Goal: Task Accomplishment & Management: Manage account settings

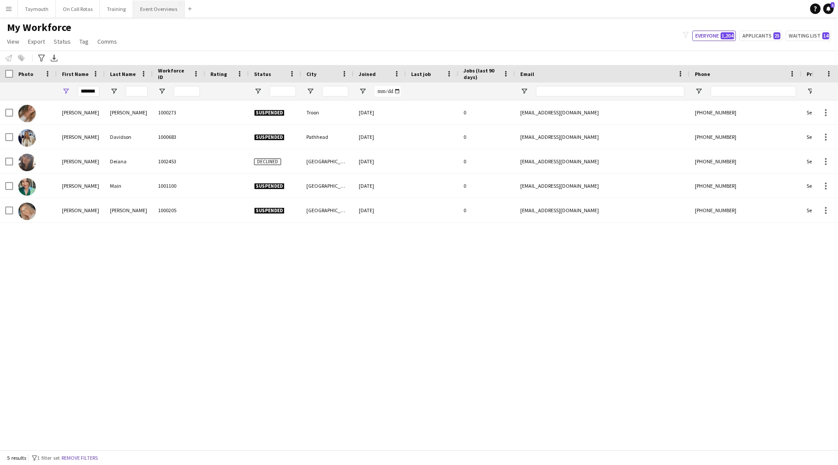
click at [162, 14] on button "Event Overviews Close" at bounding box center [159, 8] width 52 height 17
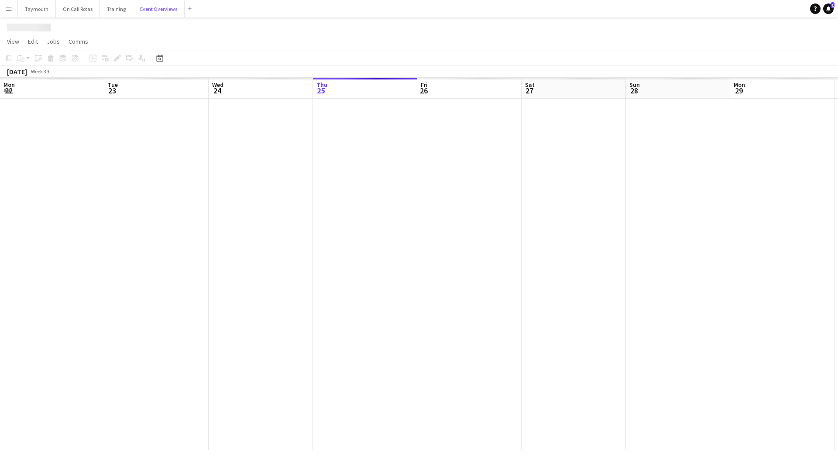
scroll to position [0, 209]
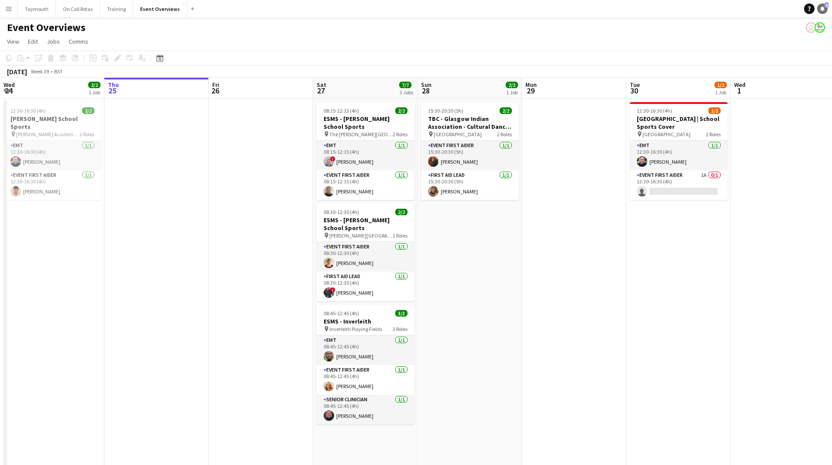
click at [824, 8] on icon "Notifications" at bounding box center [822, 8] width 5 height 5
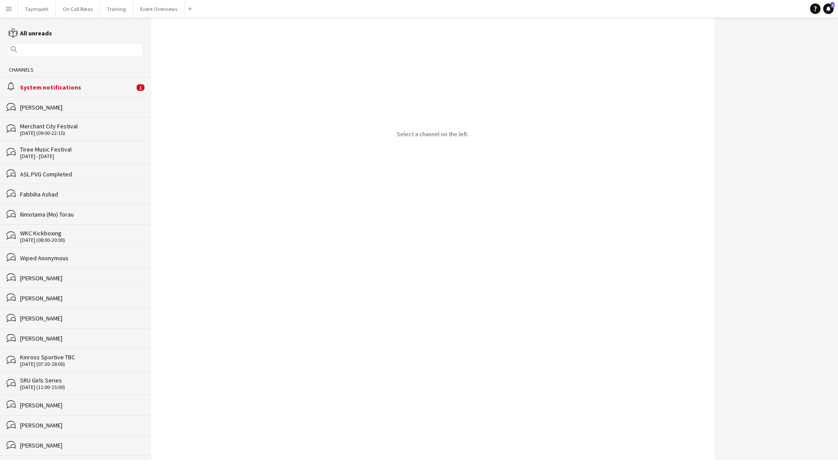
click at [129, 88] on div "alarm System notifications 1" at bounding box center [75, 87] width 151 height 20
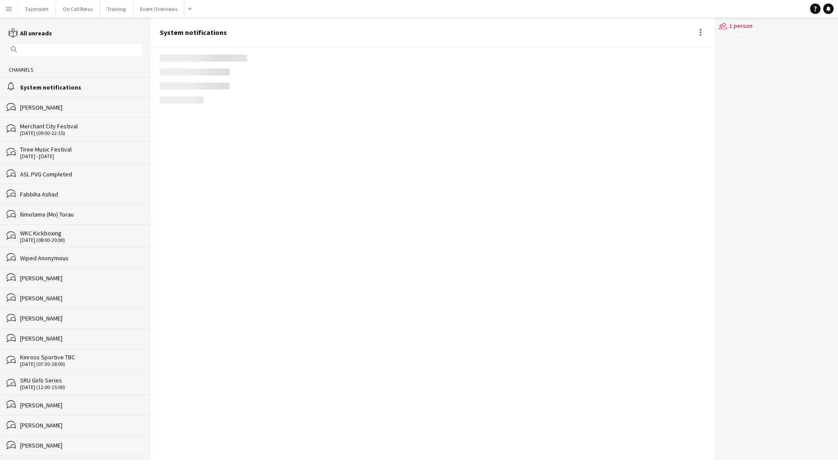
scroll to position [967, 0]
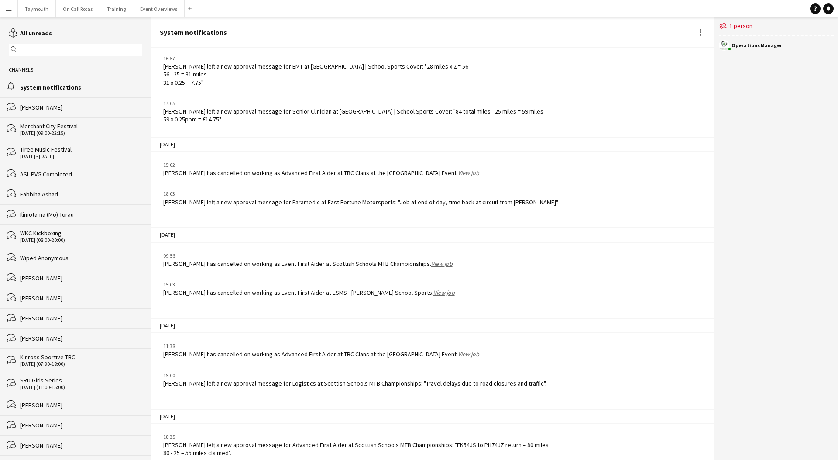
click at [7, 10] on app-icon "Menu" at bounding box center [8, 8] width 7 height 7
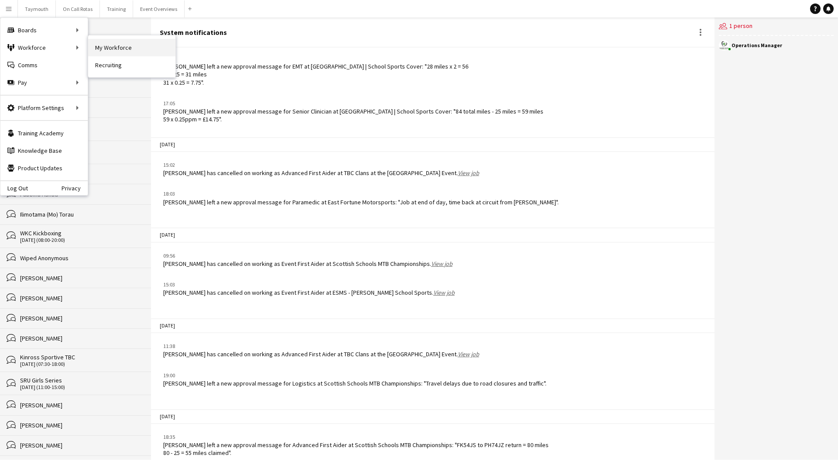
click at [150, 42] on link "My Workforce" at bounding box center [131, 47] width 87 height 17
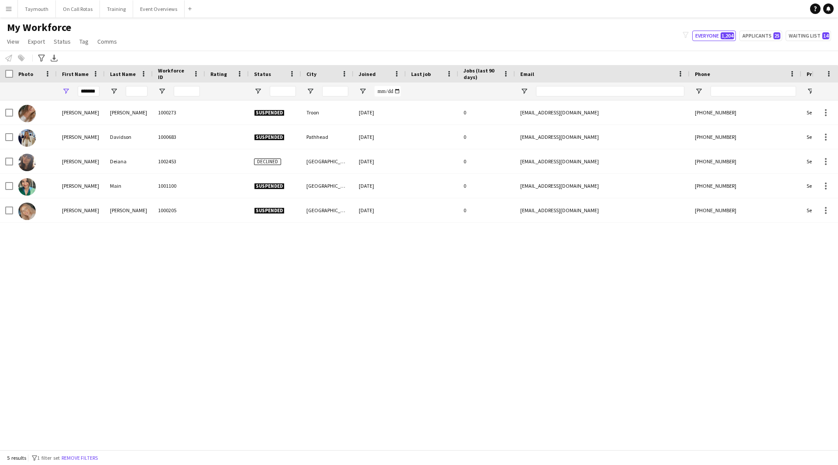
click at [15, 12] on button "Menu" at bounding box center [8, 8] width 17 height 17
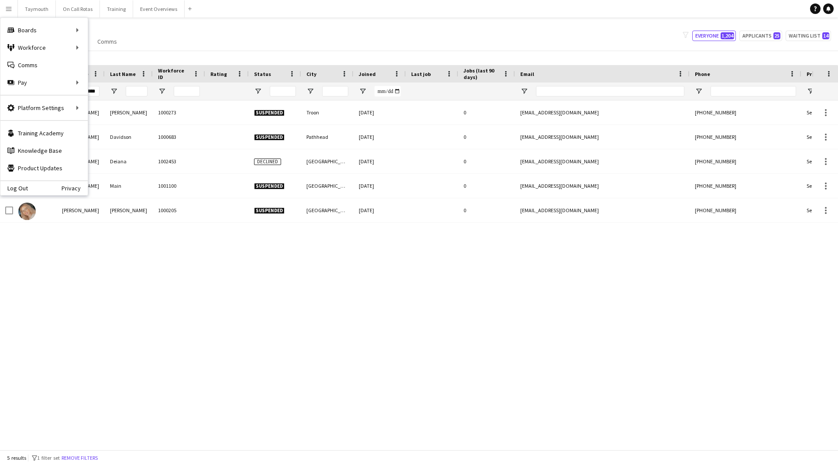
click at [100, 91] on div "*******" at bounding box center [81, 91] width 48 height 17
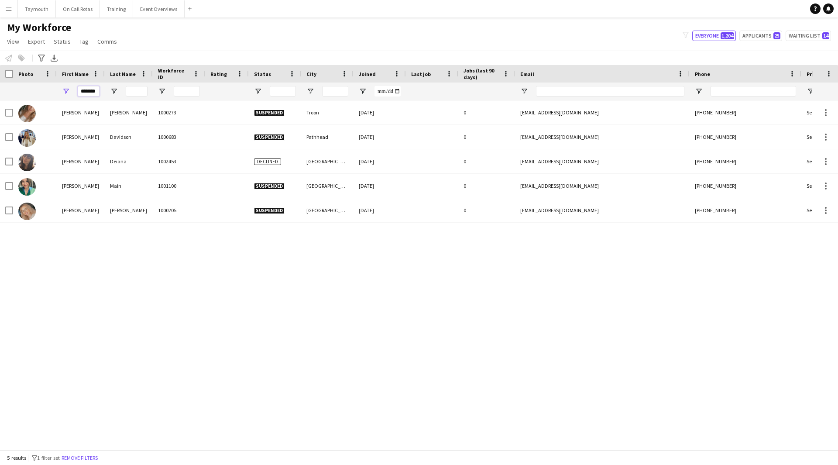
drag, startPoint x: 97, startPoint y: 91, endPoint x: -245, endPoint y: -6, distance: 355.4
click at [0, 0] on html "Menu Boards Boards Boards All jobs Status Workforce Workforce My Workforce Recr…" at bounding box center [419, 232] width 838 height 465
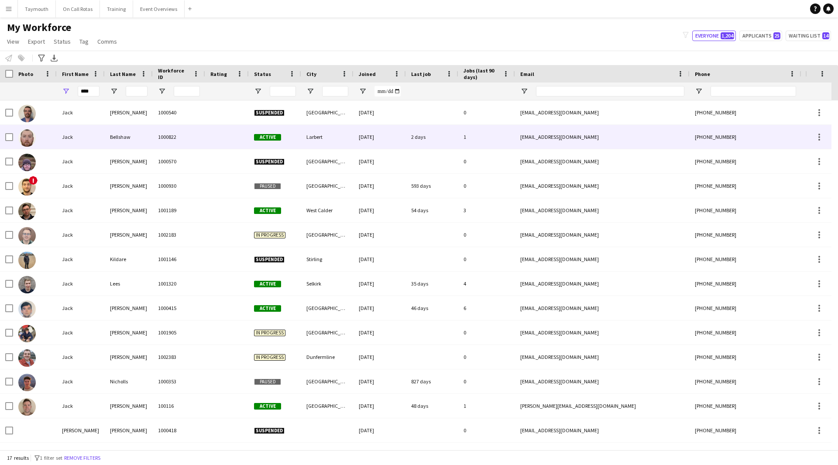
drag, startPoint x: 112, startPoint y: 126, endPoint x: 117, endPoint y: 127, distance: 5.3
click at [113, 126] on div "Bellshaw" at bounding box center [129, 137] width 48 height 24
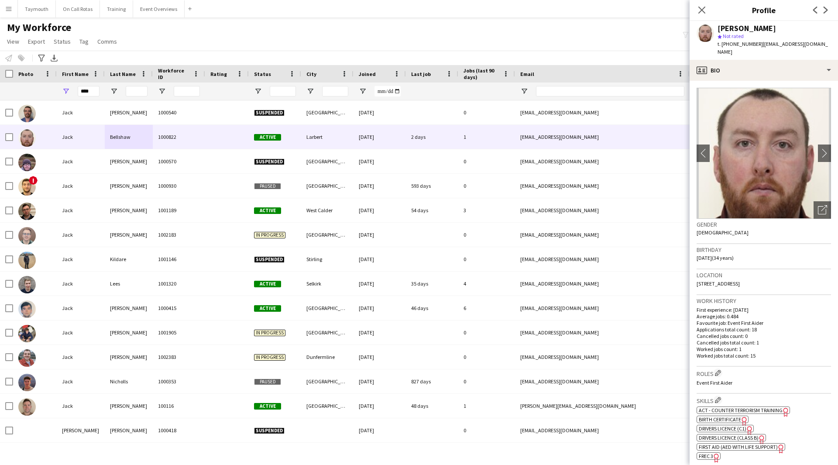
drag, startPoint x: 780, startPoint y: 277, endPoint x: 697, endPoint y: 279, distance: 83.9
click at [697, 279] on app-crew-profile-bio "chevron-left chevron-right Open photos pop-in Gender [DEMOGRAPHIC_DATA] Birthda…" at bounding box center [764, 273] width 148 height 384
copy span "[STREET_ADDRESS]"
drag, startPoint x: 99, startPoint y: 87, endPoint x: -81, endPoint y: 81, distance: 180.4
click at [0, 81] on html "Menu Boards Boards Boards All jobs Status Workforce Workforce My Workforce Recr…" at bounding box center [419, 232] width 838 height 465
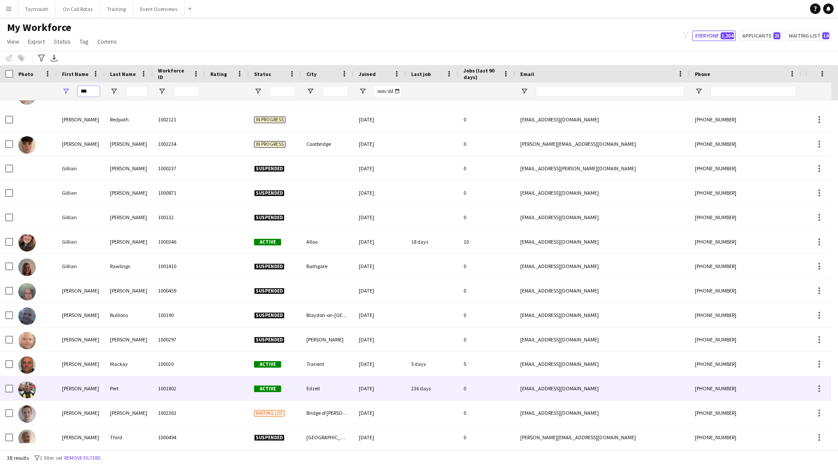
scroll to position [437, 0]
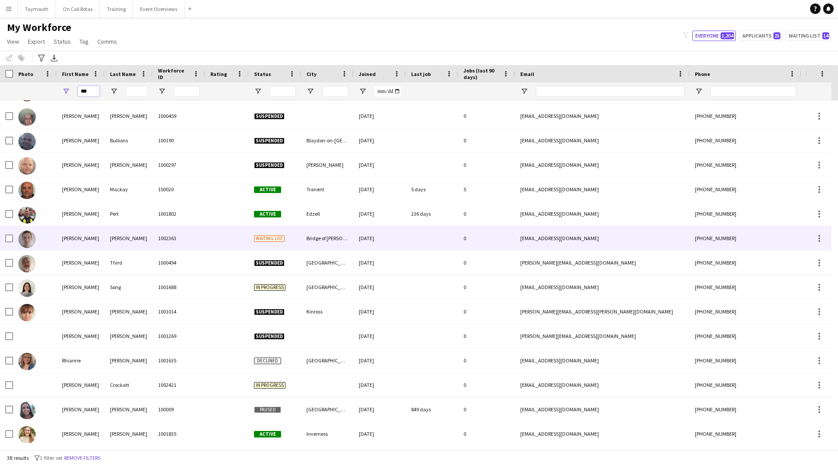
type input "***"
click at [132, 239] on div "[PERSON_NAME]" at bounding box center [129, 238] width 48 height 24
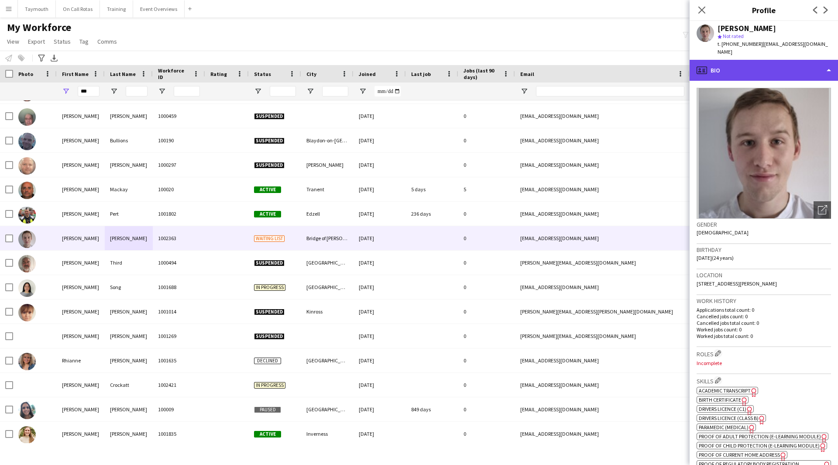
click at [773, 62] on div "profile Bio" at bounding box center [764, 70] width 148 height 21
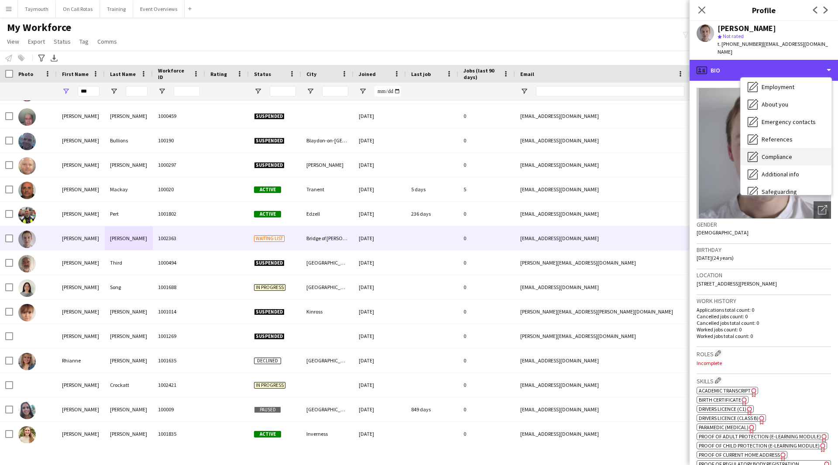
scroll to position [87, 0]
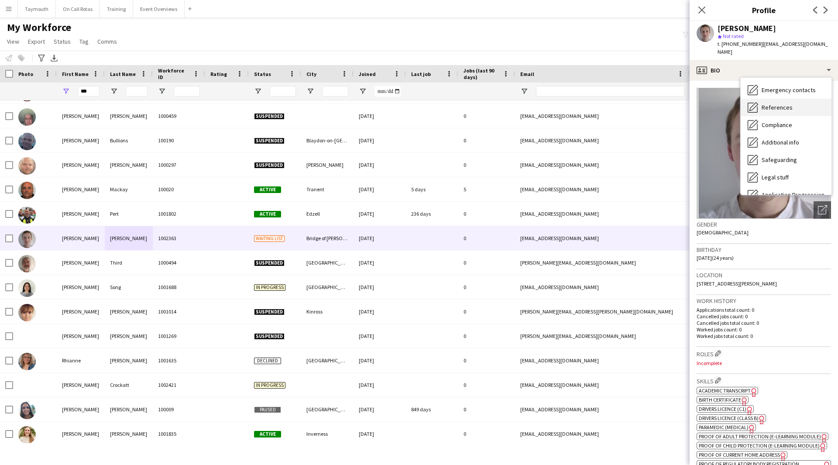
click at [785, 99] on div "References References" at bounding box center [786, 107] width 91 height 17
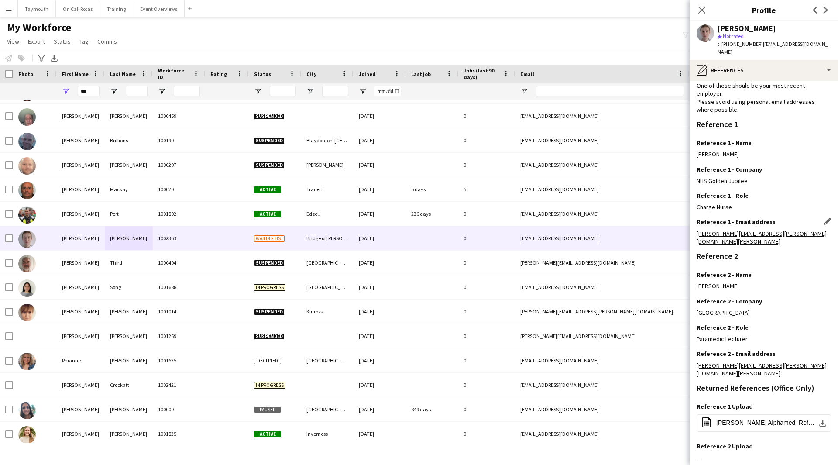
scroll to position [69, 0]
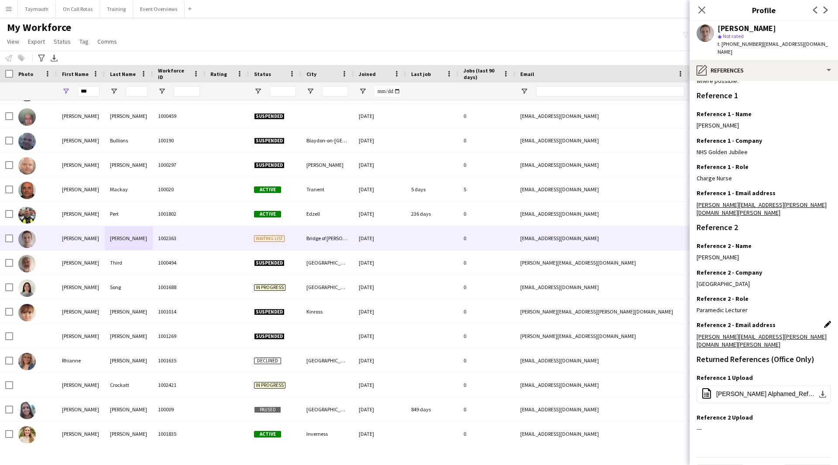
click at [824, 321] on app-icon "Edit this field" at bounding box center [827, 324] width 7 height 7
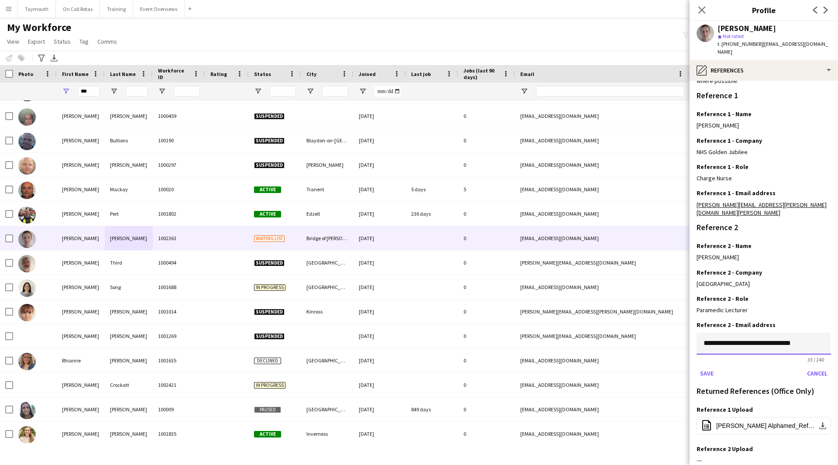
drag, startPoint x: 822, startPoint y: 327, endPoint x: 476, endPoint y: 326, distance: 346.7
click at [476, 326] on body "Menu Boards Boards Boards All jobs Status Workforce Workforce My Workforce Recr…" at bounding box center [419, 232] width 838 height 465
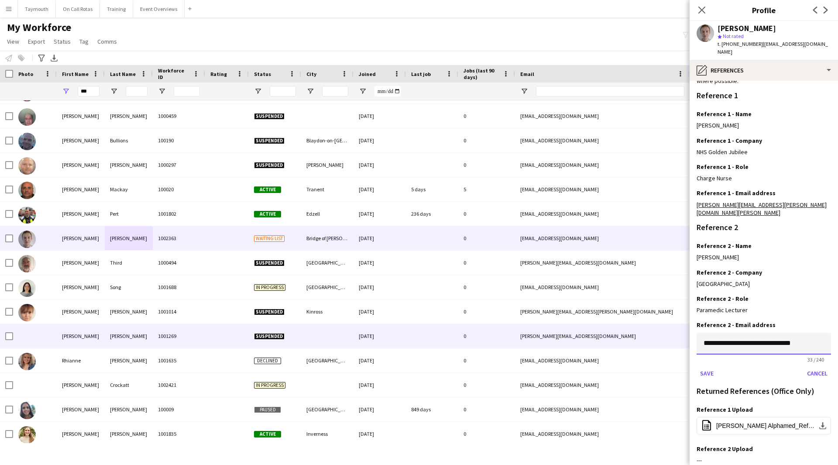
paste input
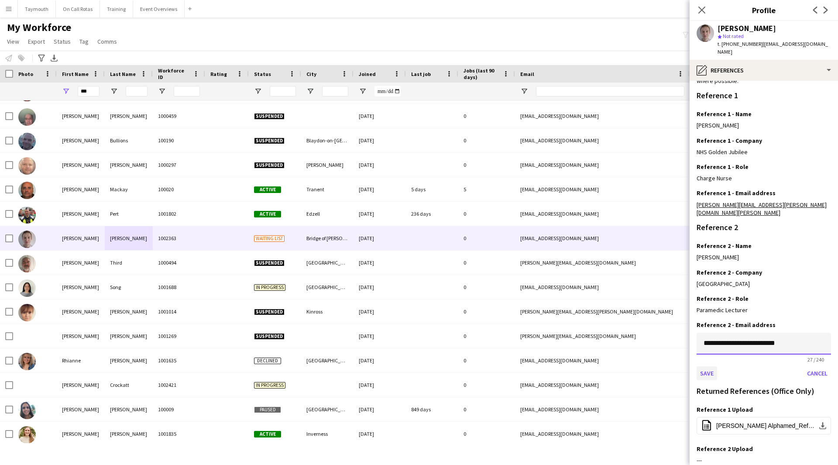
type input "**********"
click at [704, 366] on button "Save" at bounding box center [707, 373] width 21 height 14
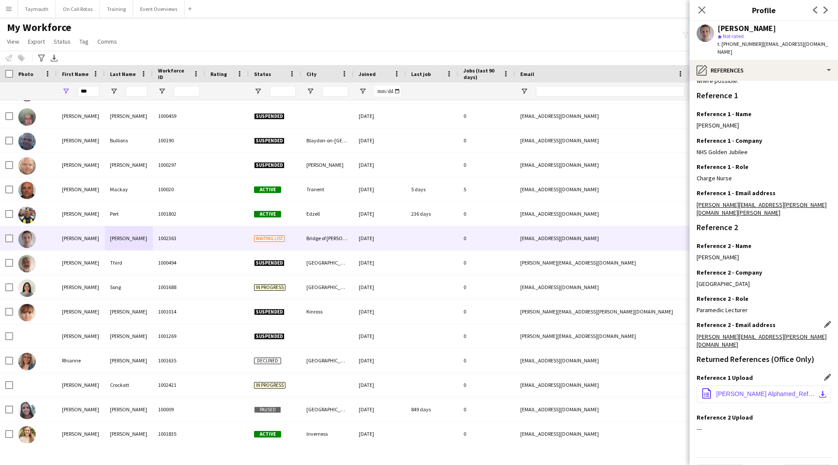
click at [820, 391] on app-icon "download-bottom" at bounding box center [823, 394] width 7 height 7
click at [824, 110] on app-icon "Edit this field" at bounding box center [827, 113] width 7 height 7
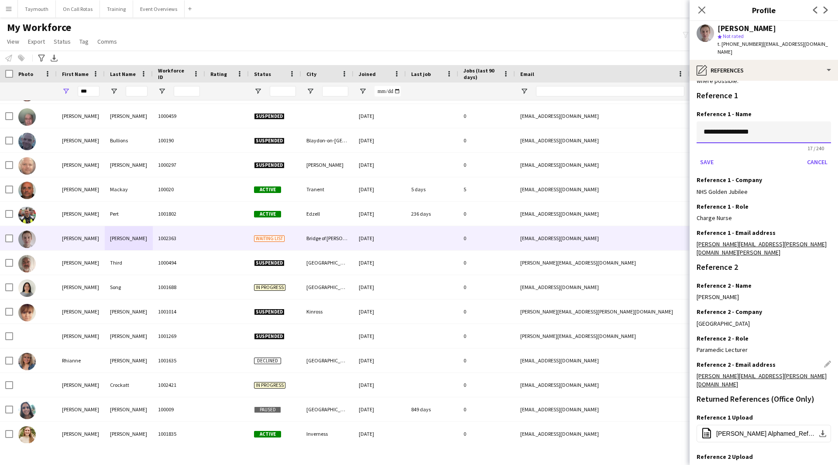
click at [752, 123] on input "**********" at bounding box center [764, 132] width 135 height 22
drag, startPoint x: 763, startPoint y: 123, endPoint x: 363, endPoint y: 81, distance: 402.2
click at [364, 83] on body "Menu Boards Boards Boards All jobs Status Workforce Workforce My Workforce Recr…" at bounding box center [419, 232] width 838 height 465
type input "**********"
click at [704, 157] on button "Save" at bounding box center [707, 162] width 21 height 14
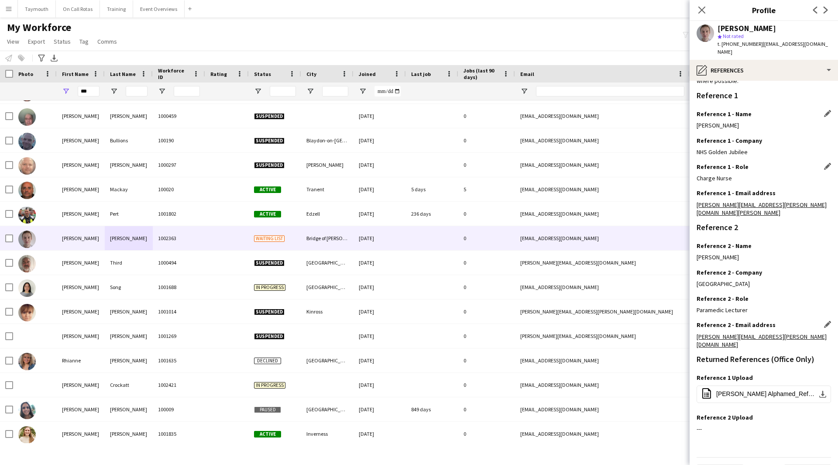
click at [824, 163] on app-icon "Edit this field" at bounding box center [827, 166] width 7 height 7
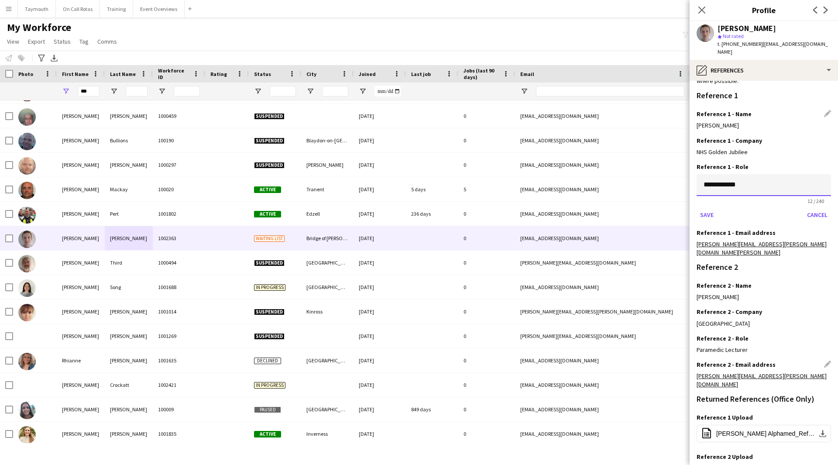
drag, startPoint x: 762, startPoint y: 179, endPoint x: 415, endPoint y: 138, distance: 349.6
click at [415, 138] on body "Menu Boards Boards Boards All jobs Status Workforce Workforce My Workforce Recr…" at bounding box center [419, 232] width 838 height 465
type input "**********"
click at [710, 208] on button "Save" at bounding box center [707, 215] width 21 height 14
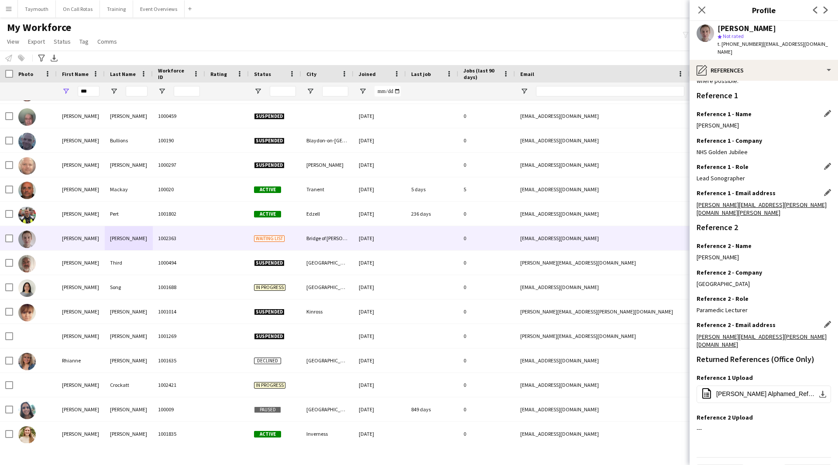
drag, startPoint x: 819, startPoint y: 186, endPoint x: 777, endPoint y: 190, distance: 41.7
click at [824, 189] on app-icon "Edit this field" at bounding box center [827, 192] width 7 height 7
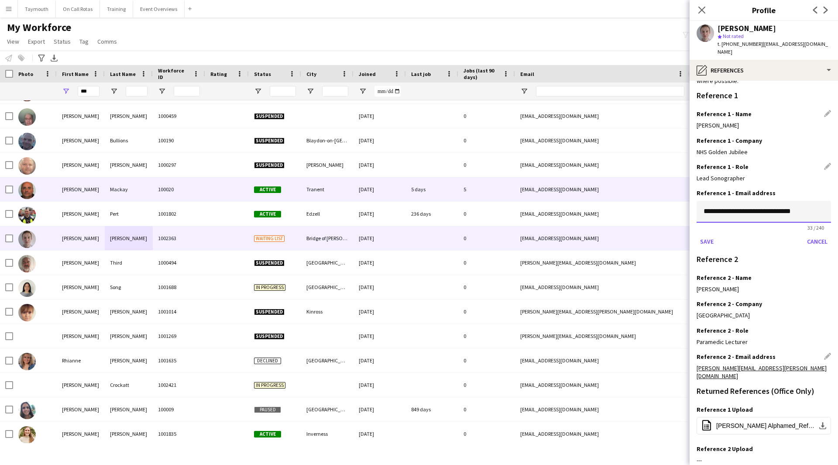
drag, startPoint x: 820, startPoint y: 204, endPoint x: 514, endPoint y: 196, distance: 306.2
click at [513, 196] on body "Menu Boards Boards Boards All jobs Status Workforce Workforce My Workforce Recr…" at bounding box center [419, 232] width 838 height 465
paste input "**********"
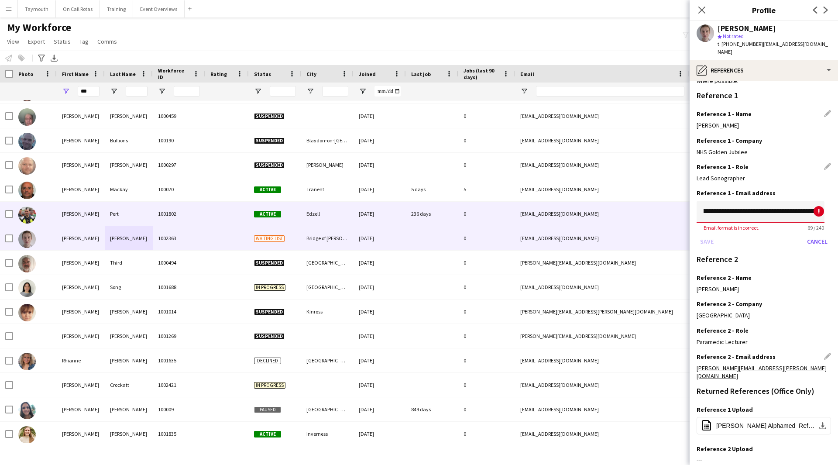
scroll to position [0, 0]
drag, startPoint x: 722, startPoint y: 204, endPoint x: 568, endPoint y: 199, distance: 154.2
click at [568, 199] on body "Menu Boards Boards Boards All jobs Status Workforce Workforce My Workforce Recr…" at bounding box center [419, 232] width 838 height 465
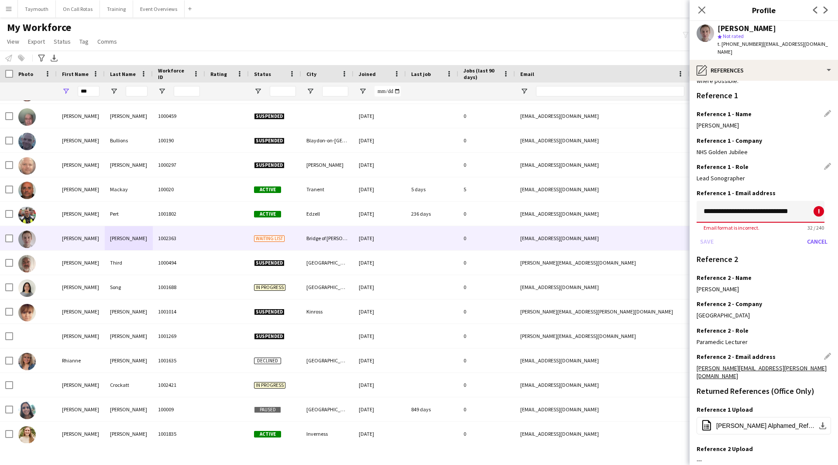
click at [800, 204] on input "**********" at bounding box center [761, 212] width 128 height 22
type input "**********"
click at [700, 235] on button "Save" at bounding box center [707, 242] width 21 height 14
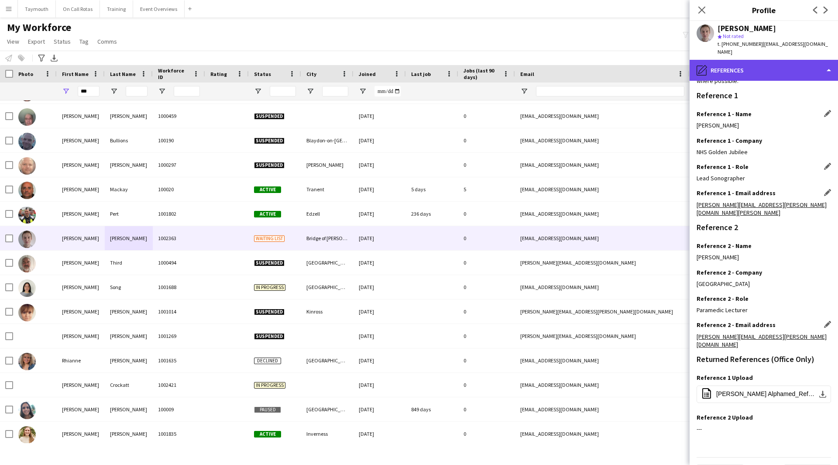
click at [765, 60] on div "pencil4 References" at bounding box center [764, 70] width 148 height 21
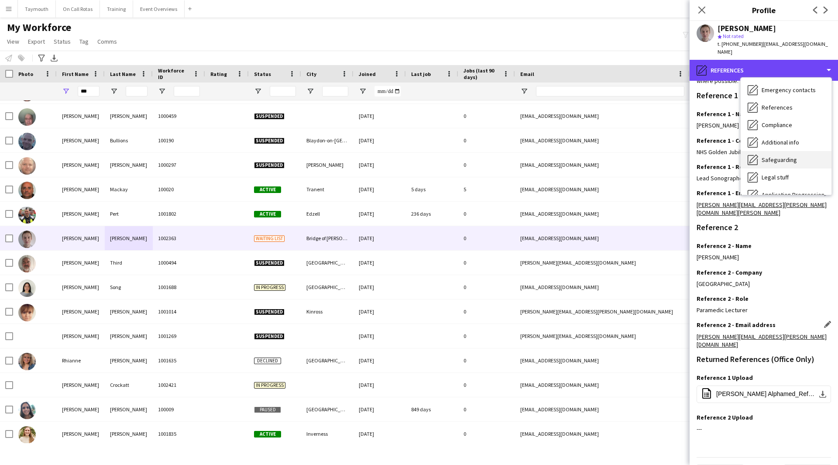
scroll to position [152, 0]
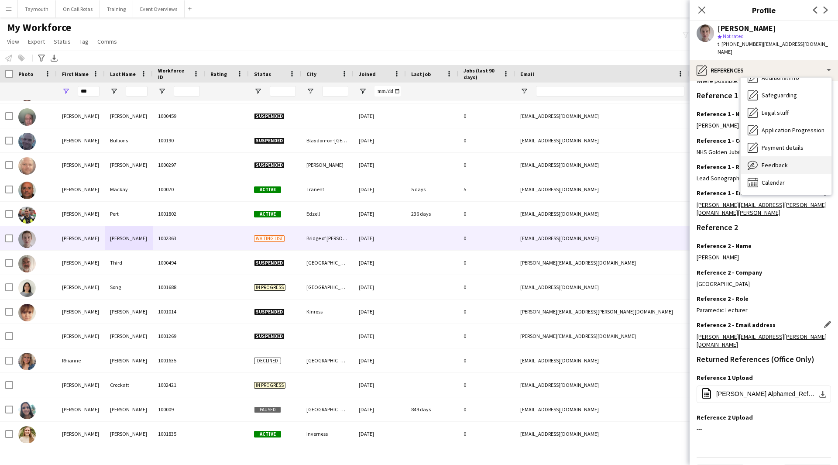
click at [783, 161] on span "Feedback" at bounding box center [775, 165] width 26 height 8
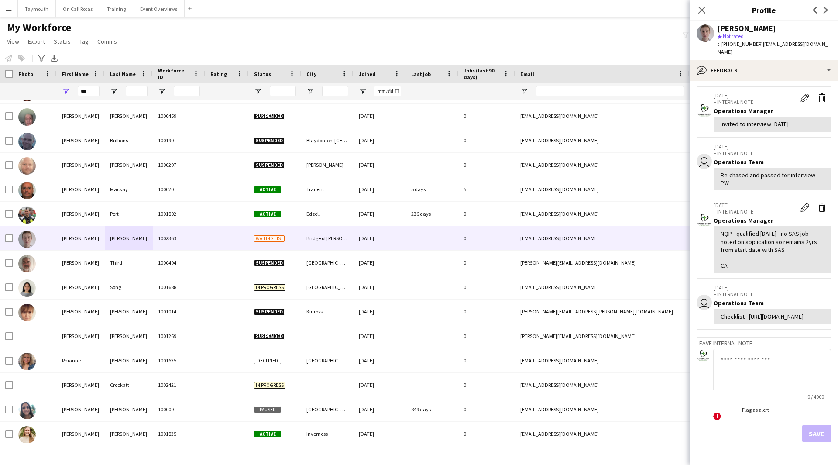
scroll to position [87, 0]
click at [746, 382] on textarea at bounding box center [773, 368] width 118 height 41
type textarea "**********"
click at [830, 456] on app-crew-profile-feedback-tab "View all [DATE] – INTERNAL NOTE Edit internal note Delete internal note Operati…" at bounding box center [764, 273] width 148 height 384
click at [814, 442] on button "Save" at bounding box center [817, 432] width 29 height 17
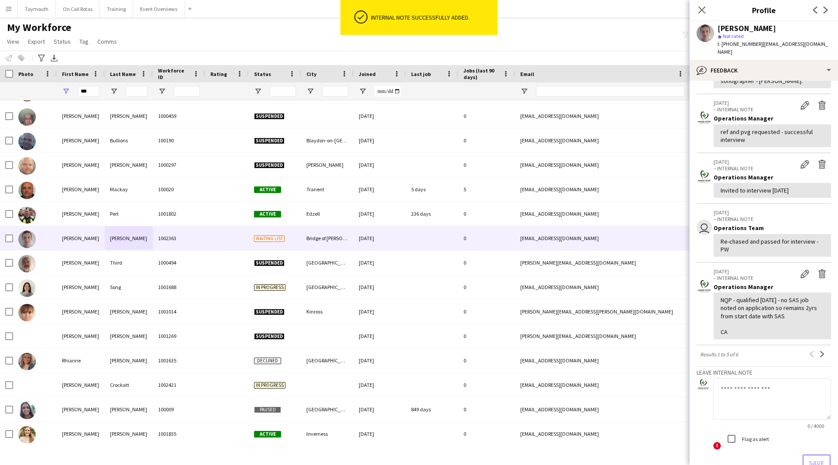
scroll to position [0, 0]
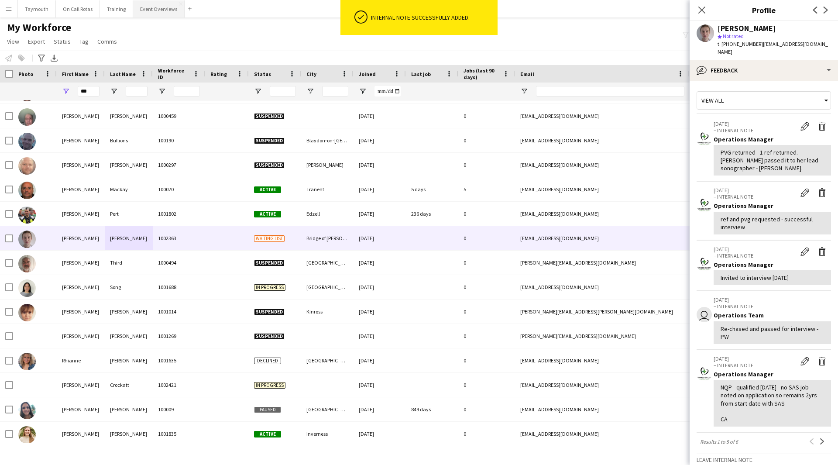
click at [157, 15] on button "Event Overviews Close" at bounding box center [159, 8] width 52 height 17
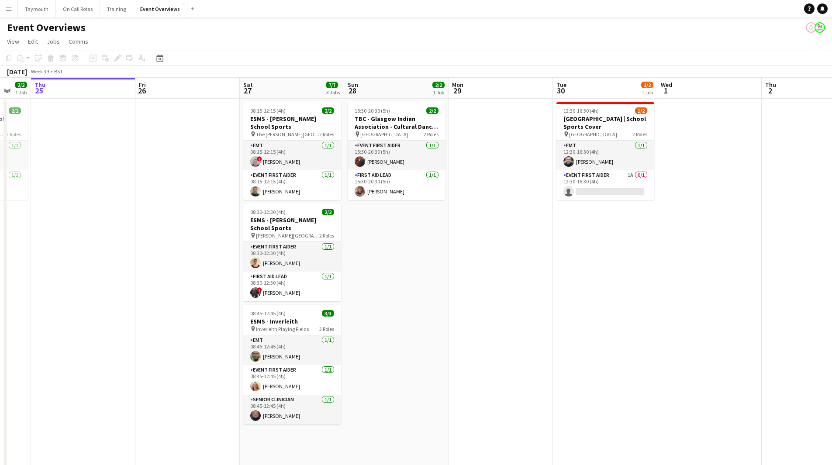
scroll to position [0, 302]
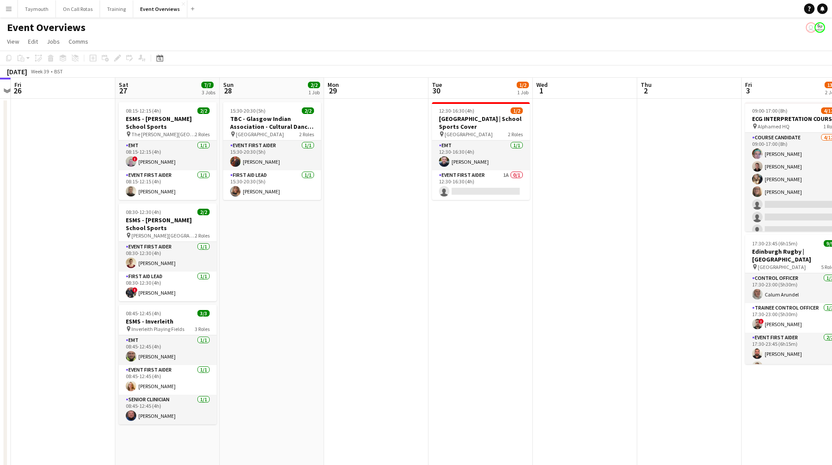
drag, startPoint x: 671, startPoint y: 268, endPoint x: 473, endPoint y: 290, distance: 199.0
click at [473, 290] on app-calendar-viewport "Tue 23 9/9 1 Job Wed 24 2/2 1 Job Thu 25 Fri 26 Sat 27 7/7 3 Jobs Sun 28 2/2 1 …" at bounding box center [416, 414] width 832 height 672
click at [472, 182] on app-card-role "Event First Aider 1A 0/1 12:30-16:30 (4h) single-neutral-actions" at bounding box center [481, 185] width 98 height 30
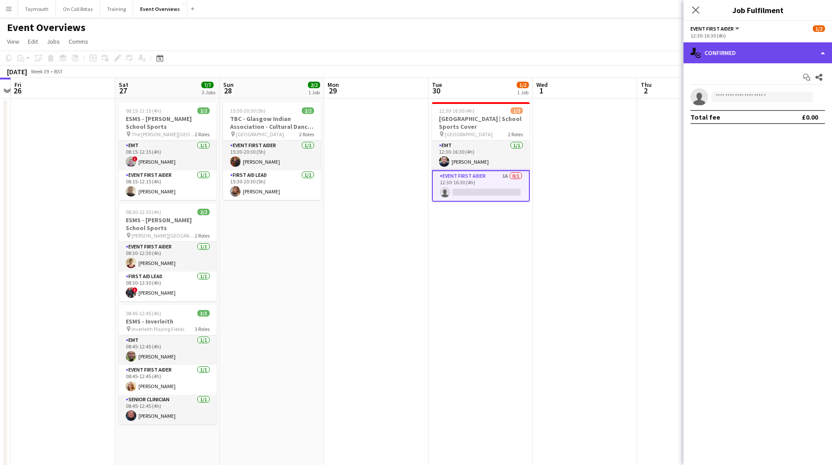
click at [759, 50] on div "single-neutral-actions-check-2 Confirmed" at bounding box center [757, 52] width 148 height 21
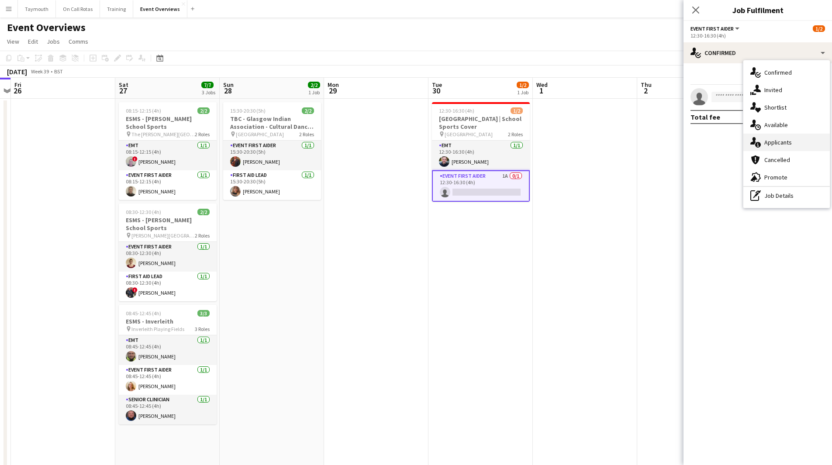
click at [776, 145] on span "Applicants" at bounding box center [778, 142] width 28 height 8
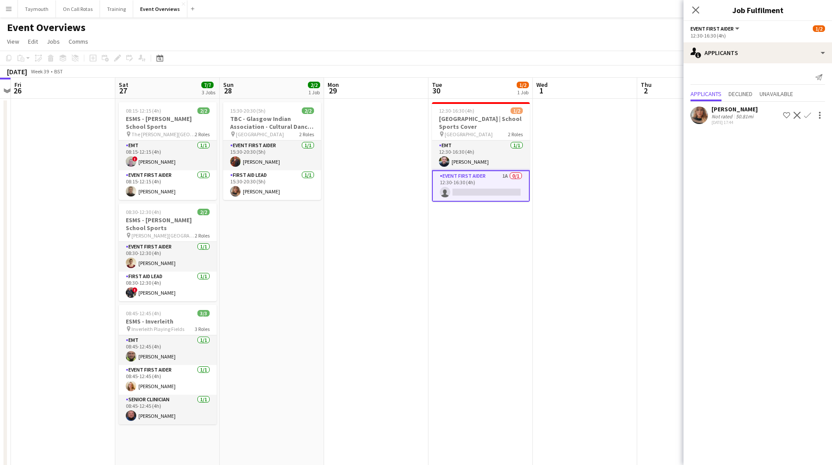
click at [808, 115] on app-icon "Confirm" at bounding box center [807, 115] width 7 height 7
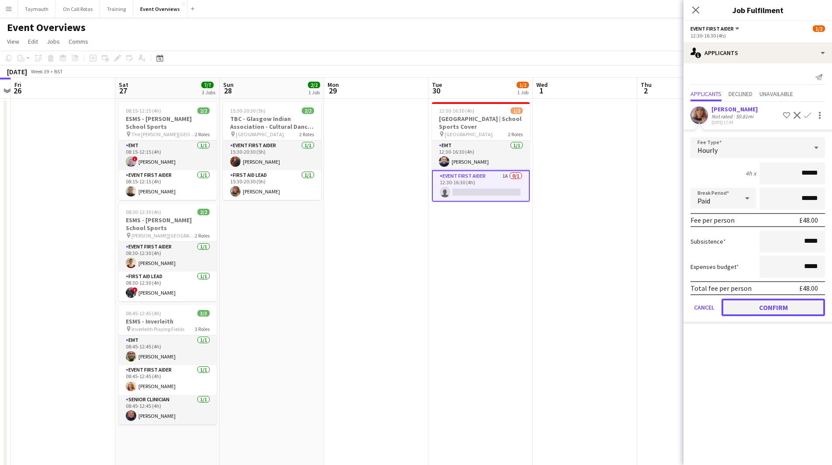
click at [750, 304] on button "Confirm" at bounding box center [772, 307] width 103 height 17
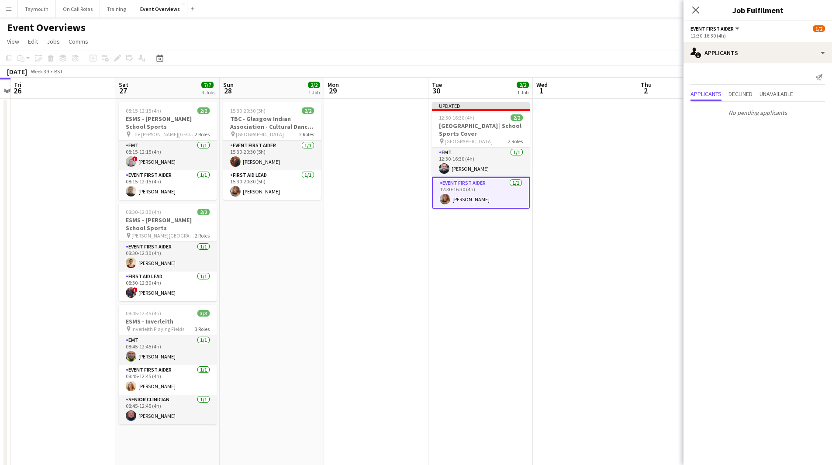
click at [600, 269] on app-date-cell at bounding box center [585, 424] width 104 height 651
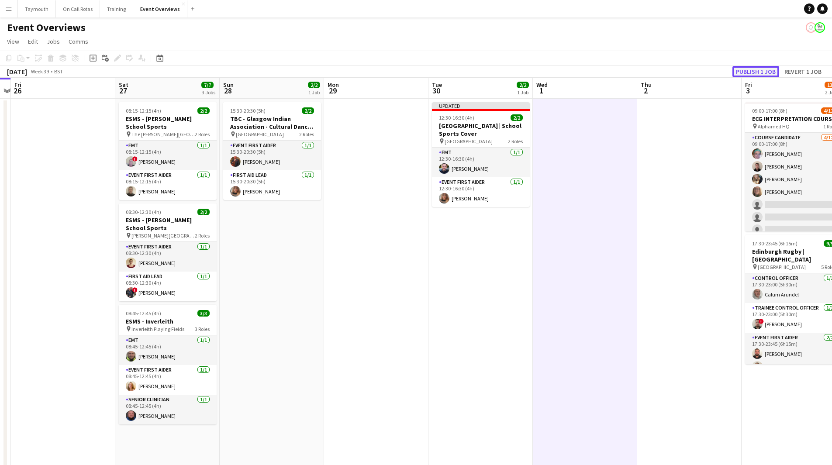
click at [759, 68] on button "Publish 1 job" at bounding box center [755, 71] width 47 height 11
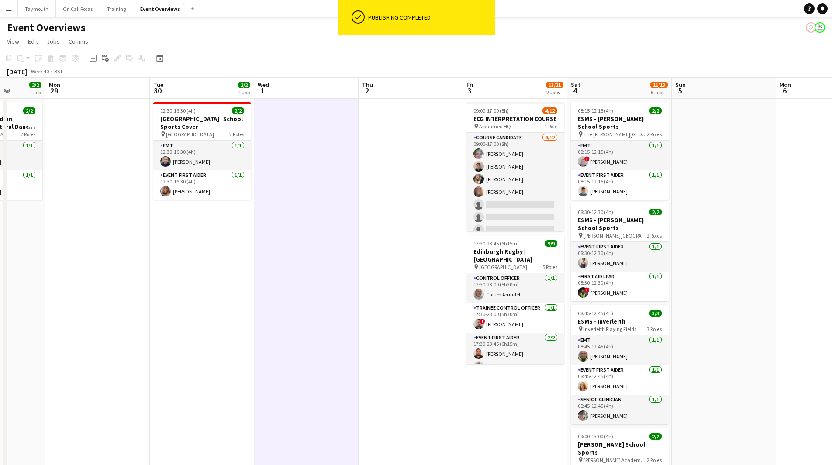
drag, startPoint x: 576, startPoint y: 252, endPoint x: 295, endPoint y: 259, distance: 280.4
click at [295, 259] on app-calendar-viewport "Fri 26 Sat 27 7/7 3 Jobs Sun 28 2/2 1 Job Mon 29 Tue 30 2/2 1 Job Wed 1 Thu 2 F…" at bounding box center [416, 414] width 832 height 672
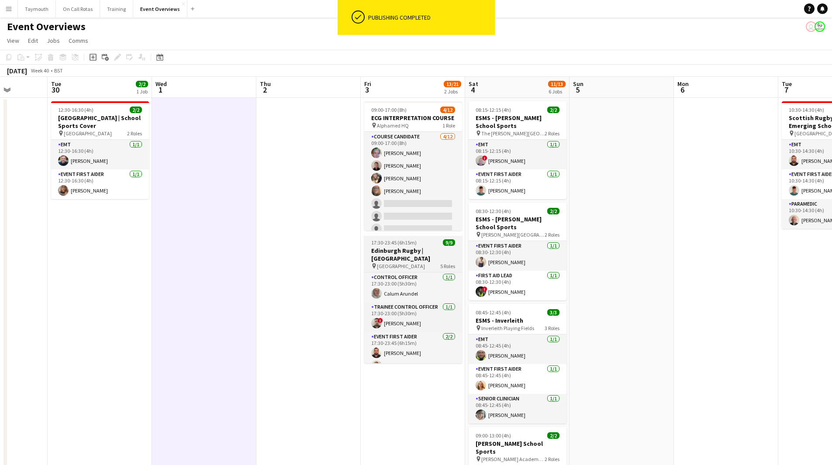
scroll to position [0, 0]
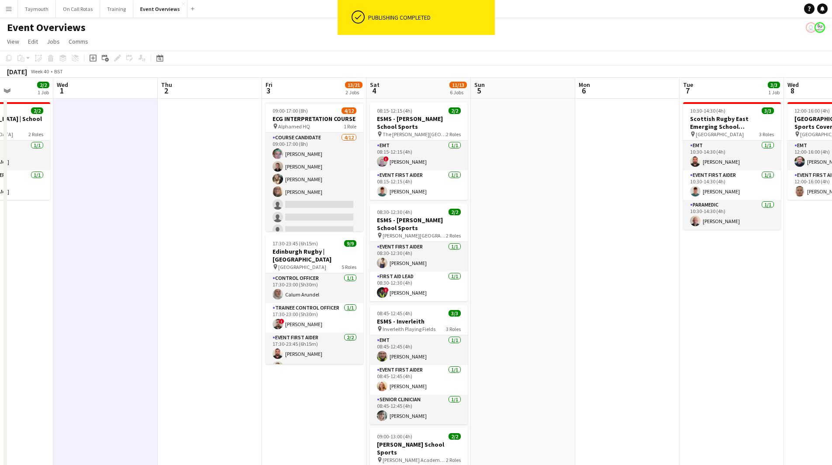
drag, startPoint x: 618, startPoint y: 254, endPoint x: 369, endPoint y: 277, distance: 250.0
click at [369, 278] on app-calendar-viewport "Sat 27 7/7 3 Jobs Sun 28 2/2 1 Job Mon 29 Tue 30 2/2 1 Job Wed 1 Thu 2 Fri 3 13…" at bounding box center [416, 414] width 832 height 672
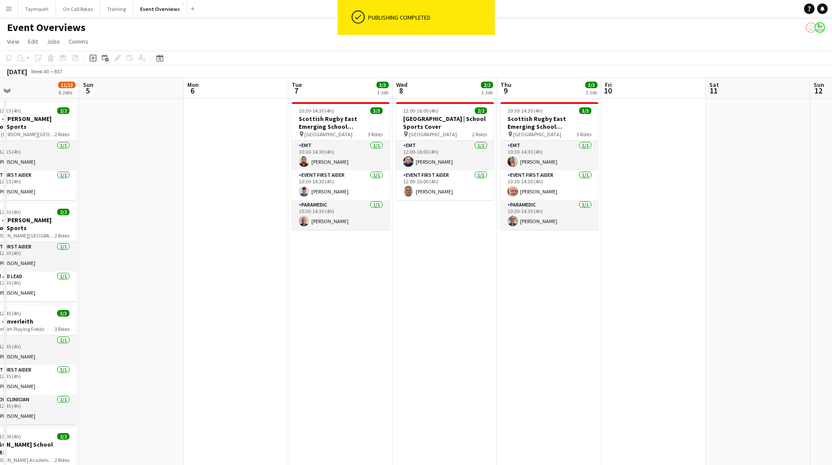
drag, startPoint x: 474, startPoint y: 272, endPoint x: 234, endPoint y: 303, distance: 242.1
click at [234, 303] on app-calendar-viewport "Wed 1 Thu 2 Fri 3 13/21 2 Jobs Sat 4 11/13 6 Jobs Sun 5 Mon 6 Tue 7 3/3 1 Job W…" at bounding box center [416, 414] width 832 height 672
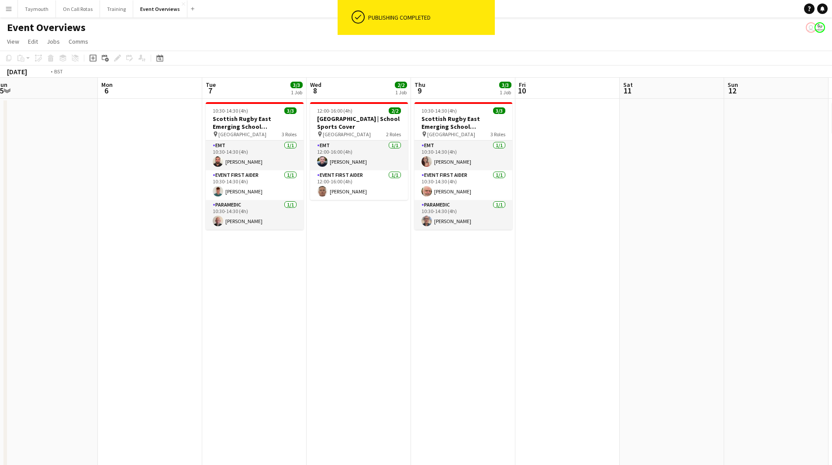
drag, startPoint x: 420, startPoint y: 289, endPoint x: 206, endPoint y: 314, distance: 215.5
click at [206, 314] on app-calendar-viewport "Thu 2 Fri 3 13/21 2 Jobs Sat 4 11/13 6 Jobs Sun 5 Mon 6 Tue 7 3/3 1 Job Wed 8 2…" at bounding box center [416, 414] width 832 height 672
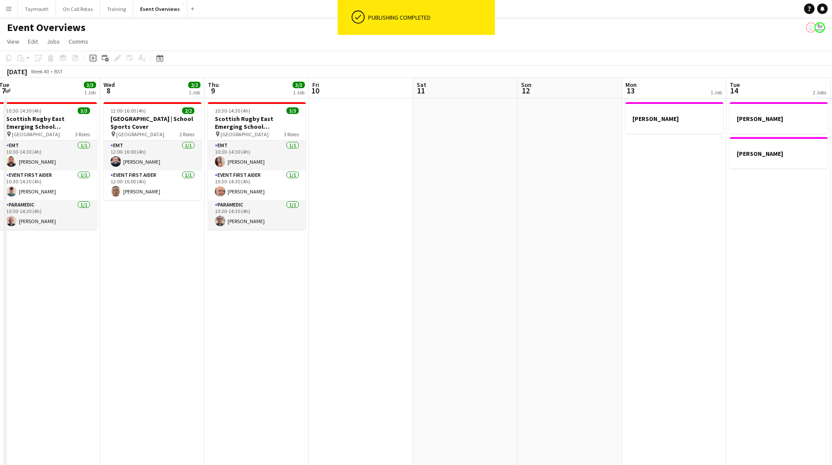
drag, startPoint x: 411, startPoint y: 294, endPoint x: 141, endPoint y: 310, distance: 270.8
click at [123, 317] on app-calendar-viewport "Sat 4 11/13 6 Jobs Sun 5 Mon 6 Tue 7 3/3 1 Job Wed 8 2/2 1 Job Thu 9 3/3 1 Job …" at bounding box center [416, 414] width 832 height 672
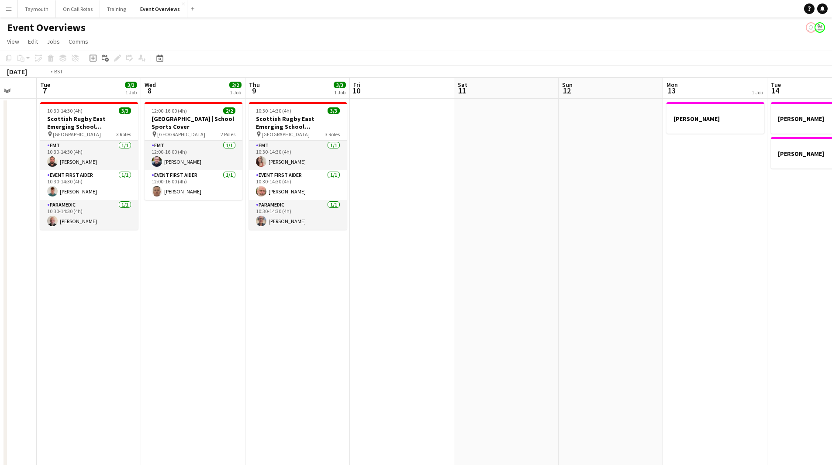
drag, startPoint x: 361, startPoint y: 307, endPoint x: 501, endPoint y: 336, distance: 142.8
click at [791, 289] on app-calendar-viewport "Sat 4 11/13 6 Jobs Sun 5 Mon 6 Tue 7 3/3 1 Job Wed 8 2/2 1 Job Thu 9 3/3 1 Job …" at bounding box center [416, 414] width 832 height 672
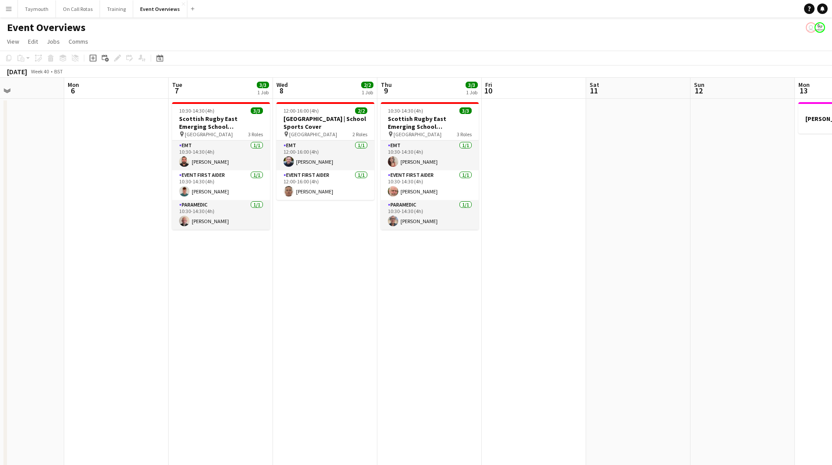
drag, startPoint x: 377, startPoint y: 341, endPoint x: 631, endPoint y: 315, distance: 255.5
click at [624, 315] on app-calendar-viewport "Fri 3 13/21 2 Jobs Sat 4 11/13 6 Jobs Sun 5 Mon 6 Tue 7 3/3 1 Job Wed 8 2/2 1 J…" at bounding box center [416, 414] width 832 height 672
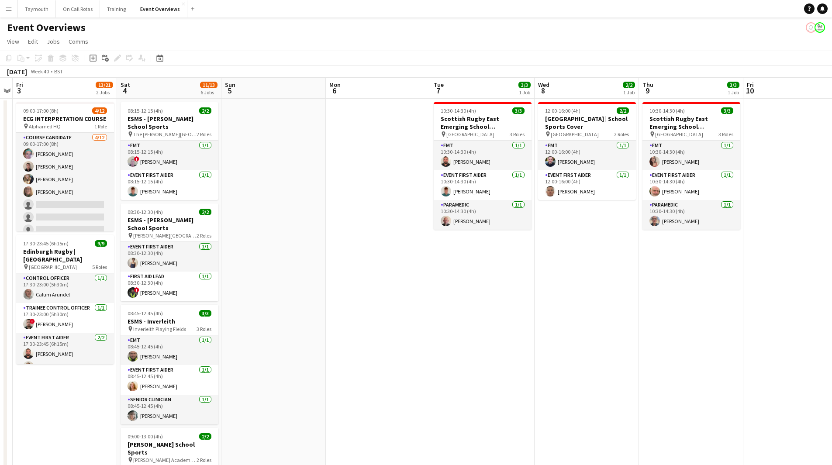
click at [9, 10] on app-icon "Menu" at bounding box center [8, 8] width 7 height 7
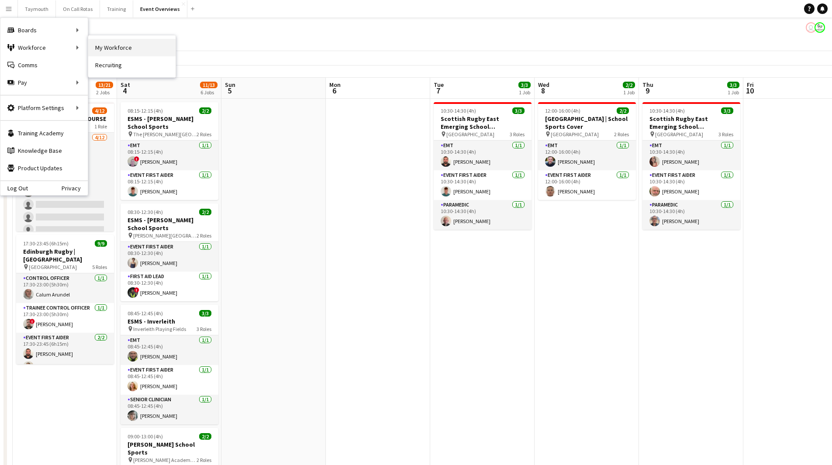
click at [120, 46] on link "My Workforce" at bounding box center [131, 47] width 87 height 17
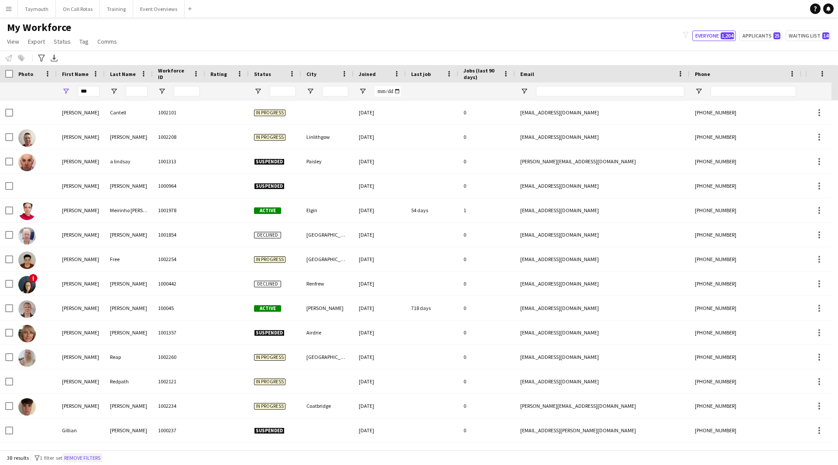
click at [75, 459] on button "Remove filters" at bounding box center [82, 458] width 40 height 10
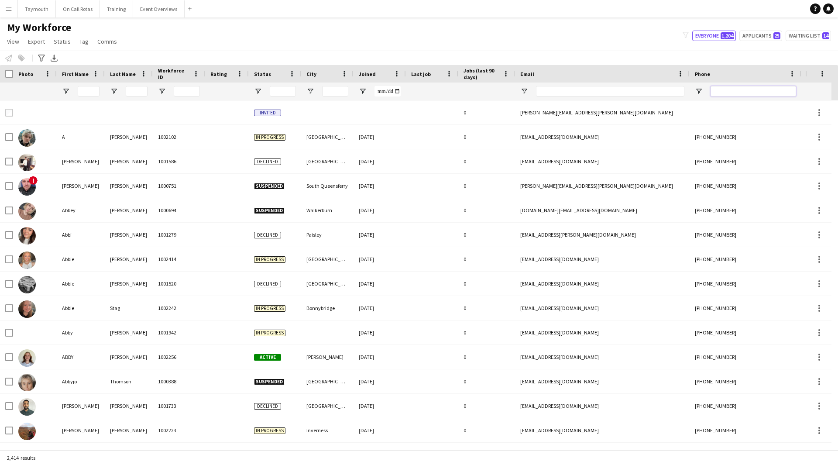
click at [721, 93] on input "Phone Filter Input" at bounding box center [754, 91] width 86 height 10
paste input "**********"
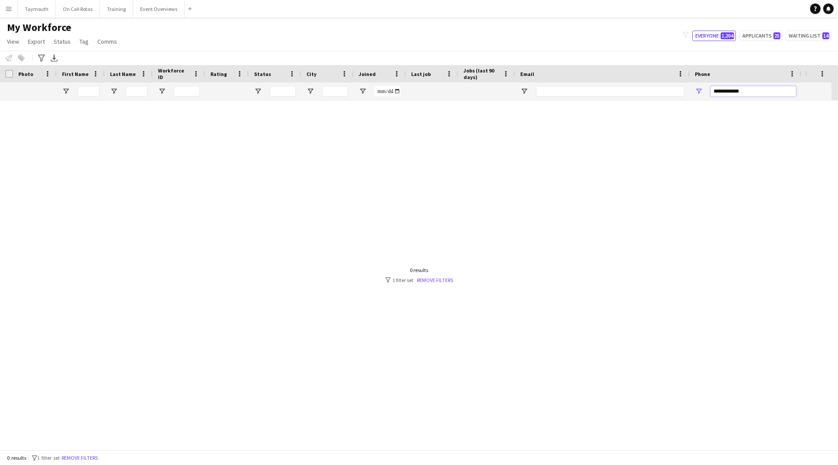
click at [730, 92] on input "**********" at bounding box center [754, 91] width 86 height 10
drag, startPoint x: 722, startPoint y: 93, endPoint x: 706, endPoint y: 94, distance: 16.6
click at [707, 94] on div "**********" at bounding box center [746, 91] width 112 height 17
type input "**********"
click at [771, 94] on input "**********" at bounding box center [754, 91] width 86 height 10
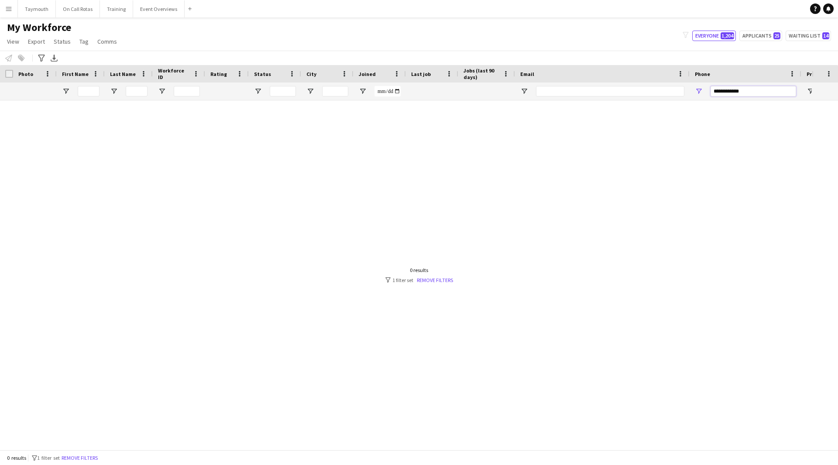
drag, startPoint x: 667, startPoint y: 90, endPoint x: 456, endPoint y: 89, distance: 210.9
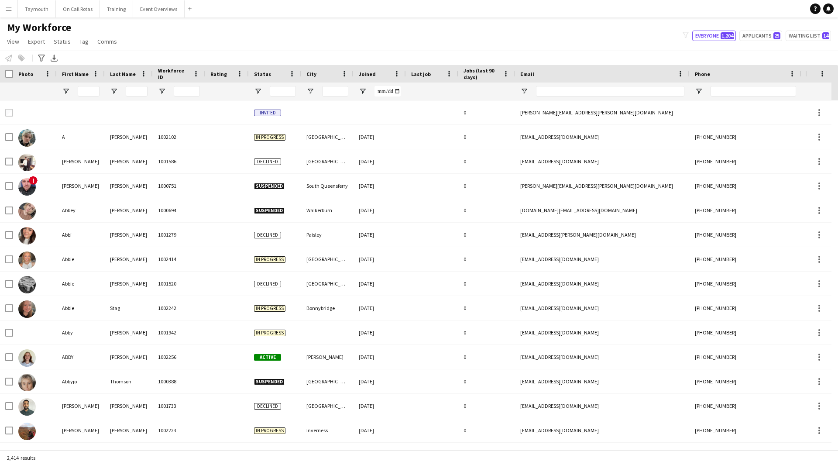
click at [154, 21] on main "My Workforce View Views Default view Active Staff Applications - First Aider Ap…" at bounding box center [419, 235] width 838 height 436
click at [156, 13] on button "Event Overviews Close" at bounding box center [159, 8] width 52 height 17
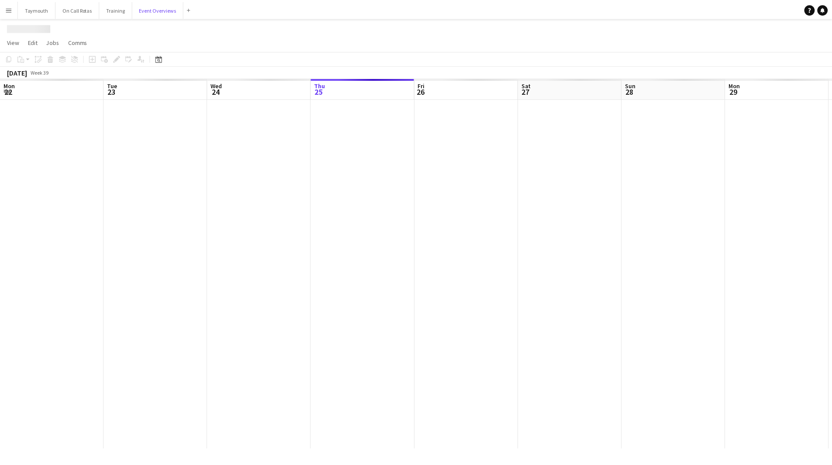
scroll to position [0, 209]
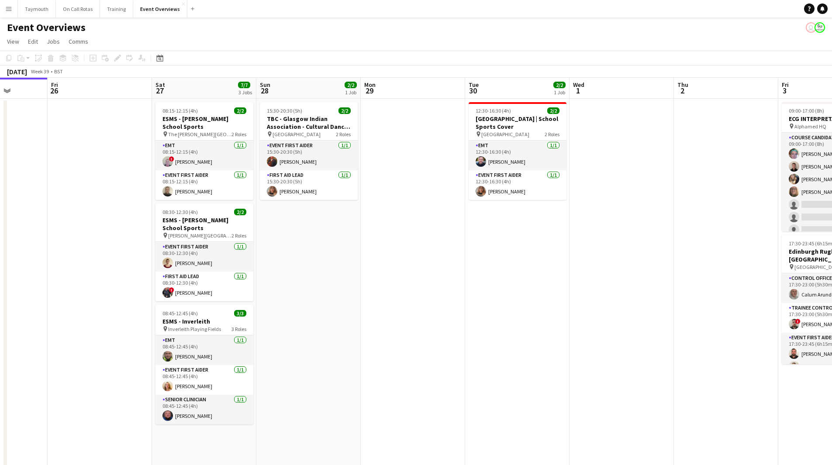
drag, startPoint x: 658, startPoint y: 267, endPoint x: 298, endPoint y: 279, distance: 359.6
click at [298, 279] on app-calendar-viewport "Mon 22 Tue 23 9/9 1 Job Wed 24 2/2 1 Job Thu 25 Fri 26 Sat 27 7/7 3 Jobs Sun 28…" at bounding box center [416, 414] width 832 height 672
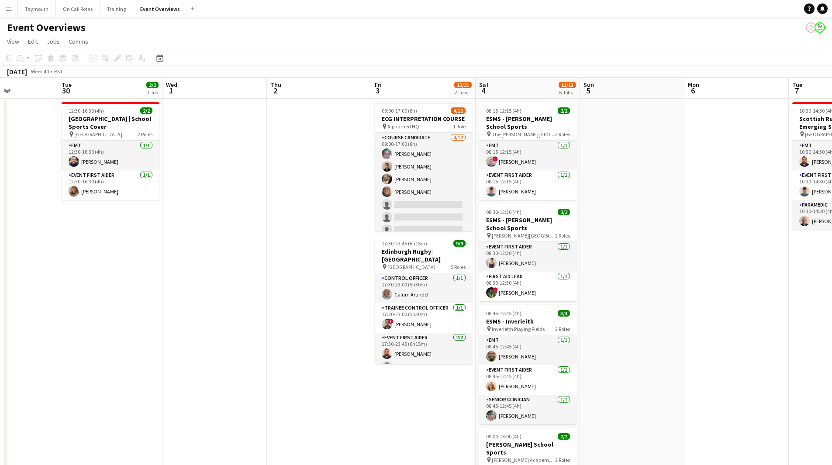
drag, startPoint x: 521, startPoint y: 270, endPoint x: 230, endPoint y: 308, distance: 293.3
click at [230, 308] on app-calendar-viewport "Sat 27 7/7 3 Jobs Sun 28 2/2 1 Job Mon 29 Tue 30 2/2 1 Job Wed 1 Thu 2 Fri 3 13…" at bounding box center [416, 414] width 832 height 672
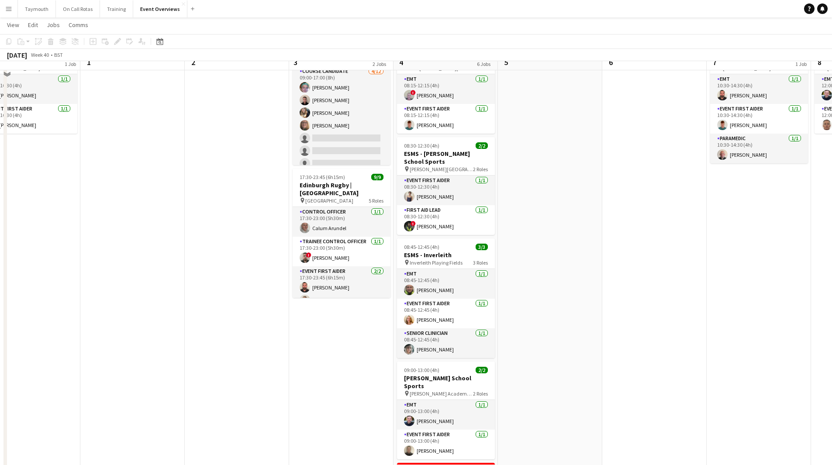
scroll to position [0, 0]
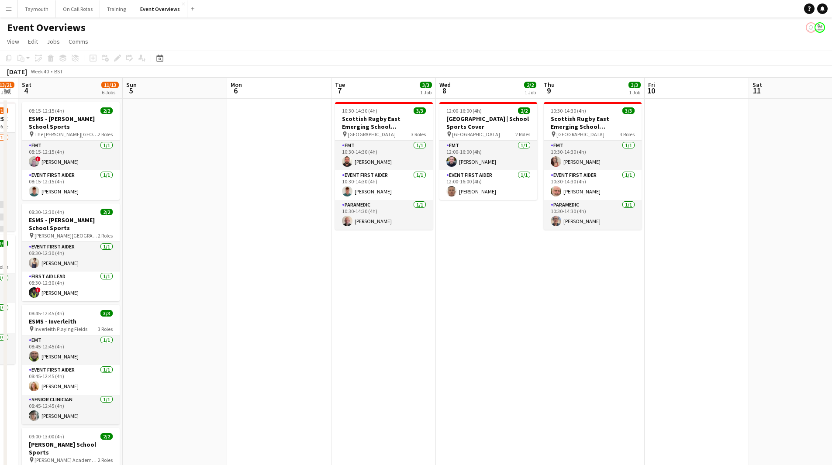
drag, startPoint x: 718, startPoint y: 314, endPoint x: 317, endPoint y: 331, distance: 401.7
click at [318, 331] on app-calendar-viewport "Wed 1 Thu 2 Fri 3 13/21 2 Jobs Sat 4 11/13 6 Jobs Sun 5 Mon 6 Tue 7 3/3 1 Job W…" at bounding box center [416, 414] width 832 height 672
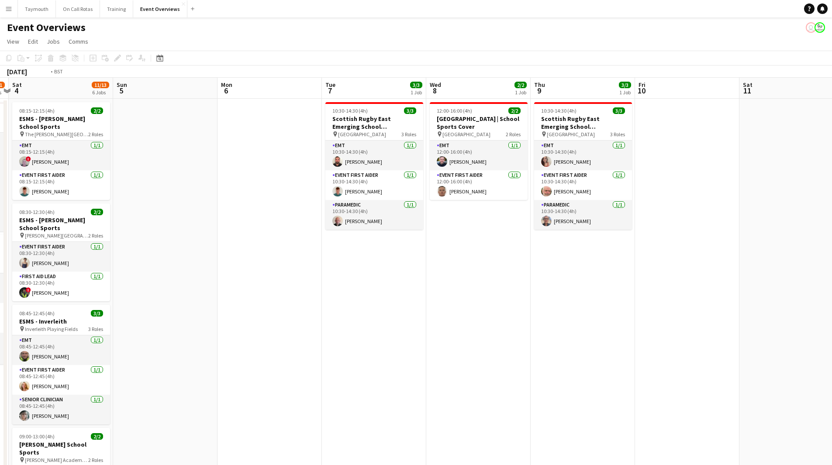
drag, startPoint x: 224, startPoint y: 342, endPoint x: 414, endPoint y: 313, distance: 191.3
click at [220, 340] on app-calendar-viewport "Wed 1 Thu 2 Fri 3 13/21 2 Jobs Sat 4 11/13 6 Jobs Sun 5 Mon 6 Tue 7 3/3 1 Job W…" at bounding box center [416, 414] width 832 height 672
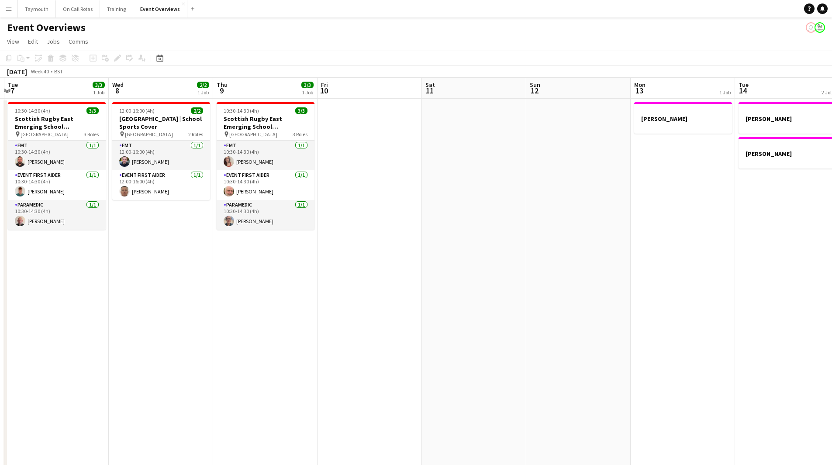
drag, startPoint x: 512, startPoint y: 314, endPoint x: 176, endPoint y: 331, distance: 336.3
click at [158, 343] on app-calendar-viewport "Sat 4 11/13 6 Jobs Sun 5 Mon 6 Tue 7 3/3 1 Job Wed 8 2/2 1 Job Thu 9 3/3 1 Job …" at bounding box center [416, 414] width 832 height 672
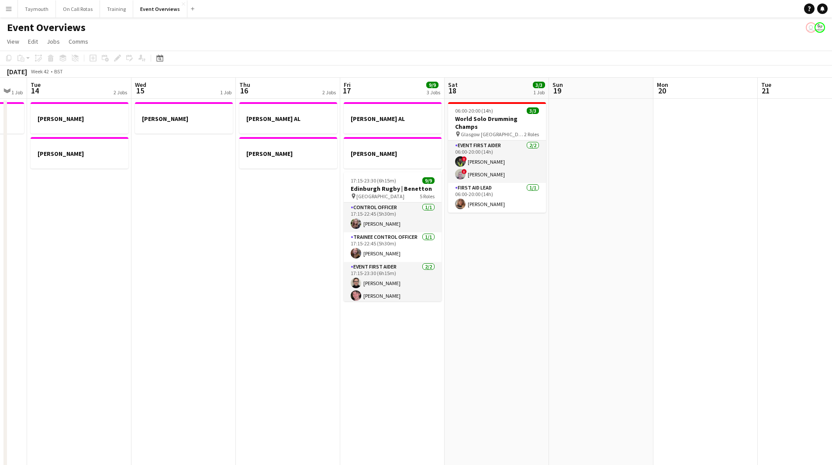
drag, startPoint x: 543, startPoint y: 324, endPoint x: 221, endPoint y: 330, distance: 321.5
click at [208, 339] on app-calendar-viewport "Sat 11 Sun 12 Mon 13 1 Job Tue 14 2 Jobs Wed 15 1 Job Thu 16 2 Jobs Fri 17 9/9 …" at bounding box center [416, 414] width 832 height 672
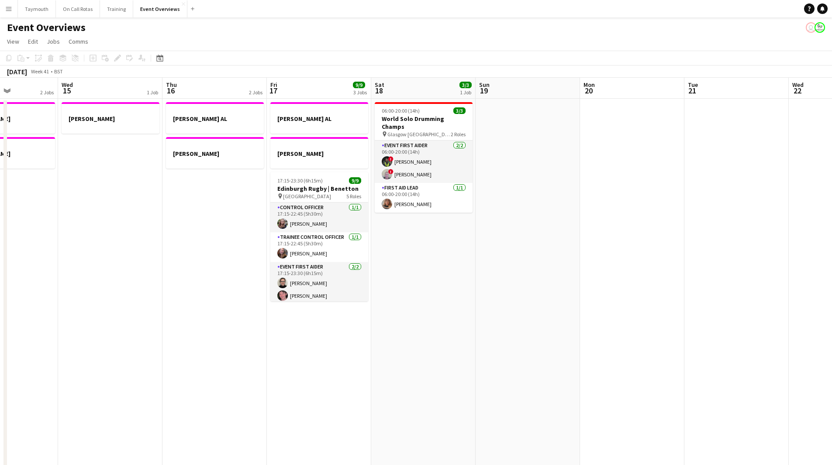
drag, startPoint x: 315, startPoint y: 340, endPoint x: 268, endPoint y: 340, distance: 47.6
click at [268, 340] on app-calendar-viewport "Sat 11 Sun 12 Mon 13 1 Job Tue 14 2 Jobs Wed 15 1 Job Thu 16 2 Jobs Fri 17 9/9 …" at bounding box center [416, 414] width 832 height 672
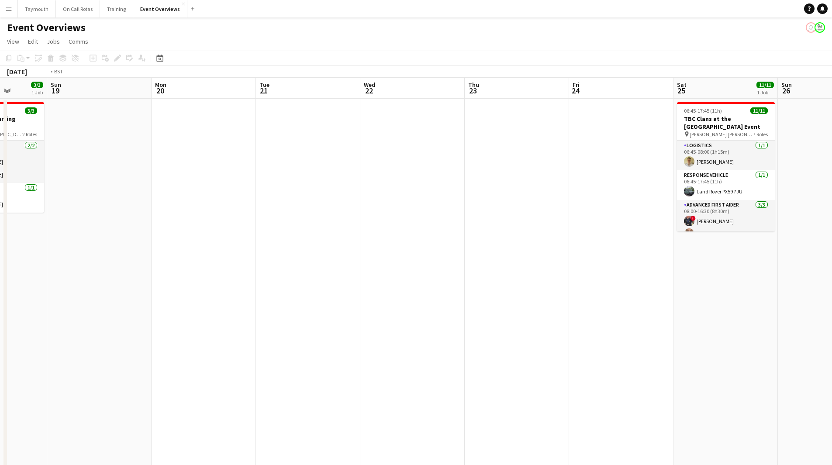
drag, startPoint x: 641, startPoint y: 320, endPoint x: 265, endPoint y: 334, distance: 376.3
click at [265, 334] on app-calendar-viewport "Wed 15 1 Job Thu 16 2 Jobs Fri 17 9/9 3 Jobs Sat 18 3/3 1 Job Sun 19 Mon 20 Tue…" at bounding box center [416, 414] width 832 height 672
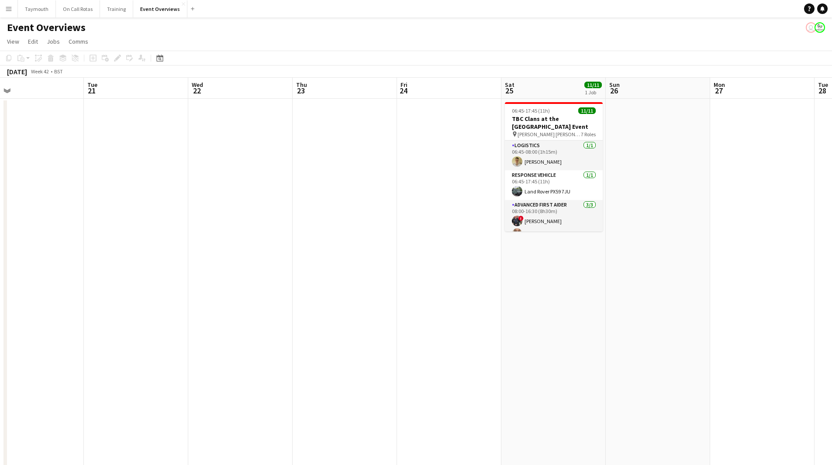
drag, startPoint x: 213, startPoint y: 327, endPoint x: 372, endPoint y: 306, distance: 160.4
click at [213, 322] on app-calendar-viewport "Fri 17 9/9 3 Jobs Sat 18 3/3 1 Job Sun 19 Mon 20 Tue 21 Wed 22 Thu 23 Fri 24 Sa…" at bounding box center [416, 414] width 832 height 672
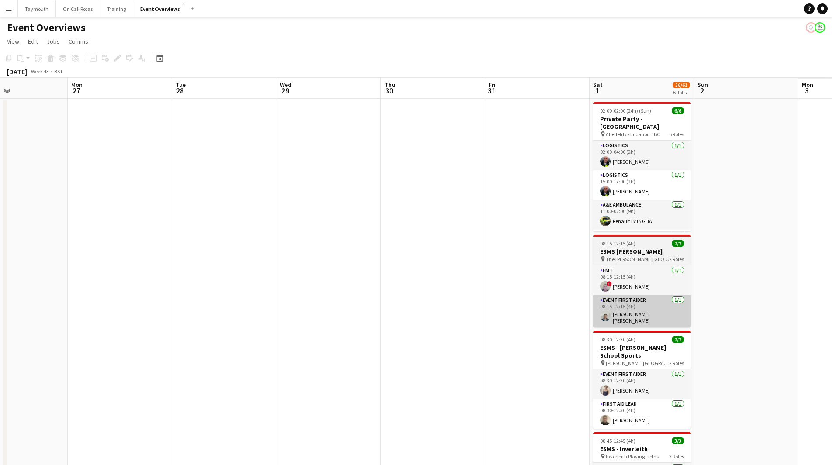
drag, startPoint x: 257, startPoint y: 334, endPoint x: 598, endPoint y: 322, distance: 341.3
click at [231, 325] on app-calendar-viewport "Thu 23 Fri 24 Sat 25 11/11 1 Job Sun 26 Mon 27 Tue 28 Wed 29 Thu 30 Fri 31 Sat …" at bounding box center [416, 441] width 832 height 726
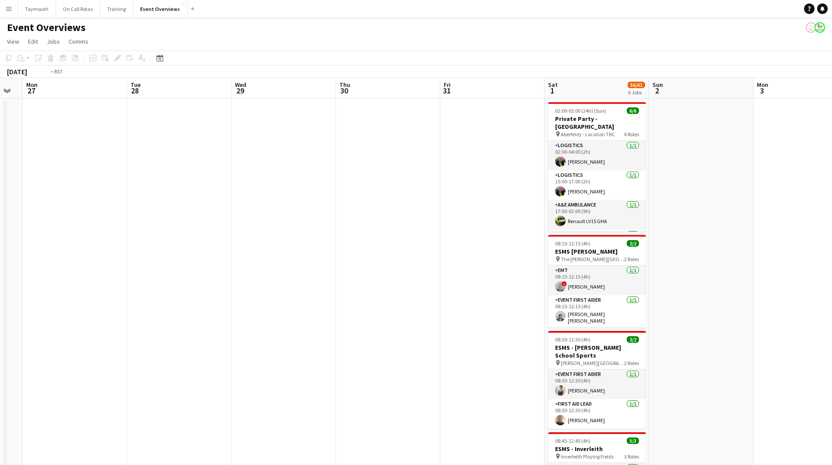
drag, startPoint x: 503, startPoint y: 341, endPoint x: 589, endPoint y: 319, distance: 88.8
click at [198, 327] on app-calendar-viewport "Fri 24 Sat 25 11/11 1 Job Sun 26 Mon 27 Tue 28 Wed 29 Thu 30 Fri 31 Sat 1 56/61…" at bounding box center [416, 441] width 832 height 726
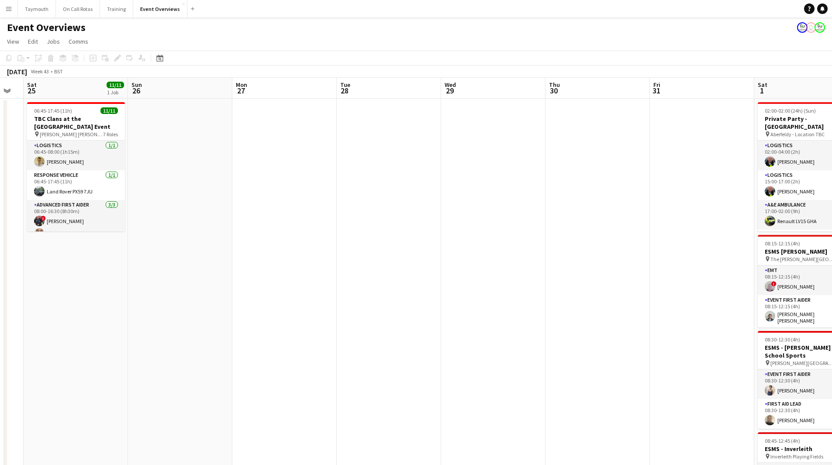
drag, startPoint x: 84, startPoint y: 314, endPoint x: 755, endPoint y: 261, distance: 672.8
click at [755, 261] on app-calendar-viewport "Wed 22 Thu 23 Fri 24 Sat 25 11/11 1 Job Sun 26 Mon 27 Tue 28 Wed 29 Thu 30 Fri …" at bounding box center [416, 441] width 832 height 726
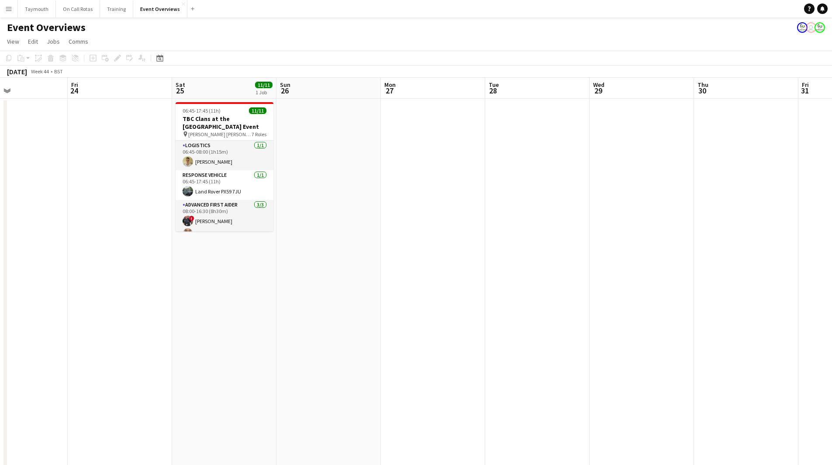
drag, startPoint x: 553, startPoint y: 338, endPoint x: 586, endPoint y: 346, distance: 33.4
click at [659, 336] on app-calendar-viewport "Tue 21 Wed 22 Thu 23 Fri 24 Sat 25 11/11 1 Job Sun 26 Mon 27 Tue 28 Wed 29 Thu …" at bounding box center [416, 441] width 832 height 726
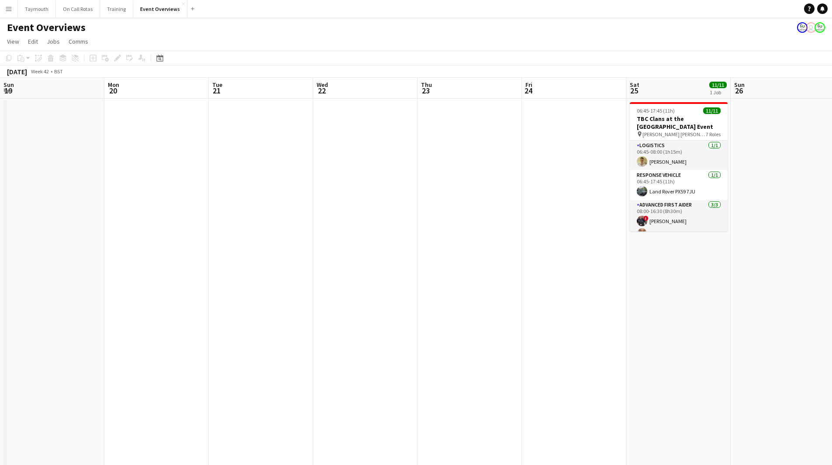
drag, startPoint x: 344, startPoint y: 365, endPoint x: 593, endPoint y: 337, distance: 251.0
click at [574, 341] on app-calendar-viewport "Fri 17 9/9 3 Jobs Sat 18 3/3 1 Job Sun 19 Mon 20 Tue 21 Wed 22 Thu 23 Fri 24 Sa…" at bounding box center [416, 441] width 832 height 726
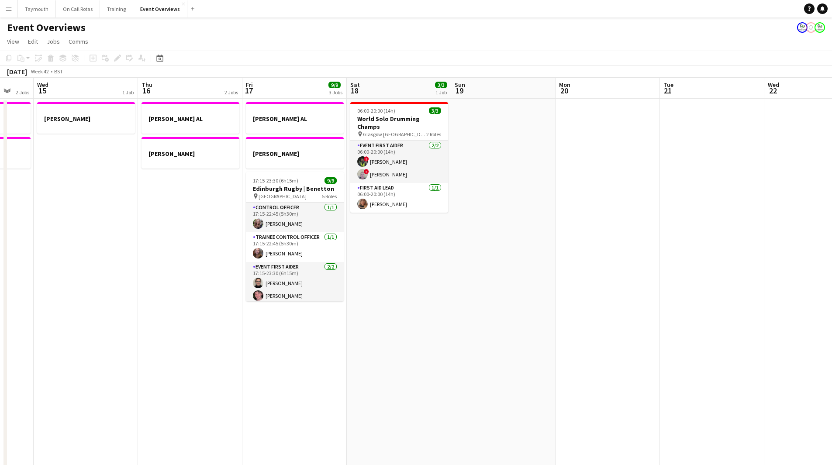
drag, startPoint x: 199, startPoint y: 345, endPoint x: 433, endPoint y: 349, distance: 234.1
click at [426, 348] on app-calendar-viewport "Sun 12 Mon 13 1 Job Tue 14 2 Jobs Wed 15 1 Job Thu 16 2 Jobs Fri 17 9/9 3 Jobs …" at bounding box center [416, 441] width 832 height 726
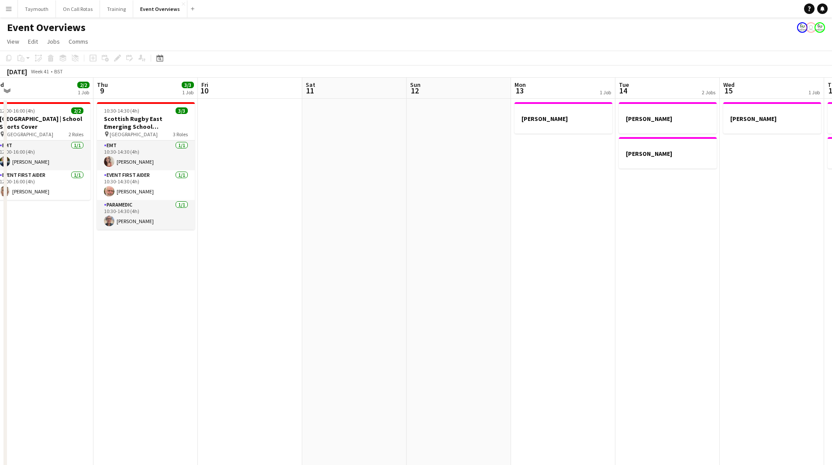
drag, startPoint x: 434, startPoint y: 350, endPoint x: 641, endPoint y: 345, distance: 207.5
click at [617, 346] on app-calendar-viewport "Mon 6 Tue 7 3/3 1 Job Wed 8 2/2 1 Job Thu 9 3/3 1 Job Fri 10 Sat 11 Sun 12 Mon …" at bounding box center [416, 441] width 832 height 726
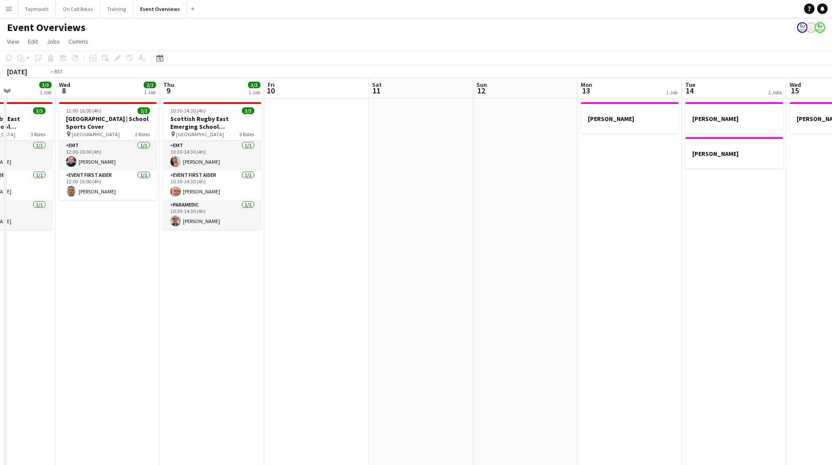
drag, startPoint x: 321, startPoint y: 380, endPoint x: 676, endPoint y: 352, distance: 357.0
click at [676, 352] on app-calendar-viewport "Sun 5 Mon 6 Tue 7 3/3 1 Job Wed 8 2/2 1 Job Thu 9 3/3 1 Job Fri 10 Sat 11 Sun 1…" at bounding box center [416, 441] width 832 height 726
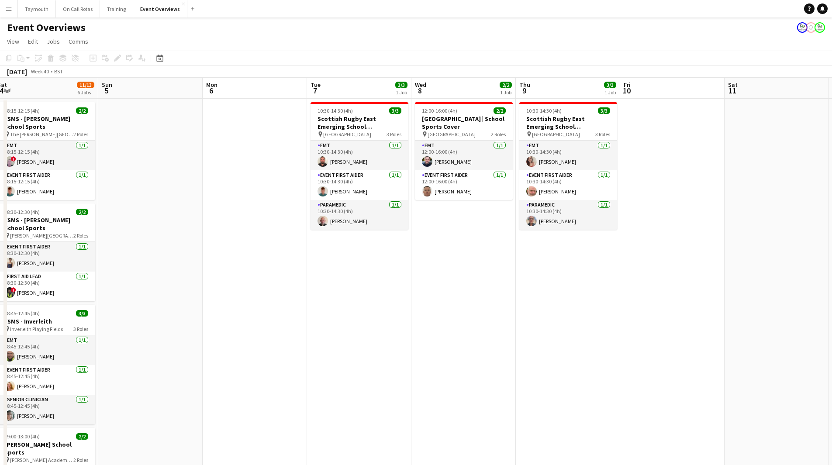
drag, startPoint x: 270, startPoint y: 370, endPoint x: 639, endPoint y: 369, distance: 369.0
click at [639, 369] on app-calendar-viewport "Thu 2 Fri 3 13/21 2 Jobs Sat 4 11/13 6 Jobs Sun 5 Mon 6 Tue 7 3/3 1 Job Wed 8 2…" at bounding box center [416, 441] width 832 height 726
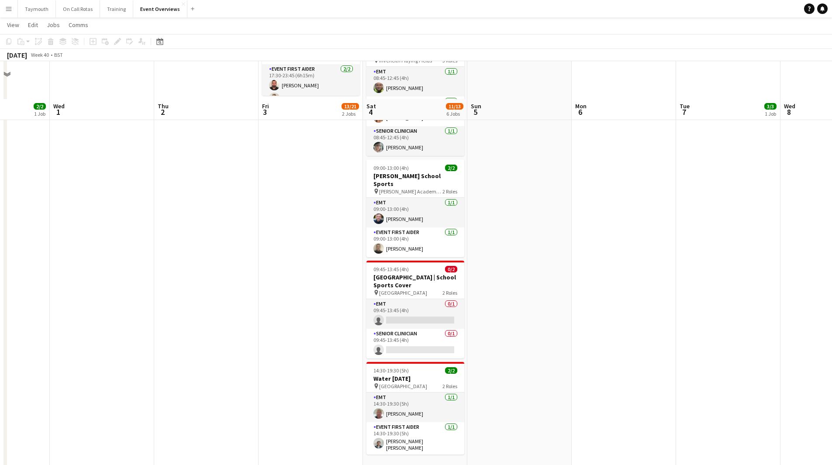
scroll to position [306, 0]
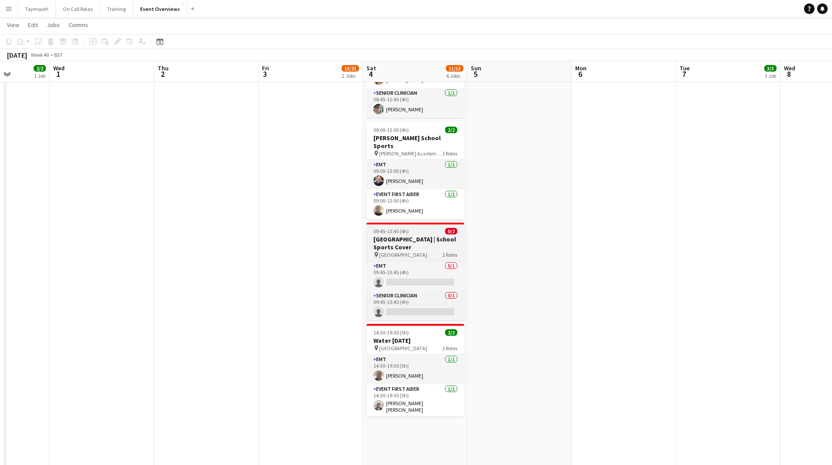
click at [403, 235] on h3 "[GEOGRAPHIC_DATA] | School Sports Cover" at bounding box center [415, 243] width 98 height 16
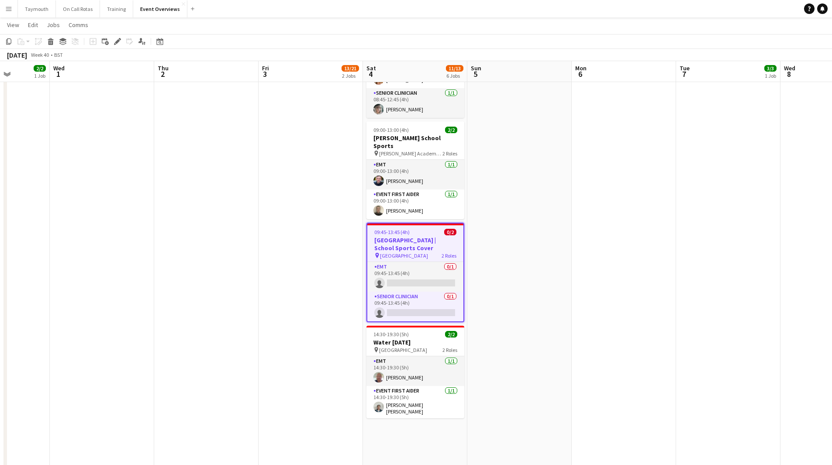
click at [116, 47] on app-toolbar "Copy Paste Paste Ctrl+V Paste with crew Ctrl+Shift+V Paste linked Job [GEOGRAPH…" at bounding box center [416, 41] width 832 height 15
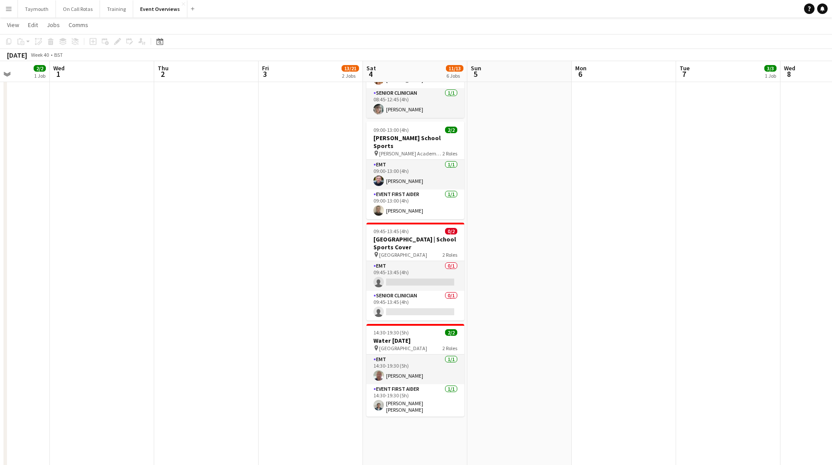
click at [117, 44] on div "Add job Add linked Job Edit Edit linked Job Applicants" at bounding box center [113, 41] width 67 height 10
click at [408, 238] on h3 "[GEOGRAPHIC_DATA] | School Sports Cover" at bounding box center [415, 243] width 98 height 16
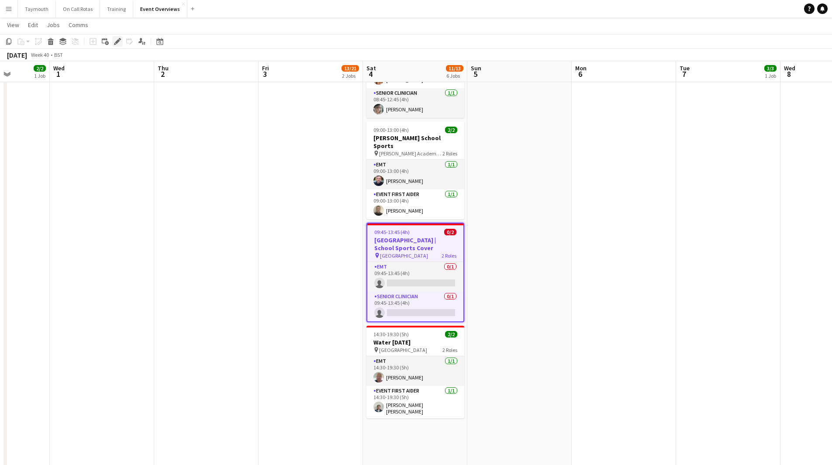
click at [115, 44] on icon at bounding box center [115, 44] width 2 height 2
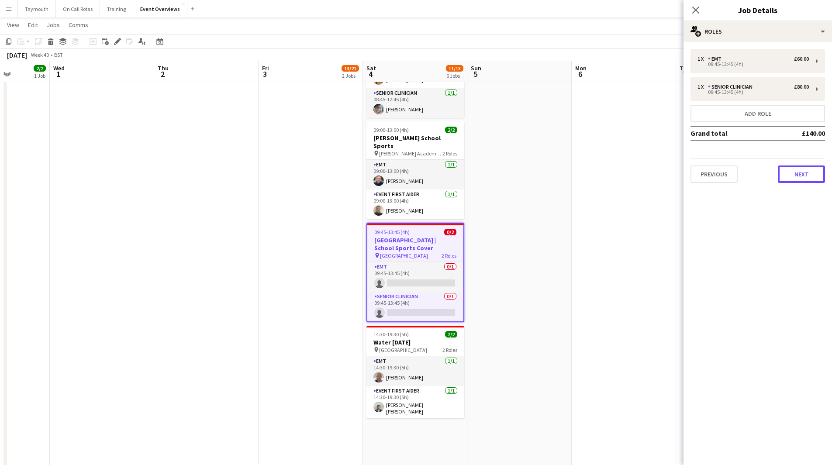
click at [801, 173] on button "Next" at bounding box center [801, 174] width 47 height 17
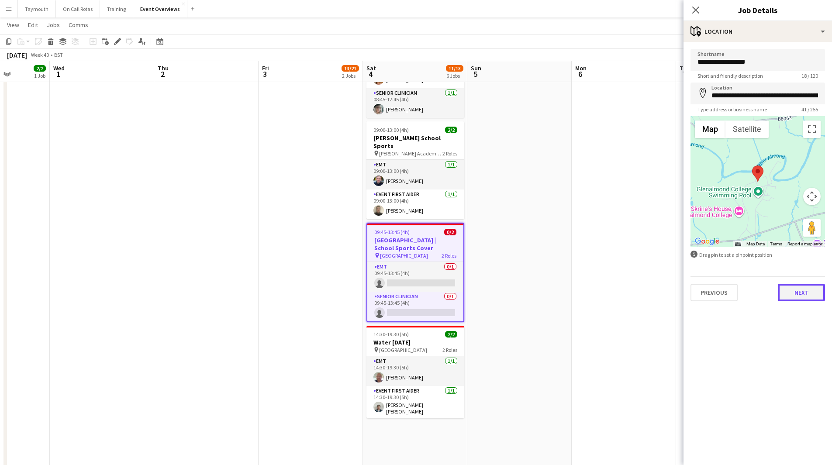
click at [803, 289] on button "Next" at bounding box center [801, 292] width 47 height 17
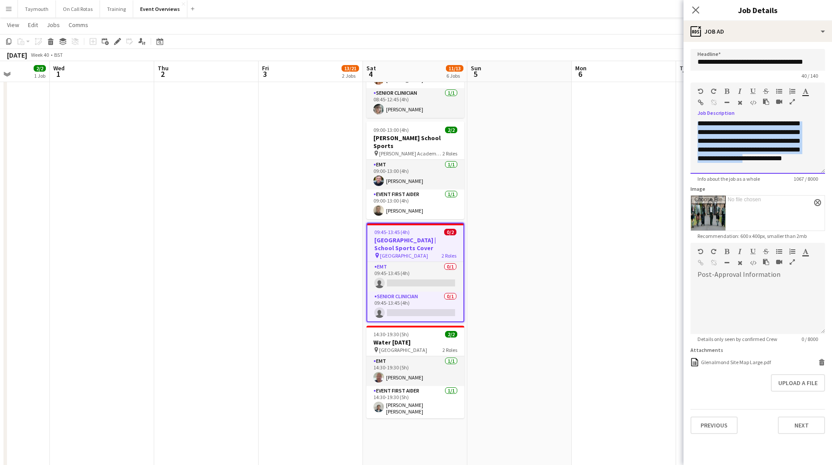
scroll to position [131, 0]
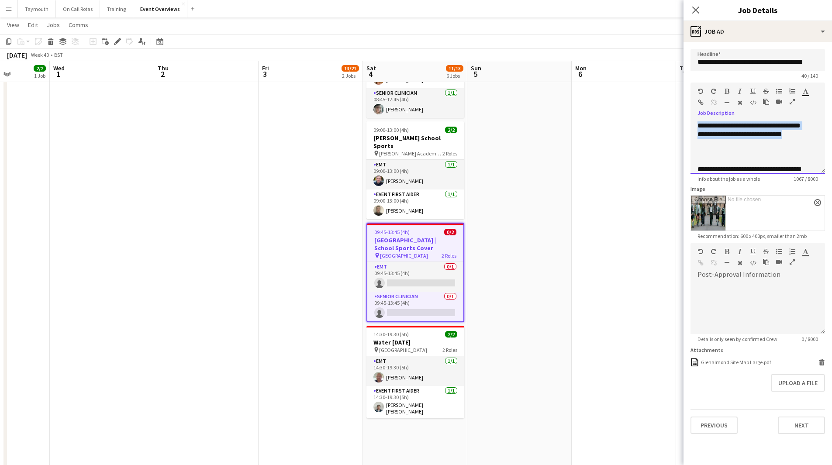
drag, startPoint x: 710, startPoint y: 132, endPoint x: 811, endPoint y: 152, distance: 103.7
click at [811, 152] on div "**********" at bounding box center [757, 147] width 135 height 52
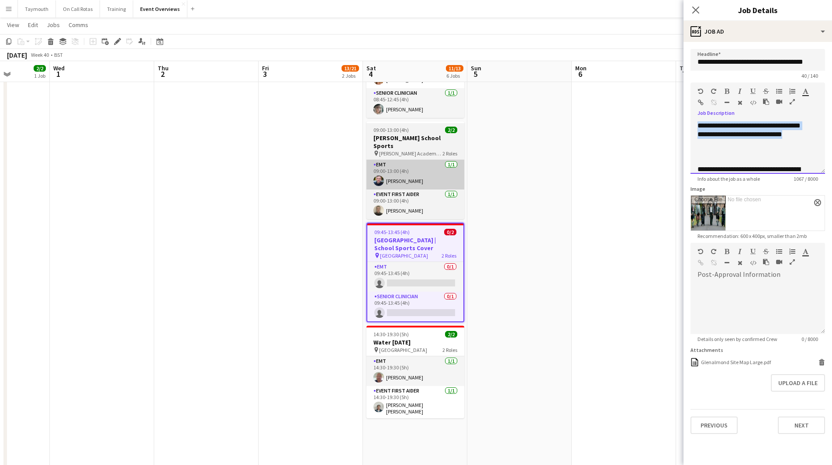
copy div "**********"
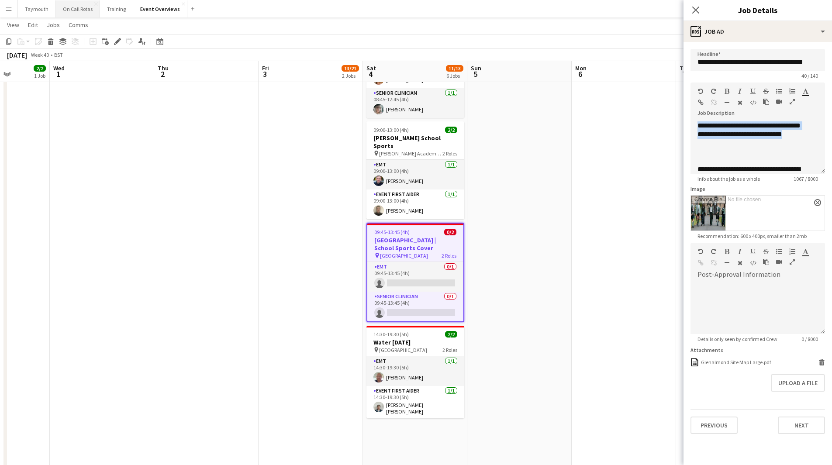
click at [86, 10] on button "On Call Rotas Close" at bounding box center [78, 8] width 44 height 17
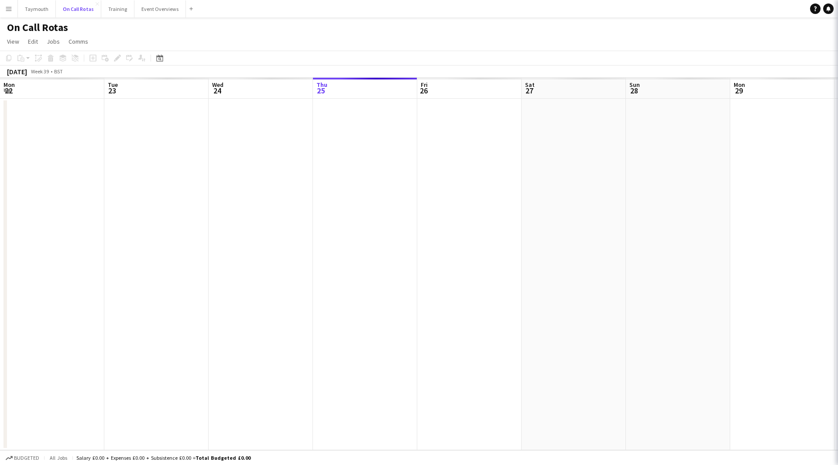
scroll to position [0, 209]
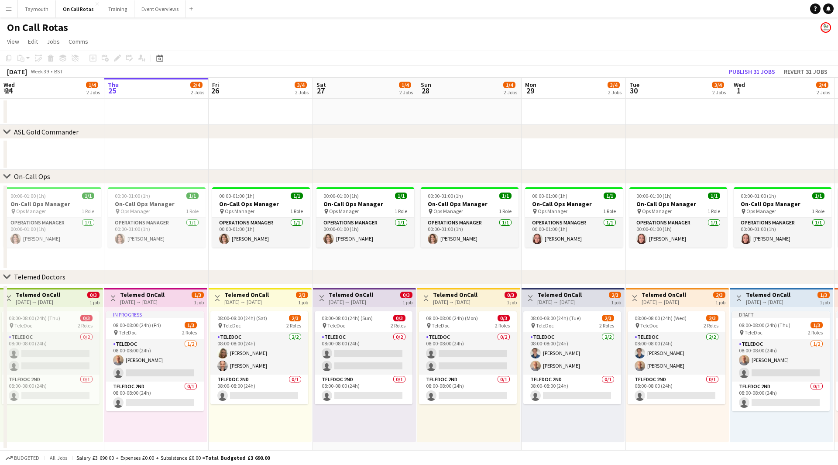
click at [2, 7] on button "Menu" at bounding box center [8, 8] width 17 height 17
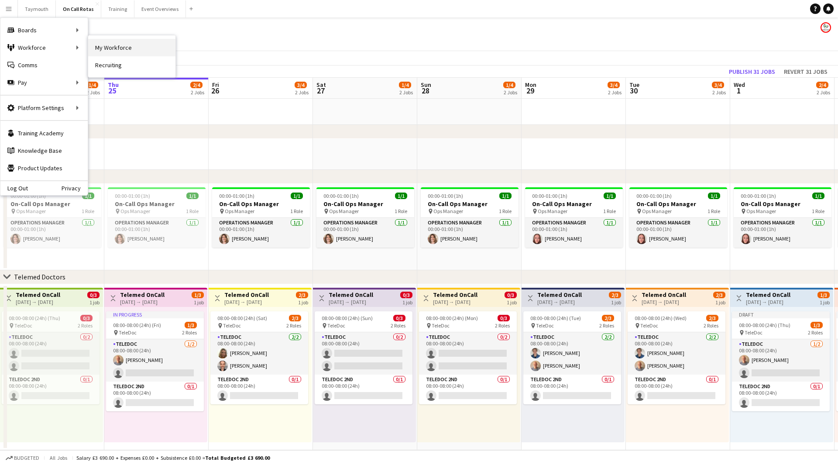
click at [126, 50] on link "My Workforce" at bounding box center [131, 47] width 87 height 17
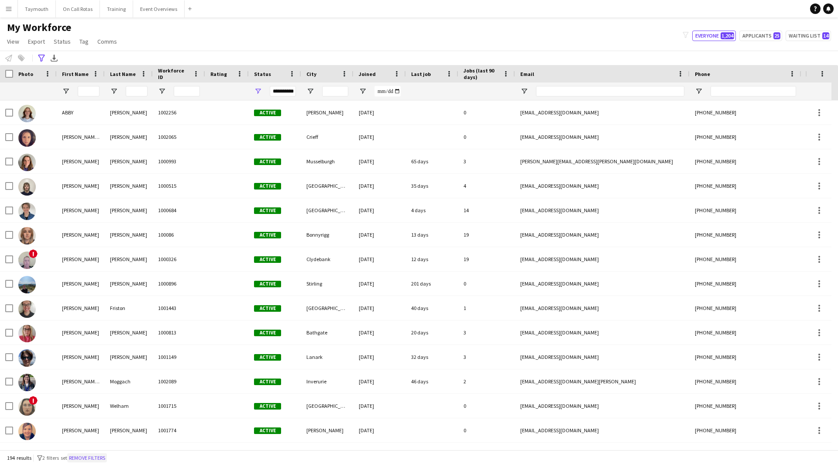
click at [89, 460] on button "Remove filters" at bounding box center [87, 458] width 40 height 10
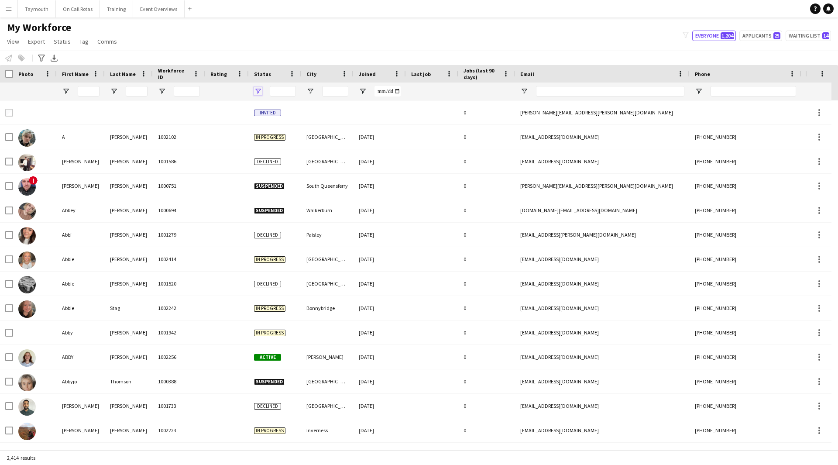
click at [260, 92] on span "Open Filter Menu" at bounding box center [258, 91] width 8 height 8
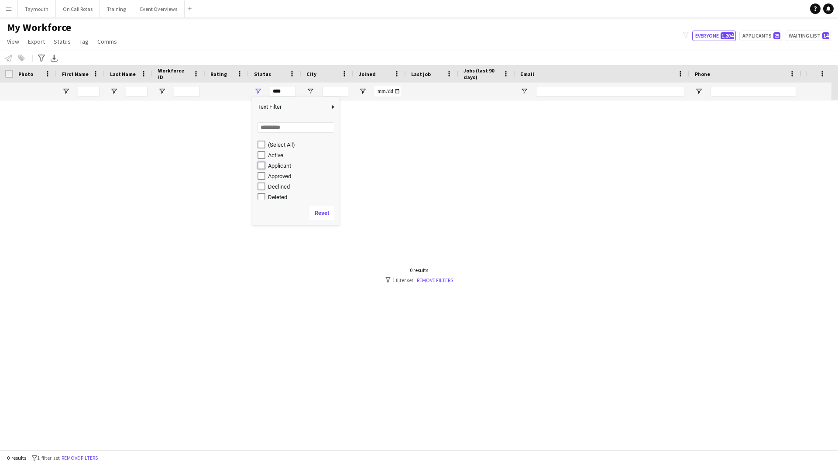
type input "**********"
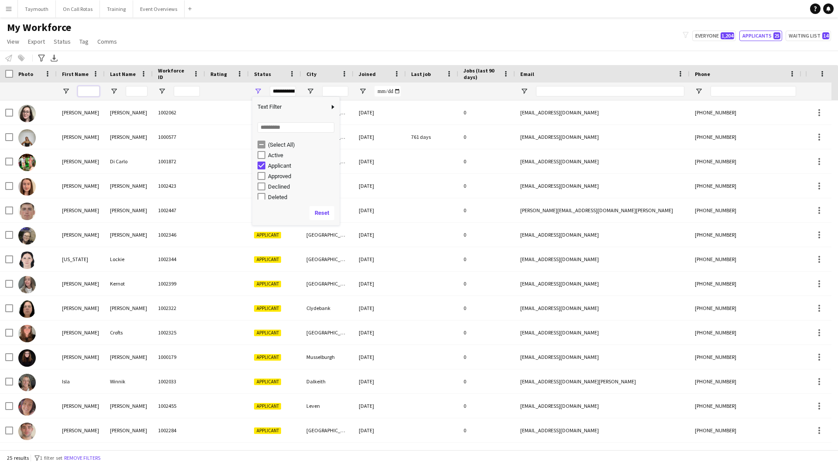
click at [83, 91] on input "First Name Filter Input" at bounding box center [89, 91] width 22 height 10
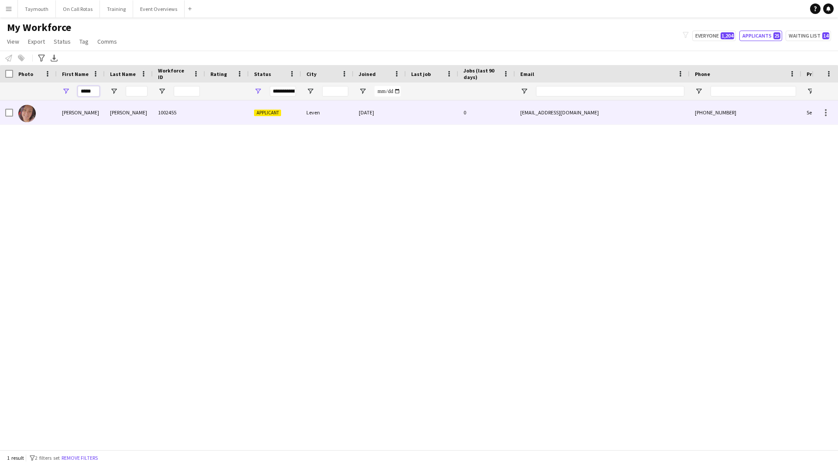
type input "*****"
click at [89, 114] on div "[PERSON_NAME]" at bounding box center [81, 112] width 48 height 24
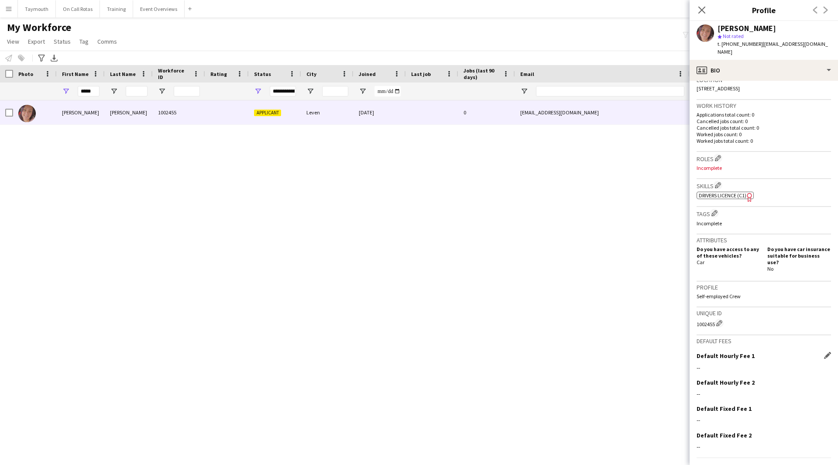
scroll to position [205, 0]
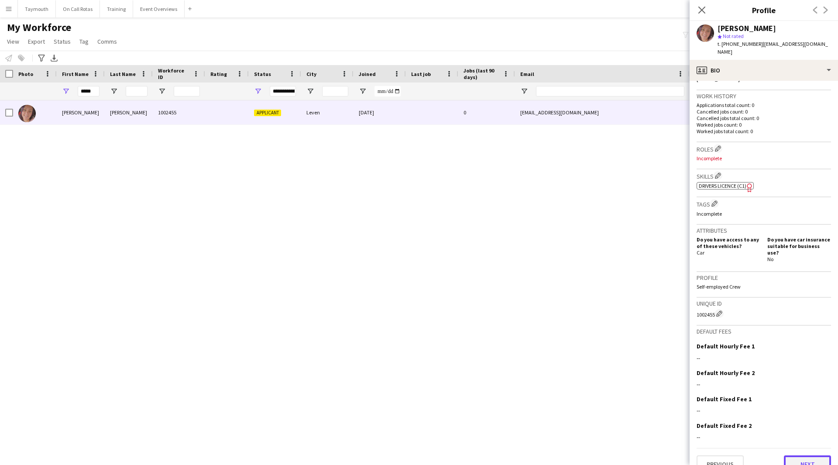
click at [817, 456] on button "Next" at bounding box center [807, 463] width 47 height 17
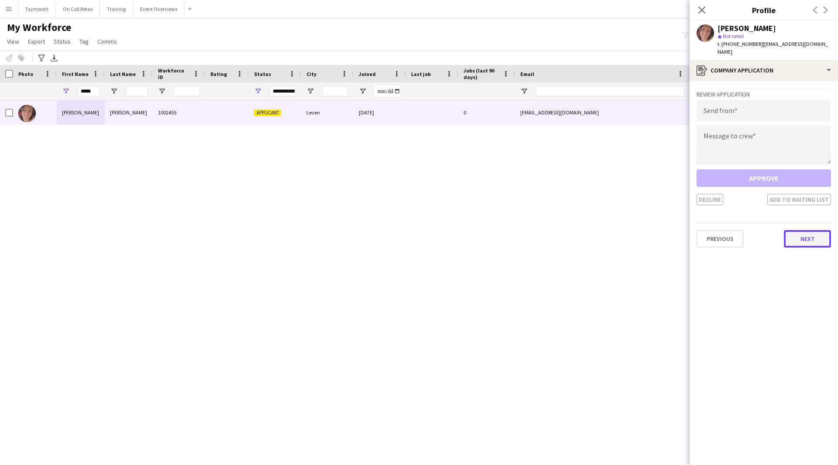
click at [815, 230] on button "Next" at bounding box center [807, 238] width 47 height 17
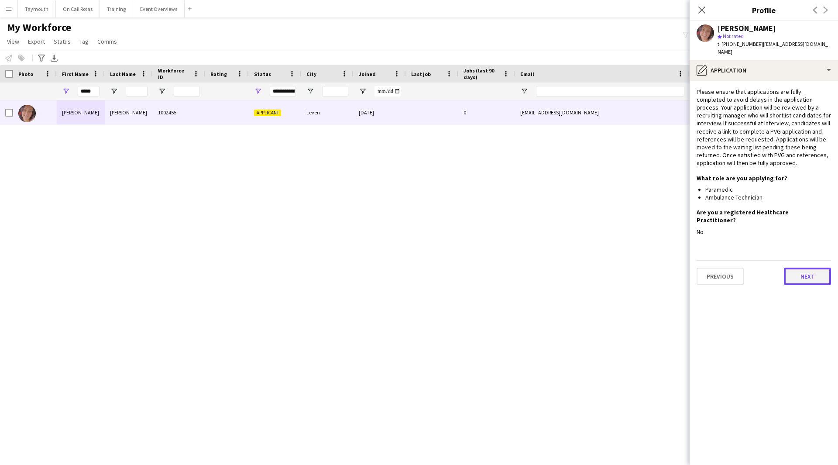
click at [815, 268] on button "Next" at bounding box center [807, 276] width 47 height 17
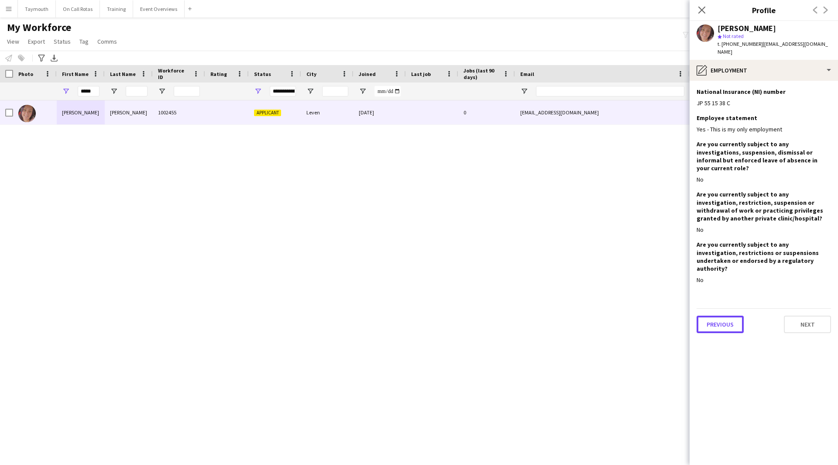
click at [735, 316] on button "Previous" at bounding box center [720, 324] width 47 height 17
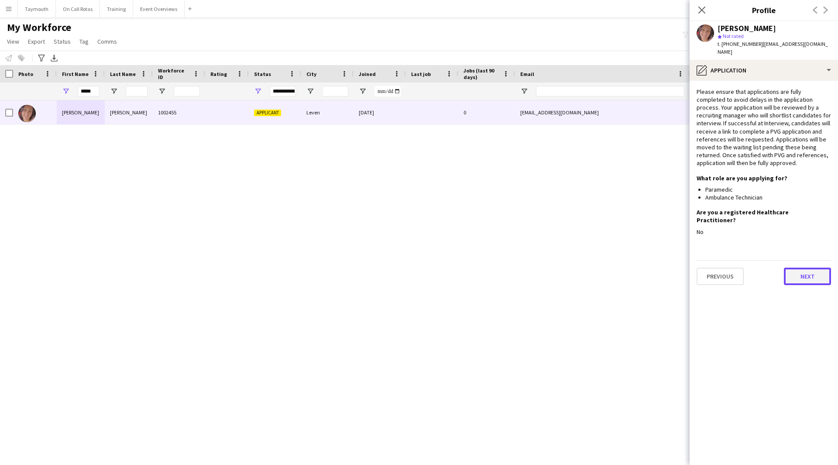
click at [813, 268] on button "Next" at bounding box center [807, 276] width 47 height 17
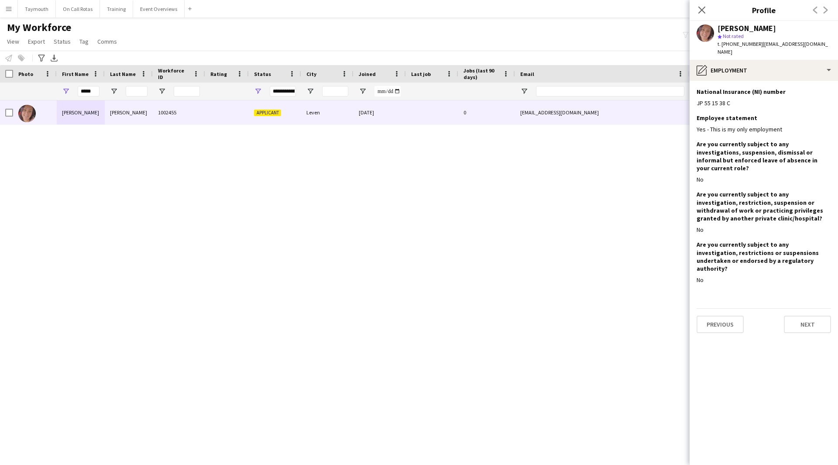
click at [797, 320] on app-section-data-types "National Insurance (NI) number Edit this field JP 55 15 38 C Employee statement…" at bounding box center [764, 273] width 148 height 384
click at [803, 316] on button "Next" at bounding box center [807, 324] width 47 height 17
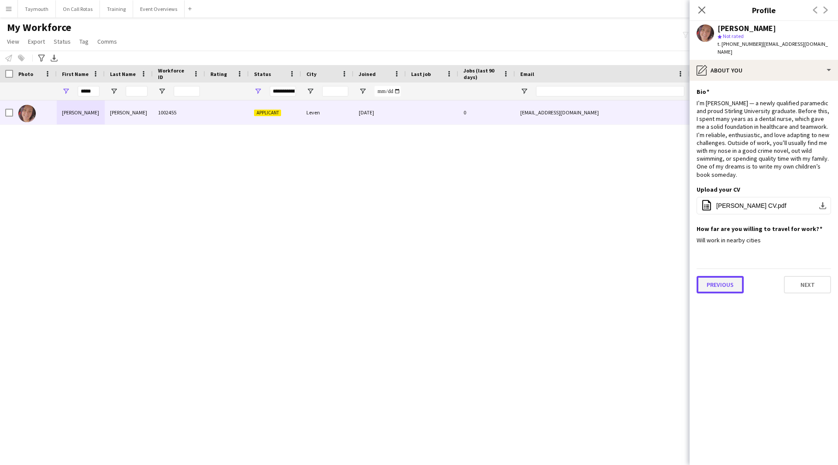
click at [717, 276] on button "Previous" at bounding box center [720, 284] width 47 height 17
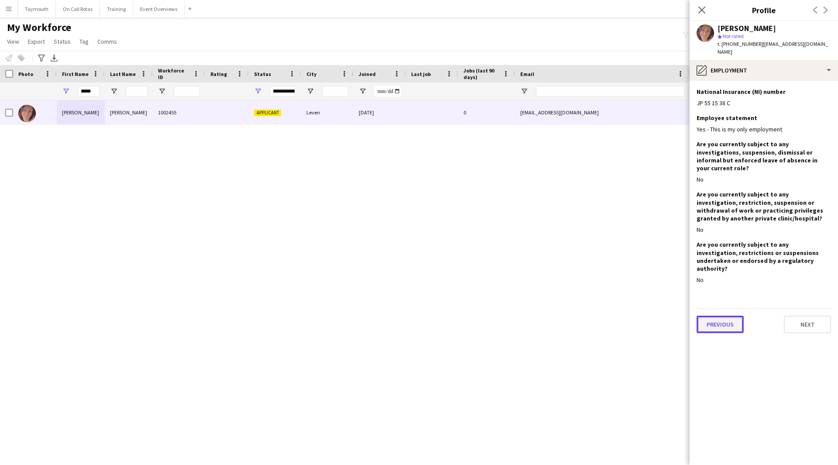
click at [727, 316] on button "Previous" at bounding box center [720, 324] width 47 height 17
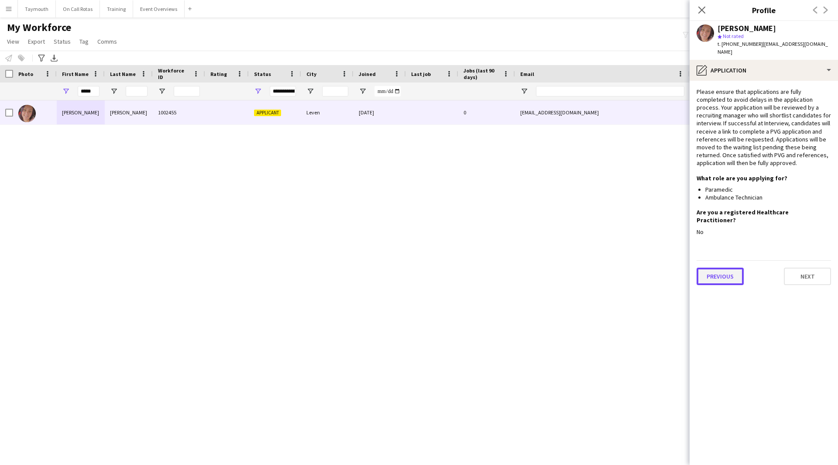
click at [724, 268] on button "Previous" at bounding box center [720, 276] width 47 height 17
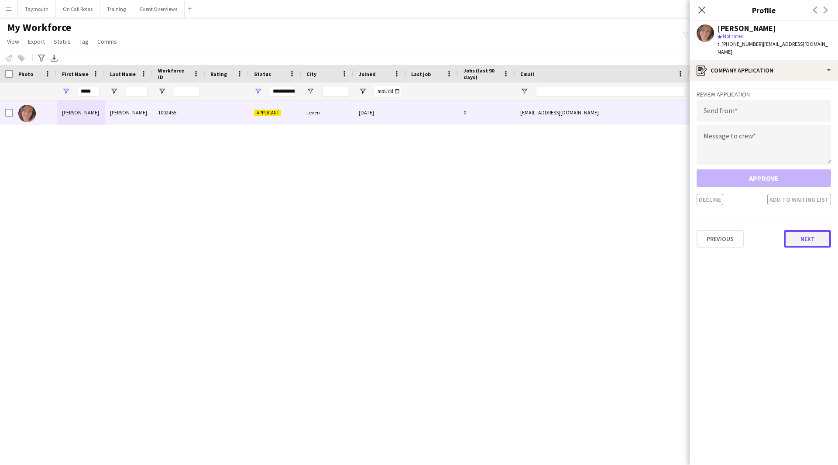
click at [811, 230] on button "Next" at bounding box center [807, 238] width 47 height 17
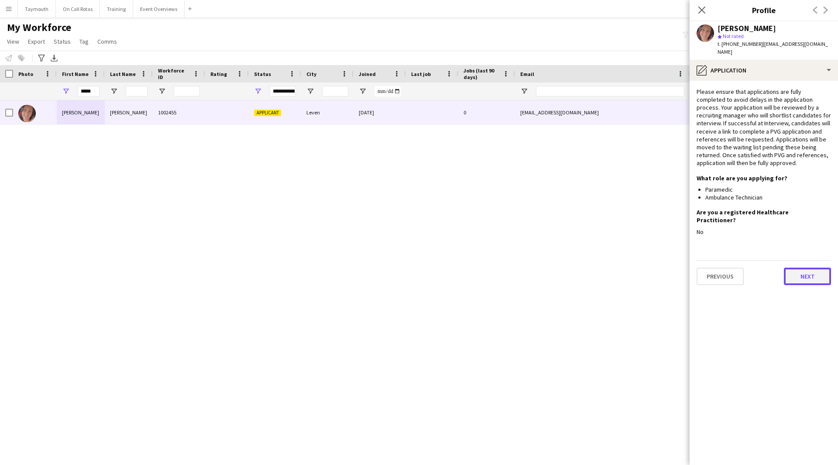
click at [797, 268] on button "Next" at bounding box center [807, 276] width 47 height 17
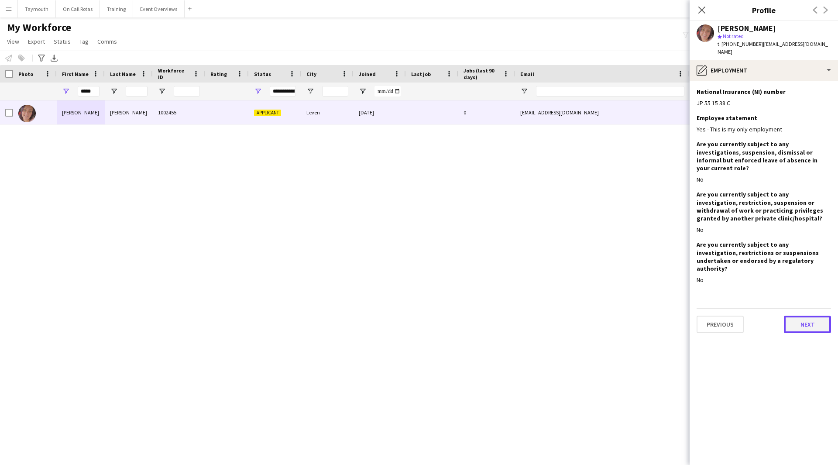
click at [798, 316] on button "Next" at bounding box center [807, 324] width 47 height 17
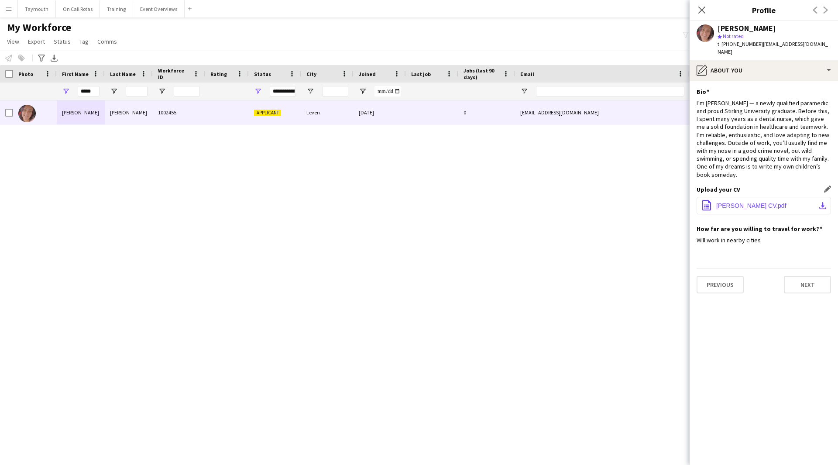
click at [778, 197] on button "office-file-sheet [PERSON_NAME] CV.pdf download-bottom" at bounding box center [764, 205] width 135 height 17
click at [803, 276] on button "Next" at bounding box center [807, 284] width 47 height 17
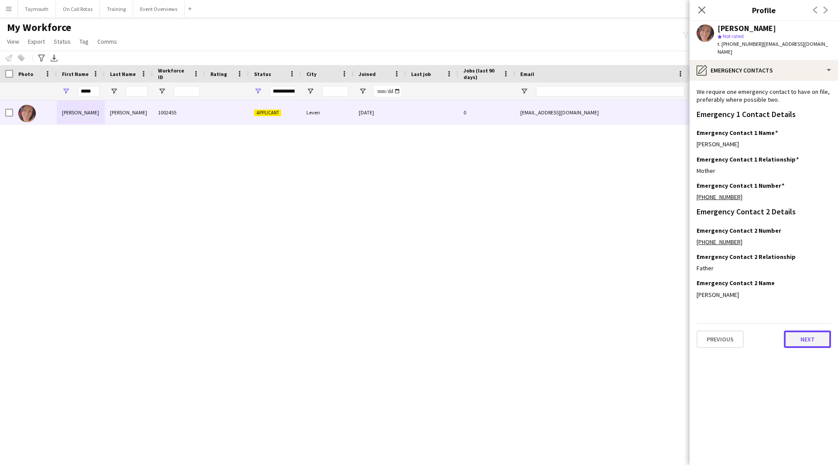
click at [806, 333] on button "Next" at bounding box center [807, 339] width 47 height 17
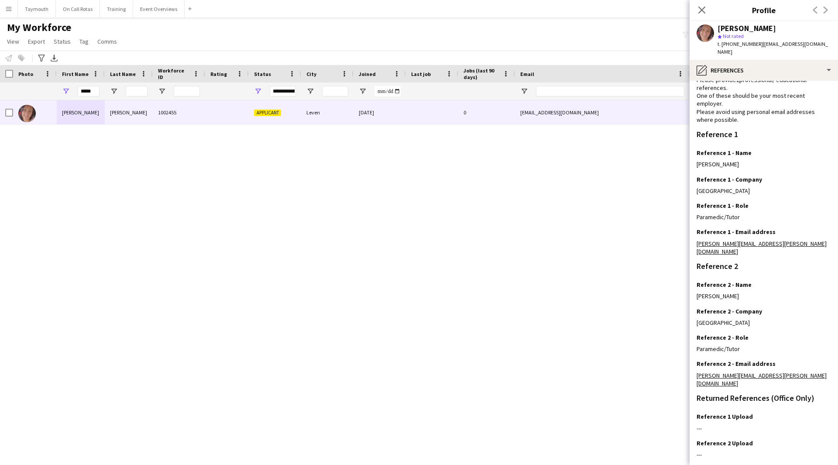
scroll to position [56, 0]
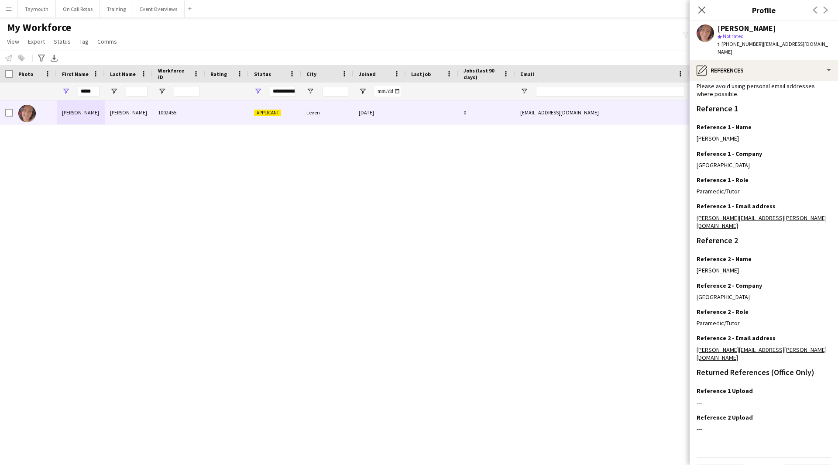
click at [797, 457] on div "Previous Next" at bounding box center [764, 469] width 135 height 25
click at [798, 465] on button "Next" at bounding box center [807, 473] width 47 height 17
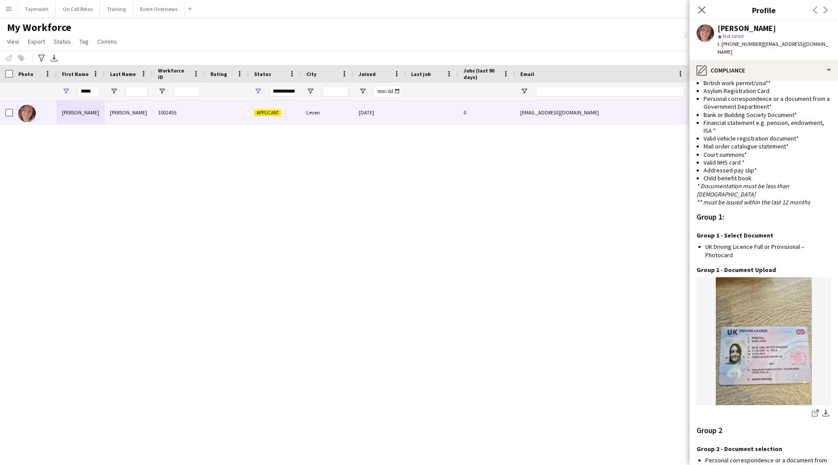
scroll to position [729, 0]
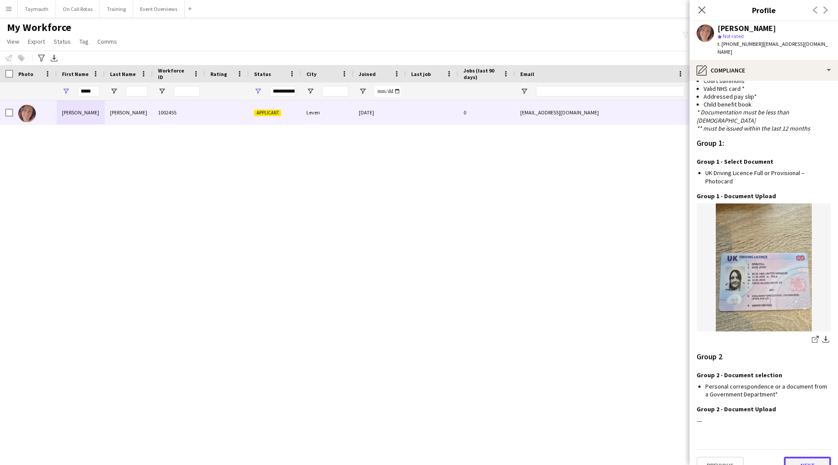
click at [809, 457] on button "Next" at bounding box center [807, 465] width 47 height 17
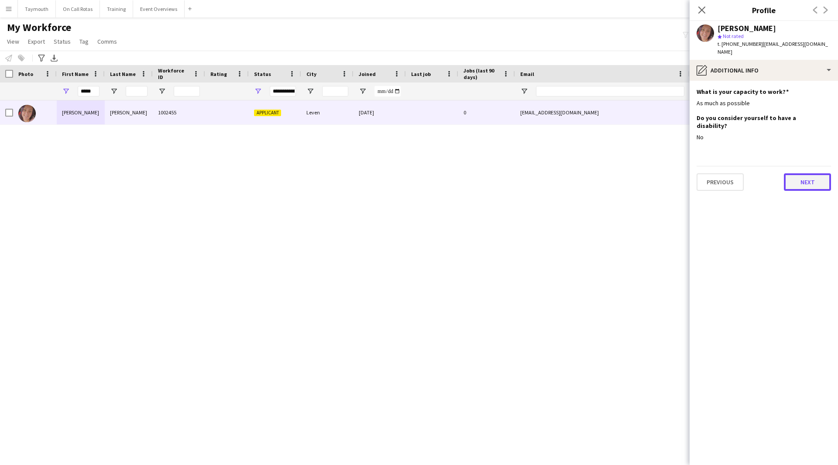
click at [795, 173] on button "Next" at bounding box center [807, 181] width 47 height 17
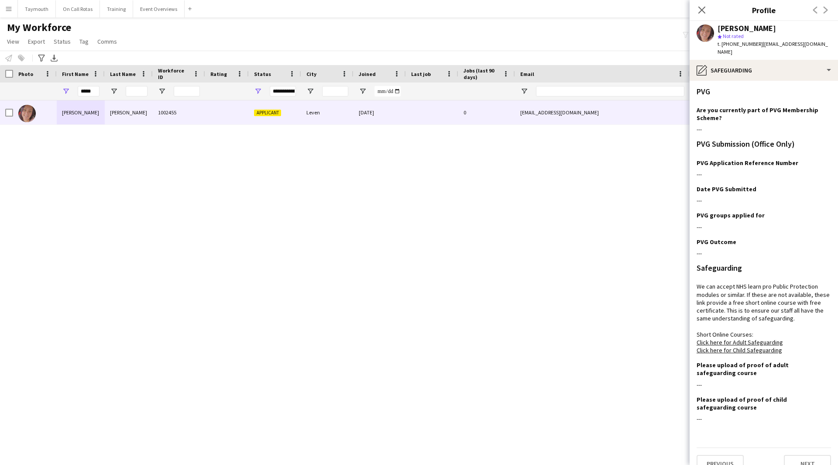
scroll to position [6, 0]
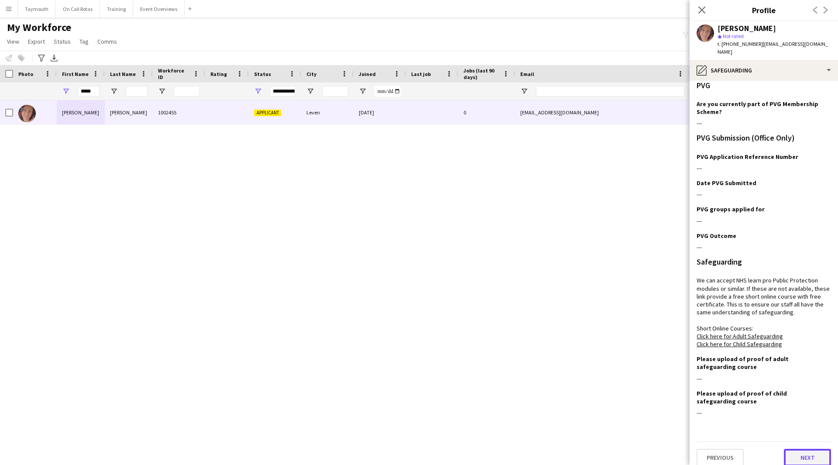
click at [800, 449] on button "Next" at bounding box center [807, 457] width 47 height 17
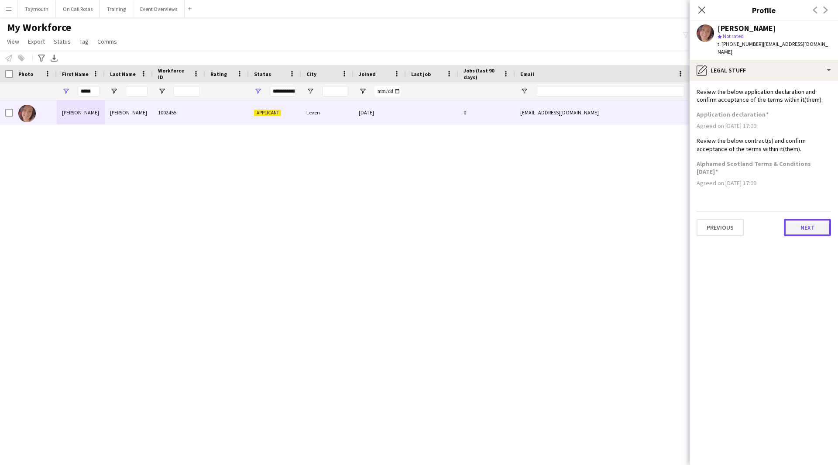
click at [803, 219] on button "Next" at bounding box center [807, 227] width 47 height 17
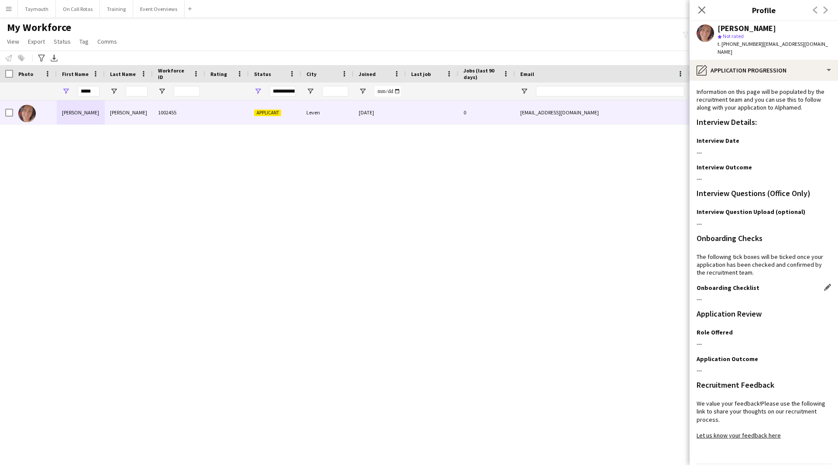
scroll to position [23, 0]
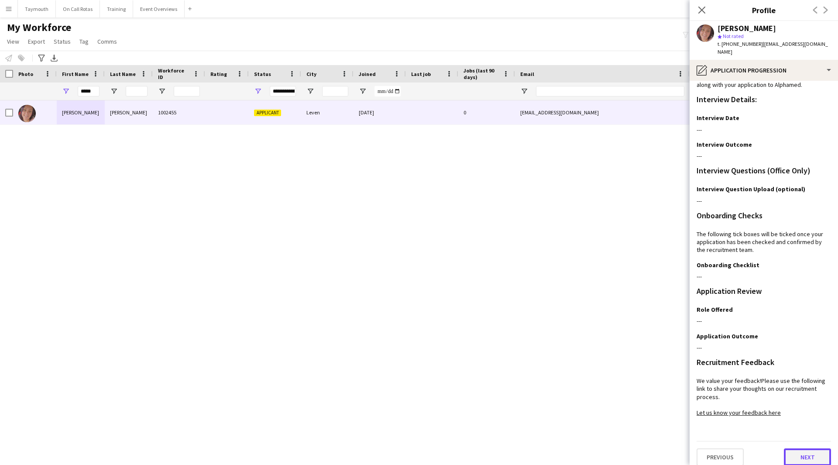
click at [797, 448] on button "Next" at bounding box center [807, 456] width 47 height 17
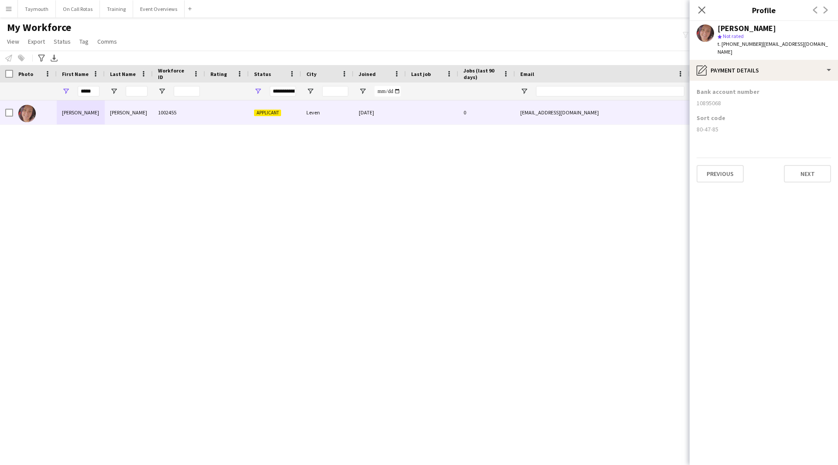
scroll to position [0, 0]
click at [809, 176] on app-section-data-types "Bank account number [FINANCIAL_ID] Sort code [FINANCIAL_ID] Previous Next" at bounding box center [764, 273] width 148 height 384
click at [813, 171] on button "Next" at bounding box center [807, 173] width 47 height 17
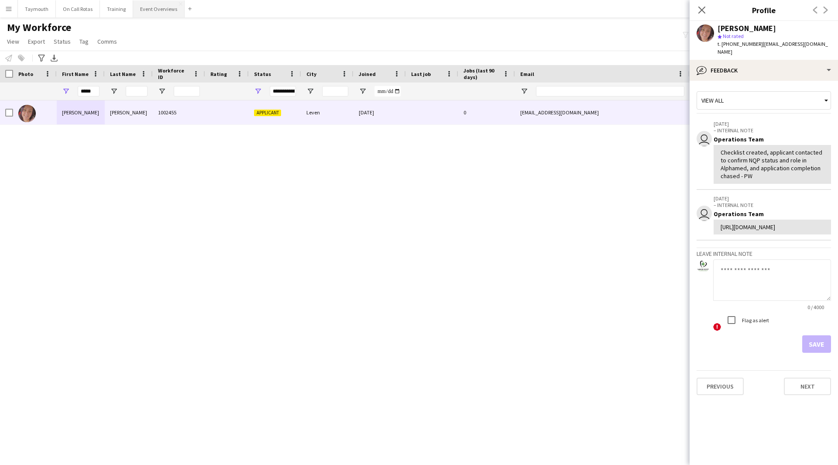
click at [140, 11] on button "Event Overviews Close" at bounding box center [159, 8] width 52 height 17
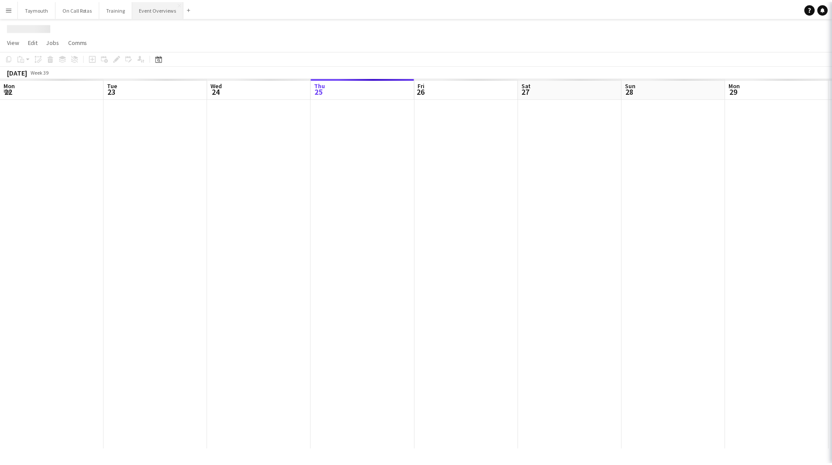
scroll to position [0, 209]
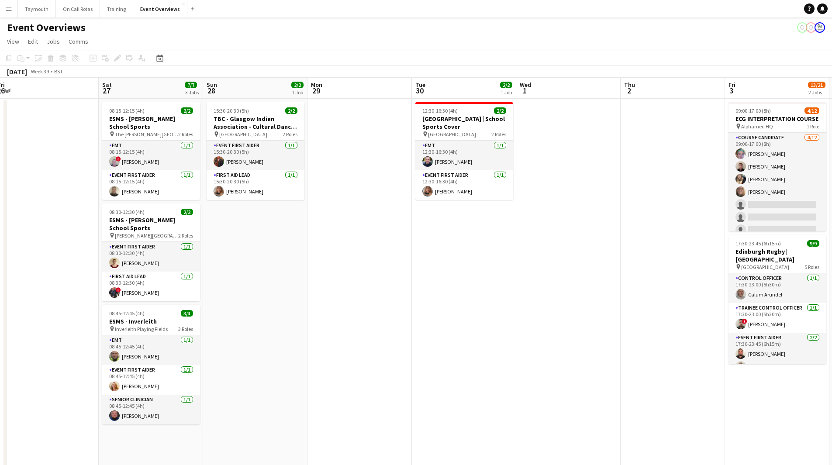
drag, startPoint x: 689, startPoint y: 376, endPoint x: 204, endPoint y: 383, distance: 485.7
click at [204, 383] on app-calendar-viewport "Mon 22 Tue 23 9/9 1 Job Wed 24 2/2 1 Job Thu 25 Fri 26 Sat 27 7/7 3 Jobs Sun 28…" at bounding box center [416, 414] width 832 height 672
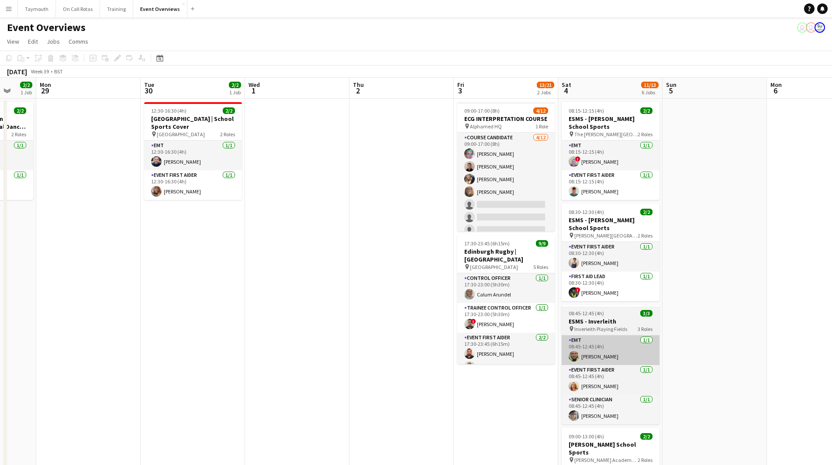
drag, startPoint x: 459, startPoint y: 373, endPoint x: 179, endPoint y: 358, distance: 279.9
click at [81, 367] on app-calendar-viewport "Fri 26 Sat 27 7/7 3 Jobs Sun 28 2/2 1 Job Mon 29 Tue 30 2/2 1 Job Wed 1 Thu 2 F…" at bounding box center [416, 414] width 832 height 672
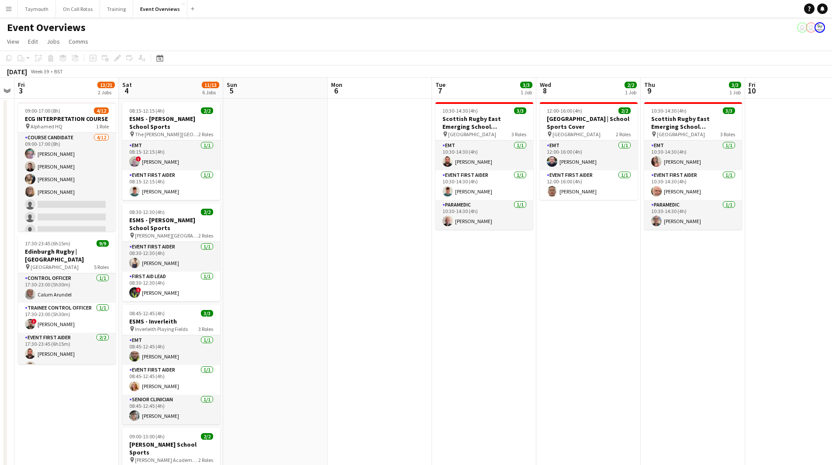
click at [117, 385] on app-calendar-viewport "Tue 30 2/2 1 Job Wed 1 Thu 2 Fri 3 13/21 2 Jobs Sat 4 11/13 6 Jobs Sun 5 Mon 6 …" at bounding box center [416, 414] width 832 height 672
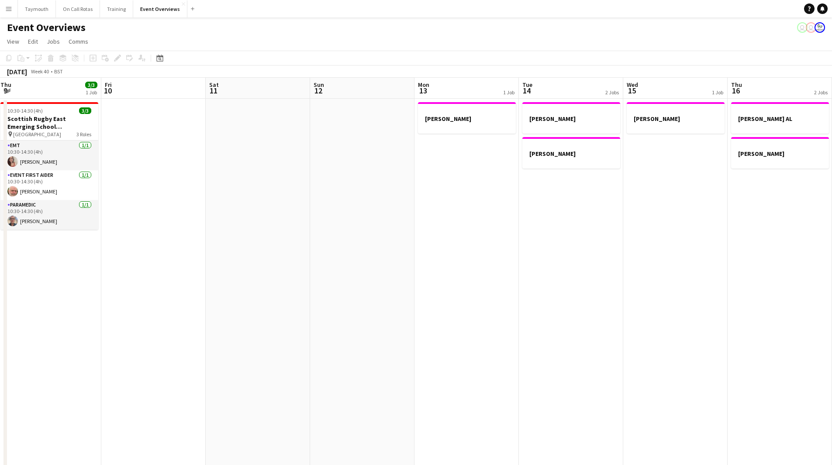
drag, startPoint x: 475, startPoint y: 356, endPoint x: 222, endPoint y: 353, distance: 252.4
click at [153, 370] on app-calendar-viewport "Sat 4 11/13 6 Jobs Sun 5 Mon 6 Tue 7 3/3 1 Job Wed 8 2/2 1 Job Thu 9 3/3 1 Job …" at bounding box center [416, 414] width 832 height 672
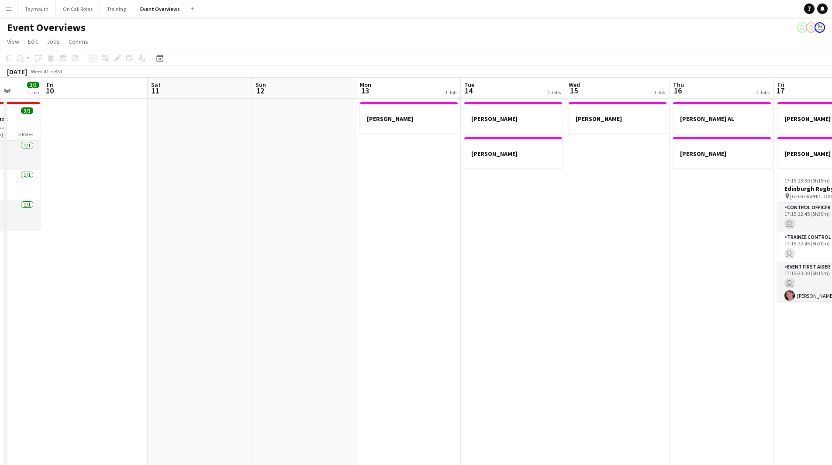
click at [279, 366] on app-calendar-viewport "Tue 7 3/3 1 Job Wed 8 2/2 1 Job Thu 9 3/3 1 Job Fri 10 Sat 11 Sun 12 Mon 13 1 J…" at bounding box center [416, 414] width 832 height 672
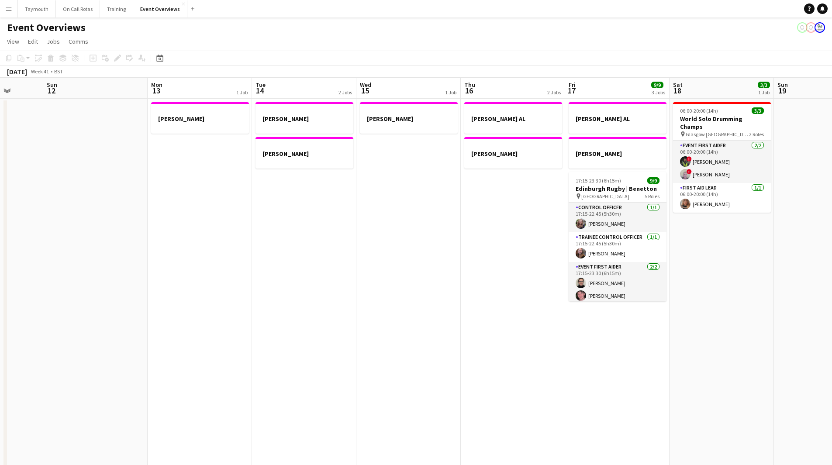
scroll to position [0, 268]
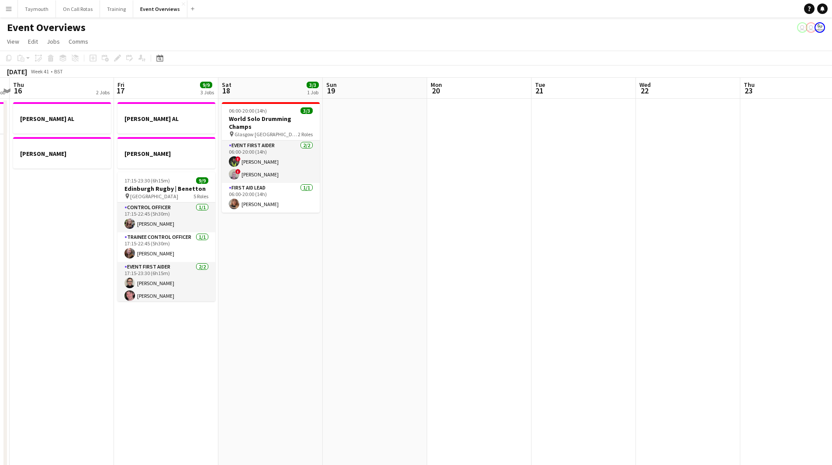
drag, startPoint x: 300, startPoint y: 347, endPoint x: 132, endPoint y: 172, distance: 242.5
click at [144, 331] on app-calendar-viewport "Mon 13 1 Job Tue 14 2 Jobs Wed 15 1 Job Thu 16 2 Jobs Fri 17 9/9 3 Jobs Sat 18 …" at bounding box center [416, 414] width 832 height 672
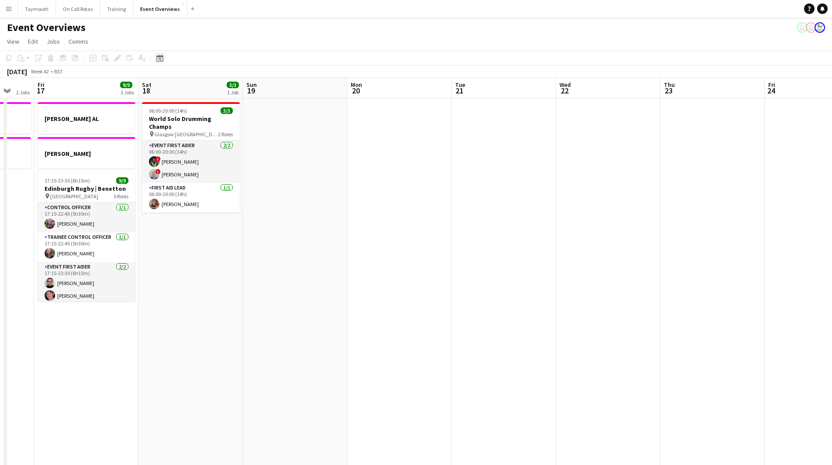
click at [163, 54] on div "Date picker" at bounding box center [160, 58] width 10 height 10
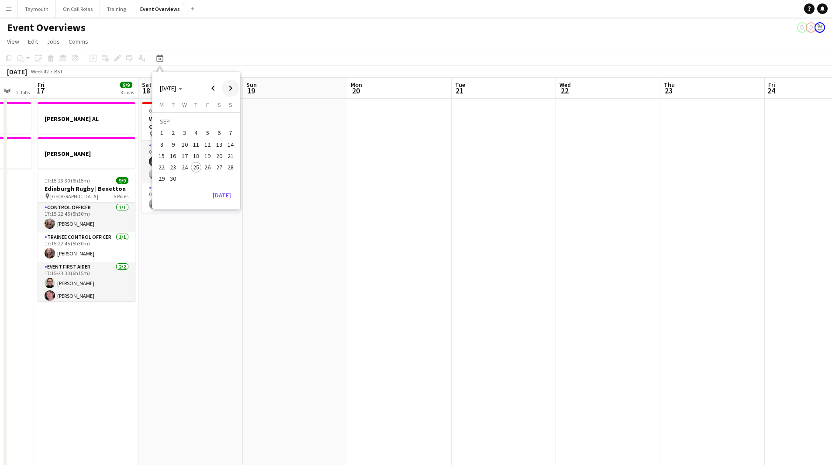
click at [230, 85] on span "Next month" at bounding box center [230, 87] width 17 height 17
click at [226, 88] on span "Next month" at bounding box center [230, 87] width 17 height 17
click at [221, 145] on span "15" at bounding box center [219, 146] width 10 height 10
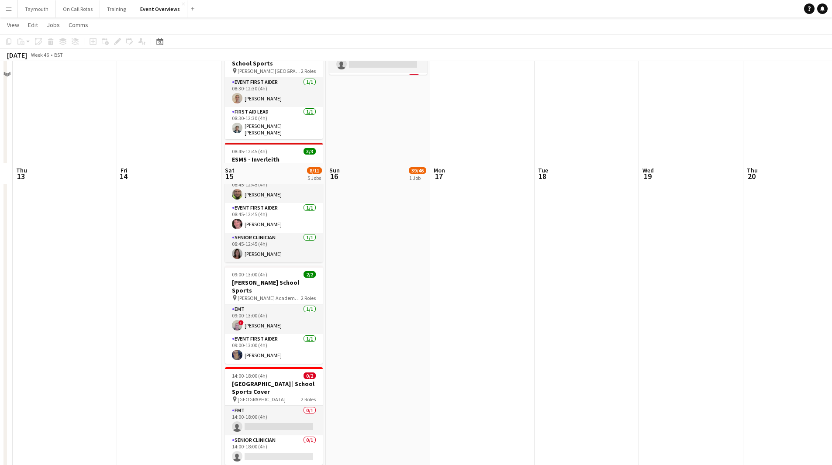
scroll to position [284, 0]
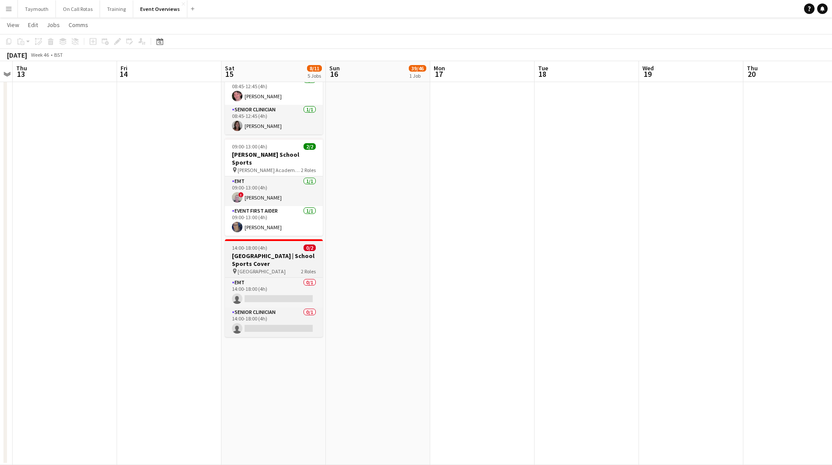
click at [278, 256] on h3 "[GEOGRAPHIC_DATA] | School Sports Cover" at bounding box center [274, 260] width 98 height 16
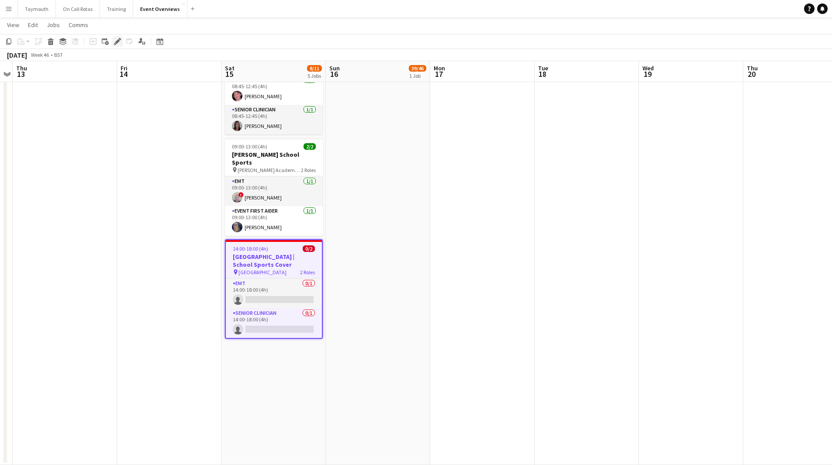
click at [120, 41] on icon "Edit" at bounding box center [117, 41] width 7 height 7
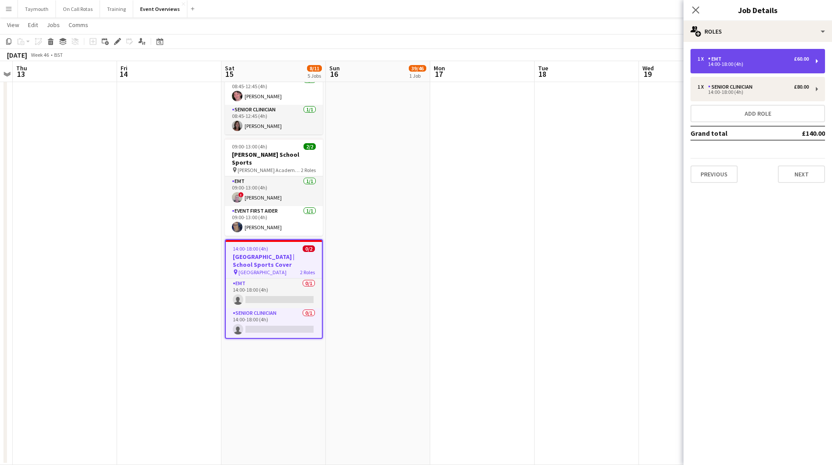
click at [738, 59] on div "1 x EMT £60.00" at bounding box center [752, 59] width 111 height 6
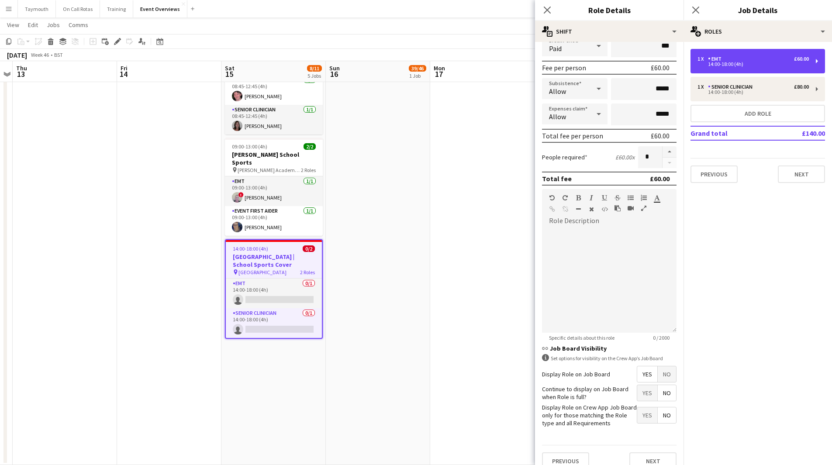
scroll to position [127, 0]
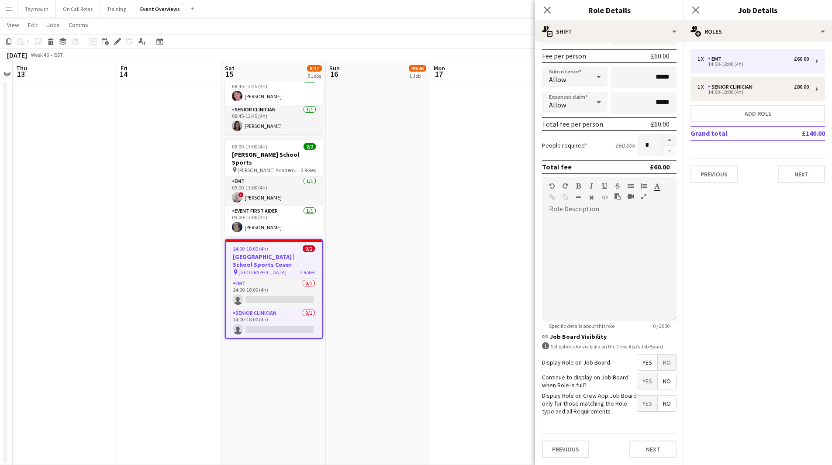
click at [639, 377] on span "Yes" at bounding box center [647, 381] width 20 height 16
click at [747, 93] on div "14:00-18:00 (4h)" at bounding box center [752, 92] width 111 height 4
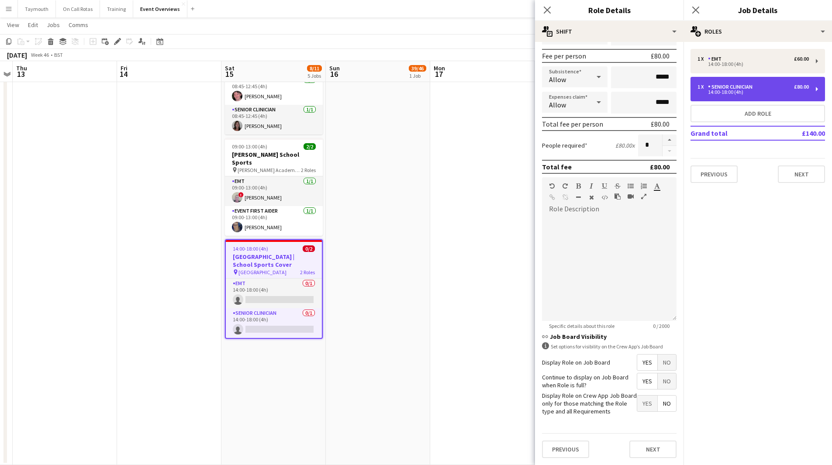
type input "**********"
type input "******"
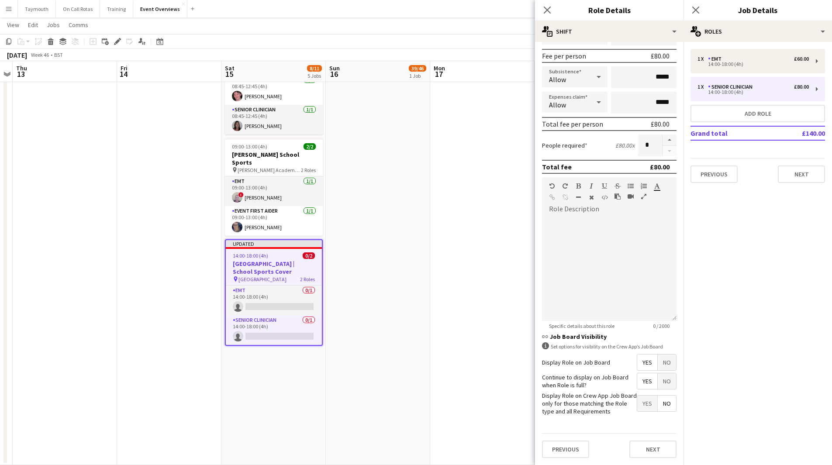
click at [645, 379] on span "Yes" at bounding box center [647, 381] width 20 height 16
click at [339, 292] on app-date-cell "11:00-20:15 (9h15m) 39/46 Scottish Rugby | Internationals - [GEOGRAPHIC_DATA] v…" at bounding box center [378, 139] width 104 height 651
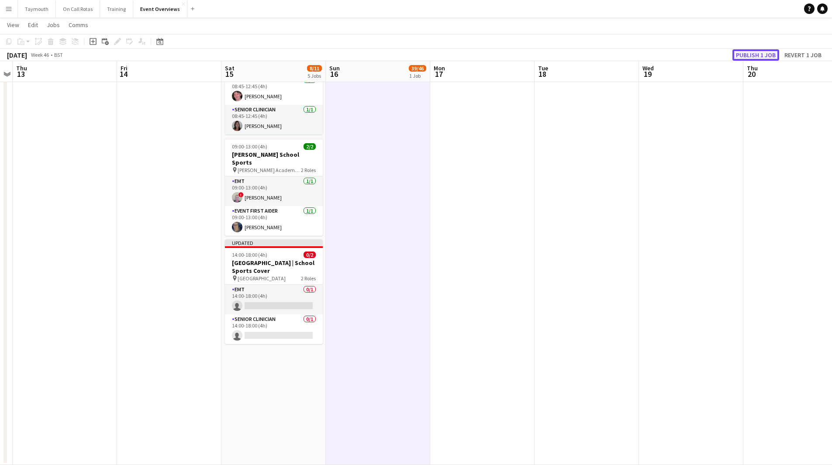
click at [770, 55] on button "Publish 1 job" at bounding box center [755, 54] width 47 height 11
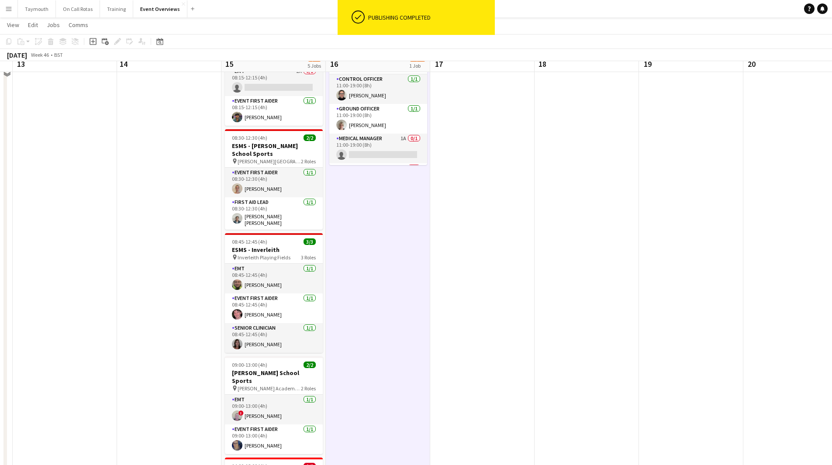
scroll to position [0, 0]
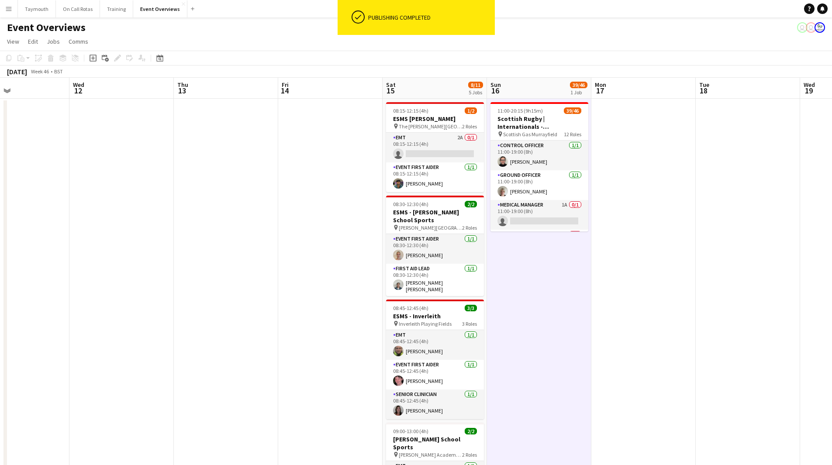
drag, startPoint x: 109, startPoint y: 290, endPoint x: 397, endPoint y: 284, distance: 288.3
click at [395, 283] on app-calendar-viewport "Sun 9 Mon 10 Tue 11 Wed 12 Thu 13 Fri 14 Sat 15 8/11 5 Jobs Sun 16 39/46 1 Job …" at bounding box center [416, 414] width 832 height 672
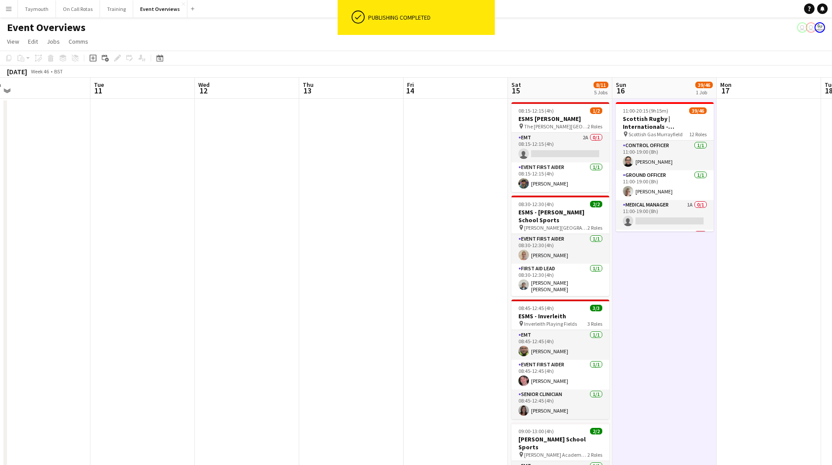
click at [638, 326] on app-calendar-viewport "Sat 8 51/58 6 Jobs Sun 9 Mon 10 Tue 11 Wed 12 Thu 13 Fri 14 Sat 15 8/11 5 Jobs …" at bounding box center [416, 432] width 832 height 708
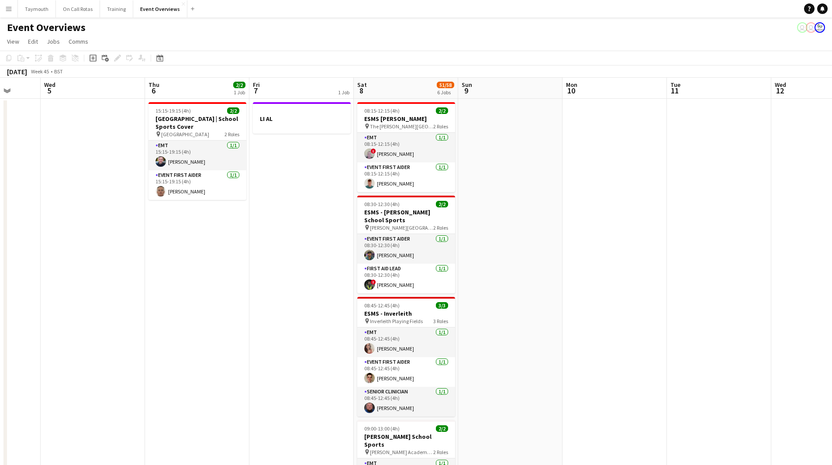
drag, startPoint x: 331, startPoint y: 355, endPoint x: 628, endPoint y: 375, distance: 296.7
click at [628, 375] on app-calendar-viewport "Sun 2 Mon 3 Tue 4 Wed 5 Thu 6 2/2 1 Job Fri 7 1 Job Sat 8 51/58 6 Jobs Sun 9 Mo…" at bounding box center [416, 432] width 832 height 708
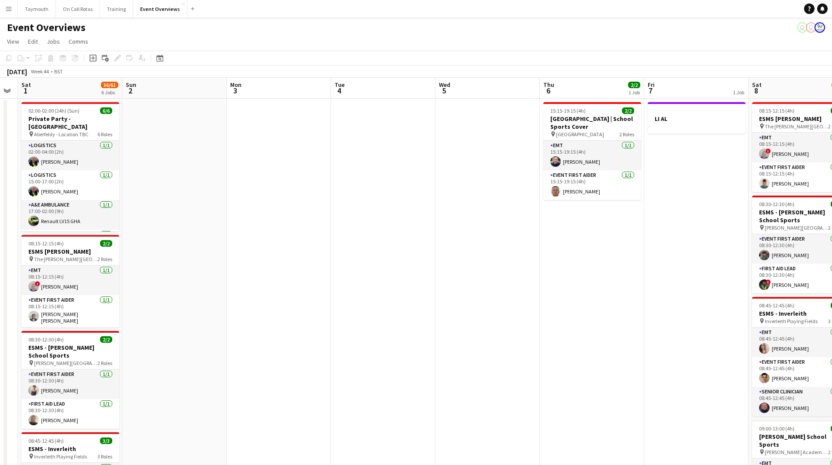
drag, startPoint x: 225, startPoint y: 366, endPoint x: 569, endPoint y: 369, distance: 343.7
click at [569, 369] on app-calendar-viewport "Thu 30 Fri 31 Sat 1 56/61 6 Jobs Sun 2 Mon 3 Tue 4 Wed 5 Thu 6 2/2 1 Job Fri 7 …" at bounding box center [416, 441] width 832 height 726
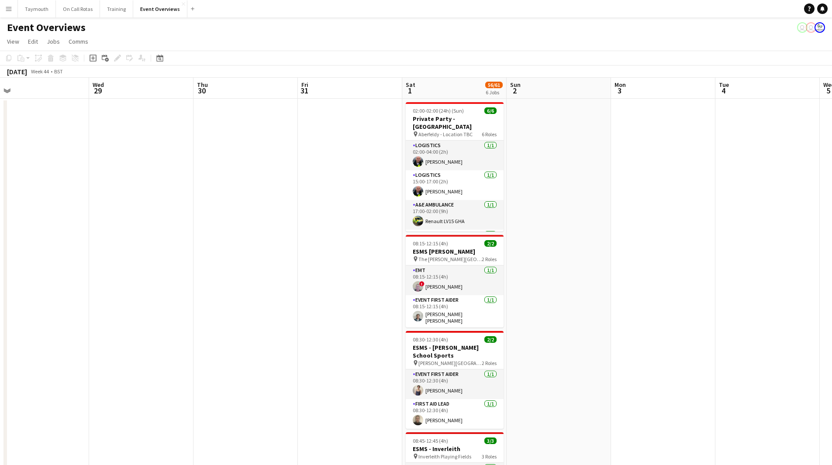
drag, startPoint x: 247, startPoint y: 371, endPoint x: 660, endPoint y: 370, distance: 413.1
click at [675, 370] on app-calendar-viewport "Sun 26 Mon 27 Tue 28 Wed 29 Thu 30 Fri 31 Sat 1 56/61 6 Jobs Sun 2 Mon 3 Tue 4 …" at bounding box center [416, 441] width 832 height 726
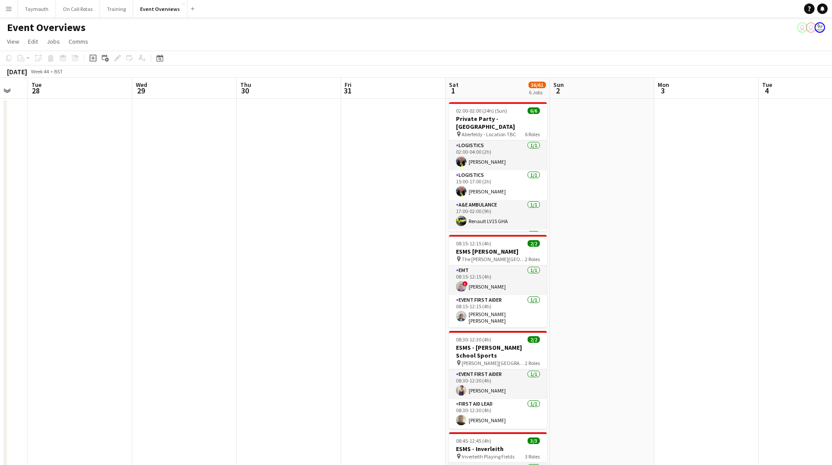
scroll to position [0, 247]
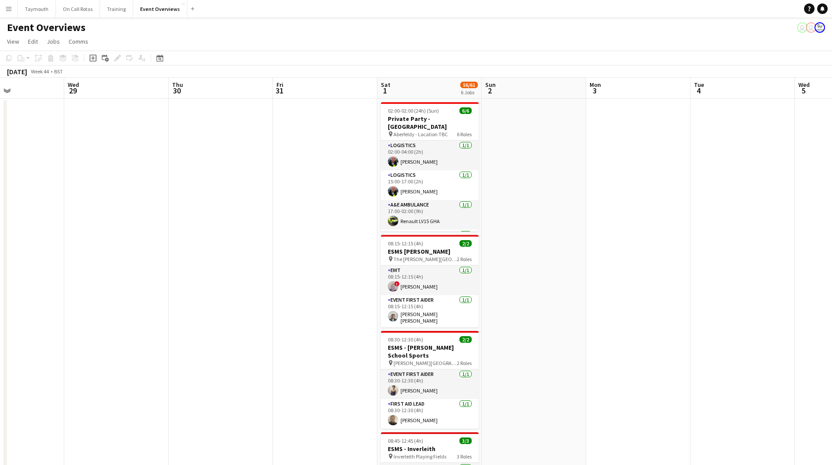
drag, startPoint x: 156, startPoint y: 373, endPoint x: 610, endPoint y: 373, distance: 453.7
click at [612, 373] on app-calendar-viewport "Sun 26 Mon 27 Tue 28 Wed 29 Thu 30 Fri 31 Sat 1 56/61 6 Jobs Sun 2 Mon 3 Tue 4 …" at bounding box center [416, 441] width 832 height 726
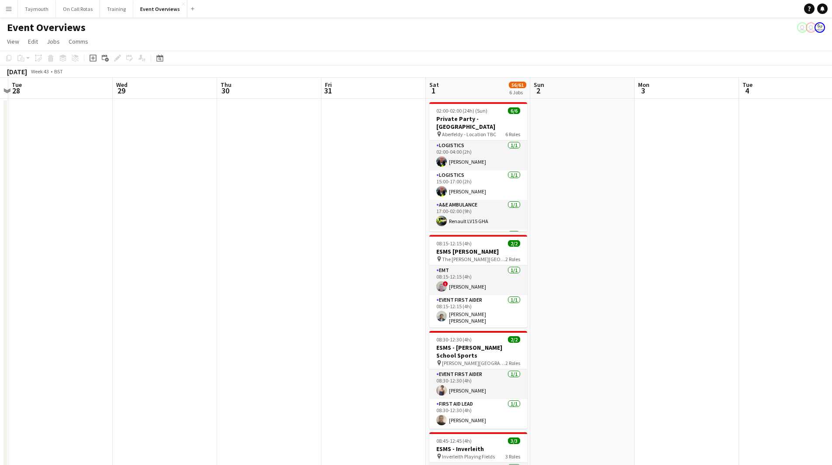
drag, startPoint x: 386, startPoint y: 377, endPoint x: -196, endPoint y: 348, distance: 582.4
click at [0, 348] on html "Menu Boards Boards Boards All jobs Status Workforce Workforce My Workforce Recr…" at bounding box center [416, 402] width 832 height 804
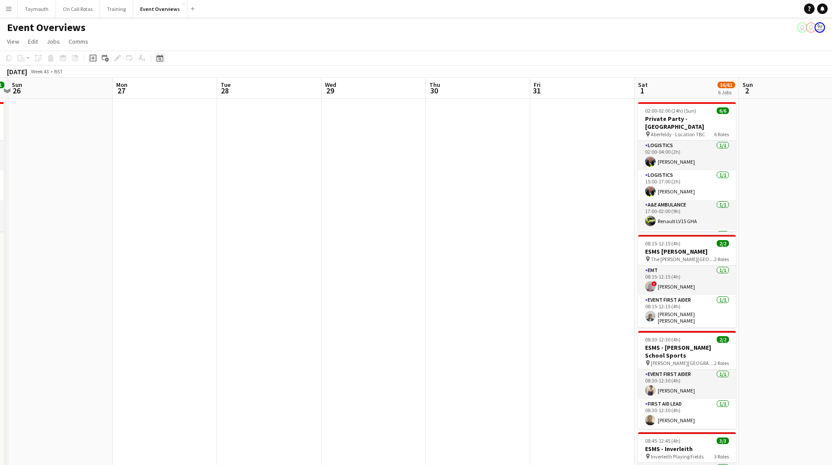
click at [161, 59] on icon at bounding box center [160, 59] width 3 height 3
click at [232, 185] on button "[DATE]" at bounding box center [221, 186] width 25 height 14
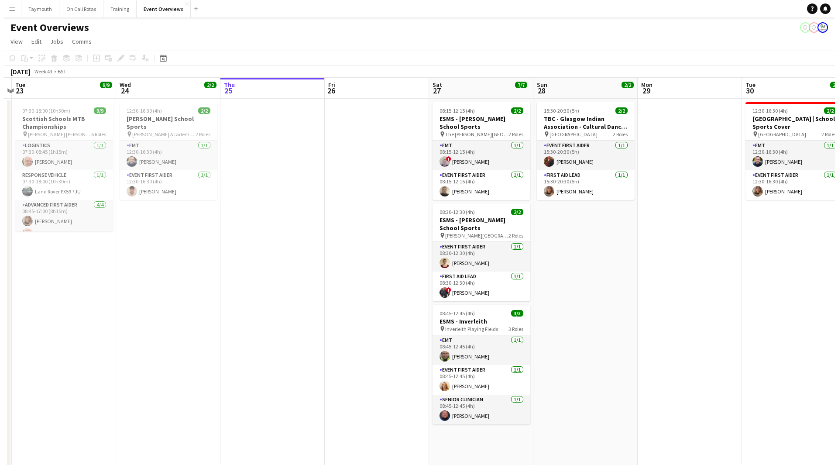
scroll to position [0, 300]
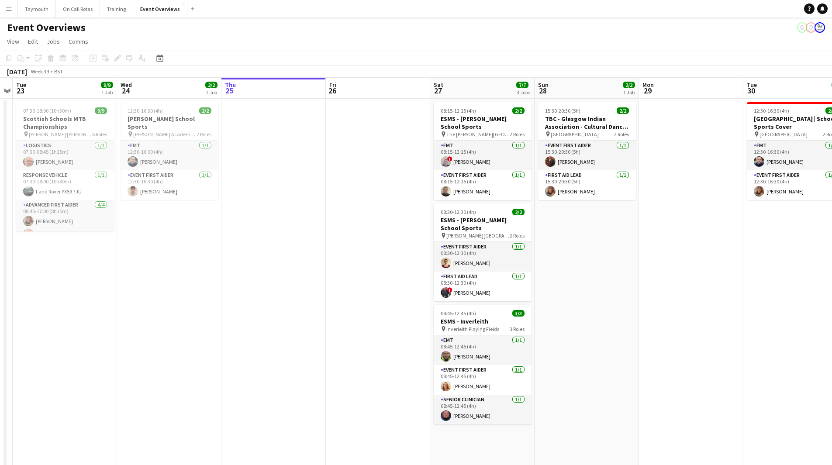
click at [13, 13] on button "Menu" at bounding box center [8, 8] width 17 height 17
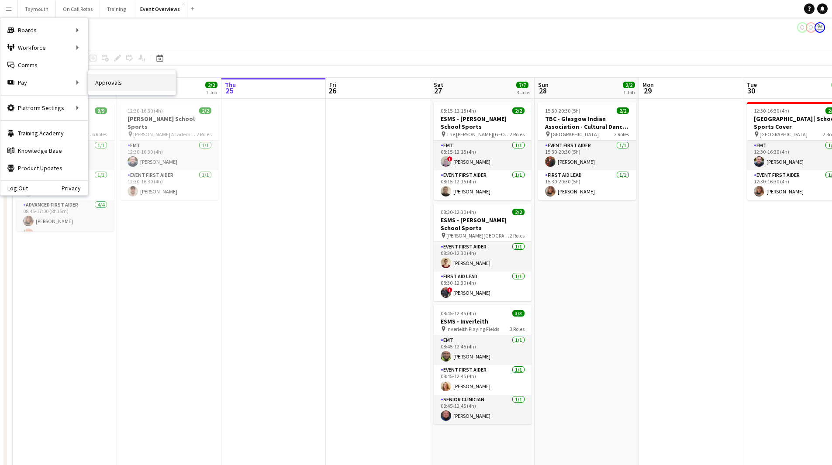
click at [141, 83] on link "Approvals" at bounding box center [131, 82] width 87 height 17
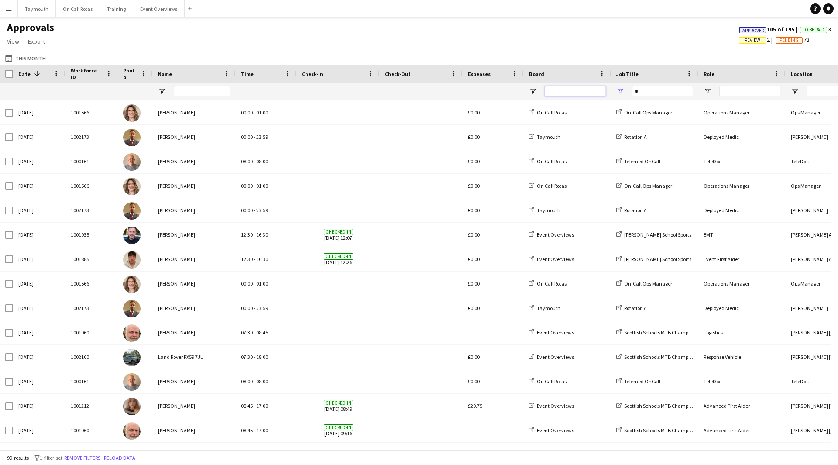
click at [585, 92] on input "Board Filter Input" at bounding box center [575, 91] width 61 height 10
type input "*"
click at [648, 93] on input "Job Title Filter Input" at bounding box center [662, 91] width 61 height 10
type input "******"
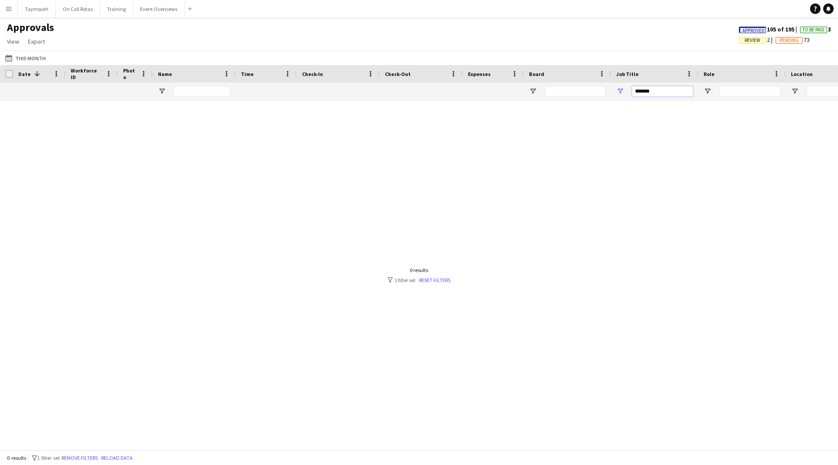
drag, startPoint x: 654, startPoint y: 93, endPoint x: 428, endPoint y: 82, distance: 226.0
click at [437, 84] on div "******" at bounding box center [792, 91] width 1585 height 17
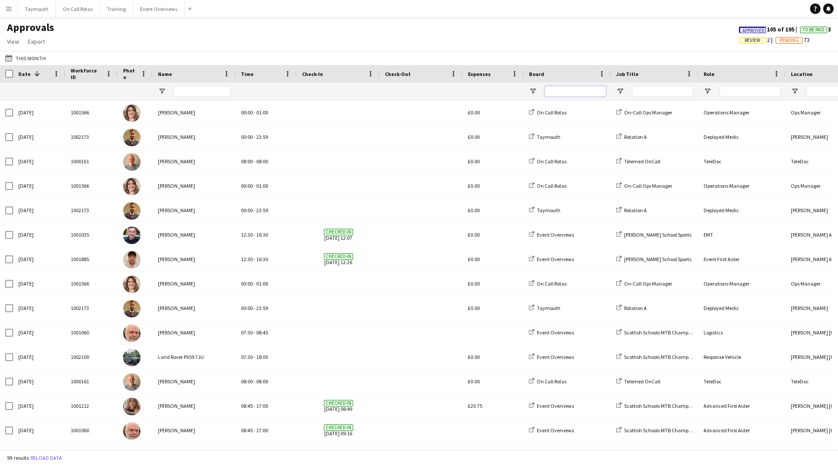
click at [580, 92] on input "Board Filter Input" at bounding box center [575, 91] width 61 height 10
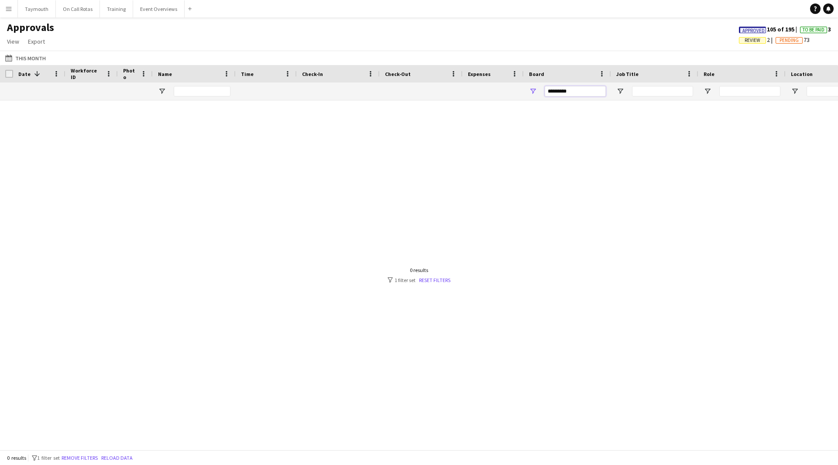
drag, startPoint x: 580, startPoint y: 92, endPoint x: 289, endPoint y: 85, distance: 291.4
click at [291, 86] on div "*********" at bounding box center [792, 91] width 1585 height 17
type input "********"
drag, startPoint x: 573, startPoint y: 89, endPoint x: 234, endPoint y: -9, distance: 352.4
click at [234, 0] on html "Menu Boards Boards Boards All jobs Status Workforce Workforce My Workforce Recr…" at bounding box center [419, 232] width 838 height 465
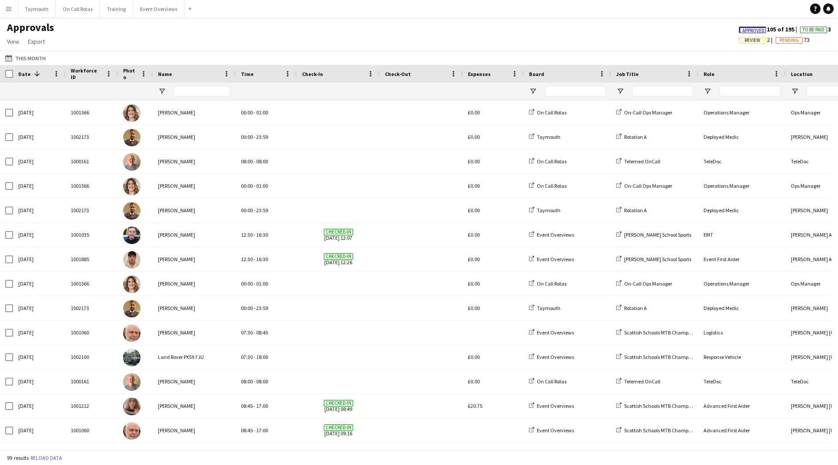
click at [21, 72] on span "Date" at bounding box center [24, 74] width 12 height 7
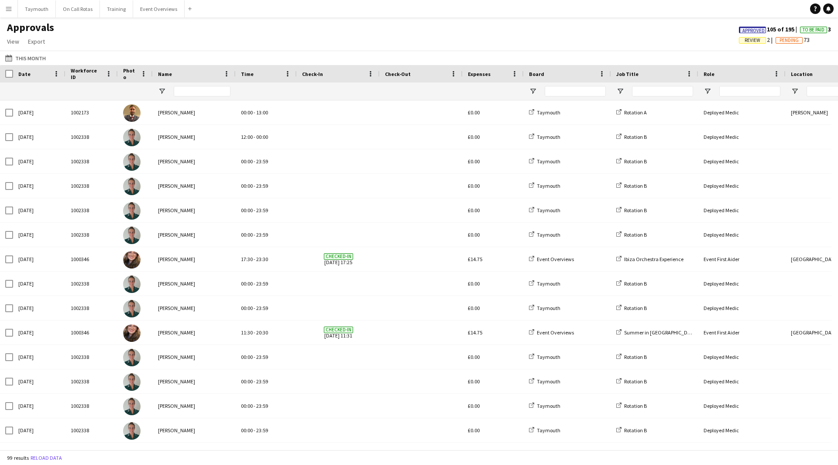
click at [21, 72] on span "Date" at bounding box center [24, 74] width 12 height 7
click at [24, 72] on span "Date" at bounding box center [24, 74] width 12 height 7
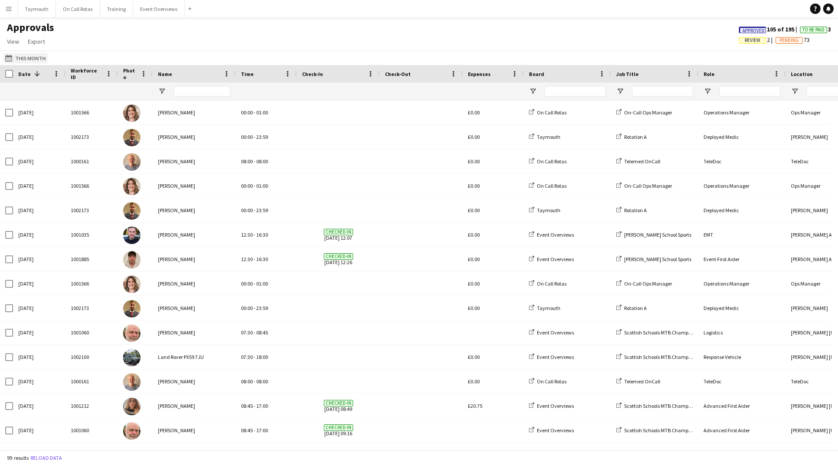
click at [31, 57] on button "This Month This Month" at bounding box center [25, 58] width 44 height 10
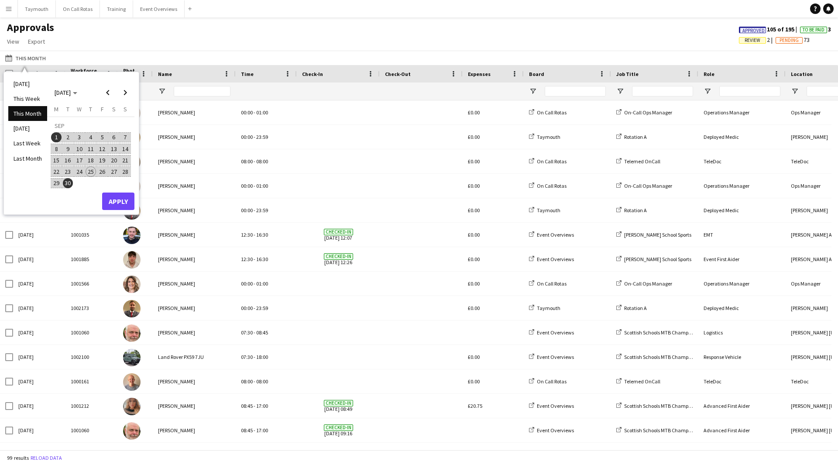
click at [78, 171] on span "24" at bounding box center [79, 171] width 10 height 10
click at [109, 203] on button "Apply" at bounding box center [118, 201] width 32 height 17
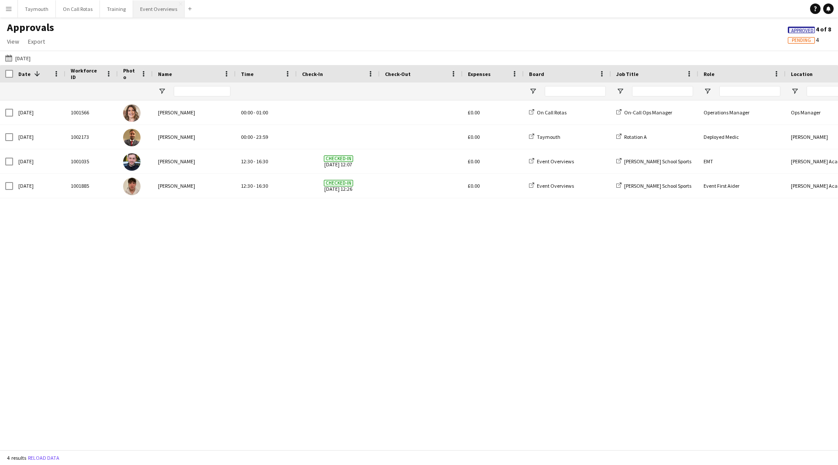
click at [158, 14] on button "Event Overviews Close" at bounding box center [159, 8] width 52 height 17
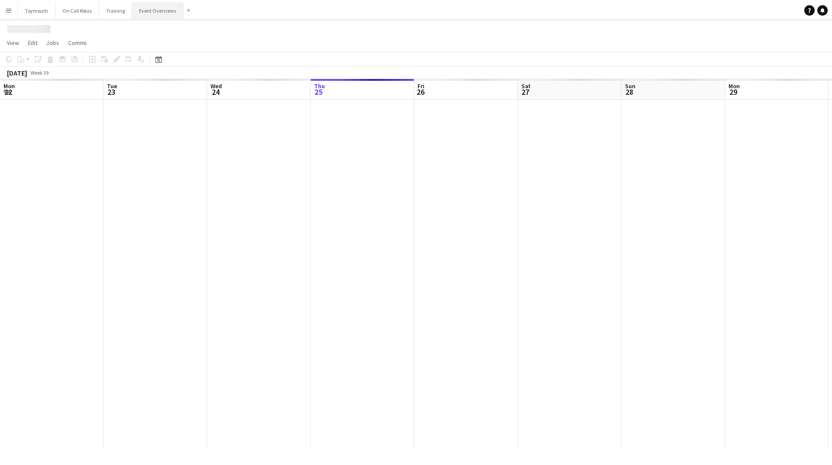
scroll to position [0, 209]
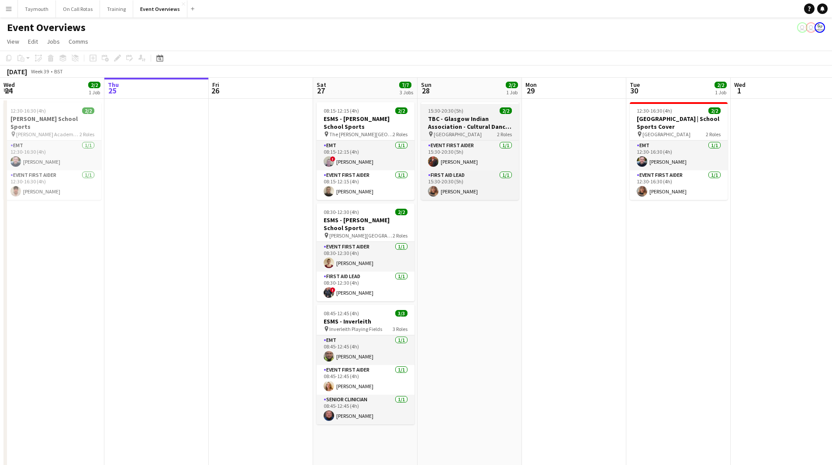
click at [440, 119] on h3 "TBC - Glasgow Indian Association - Cultural Dance Event" at bounding box center [470, 123] width 98 height 16
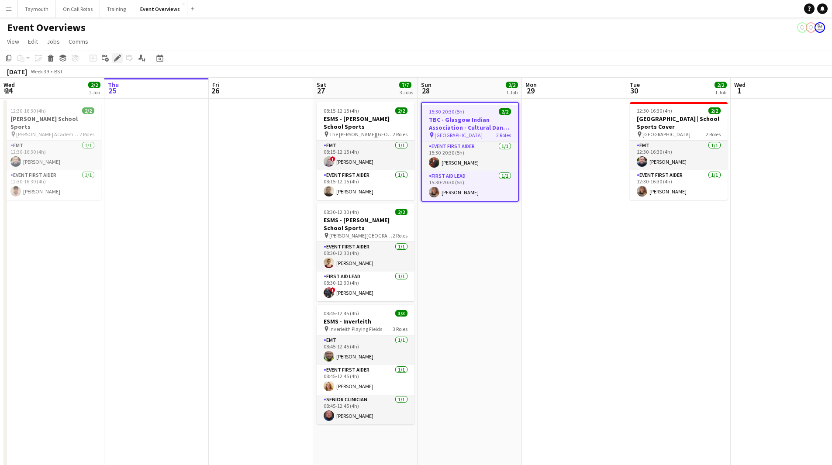
click at [117, 58] on icon at bounding box center [117, 58] width 5 height 5
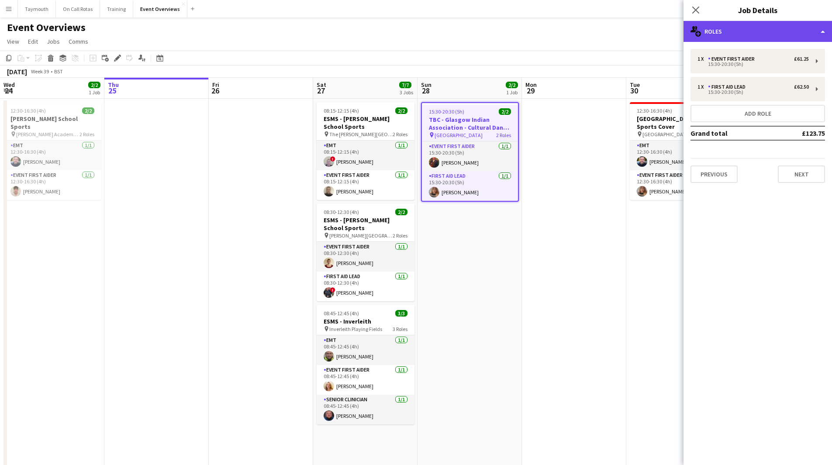
click at [760, 35] on div "multiple-users-add Roles" at bounding box center [757, 31] width 148 height 21
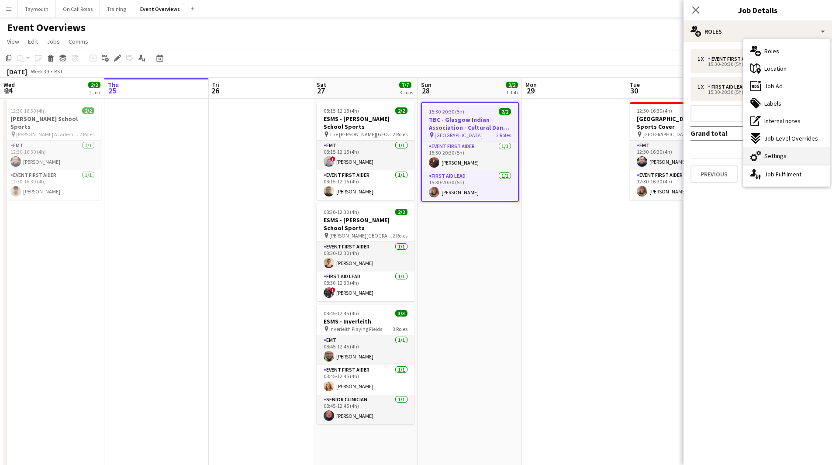
click at [773, 154] on span "Settings" at bounding box center [775, 156] width 22 height 8
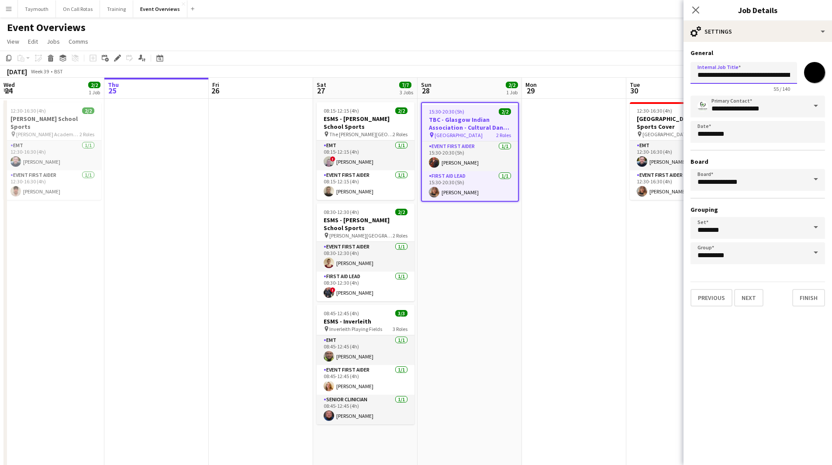
drag, startPoint x: 713, startPoint y: 77, endPoint x: 585, endPoint y: 68, distance: 128.3
click at [585, 68] on body "Menu Boards Boards Boards All jobs Status Workforce Workforce My Workforce Recr…" at bounding box center [416, 375] width 832 height 750
type input "**********"
click at [630, 330] on app-date-cell "12:30-16:30 (4h) 2/2 [GEOGRAPHIC_DATA] | School Sports Cover pin [GEOGRAPHIC_DA…" at bounding box center [678, 424] width 104 height 651
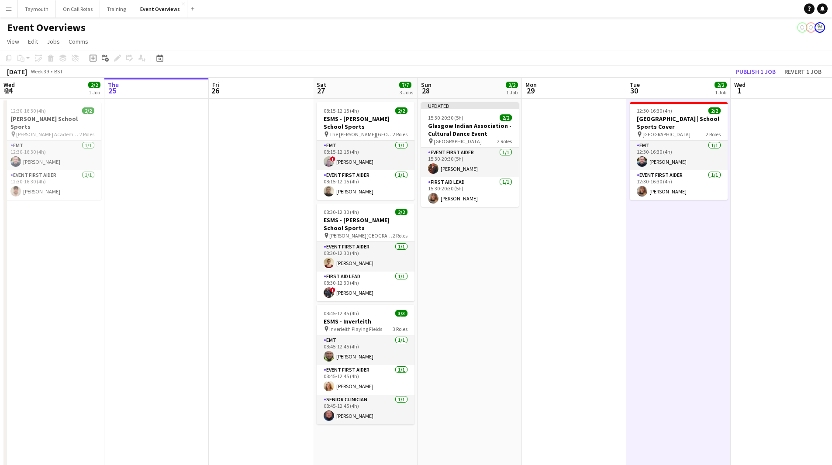
click at [537, 296] on app-date-cell at bounding box center [574, 424] width 104 height 651
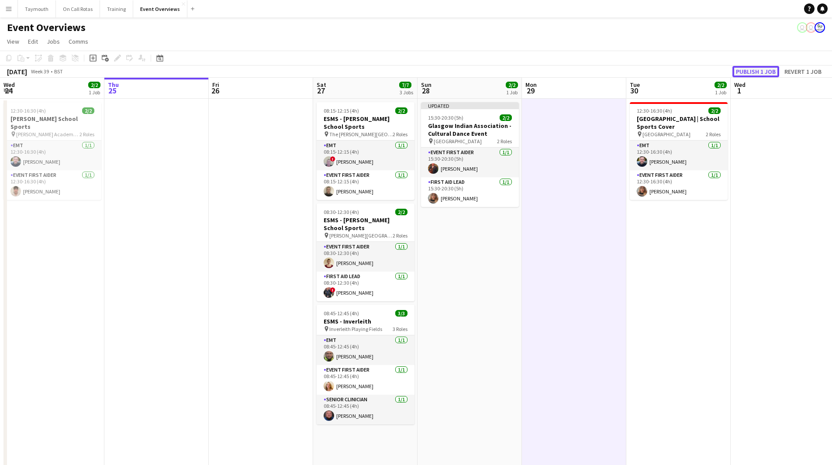
click at [761, 71] on button "Publish 1 job" at bounding box center [755, 71] width 47 height 11
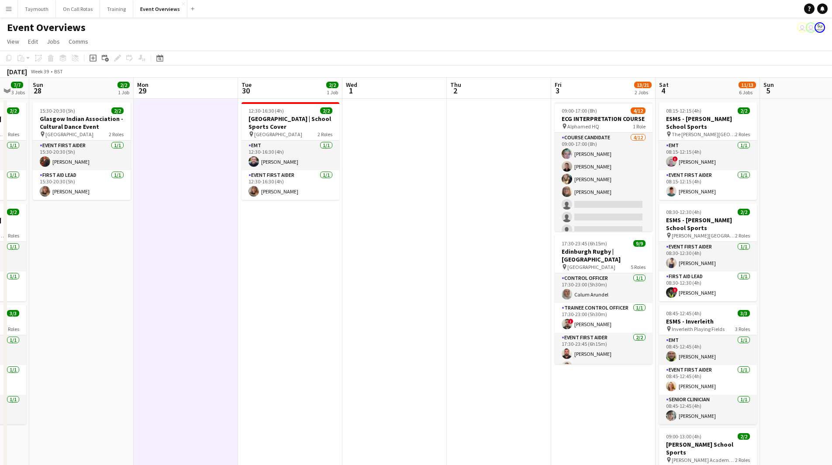
drag, startPoint x: 659, startPoint y: 304, endPoint x: 646, endPoint y: 269, distance: 36.3
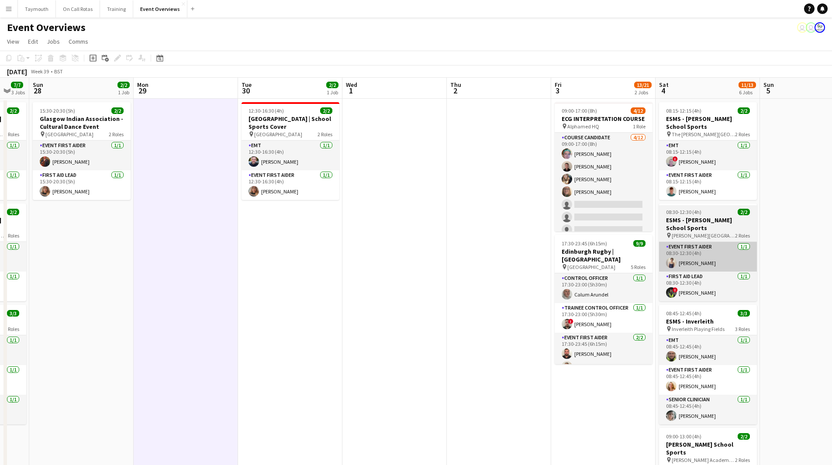
click at [221, 279] on app-calendar-viewport "Thu 25 Fri 26 Sat 27 7/7 3 Jobs Sun 28 2/2 1 Job Mon 29 Tue 30 2/2 1 Job Wed 1 …" at bounding box center [416, 414] width 832 height 672
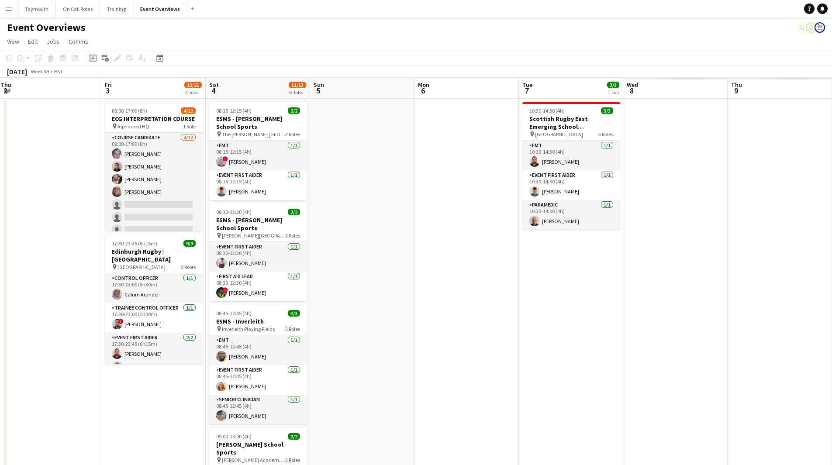
drag, startPoint x: 467, startPoint y: 271, endPoint x: 122, endPoint y: 261, distance: 344.7
click at [126, 262] on app-calendar-viewport "Sat 27 7/7 3 Jobs Sun 28 2/2 1 Job Mon 29 Tue 30 2/2 1 Job Wed 1 Thu 2 Fri 3 13…" at bounding box center [416, 414] width 832 height 672
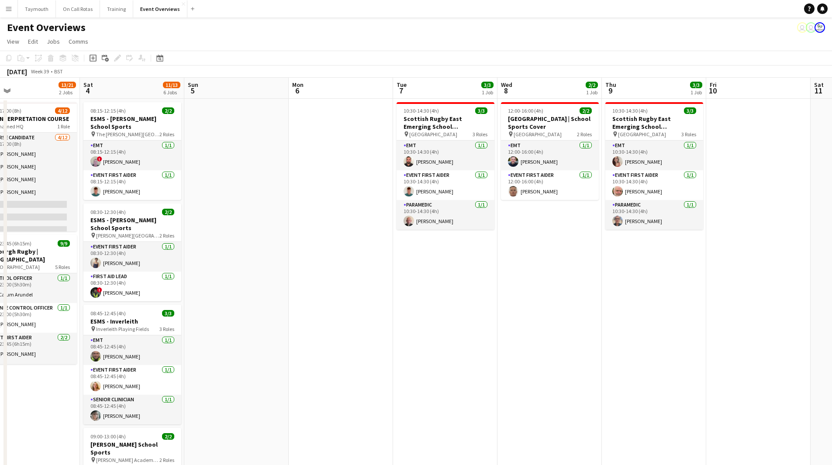
click at [178, 268] on app-calendar-viewport "Tue 30 2/2 1 Job Wed 1 Thu 2 Fri 3 13/21 2 Jobs Sat 4 11/13 6 Jobs Sun 5 Mon 6 …" at bounding box center [416, 414] width 832 height 672
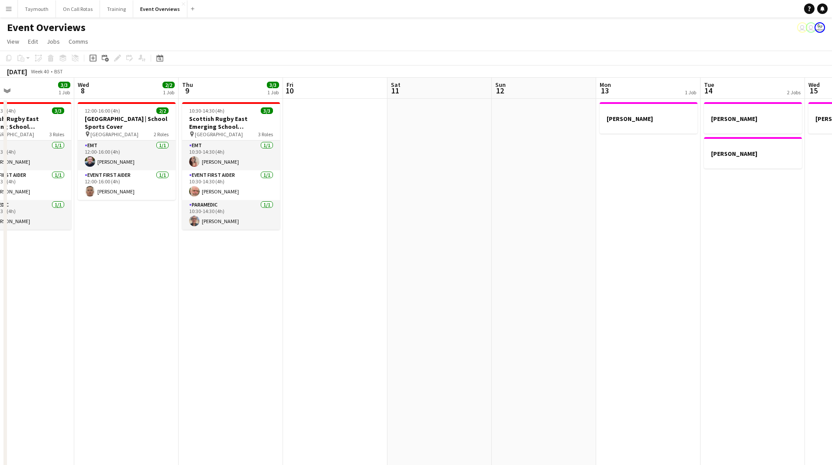
click at [139, 293] on app-calendar-viewport "Sat 4 11/13 6 Jobs Sun 5 Mon 6 Tue 7 3/3 1 Job Wed 8 2/2 1 Job Thu 9 3/3 1 Job …" at bounding box center [416, 414] width 832 height 672
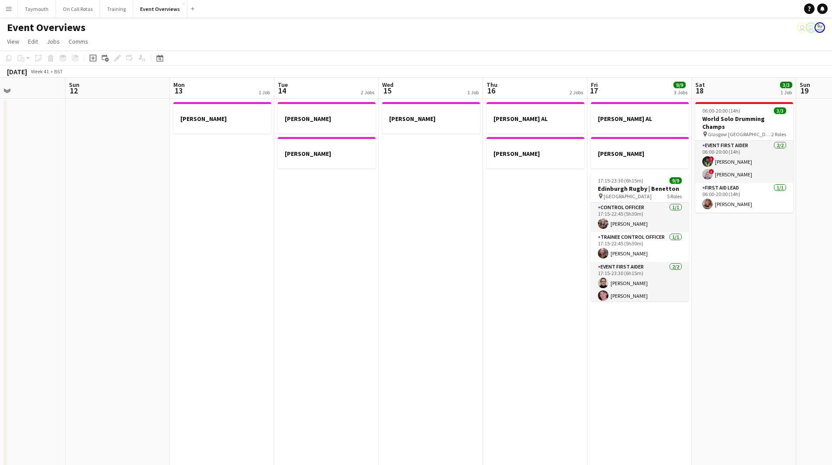
scroll to position [0, 290]
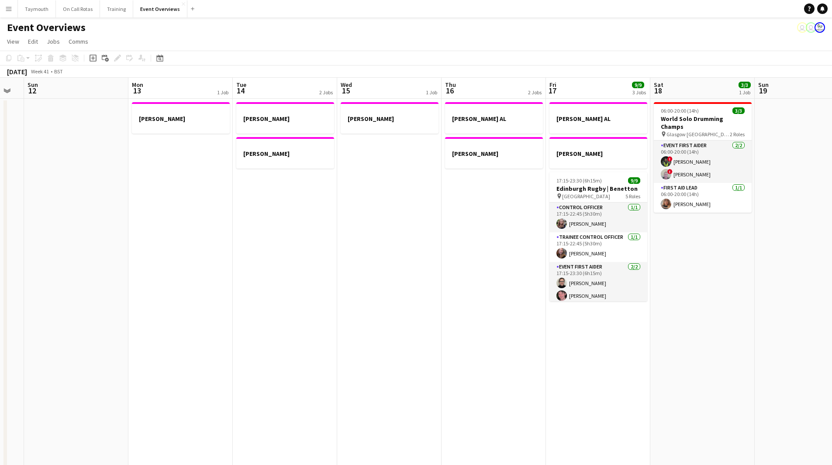
drag, startPoint x: 476, startPoint y: 355, endPoint x: 237, endPoint y: 338, distance: 239.0
click at [139, 328] on app-calendar-viewport "Thu 9 3/3 1 Job Fri 10 Sat 11 Sun 12 Mon 13 1 Job Tue 14 2 Jobs Wed 15 1 Job Th…" at bounding box center [416, 414] width 832 height 672
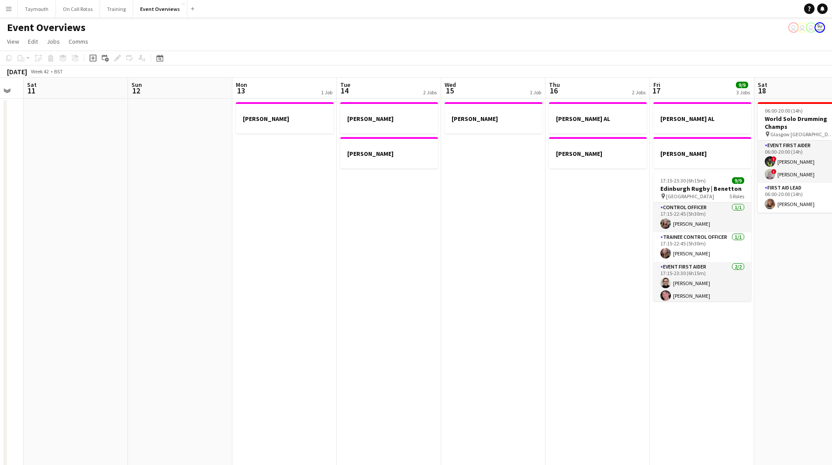
drag, startPoint x: 271, startPoint y: 338, endPoint x: 601, endPoint y: 354, distance: 330.5
click at [759, 353] on app-calendar-viewport "Thu 9 3/3 1 Job Fri 10 Sat 11 Sun 12 Mon 13 1 Job Tue 14 2 Jobs Wed 15 1 Job Th…" at bounding box center [416, 414] width 832 height 672
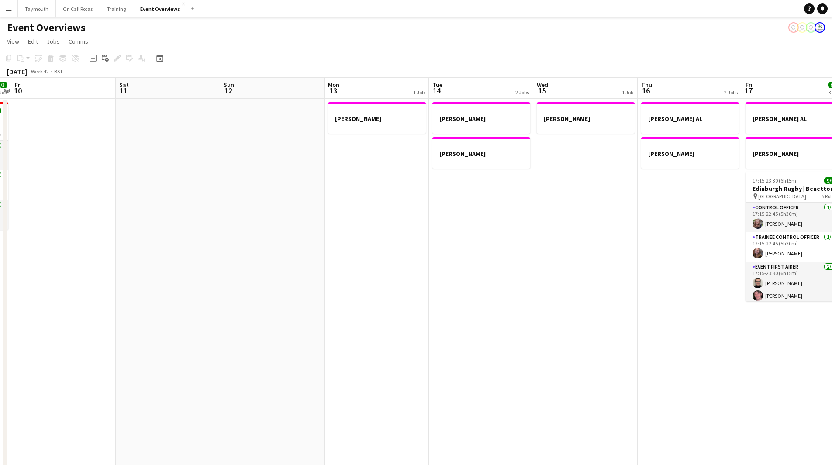
drag, startPoint x: 445, startPoint y: 351, endPoint x: 830, endPoint y: 351, distance: 384.7
click at [827, 351] on app-calendar-viewport "Wed 8 2/2 1 Job Thu 9 3/3 1 Job Fri 10 Sat 11 Sun 12 Mon 13 1 Job Tue 14 2 Jobs…" at bounding box center [416, 414] width 832 height 672
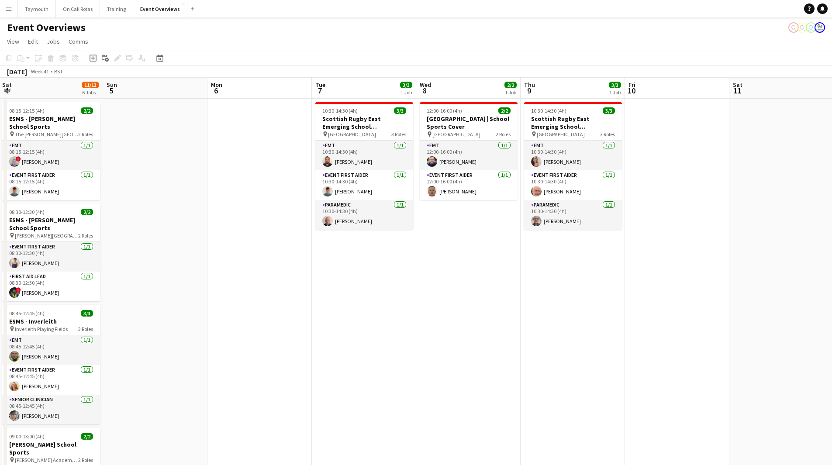
scroll to position [0, 181]
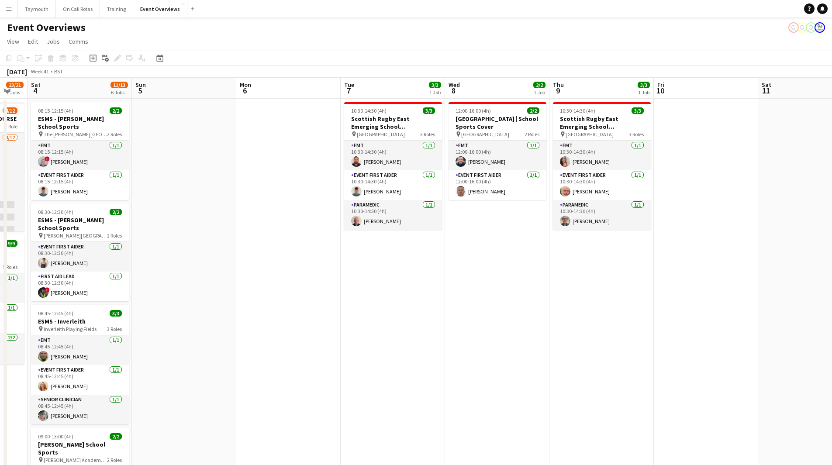
drag, startPoint x: 350, startPoint y: 356, endPoint x: 578, endPoint y: 360, distance: 228.4
click at [578, 360] on app-calendar-viewport "Thu 2 Fri 3 13/21 2 Jobs Sat 4 11/13 6 Jobs Sun 5 Mon 6 Tue 7 3/3 1 Job Wed 8 2…" at bounding box center [416, 414] width 832 height 672
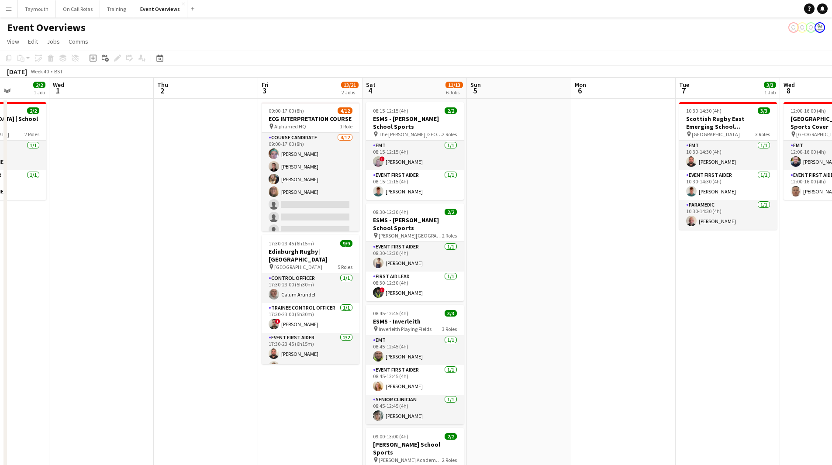
drag, startPoint x: 341, startPoint y: 341, endPoint x: 676, endPoint y: 358, distance: 335.3
click at [676, 358] on app-calendar-viewport "Sun 28 2/2 1 Job Mon 29 Tue 30 2/2 1 Job Wed 1 Thu 2 Fri 3 13/21 2 Jobs Sat 4 1…" at bounding box center [416, 414] width 832 height 672
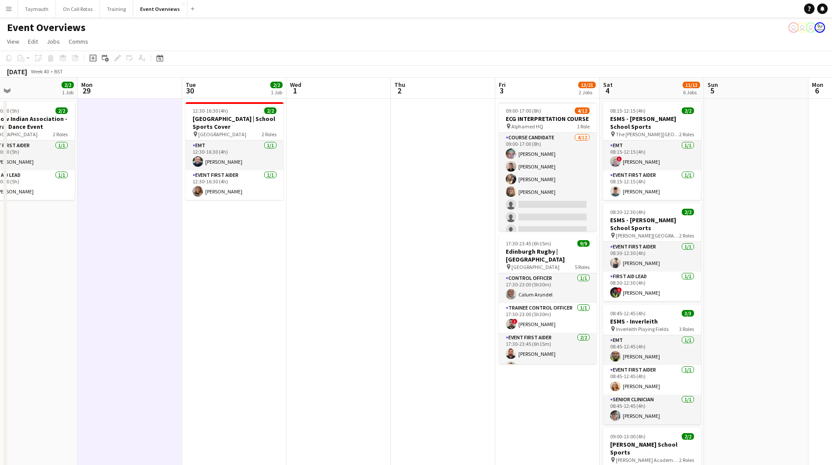
drag, startPoint x: 220, startPoint y: 346, endPoint x: 456, endPoint y: 362, distance: 236.3
click at [459, 357] on app-calendar-viewport "Fri 26 Sat 27 7/7 3 Jobs Sun 28 2/2 1 Job Mon 29 Tue 30 2/2 1 Job Wed 1 Thu 2 F…" at bounding box center [416, 414] width 832 height 672
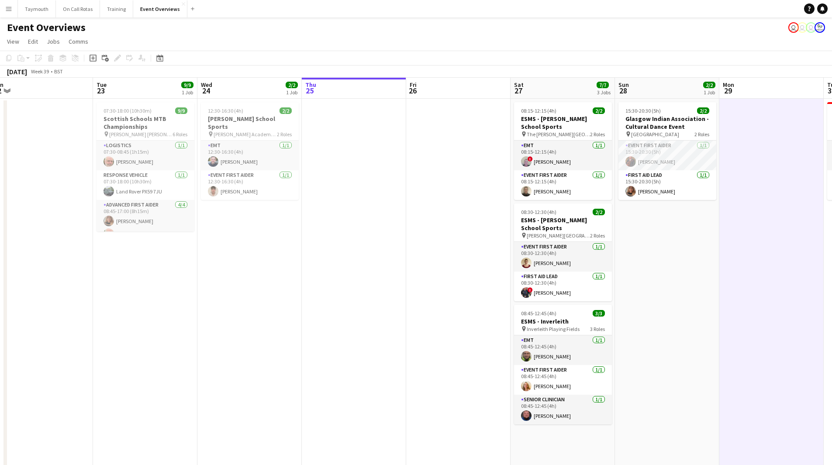
drag, startPoint x: 172, startPoint y: 358, endPoint x: 816, endPoint y: 369, distance: 643.4
click at [816, 369] on app-calendar-viewport "Sat 20 Sun 21 17/17 1 Job Mon 22 Tue 23 9/9 1 Job Wed 24 2/2 1 Job Thu 25 Fri 2…" at bounding box center [416, 414] width 832 height 672
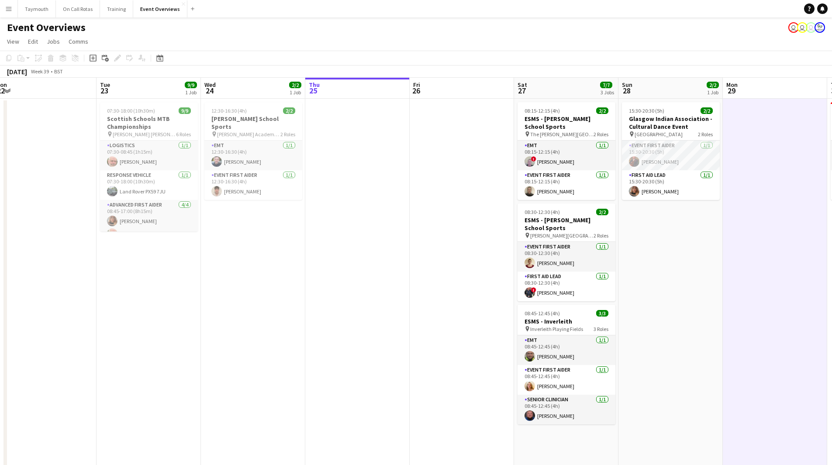
scroll to position [0, 252]
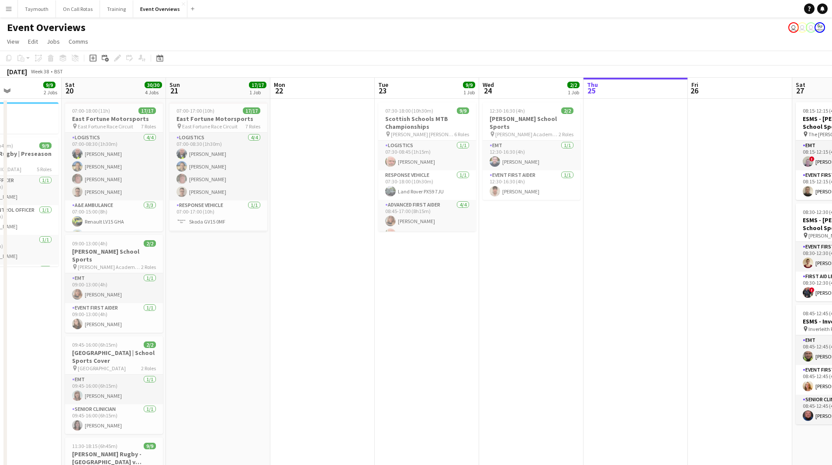
drag, startPoint x: 194, startPoint y: 306, endPoint x: 473, endPoint y: 307, distance: 278.2
click at [473, 307] on app-calendar-viewport "Wed 17 Thu 18 Fri 19 9/9 2 Jobs Sat 20 30/30 4 Jobs Sun 21 17/17 1 Job Mon 22 T…" at bounding box center [416, 414] width 832 height 672
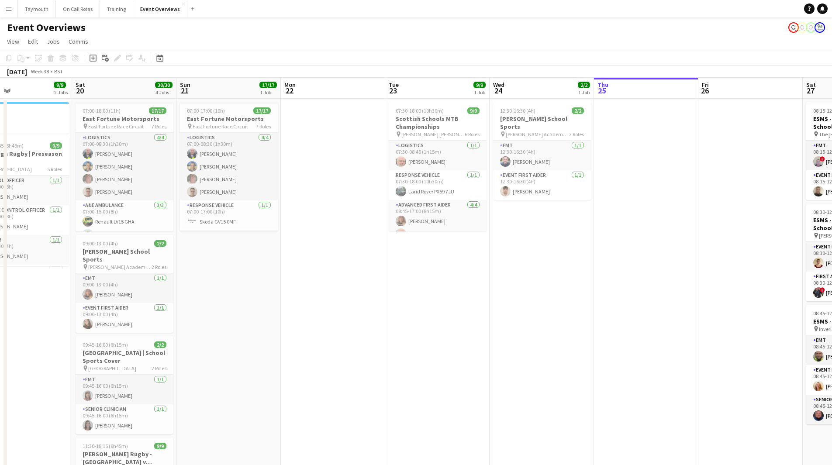
drag, startPoint x: 253, startPoint y: 295, endPoint x: 473, endPoint y: 305, distance: 219.5
click at [473, 305] on app-calendar-viewport "Wed 17 Thu 18 Fri 19 9/9 2 Jobs Sat 20 30/30 4 Jobs Sun 21 17/17 1 Job Mon 22 T…" at bounding box center [416, 414] width 832 height 672
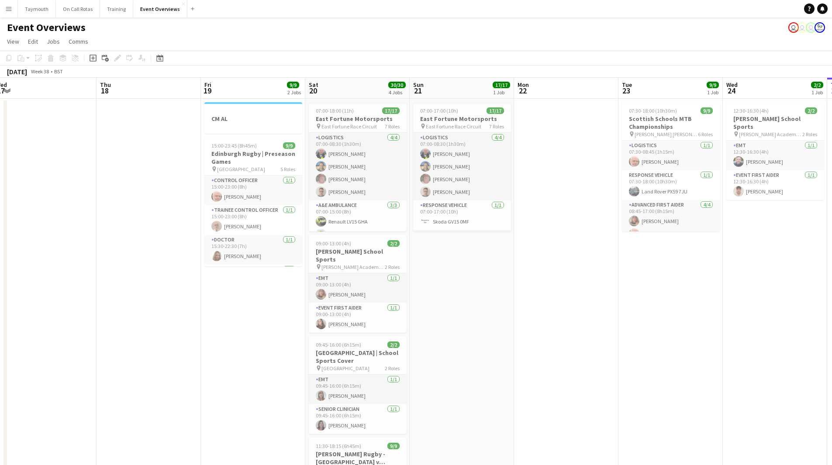
drag, startPoint x: 643, startPoint y: 330, endPoint x: 670, endPoint y: 334, distance: 27.4
click at [670, 334] on app-calendar-viewport "Mon 15 Tue 16 Wed 17 Thu 18 Fri 19 9/9 2 Jobs Sat 20 30/30 4 Jobs Sun 21 17/17 …" at bounding box center [416, 414] width 832 height 672
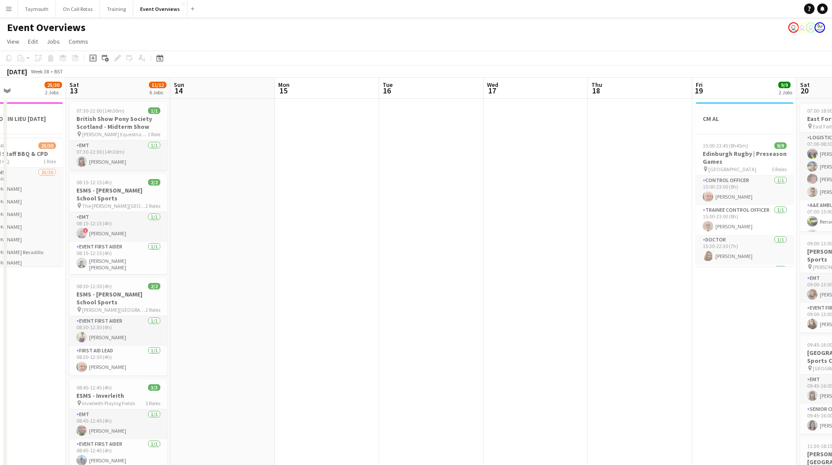
drag, startPoint x: 275, startPoint y: 335, endPoint x: 540, endPoint y: 333, distance: 264.6
click at [539, 333] on app-calendar-viewport "Wed 10 3/3 1 Job Thu 11 3/3 1 Job Fri 12 25/30 2 Jobs Sat 13 11/12 6 Jobs Sun 1…" at bounding box center [416, 414] width 832 height 672
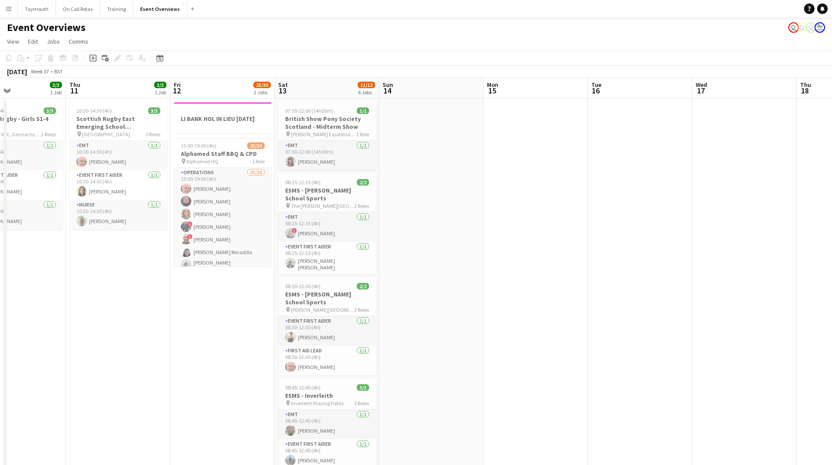
scroll to position [0, 192]
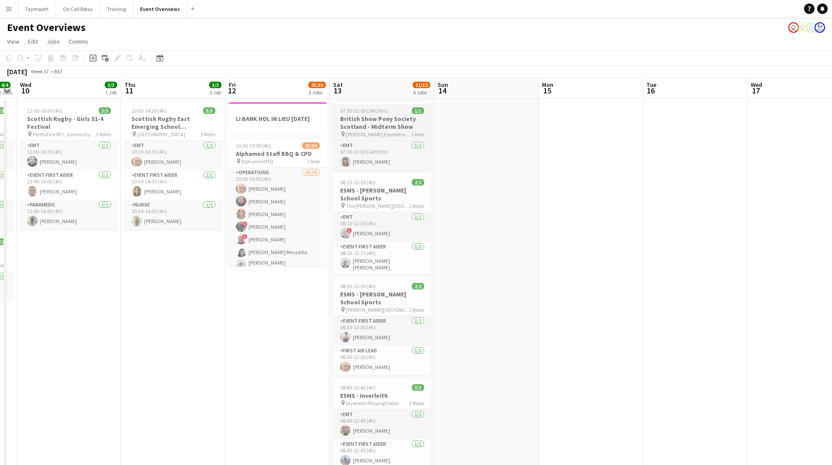
click at [360, 117] on h3 "British Show Pony Society Scotland - Midterm Show" at bounding box center [382, 123] width 98 height 16
click at [117, 59] on icon at bounding box center [117, 58] width 5 height 5
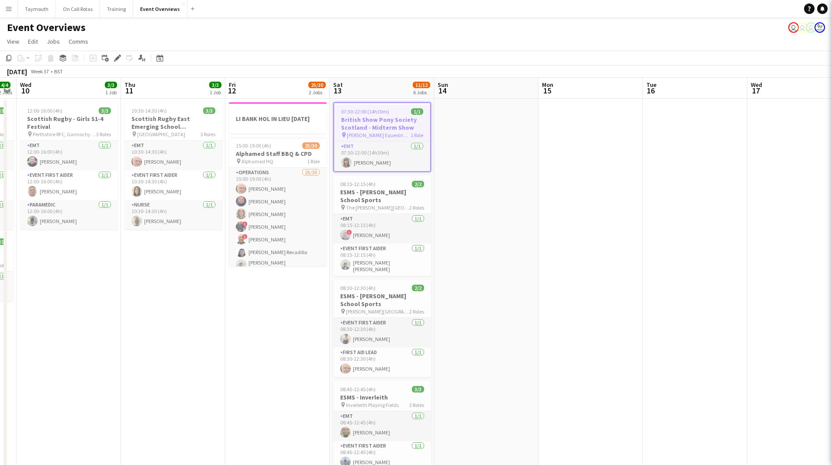
type input "**********"
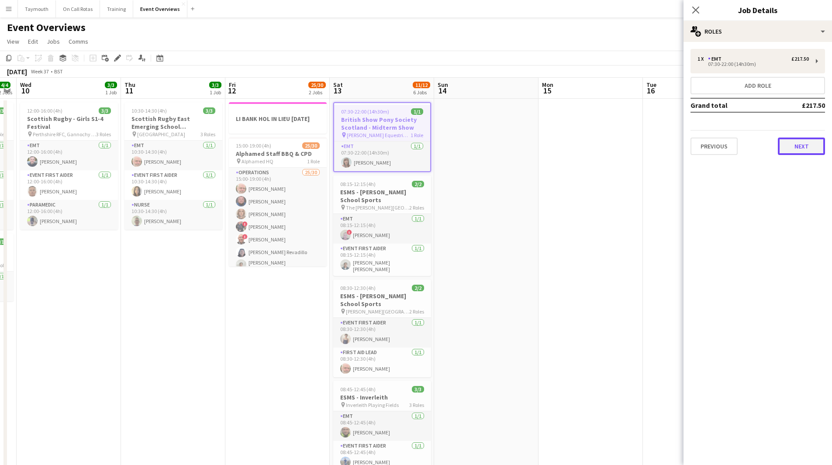
click at [796, 150] on button "Next" at bounding box center [801, 146] width 47 height 17
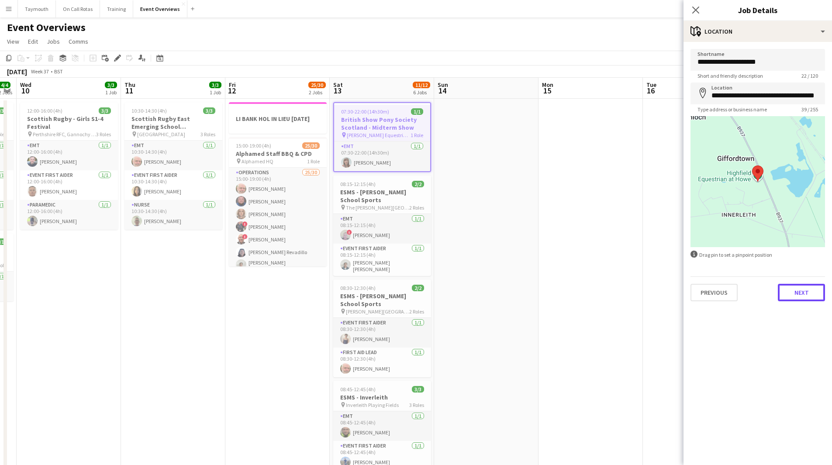
click at [800, 291] on button "Next" at bounding box center [801, 292] width 47 height 17
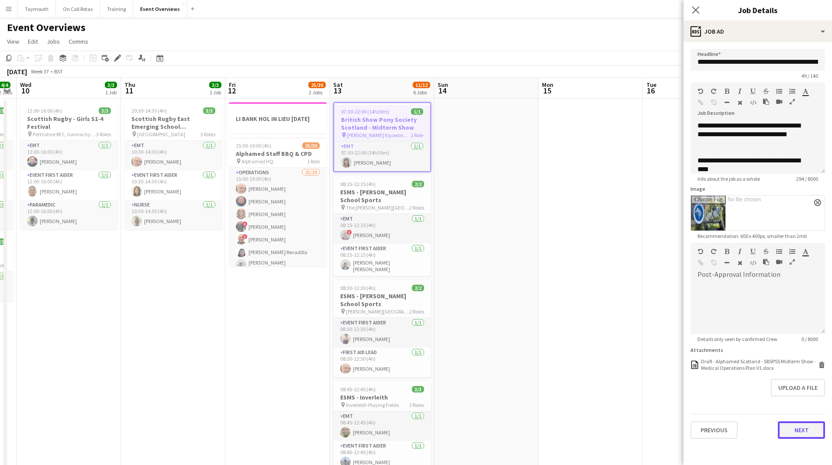
click at [804, 434] on button "Next" at bounding box center [801, 429] width 47 height 17
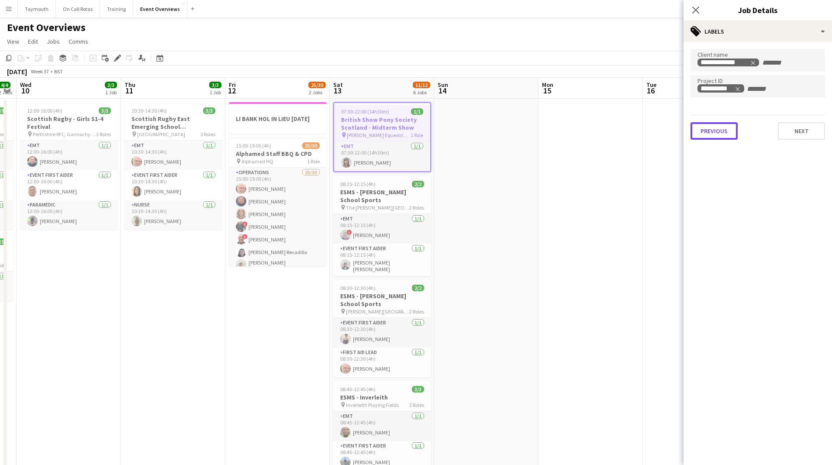
click at [717, 134] on button "Previous" at bounding box center [713, 130] width 47 height 17
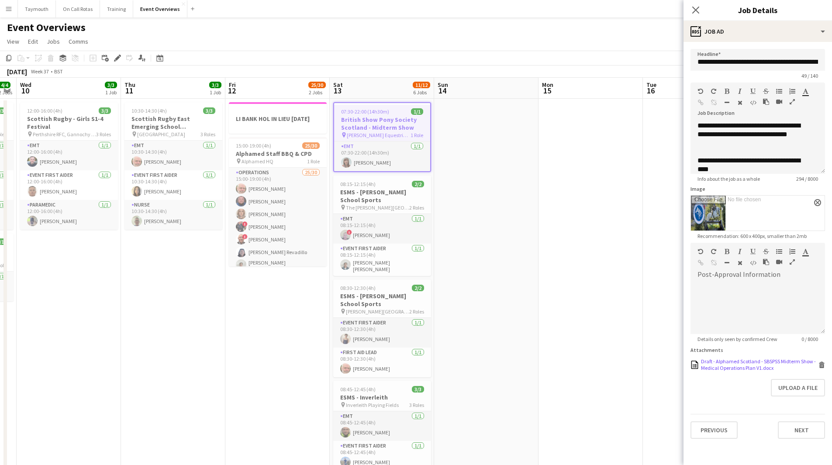
click at [742, 370] on div "Draft - Alphamed Scotland - SBSPSS Midterm Show - Medical Operations Plan V1.do…" at bounding box center [758, 364] width 115 height 13
click at [190, 366] on app-calendar-viewport "Mon 8 Tue 9 4/4 2 Jobs Wed 10 3/3 1 Job Thu 11 3/3 1 Job Fri 12 25/30 2 Jobs Sa…" at bounding box center [416, 414] width 832 height 672
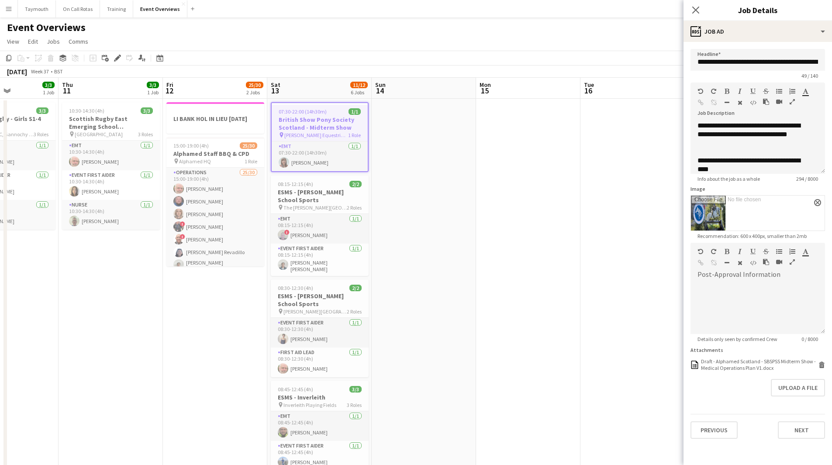
click at [178, 363] on app-date-cell "LI BANK HOL IN LIEU [DATE] 15:00-19:00 (4h) 25/30 Alphamed Staff BBQ & CPD pin …" at bounding box center [215, 424] width 104 height 651
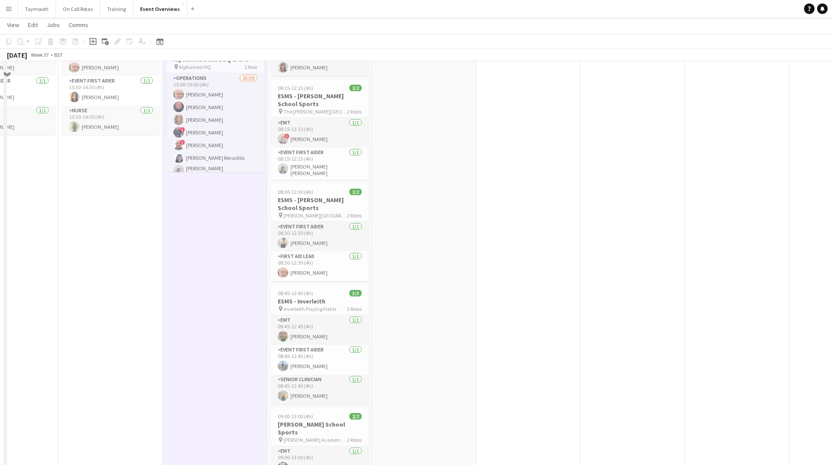
scroll to position [22, 0]
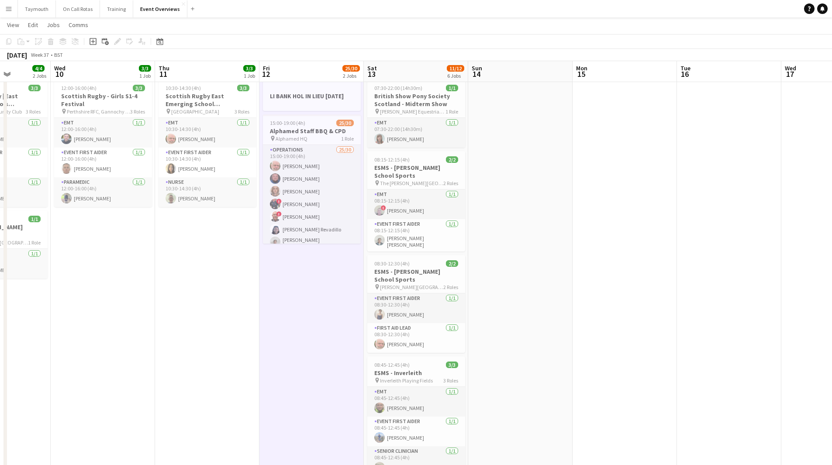
drag, startPoint x: 225, startPoint y: 366, endPoint x: 547, endPoint y: 393, distance: 322.5
click at [569, 392] on app-calendar-viewport "Mon 8 Tue 9 4/4 2 Jobs Wed 10 3/3 1 Job Thu 11 3/3 1 Job Fri 12 25/30 2 Jobs Sa…" at bounding box center [416, 369] width 832 height 715
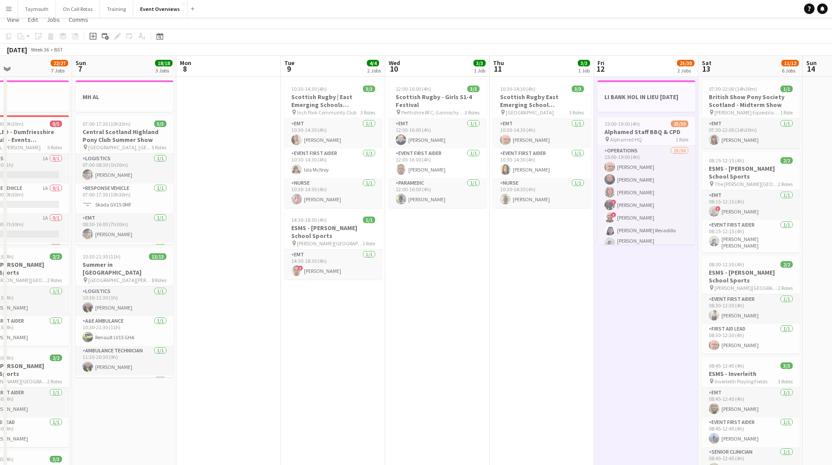
scroll to position [0, 0]
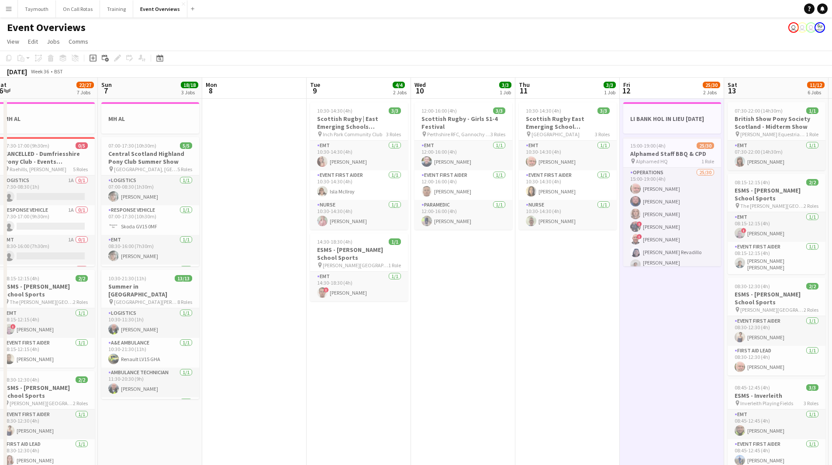
drag, startPoint x: 370, startPoint y: 356, endPoint x: 606, endPoint y: 369, distance: 235.7
click at [606, 369] on app-calendar-viewport "Thu 4 2 Jobs Fri 5 13/13 3 Jobs Sat 6 22/27 7 Jobs Sun 7 18/18 3 Jobs Mon 8 Tue…" at bounding box center [416, 462] width 832 height 769
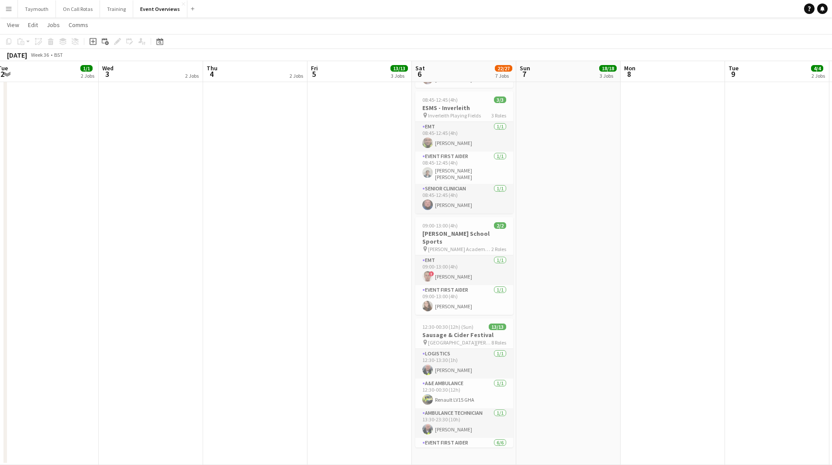
scroll to position [0, 185]
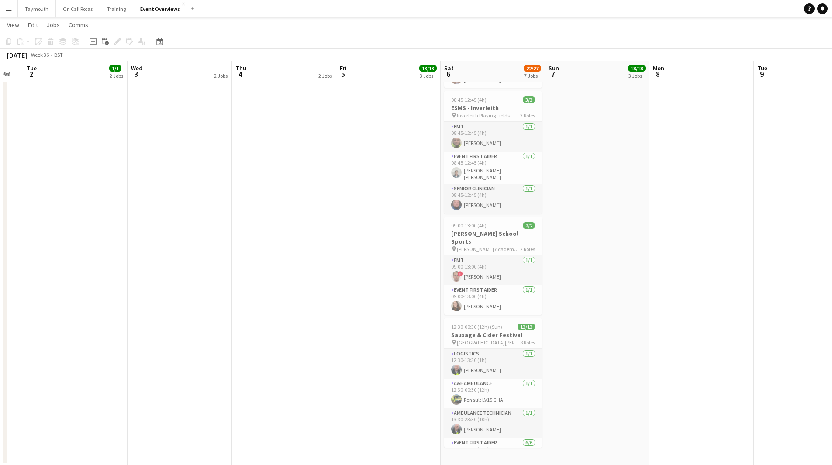
drag, startPoint x: 85, startPoint y: 316, endPoint x: 431, endPoint y: 298, distance: 346.8
click at [637, 322] on app-calendar-viewport "Sun 31 Mon 1 Tue 2 1/1 2 Jobs Wed 3 2 Jobs Thu 4 2 Jobs Fri 5 13/13 3 Jobs Sat …" at bounding box center [416, 59] width 832 height 811
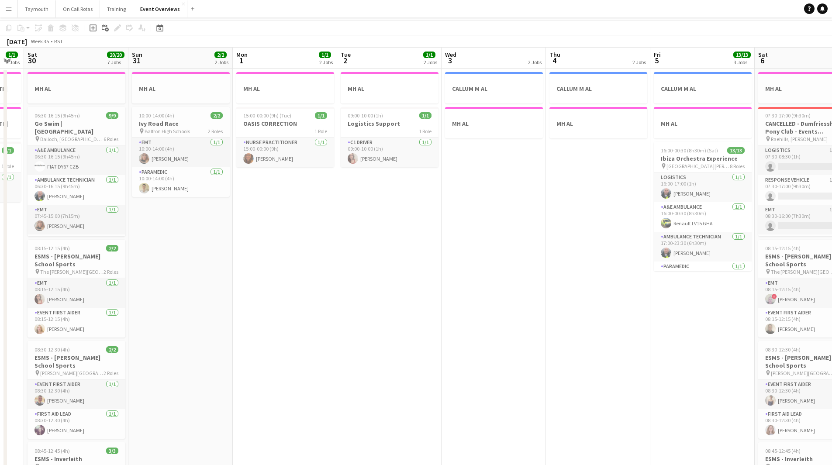
scroll to position [0, 0]
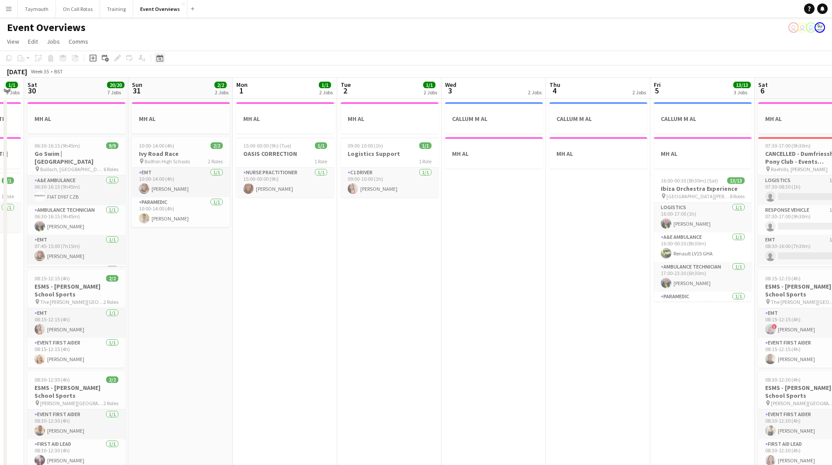
click at [160, 57] on icon at bounding box center [159, 58] width 7 height 7
click at [236, 89] on span "Next month" at bounding box center [230, 87] width 17 height 17
click at [184, 176] on span "31" at bounding box center [184, 179] width 10 height 10
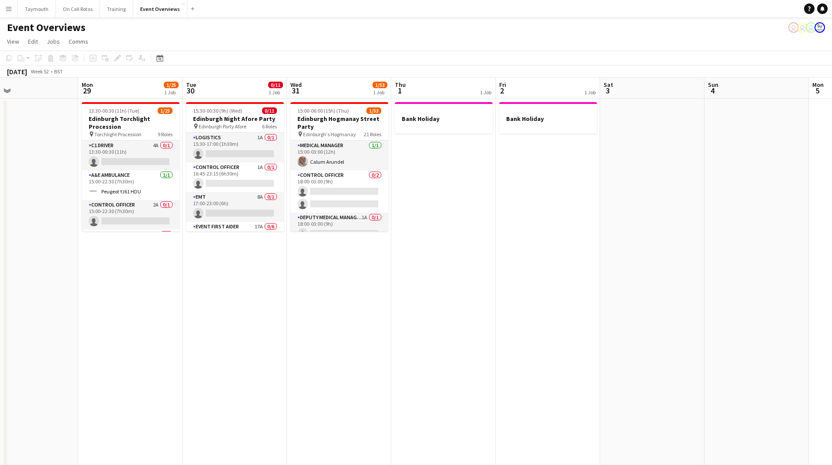
scroll to position [0, 237]
drag, startPoint x: 336, startPoint y: 329, endPoint x: 400, endPoint y: 331, distance: 63.8
click at [400, 331] on app-calendar-viewport "Fri 26 1 Job Sat 27 0/32 1 Job Sun 28 Mon 29 1/25 1 Job Tue 30 0/11 1 Job Wed 3…" at bounding box center [416, 462] width 832 height 769
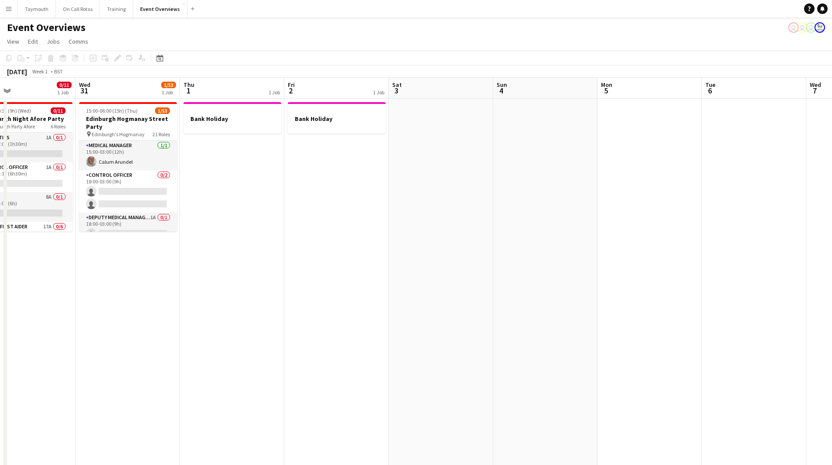
scroll to position [0, 269]
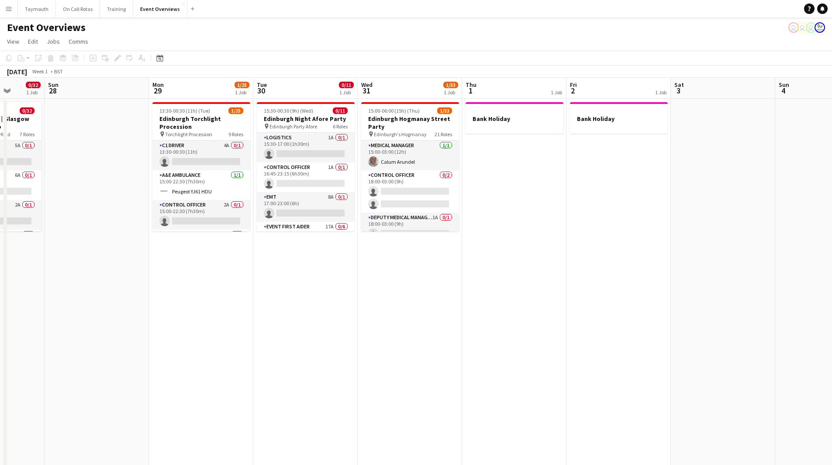
drag, startPoint x: 598, startPoint y: 317, endPoint x: 675, endPoint y: 323, distance: 77.5
click at [675, 323] on app-calendar-viewport "Thu 25 1 Job Fri 26 1 Job Sat 27 0/32 1 Job Sun 28 Mon 29 1/25 1 Job Tue 30 0/1…" at bounding box center [416, 462] width 832 height 769
click at [302, 172] on app-card-role "Control Officer 1A 0/1 16:45-23:15 (6h30m) single-neutral-actions" at bounding box center [306, 177] width 98 height 30
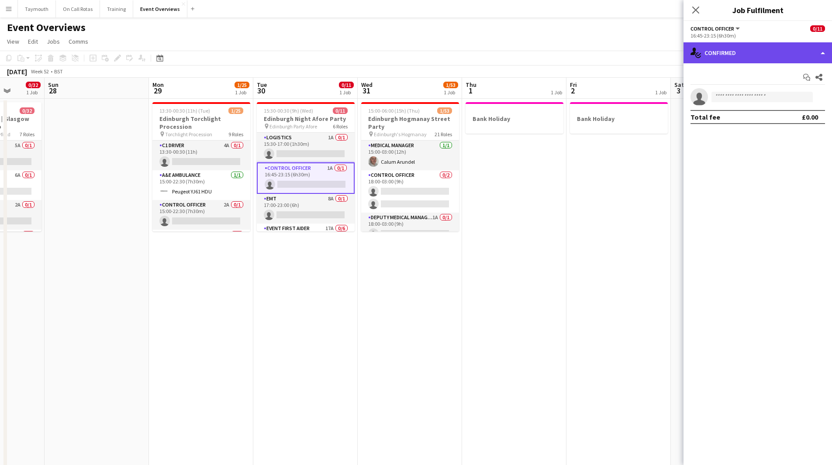
click at [764, 57] on div "single-neutral-actions-check-2 Confirmed" at bounding box center [757, 52] width 148 height 21
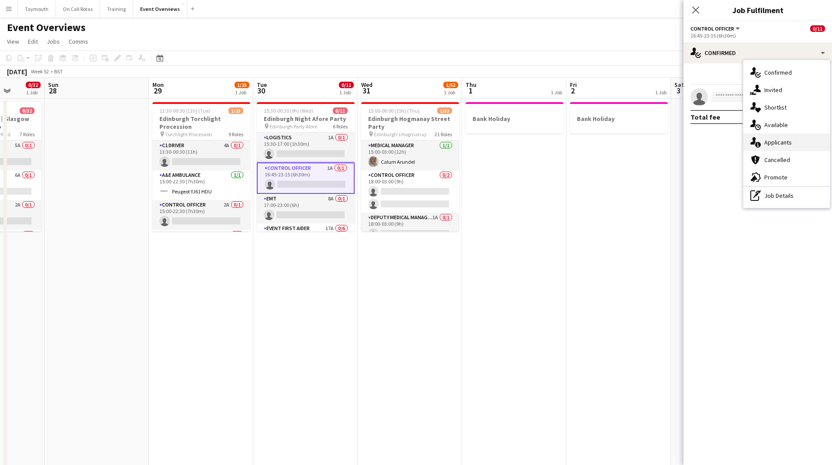
click at [786, 143] on span "Applicants" at bounding box center [778, 142] width 28 height 8
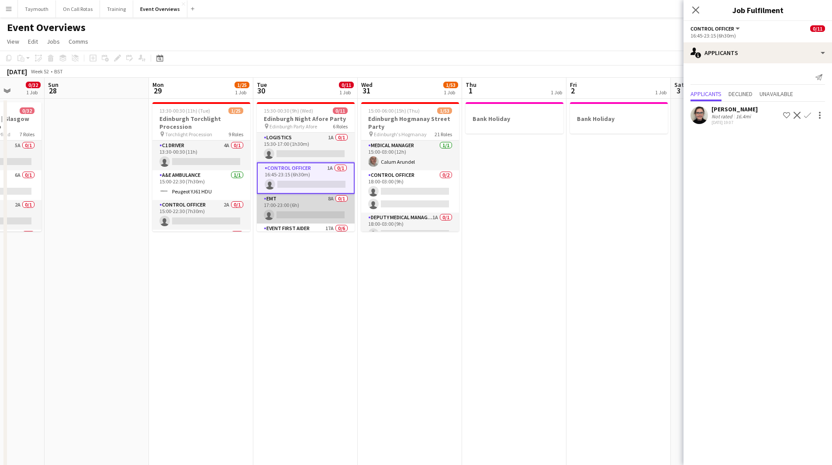
click at [307, 200] on app-card-role "EMT 8A 0/1 17:00-23:00 (6h) single-neutral-actions" at bounding box center [306, 209] width 98 height 30
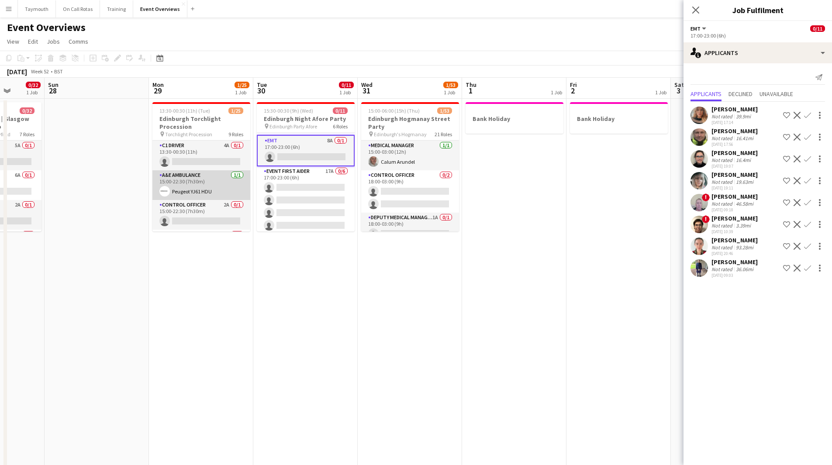
scroll to position [44, 0]
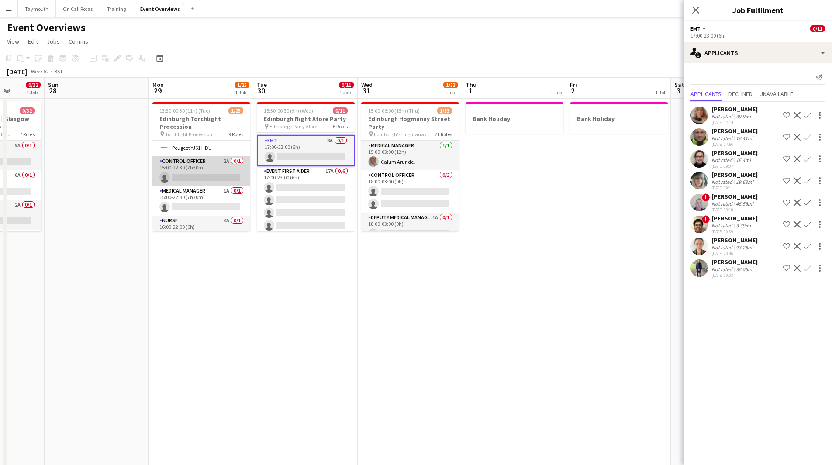
click at [222, 170] on app-card-role "Control Officer 2A 0/1 15:00-22:30 (7h30m) single-neutral-actions" at bounding box center [201, 171] width 98 height 30
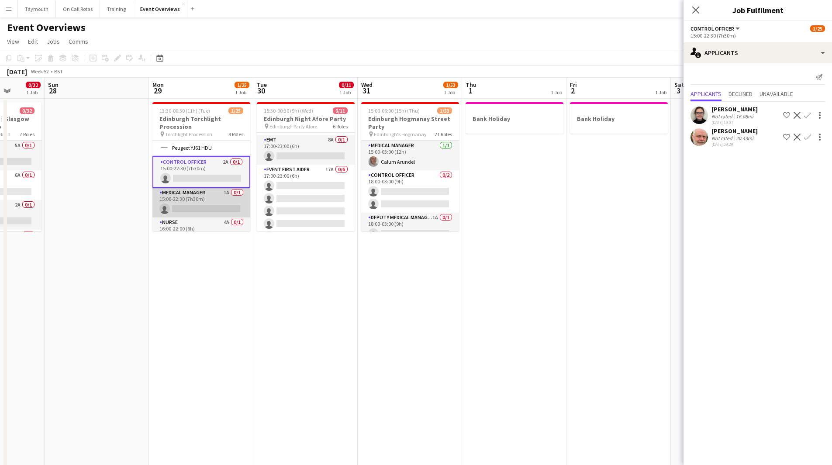
click at [206, 190] on app-card-role "Medical Manager 1A 0/1 15:00-22:30 (7h30m) single-neutral-actions" at bounding box center [201, 203] width 98 height 30
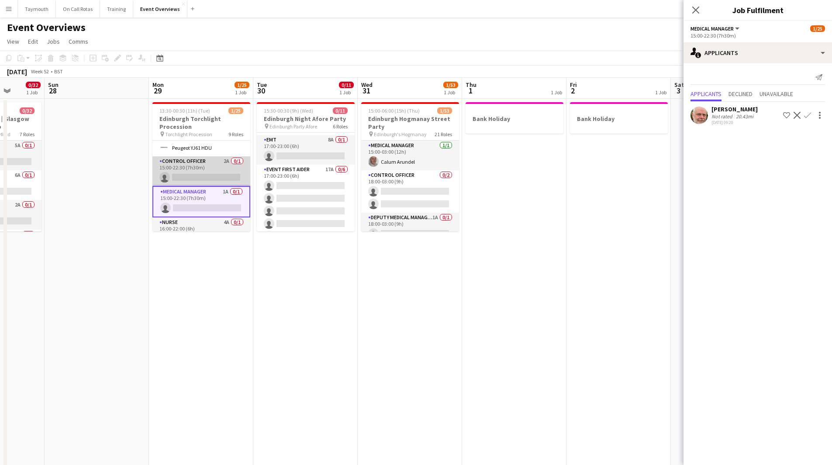
scroll to position [87, 0]
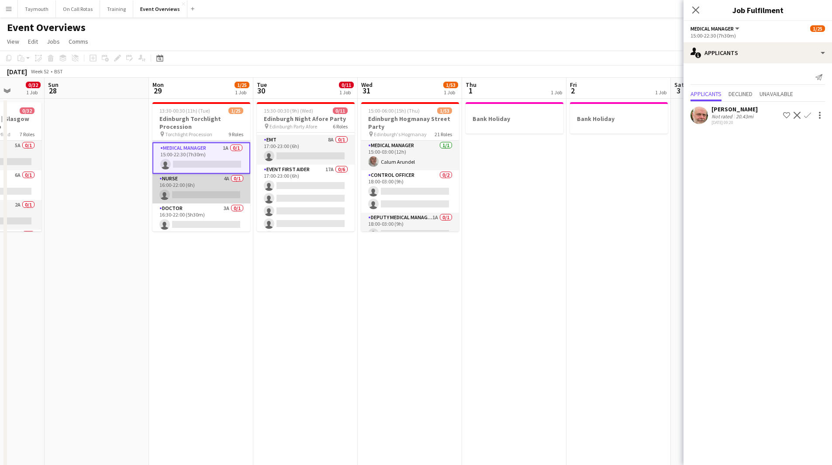
click at [207, 183] on app-card-role "Nurse 4A 0/1 16:00-22:00 (6h) single-neutral-actions" at bounding box center [201, 189] width 98 height 30
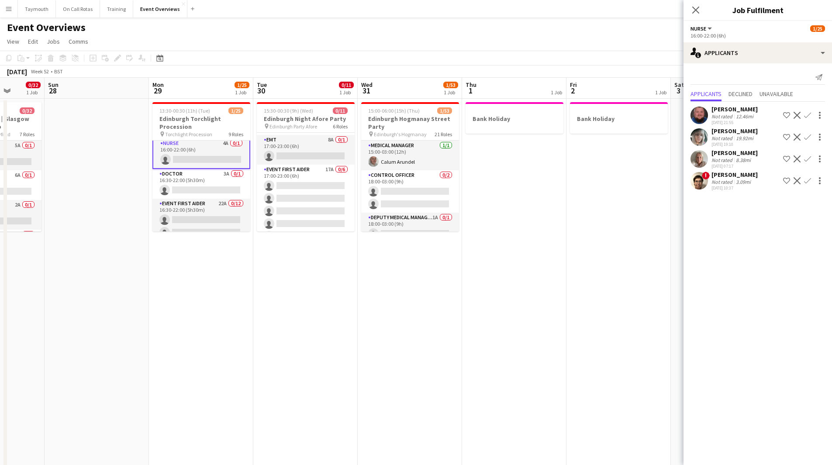
scroll to position [131, 0]
click at [207, 182] on app-card-role "Doctor 3A 0/1 16:30-22:00 (5h30m) single-neutral-actions" at bounding box center [201, 175] width 98 height 30
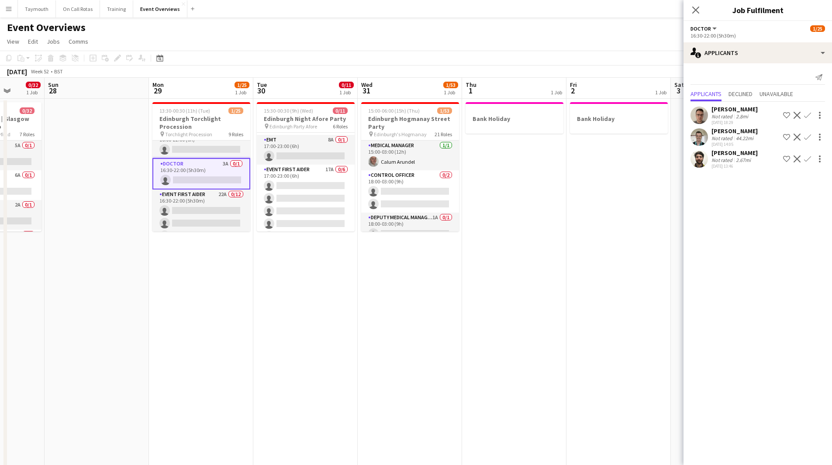
scroll to position [130, 0]
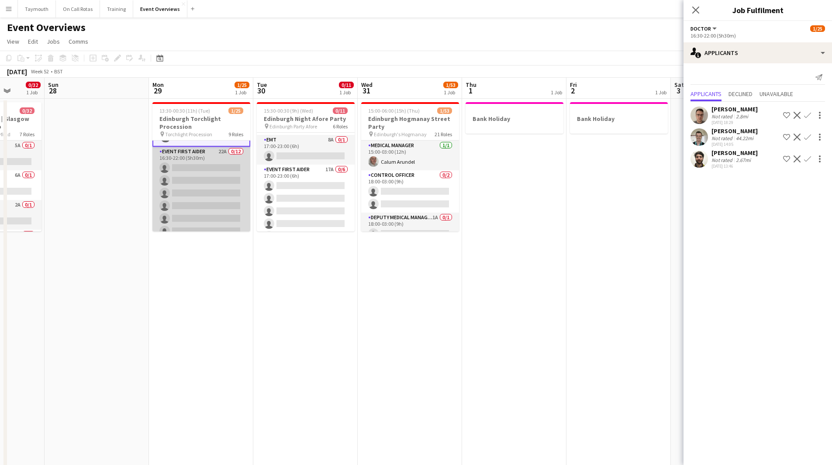
click at [207, 183] on app-card-role "Event First Aider 22A 0/12 16:30-22:00 (5h30m) single-neutral-actions single-ne…" at bounding box center [201, 231] width 98 height 169
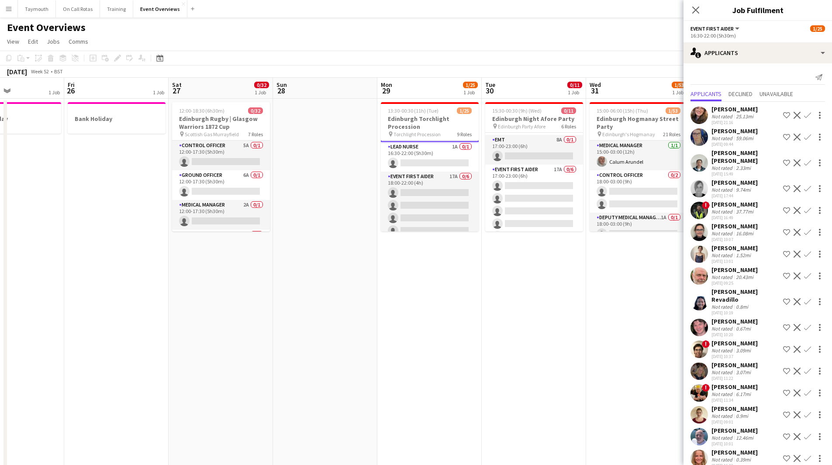
scroll to position [0, 230]
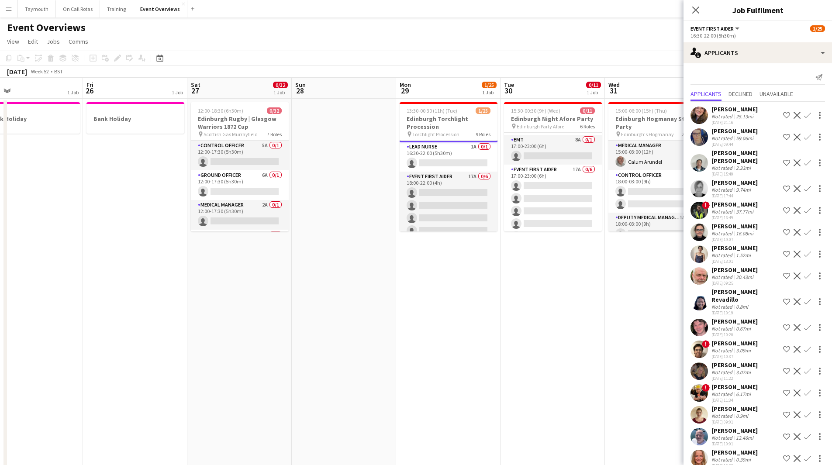
drag, startPoint x: 441, startPoint y: 279, endPoint x: 460, endPoint y: 281, distance: 18.9
click at [460, 281] on app-calendar-viewport "Tue 23 Wed 24 Thu 25 1 Job Fri 26 1 Job Sat 27 0/32 1 Job Sun 28 Mon 29 1/25 1 …" at bounding box center [416, 462] width 832 height 769
click at [234, 200] on app-card-role "Medical Manager 2A 0/1 12:00-17:30 (5h30m) single-neutral-actions" at bounding box center [240, 215] width 98 height 30
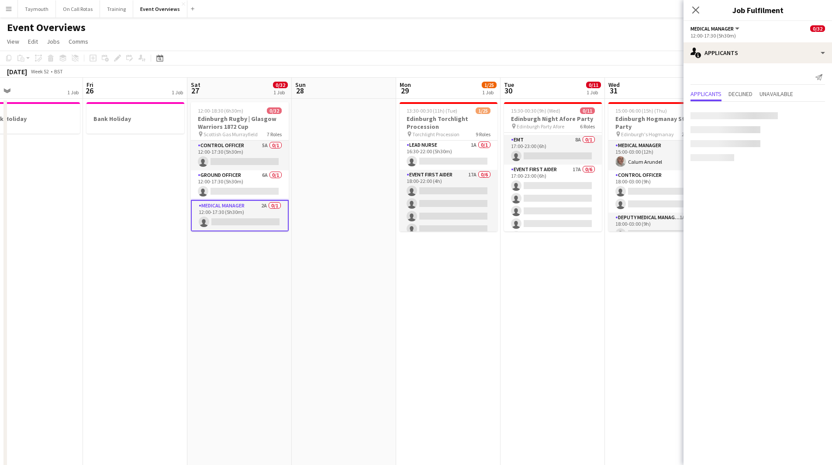
scroll to position [347, 0]
click at [806, 135] on app-icon "Confirm" at bounding box center [807, 137] width 7 height 7
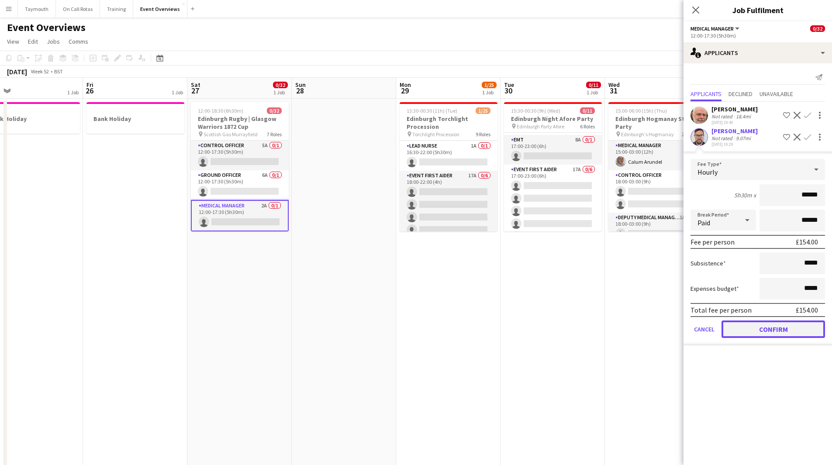
click at [757, 330] on button "Confirm" at bounding box center [772, 329] width 103 height 17
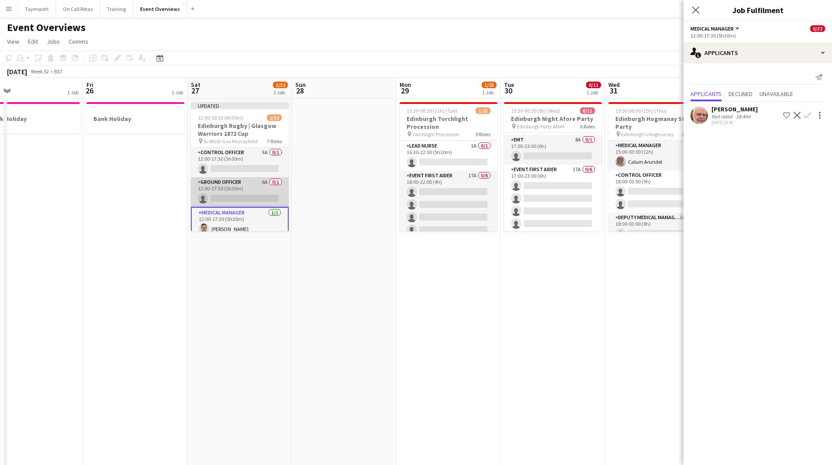
click at [255, 193] on app-card-role "Ground Officer 6A 0/1 12:00-17:30 (5h30m) single-neutral-actions" at bounding box center [240, 192] width 98 height 30
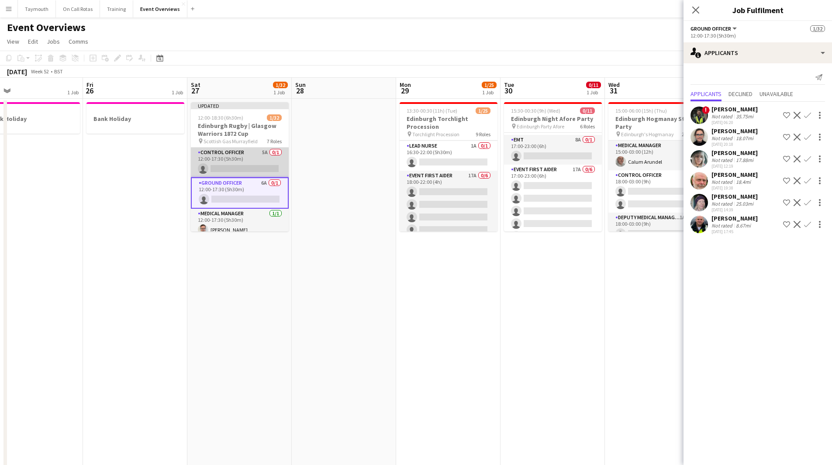
click at [245, 162] on app-card-role "Control Officer 5A 0/1 12:00-17:30 (5h30m) single-neutral-actions" at bounding box center [240, 163] width 98 height 30
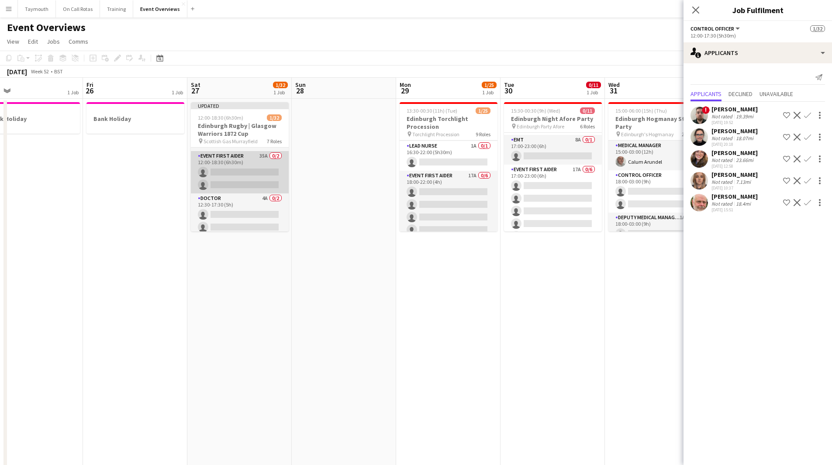
click at [245, 164] on app-card-role "Event First Aider 35A 0/2 12:00-18:30 (6h30m) single-neutral-actions single-neu…" at bounding box center [240, 172] width 98 height 42
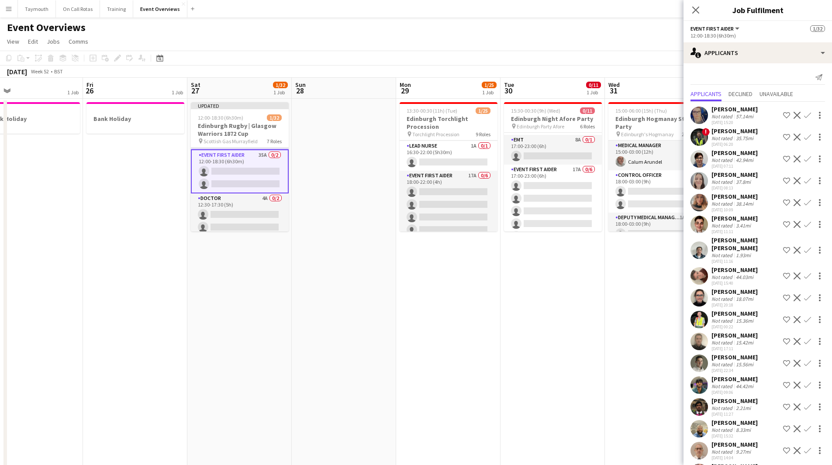
scroll to position [86, 0]
click at [341, 201] on app-date-cell at bounding box center [344, 473] width 104 height 748
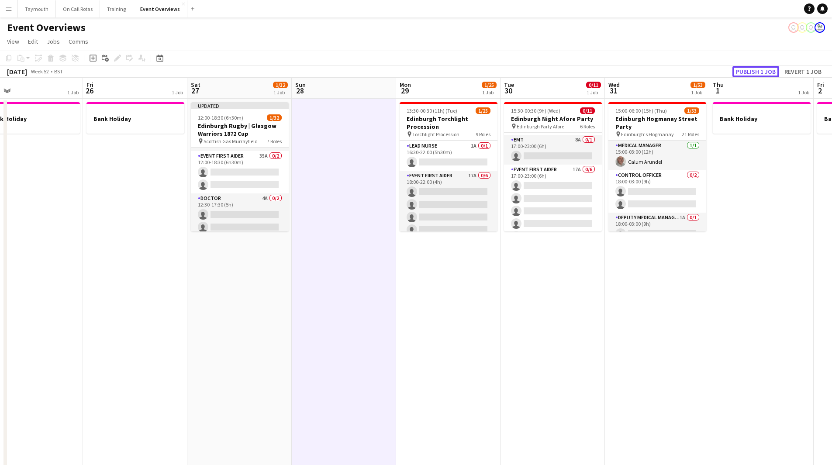
click at [757, 73] on button "Publish 1 job" at bounding box center [755, 71] width 47 height 11
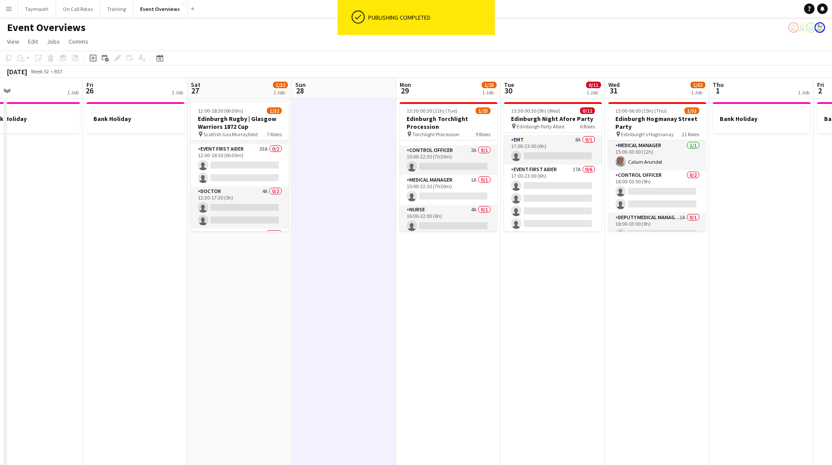
scroll to position [41, 0]
click at [443, 198] on app-card-role "Medical Manager 1A 0/1 15:00-22:30 (7h30m) single-neutral-actions" at bounding box center [449, 204] width 98 height 30
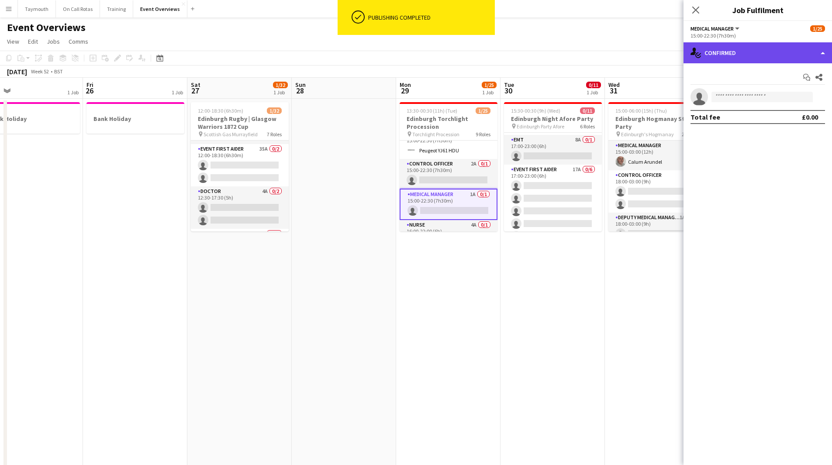
click at [754, 52] on div "single-neutral-actions-check-2 Confirmed" at bounding box center [757, 52] width 148 height 21
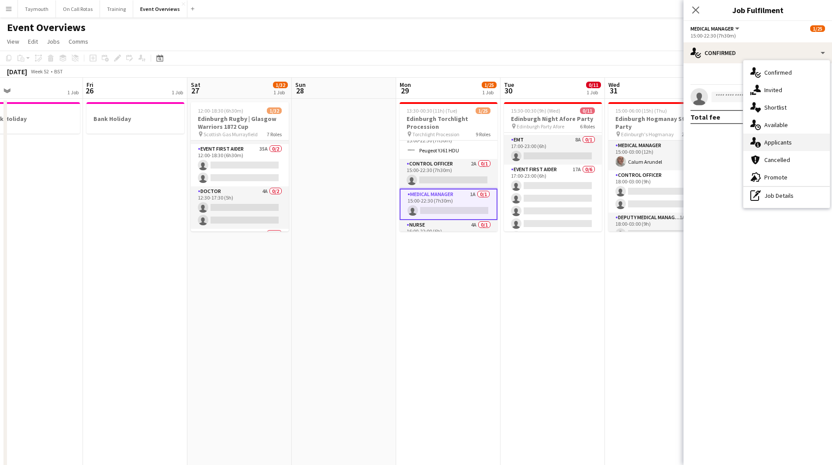
click at [776, 142] on span "Applicants" at bounding box center [778, 142] width 28 height 8
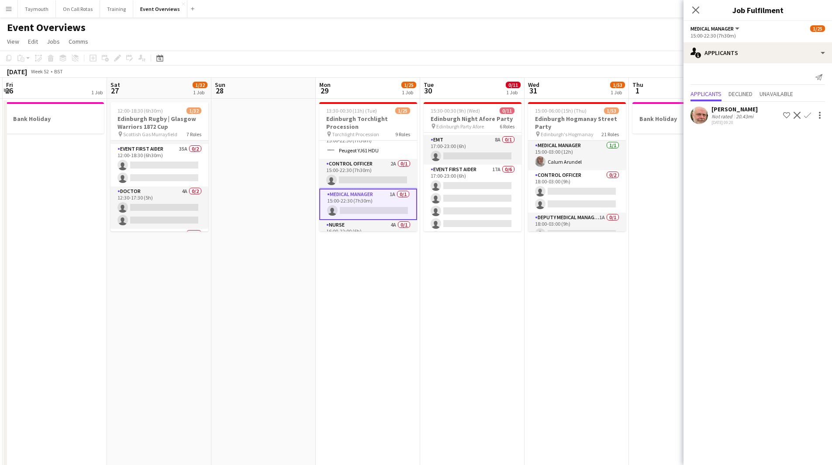
drag, startPoint x: 573, startPoint y: 291, endPoint x: 467, endPoint y: 235, distance: 119.3
click at [466, 286] on app-calendar-viewport "Tue 23 Wed 24 Thu 25 1 Job Fri 26 1 Job Sat 27 1/32 1 Job Sun 28 Mon 29 1/25 1 …" at bounding box center [416, 462] width 832 height 769
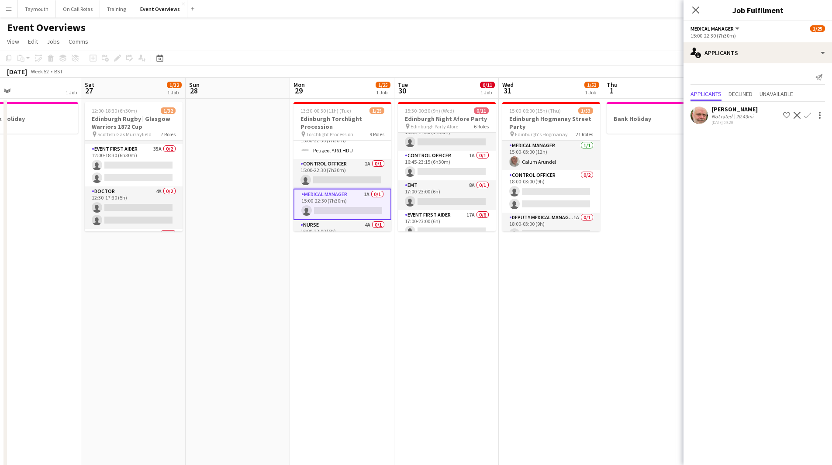
scroll to position [0, 0]
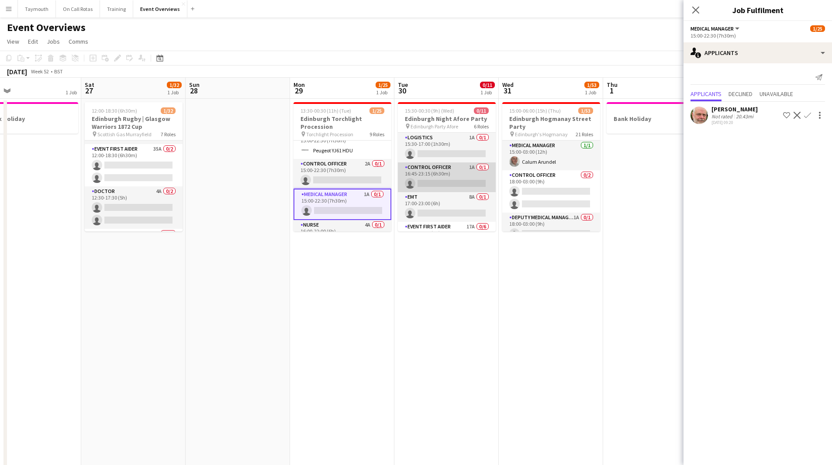
click at [457, 182] on app-card-role "Control Officer 1A 0/1 16:45-23:15 (6h30m) single-neutral-actions" at bounding box center [447, 177] width 98 height 30
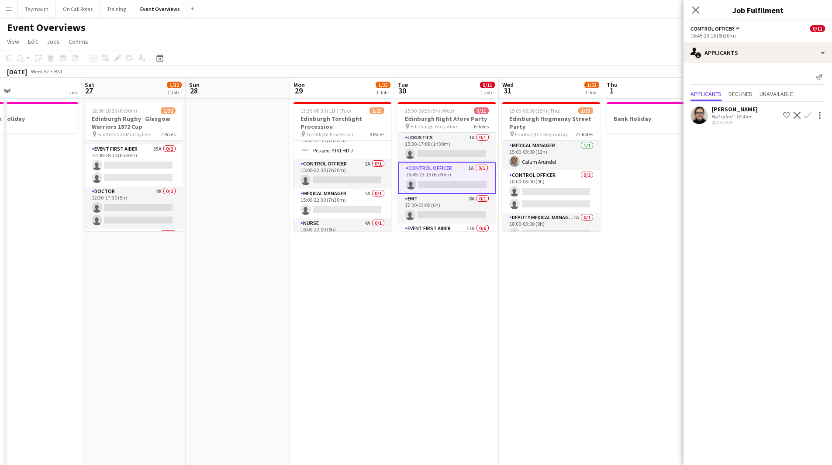
click at [807, 114] on app-icon "Confirm" at bounding box center [807, 115] width 7 height 7
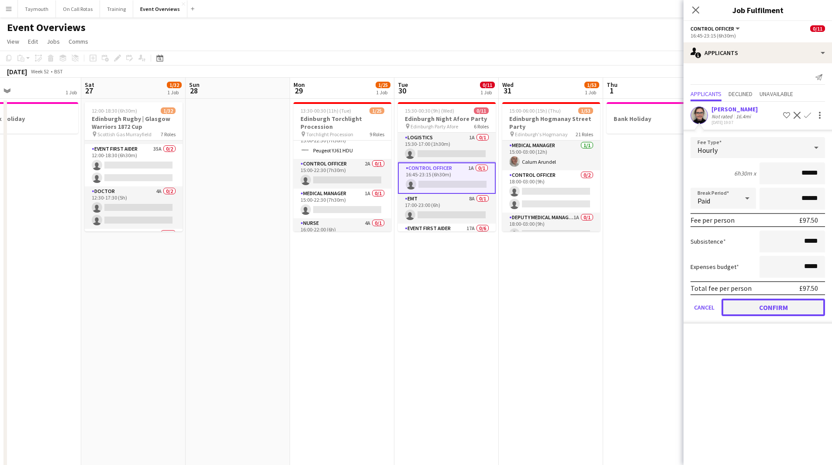
click at [775, 306] on button "Confirm" at bounding box center [772, 307] width 103 height 17
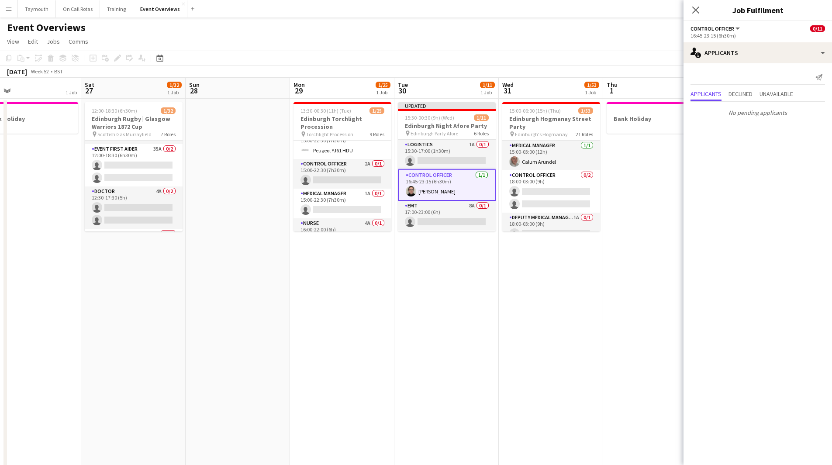
click at [493, 279] on app-date-cell "Updated 15:30-00:30 (9h) (Wed) 1/11 Edinburgh Night Afore Party pin Edinburgh P…" at bounding box center [446, 473] width 104 height 748
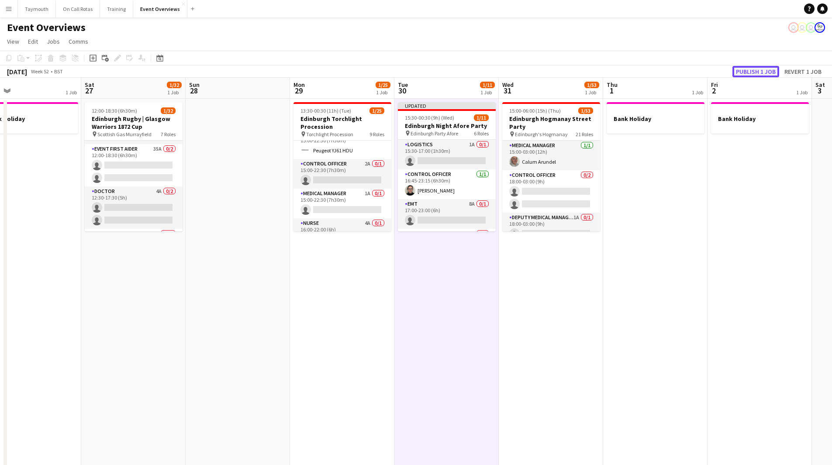
click at [768, 74] on button "Publish 1 job" at bounding box center [755, 71] width 47 height 11
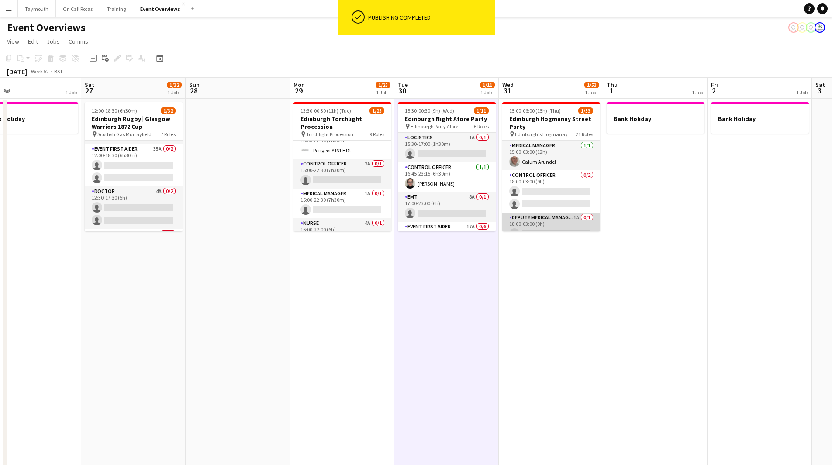
click at [533, 215] on app-card-role "Deputy Medical Manager 1A 0/1 18:00-03:00 (9h) single-neutral-actions" at bounding box center [551, 228] width 98 height 30
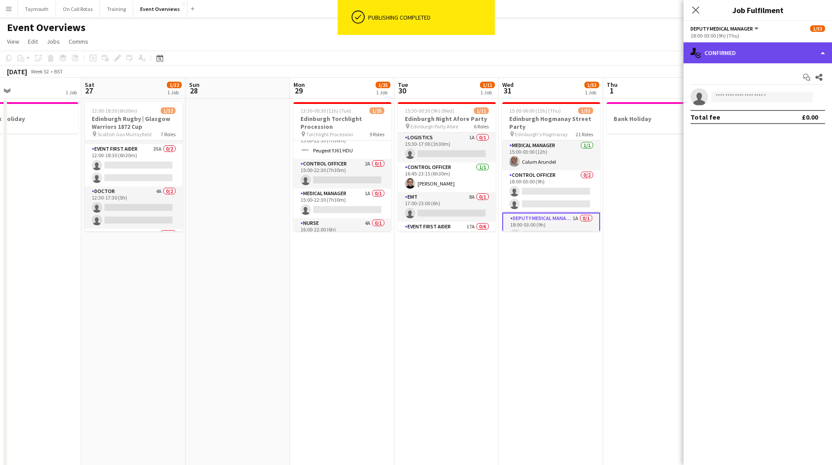
click at [773, 48] on div "single-neutral-actions-check-2 Confirmed" at bounding box center [757, 52] width 148 height 21
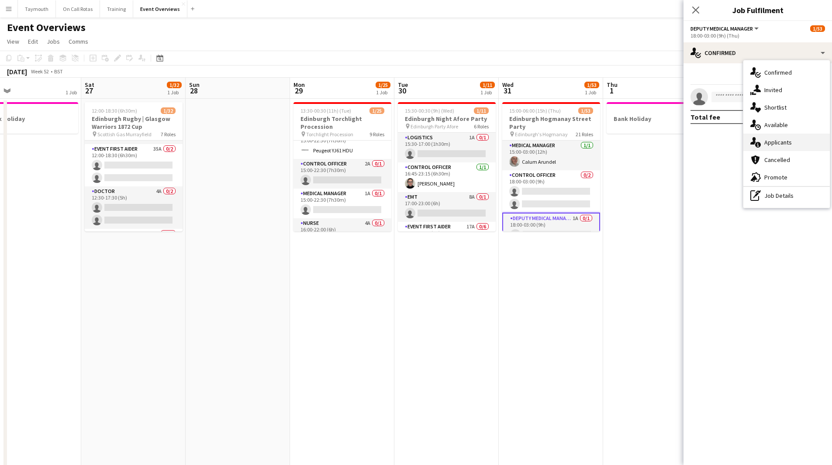
click at [783, 137] on div "single-neutral-actions-information Applicants" at bounding box center [786, 142] width 86 height 17
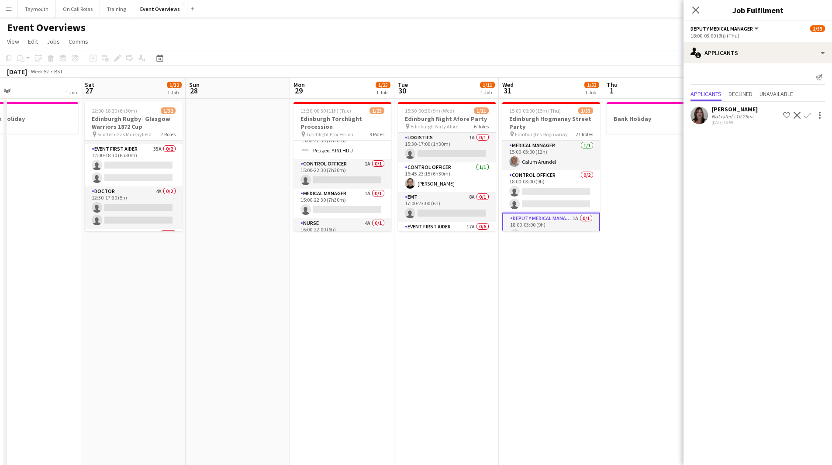
click at [535, 271] on app-date-cell "15:00-06:00 (15h) (Thu) [STREET_ADDRESS] Party pin Edinburgh's Hogmanay 21 Role…" at bounding box center [551, 473] width 104 height 748
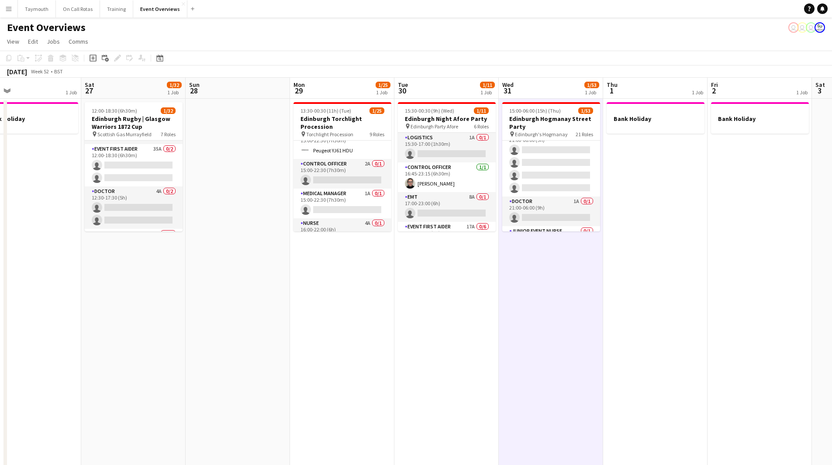
scroll to position [873, 0]
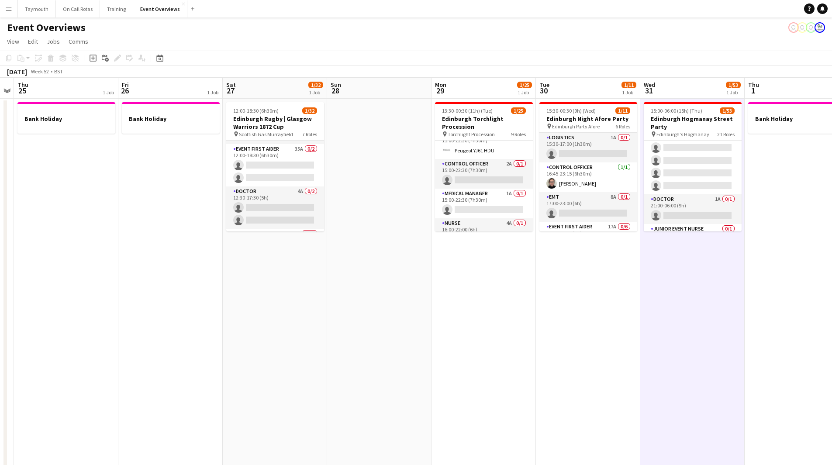
drag, startPoint x: 397, startPoint y: 292, endPoint x: 662, endPoint y: 328, distance: 267.1
click at [661, 328] on app-calendar-viewport "Tue 23 Wed 24 Thu 25 1 Job Fri 26 1 Job Sat 27 1/32 1 Job Sun 28 Mon 29 1/25 1 …" at bounding box center [416, 462] width 832 height 769
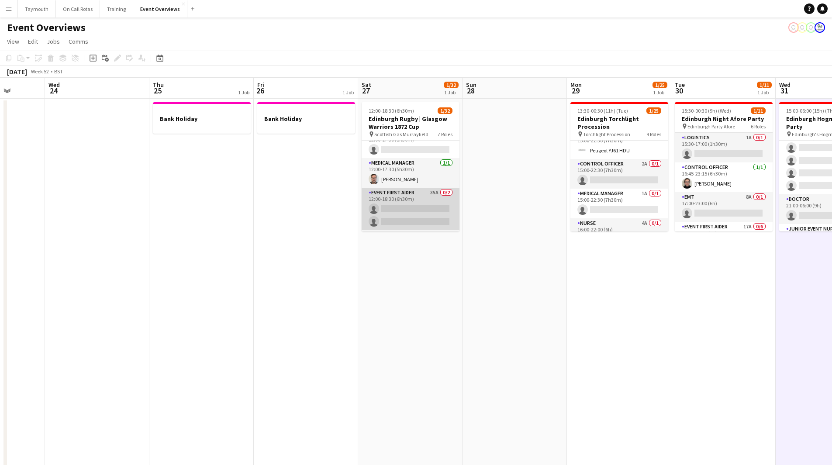
scroll to position [0, 0]
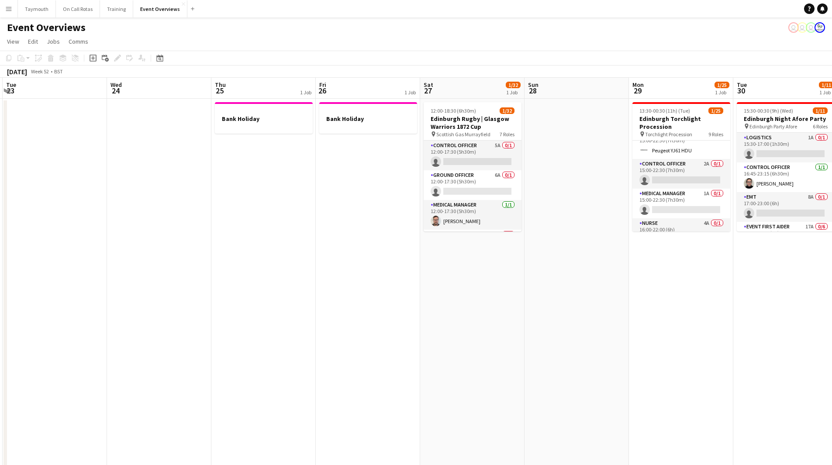
drag, startPoint x: 668, startPoint y: 266, endPoint x: 675, endPoint y: 268, distance: 7.3
click at [674, 267] on app-calendar-viewport "Sun 21 Mon 22 Tue 23 Wed 24 Thu 25 1 Job Fri 26 1 Job Sat 27 1/32 1 Job Sun 28 …" at bounding box center [416, 462] width 832 height 769
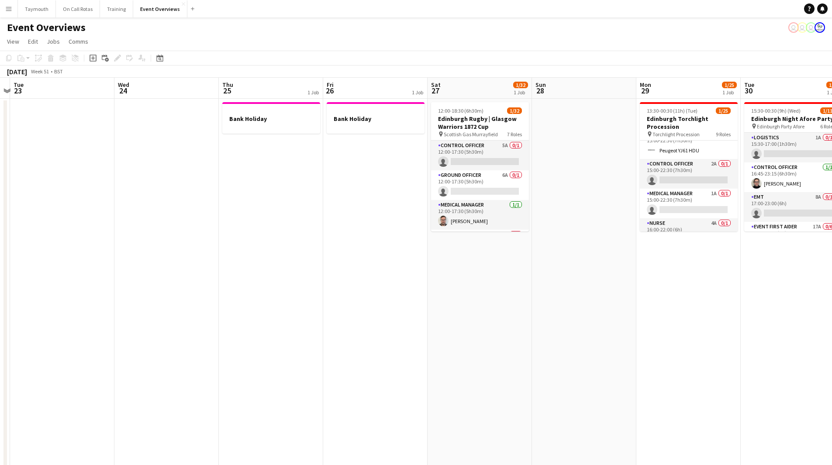
drag, startPoint x: 634, startPoint y: 258, endPoint x: 326, endPoint y: 268, distance: 308.0
click at [326, 268] on app-calendar-viewport "Sat 20 Sun 21 Mon 22 Tue 23 Wed 24 Thu 25 1 Job Fri 26 1 Job Sat 27 1/32 1 Job …" at bounding box center [416, 462] width 832 height 769
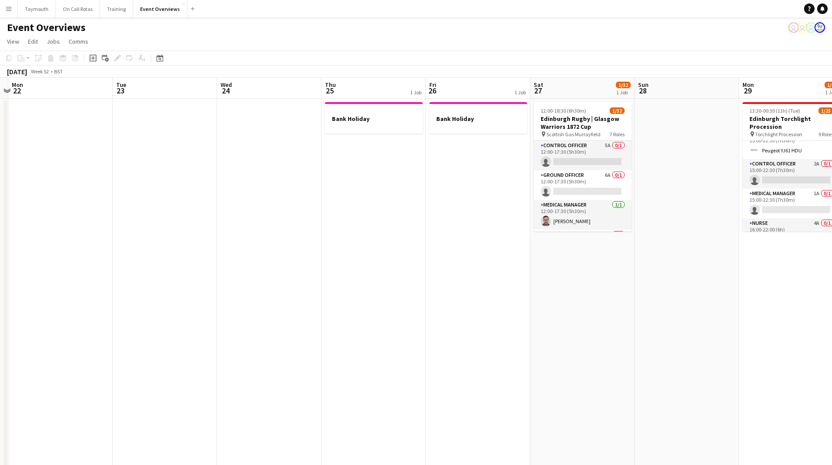
scroll to position [0, 189]
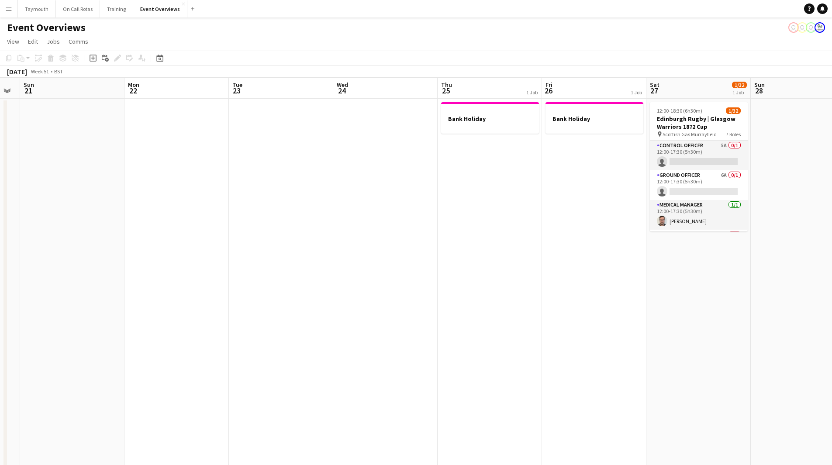
drag, startPoint x: 326, startPoint y: 268, endPoint x: 545, endPoint y: 282, distance: 219.2
click at [545, 282] on app-calendar-viewport "Fri 19 Sat 20 Sun 21 Mon 22 Tue 23 Wed 24 Thu 25 1 Job Fri 26 1 Job Sat 27 1/32…" at bounding box center [416, 462] width 832 height 769
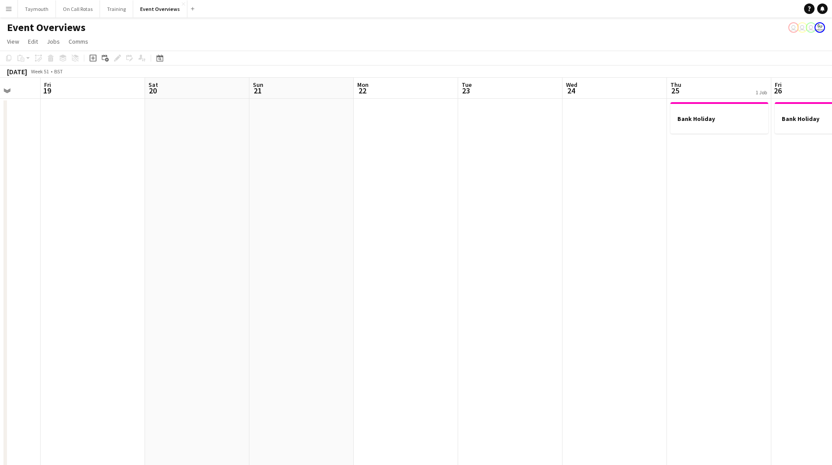
drag, startPoint x: 335, startPoint y: 254, endPoint x: 564, endPoint y: 248, distance: 229.3
click at [564, 248] on app-calendar-viewport "Tue 16 Wed 17 Thu 18 Fri 19 Sat 20 Sun 21 Mon 22 Tue 23 Wed 24 Thu 25 1 Job Fri…" at bounding box center [416, 462] width 832 height 769
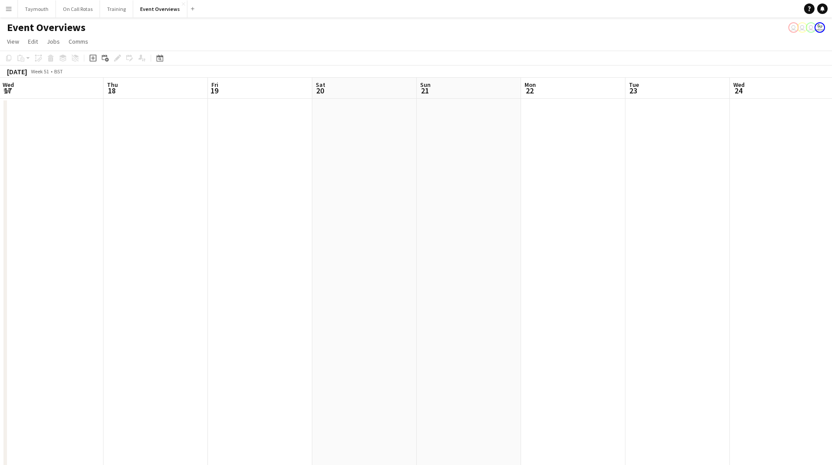
drag, startPoint x: 404, startPoint y: 252, endPoint x: 571, endPoint y: 252, distance: 167.3
click at [571, 252] on app-calendar-viewport "Mon 15 Tue 16 Wed 17 Thu 18 Fri 19 Sat 20 Sun 21 Mon 22 Tue 23 Wed 24 Thu 25 1 …" at bounding box center [416, 462] width 832 height 769
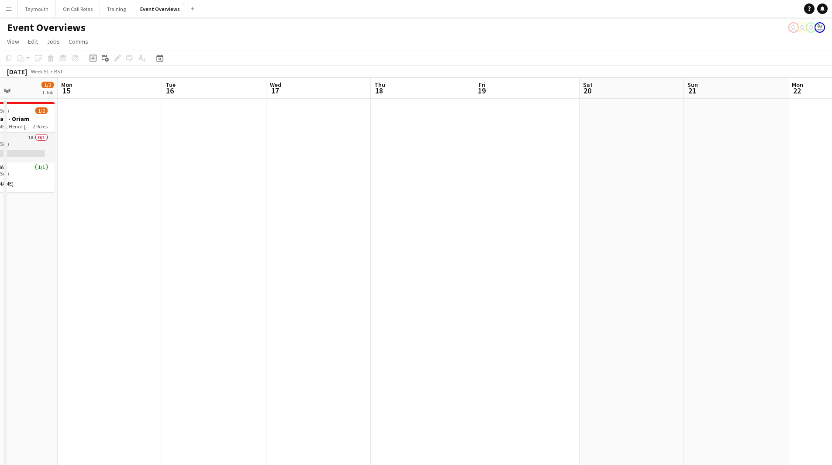
drag, startPoint x: 402, startPoint y: 241, endPoint x: 651, endPoint y: 249, distance: 248.6
click at [721, 249] on app-calendar-viewport "Fri 12 Sat 13 Sun 14 1/2 1 Job Mon 15 Tue 16 Wed 17 Thu 18 Fri 19 Sat 20 Sun 21…" at bounding box center [416, 462] width 832 height 769
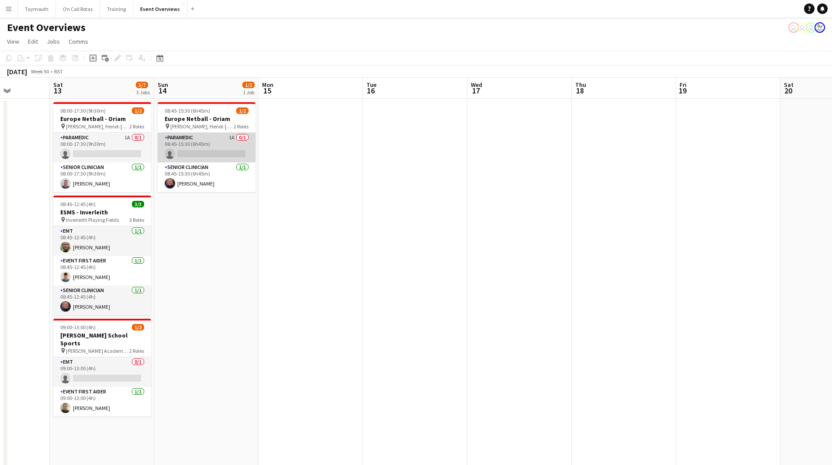
click at [226, 147] on app-card-role "Paramedic 1A 0/1 08:45-15:30 (6h45m) single-neutral-actions" at bounding box center [207, 148] width 98 height 30
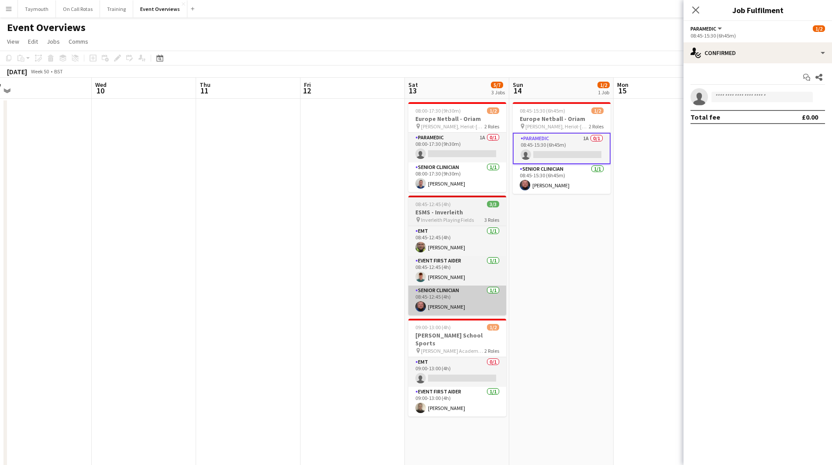
drag, startPoint x: 179, startPoint y: 306, endPoint x: 500, endPoint y: 307, distance: 320.5
click at [549, 310] on app-calendar-viewport "Sun 7 Mon 8 Tue 9 Wed 10 Thu 11 Fri 12 Sat 13 5/7 3 Jobs Sun 14 1/2 1 Job Mon 1…" at bounding box center [416, 462] width 832 height 769
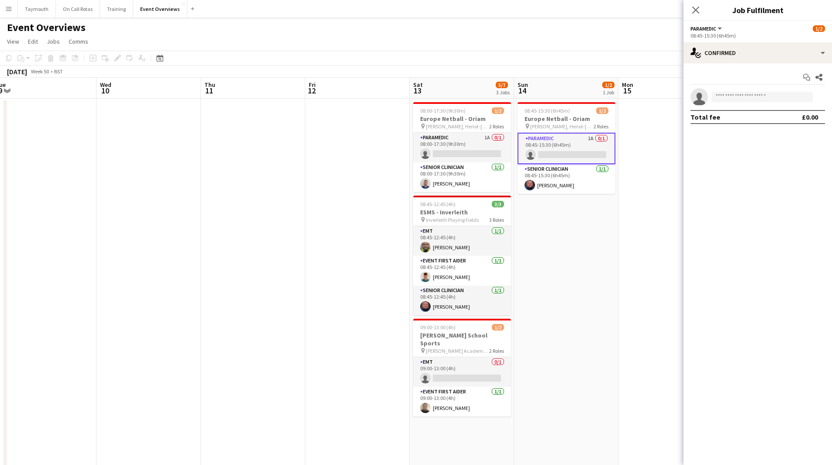
drag, startPoint x: 541, startPoint y: 301, endPoint x: 584, endPoint y: 301, distance: 43.2
click at [578, 301] on app-calendar-viewport "Sun 7 1/9 1 Job Mon 8 Tue 9 Wed 10 Thu 11 Fri 12 Sat 13 5/7 3 Jobs Sun 14 1/2 1…" at bounding box center [416, 462] width 832 height 769
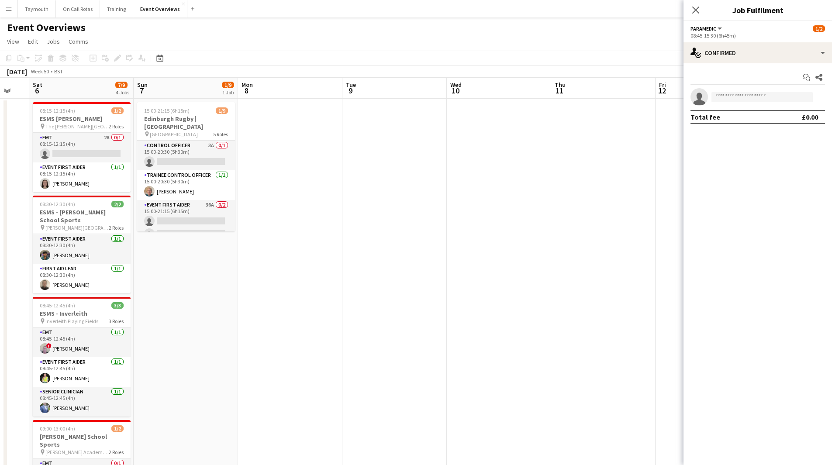
drag, startPoint x: 344, startPoint y: 289, endPoint x: 450, endPoint y: 291, distance: 106.1
click at [449, 291] on app-calendar-viewport "Thu 4 Fri 5 Sat 6 7/9 4 Jobs Sun 7 1/9 1 Job Mon 8 Tue 9 Wed 10 Thu 11 Fri 12 S…" at bounding box center [416, 462] width 832 height 769
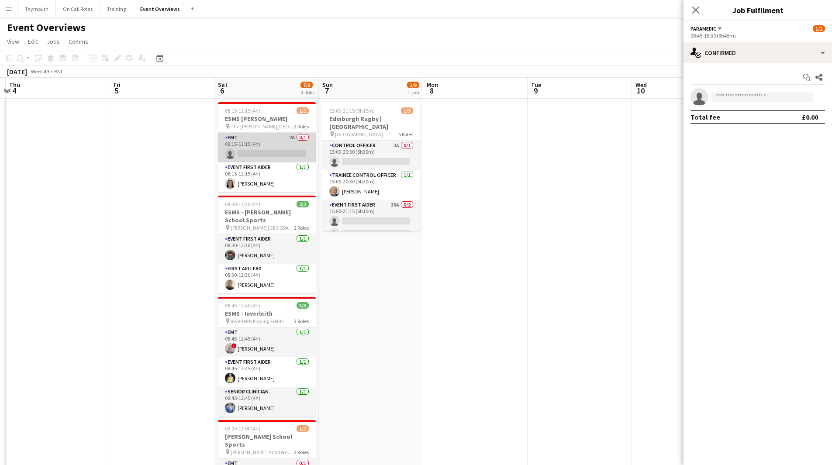
click at [252, 144] on app-card-role "EMT 2A 0/1 08:15-12:15 (4h) single-neutral-actions" at bounding box center [267, 148] width 98 height 30
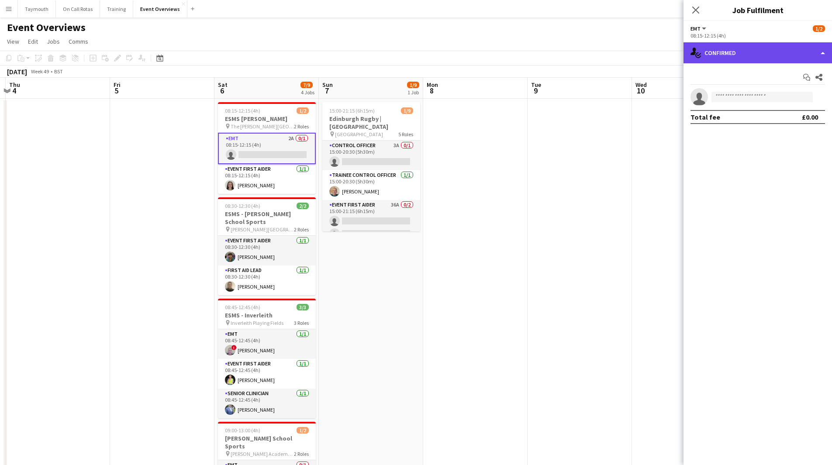
click at [740, 53] on div "single-neutral-actions-check-2 Confirmed" at bounding box center [757, 52] width 148 height 21
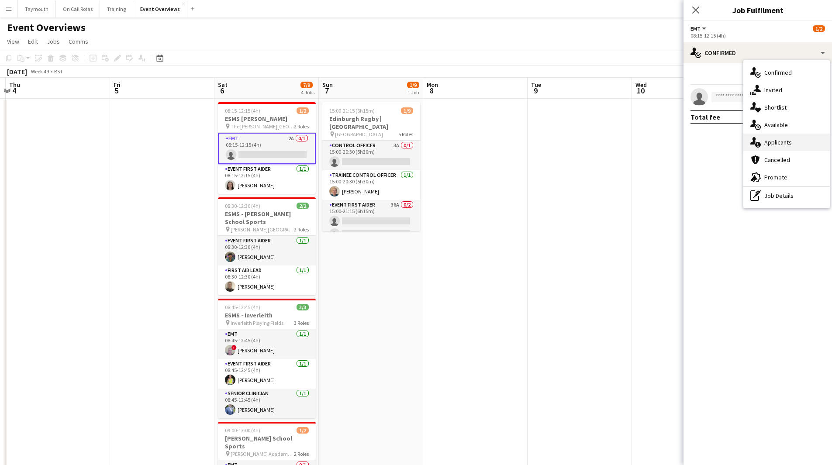
click at [785, 142] on span "Applicants" at bounding box center [778, 142] width 28 height 8
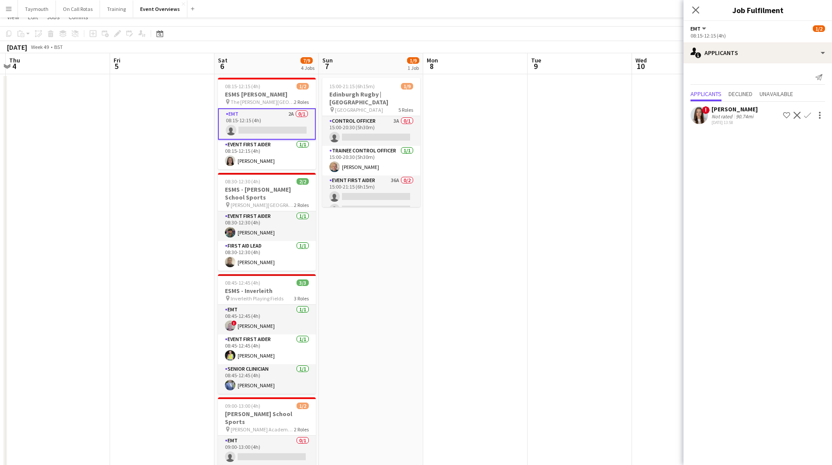
scroll to position [0, 0]
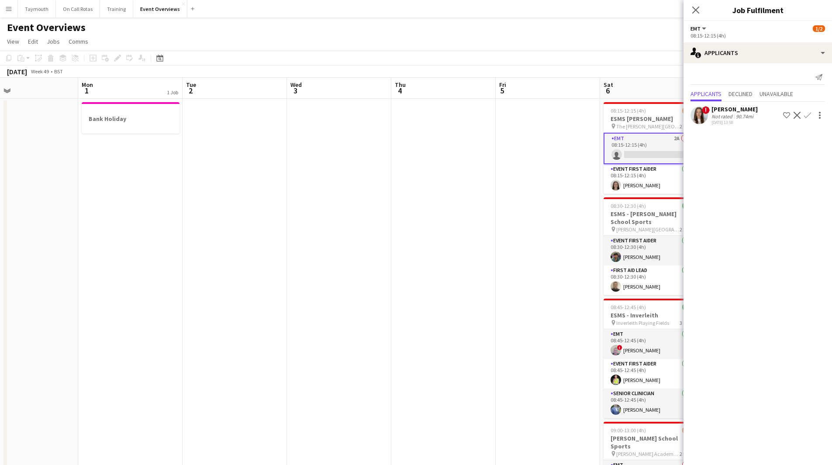
drag, startPoint x: 133, startPoint y: 262, endPoint x: 519, endPoint y: 271, distance: 385.7
click at [519, 271] on app-calendar-viewport "Fri 28 Sat 29 8/18 5 Jobs Sun 30 Mon 1 1 Job Tue 2 Wed 3 Thu 4 Fri 5 Sat 6 7/9 …" at bounding box center [416, 462] width 832 height 769
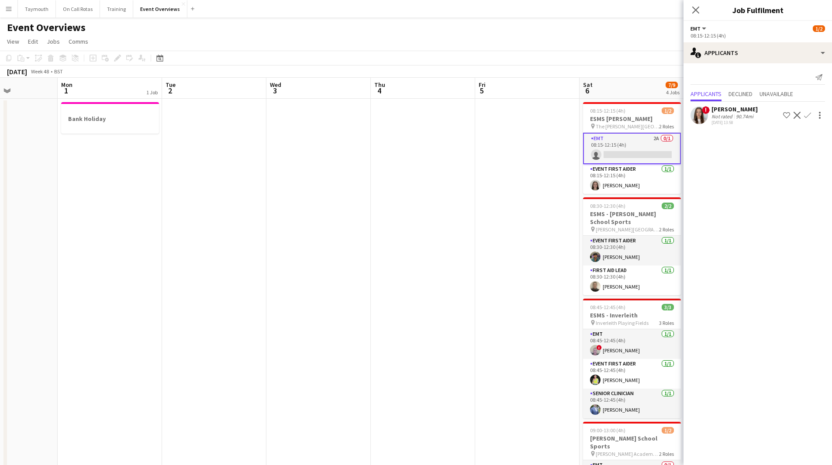
drag, startPoint x: 285, startPoint y: 281, endPoint x: 579, endPoint y: 268, distance: 294.2
click at [579, 268] on app-calendar-viewport "Fri 28 Sat 29 8/18 5 Jobs Sun 30 Mon 1 1 Job Tue 2 Wed 3 Thu 4 Fri 5 Sat 6 7/9 …" at bounding box center [416, 462] width 832 height 769
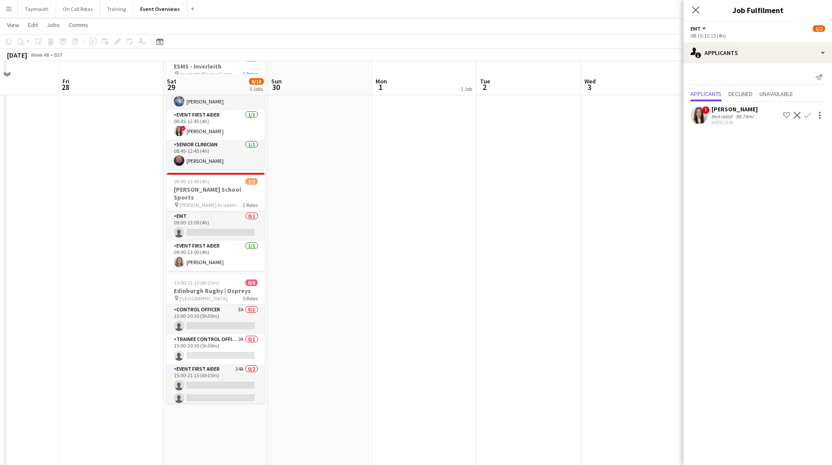
scroll to position [262, 0]
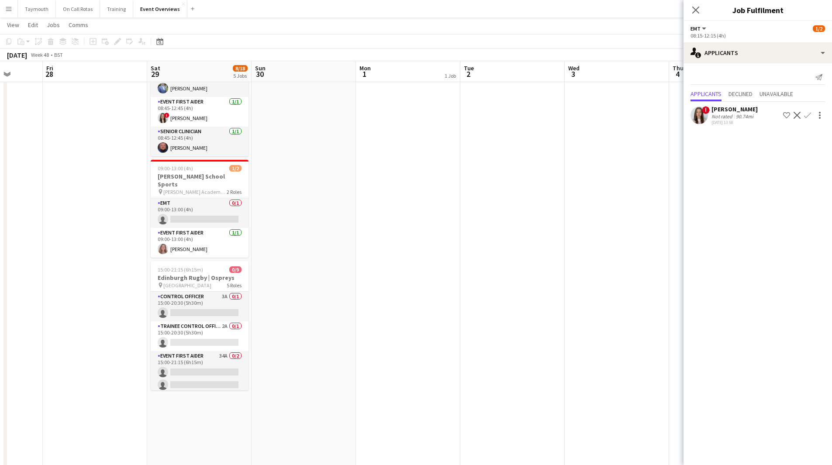
drag, startPoint x: 126, startPoint y: 280, endPoint x: 464, endPoint y: 281, distance: 337.6
click at [464, 281] on app-calendar-viewport "Tue 25 Wed 26 Thu 27 Fri 28 Sat 29 8/18 5 Jobs Sun 30 Mon 1 1 Job Tue 2 Wed 3 T…" at bounding box center [416, 177] width 832 height 811
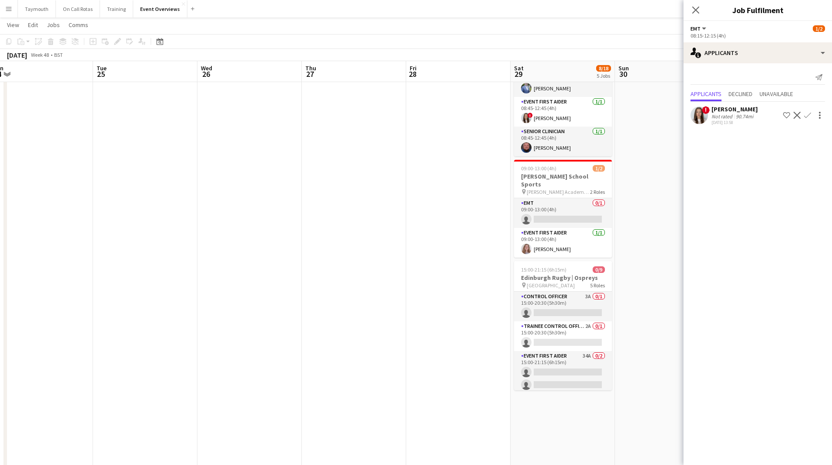
click at [493, 288] on app-calendar-viewport "Sat 22 9/9 4 Jobs Sun 23 41/46 1 Job Mon 24 Tue 25 Wed 26 Thu 27 Fri 28 Sat 29 …" at bounding box center [416, 177] width 832 height 811
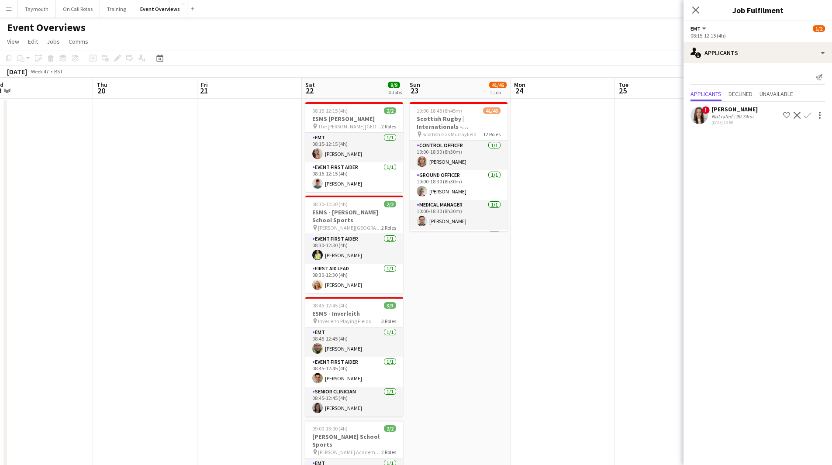
scroll to position [0, 294]
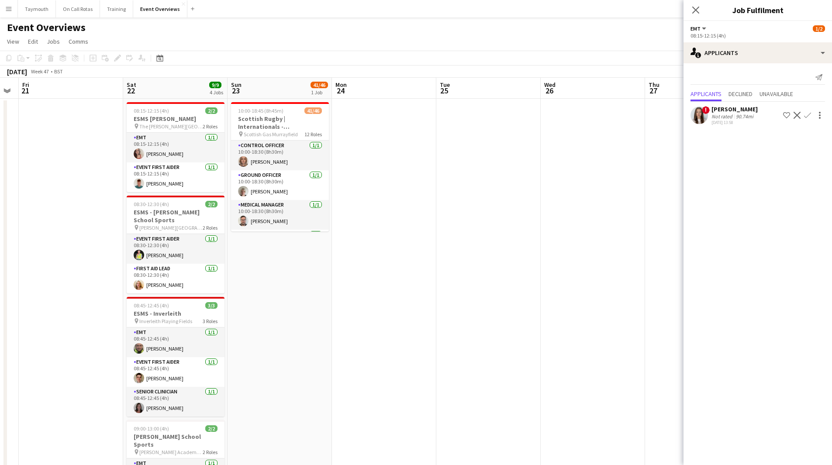
drag, startPoint x: 236, startPoint y: 321, endPoint x: 323, endPoint y: 310, distance: 88.1
click at [323, 310] on app-calendar-viewport "Tue 18 Wed 19 Thu 20 Fri 21 Sat 22 9/9 4 Jobs Sun 23 41/46 1 Job Mon 24 Tue 25 …" at bounding box center [416, 462] width 832 height 769
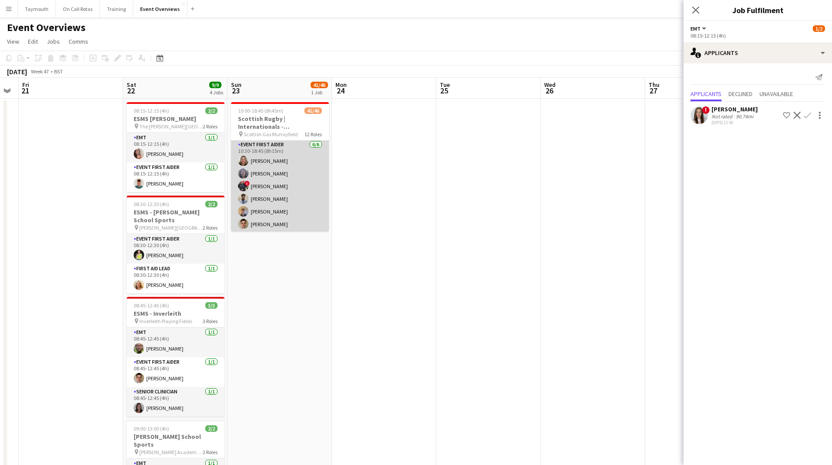
click at [286, 197] on app-card-role "Event First Aider [DATE] 10:30-18:45 (8h15m) [PERSON_NAME] [PERSON_NAME] ! [PER…" at bounding box center [280, 186] width 98 height 93
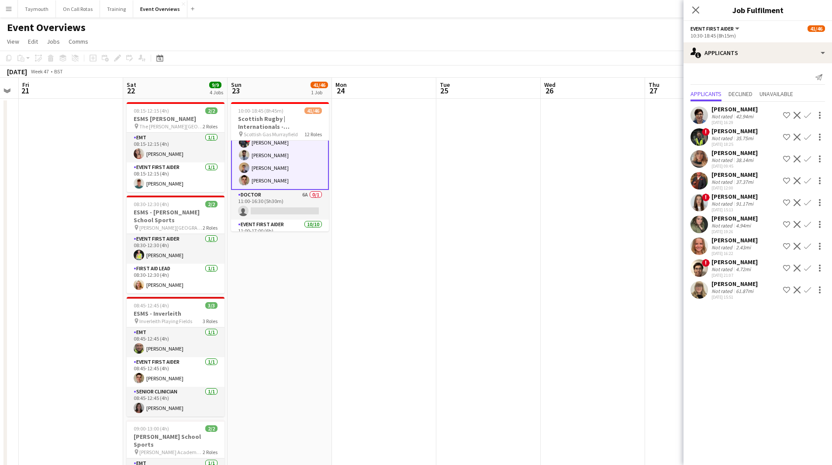
click at [286, 198] on app-card-role "Doctor 6A 0/1 11:00-16:30 (5h30m) single-neutral-actions" at bounding box center [280, 205] width 98 height 30
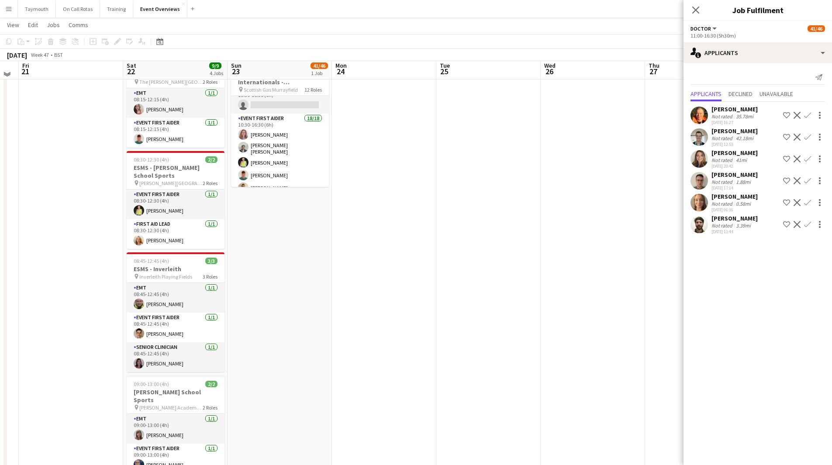
scroll to position [0, 0]
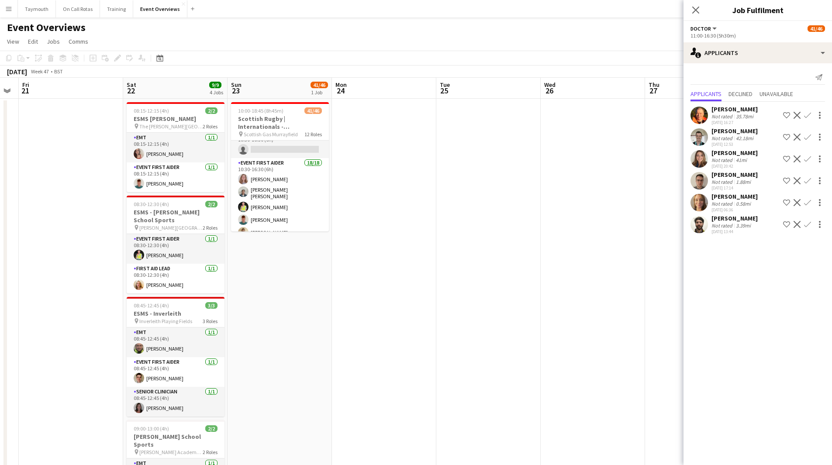
drag, startPoint x: 551, startPoint y: 214, endPoint x: -69, endPoint y: 238, distance: 620.6
click at [0, 238] on html "Menu Boards Boards Boards All jobs Status Workforce Workforce My Workforce Recr…" at bounding box center [416, 423] width 832 height 846
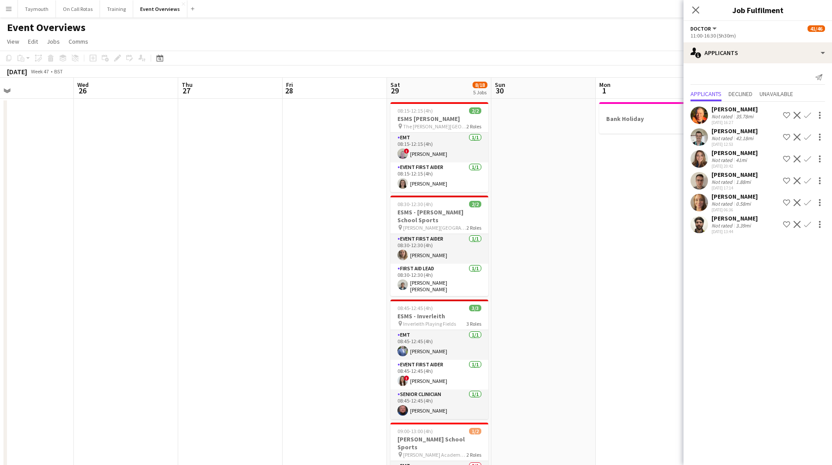
drag, startPoint x: 341, startPoint y: 289, endPoint x: -77, endPoint y: 289, distance: 417.5
click at [0, 289] on html "Menu Boards Boards Boards All jobs Status Workforce Workforce My Workforce Recr…" at bounding box center [416, 423] width 832 height 846
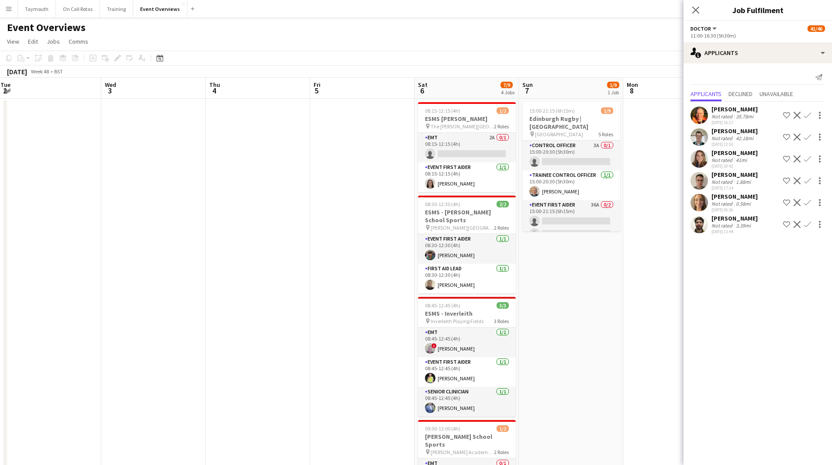
scroll to position [0, 212]
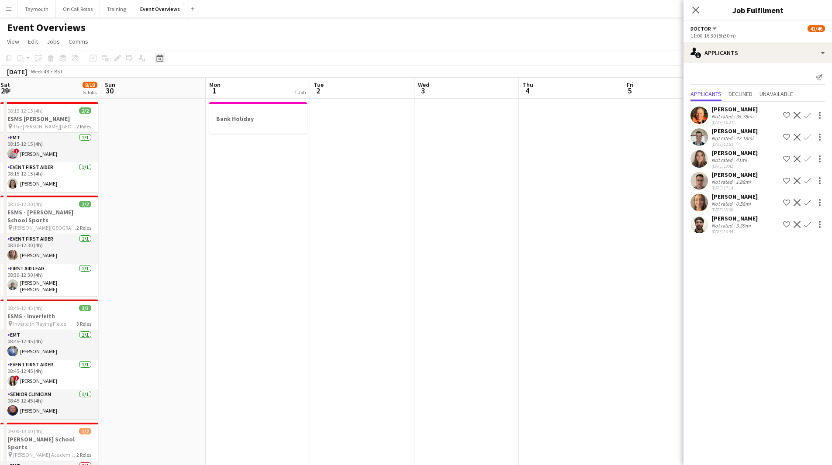
click at [162, 61] on icon at bounding box center [159, 58] width 7 height 7
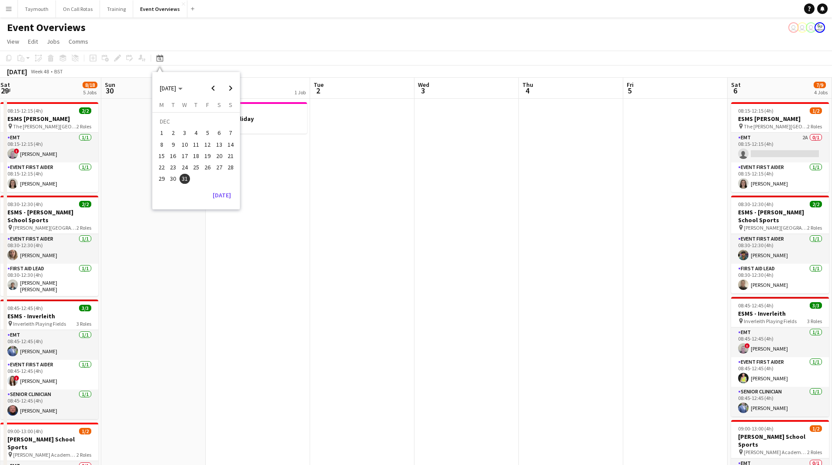
click at [186, 179] on span "31" at bounding box center [184, 179] width 10 height 10
click at [179, 181] on button "31" at bounding box center [184, 178] width 11 height 11
click at [161, 183] on span "29" at bounding box center [161, 179] width 10 height 10
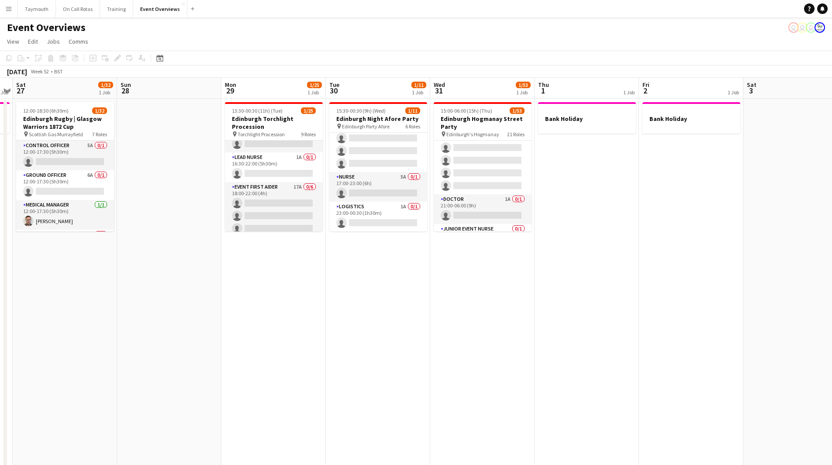
scroll to position [938, 0]
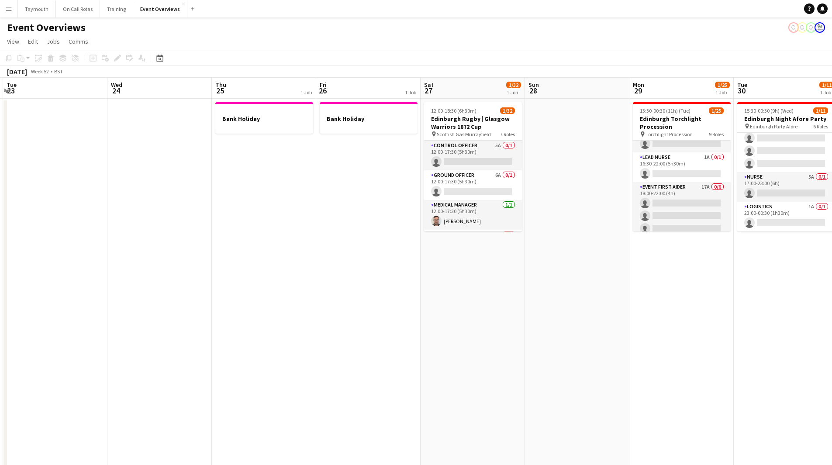
click at [692, 384] on app-calendar-viewport "Sun 21 Mon 22 Tue 23 Wed 24 Thu 25 1 Job Fri 26 1 Job Sat 27 1/32 1 Job Sun 28 …" at bounding box center [416, 462] width 832 height 769
drag, startPoint x: 582, startPoint y: 393, endPoint x: 617, endPoint y: 375, distance: 39.5
click at [636, 386] on app-calendar-viewport "Sun 21 Mon 22 Tue 23 Wed 24 Thu 25 1 Job Fri 26 1 Job Sat 27 1/32 1 Job Sun 28 …" at bounding box center [416, 462] width 832 height 769
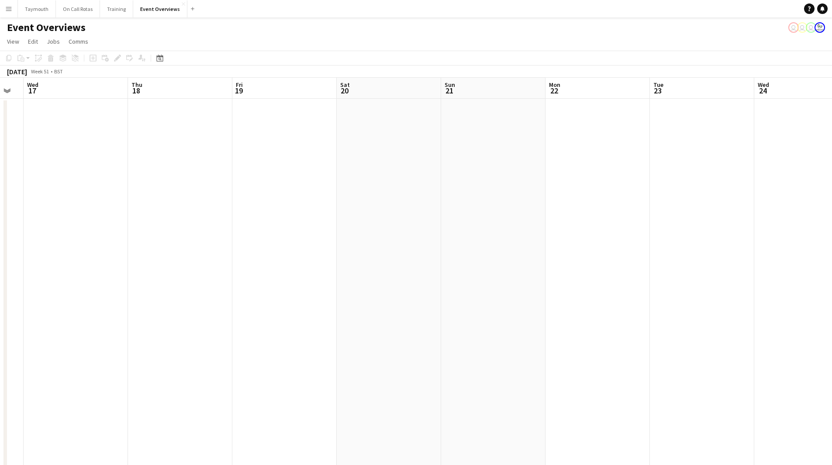
drag, startPoint x: 321, startPoint y: 376, endPoint x: 607, endPoint y: 376, distance: 285.6
click at [647, 384] on app-calendar-viewport "Mon 15 Tue 16 Wed 17 Thu 18 Fri 19 Sat 20 Sun 21 Mon 22 Tue 23 Wed 24 Thu 25 1 …" at bounding box center [416, 462] width 832 height 769
drag, startPoint x: 300, startPoint y: 372, endPoint x: 810, endPoint y: 354, distance: 510.4
click at [803, 355] on app-calendar-viewport "Sun 14 1/2 1 Job Mon 15 Tue 16 Wed 17 Thu 18 Fri 19 Sat 20 Sun 21 Mon 22 Tue 23…" at bounding box center [416, 462] width 832 height 769
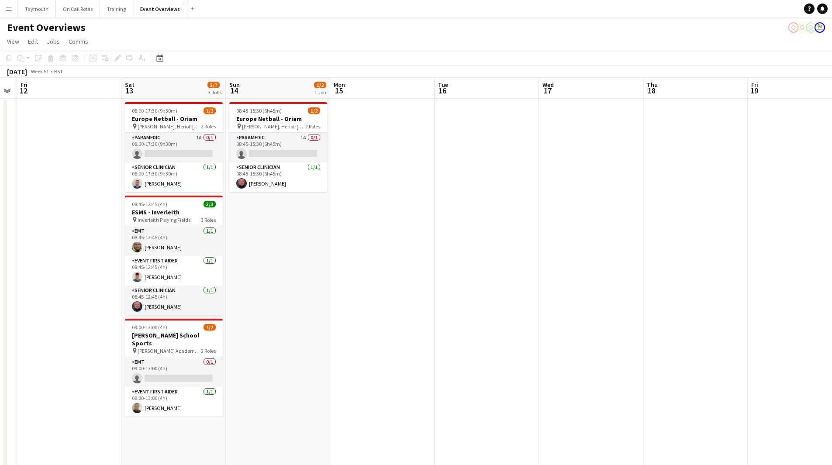
click at [656, 350] on app-calendar-viewport "Wed 10 Thu 11 Fri 12 Sat 13 5/7 3 Jobs Sun 14 1/2 1 Job Mon 15 Tue 16 Wed 17 Th…" at bounding box center [416, 462] width 832 height 769
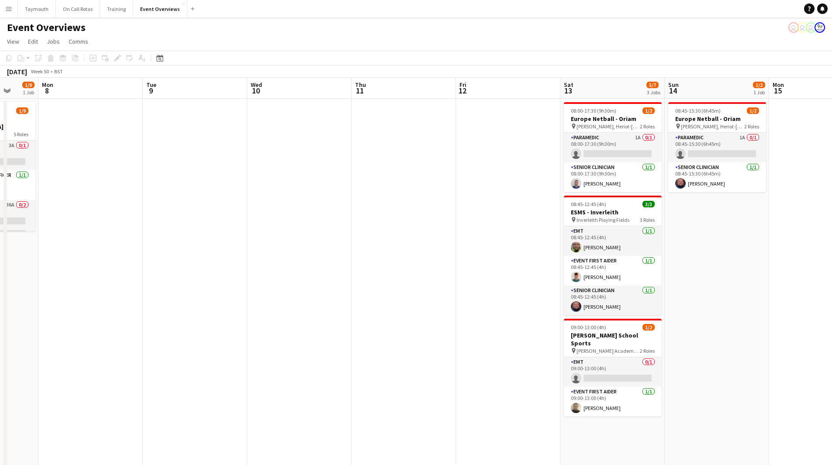
drag, startPoint x: 306, startPoint y: 339, endPoint x: 552, endPoint y: 351, distance: 246.6
click at [616, 351] on app-calendar-viewport "Fri 5 Sat 6 7/9 4 Jobs Sun 7 1/9 1 Job Mon 8 Tue 9 Wed 10 Thu 11 Fri 12 Sat 13 …" at bounding box center [416, 462] width 832 height 769
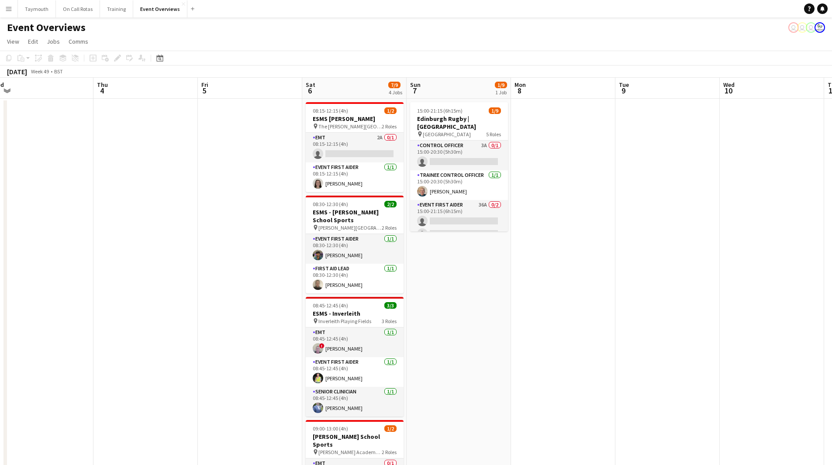
drag, startPoint x: 195, startPoint y: 349, endPoint x: 613, endPoint y: 353, distance: 418.4
click at [600, 354] on app-calendar-viewport "Mon 1 1 Job Tue 2 Wed 3 Thu 4 Fri 5 Sat 6 7/9 4 Jobs Sun 7 1/9 1 Job Mon 8 Tue …" at bounding box center [416, 462] width 832 height 769
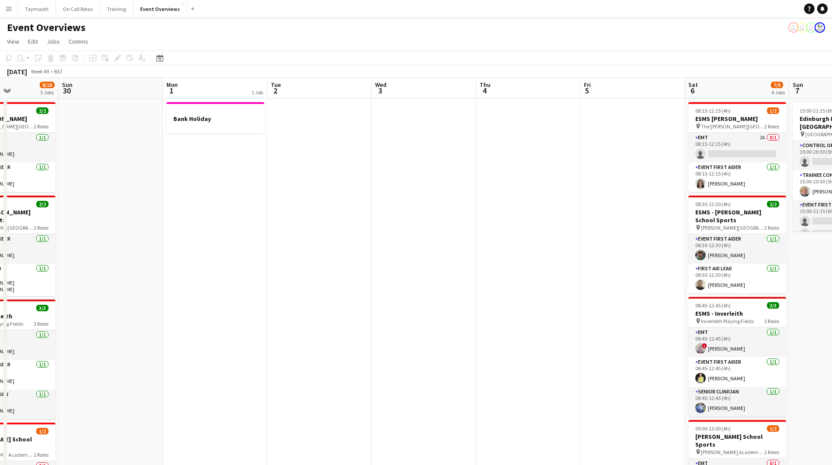
drag, startPoint x: 247, startPoint y: 362, endPoint x: 631, endPoint y: 372, distance: 384.4
click at [604, 375] on app-calendar-viewport "Thu 27 Fri 28 Sat 29 8/18 5 Jobs Sun 30 Mon 1 1 Job Tue 2 Wed 3 Thu 4 Fri 5 Sat…" at bounding box center [416, 462] width 832 height 769
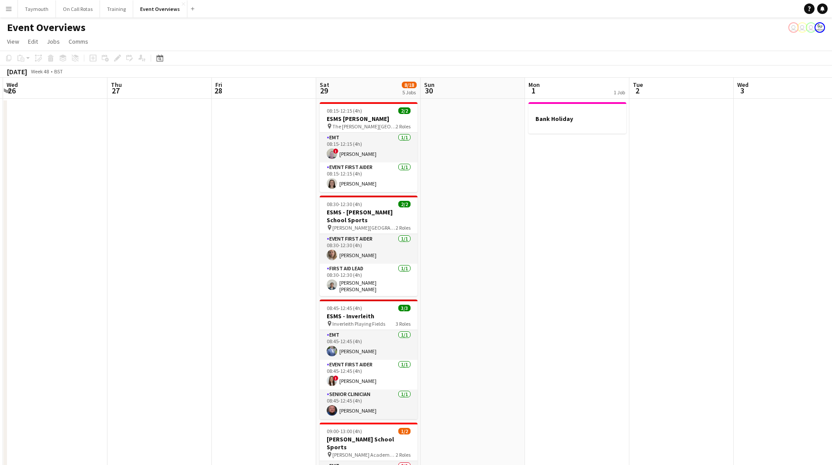
click at [459, 359] on app-calendar-viewport "Mon 24 Tue 25 Wed 26 Thu 27 Fri 28 Sat 29 8/18 5 Jobs Sun 30 Mon 1 1 Job Tue 2 …" at bounding box center [416, 462] width 832 height 769
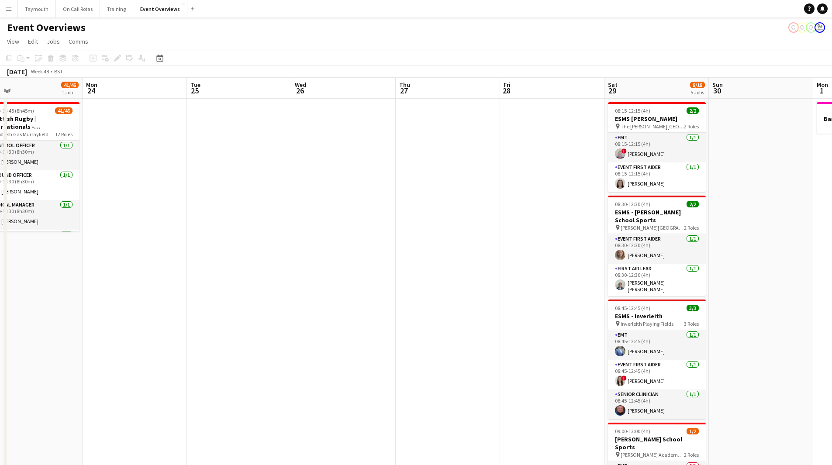
drag, startPoint x: 145, startPoint y: 324, endPoint x: 408, endPoint y: 336, distance: 264.0
click at [511, 338] on app-calendar-viewport "Fri 21 Sat 22 9/9 4 Jobs Sun 23 41/46 1 Job Mon 24 Tue 25 Wed 26 Thu 27 Fri 28 …" at bounding box center [416, 462] width 832 height 769
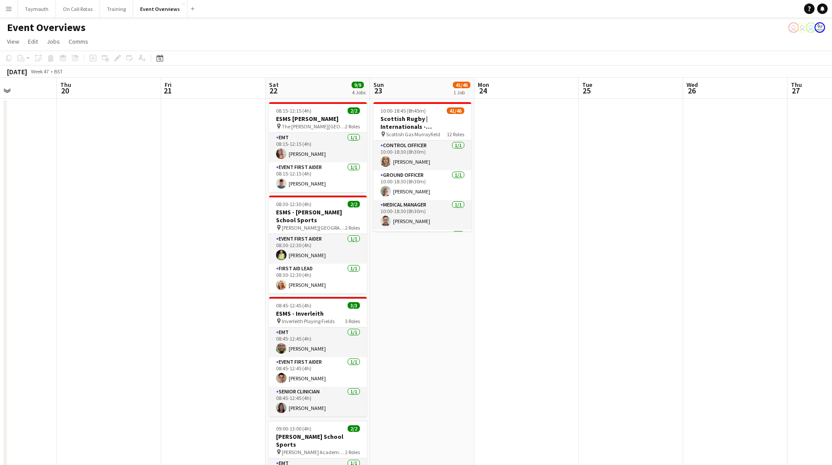
drag, startPoint x: 305, startPoint y: 323, endPoint x: 568, endPoint y: 324, distance: 263.3
click at [549, 324] on app-calendar-viewport "Mon 17 Tue 18 Wed 19 Thu 20 Fri 21 Sat 22 9/9 4 Jobs Sun 23 41/46 1 Job Mon 24 …" at bounding box center [416, 462] width 832 height 769
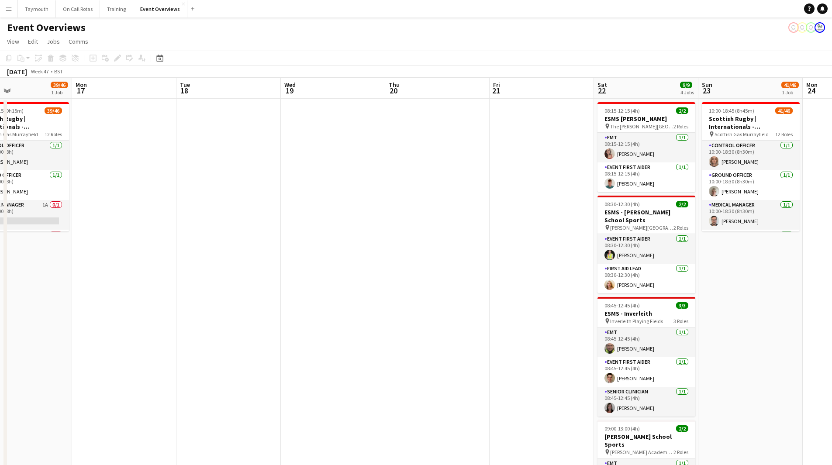
drag, startPoint x: 233, startPoint y: 322, endPoint x: 586, endPoint y: 328, distance: 352.5
click at [572, 329] on app-calendar-viewport "Fri 14 Sat 15 8/11 5 Jobs Sun 16 39/46 1 Job Mon 17 Tue 18 Wed 19 Thu 20 Fri 21…" at bounding box center [416, 462] width 832 height 769
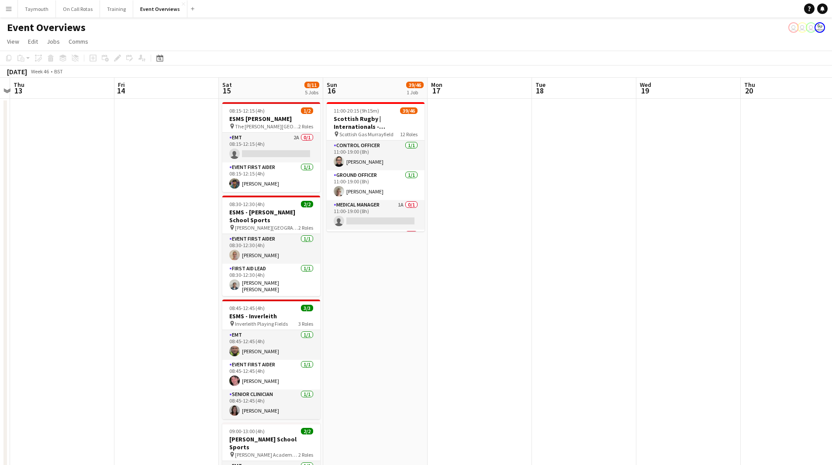
drag, startPoint x: 241, startPoint y: 314, endPoint x: 522, endPoint y: 315, distance: 281.2
click at [522, 315] on app-calendar-viewport "Tue 11 Wed 12 Thu 13 Fri 14 Sat 15 8/11 5 Jobs Sun 16 39/46 1 Job Mon 17 Tue 18…" at bounding box center [416, 462] width 832 height 769
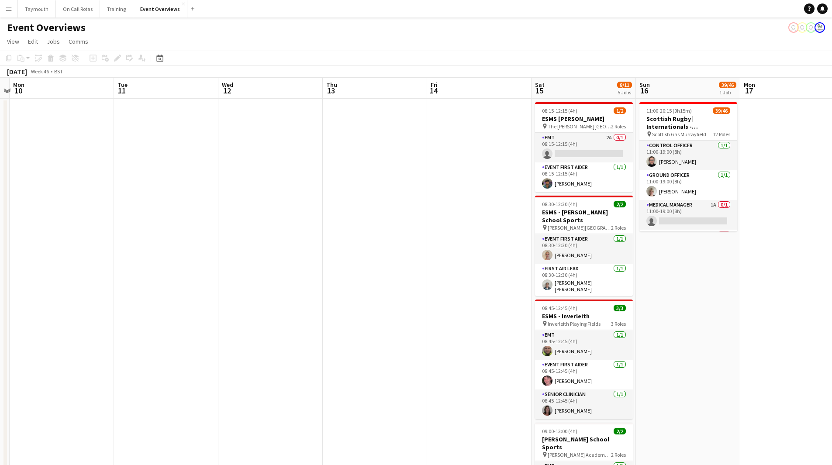
drag, startPoint x: 208, startPoint y: 312, endPoint x: 563, endPoint y: 312, distance: 355.0
click at [533, 313] on app-calendar-viewport "Sat 8 51/58 6 Jobs Sun 9 Mon 10 Tue 11 Wed 12 Thu 13 Fri 14 Sat 15 8/11 5 Jobs …" at bounding box center [416, 462] width 832 height 769
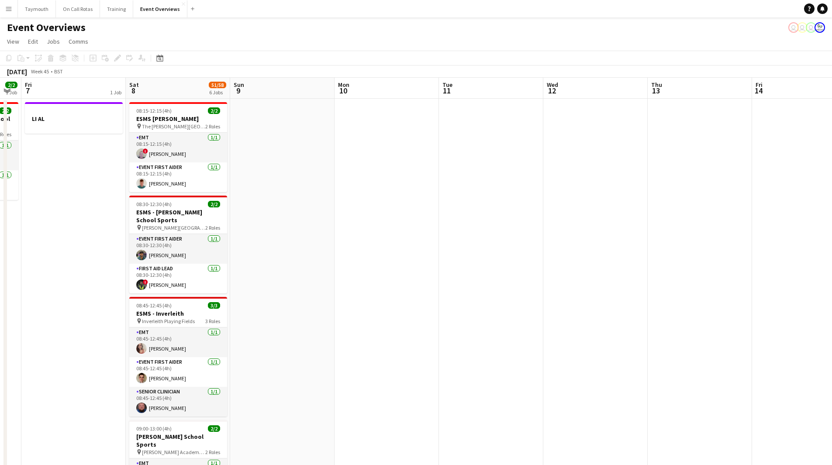
click at [472, 328] on app-calendar-viewport "Wed 5 Thu 6 2/2 1 Job Fri 7 1 Job Sat 8 51/58 6 Jobs Sun 9 Mon 10 Tue 11 Wed 12…" at bounding box center [416, 462] width 832 height 769
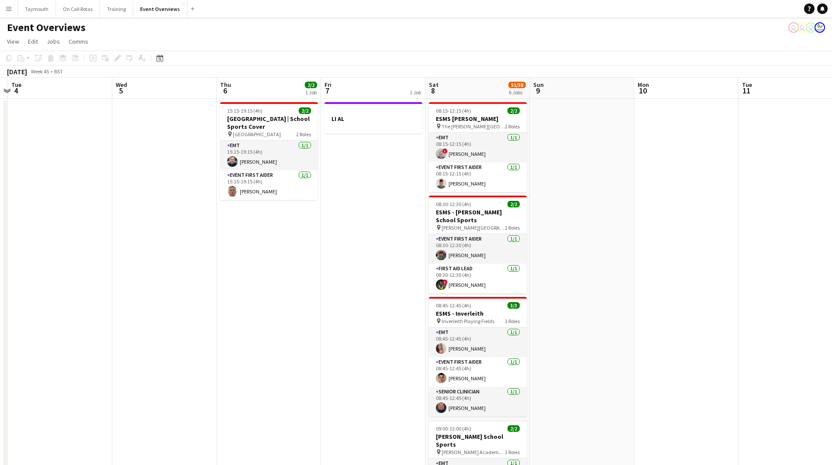
drag, startPoint x: 362, startPoint y: 327, endPoint x: 521, endPoint y: 332, distance: 159.0
click at [558, 332] on app-calendar-viewport "Sat 1 56/61 6 Jobs Sun 2 Mon 3 Tue 4 Wed 5 Thu 6 2/2 1 Job Fri 7 1 Job Sat 8 51…" at bounding box center [416, 462] width 832 height 769
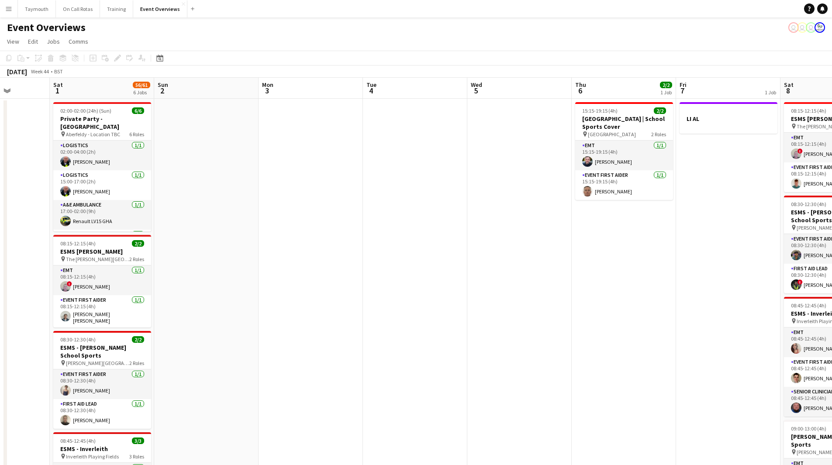
drag, startPoint x: 401, startPoint y: 330, endPoint x: 525, endPoint y: 330, distance: 124.0
click at [513, 330] on app-calendar-viewport "Wed 29 Thu 30 Fri 31 Sat 1 56/61 6 Jobs Sun 2 Mon 3 Tue 4 Wed 5 Thu 6 2/2 1 Job…" at bounding box center [416, 462] width 832 height 769
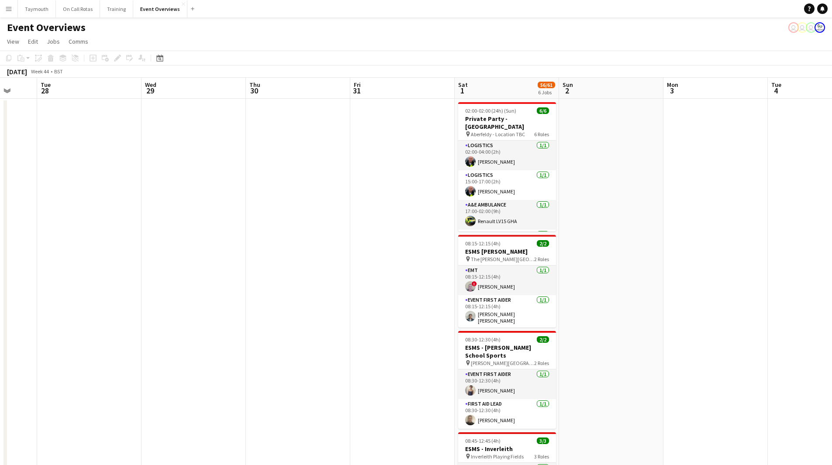
drag, startPoint x: 221, startPoint y: 331, endPoint x: 550, endPoint y: 336, distance: 328.9
click at [550, 336] on app-calendar-viewport "Sat 25 Sun 26 Mon 27 Tue 28 Wed 29 Thu 30 Fri 31 Sat 1 56/61 6 Jobs Sun 2 Mon 3…" at bounding box center [416, 462] width 832 height 769
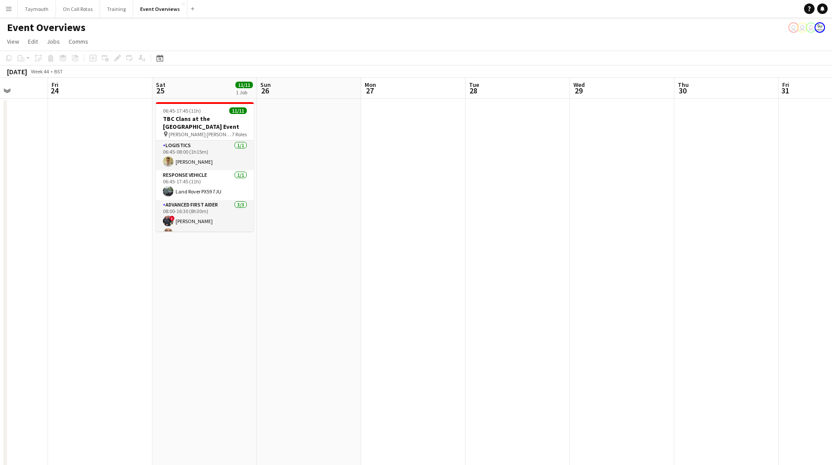
drag, startPoint x: 166, startPoint y: 324, endPoint x: 566, endPoint y: 334, distance: 400.1
click at [566, 334] on app-calendar-viewport "Tue 21 Wed 22 Thu 23 Fri 24 Sat 25 11/11 1 Job Sun 26 Mon 27 Tue 28 Wed 29 Thu …" at bounding box center [416, 462] width 832 height 769
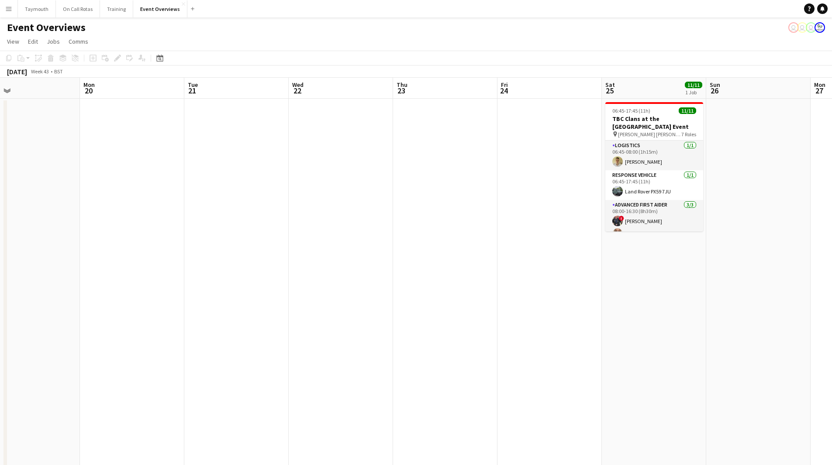
scroll to position [0, 210]
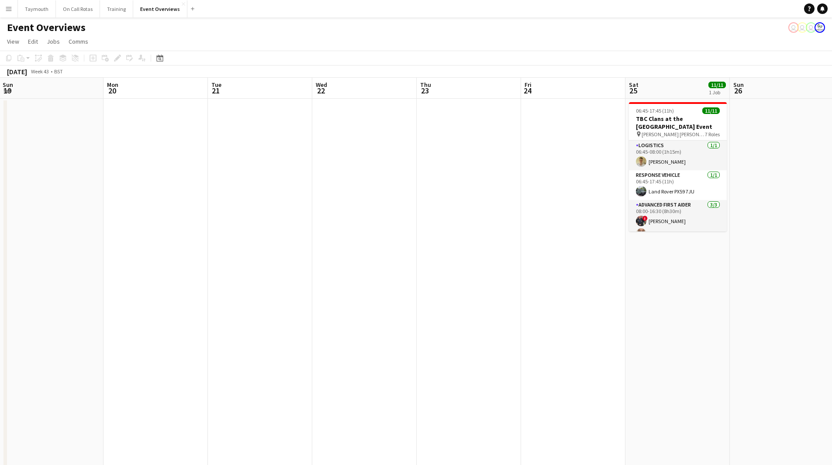
drag, startPoint x: 497, startPoint y: 328, endPoint x: 520, endPoint y: 328, distance: 23.6
click at [520, 328] on app-calendar-viewport "Fri 17 9/9 3 Jobs Sat 18 3/3 1 Job Sun 19 Mon 20 Tue 21 Wed 22 Thu 23 Fri 24 Sa…" at bounding box center [416, 462] width 832 height 769
click at [158, 55] on icon "Date picker" at bounding box center [159, 58] width 7 height 7
click at [227, 200] on button "[DATE]" at bounding box center [221, 195] width 25 height 14
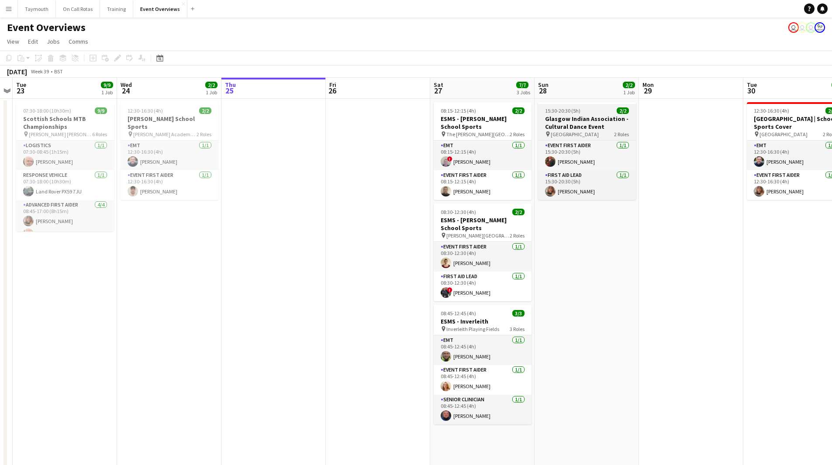
click at [593, 117] on h3 "Glasgow Indian Association - Cultural Dance Event" at bounding box center [587, 123] width 98 height 16
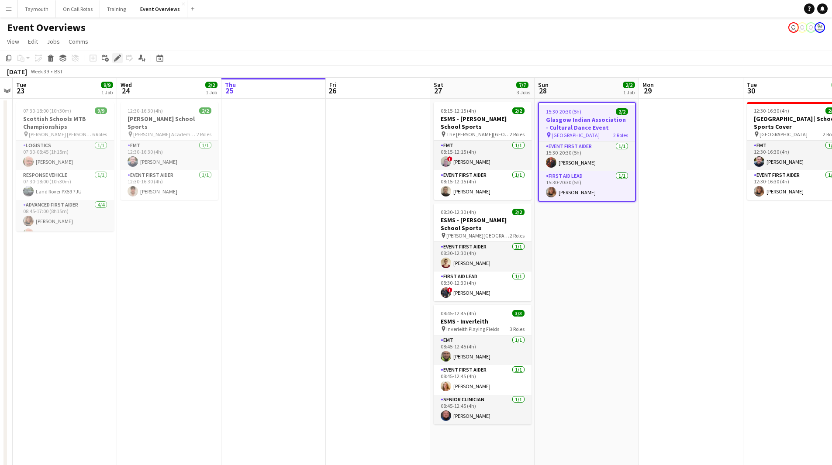
click at [116, 63] on div "Edit" at bounding box center [117, 58] width 10 height 10
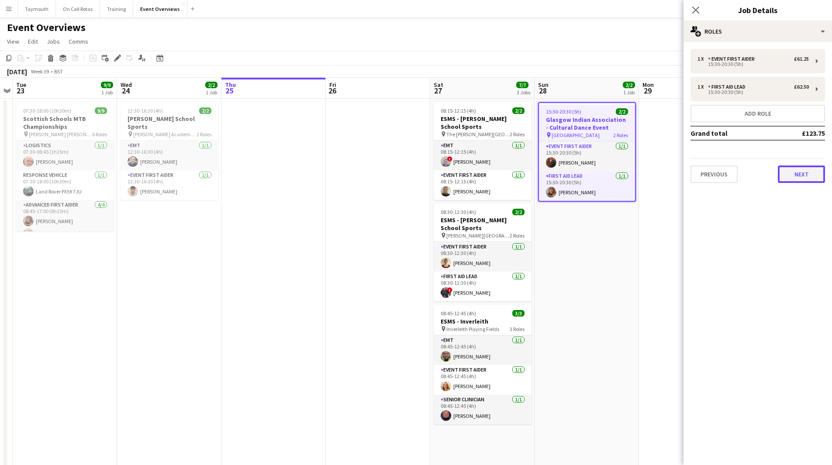
click at [788, 171] on button "Next" at bounding box center [801, 174] width 47 height 17
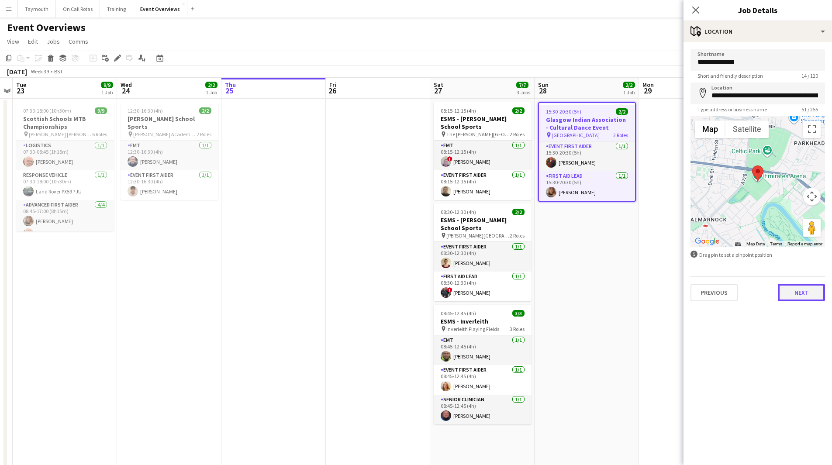
click at [810, 290] on button "Next" at bounding box center [801, 292] width 47 height 17
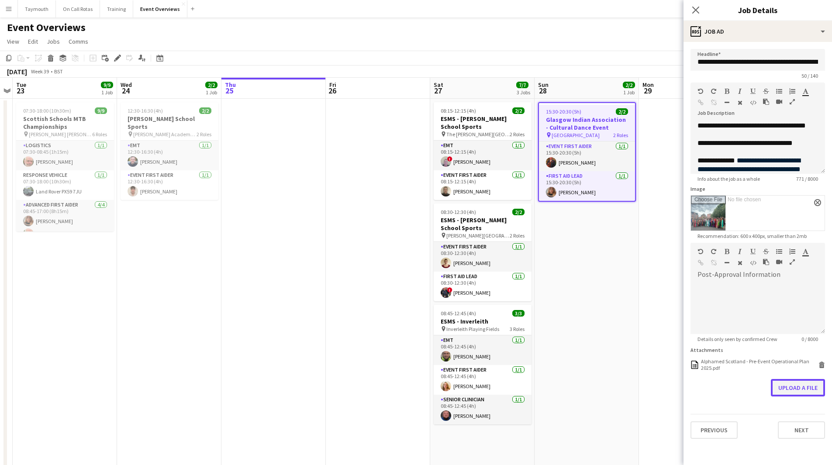
click at [800, 392] on button "Upload a file" at bounding box center [798, 387] width 54 height 17
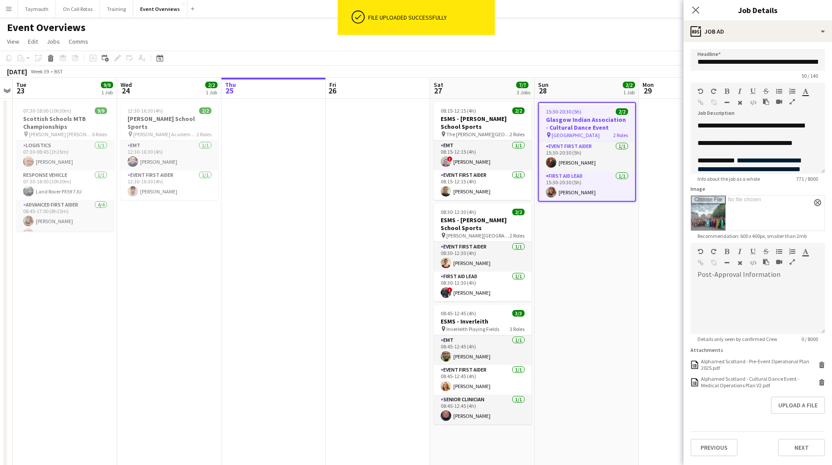
click at [611, 291] on app-date-cell "15:30-20:30 (5h) 2/2 Glasgow Indian Association - Cultural Dance Event pin Emir…" at bounding box center [587, 473] width 104 height 748
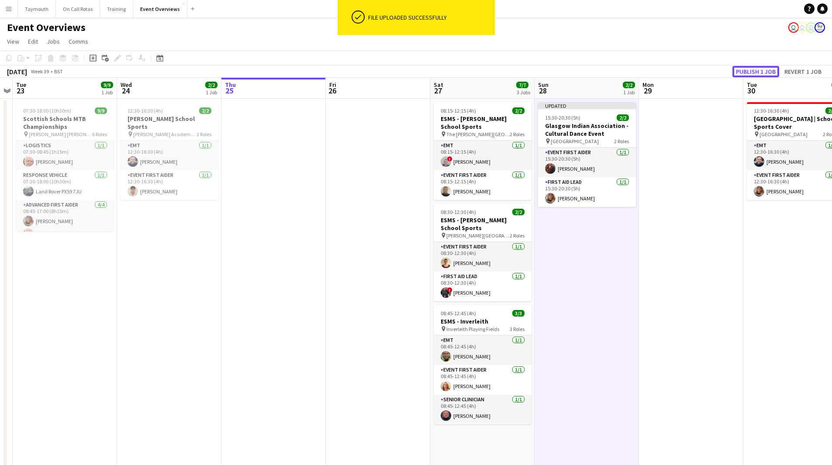
click at [754, 67] on button "Publish 1 job" at bounding box center [755, 71] width 47 height 11
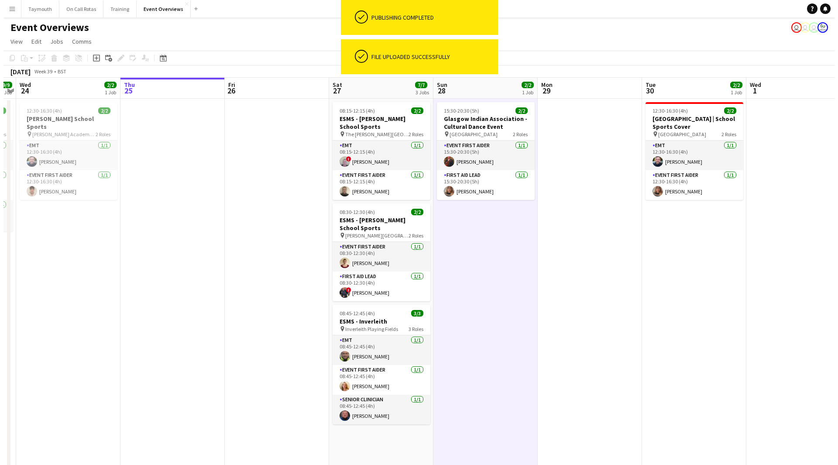
scroll to position [0, 293]
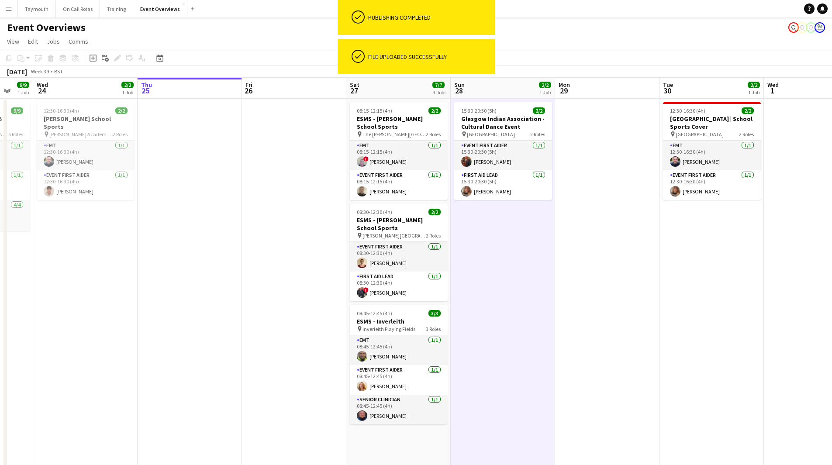
drag, startPoint x: 624, startPoint y: 297, endPoint x: 366, endPoint y: 282, distance: 258.9
click at [362, 293] on app-calendar-viewport "Sun 21 17/17 1 Job Mon 22 Tue 23 9/9 1 Job Wed 24 2/2 1 Job Thu 25 Fri 26 Sat 2…" at bounding box center [416, 462] width 832 height 769
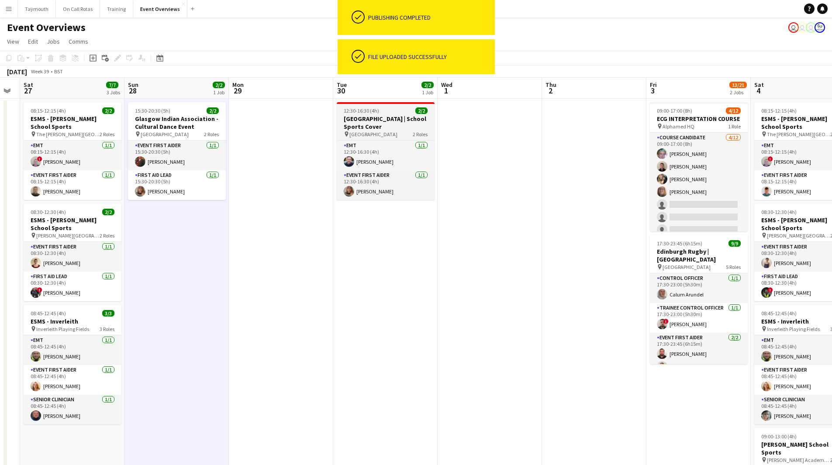
click at [390, 125] on h3 "[GEOGRAPHIC_DATA] | School Sports Cover" at bounding box center [386, 123] width 98 height 16
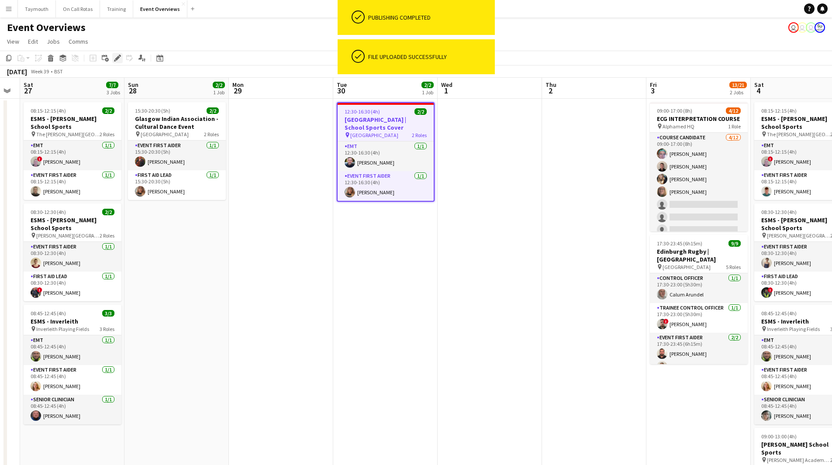
click at [121, 61] on icon "Edit" at bounding box center [117, 58] width 7 height 7
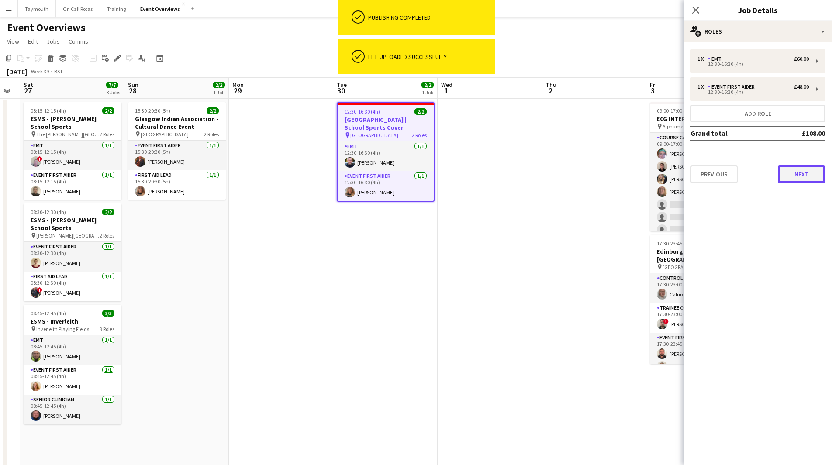
click at [805, 172] on button "Next" at bounding box center [801, 174] width 47 height 17
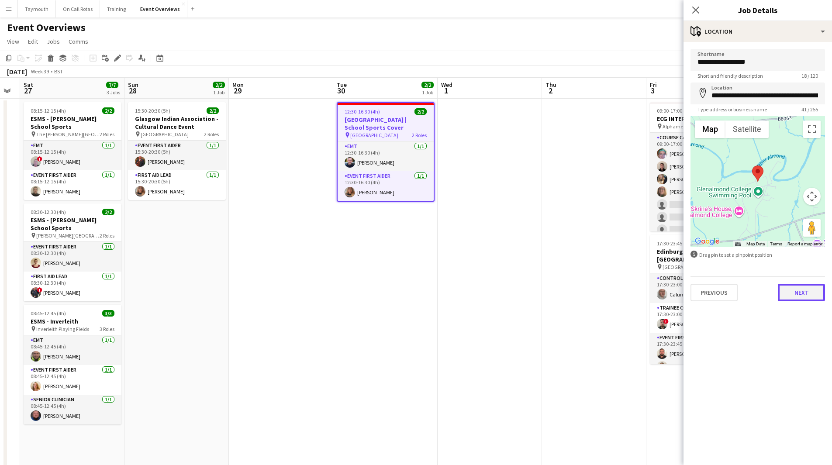
click at [795, 293] on button "Next" at bounding box center [801, 292] width 47 height 17
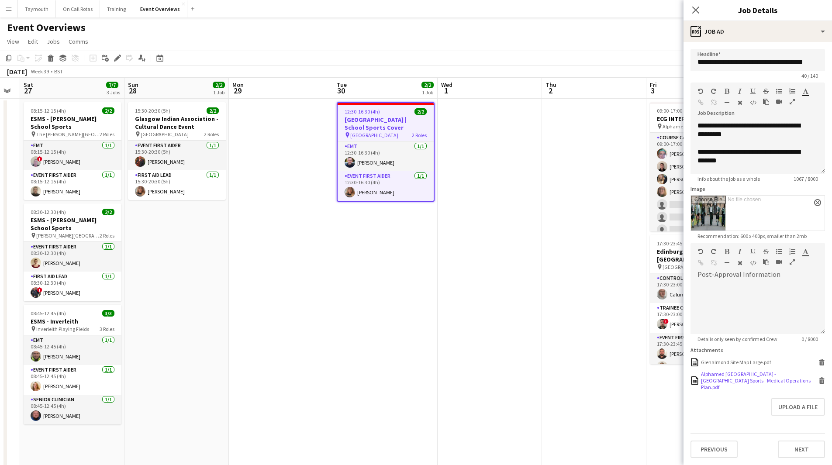
click at [731, 379] on div "Alphamed [GEOGRAPHIC_DATA] - [GEOGRAPHIC_DATA] Sports - Medical Operations Plan…" at bounding box center [758, 381] width 115 height 20
click at [820, 380] on icon at bounding box center [822, 382] width 4 height 4
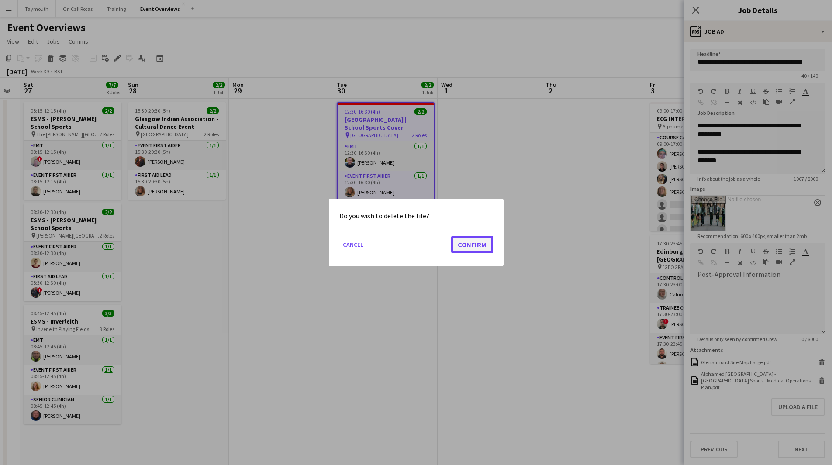
click at [472, 238] on button "Confirm" at bounding box center [472, 244] width 42 height 17
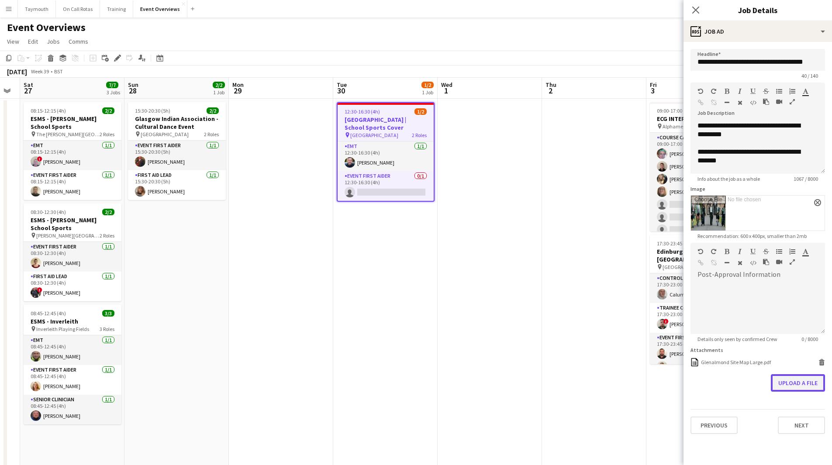
click at [811, 383] on button "Upload a file" at bounding box center [798, 382] width 54 height 17
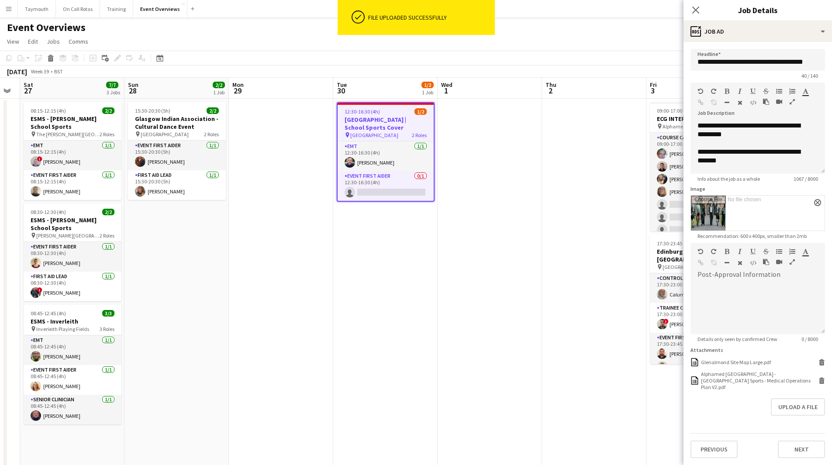
click at [463, 343] on app-date-cell at bounding box center [490, 473] width 104 height 748
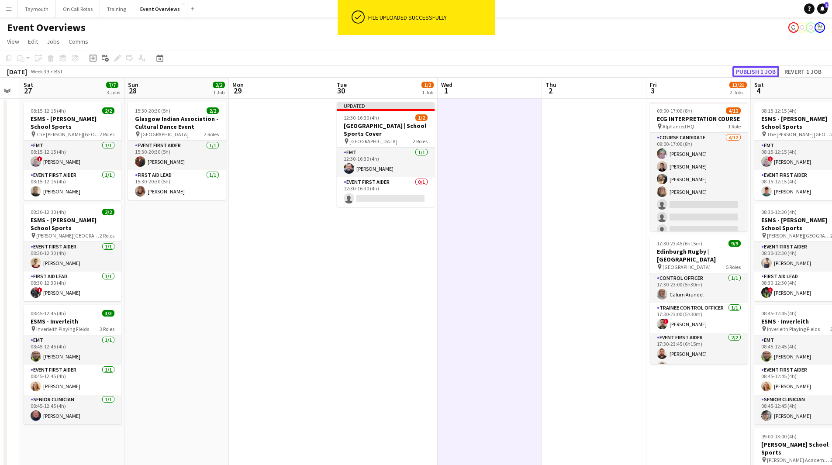
click at [749, 67] on button "Publish 1 job" at bounding box center [755, 71] width 47 height 11
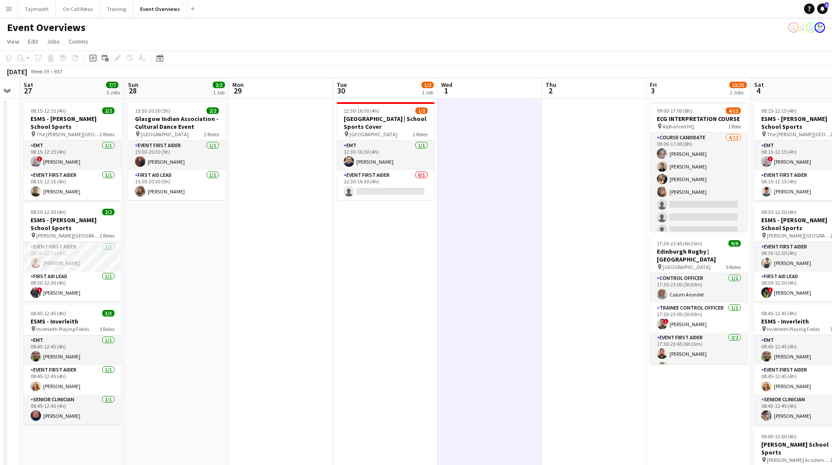
click at [12, 9] on app-icon "Menu" at bounding box center [8, 8] width 7 height 7
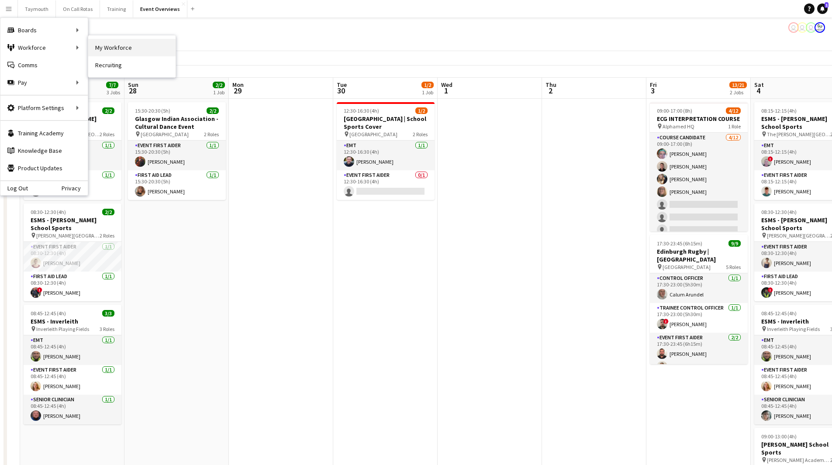
click at [153, 54] on link "My Workforce" at bounding box center [131, 47] width 87 height 17
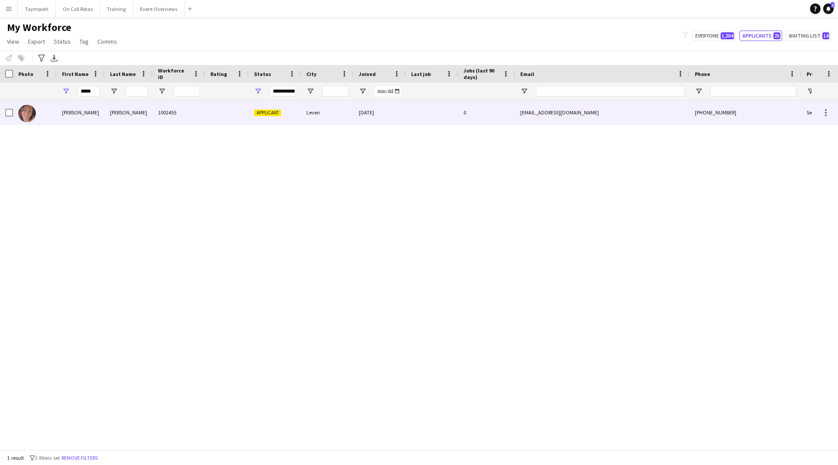
drag, startPoint x: 161, startPoint y: 109, endPoint x: 196, endPoint y: 116, distance: 36.1
click at [162, 109] on div "1002455" at bounding box center [179, 112] width 52 height 24
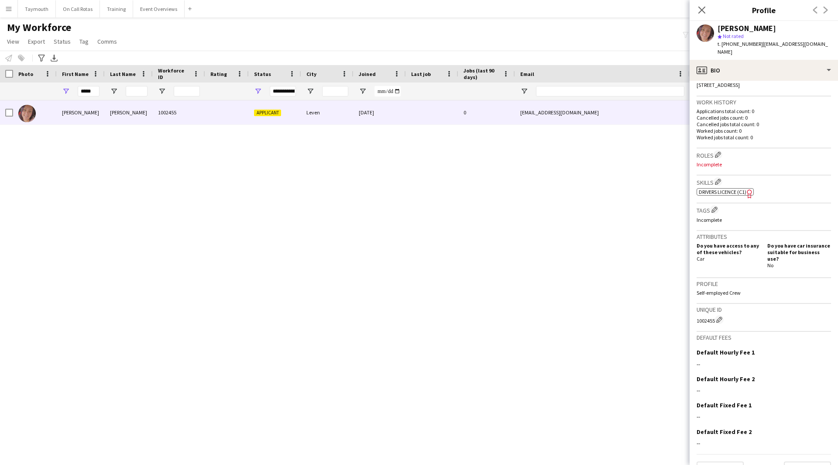
scroll to position [205, 0]
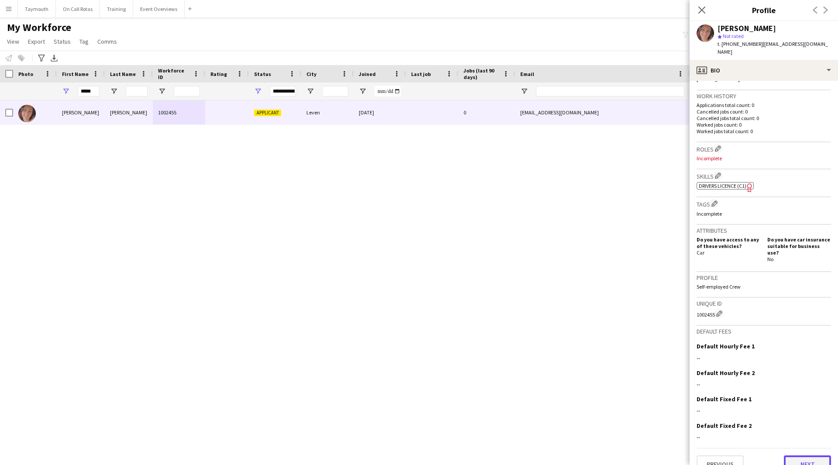
click at [798, 455] on button "Next" at bounding box center [807, 463] width 47 height 17
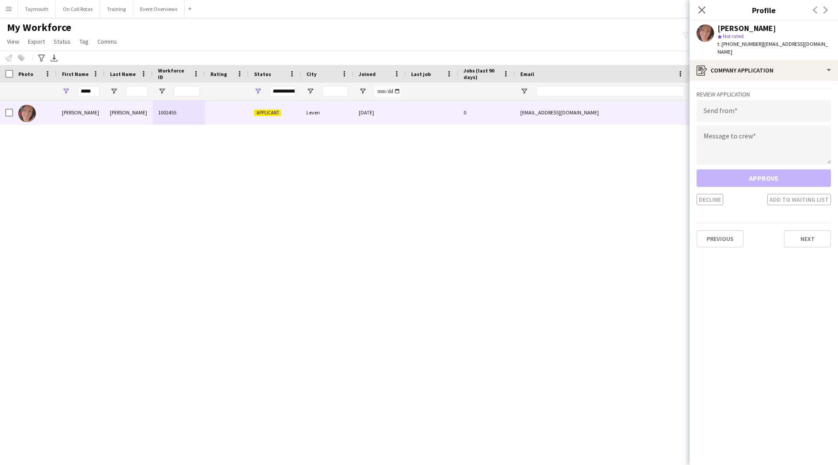
click at [800, 223] on div "Previous Next" at bounding box center [764, 235] width 135 height 25
click at [800, 236] on button "Next" at bounding box center [807, 238] width 47 height 17
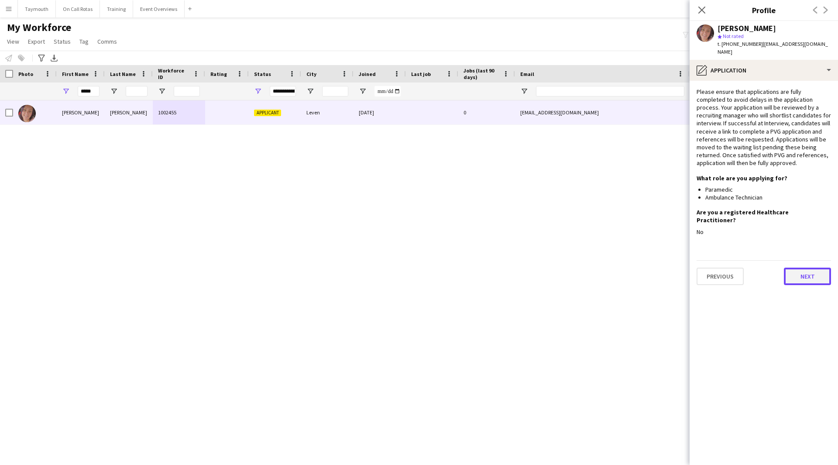
click at [804, 268] on button "Next" at bounding box center [807, 276] width 47 height 17
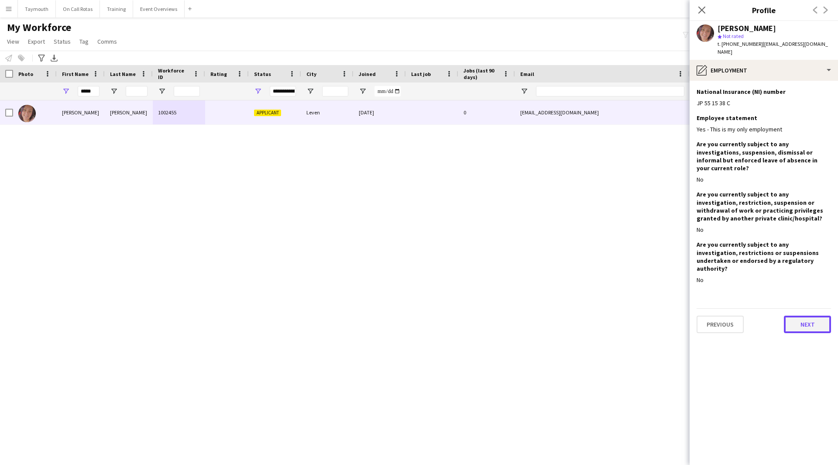
click at [807, 316] on button "Next" at bounding box center [807, 324] width 47 height 17
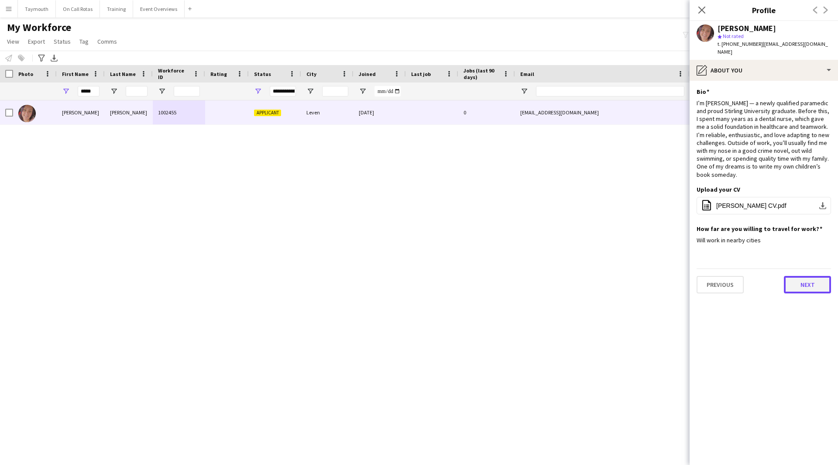
click at [805, 276] on button "Next" at bounding box center [807, 284] width 47 height 17
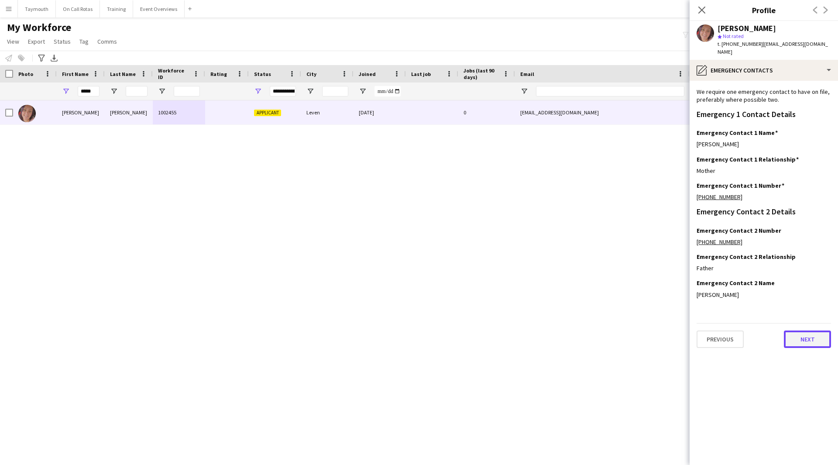
click at [807, 331] on button "Next" at bounding box center [807, 339] width 47 height 17
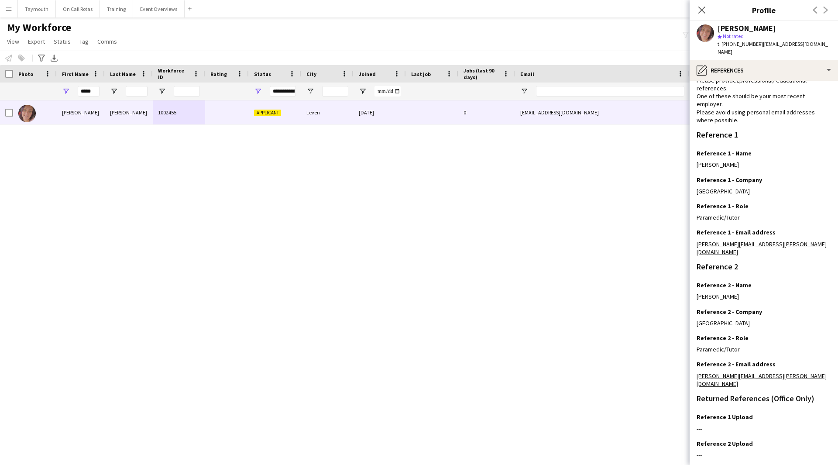
scroll to position [56, 0]
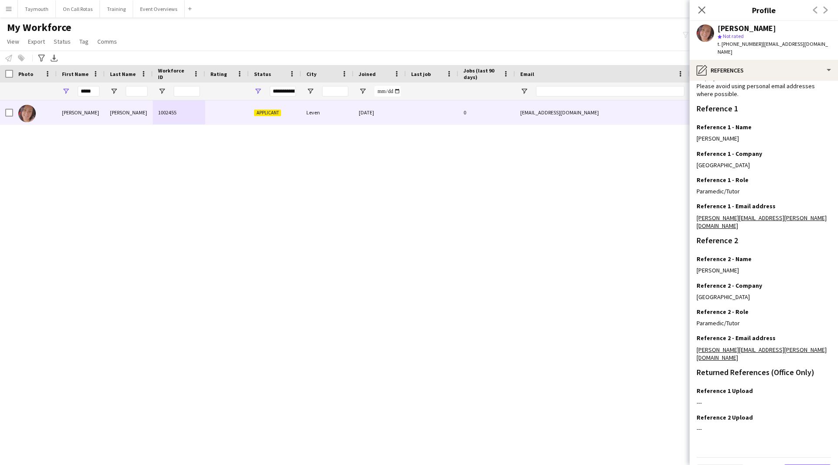
click at [813, 465] on button "Next" at bounding box center [807, 473] width 47 height 17
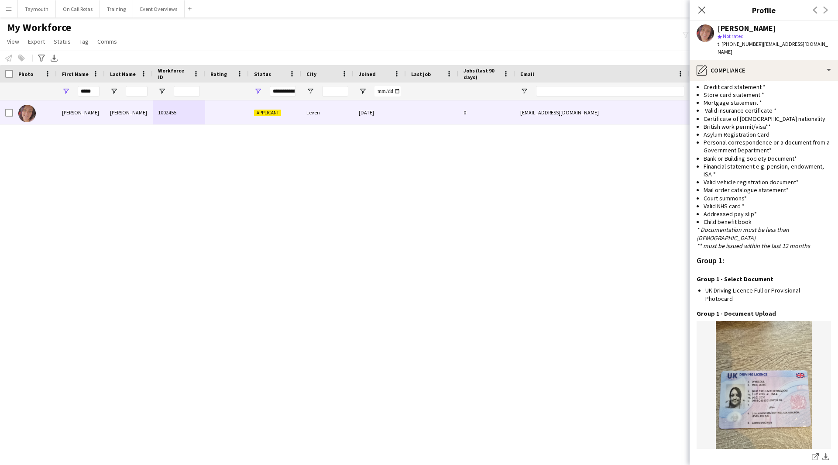
scroll to position [729, 0]
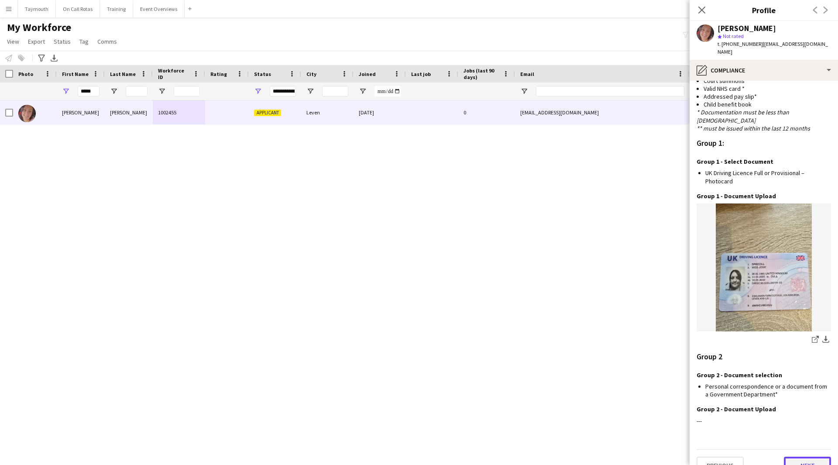
click at [803, 457] on button "Next" at bounding box center [807, 465] width 47 height 17
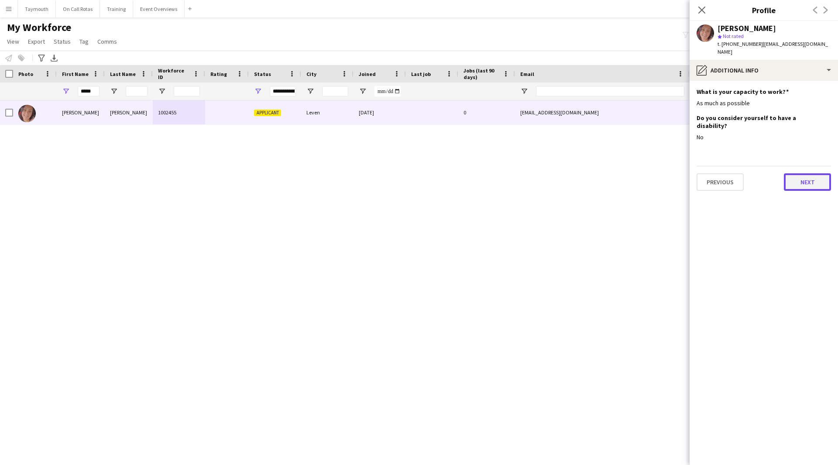
click at [810, 173] on button "Next" at bounding box center [807, 181] width 47 height 17
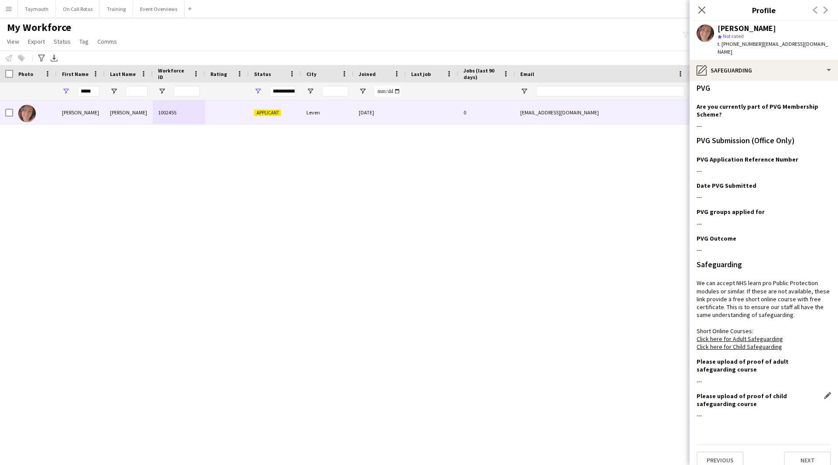
scroll to position [6, 0]
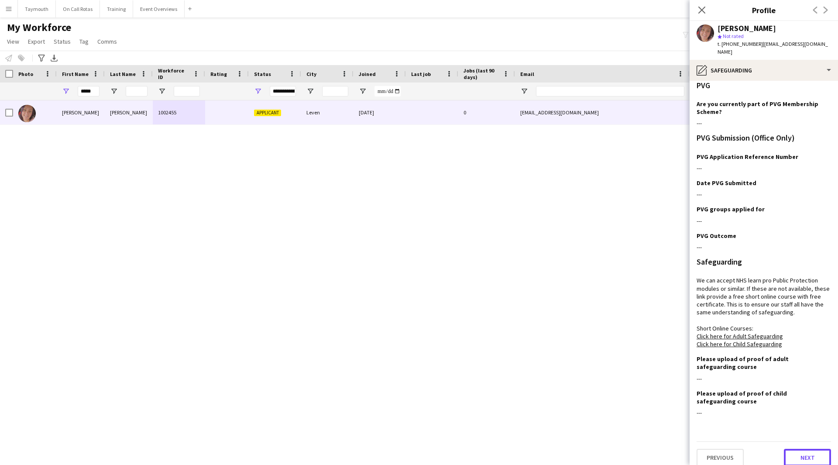
click at [813, 449] on button "Next" at bounding box center [807, 457] width 47 height 17
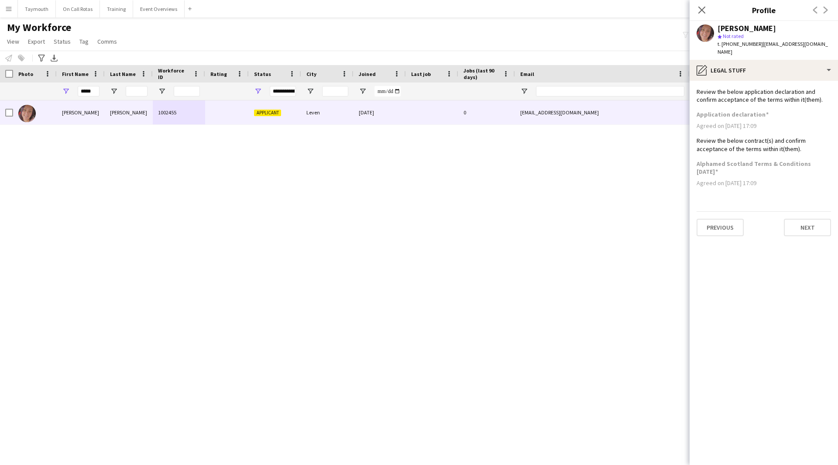
scroll to position [0, 0]
click at [824, 219] on button "Next" at bounding box center [807, 227] width 47 height 17
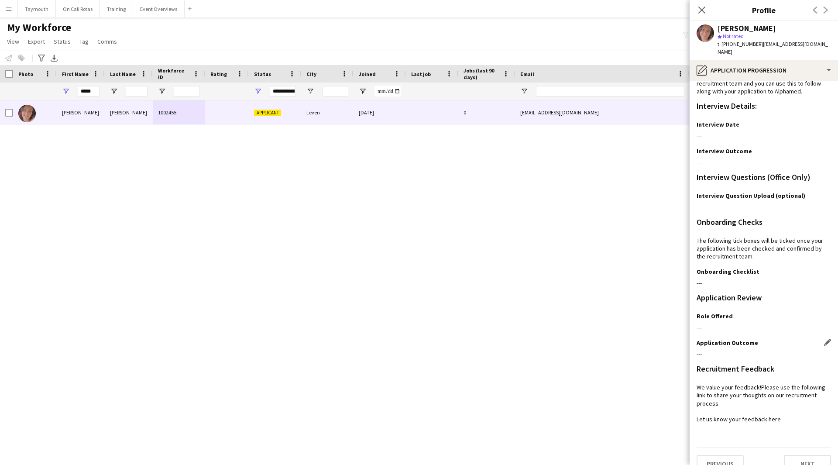
scroll to position [23, 0]
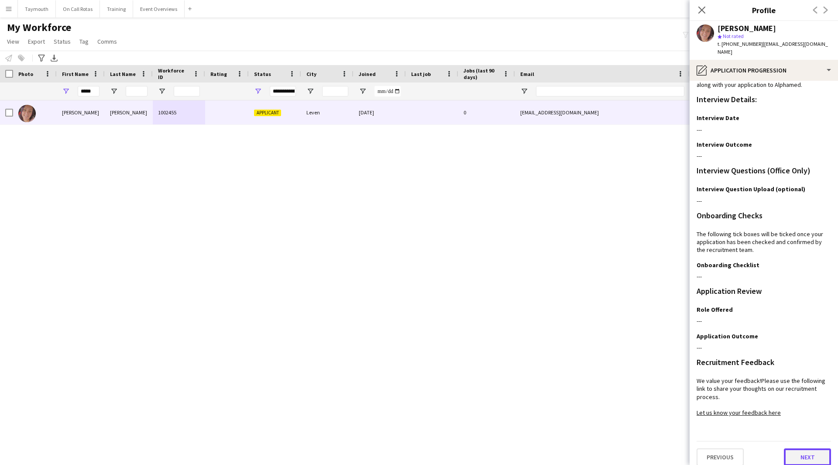
click at [801, 449] on button "Next" at bounding box center [807, 456] width 47 height 17
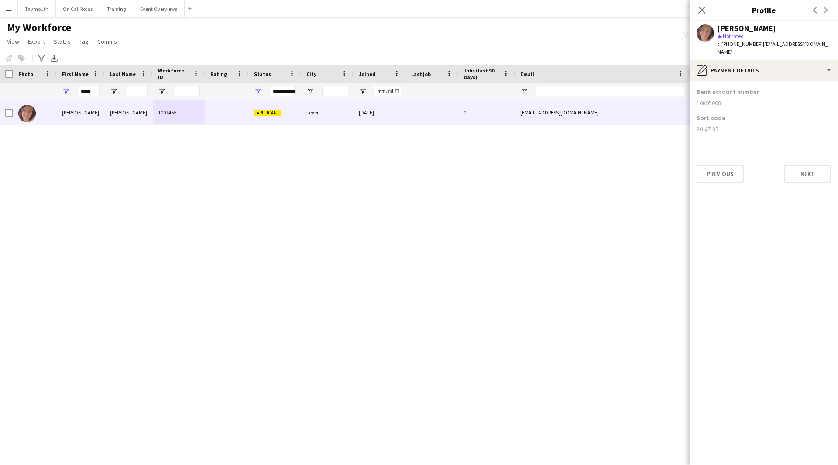
click at [802, 158] on div "Previous Next" at bounding box center [764, 170] width 135 height 25
click at [799, 165] on button "Next" at bounding box center [807, 173] width 47 height 17
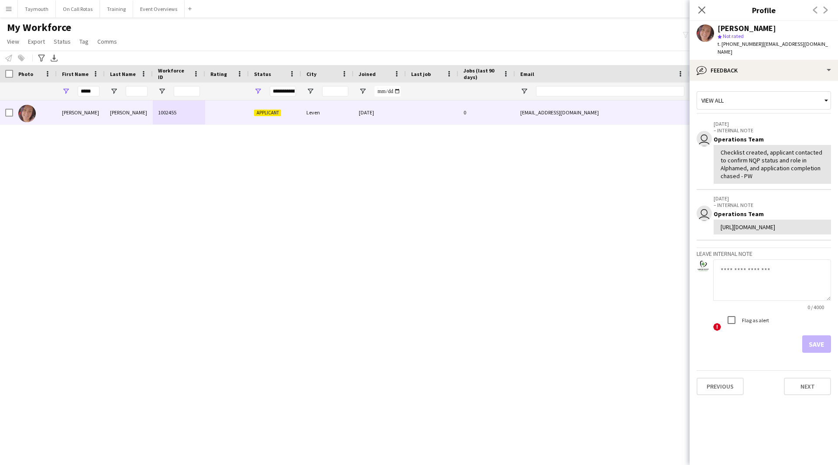
click at [800, 284] on textarea at bounding box center [773, 279] width 118 height 41
paste textarea "**********"
click at [725, 301] on textarea "**********" at bounding box center [773, 279] width 118 height 41
click at [728, 301] on textarea "**********" at bounding box center [773, 279] width 118 height 41
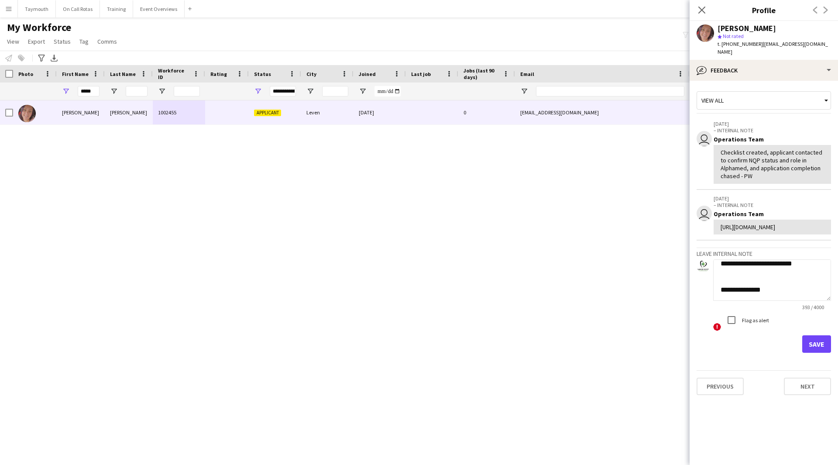
type textarea "**********"
click at [814, 353] on button "Save" at bounding box center [817, 343] width 29 height 17
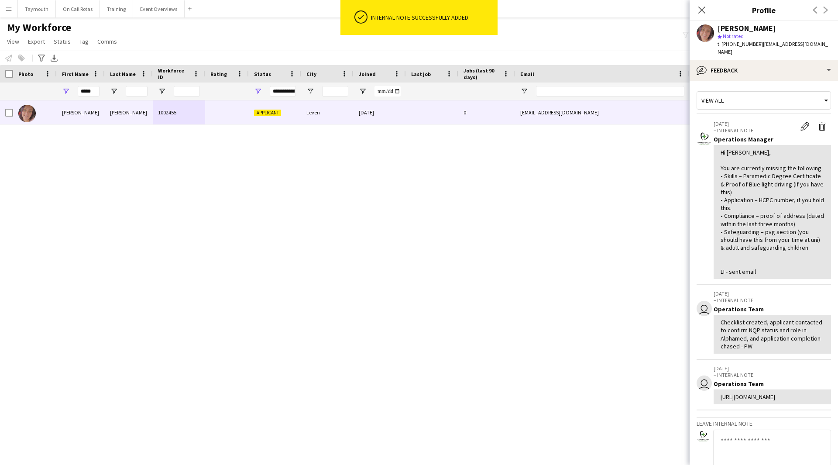
scroll to position [0, 0]
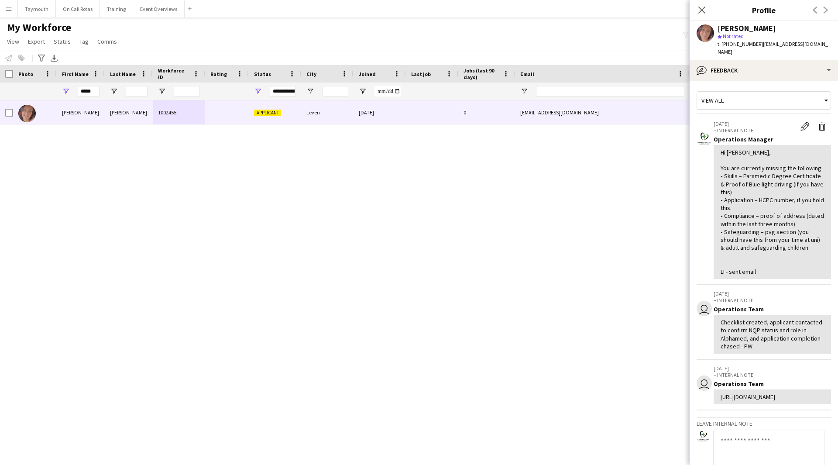
click at [9, 69] on div at bounding box center [6, 73] width 13 height 17
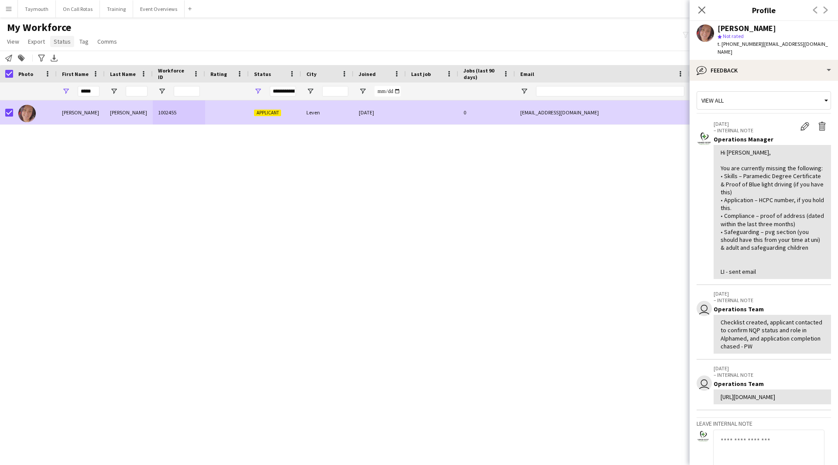
click at [54, 41] on span "Status" at bounding box center [62, 42] width 17 height 8
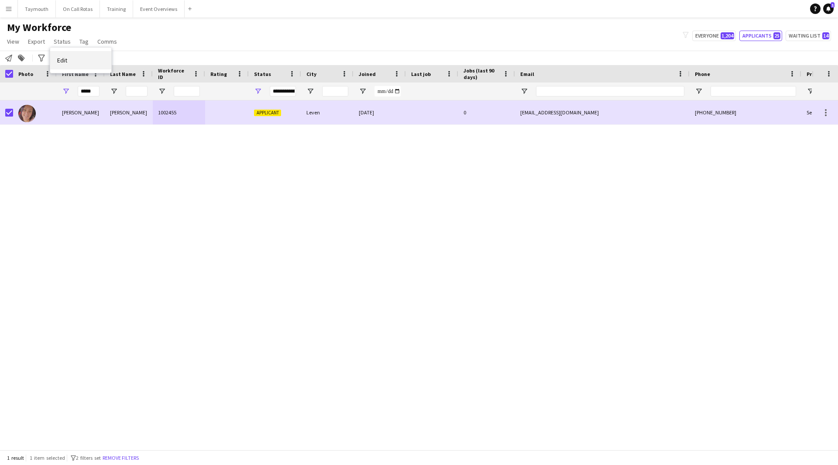
click at [77, 59] on link "Edit" at bounding box center [80, 60] width 61 height 18
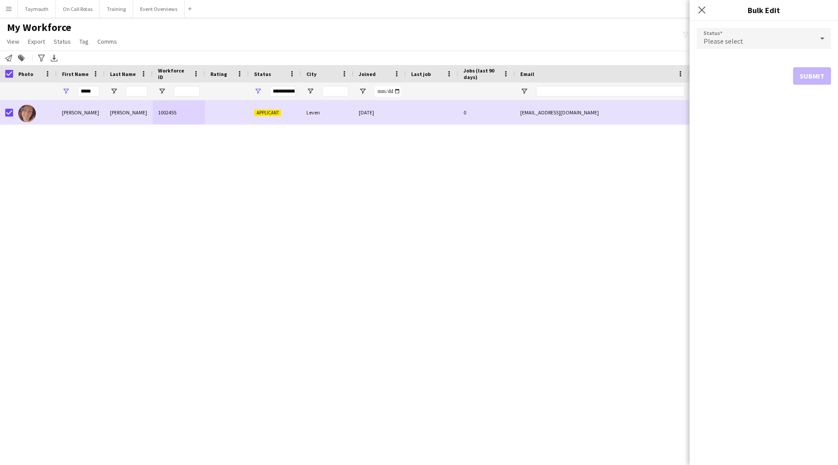
click at [797, 46] on div "Please select" at bounding box center [755, 38] width 117 height 21
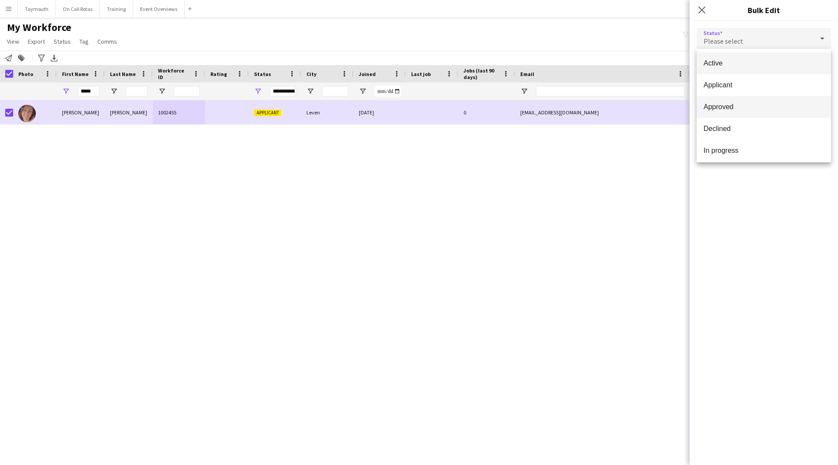
scroll to position [44, 0]
click at [760, 103] on span "In progress" at bounding box center [764, 107] width 121 height 8
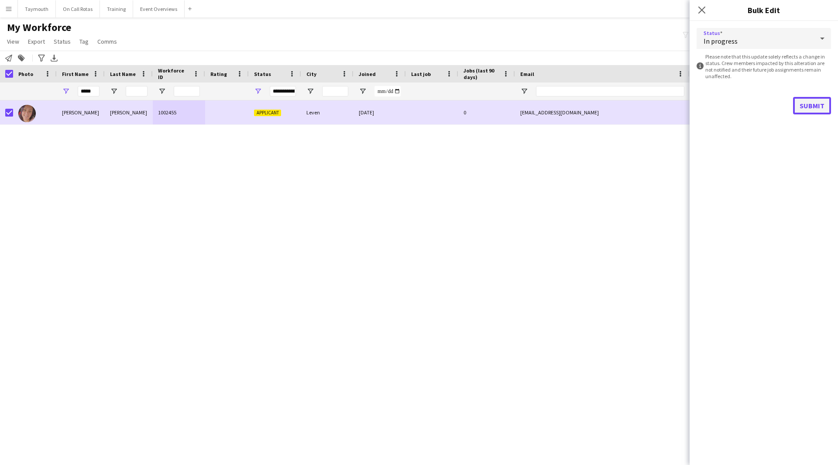
click at [808, 108] on button "Submit" at bounding box center [812, 105] width 38 height 17
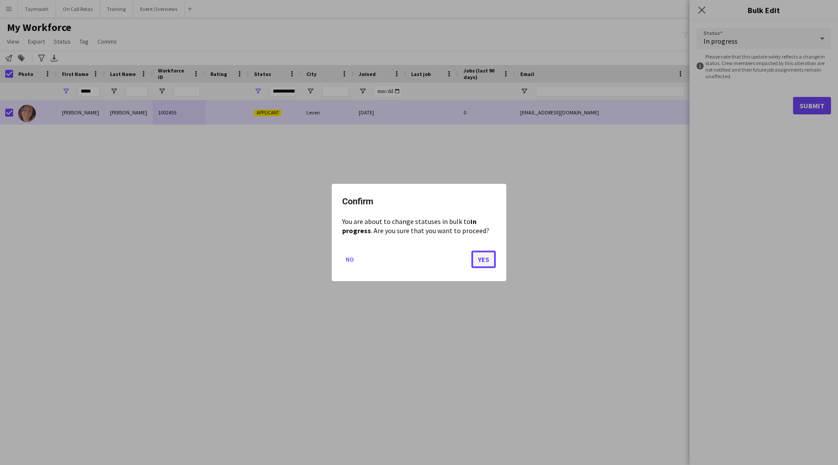
click at [481, 261] on button "Yes" at bounding box center [484, 259] width 24 height 17
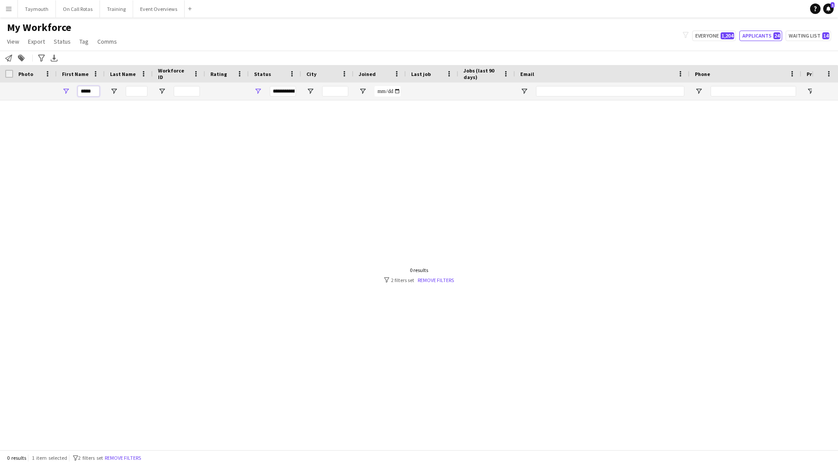
drag, startPoint x: 97, startPoint y: 92, endPoint x: -217, endPoint y: 51, distance: 316.3
click at [0, 51] on html "Menu Boards Boards Boards All jobs Status Workforce Workforce My Workforce Recr…" at bounding box center [419, 232] width 838 height 465
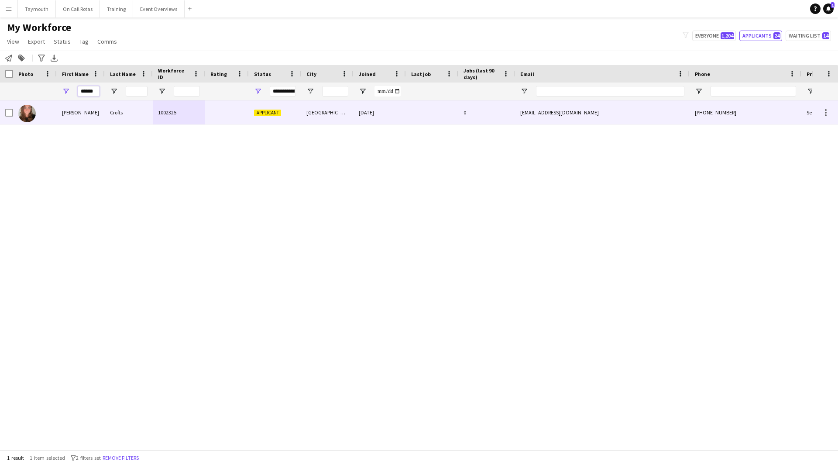
type input "******"
click at [208, 120] on div at bounding box center [227, 112] width 44 height 24
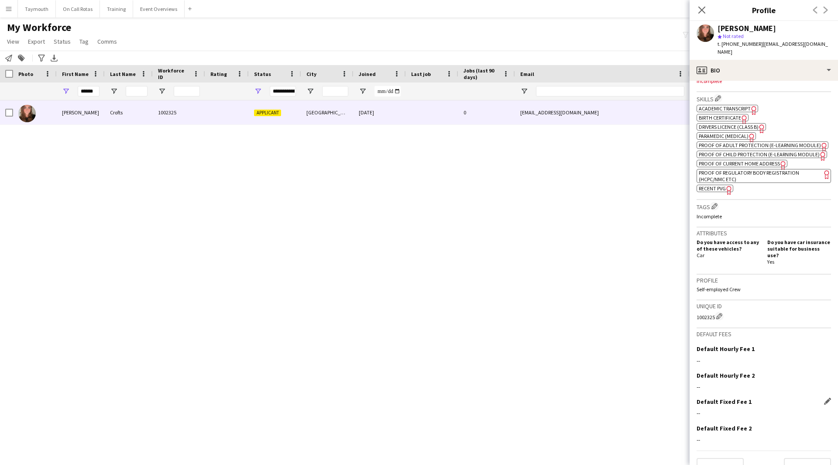
scroll to position [298, 0]
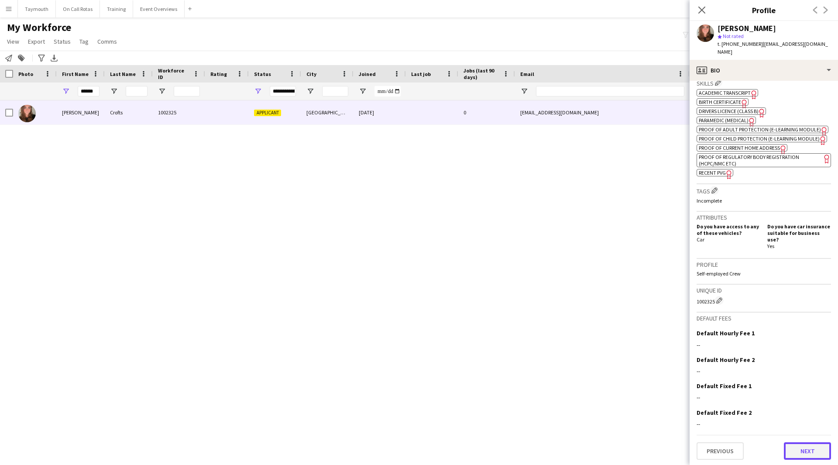
click at [795, 444] on button "Next" at bounding box center [807, 450] width 47 height 17
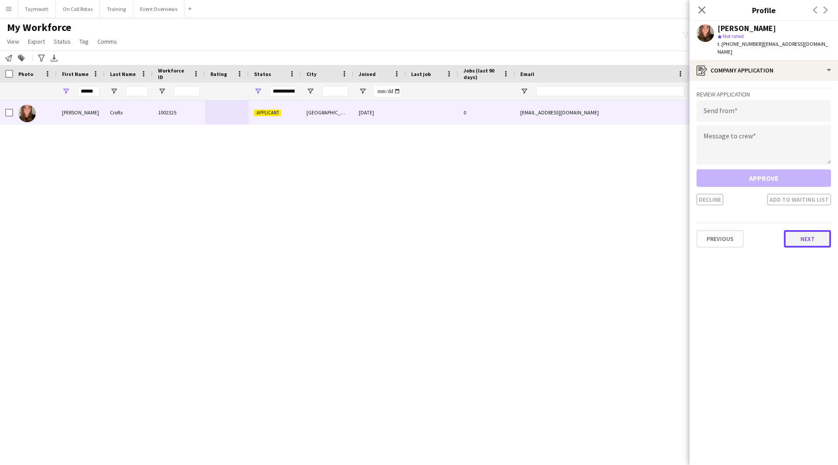
click at [809, 230] on button "Next" at bounding box center [807, 238] width 47 height 17
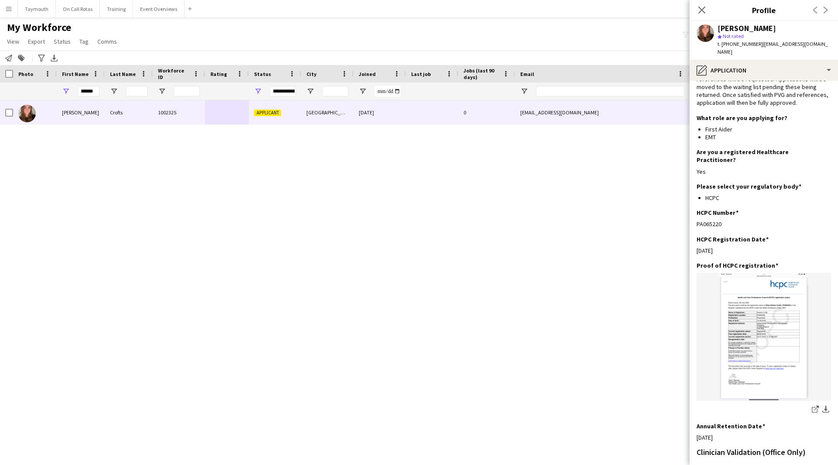
scroll to position [148, 0]
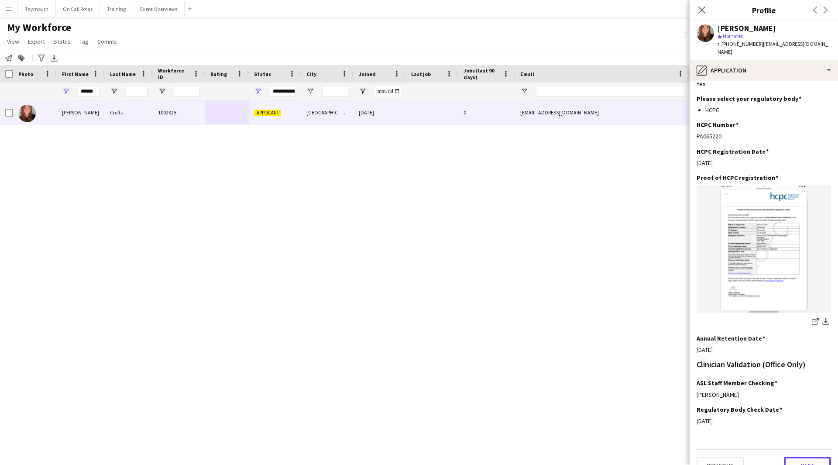
drag, startPoint x: 801, startPoint y: 452, endPoint x: 807, endPoint y: 449, distance: 6.7
click at [801, 457] on button "Next" at bounding box center [807, 465] width 47 height 17
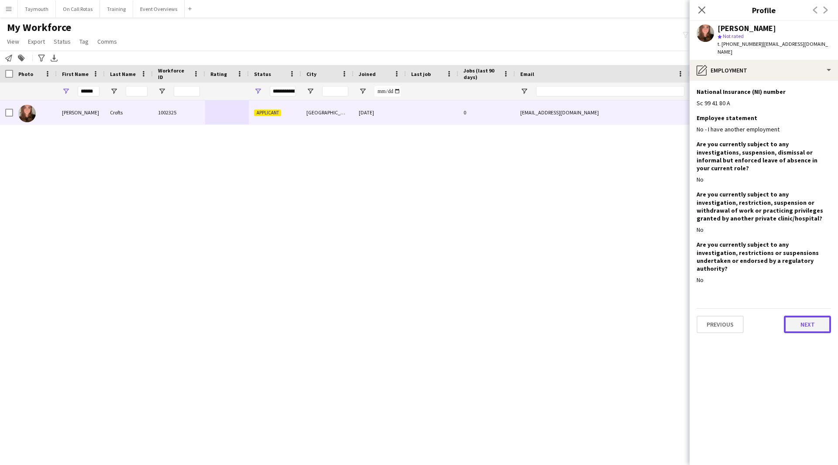
click at [804, 316] on button "Next" at bounding box center [807, 324] width 47 height 17
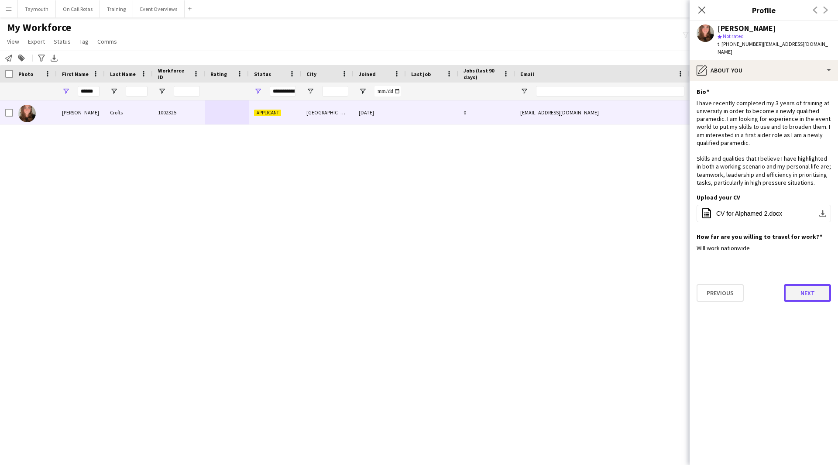
click at [797, 284] on button "Next" at bounding box center [807, 292] width 47 height 17
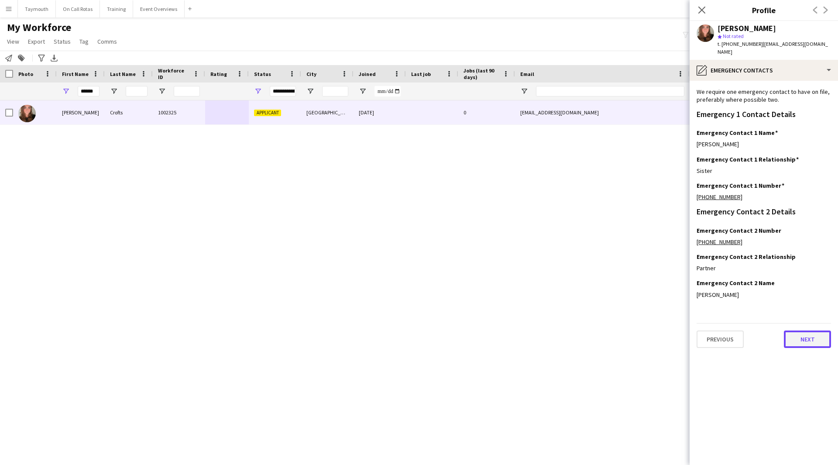
click at [811, 331] on button "Next" at bounding box center [807, 339] width 47 height 17
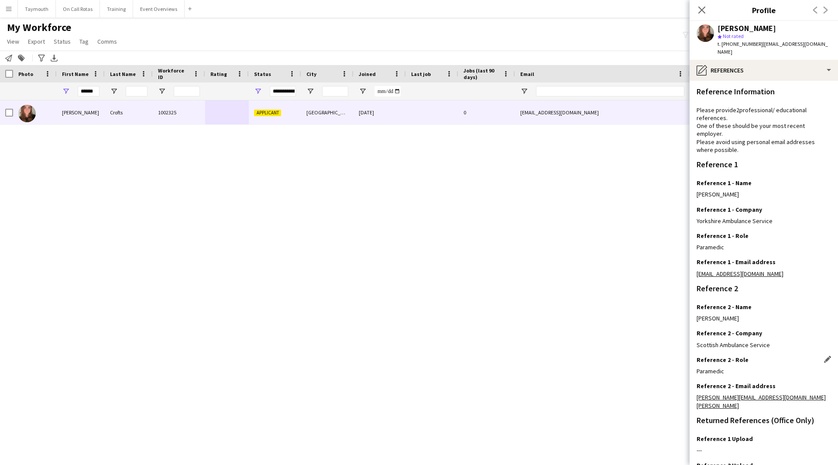
scroll to position [56, 0]
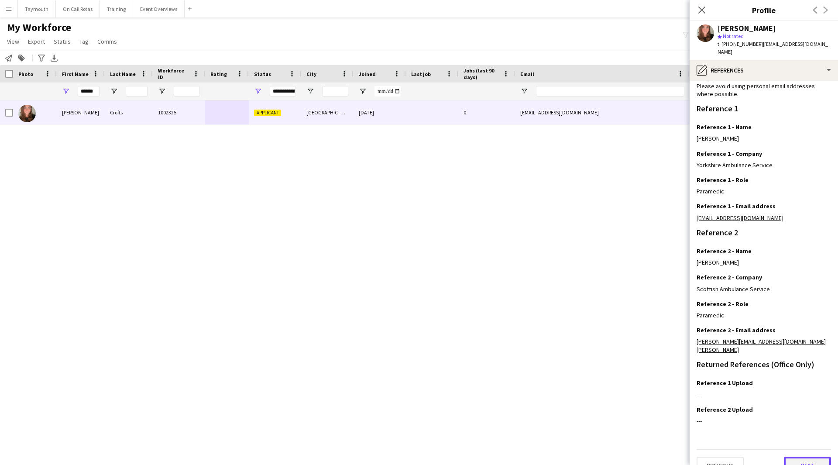
click at [814, 457] on button "Next" at bounding box center [807, 465] width 47 height 17
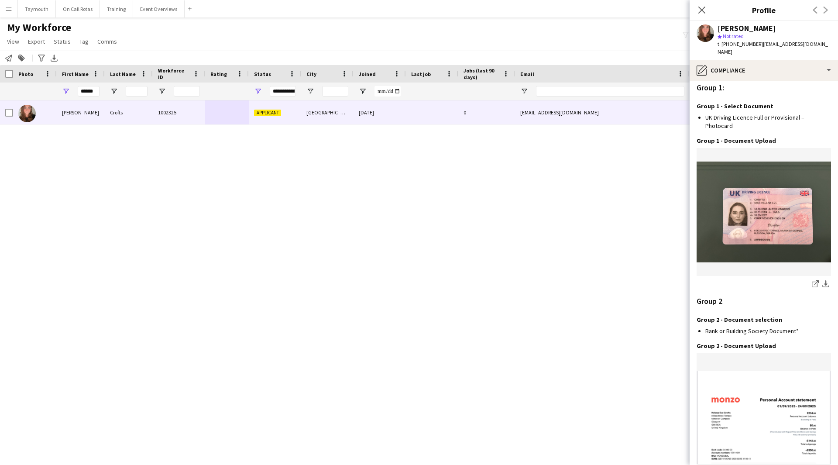
scroll to position [855, 0]
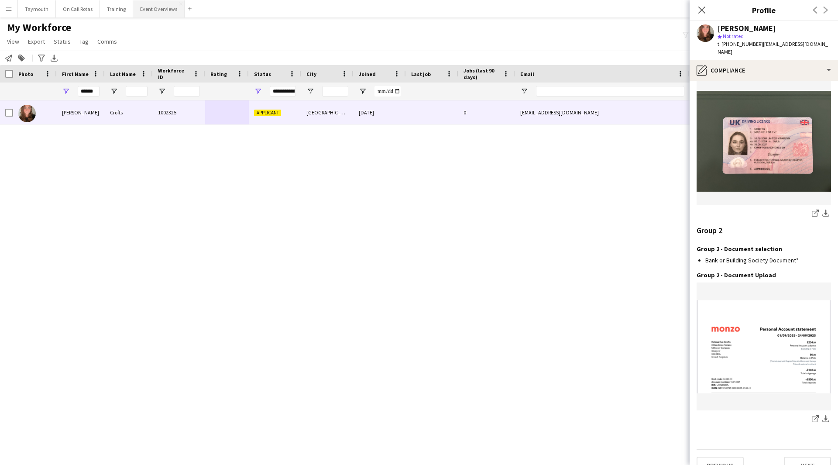
click at [171, 10] on button "Event Overviews Close" at bounding box center [159, 8] width 52 height 17
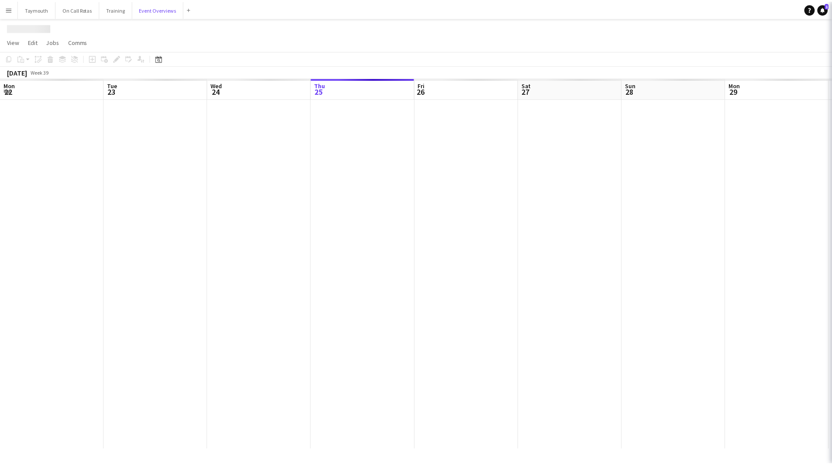
scroll to position [0, 209]
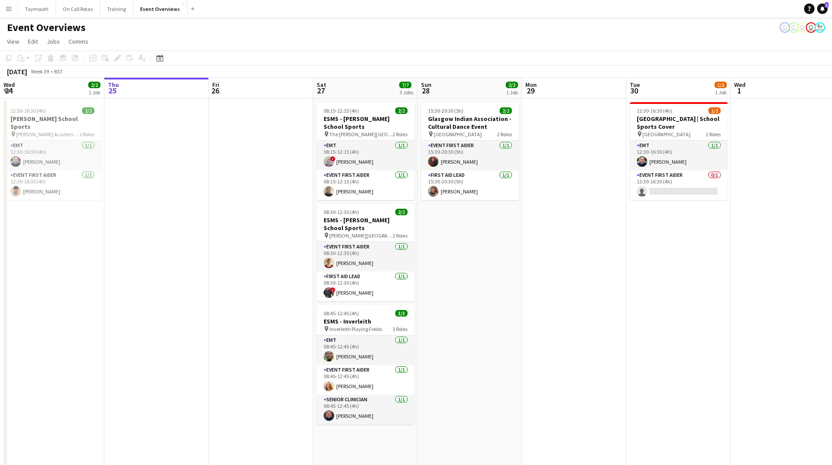
click at [0, 317] on html "Menu Boards Boards Boards All jobs Status Workforce Workforce My Workforce Recr…" at bounding box center [416, 375] width 832 height 750
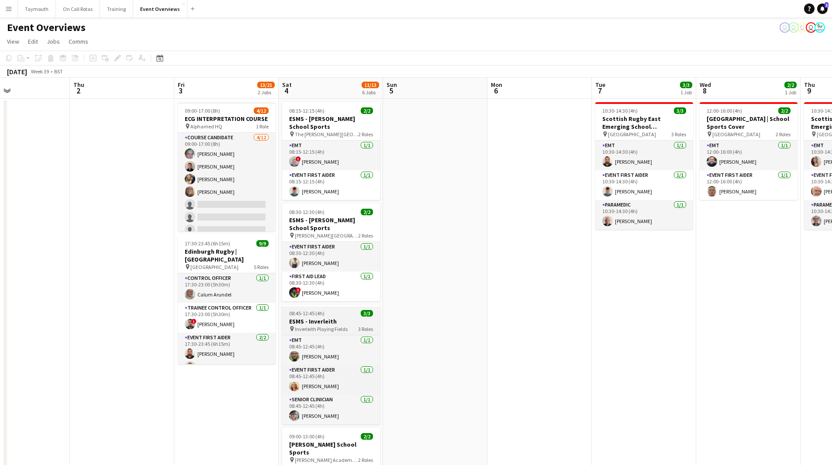
drag, startPoint x: 519, startPoint y: 324, endPoint x: 120, endPoint y: 315, distance: 398.8
click at [141, 336] on app-calendar-viewport "Mon 29 Tue 30 1/2 1 Job Wed 1 Thu 2 Fri 3 13/21 2 Jobs Sat 4 11/13 6 Jobs Sun 5…" at bounding box center [416, 414] width 832 height 672
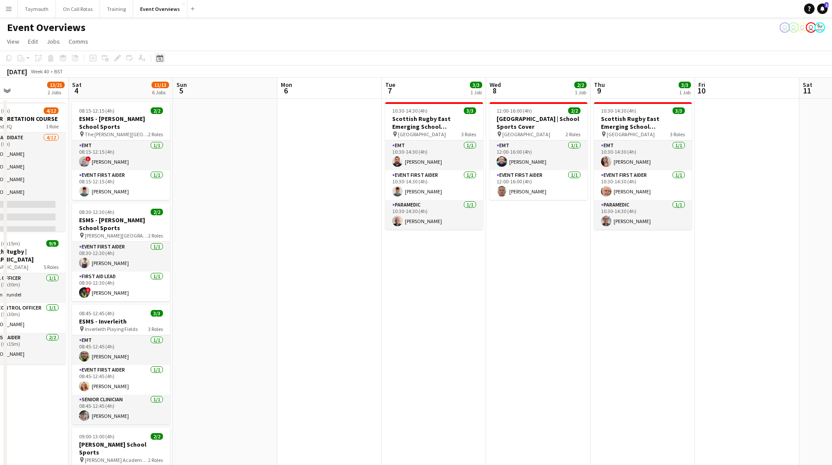
click at [159, 55] on icon "Date picker" at bounding box center [159, 58] width 7 height 7
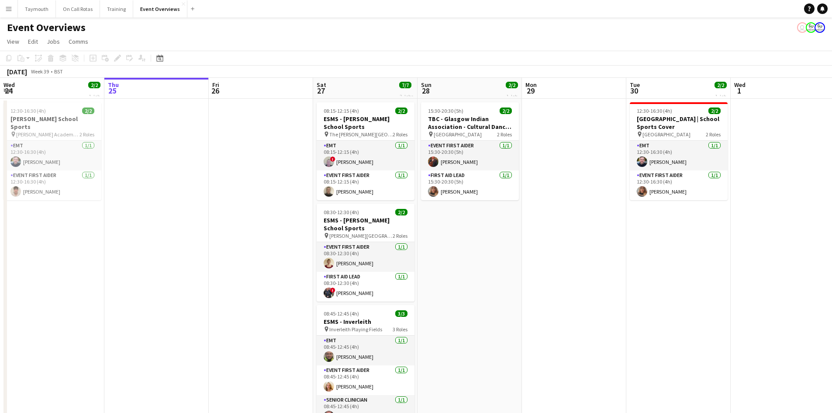
click at [11, 10] on app-icon "Menu" at bounding box center [8, 8] width 7 height 7
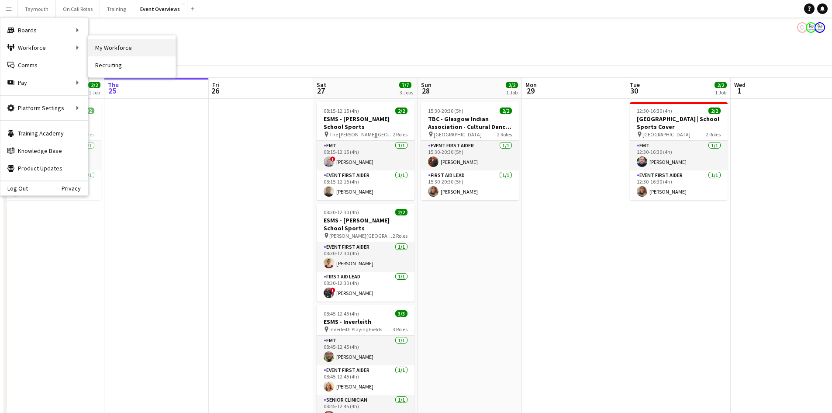
click at [94, 48] on link "My Workforce" at bounding box center [131, 47] width 87 height 17
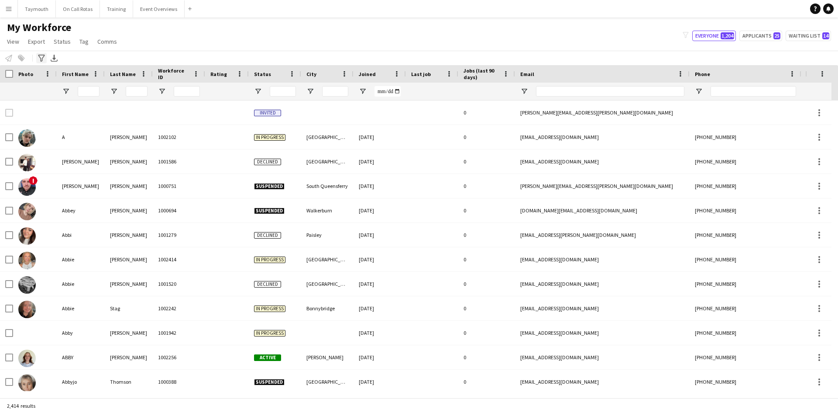
click at [41, 55] on icon "Advanced filters" at bounding box center [41, 58] width 7 height 7
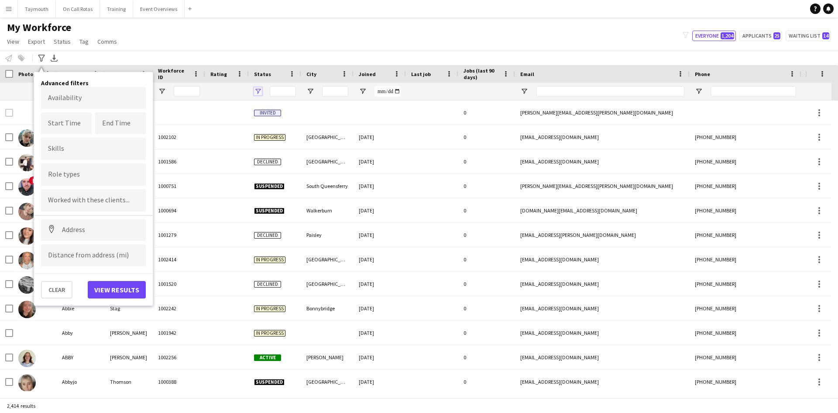
click at [259, 89] on span "Open Filter Menu" at bounding box center [258, 91] width 8 height 8
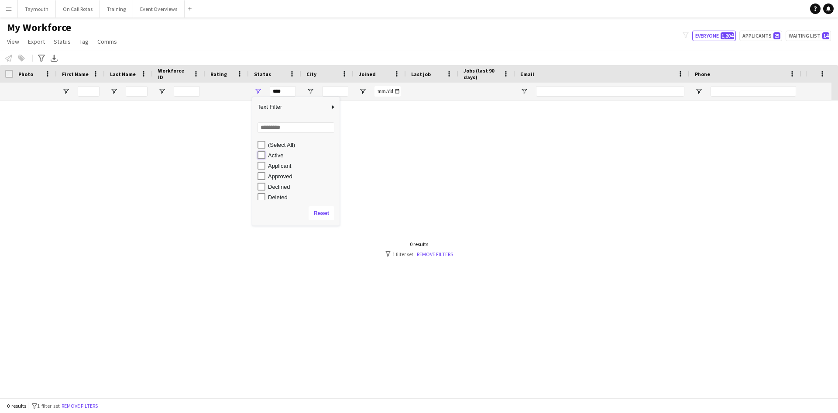
type input "**********"
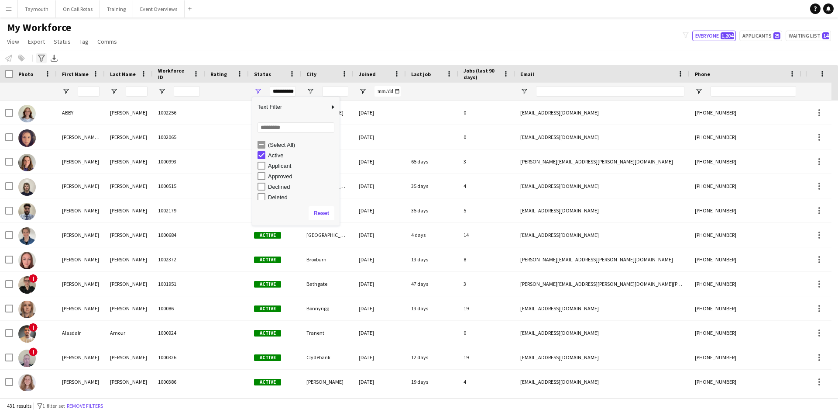
click at [40, 59] on icon "Advanced filters" at bounding box center [41, 58] width 7 height 7
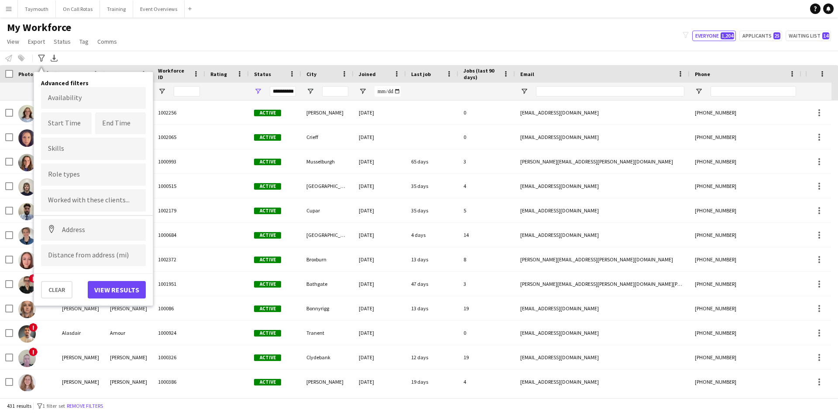
click at [94, 181] on div at bounding box center [93, 174] width 105 height 22
type input "***"
click at [76, 208] on div "Senior Clinician" at bounding box center [93, 198] width 105 height 21
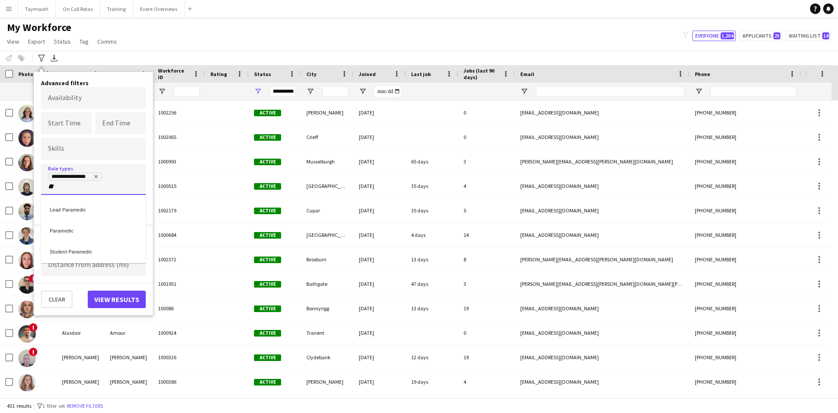
type input "**"
click at [76, 224] on div "Paramedic" at bounding box center [93, 228] width 105 height 21
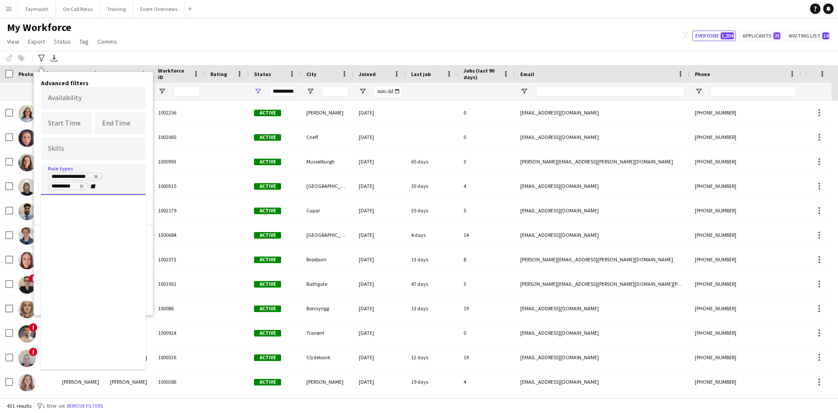
type input "**"
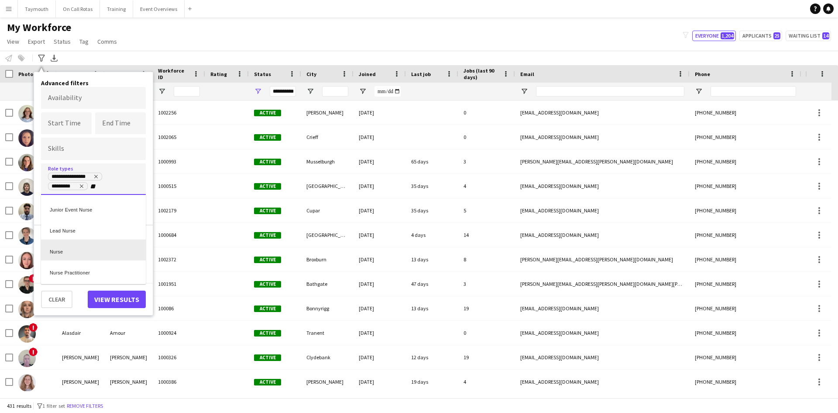
click at [77, 243] on div "Nurse" at bounding box center [93, 249] width 105 height 21
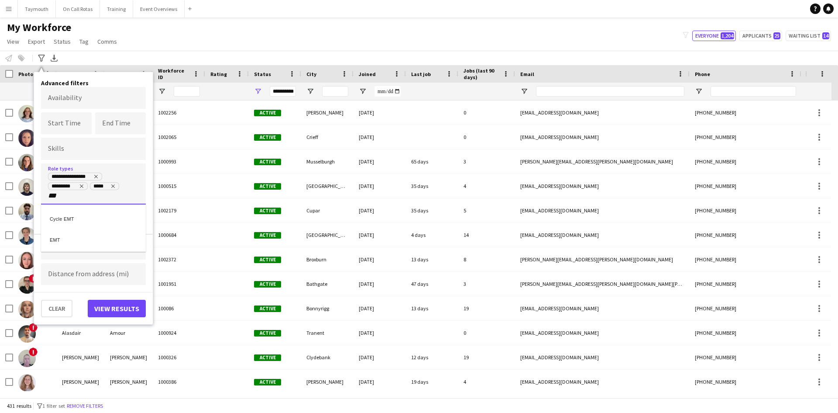
type input "***"
click at [77, 243] on div "EMT" at bounding box center [93, 238] width 105 height 21
click at [107, 310] on button "View results" at bounding box center [117, 308] width 58 height 17
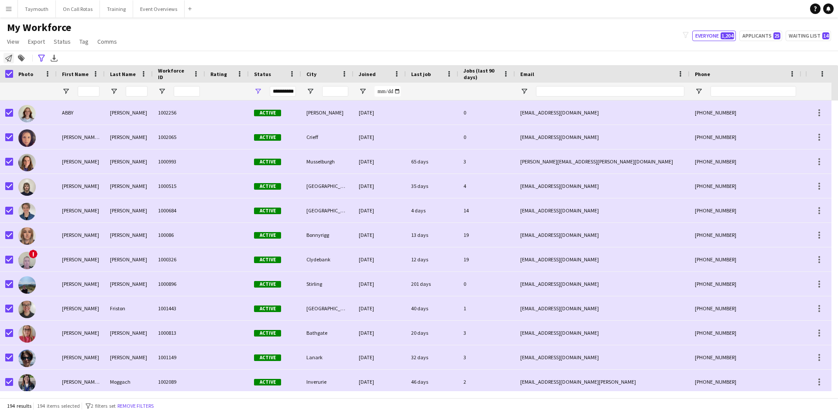
click at [9, 60] on icon at bounding box center [8, 58] width 7 height 7
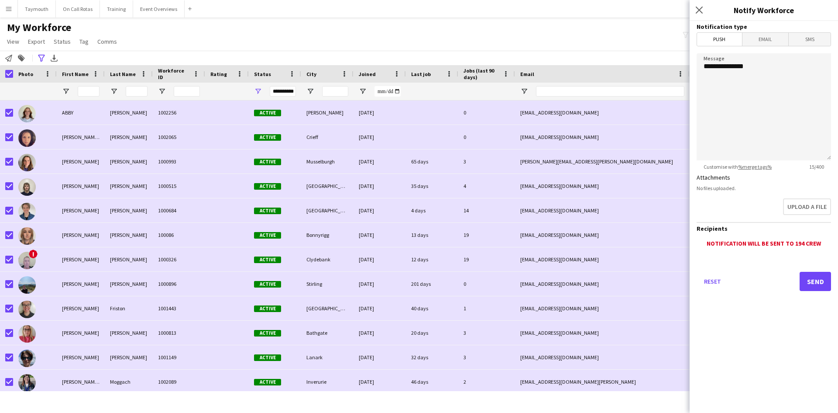
click at [768, 40] on span "Email" at bounding box center [766, 39] width 46 height 13
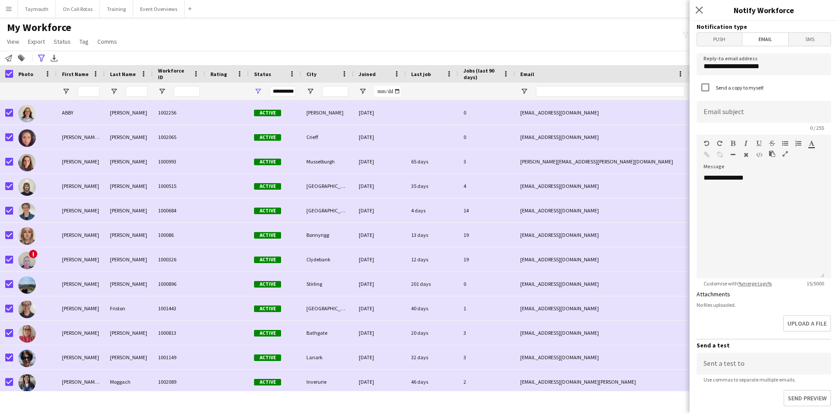
click at [786, 154] on icon "button" at bounding box center [785, 154] width 5 height 6
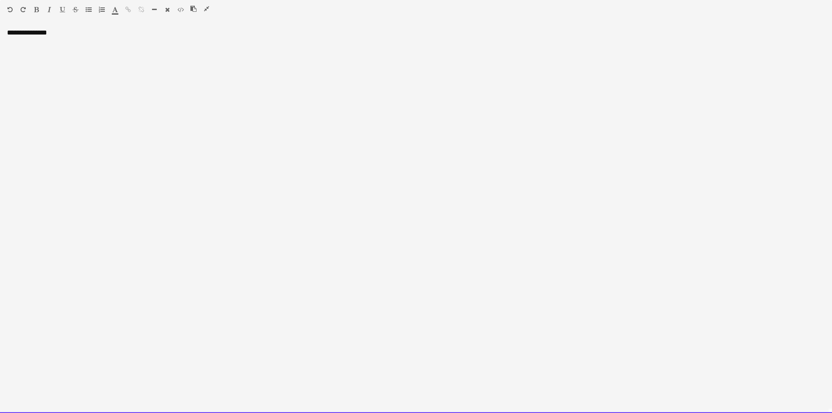
click at [97, 50] on div "**********" at bounding box center [416, 220] width 832 height 384
click at [218, 48] on div "**********" at bounding box center [416, 50] width 818 height 9
click at [233, 48] on div "**********" at bounding box center [416, 50] width 818 height 9
click at [326, 49] on div "**********" at bounding box center [416, 50] width 818 height 9
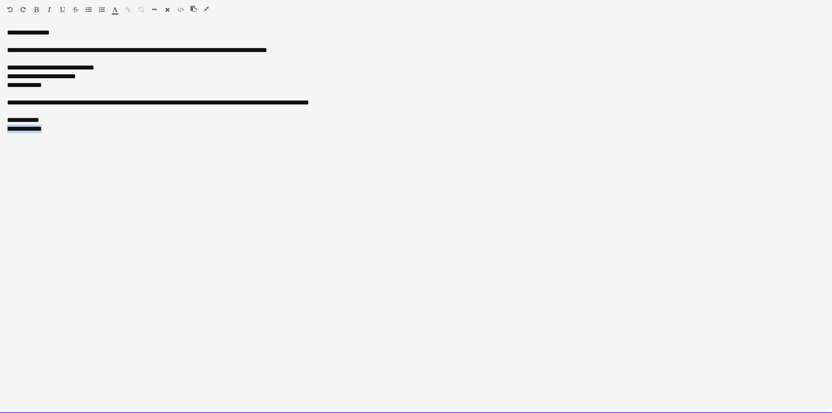
drag, startPoint x: 61, startPoint y: 133, endPoint x: 8, endPoint y: 130, distance: 53.4
click at [8, 130] on div "**********" at bounding box center [416, 128] width 818 height 9
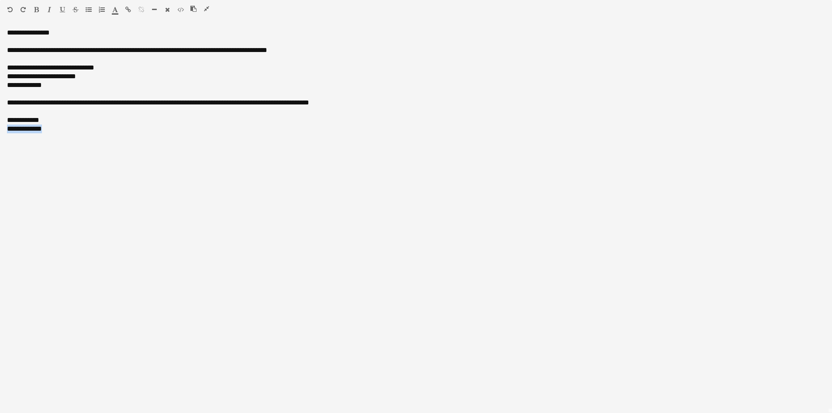
click at [52, 7] on button "button" at bounding box center [49, 9] width 6 height 7
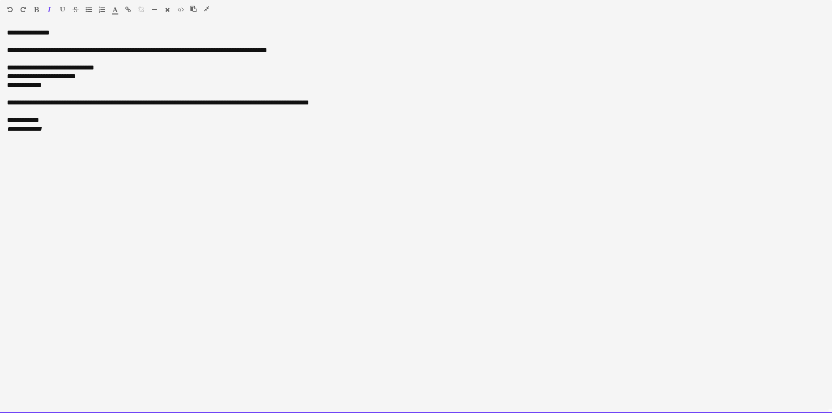
click at [79, 135] on div "**********" at bounding box center [416, 220] width 832 height 384
drag, startPoint x: 65, startPoint y: 86, endPoint x: -9, endPoint y: 76, distance: 74.5
click at [0, 76] on html "Menu Boards Boards Boards All jobs Status Workforce Workforce My Workforce Recr…" at bounding box center [416, 387] width 832 height 774
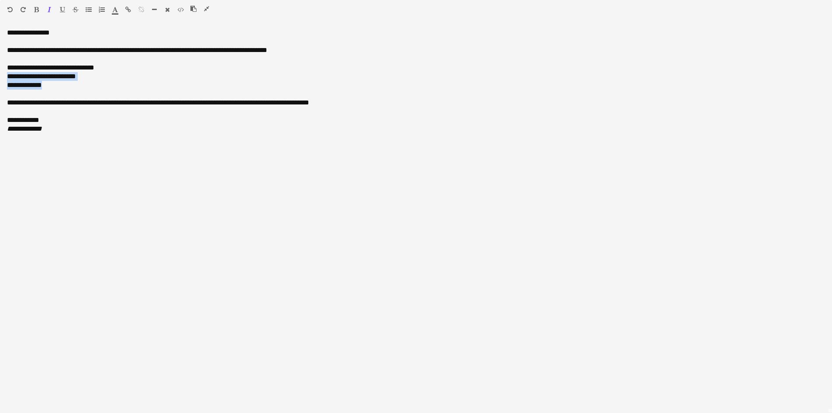
click at [36, 9] on icon "button" at bounding box center [36, 10] width 5 height 6
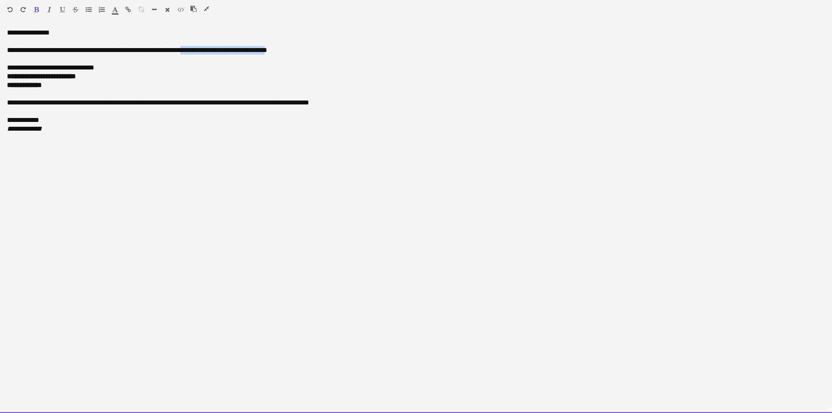
drag, startPoint x: 296, startPoint y: 52, endPoint x: 197, endPoint y: 52, distance: 98.3
click at [197, 52] on div "**********" at bounding box center [416, 50] width 818 height 9
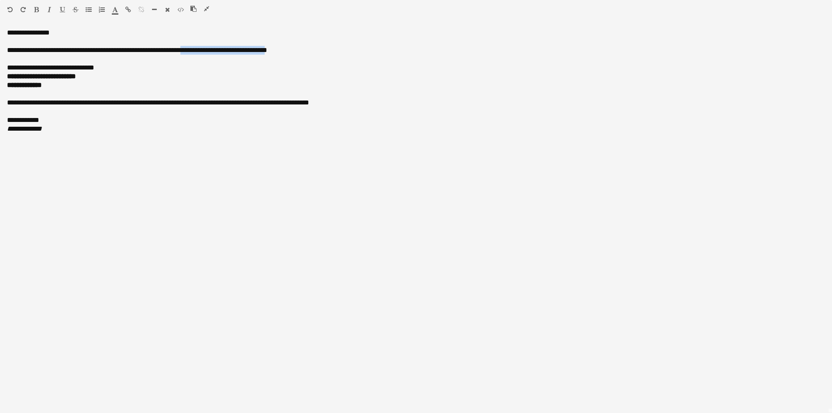
click at [35, 7] on icon "button" at bounding box center [36, 10] width 5 height 6
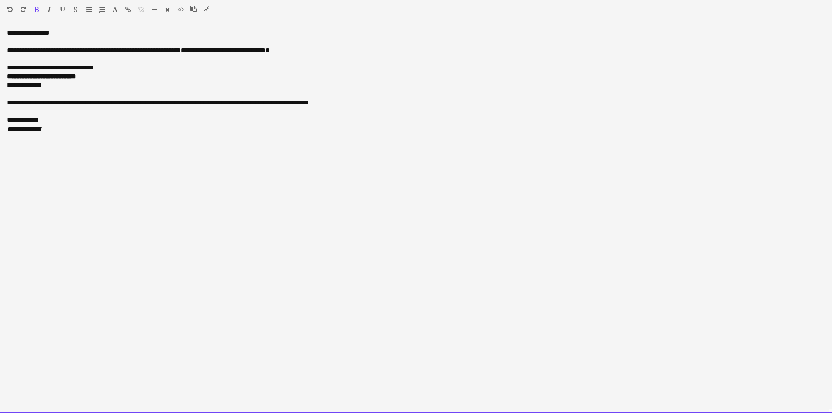
click at [200, 138] on div "**********" at bounding box center [416, 220] width 832 height 384
drag, startPoint x: 162, startPoint y: 50, endPoint x: 99, endPoint y: 53, distance: 62.9
click at [99, 53] on div "**********" at bounding box center [416, 50] width 818 height 9
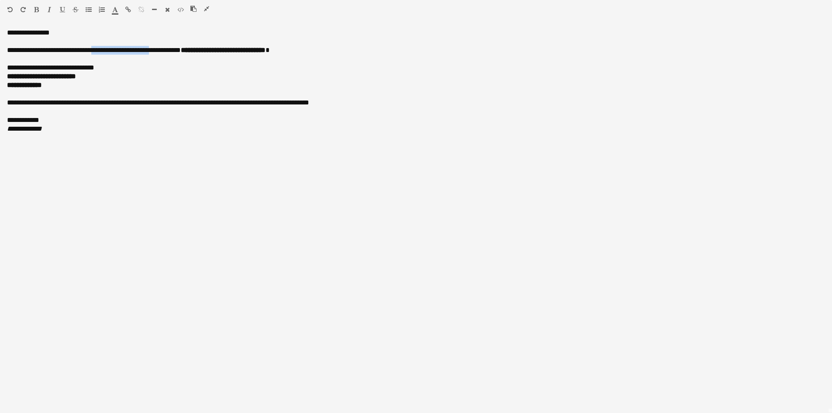
click at [38, 8] on icon "button" at bounding box center [36, 10] width 5 height 6
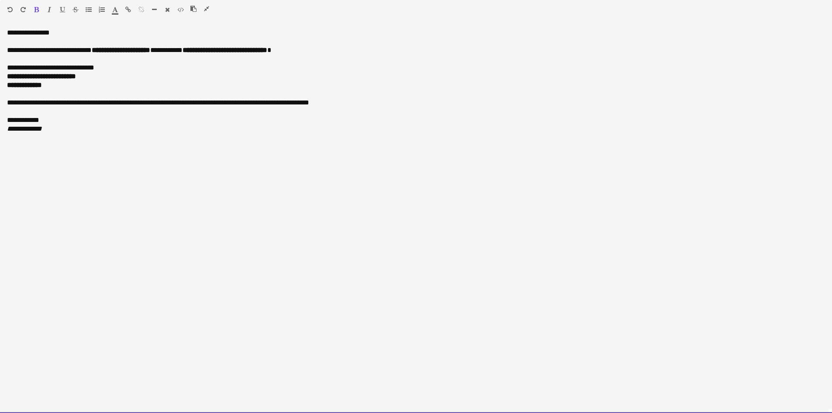
click at [108, 70] on div "**********" at bounding box center [416, 67] width 818 height 9
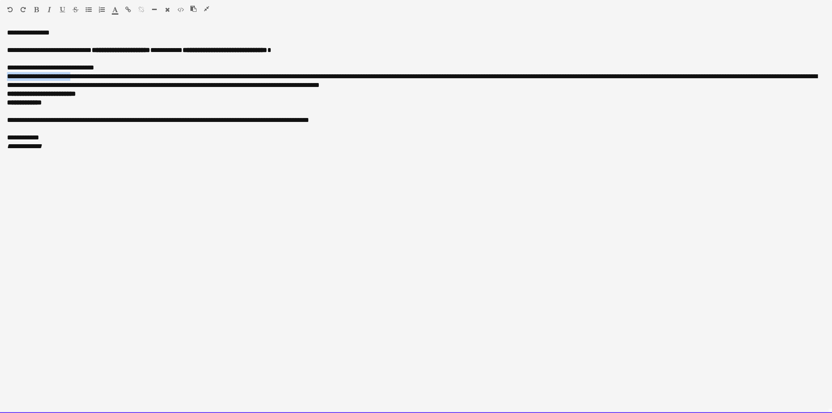
drag, startPoint x: 78, startPoint y: 76, endPoint x: -43, endPoint y: 73, distance: 121.4
click at [0, 73] on html "Menu Boards Boards Boards All jobs Status Workforce Workforce My Workforce Recr…" at bounding box center [416, 387] width 832 height 774
click at [399, 88] on div "**********" at bounding box center [416, 80] width 818 height 17
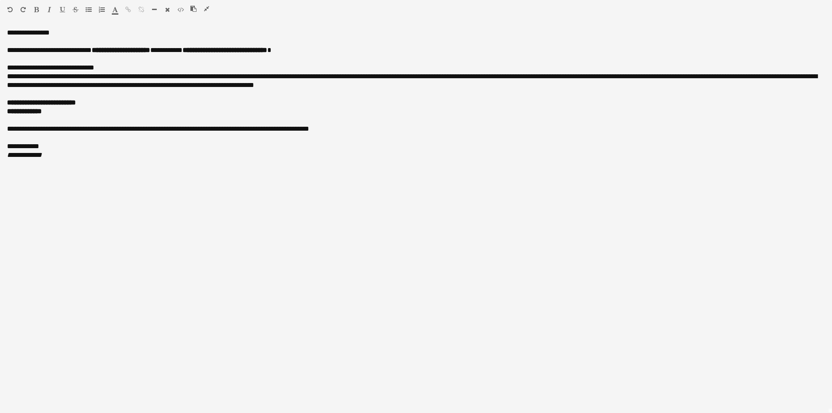
click at [208, 6] on icon "button" at bounding box center [206, 9] width 5 height 6
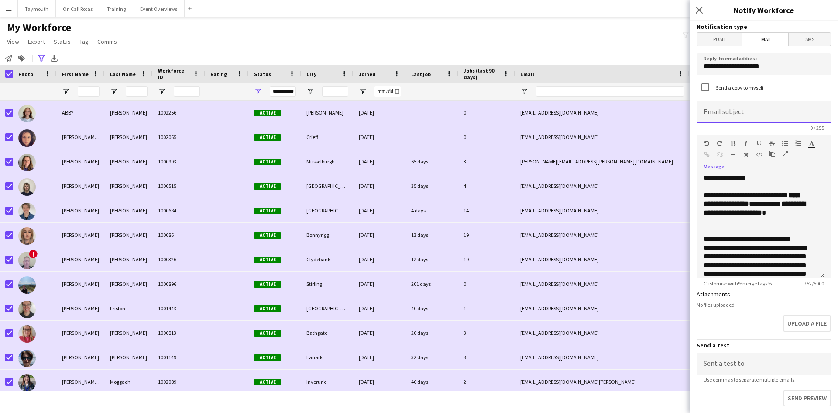
click at [786, 114] on input at bounding box center [764, 112] width 135 height 22
click at [778, 116] on input "**********" at bounding box center [761, 112] width 128 height 22
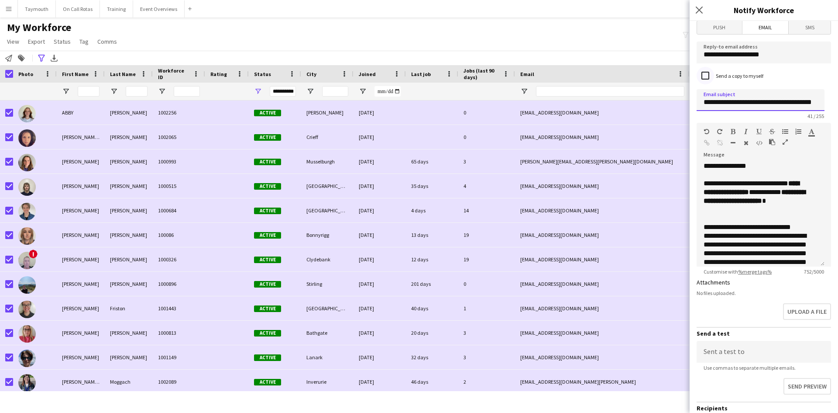
scroll to position [0, 0]
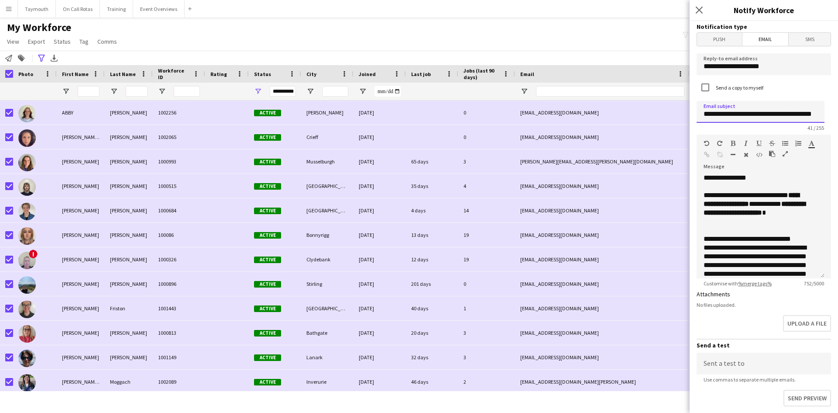
click at [724, 112] on input "**********" at bounding box center [761, 112] width 128 height 22
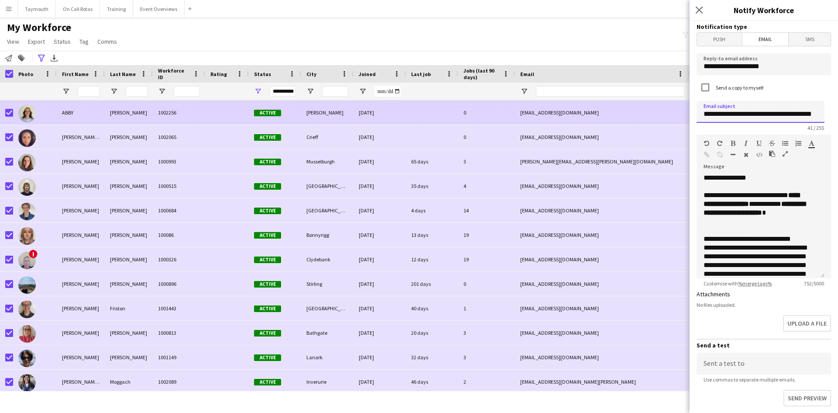
drag, startPoint x: 739, startPoint y: 113, endPoint x: 687, endPoint y: 116, distance: 52.5
click at [687, 116] on body "Menu Boards Boards Boards All jobs Status Workforce Workforce My Workforce Recr…" at bounding box center [419, 206] width 838 height 413
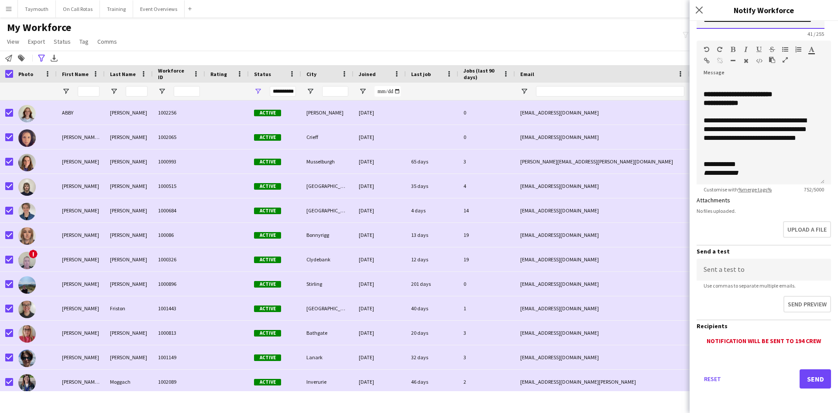
scroll to position [138, 0]
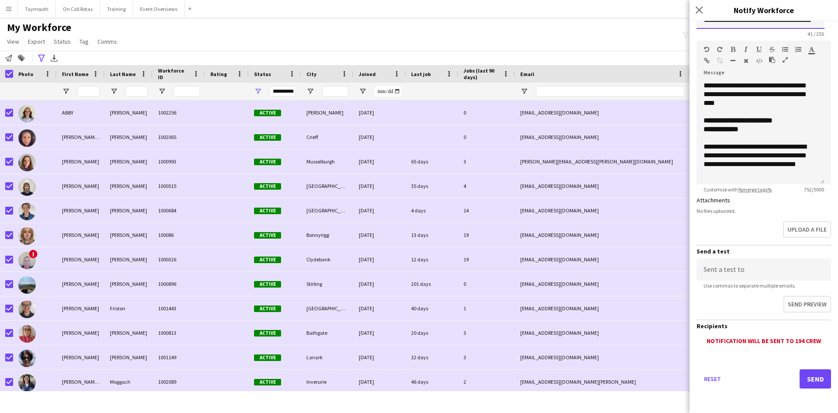
type input "**********"
click at [816, 373] on button "Send" at bounding box center [815, 378] width 31 height 19
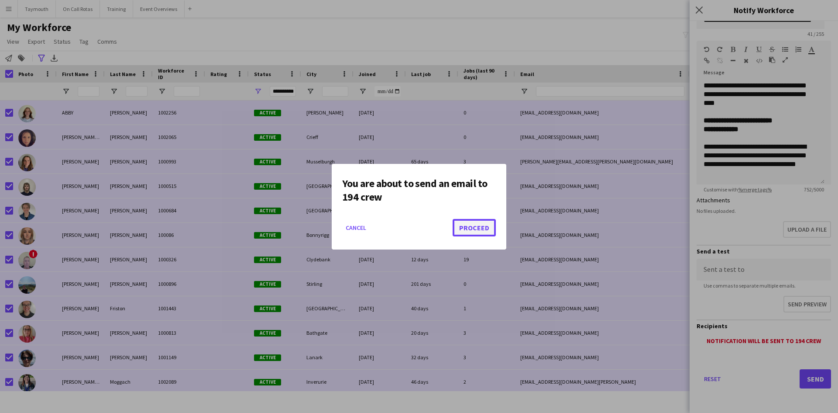
click at [488, 226] on button "Proceed" at bounding box center [474, 227] width 43 height 17
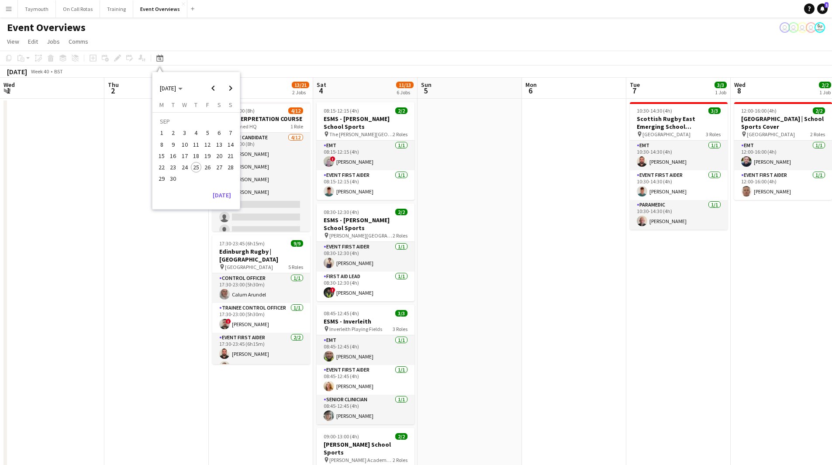
scroll to position [0, 245]
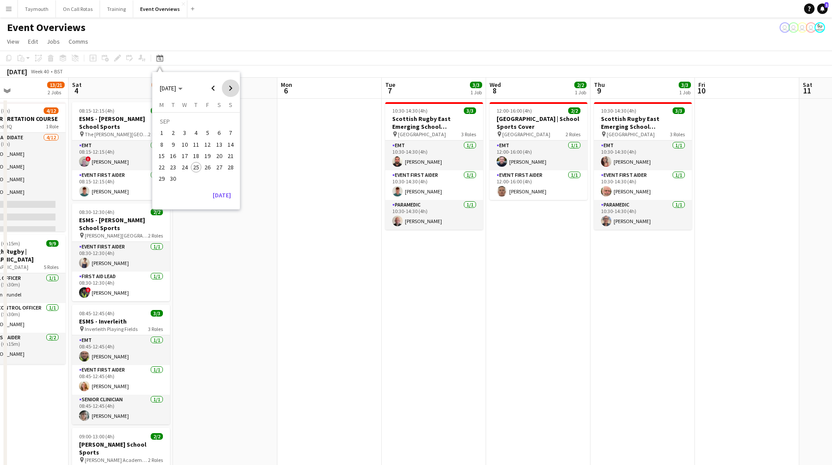
click at [227, 90] on span "Next month" at bounding box center [230, 87] width 17 height 17
click at [220, 119] on span "1" at bounding box center [219, 123] width 10 height 12
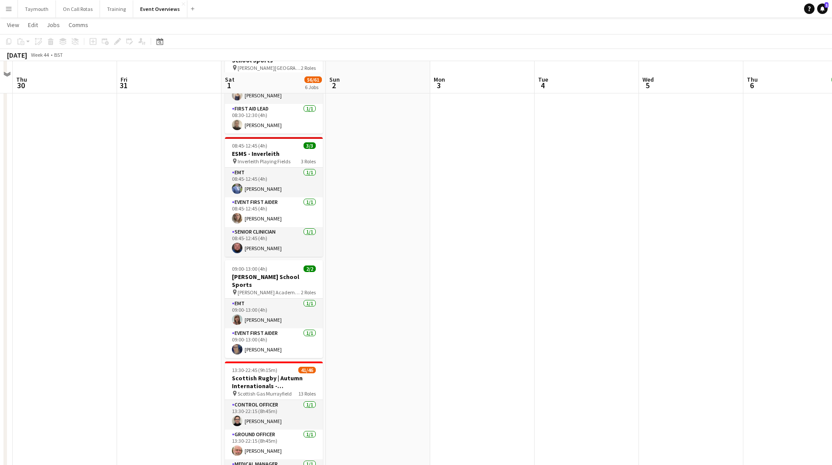
scroll to position [306, 0]
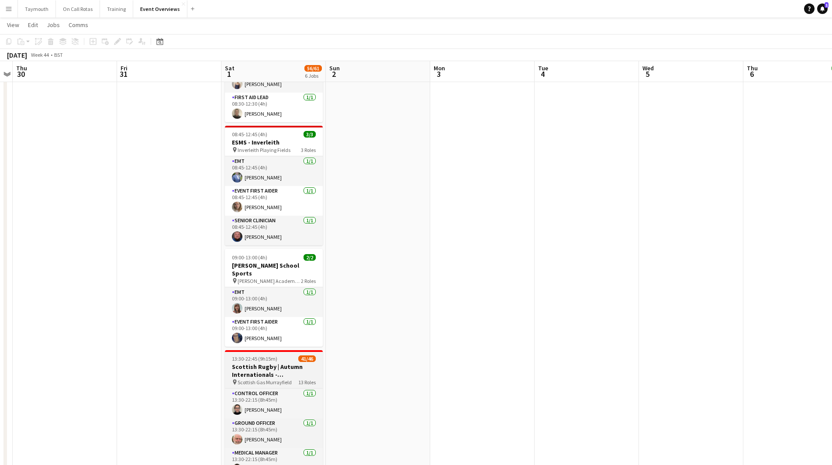
click at [274, 363] on h3 "Scottish Rugby | Autumn Internationals - [GEOGRAPHIC_DATA] v [GEOGRAPHIC_DATA]" at bounding box center [274, 371] width 98 height 16
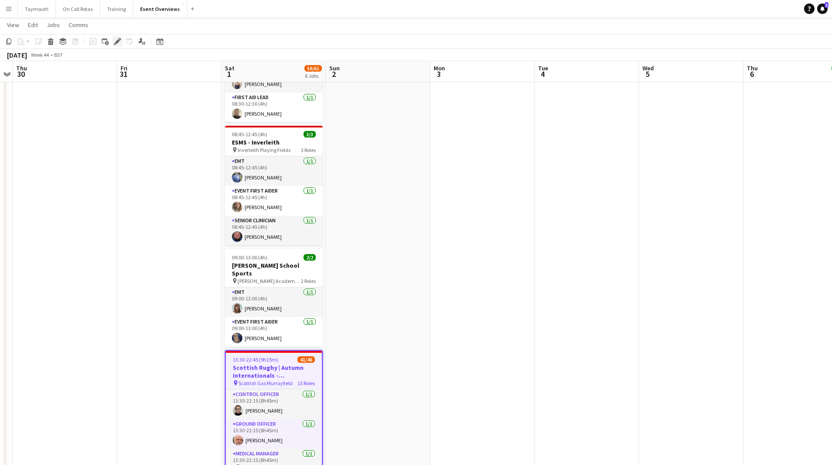
click at [120, 42] on icon "Edit" at bounding box center [117, 41] width 7 height 7
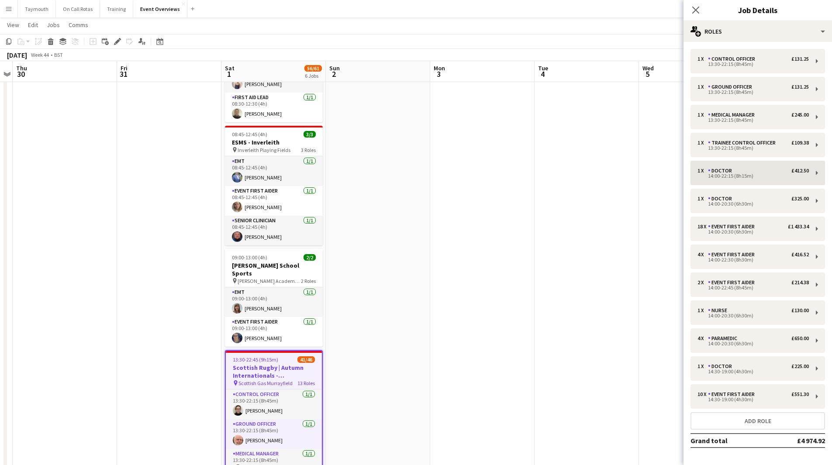
scroll to position [32, 0]
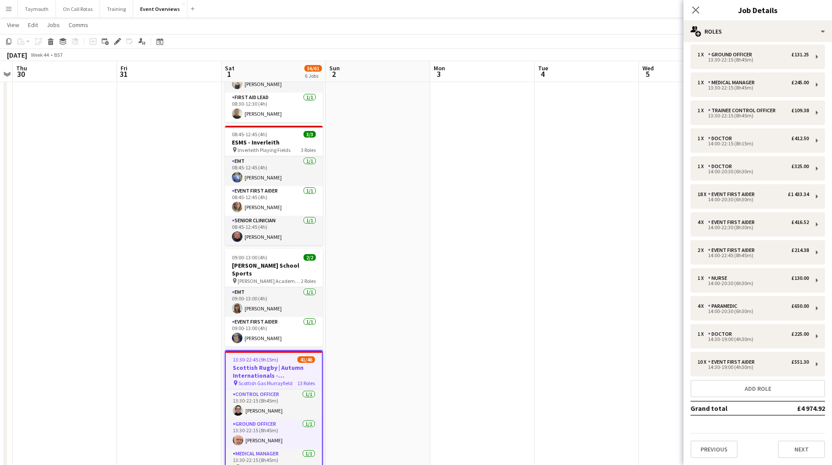
click at [426, 413] on app-date-cell at bounding box center [378, 144] width 104 height 705
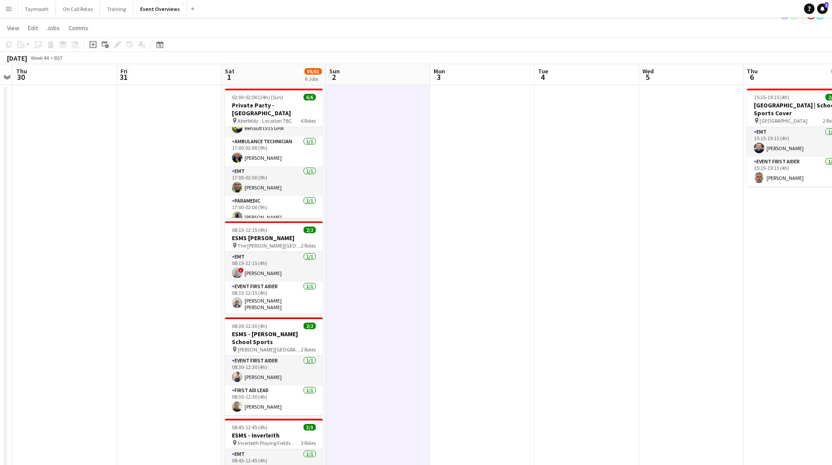
scroll to position [0, 0]
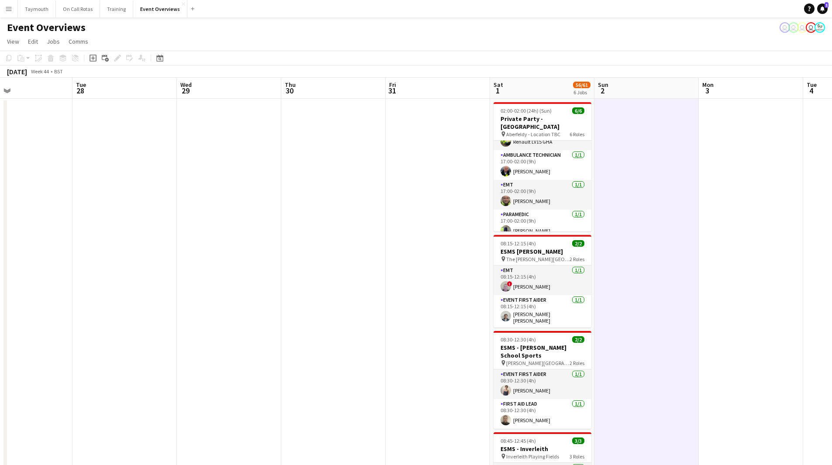
drag, startPoint x: 717, startPoint y: 342, endPoint x: 838, endPoint y: 345, distance: 120.6
click at [831, 345] on html "Menu Boards Boards Boards All jobs Status Workforce Workforce My Workforce Recr…" at bounding box center [416, 402] width 832 height 804
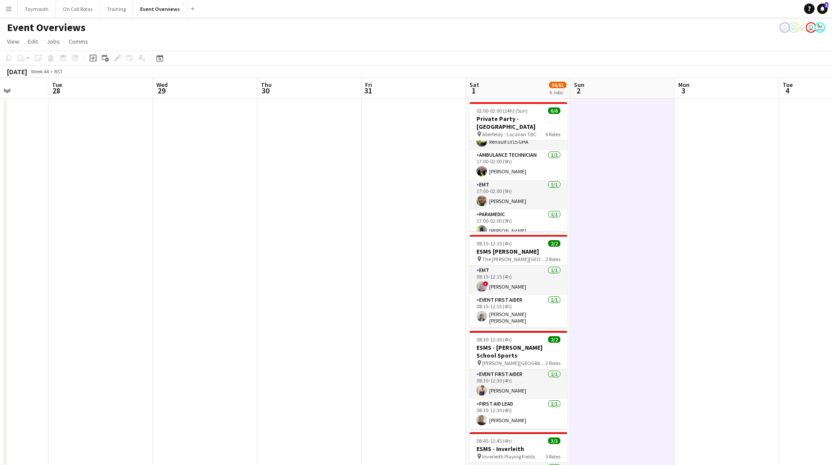
drag, startPoint x: 137, startPoint y: 373, endPoint x: 564, endPoint y: 319, distance: 430.9
click at [586, 358] on app-calendar-viewport "Sat 25 11/11 1 Job Sun 26 Mon 27 Tue 28 Wed 29 Thu 30 Fri 31 Sat 1 56/61 6 Jobs…" at bounding box center [416, 441] width 832 height 726
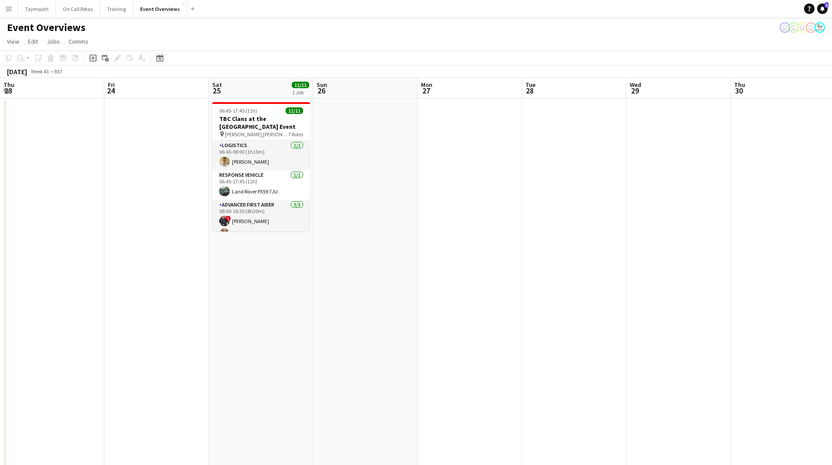
click at [155, 55] on div "Date picker" at bounding box center [160, 58] width 10 height 10
click at [211, 86] on span "Previous month" at bounding box center [212, 87] width 17 height 17
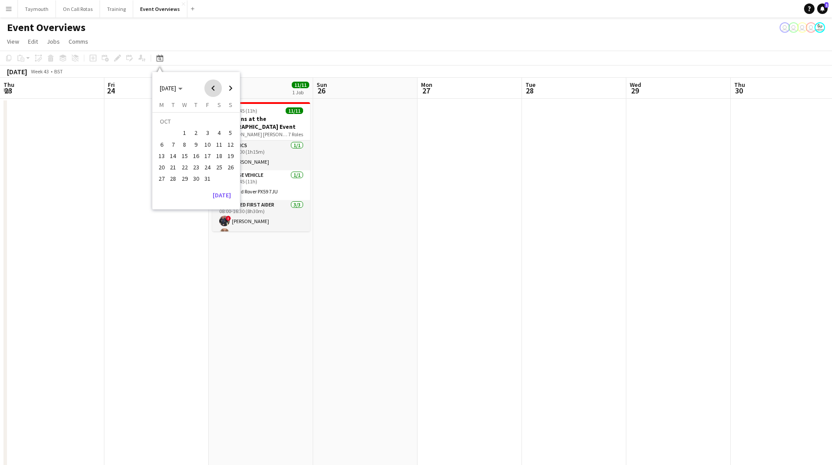
click at [211, 86] on span "Previous month" at bounding box center [212, 87] width 17 height 17
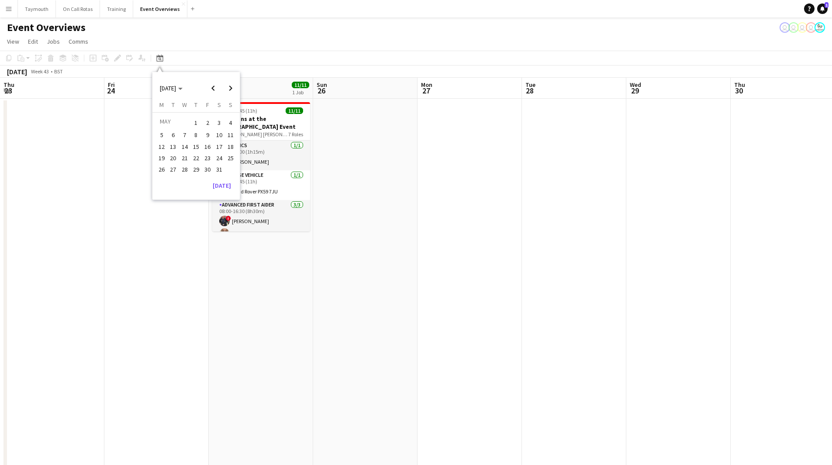
click at [195, 121] on span "1" at bounding box center [196, 123] width 10 height 12
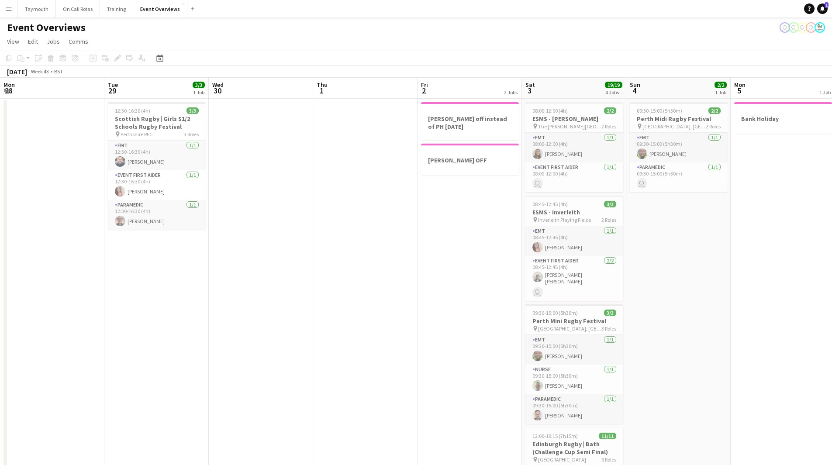
scroll to position [0, 300]
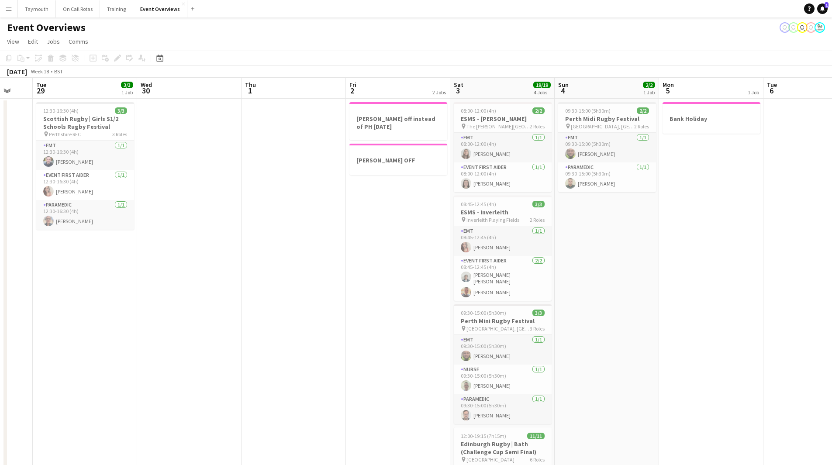
drag, startPoint x: 638, startPoint y: 280, endPoint x: 445, endPoint y: 293, distance: 193.0
click at [446, 293] on app-calendar-viewport "Sat 26 33/33 6 Jobs Sun 27 17/17 2 Jobs Mon 28 Tue 29 3/3 1 Job Wed 30 Thu 1 Fr…" at bounding box center [416, 468] width 832 height 781
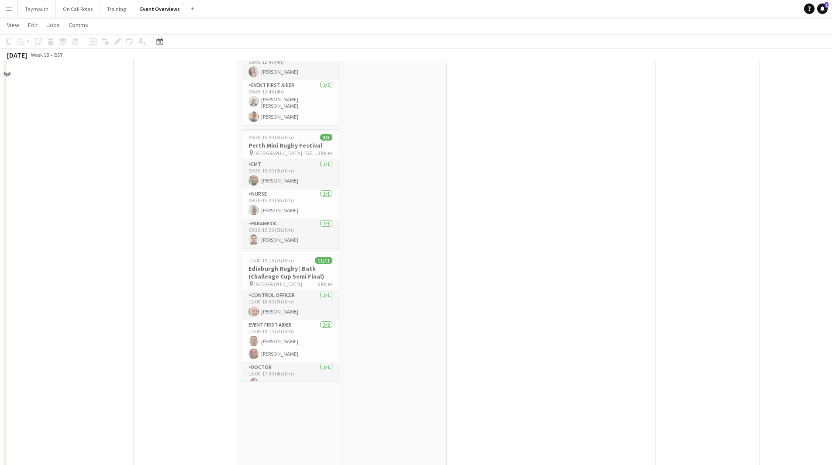
scroll to position [0, 0]
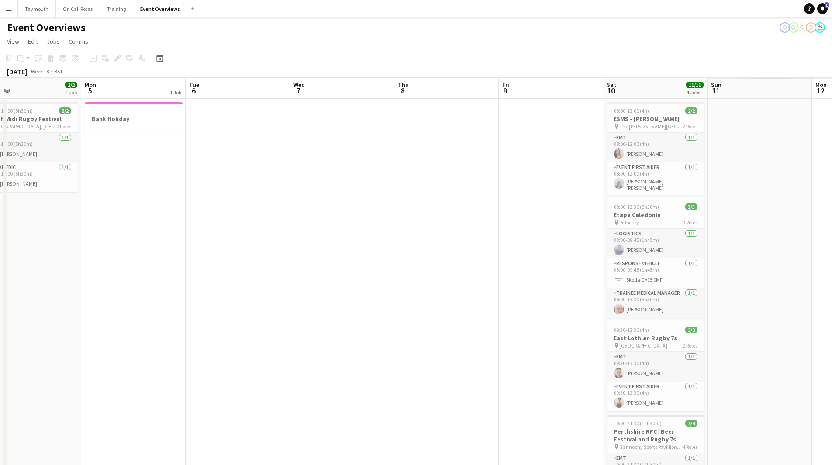
drag, startPoint x: 628, startPoint y: 300, endPoint x: 236, endPoint y: 337, distance: 393.5
click at [236, 337] on app-calendar-viewport "Thu 1 Fri 2 2 Jobs Sat 3 19/19 4 Jobs Sun 4 2/2 1 Job Mon 5 1 Job Tue 6 Wed 7 T…" at bounding box center [416, 468] width 832 height 781
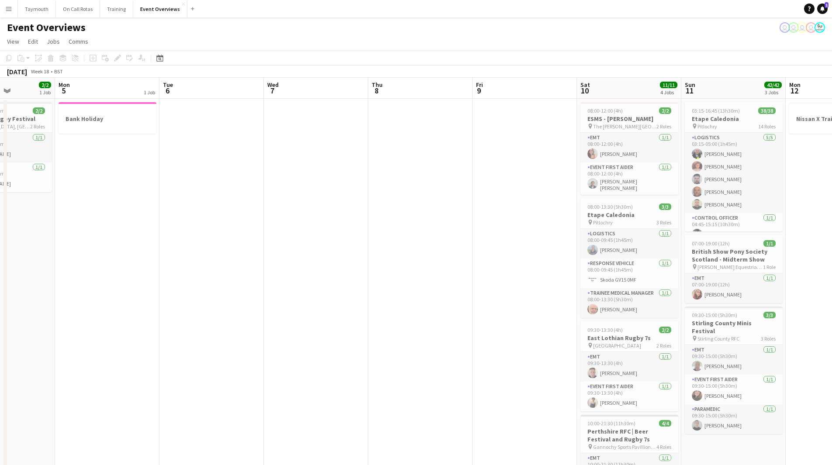
drag, startPoint x: 192, startPoint y: 338, endPoint x: 160, endPoint y: 341, distance: 32.6
click at [161, 341] on app-calendar-viewport "Fri 2 2 Jobs Sat 3 19/19 4 Jobs Sun 4 2/2 1 Job Mon 5 1 Job Tue 6 Wed 7 Thu 8 F…" at bounding box center [416, 468] width 832 height 781
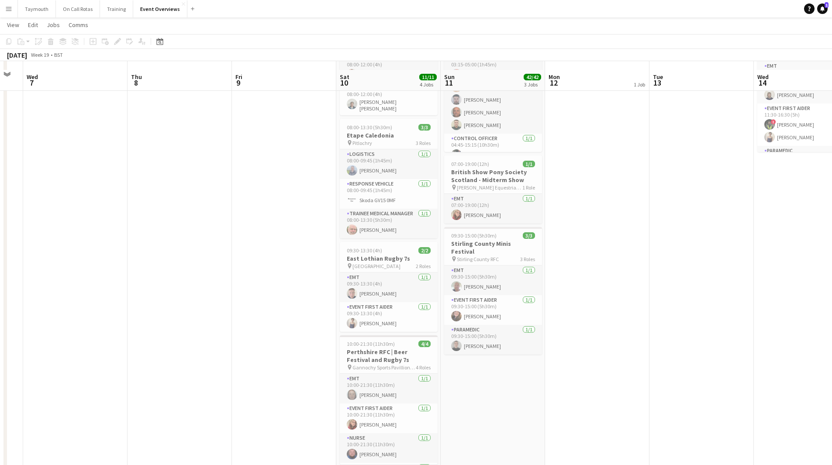
scroll to position [87, 0]
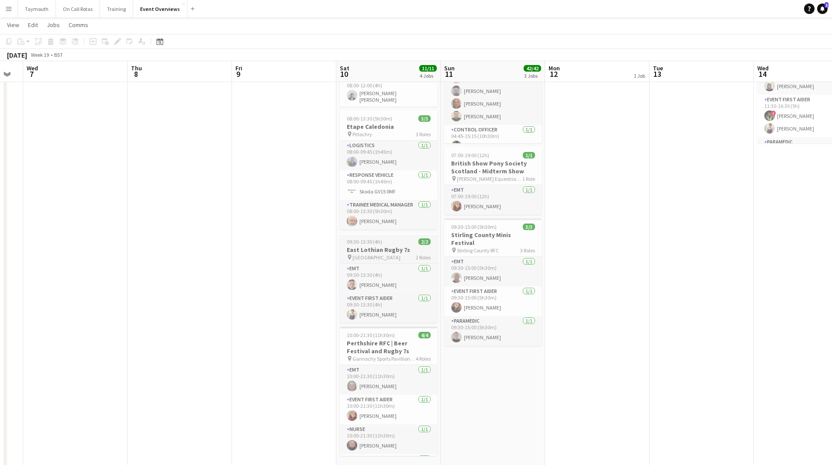
click at [393, 241] on div "09:30-13:30 (4h) 2/2" at bounding box center [389, 241] width 98 height 7
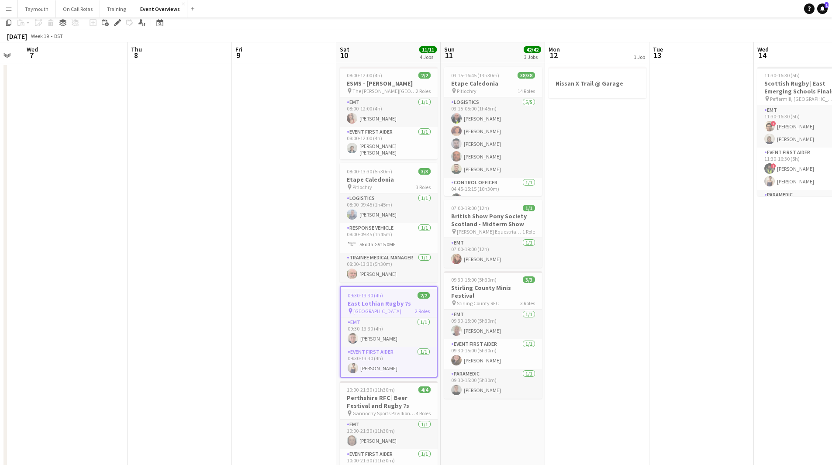
scroll to position [0, 0]
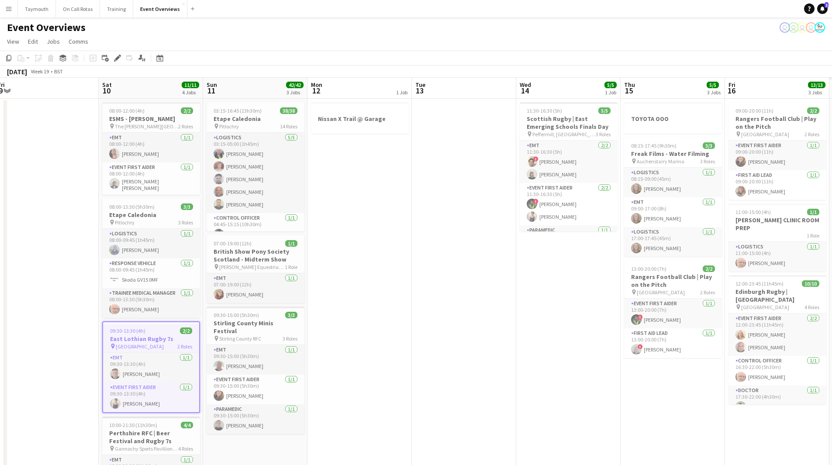
drag, startPoint x: 532, startPoint y: 277, endPoint x: 328, endPoint y: 317, distance: 208.5
click at [328, 317] on app-calendar-viewport "Tue 6 Wed 7 Thu 8 Fri 9 Sat 10 11/11 4 Jobs Sun 11 42/42 3 Jobs Mon 12 1 Job Tu…" at bounding box center [416, 468] width 832 height 781
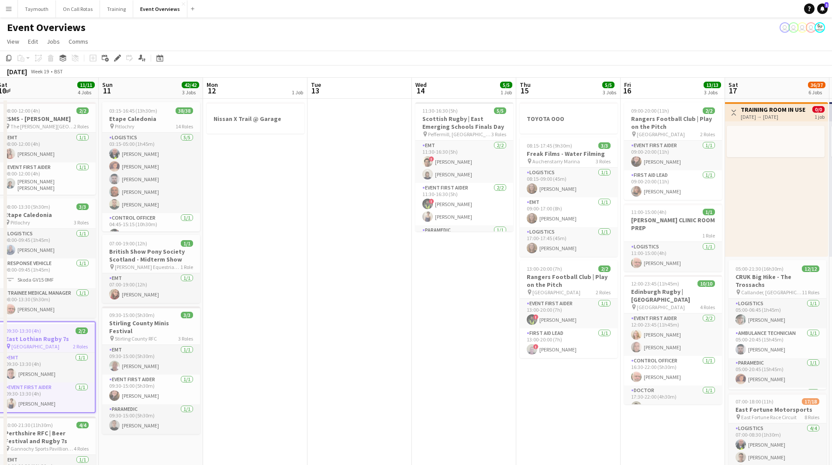
scroll to position [0, 336]
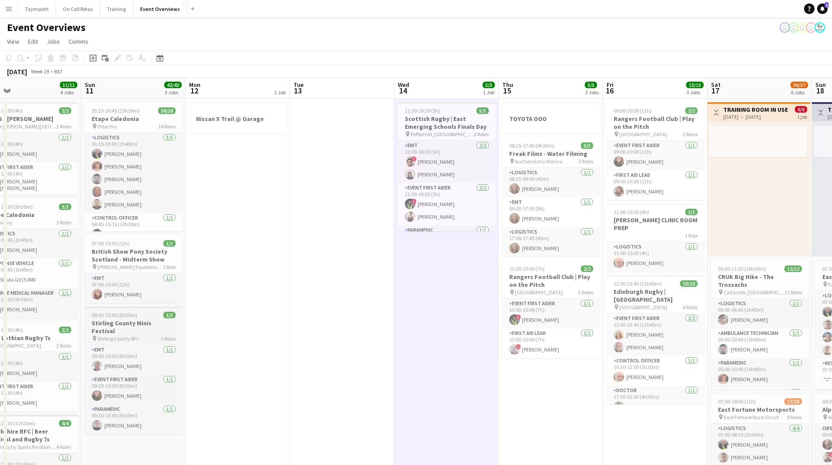
click at [162, 335] on span "3 Roles" at bounding box center [168, 338] width 15 height 7
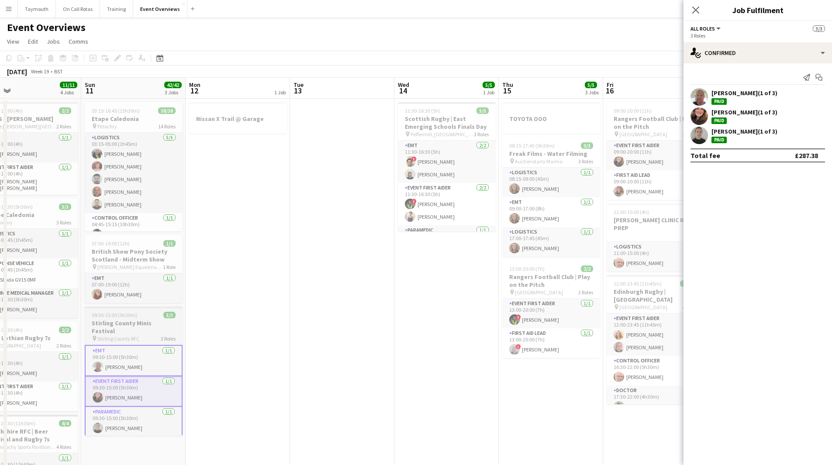
click at [165, 324] on h3 "Stirling County Minis Festival" at bounding box center [134, 327] width 98 height 16
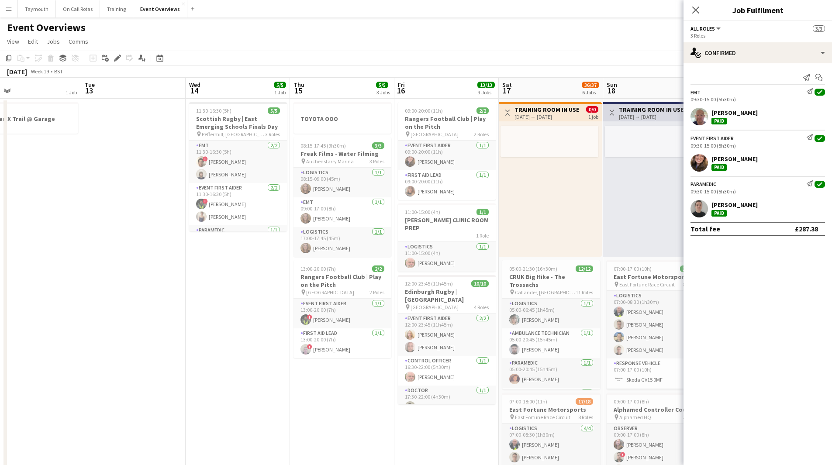
drag, startPoint x: 478, startPoint y: 348, endPoint x: 292, endPoint y: 350, distance: 186.0
click at [288, 347] on app-calendar-viewport "Fri 9 Sat 10 11/11 4 Jobs Sun 11 42/42 3 Jobs Mon 12 1 Job Tue 13 Wed 14 5/5 1 …" at bounding box center [416, 468] width 832 height 781
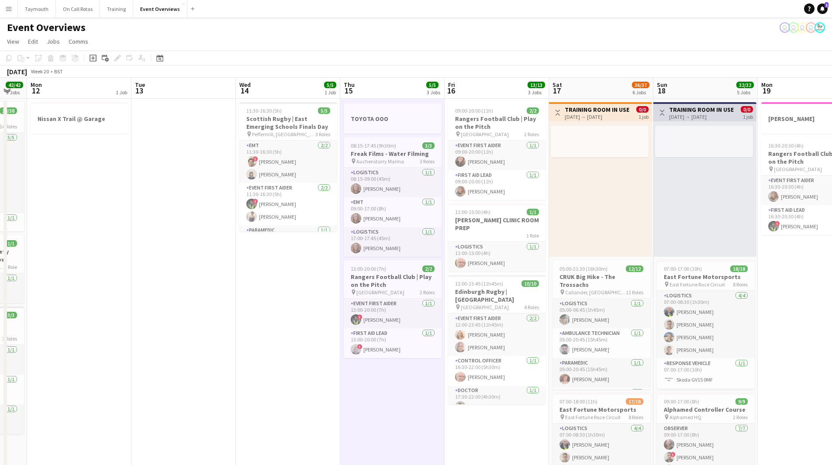
scroll to position [0, 343]
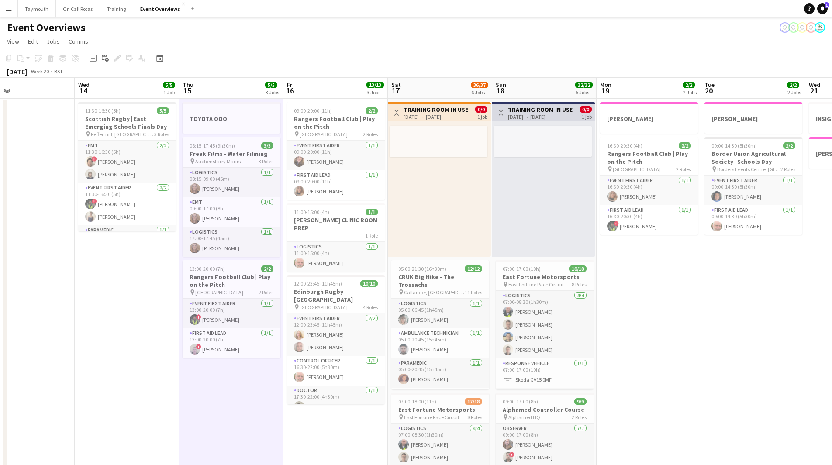
drag, startPoint x: 377, startPoint y: 397, endPoint x: 247, endPoint y: 397, distance: 130.1
click at [247, 397] on app-calendar-viewport "Sat 10 11/11 4 Jobs Sun 11 42/42 3 Jobs Mon 12 1 Job Tue 13 Wed 14 5/5 1 Job Th…" at bounding box center [416, 468] width 832 height 781
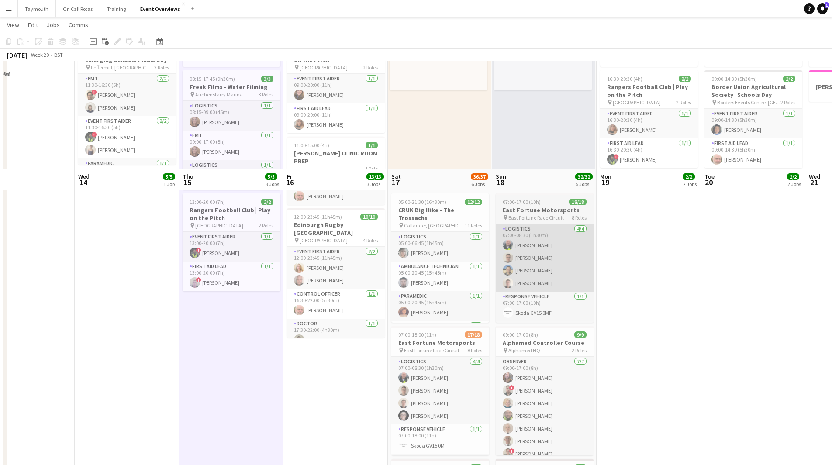
scroll to position [0, 0]
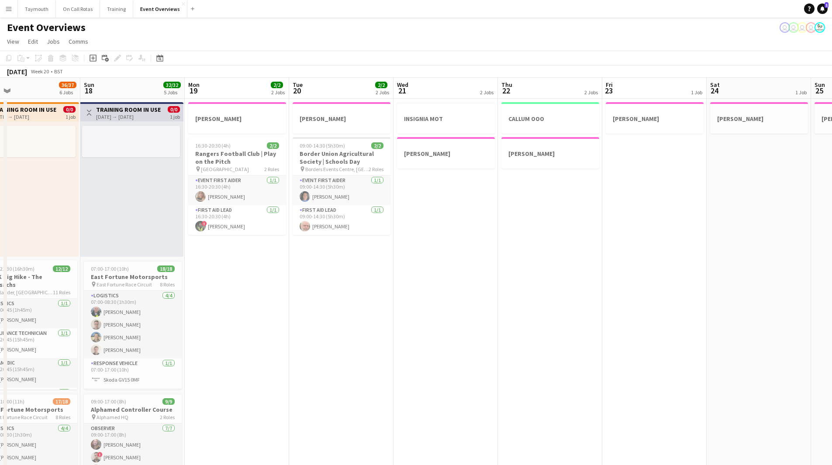
drag, startPoint x: 665, startPoint y: 329, endPoint x: 253, endPoint y: 340, distance: 412.0
click at [253, 340] on app-calendar-viewport "Wed 14 5/5 1 Job Thu 15 5/5 3 Jobs Fri 16 13/13 3 Jobs Sat 17 36/37 6 Jobs Sun …" at bounding box center [416, 468] width 832 height 781
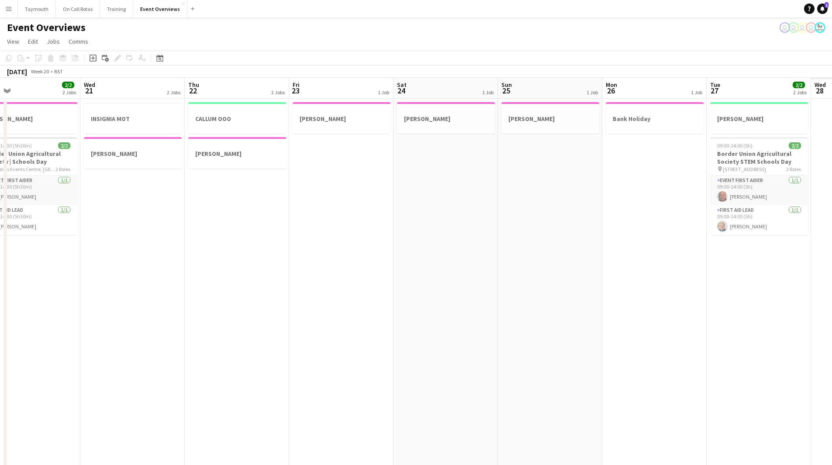
drag, startPoint x: 158, startPoint y: 339, endPoint x: 140, endPoint y: 338, distance: 17.5
click at [140, 338] on app-calendar-viewport "Sat 17 36/37 6 Jobs Sun 18 32/32 5 Jobs Mon 19 2/2 2 Jobs Tue 20 2/2 2 Jobs Wed…" at bounding box center [416, 468] width 832 height 781
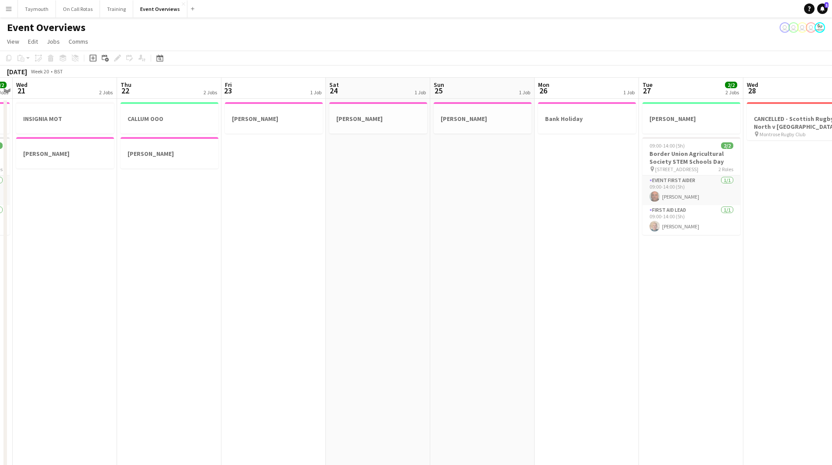
drag, startPoint x: 593, startPoint y: 346, endPoint x: 229, endPoint y: 343, distance: 363.8
click at [161, 347] on app-calendar-viewport "Sun 18 32/32 5 Jobs Mon 19 2/2 2 Jobs Tue 20 2/2 2 Jobs Wed 21 2 Jobs Thu 22 2 …" at bounding box center [416, 468] width 832 height 781
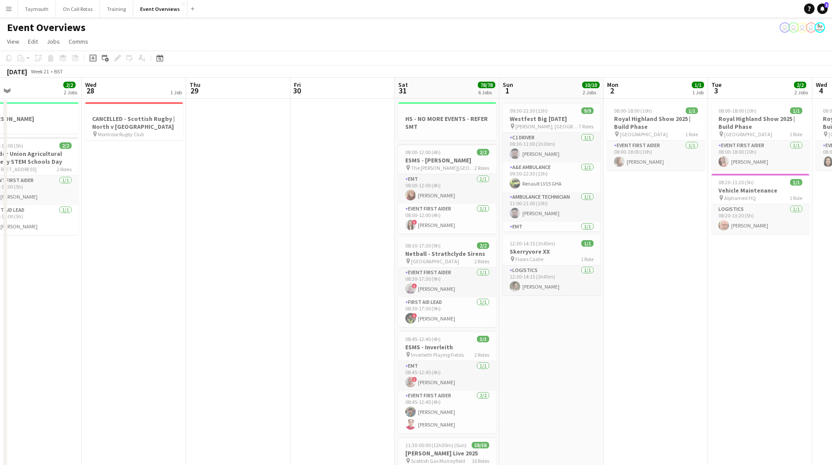
drag, startPoint x: 478, startPoint y: 339, endPoint x: 116, endPoint y: 362, distance: 362.7
click at [116, 362] on app-calendar-viewport "Fri 23 1 Job Sat 24 1 Job Sun 25 1 Job Mon 26 1 Job Tue 27 2/2 2 Jobs Wed 28 1 …" at bounding box center [416, 468] width 832 height 781
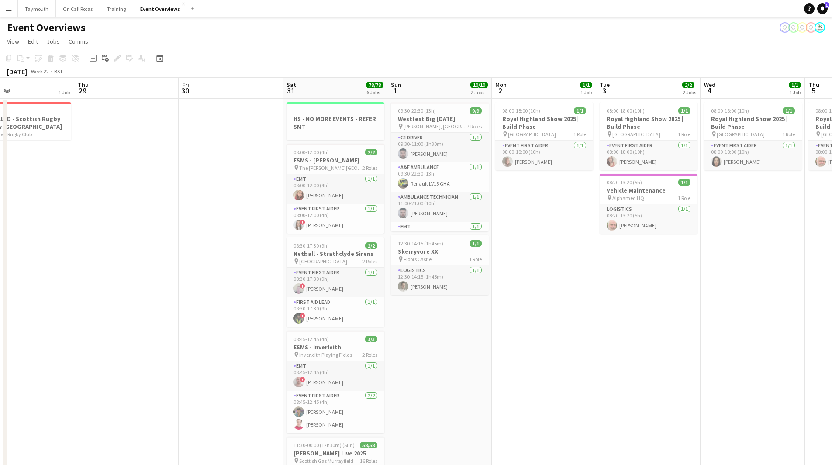
drag, startPoint x: 565, startPoint y: 311, endPoint x: 272, endPoint y: 335, distance: 293.9
click at [271, 335] on app-calendar-viewport "Sun 25 1 Job Mon 26 1 Job Tue 27 2/2 2 Jobs Wed 28 1 Job Thu 29 Fri 30 Sat 31 7…" at bounding box center [416, 468] width 832 height 781
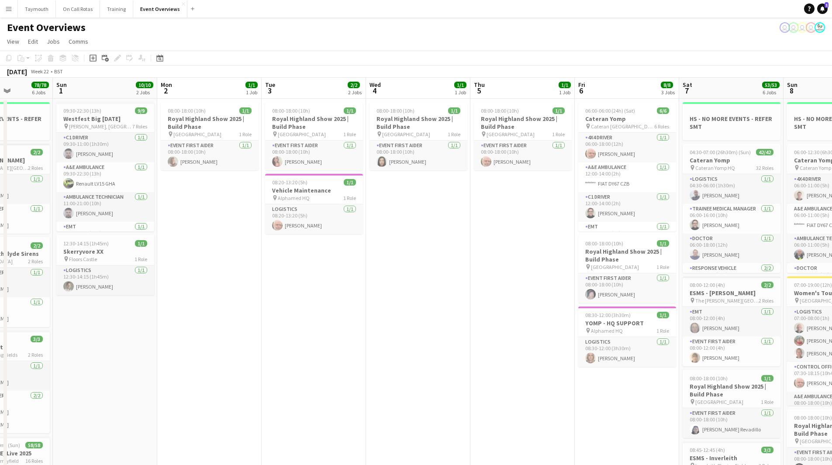
drag, startPoint x: 389, startPoint y: 338, endPoint x: 294, endPoint y: 349, distance: 95.4
click at [294, 349] on app-calendar-viewport "Thu 29 Fri 30 Sat 31 78/78 6 Jobs Sun 1 10/10 2 Jobs Mon 2 1/1 1 Job Tue 3 2/2 …" at bounding box center [416, 468] width 832 height 781
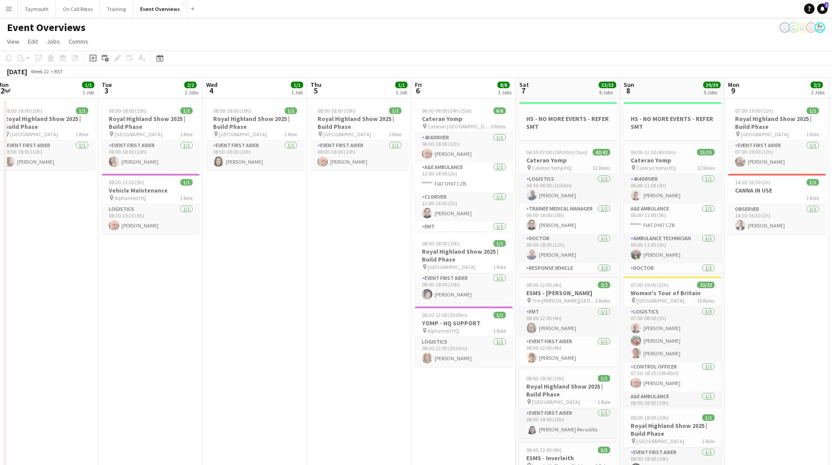
drag, startPoint x: 322, startPoint y: 347, endPoint x: 139, endPoint y: 349, distance: 183.0
click at [139, 349] on app-calendar-viewport "Fri 30 Sat 31 78/78 6 Jobs Sun 1 10/10 2 Jobs Mon 2 1/1 1 Job Tue 3 2/2 2 Jobs …" at bounding box center [416, 468] width 832 height 781
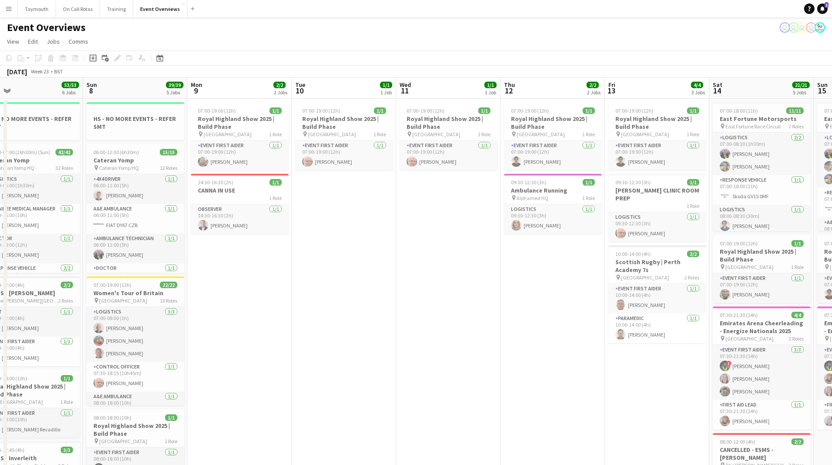
drag, startPoint x: 726, startPoint y: 363, endPoint x: 431, endPoint y: 365, distance: 294.8
click at [431, 365] on app-calendar-viewport "Wed 4 1/1 1 Job Thu 5 1/1 1 Job Fri 6 8/8 3 Jobs Sat 7 53/53 6 Jobs Sun 8 39/39…" at bounding box center [416, 468] width 832 height 781
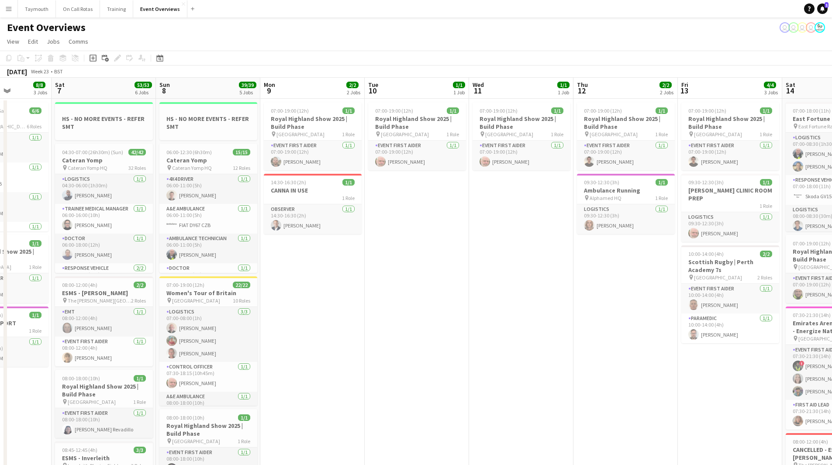
click at [278, 359] on app-calendar-viewport "Wed 4 1/1 1 Job Thu 5 1/1 1 Job Fri 6 8/8 3 Jobs Sat 7 53/53 6 Jobs Sun 8 39/39…" at bounding box center [416, 468] width 832 height 781
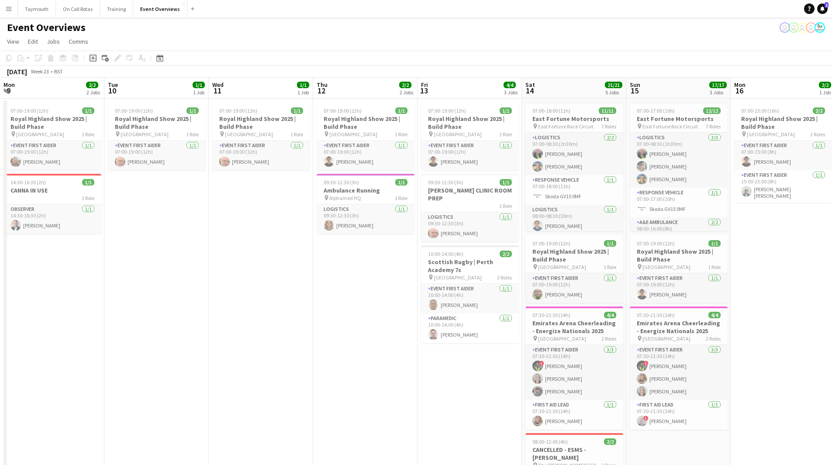
drag, startPoint x: 344, startPoint y: 359, endPoint x: 186, endPoint y: 378, distance: 159.1
click at [186, 378] on app-calendar-viewport "Fri 6 8/8 3 Jobs Sat 7 53/53 6 Jobs Sun 8 39/39 5 Jobs Mon 9 2/2 2 Jobs Tue 10 …" at bounding box center [416, 468] width 832 height 781
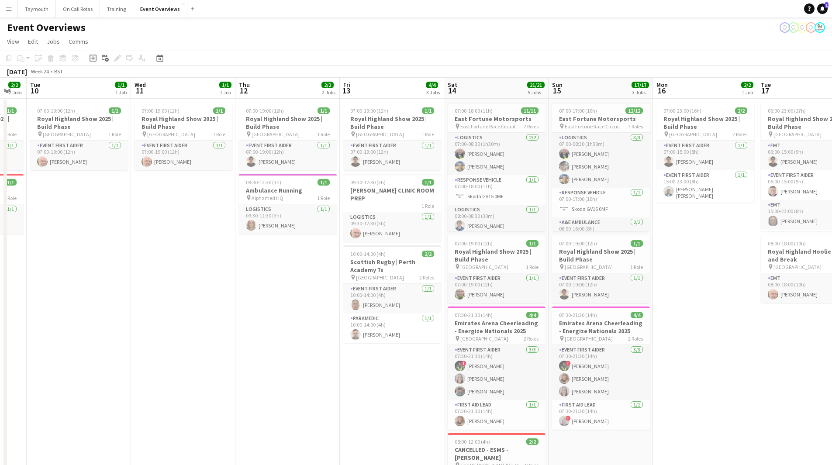
drag, startPoint x: 277, startPoint y: 385, endPoint x: 215, endPoint y: 393, distance: 62.1
click at [215, 393] on app-calendar-viewport "Sat 7 53/53 6 Jobs Sun 8 39/39 5 Jobs Mon 9 2/2 2 Jobs Tue 10 1/1 1 Job Wed 11 …" at bounding box center [416, 468] width 832 height 781
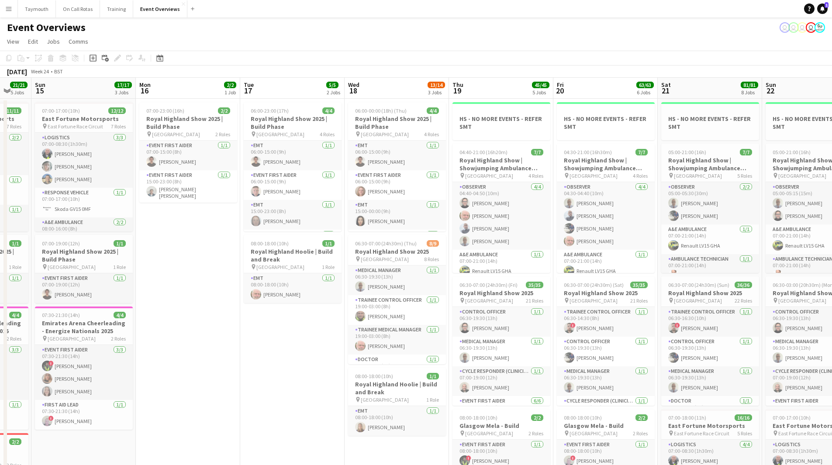
drag, startPoint x: 624, startPoint y: 399, endPoint x: 215, endPoint y: 396, distance: 408.8
drag, startPoint x: 257, startPoint y: 374, endPoint x: 166, endPoint y: 372, distance: 90.4
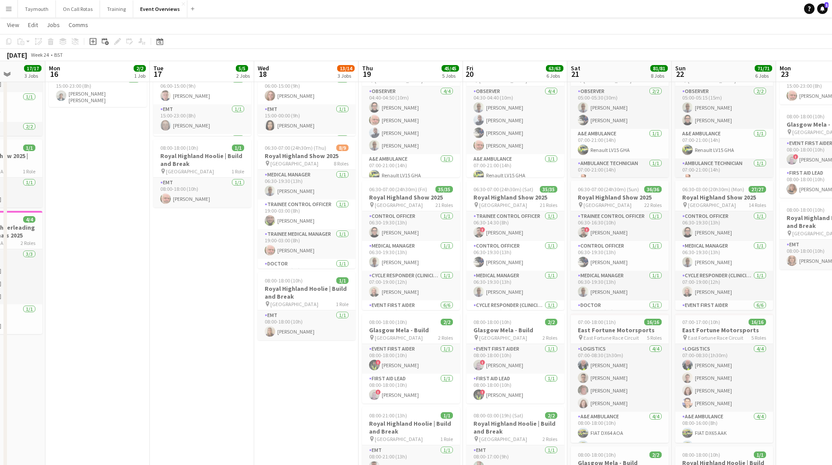
scroll to position [44, 0]
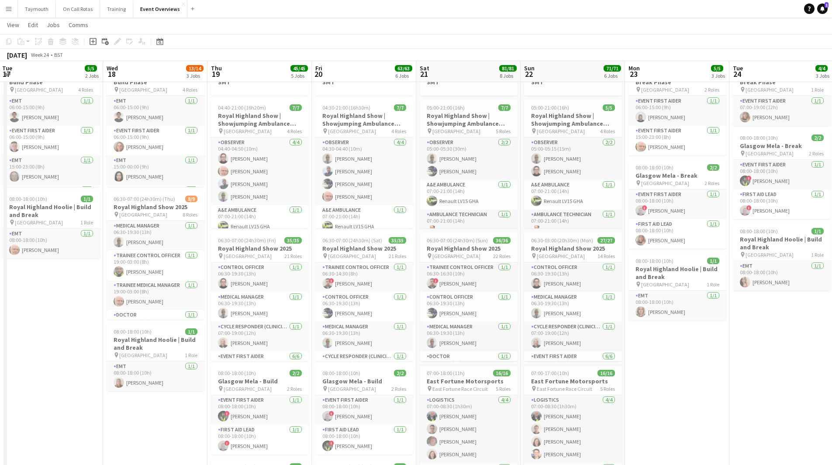
drag, startPoint x: 322, startPoint y: 395, endPoint x: 166, endPoint y: 390, distance: 156.0
click at [166, 390] on app-calendar-viewport "Sat 14 21/21 5 Jobs Sun 15 17/17 3 Jobs Mon 16 2/2 1 Job Tue 17 5/5 2 Jobs Wed …" at bounding box center [416, 454] width 832 height 928
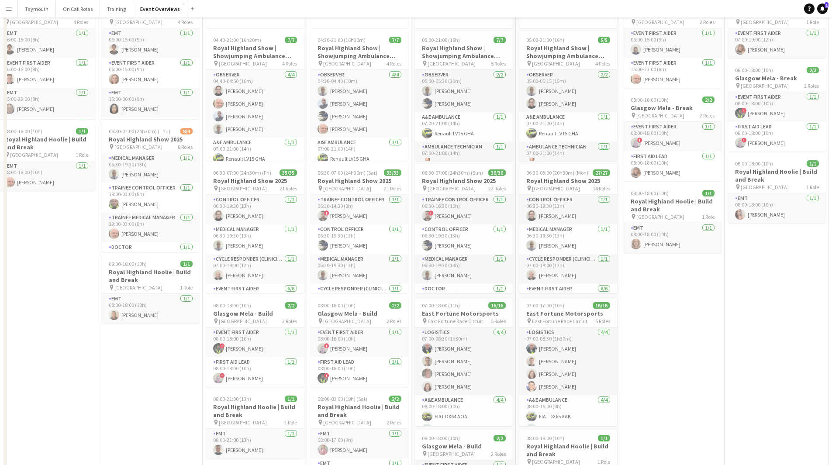
scroll to position [0, 0]
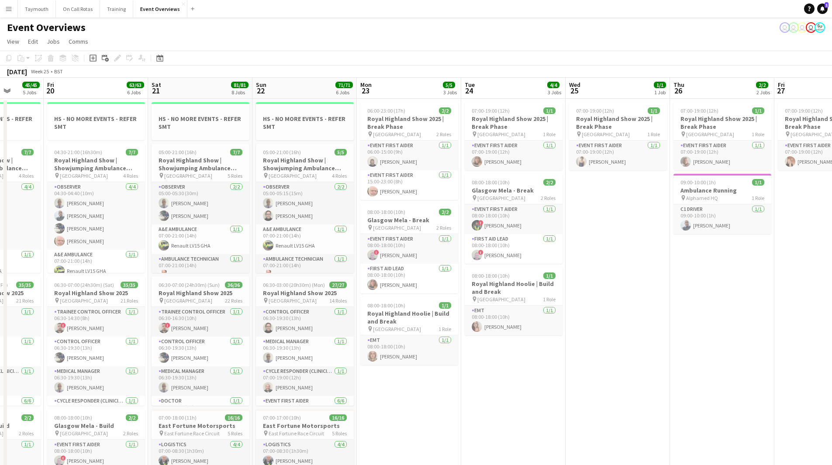
drag, startPoint x: 707, startPoint y: 439, endPoint x: 441, endPoint y: 429, distance: 266.1
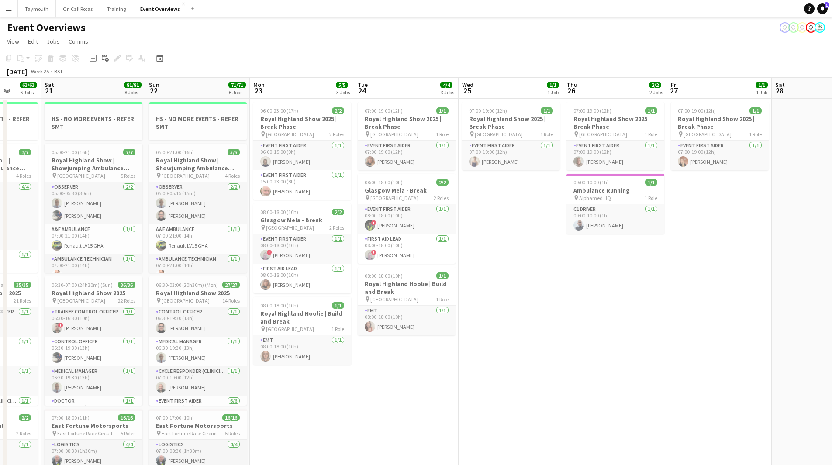
scroll to position [0, 293]
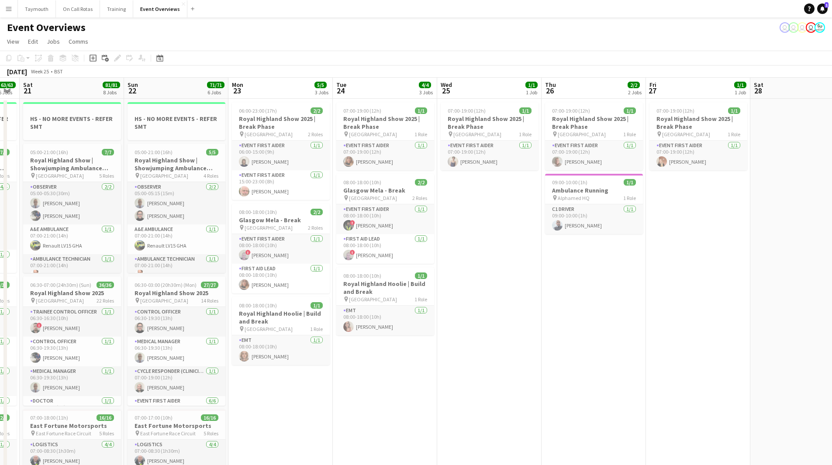
drag, startPoint x: 482, startPoint y: 417, endPoint x: 303, endPoint y: 418, distance: 179.0
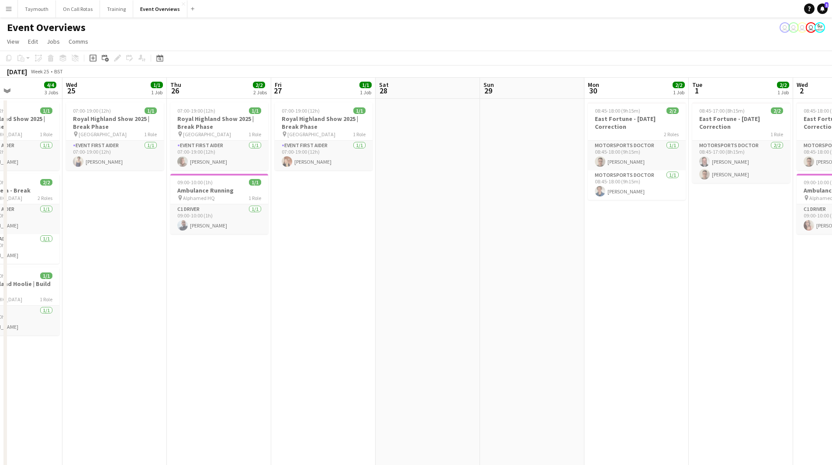
drag, startPoint x: 486, startPoint y: 368, endPoint x: 340, endPoint y: 364, distance: 146.3
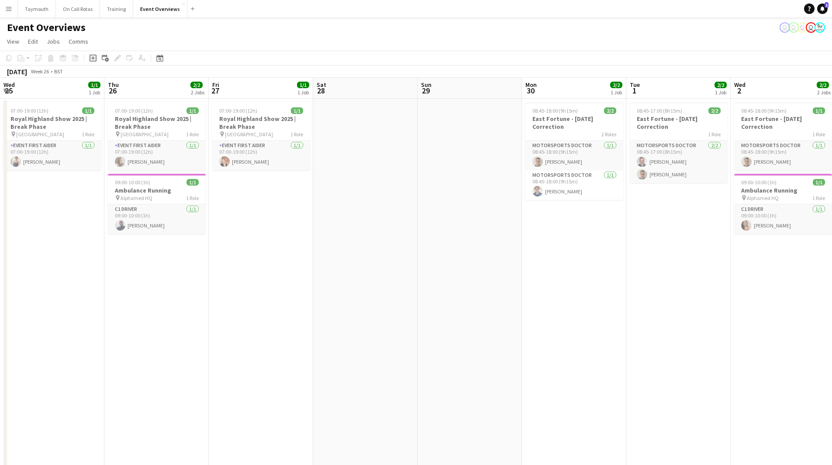
drag, startPoint x: 355, startPoint y: 367, endPoint x: 123, endPoint y: 383, distance: 232.9
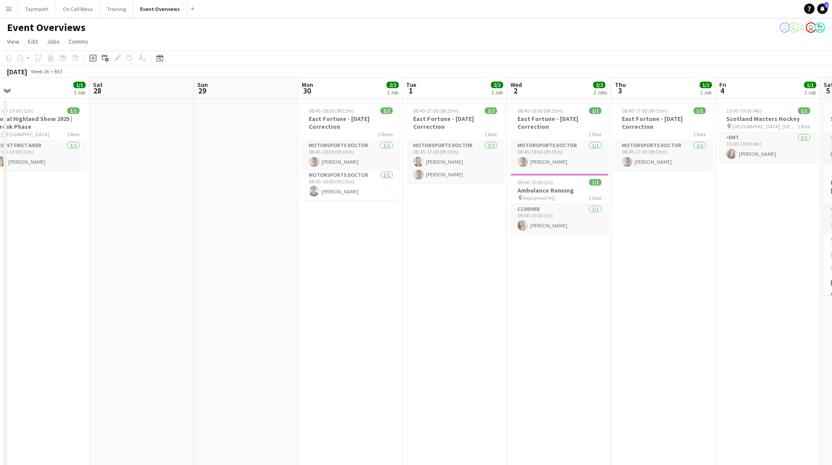
drag, startPoint x: 357, startPoint y: 383, endPoint x: 264, endPoint y: 394, distance: 93.7
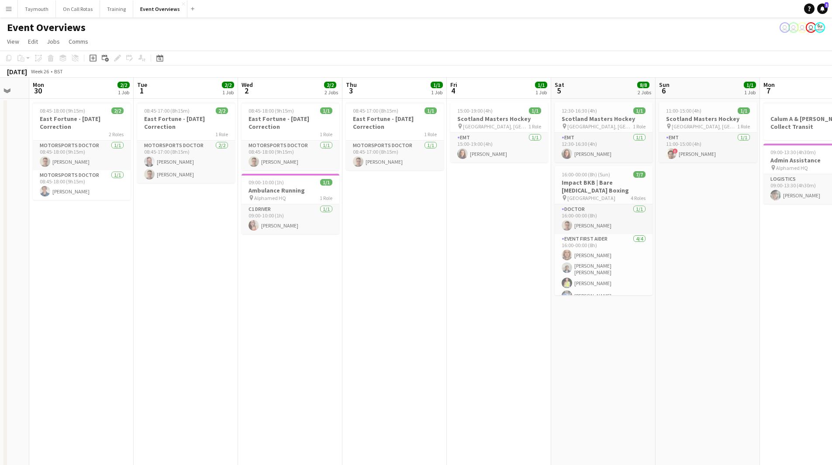
drag, startPoint x: 516, startPoint y: 383, endPoint x: 363, endPoint y: 390, distance: 153.0
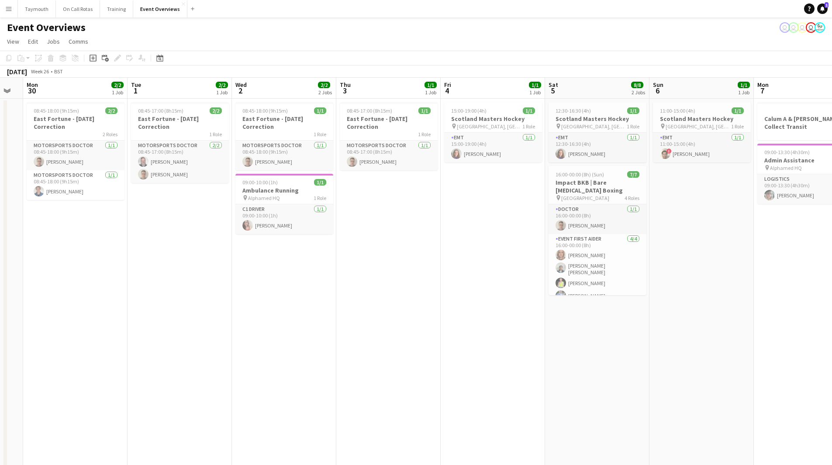
drag, startPoint x: 277, startPoint y: 391, endPoint x: 293, endPoint y: 386, distance: 16.2
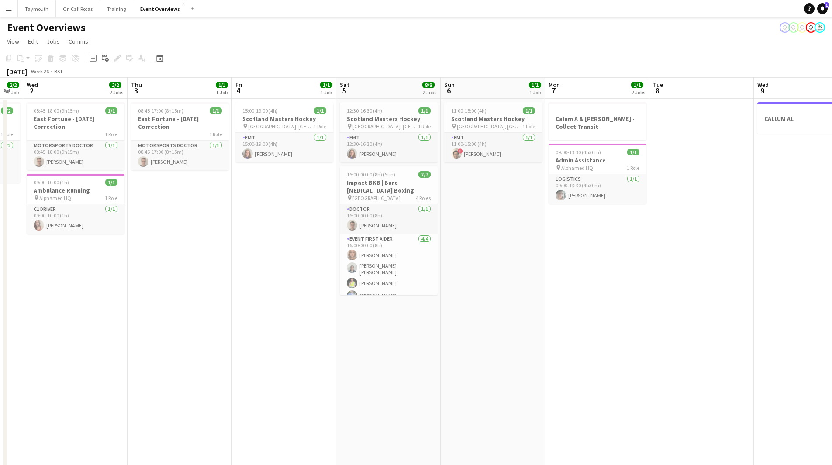
scroll to position [0, 300]
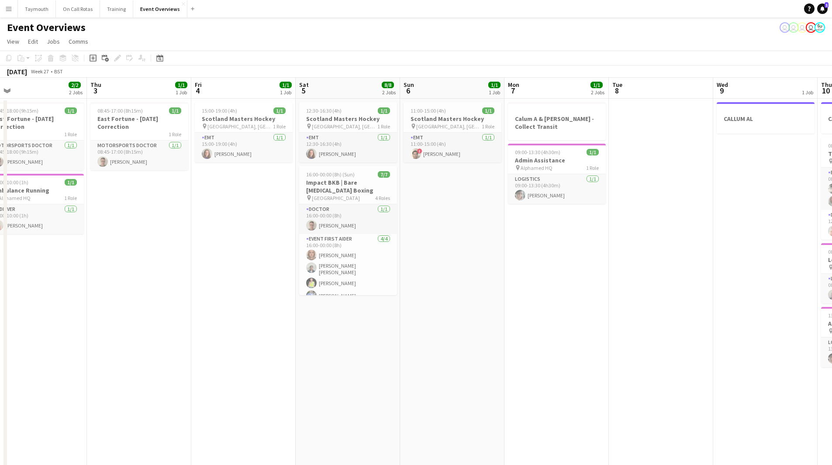
drag, startPoint x: 472, startPoint y: 311, endPoint x: 398, endPoint y: 313, distance: 73.8
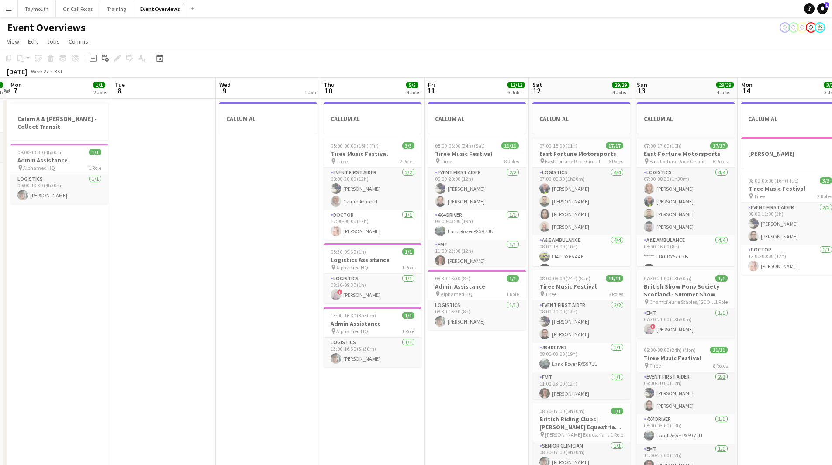
drag, startPoint x: 386, startPoint y: 302, endPoint x: 157, endPoint y: 302, distance: 229.3
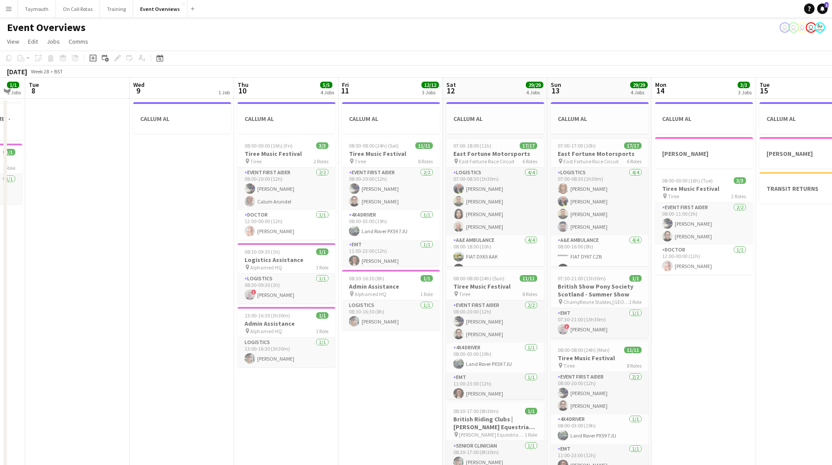
drag, startPoint x: 369, startPoint y: 373, endPoint x: 300, endPoint y: 376, distance: 68.2
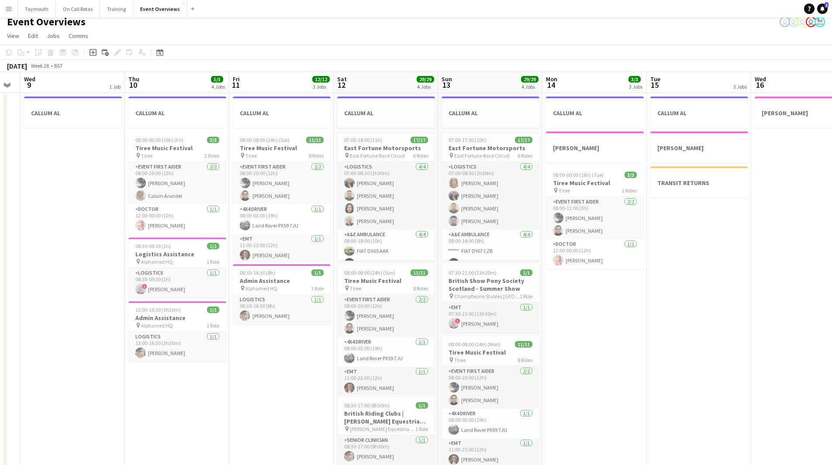
scroll to position [0, 0]
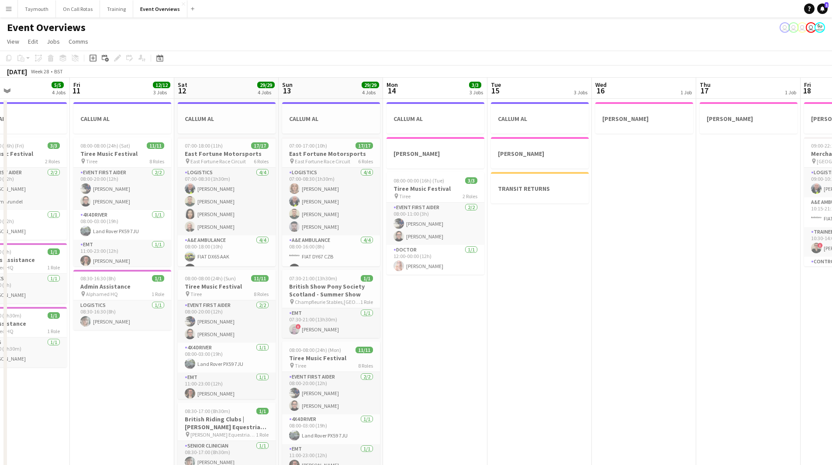
drag, startPoint x: 651, startPoint y: 360, endPoint x: 457, endPoint y: 365, distance: 194.0
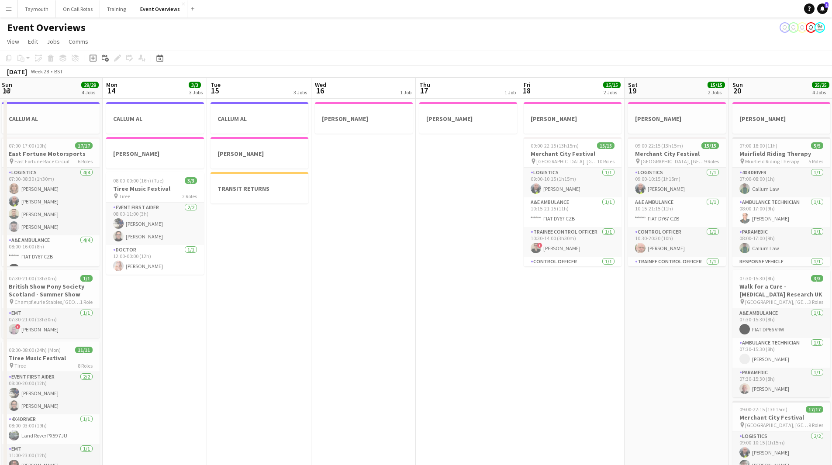
drag, startPoint x: 396, startPoint y: 369, endPoint x: 386, endPoint y: 364, distance: 11.4
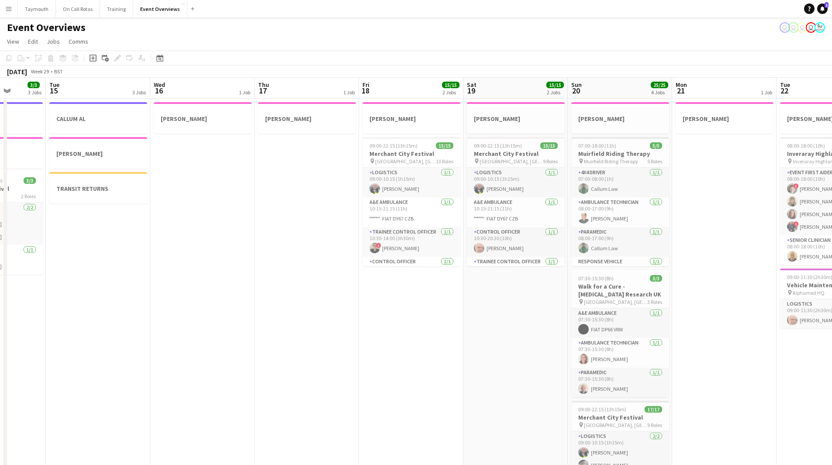
drag, startPoint x: 348, startPoint y: 364, endPoint x: 237, endPoint y: 367, distance: 111.0
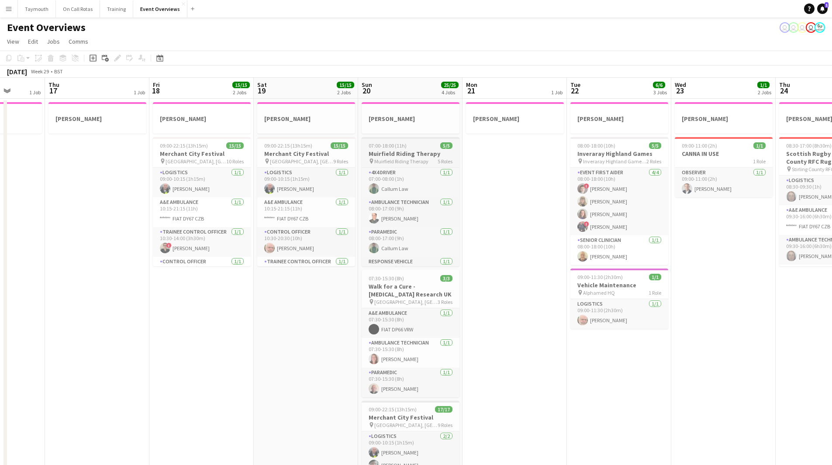
drag, startPoint x: 394, startPoint y: 150, endPoint x: 369, endPoint y: 142, distance: 26.0
click at [394, 150] on h3 "Muirfield Riding Therapy" at bounding box center [411, 154] width 98 height 8
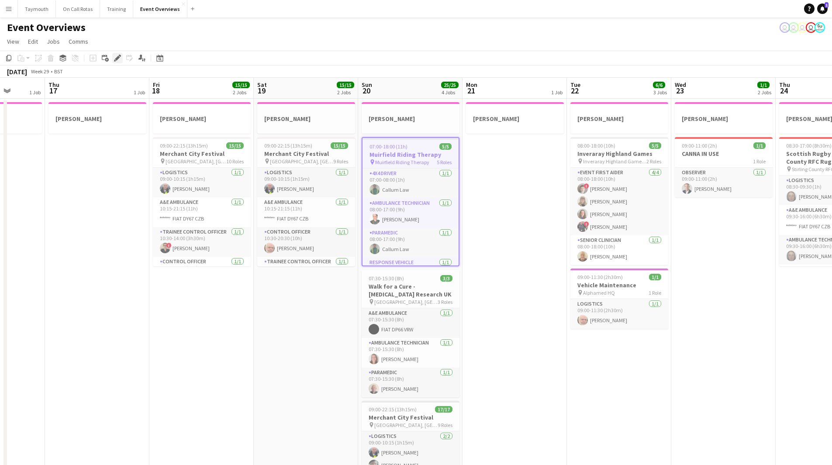
click at [121, 59] on div "Edit" at bounding box center [117, 58] width 10 height 10
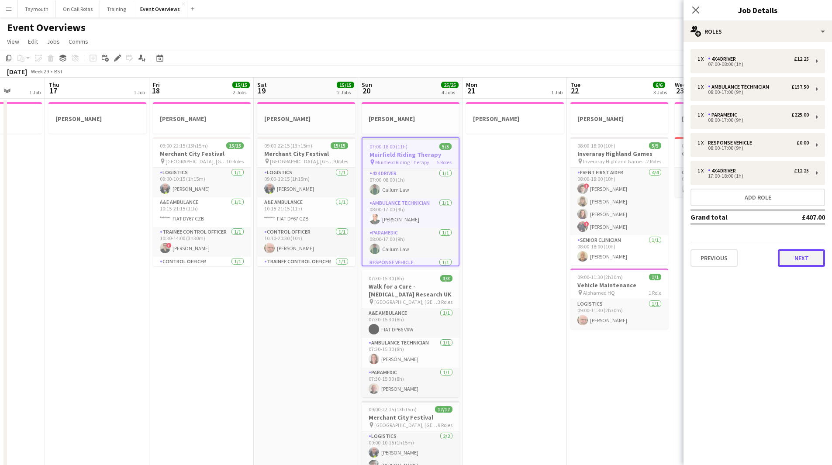
click at [791, 256] on button "Next" at bounding box center [801, 257] width 47 height 17
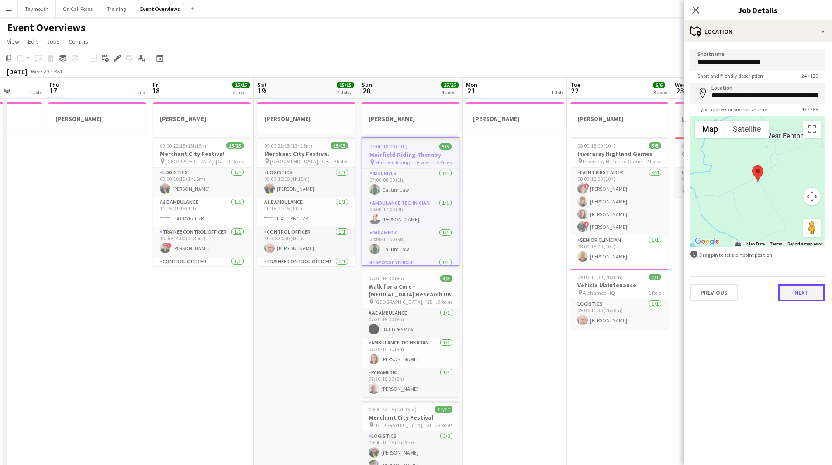
click at [800, 290] on button "Next" at bounding box center [801, 292] width 47 height 17
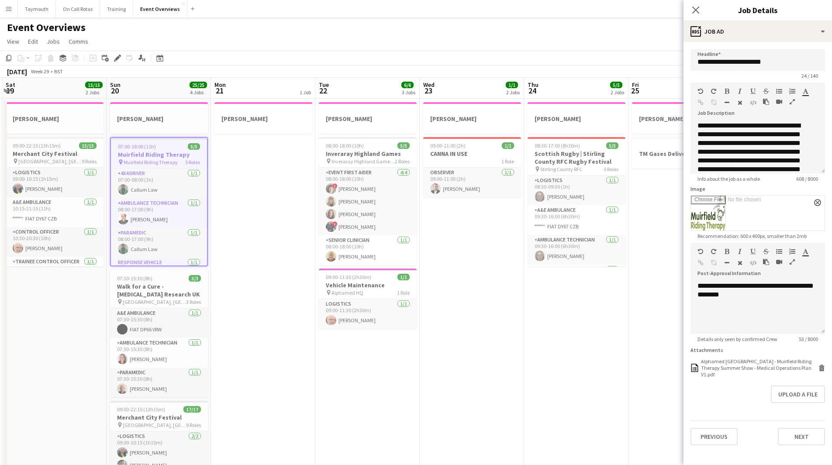
scroll to position [0, 312]
drag, startPoint x: 484, startPoint y: 358, endPoint x: 231, endPoint y: 369, distance: 253.1
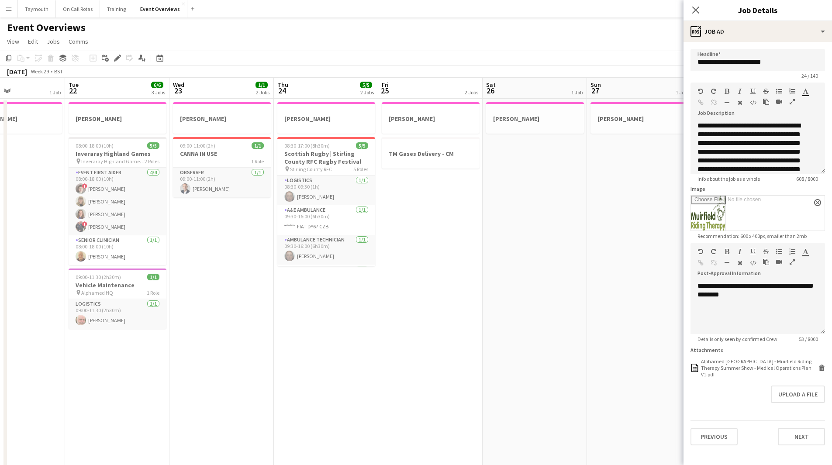
drag, startPoint x: 452, startPoint y: 360, endPoint x: 203, endPoint y: 369, distance: 250.0
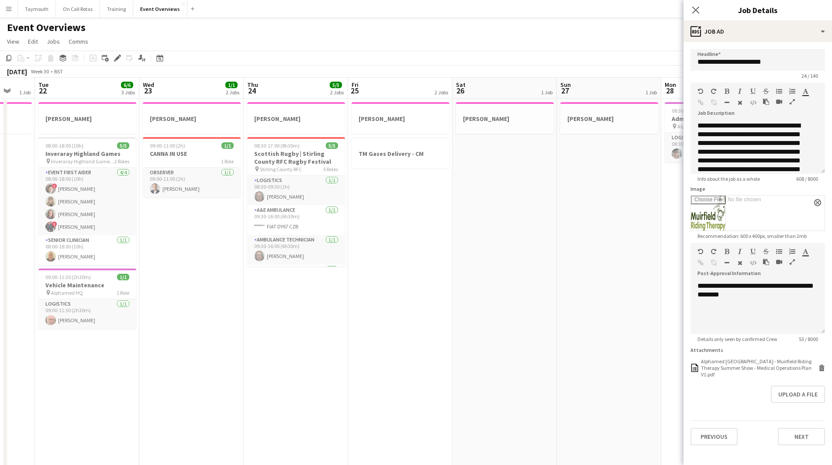
drag, startPoint x: 413, startPoint y: 346, endPoint x: 245, endPoint y: 353, distance: 167.4
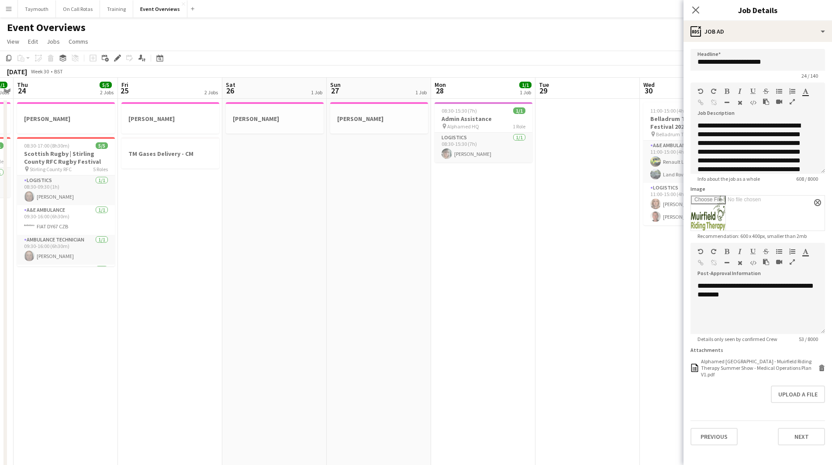
drag, startPoint x: 353, startPoint y: 353, endPoint x: 168, endPoint y: 359, distance: 184.8
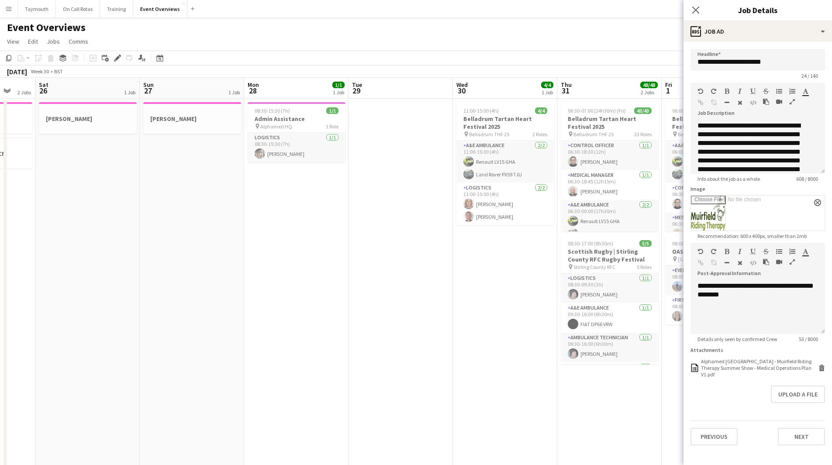
drag, startPoint x: 328, startPoint y: 359, endPoint x: 141, endPoint y: 369, distance: 186.8
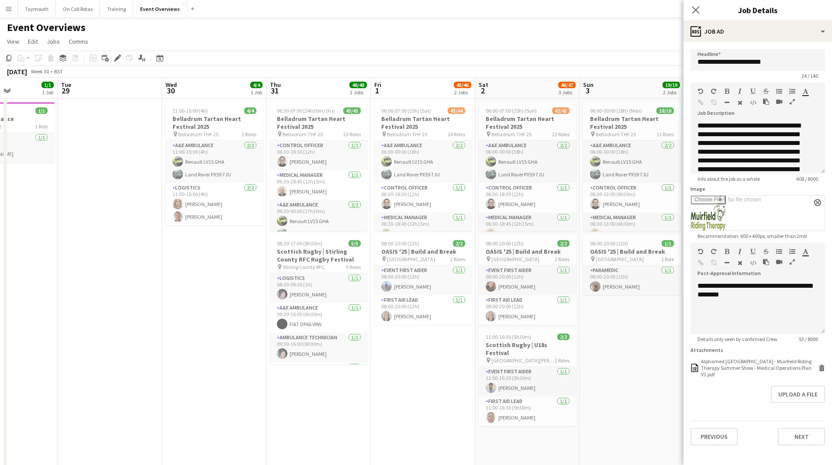
drag, startPoint x: 160, startPoint y: 368, endPoint x: 145, endPoint y: 369, distance: 14.9
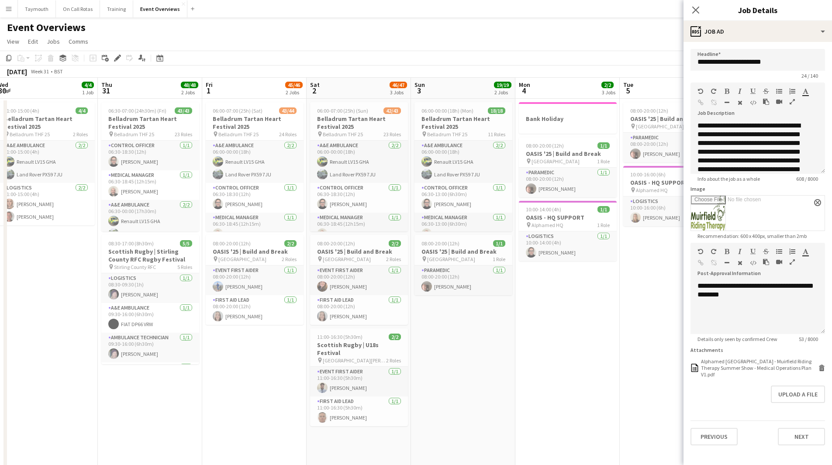
scroll to position [0, 327]
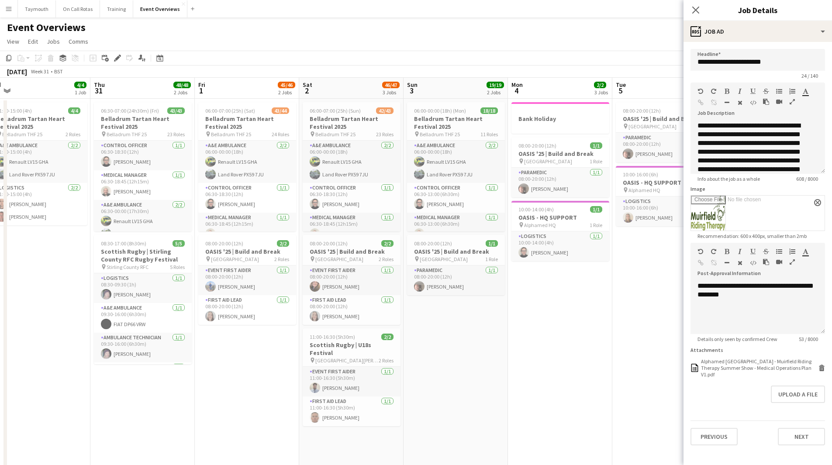
drag, startPoint x: 341, startPoint y: 385, endPoint x: 250, endPoint y: 390, distance: 91.4
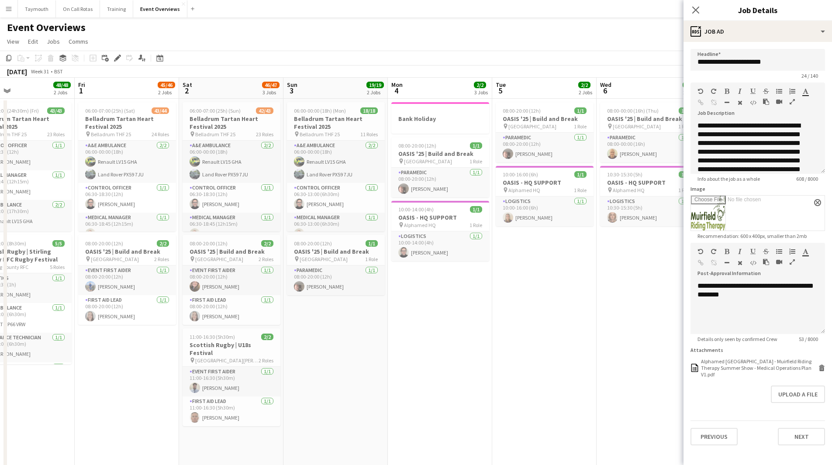
drag, startPoint x: 487, startPoint y: 365, endPoint x: 367, endPoint y: 374, distance: 120.5
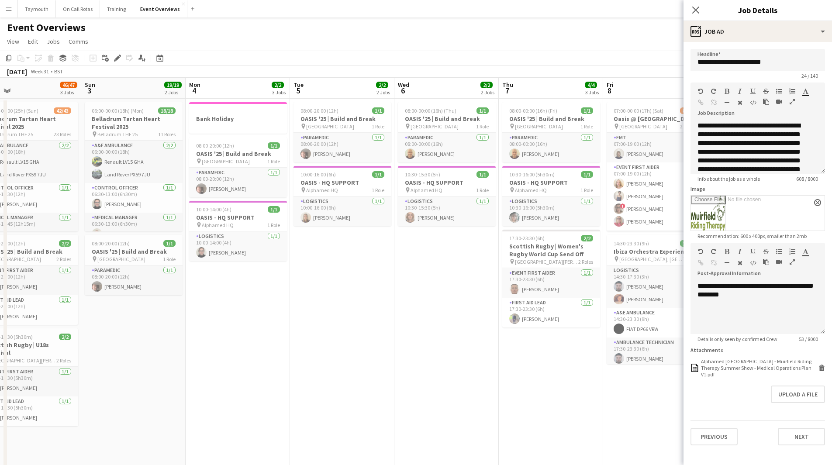
drag, startPoint x: 500, startPoint y: 369, endPoint x: 298, endPoint y: 395, distance: 203.8
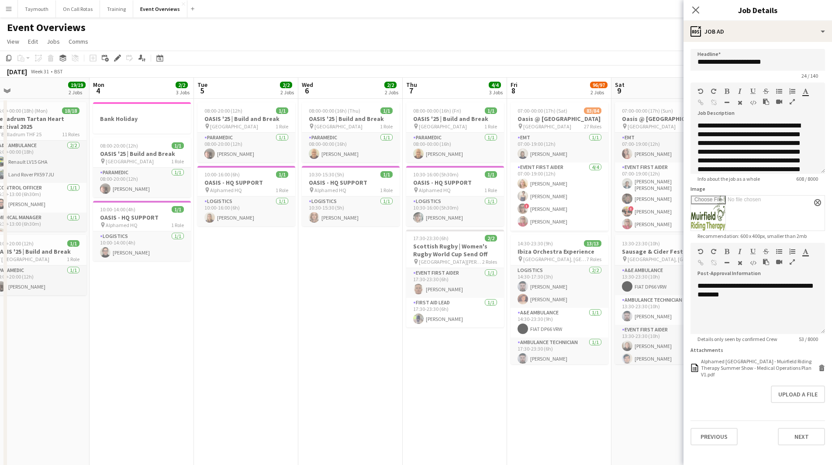
drag, startPoint x: 456, startPoint y: 376, endPoint x: 362, endPoint y: 382, distance: 94.0
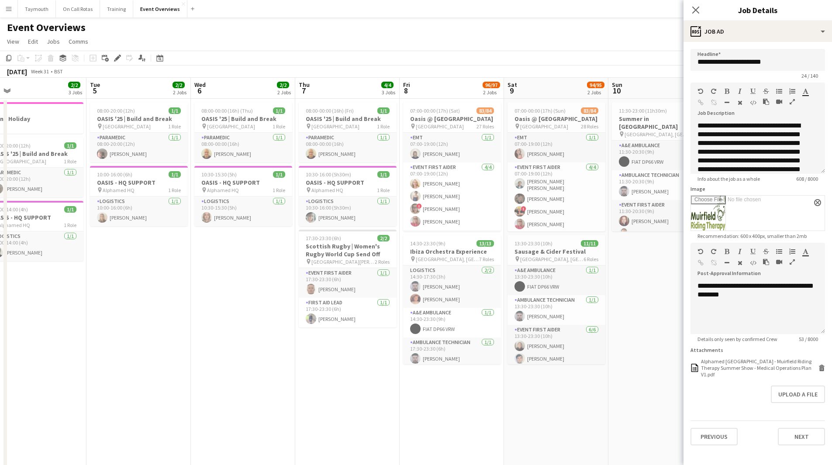
scroll to position [0, 341]
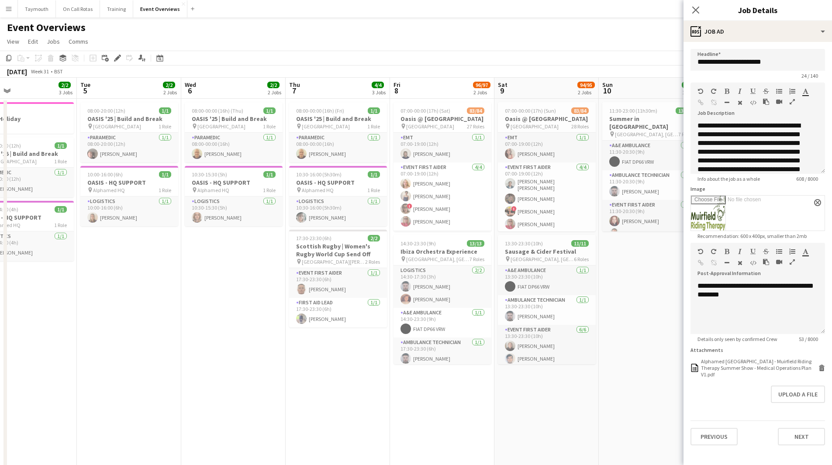
drag, startPoint x: 360, startPoint y: 385, endPoint x: 293, endPoint y: 390, distance: 67.0
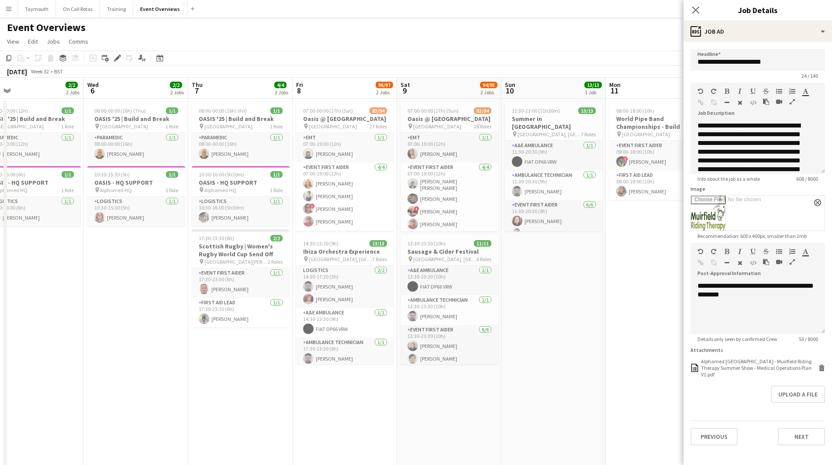
drag, startPoint x: 381, startPoint y: 391, endPoint x: 284, endPoint y: 393, distance: 97.4
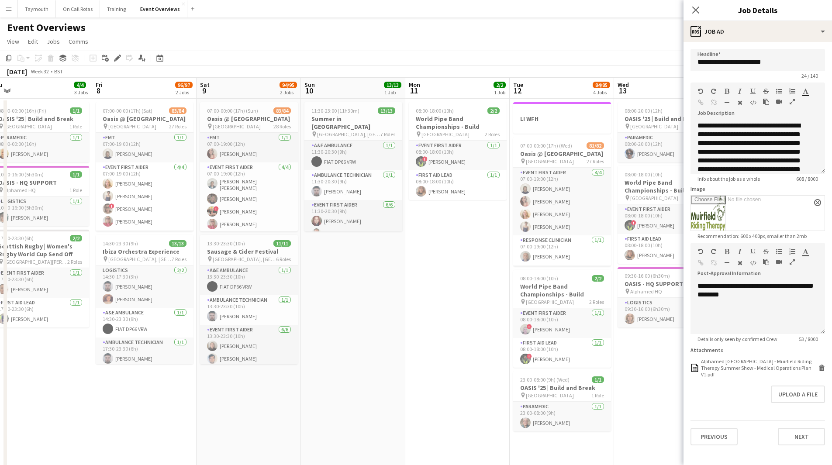
drag, startPoint x: 466, startPoint y: 373, endPoint x: 324, endPoint y: 379, distance: 142.5
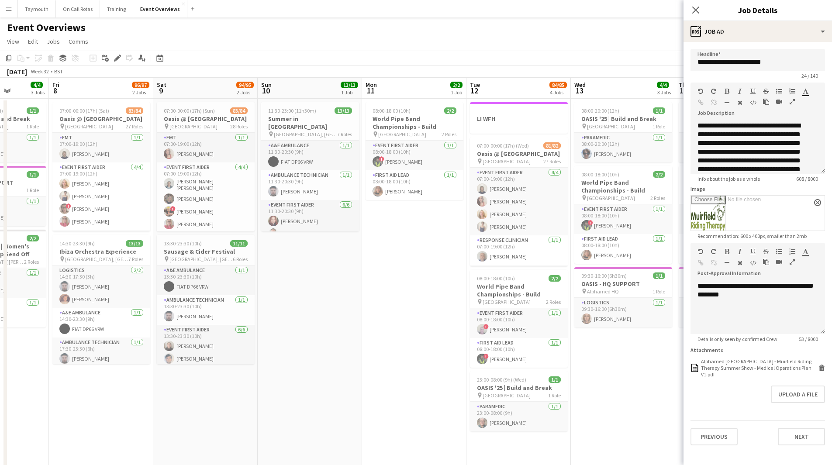
drag, startPoint x: 429, startPoint y: 374, endPoint x: 283, endPoint y: 376, distance: 145.4
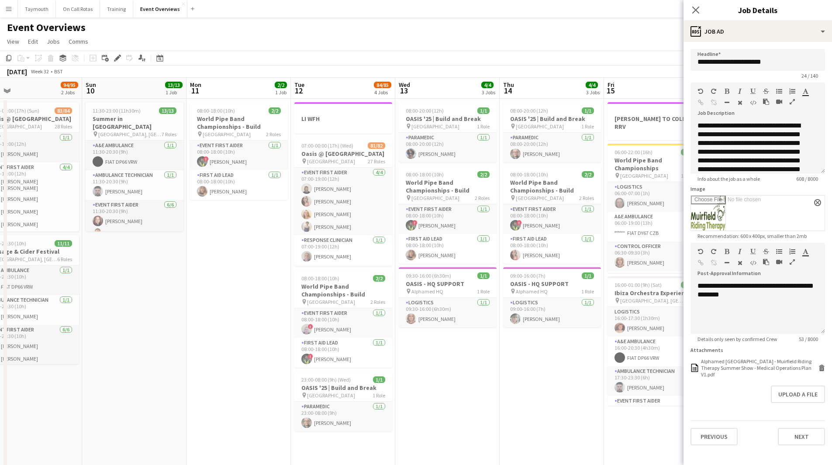
drag, startPoint x: 321, startPoint y: 372, endPoint x: 262, endPoint y: 376, distance: 60.0
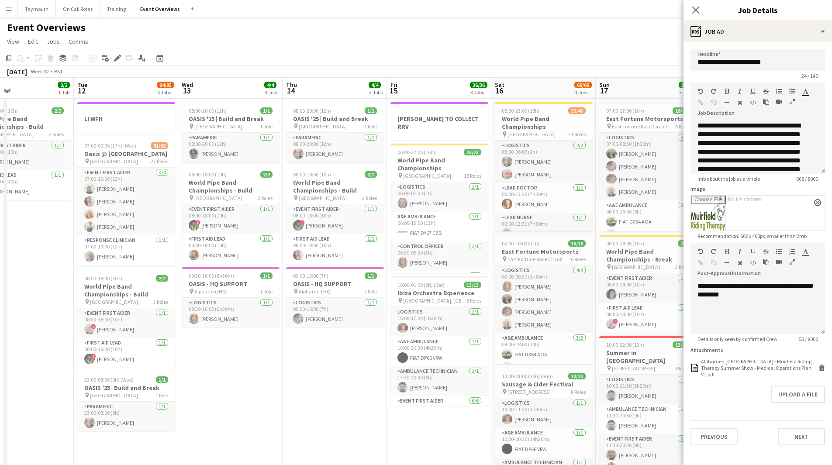
drag, startPoint x: 474, startPoint y: 377, endPoint x: 257, endPoint y: 386, distance: 217.3
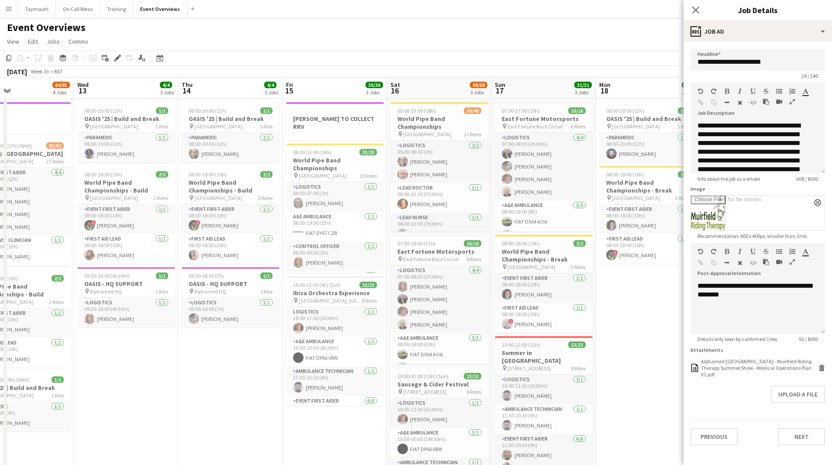
drag, startPoint x: 293, startPoint y: 383, endPoint x: 213, endPoint y: 383, distance: 79.5
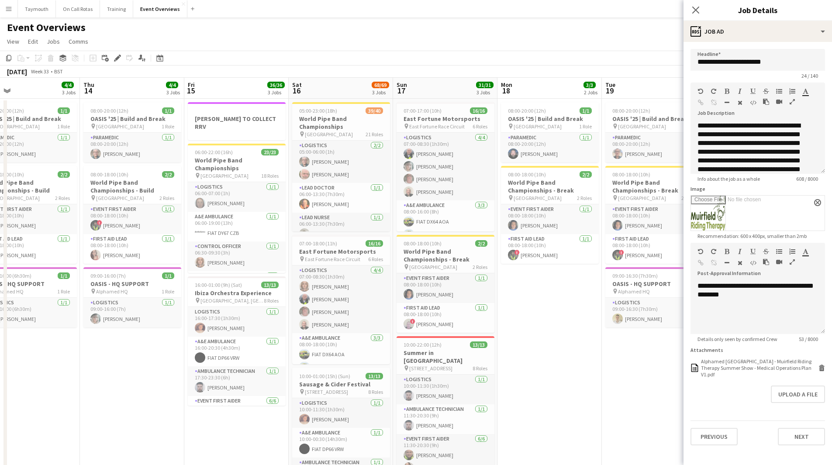
drag, startPoint x: 330, startPoint y: 414, endPoint x: 215, endPoint y: 413, distance: 114.9
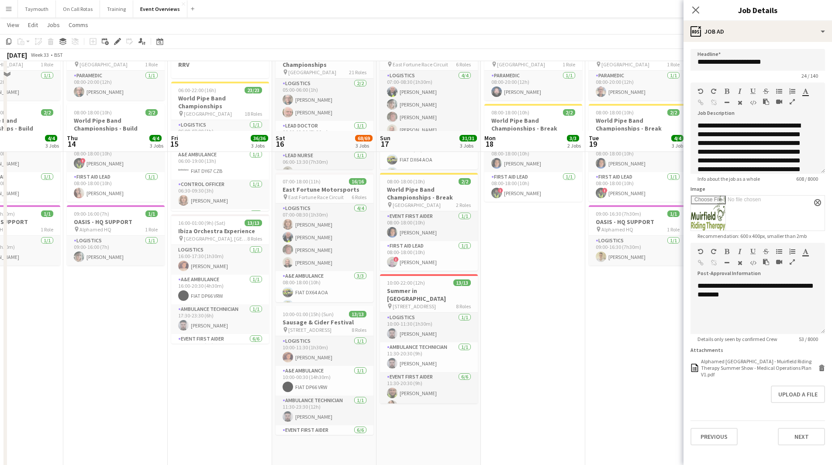
scroll to position [0, 0]
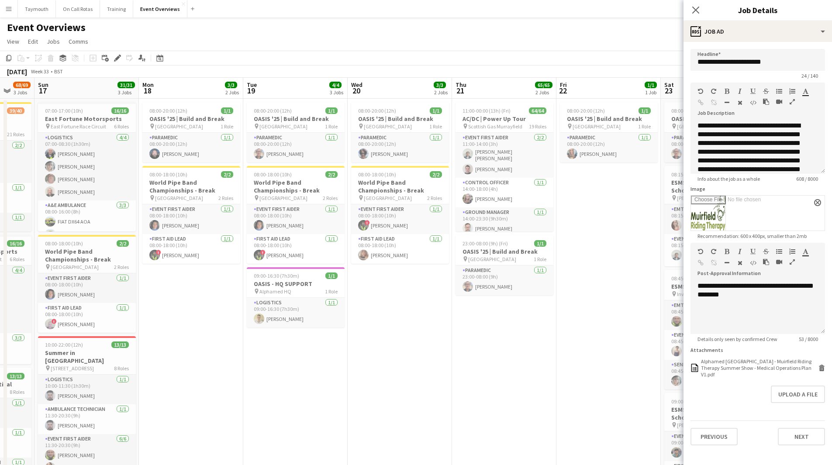
drag, startPoint x: 542, startPoint y: 368, endPoint x: 200, endPoint y: 389, distance: 342.6
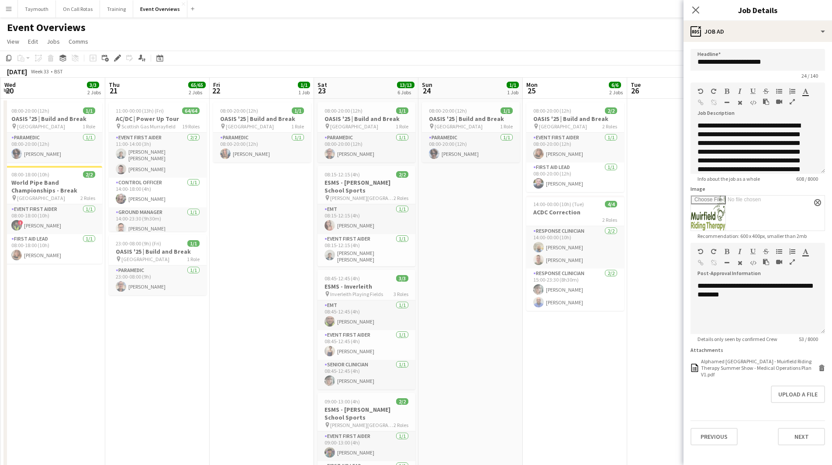
drag, startPoint x: 494, startPoint y: 384, endPoint x: 350, endPoint y: 367, distance: 144.7
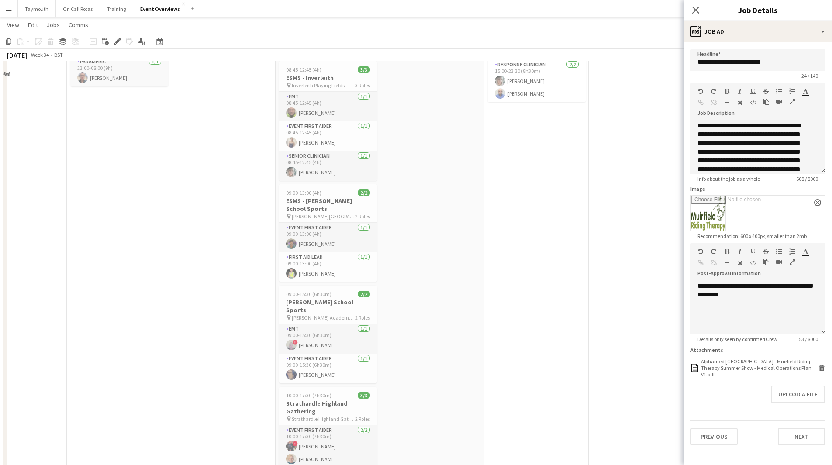
scroll to position [175, 0]
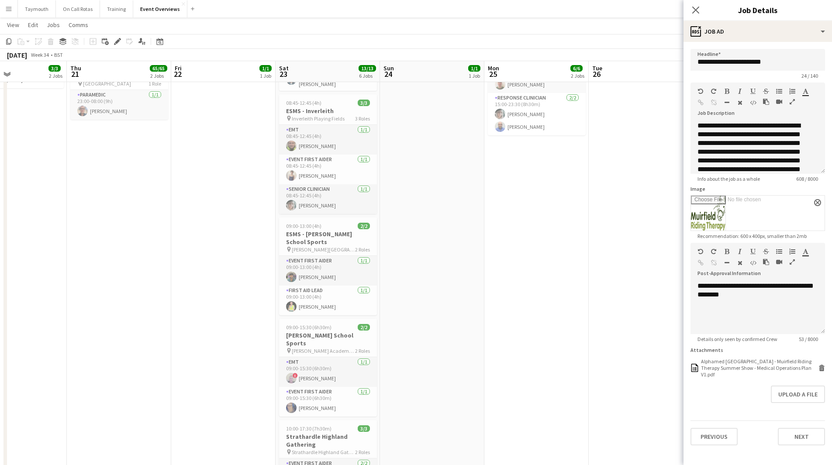
click at [559, 376] on app-date-cell "08:00-20:00 (12h) 2/2 OASIS '25 | Build and Break pin Murrayfield Stadium 2 Rol…" at bounding box center [536, 355] width 104 height 864
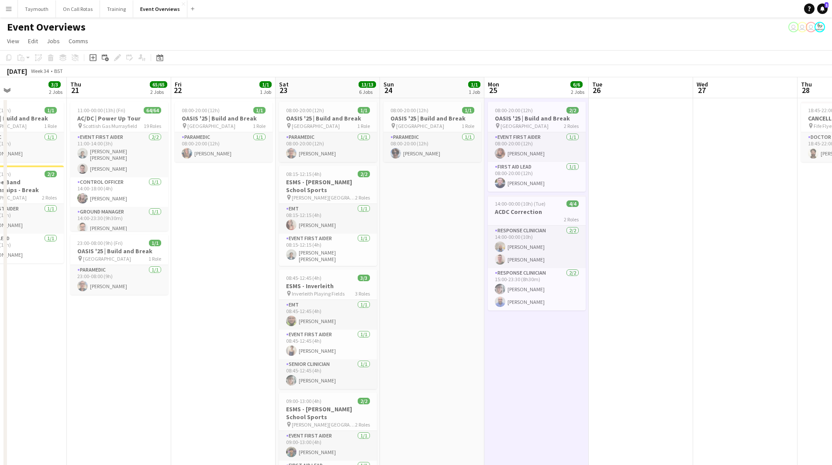
scroll to position [0, 0]
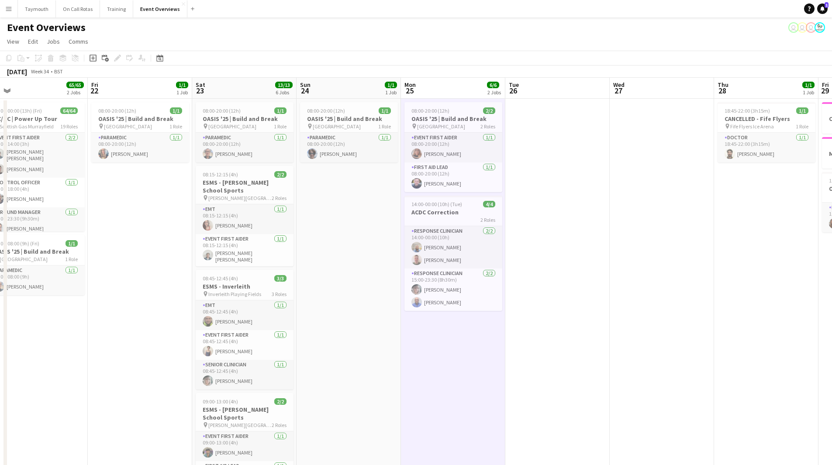
drag, startPoint x: 603, startPoint y: 318, endPoint x: 281, endPoint y: 307, distance: 322.0
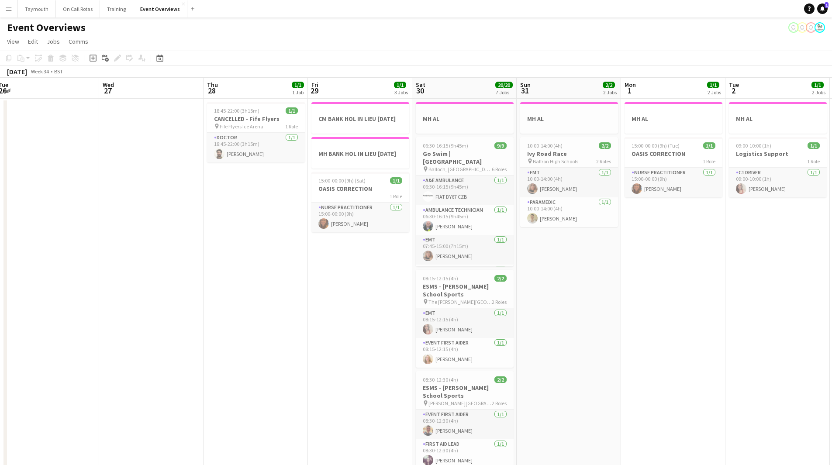
drag, startPoint x: 421, startPoint y: 317, endPoint x: 250, endPoint y: 320, distance: 170.8
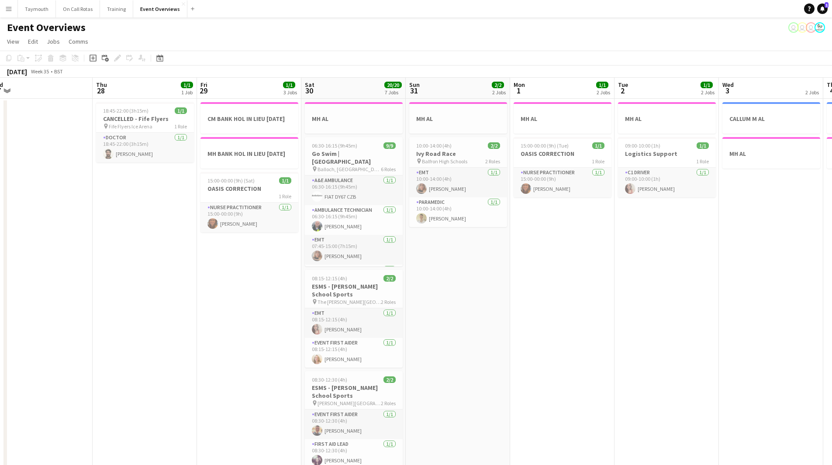
drag, startPoint x: 643, startPoint y: 321, endPoint x: 296, endPoint y: 340, distance: 347.7
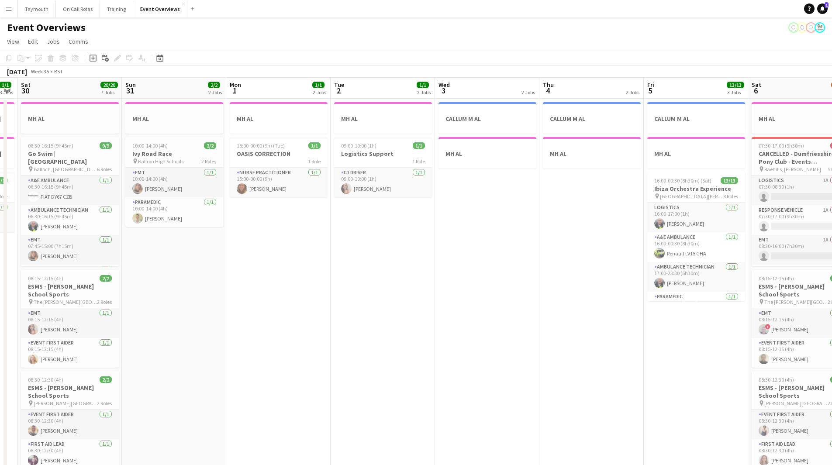
drag, startPoint x: 437, startPoint y: 328, endPoint x: 293, endPoint y: 328, distance: 144.5
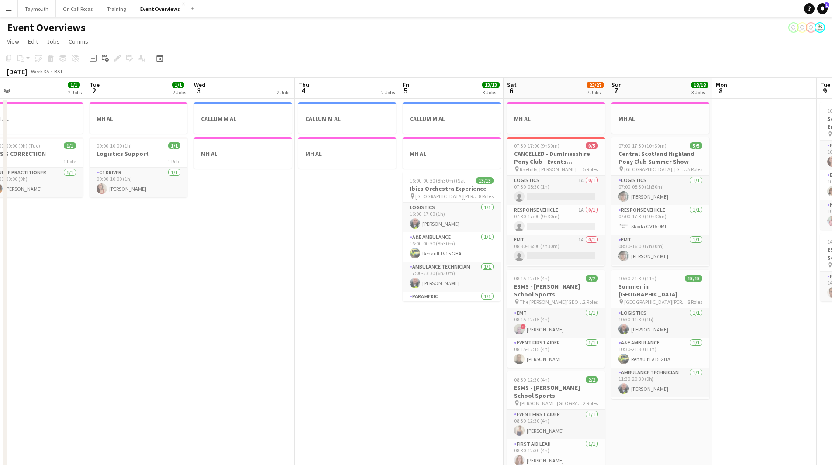
scroll to position [0, 254]
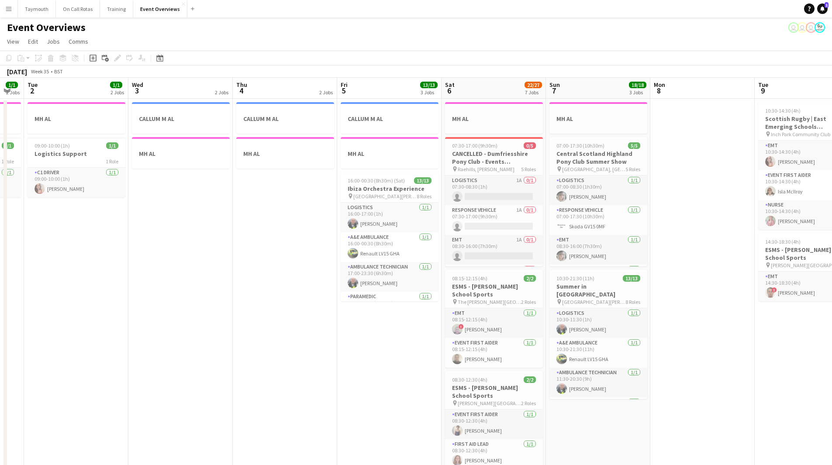
drag, startPoint x: 269, startPoint y: 325, endPoint x: 145, endPoint y: 325, distance: 123.1
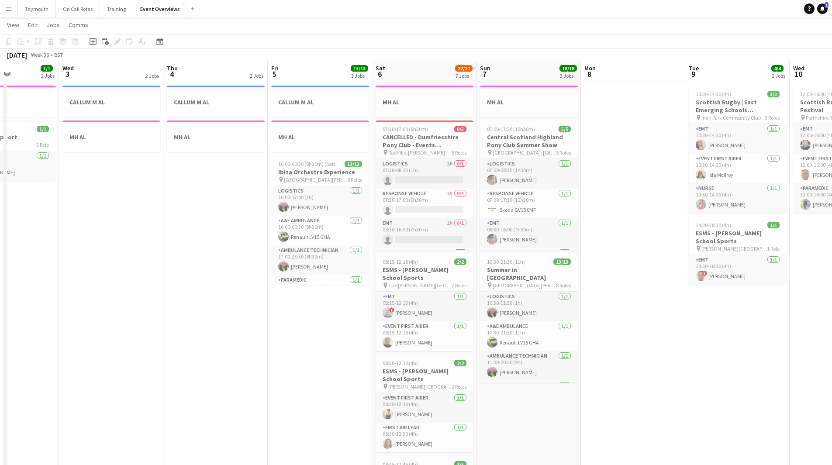
scroll to position [0, 0]
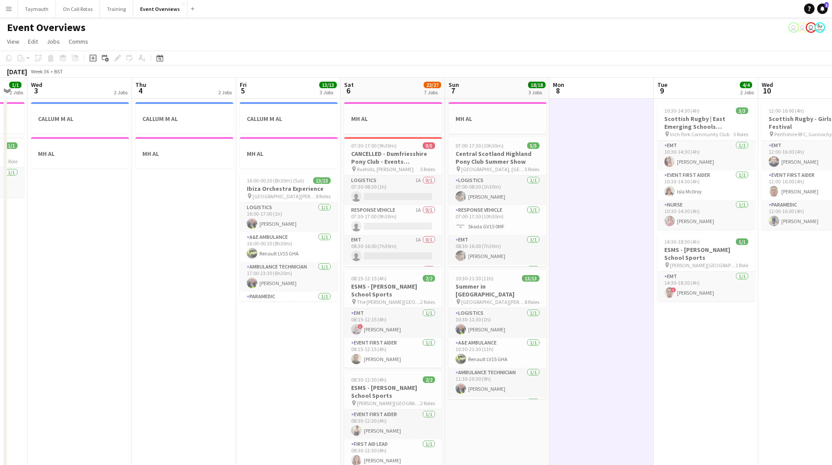
drag, startPoint x: 542, startPoint y: 383, endPoint x: 259, endPoint y: 393, distance: 284.0
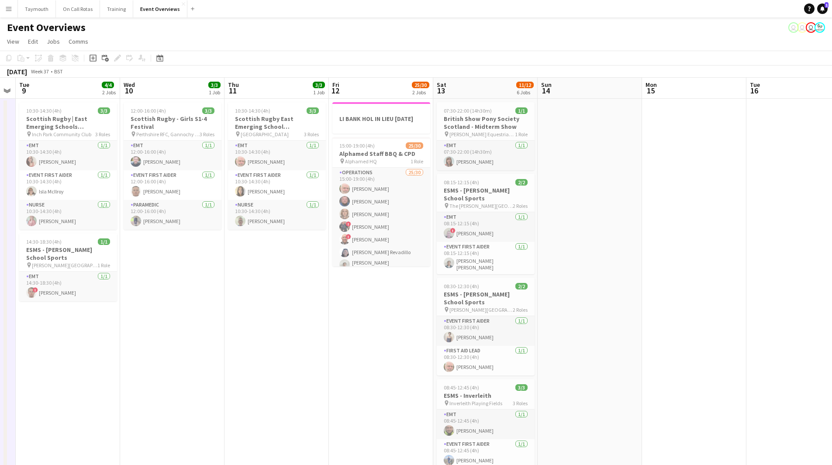
scroll to position [0, 297]
drag, startPoint x: 563, startPoint y: 329, endPoint x: 300, endPoint y: 357, distance: 265.2
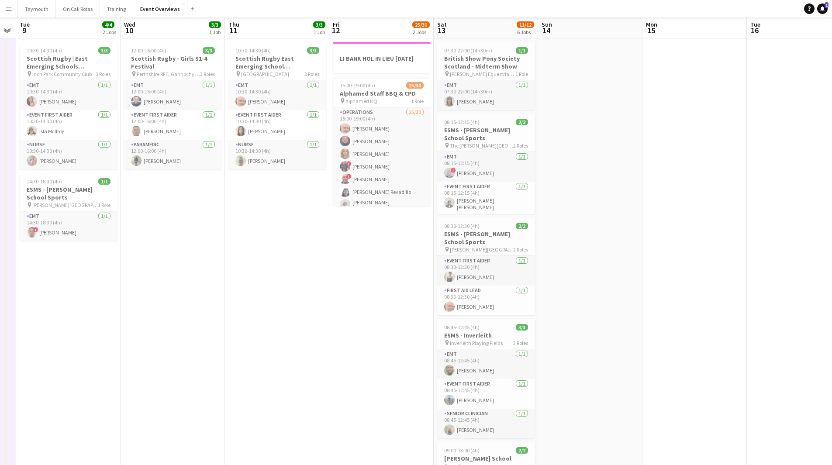
scroll to position [0, 0]
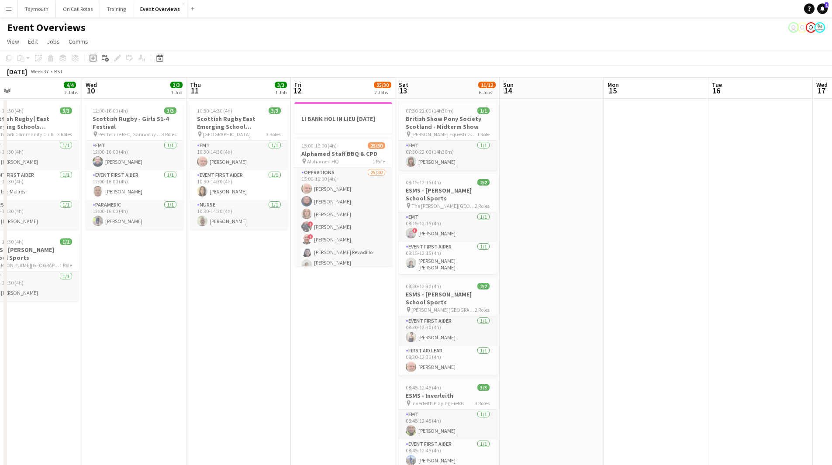
drag, startPoint x: 677, startPoint y: 318, endPoint x: 311, endPoint y: 359, distance: 368.3
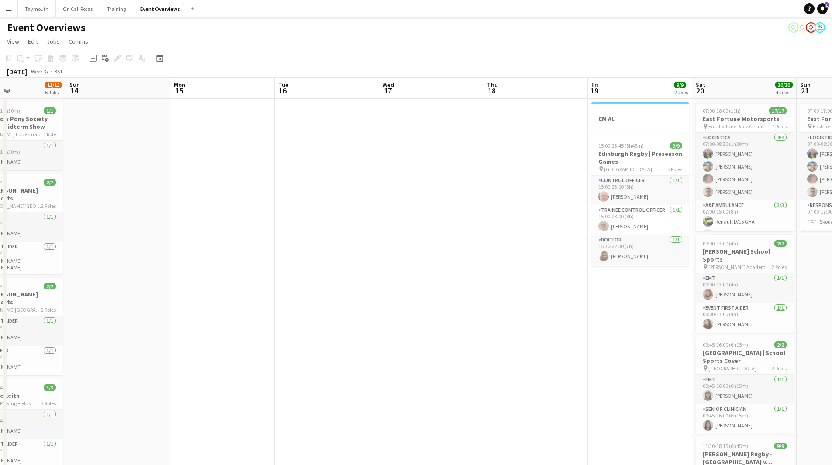
drag, startPoint x: 542, startPoint y: 350, endPoint x: 285, endPoint y: 374, distance: 258.3
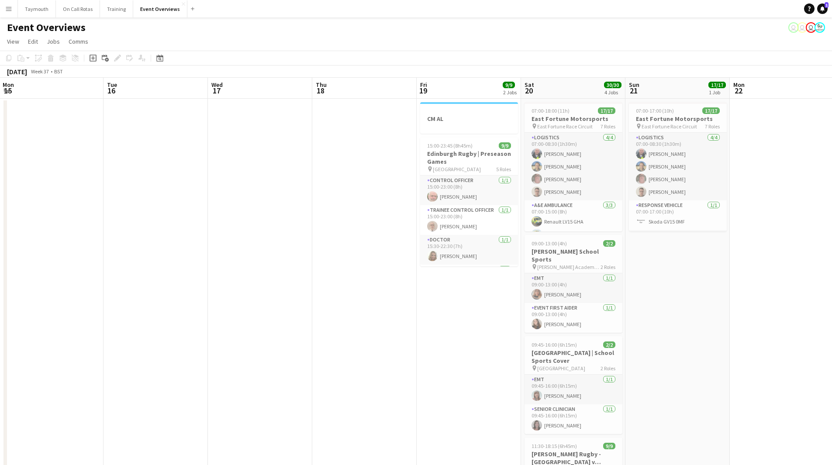
scroll to position [0, 346]
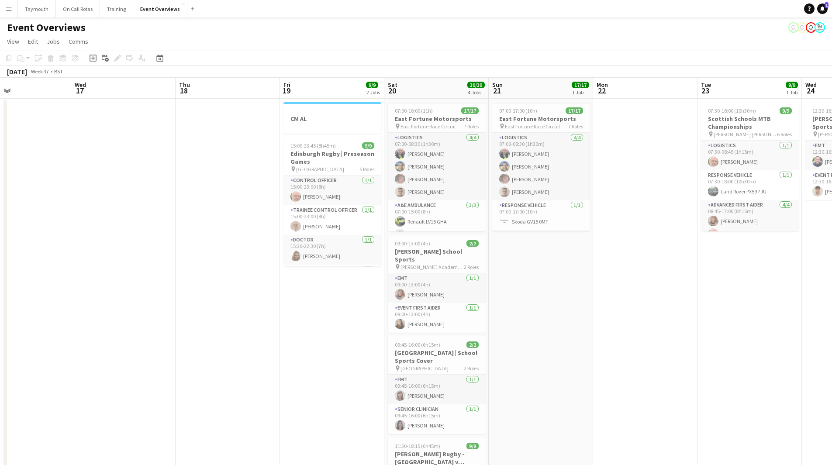
drag, startPoint x: 412, startPoint y: 323, endPoint x: 254, endPoint y: 324, distance: 157.7
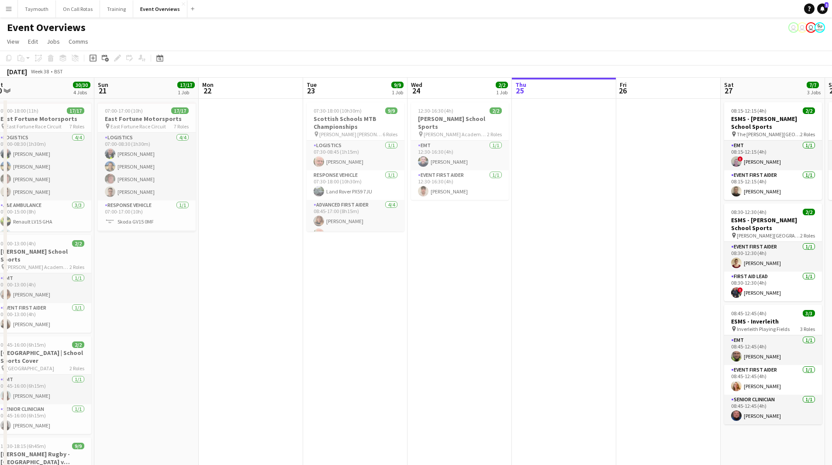
scroll to position [0, 326]
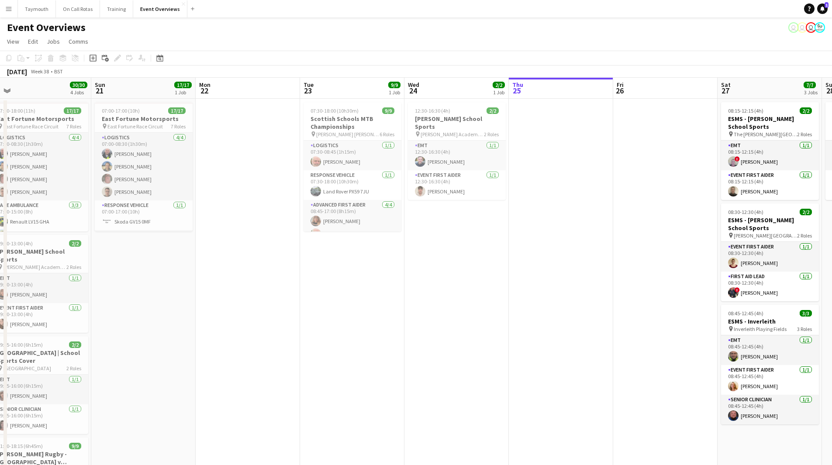
drag, startPoint x: 662, startPoint y: 344, endPoint x: 269, endPoint y: 367, distance: 393.3
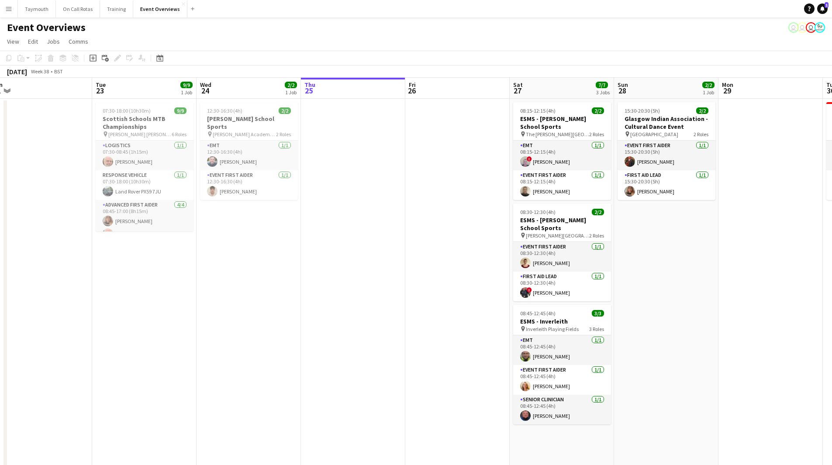
scroll to position [0, 331]
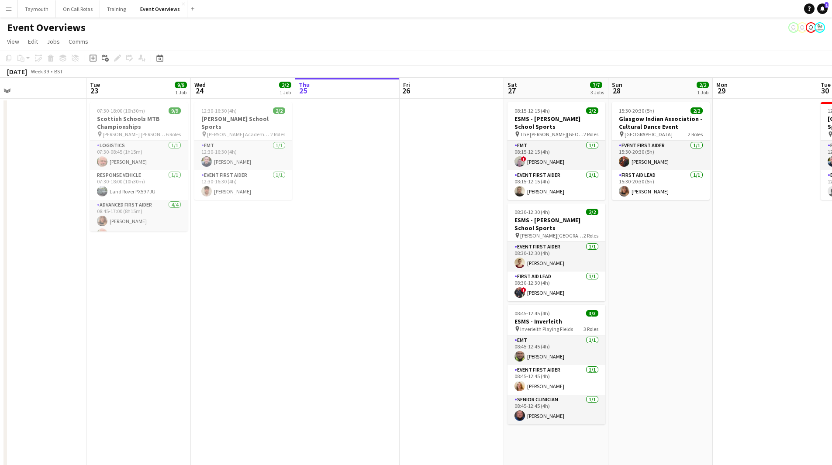
drag, startPoint x: 534, startPoint y: 347, endPoint x: 320, endPoint y: 355, distance: 213.7
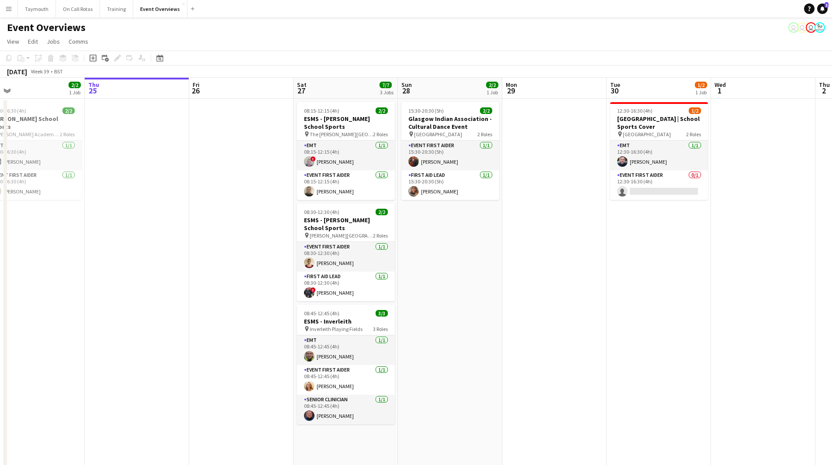
drag, startPoint x: 448, startPoint y: 284, endPoint x: 225, endPoint y: 292, distance: 222.9
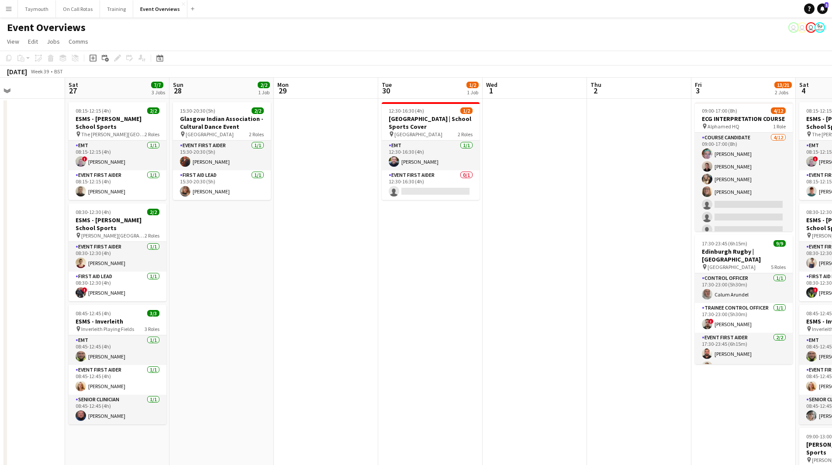
drag, startPoint x: 553, startPoint y: 297, endPoint x: 337, endPoint y: 303, distance: 216.3
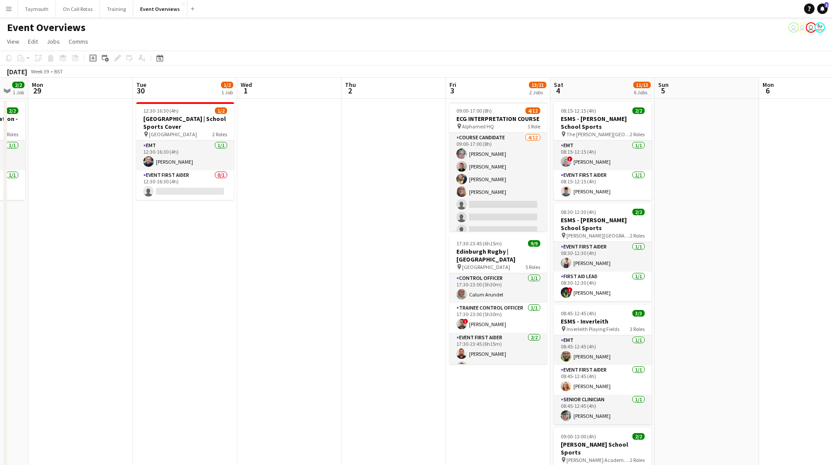
scroll to position [0, 278]
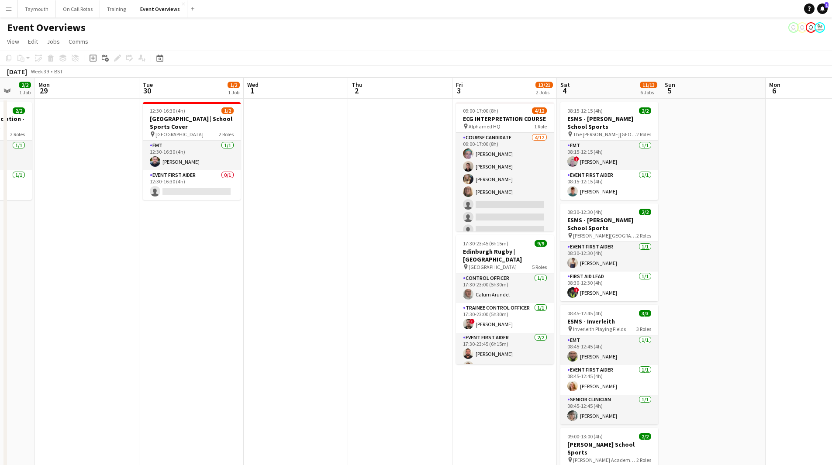
drag, startPoint x: 531, startPoint y: 304, endPoint x: 292, endPoint y: 307, distance: 238.9
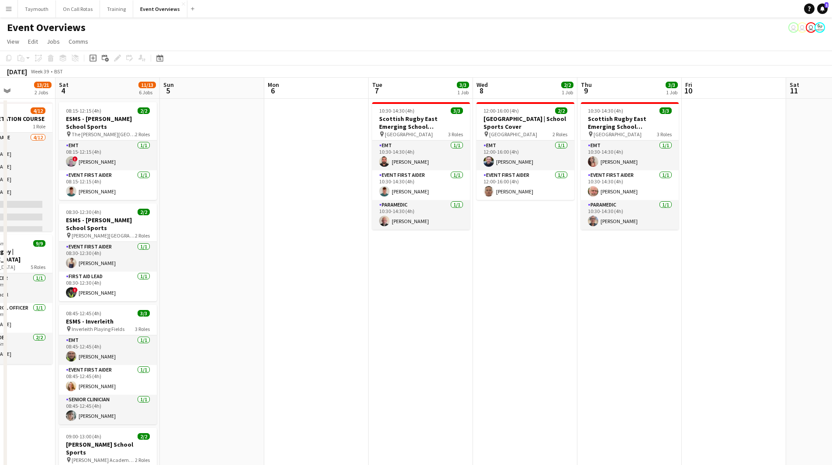
scroll to position [0, 234]
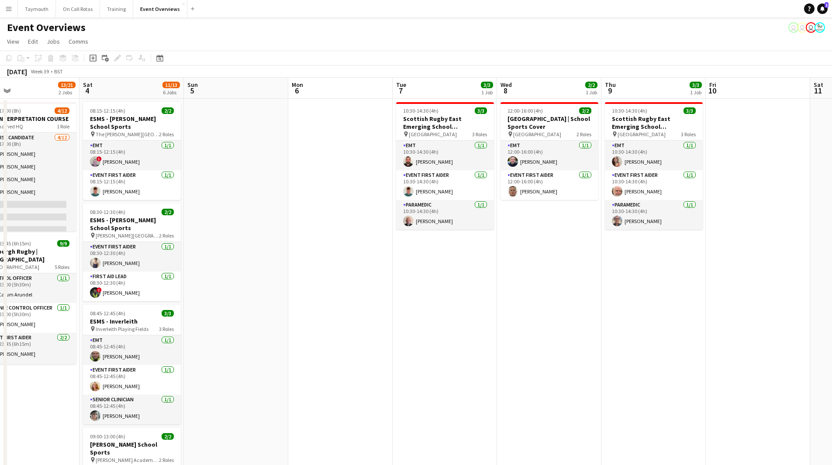
drag, startPoint x: 737, startPoint y: 287, endPoint x: 259, endPoint y: 310, distance: 478.3
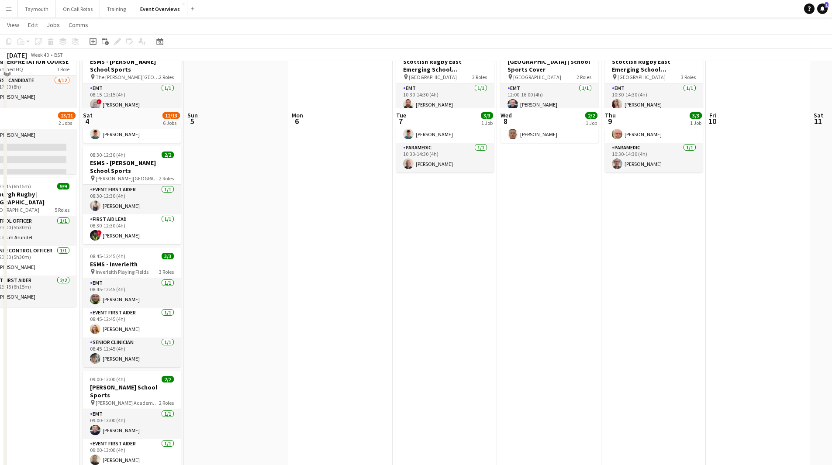
scroll to position [0, 0]
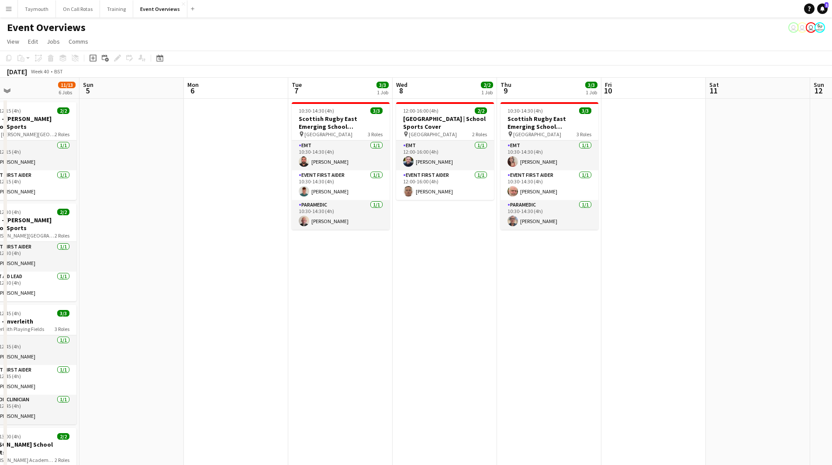
drag, startPoint x: 593, startPoint y: 331, endPoint x: 281, endPoint y: 351, distance: 312.9
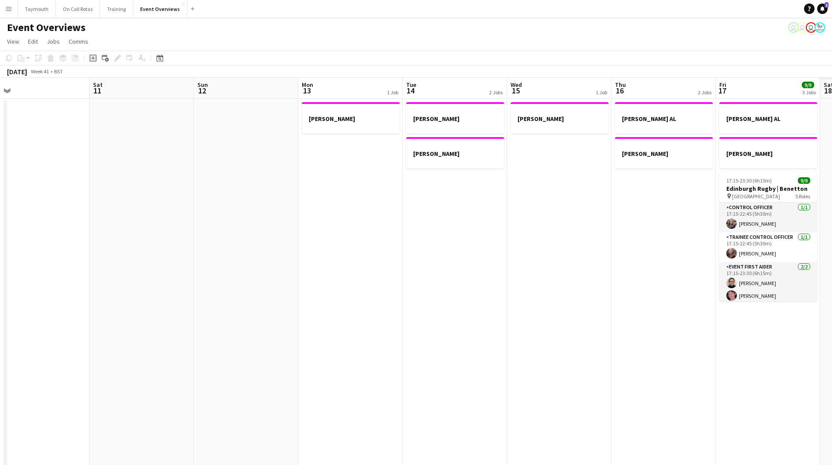
drag, startPoint x: 368, startPoint y: 349, endPoint x: 246, endPoint y: 345, distance: 121.9
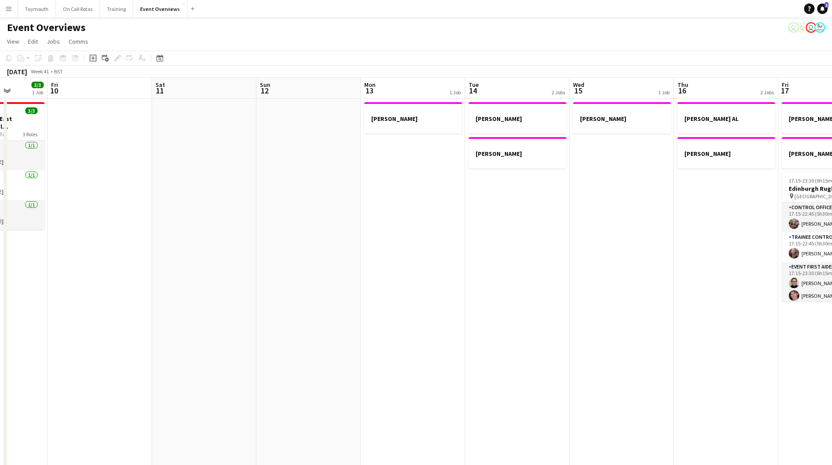
drag, startPoint x: 543, startPoint y: 342, endPoint x: 281, endPoint y: 356, distance: 262.4
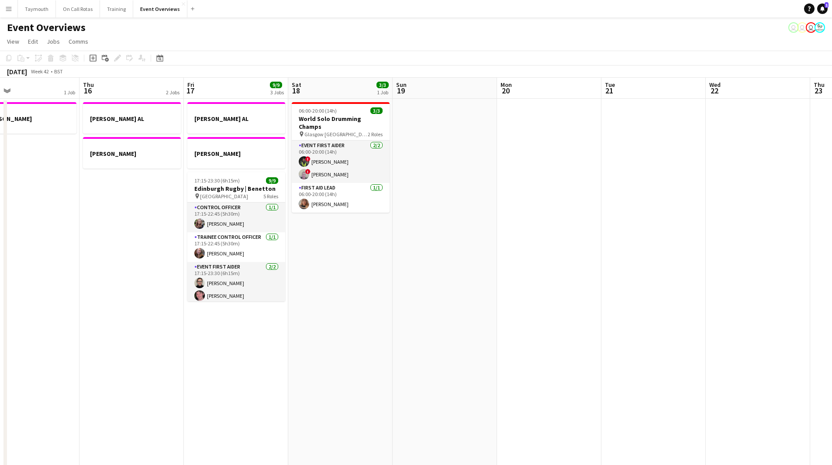
drag, startPoint x: 186, startPoint y: 345, endPoint x: 197, endPoint y: 336, distance: 13.0
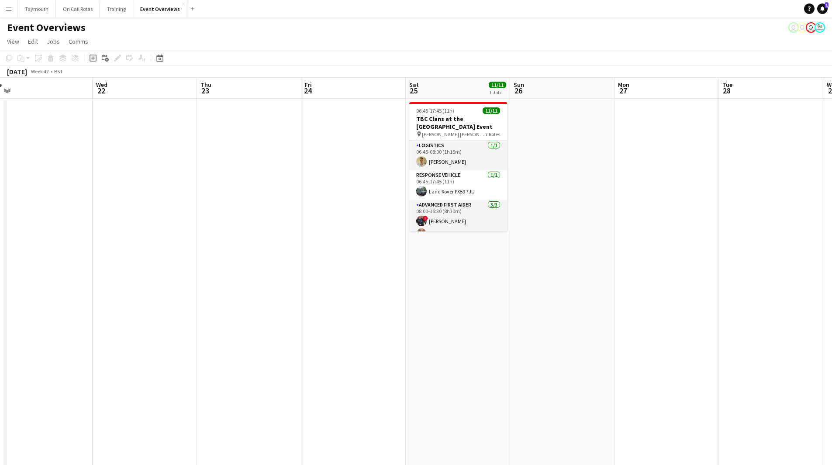
drag, startPoint x: 506, startPoint y: 335, endPoint x: 386, endPoint y: 325, distance: 120.0
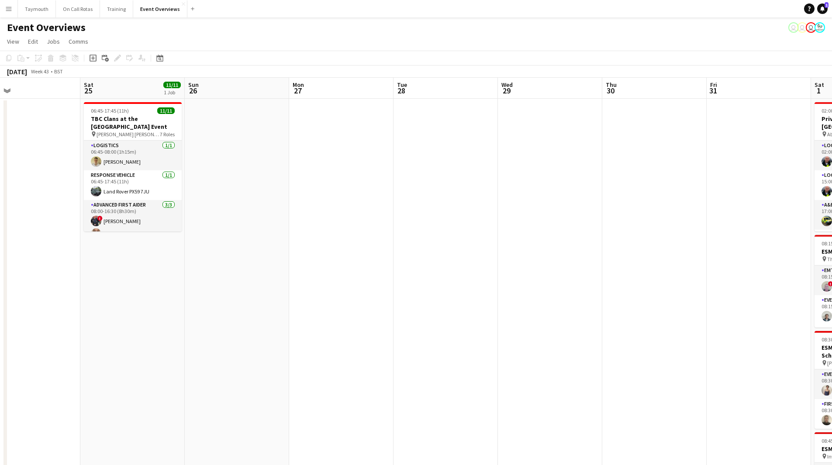
drag, startPoint x: 460, startPoint y: 328, endPoint x: 234, endPoint y: 338, distance: 226.4
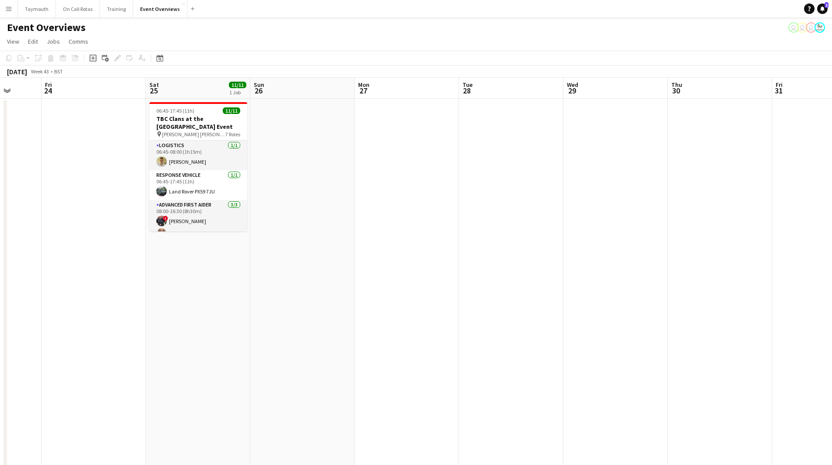
drag, startPoint x: 142, startPoint y: 341, endPoint x: 152, endPoint y: 333, distance: 13.1
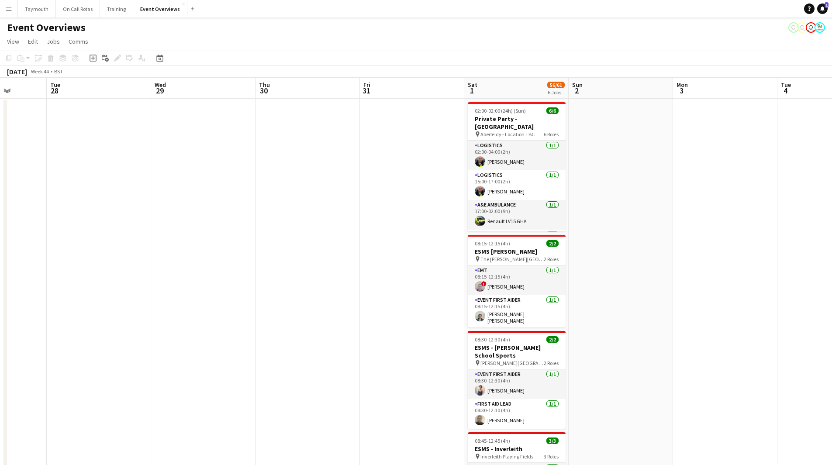
drag, startPoint x: 672, startPoint y: 327, endPoint x: 310, endPoint y: 343, distance: 362.0
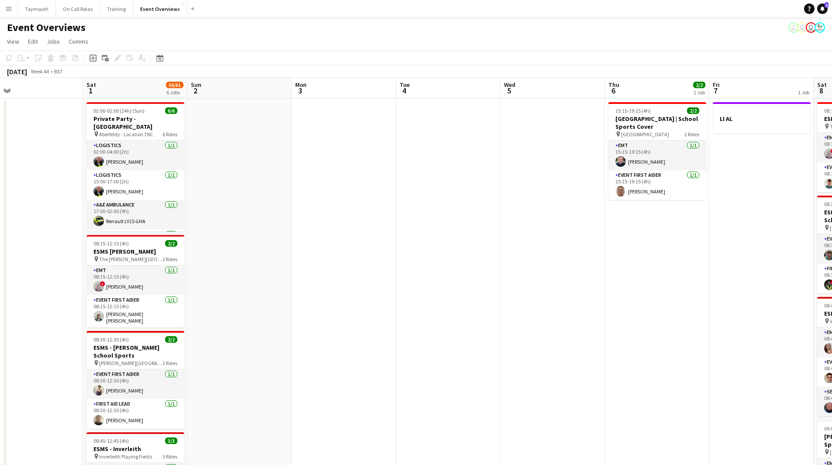
drag, startPoint x: 576, startPoint y: 345, endPoint x: 317, endPoint y: 359, distance: 260.2
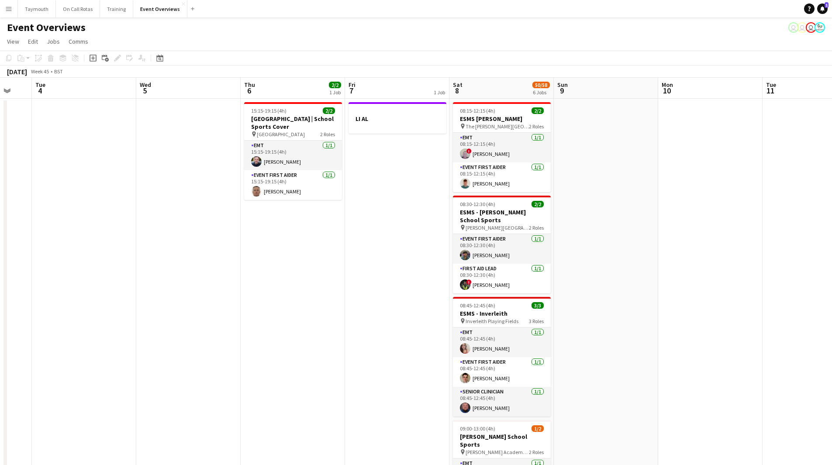
drag, startPoint x: 398, startPoint y: 344, endPoint x: 318, endPoint y: 347, distance: 80.4
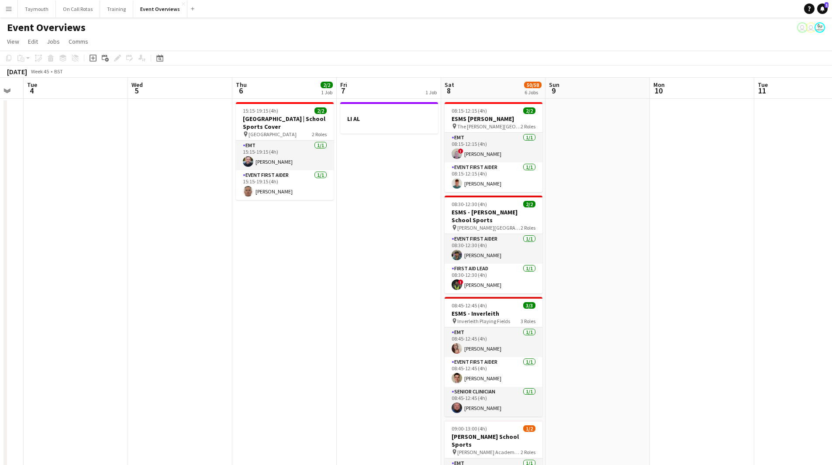
drag, startPoint x: 695, startPoint y: 269, endPoint x: 455, endPoint y: 328, distance: 247.1
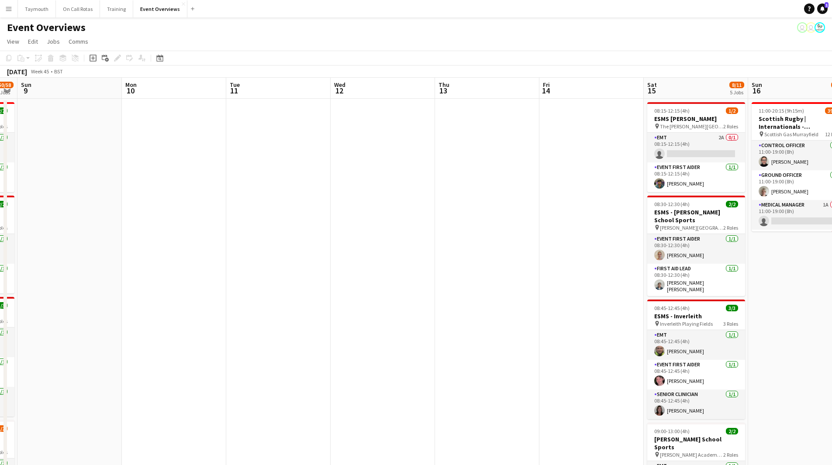
drag, startPoint x: 292, startPoint y: 350, endPoint x: 145, endPoint y: 348, distance: 146.7
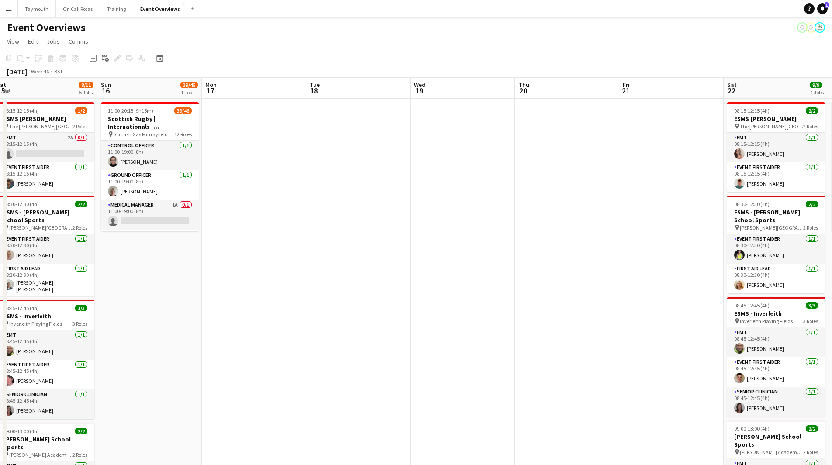
drag, startPoint x: 586, startPoint y: 331, endPoint x: 197, endPoint y: 347, distance: 389.4
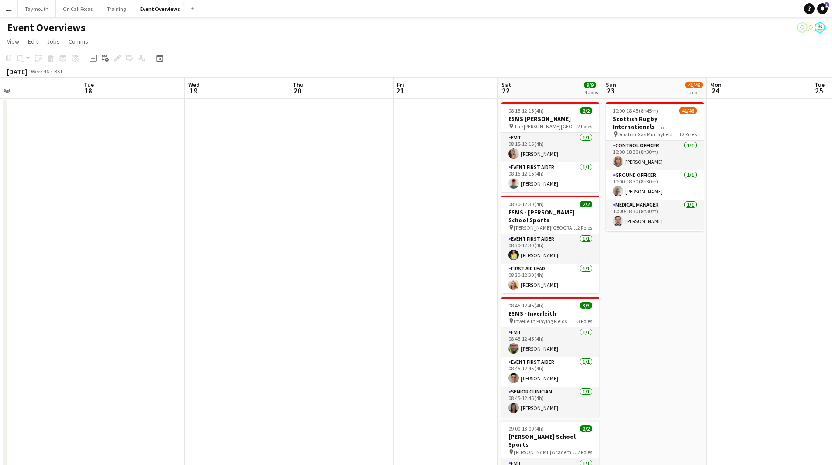
drag, startPoint x: 484, startPoint y: 327, endPoint x: 155, endPoint y: 341, distance: 328.7
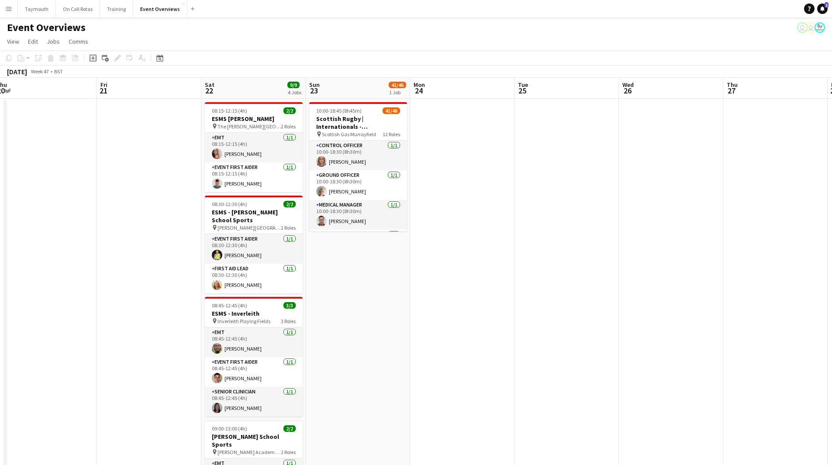
drag, startPoint x: 585, startPoint y: 326, endPoint x: 6, endPoint y: 338, distance: 579.2
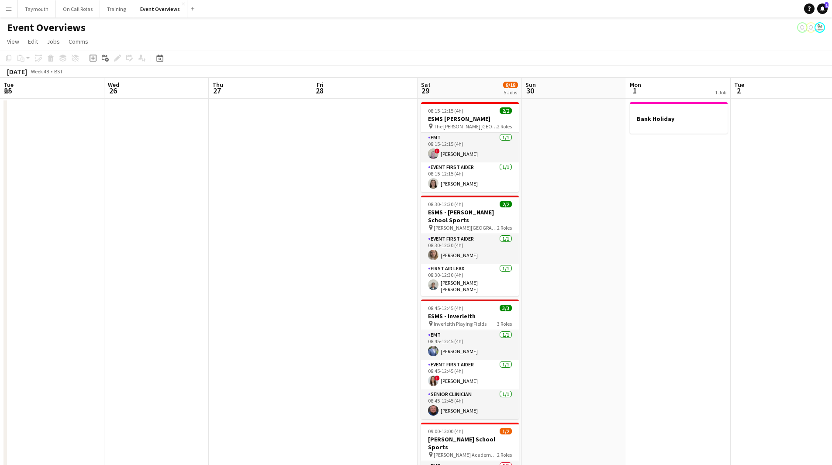
drag, startPoint x: 345, startPoint y: 339, endPoint x: 217, endPoint y: 340, distance: 128.0
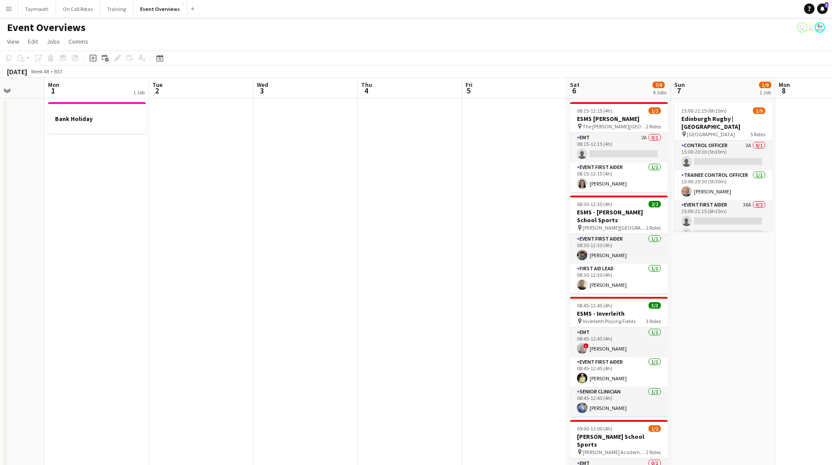
drag, startPoint x: 548, startPoint y: 314, endPoint x: 324, endPoint y: 324, distance: 224.7
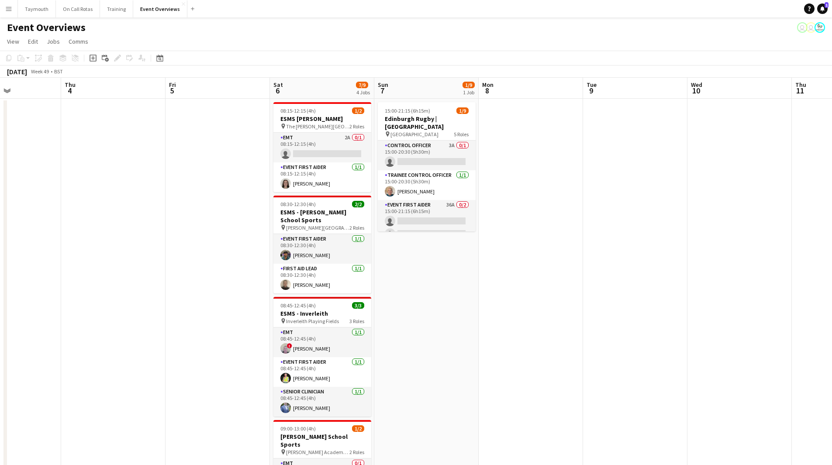
drag, startPoint x: 662, startPoint y: 307, endPoint x: 266, endPoint y: 346, distance: 397.5
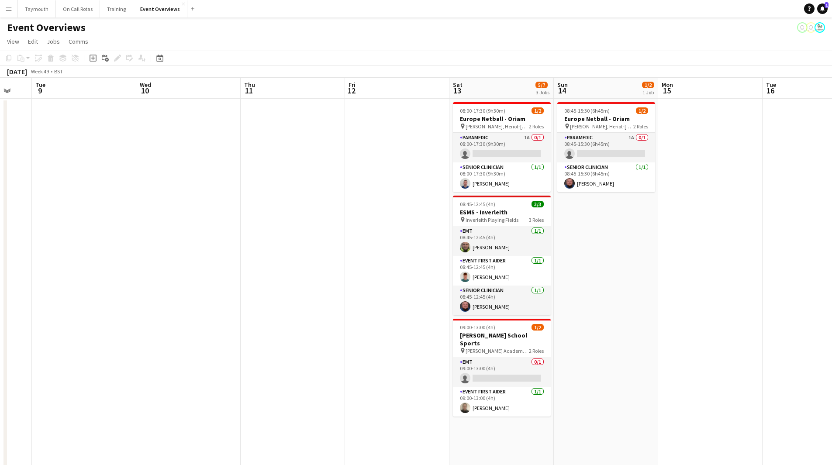
drag, startPoint x: 471, startPoint y: 340, endPoint x: 194, endPoint y: 348, distance: 277.4
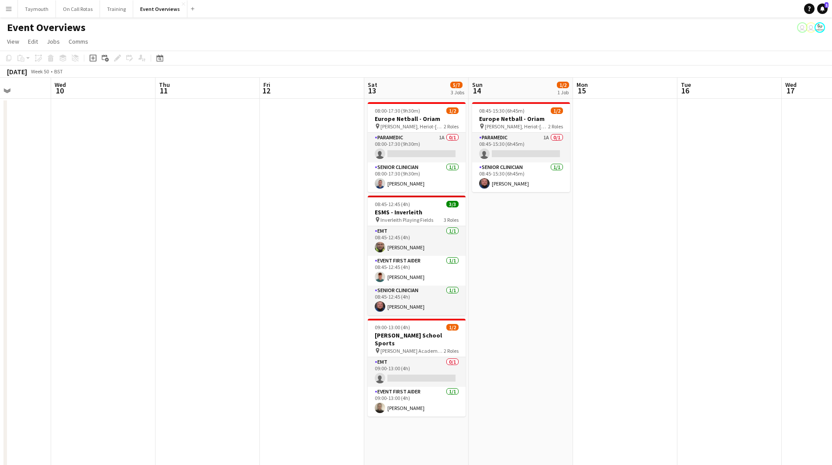
drag, startPoint x: 643, startPoint y: 289, endPoint x: 198, endPoint y: 315, distance: 445.8
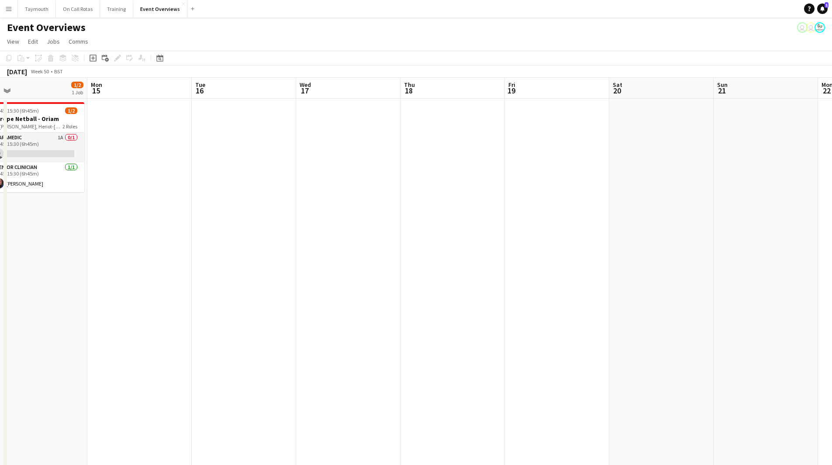
drag, startPoint x: 582, startPoint y: 316, endPoint x: 181, endPoint y: 344, distance: 402.3
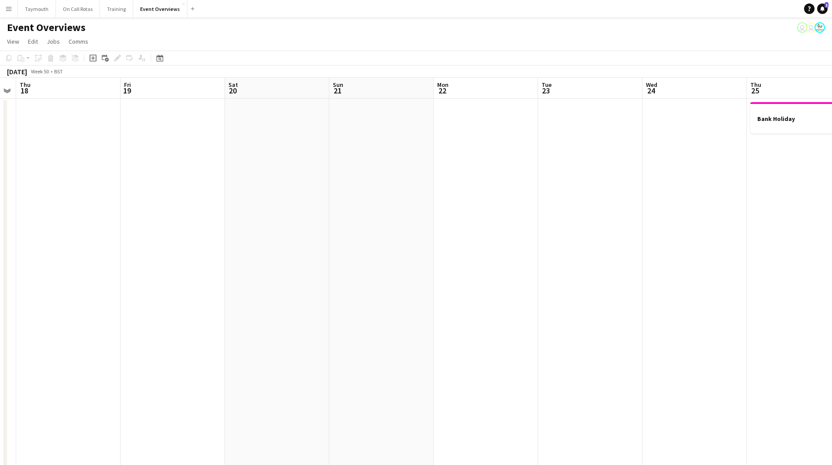
drag, startPoint x: 441, startPoint y: 327, endPoint x: 416, endPoint y: 309, distance: 30.4
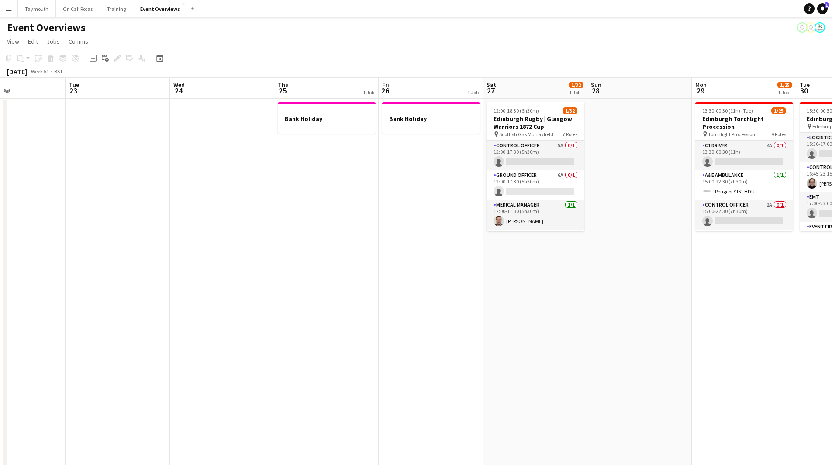
drag, startPoint x: 588, startPoint y: 310, endPoint x: 399, endPoint y: 317, distance: 189.2
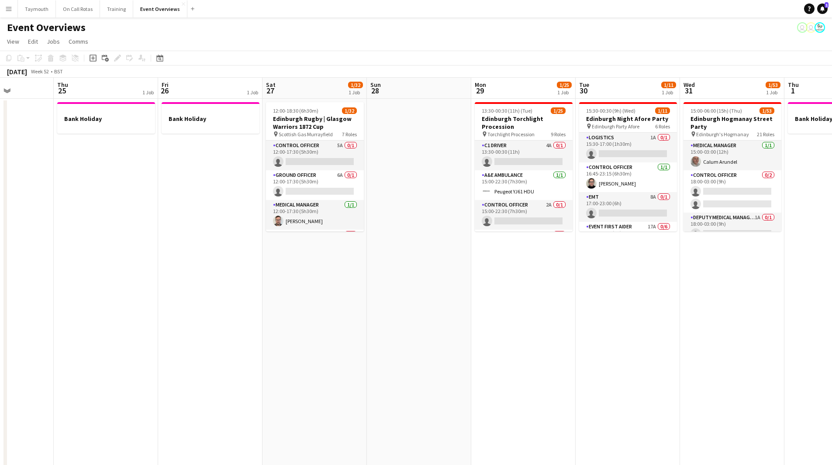
drag, startPoint x: 614, startPoint y: 302, endPoint x: 275, endPoint y: 308, distance: 338.9
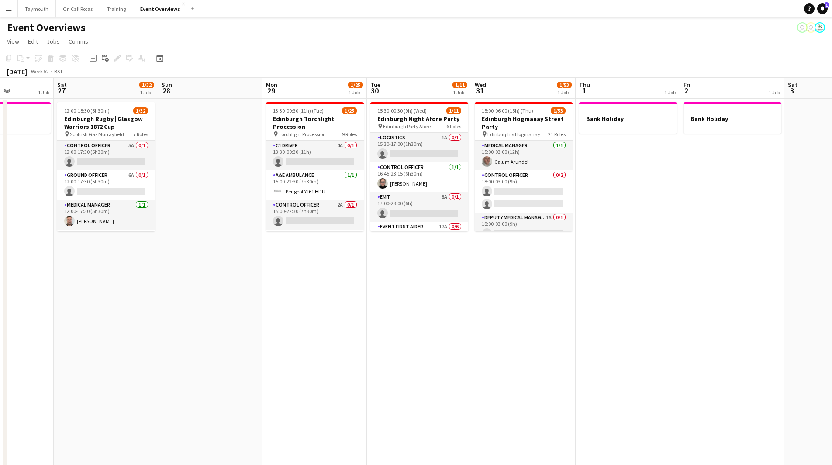
drag, startPoint x: 645, startPoint y: 293, endPoint x: 431, endPoint y: 314, distance: 215.8
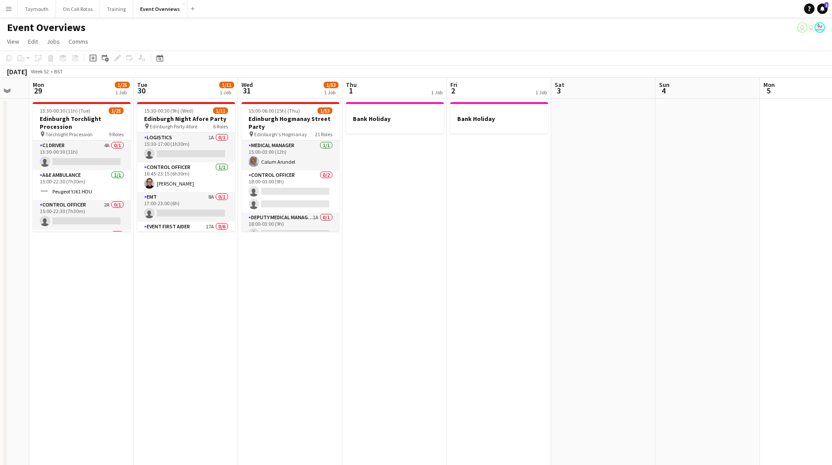
drag, startPoint x: 647, startPoint y: 307, endPoint x: 444, endPoint y: 287, distance: 204.5
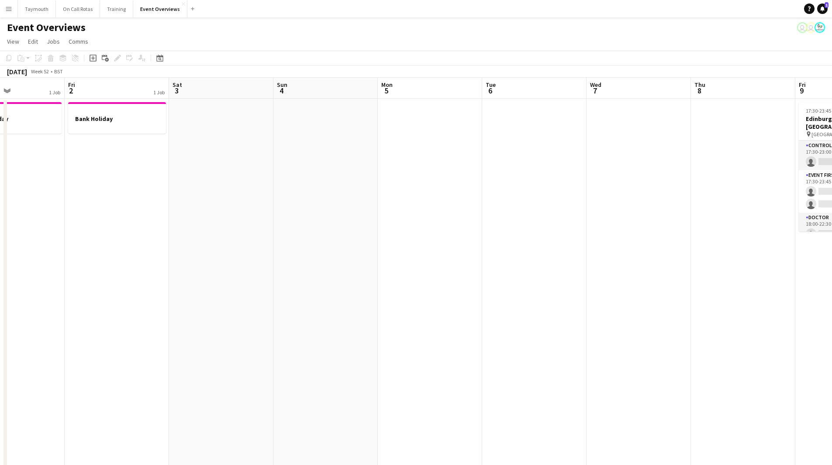
drag, startPoint x: 420, startPoint y: 317, endPoint x: 329, endPoint y: 313, distance: 91.3
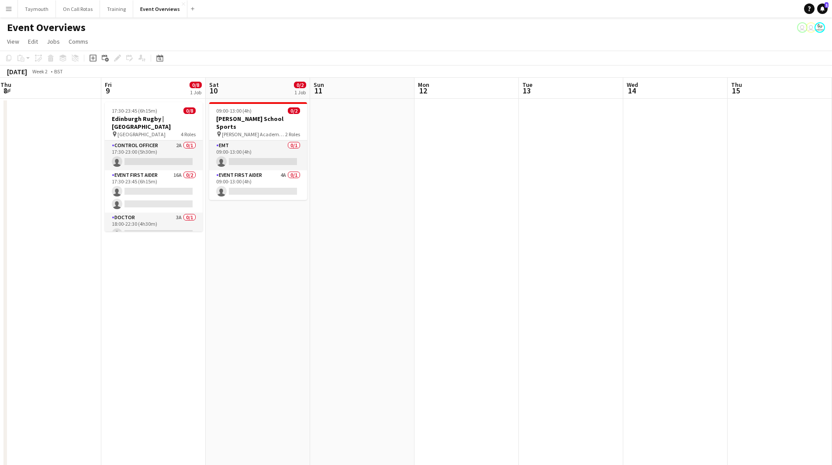
drag, startPoint x: 702, startPoint y: 281, endPoint x: 254, endPoint y: 320, distance: 450.1
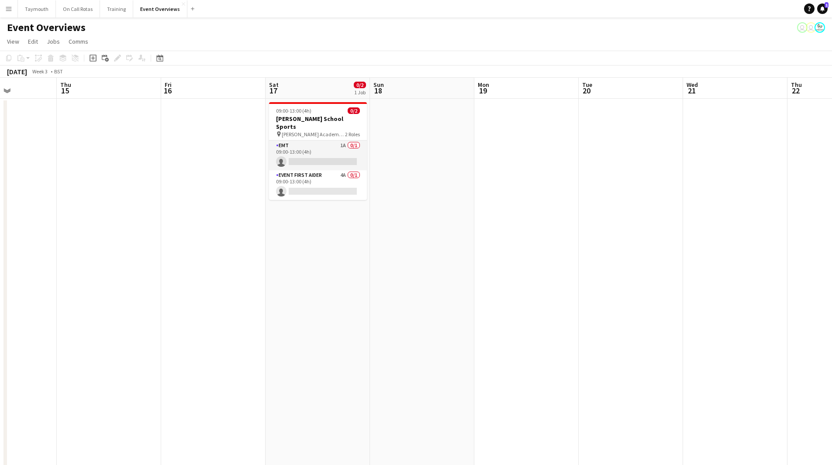
drag, startPoint x: 250, startPoint y: 329, endPoint x: 193, endPoint y: 326, distance: 56.4
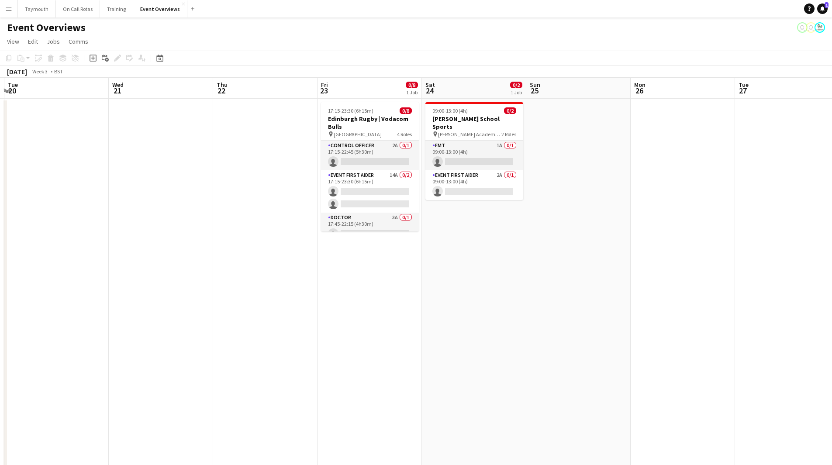
drag, startPoint x: 277, startPoint y: 340, endPoint x: 343, endPoint y: 325, distance: 67.7
drag, startPoint x: 535, startPoint y: 316, endPoint x: 94, endPoint y: 345, distance: 441.6
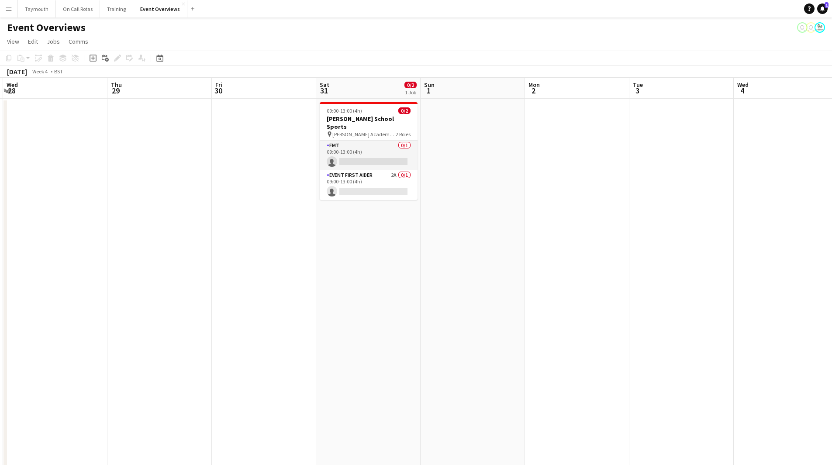
drag, startPoint x: 547, startPoint y: 320, endPoint x: 144, endPoint y: 375, distance: 406.4
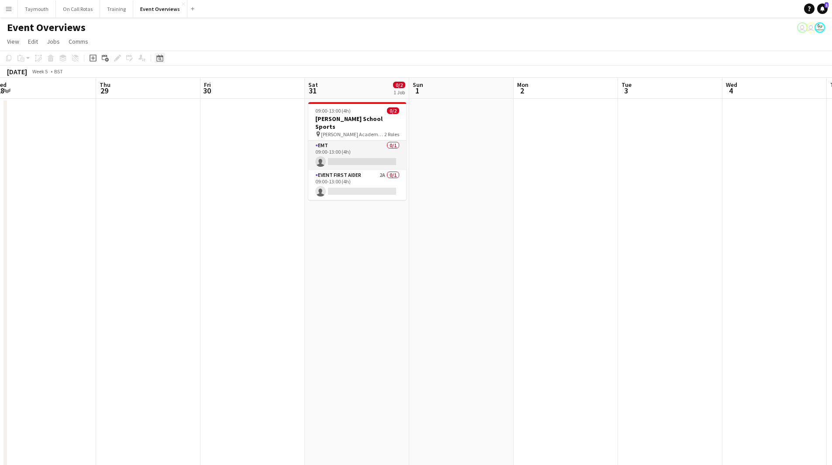
click at [162, 56] on icon at bounding box center [159, 58] width 7 height 7
click at [225, 188] on button "[DATE]" at bounding box center [221, 186] width 25 height 14
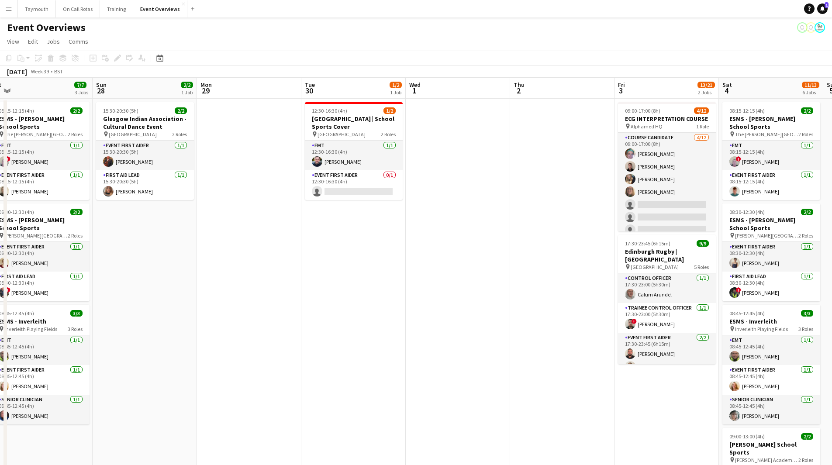
drag, startPoint x: 712, startPoint y: 265, endPoint x: 270, endPoint y: 300, distance: 443.3
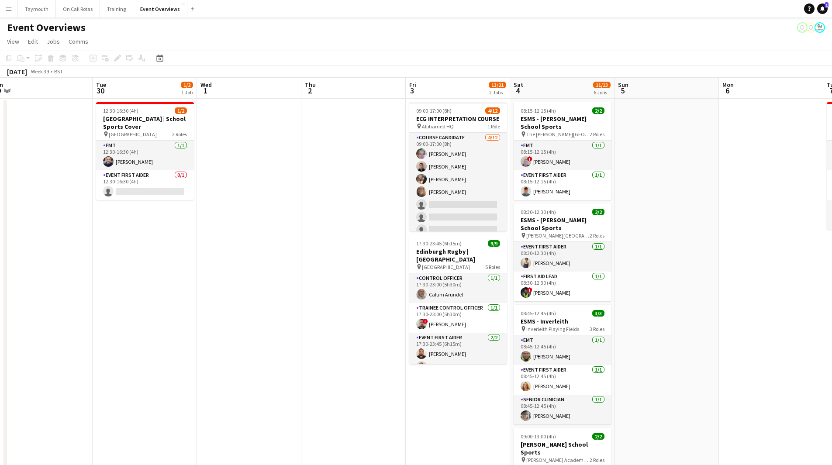
scroll to position [0, 284]
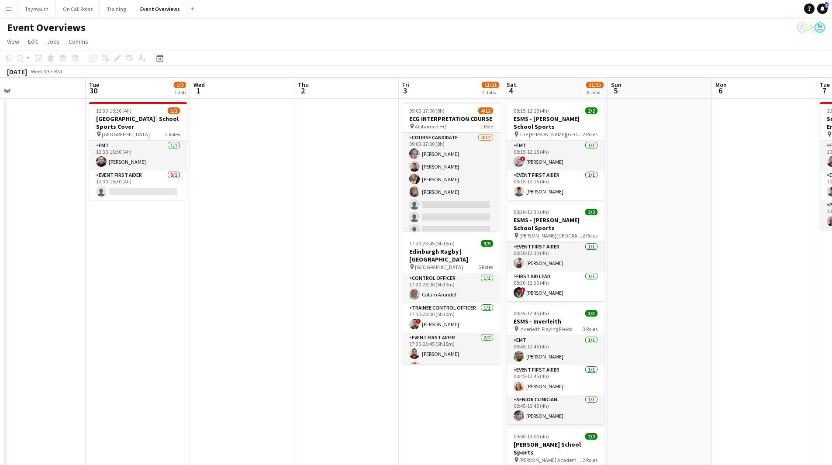
drag, startPoint x: 433, startPoint y: 308, endPoint x: 257, endPoint y: 311, distance: 175.6
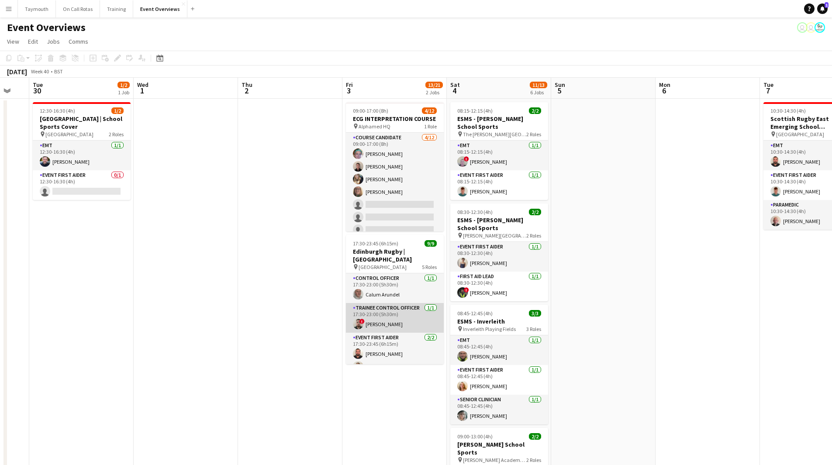
click at [408, 313] on app-card-role "Trainee Control Officer 1/1 17:30-23:00 (5h30m) ! Craig Moore" at bounding box center [395, 318] width 98 height 30
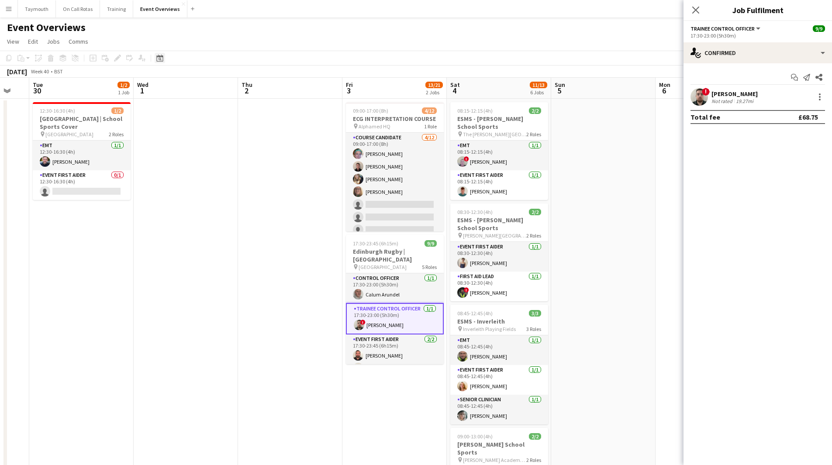
click at [161, 59] on icon at bounding box center [160, 59] width 3 height 3
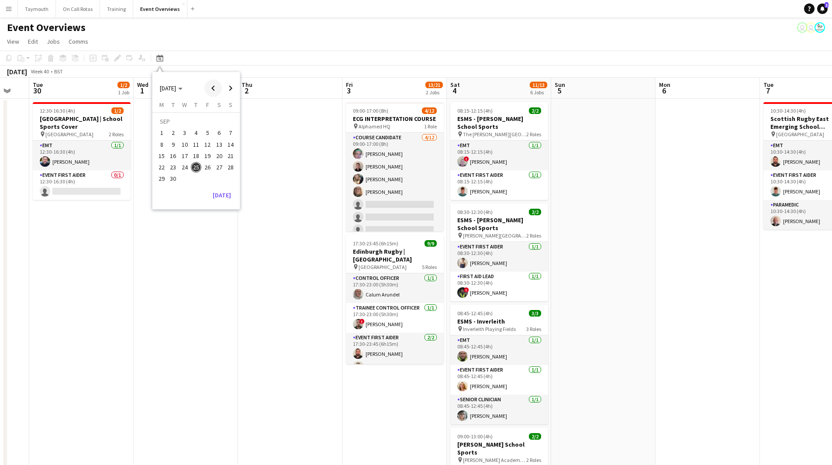
drag, startPoint x: 218, startPoint y: 91, endPoint x: 211, endPoint y: 92, distance: 7.0
click at [217, 91] on span "Previous month" at bounding box center [212, 87] width 17 height 17
click at [211, 92] on span "Previous month" at bounding box center [212, 87] width 17 height 17
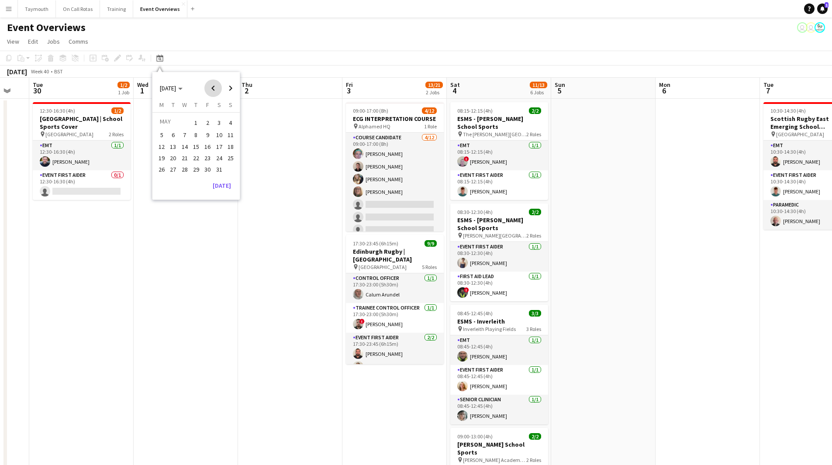
click at [211, 92] on span "Previous month" at bounding box center [212, 87] width 17 height 17
drag, startPoint x: 224, startPoint y: 91, endPoint x: 223, endPoint y: 97, distance: 5.7
click at [224, 92] on span "Next month" at bounding box center [230, 87] width 17 height 17
click at [216, 121] on span "3" at bounding box center [219, 123] width 10 height 12
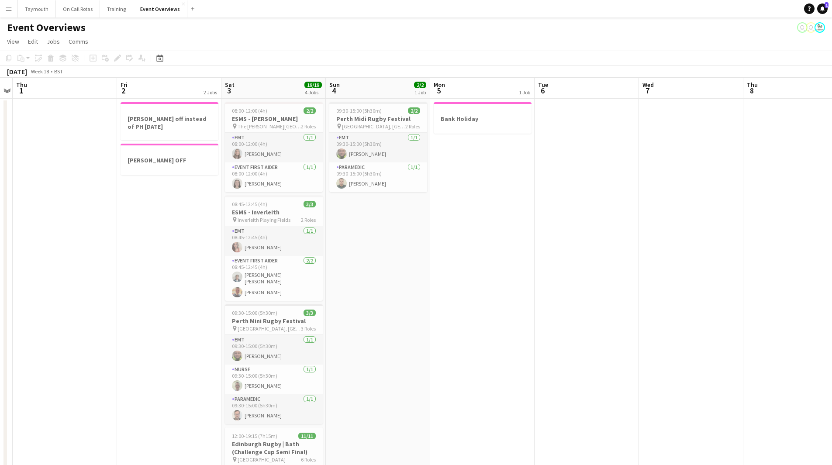
drag, startPoint x: 525, startPoint y: 294, endPoint x: -90, endPoint y: 269, distance: 616.2
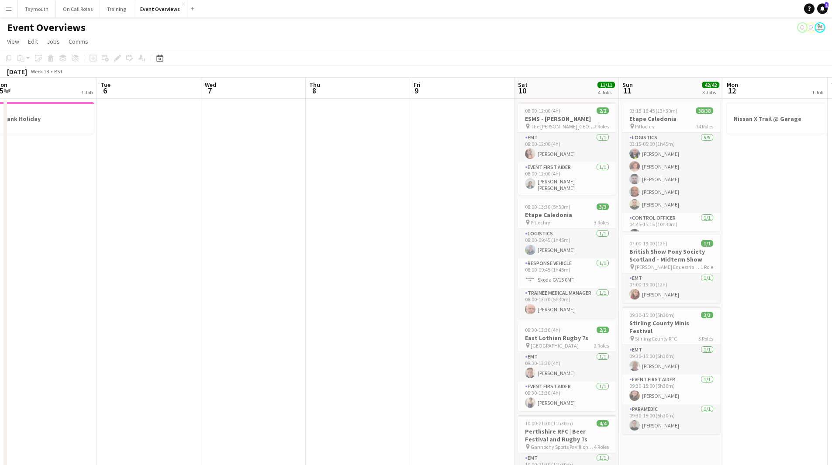
drag, startPoint x: 275, startPoint y: 253, endPoint x: 100, endPoint y: 253, distance: 174.7
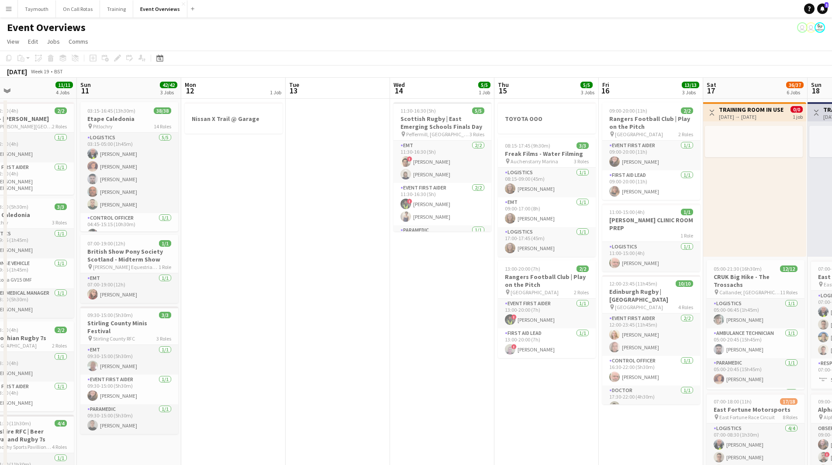
drag, startPoint x: 586, startPoint y: 255, endPoint x: 143, endPoint y: 258, distance: 443.7
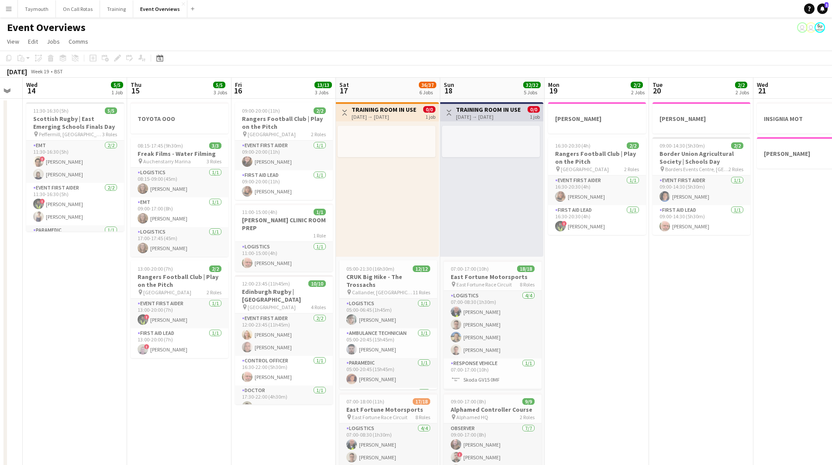
scroll to position [0, 313]
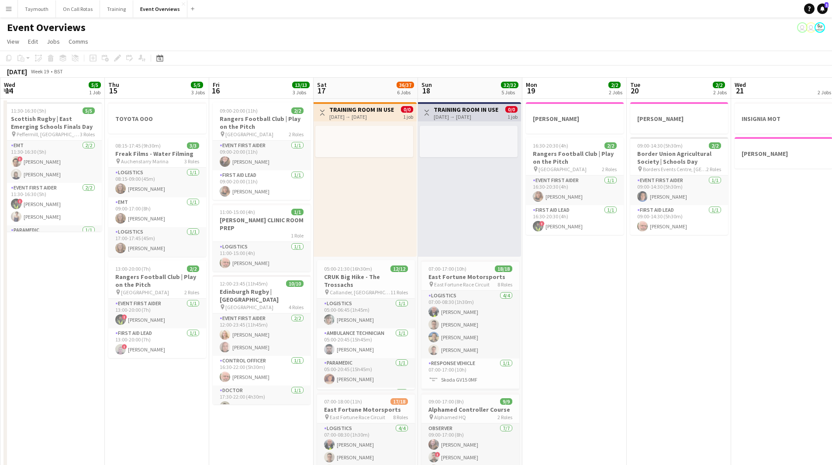
drag, startPoint x: 487, startPoint y: 269, endPoint x: 228, endPoint y: 270, distance: 259.0
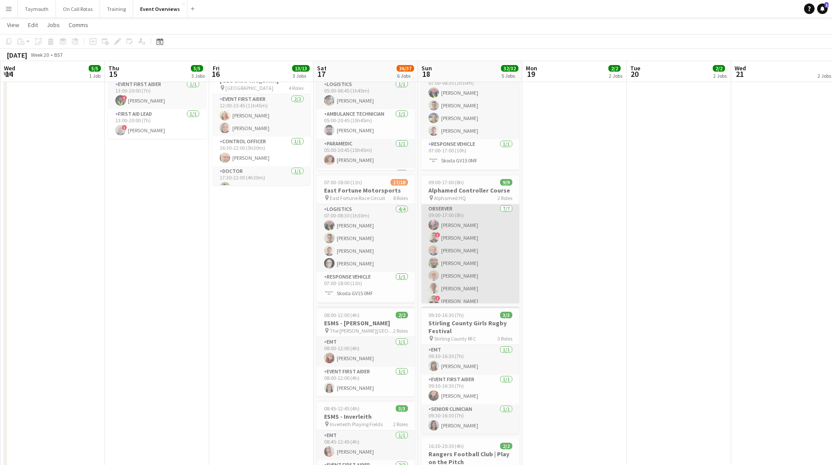
scroll to position [0, 0]
click at [470, 232] on app-card-role "Observer 7/7 09:00-17:00 (8h) Sophie Macdonald ! Craig Moore Les Cashin Lynne N…" at bounding box center [470, 257] width 98 height 106
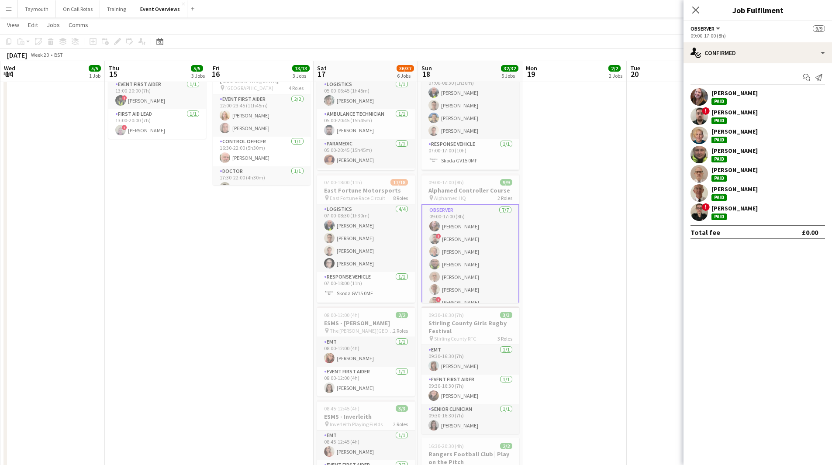
click at [749, 93] on div "[PERSON_NAME]" at bounding box center [734, 93] width 46 height 8
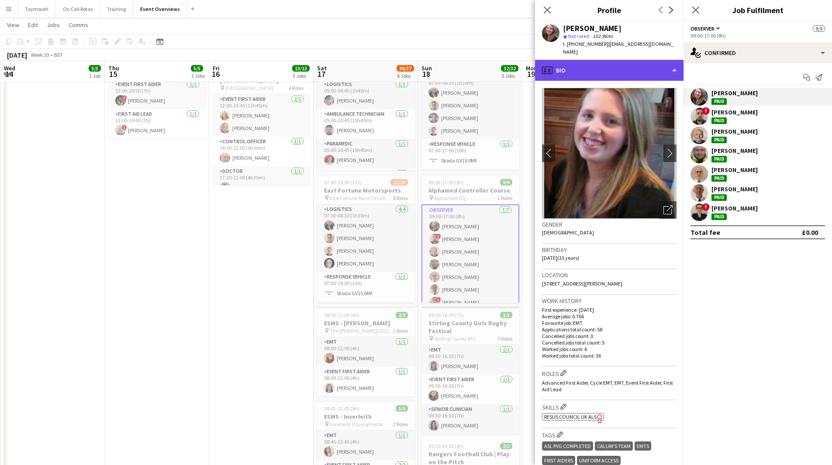
click at [646, 66] on div "profile Bio" at bounding box center [609, 70] width 148 height 21
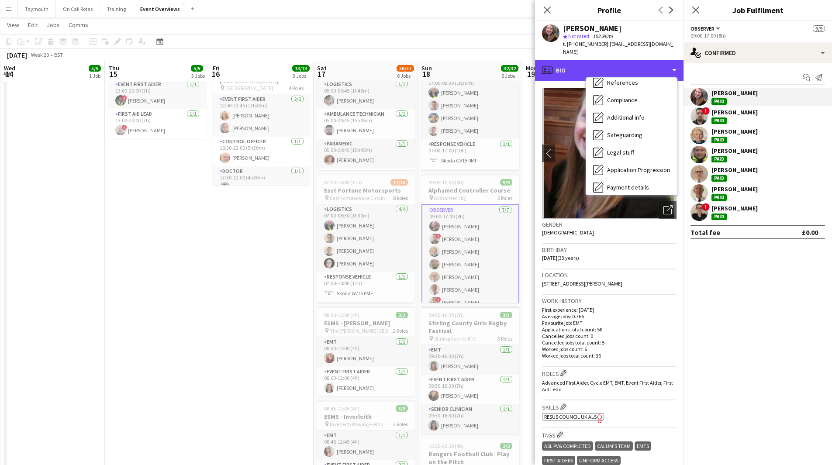
scroll to position [152, 0]
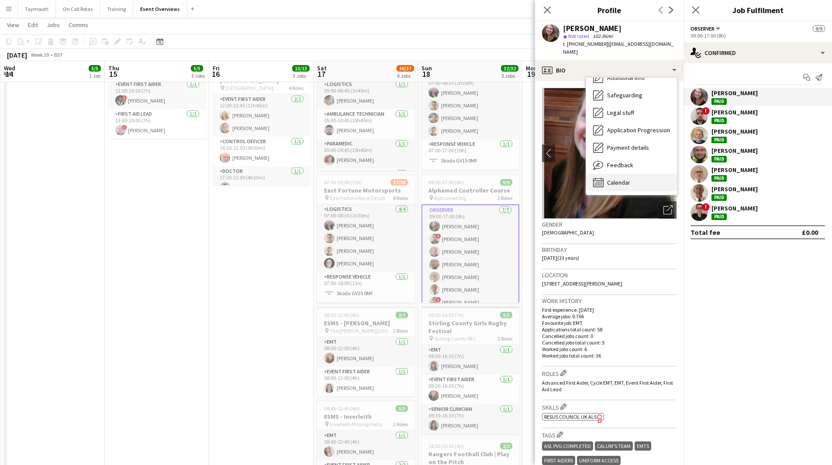
click at [630, 180] on span "Calendar" at bounding box center [618, 183] width 23 height 8
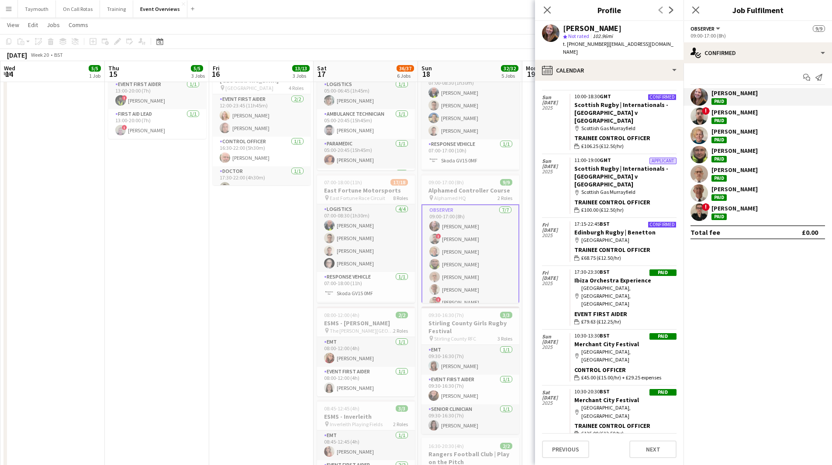
scroll to position [7, 0]
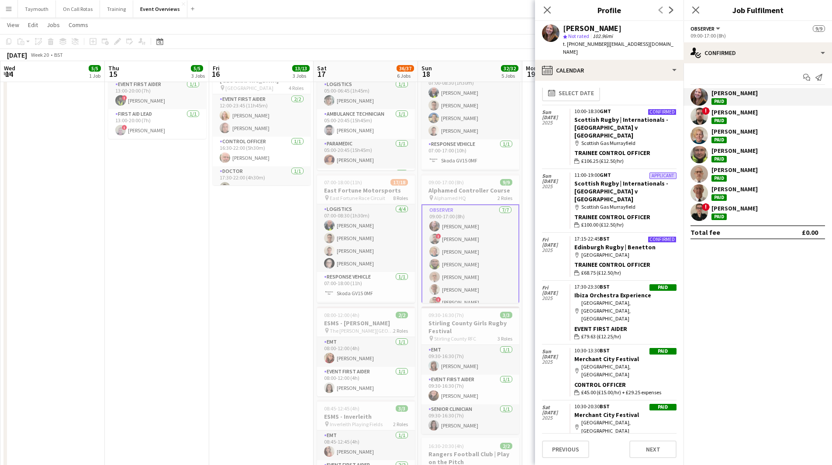
click at [754, 115] on div "! Craig Moore Paid" at bounding box center [757, 115] width 148 height 17
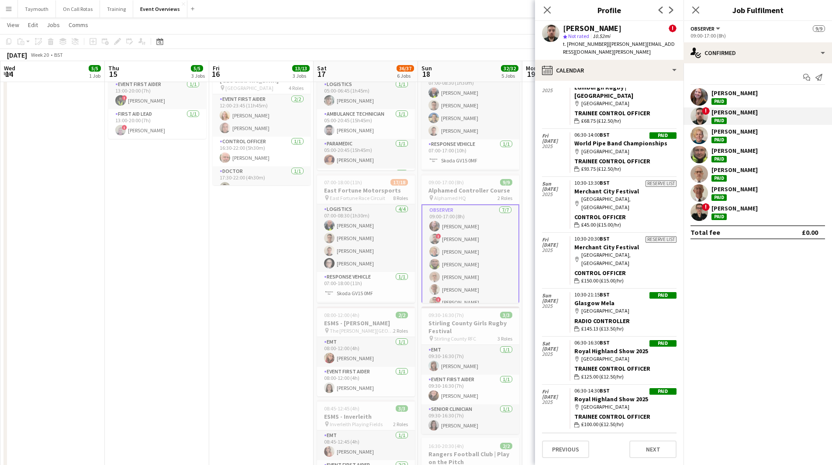
scroll to position [541, 0]
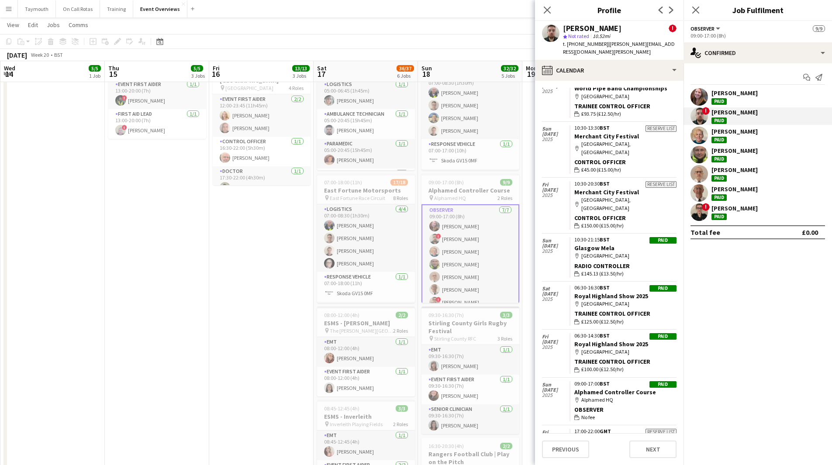
click at [742, 136] on div "Les Cashin Paid" at bounding box center [757, 135] width 148 height 17
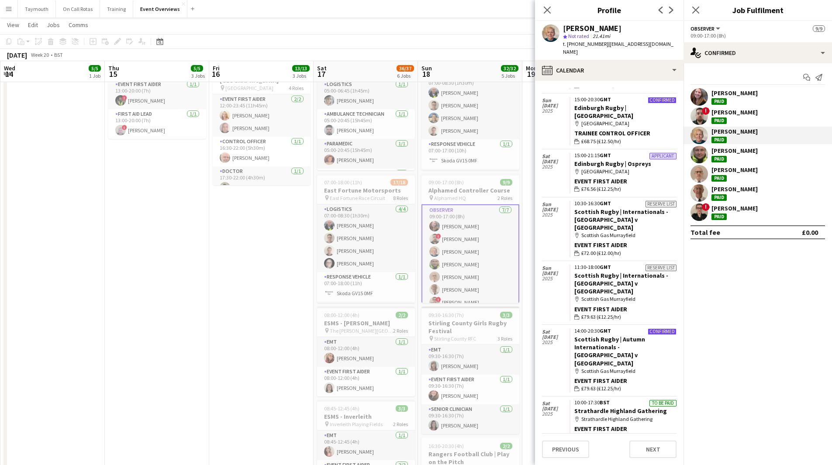
scroll to position [428, 0]
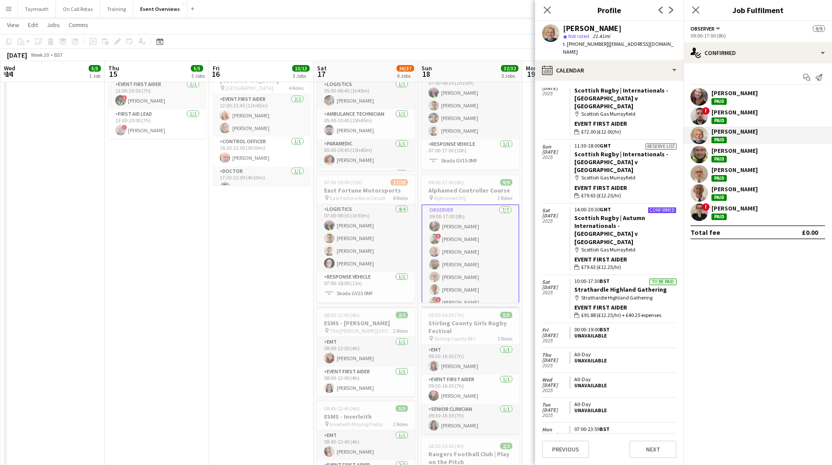
click at [762, 152] on div "Lynne Nicoll Paid" at bounding box center [757, 154] width 148 height 17
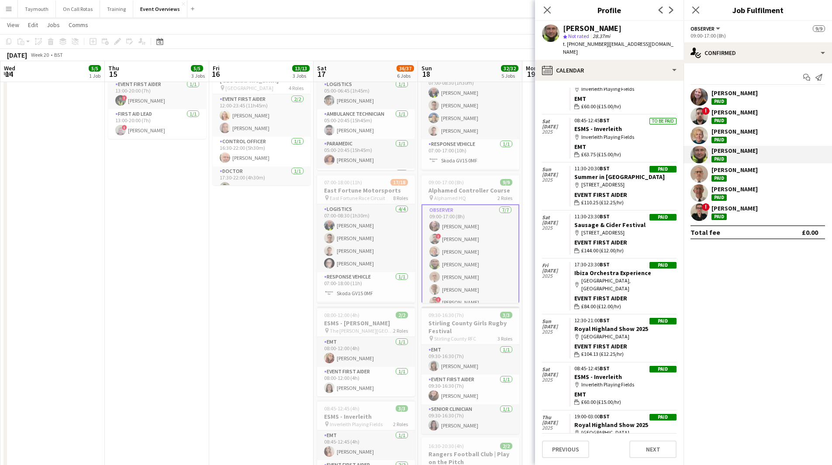
scroll to position [752, 0]
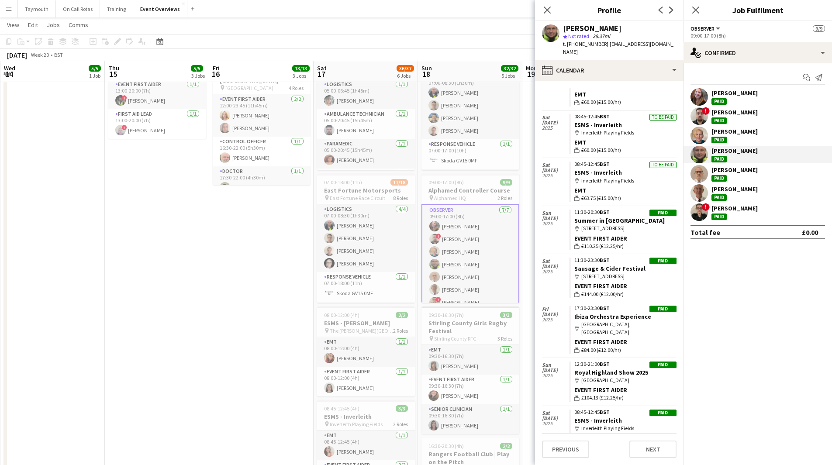
click at [746, 174] on div "Malcolm Napier-Holford Paid" at bounding box center [734, 174] width 46 height 16
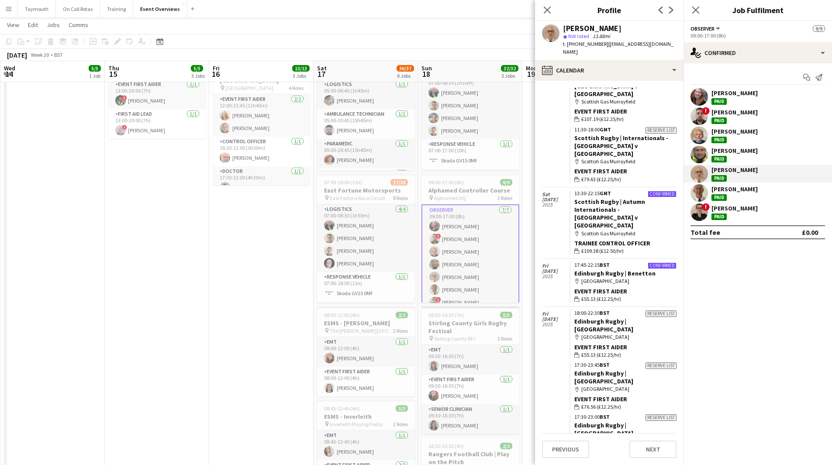
scroll to position [1101, 0]
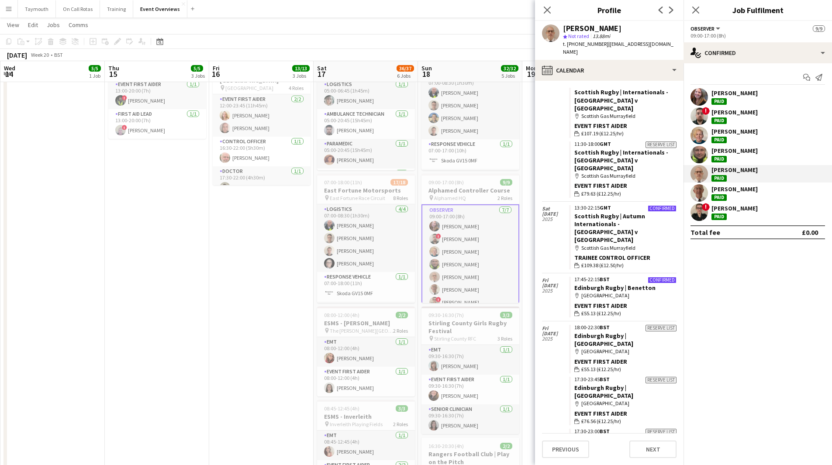
click at [777, 195] on div "John Fairweather Paid" at bounding box center [757, 192] width 148 height 17
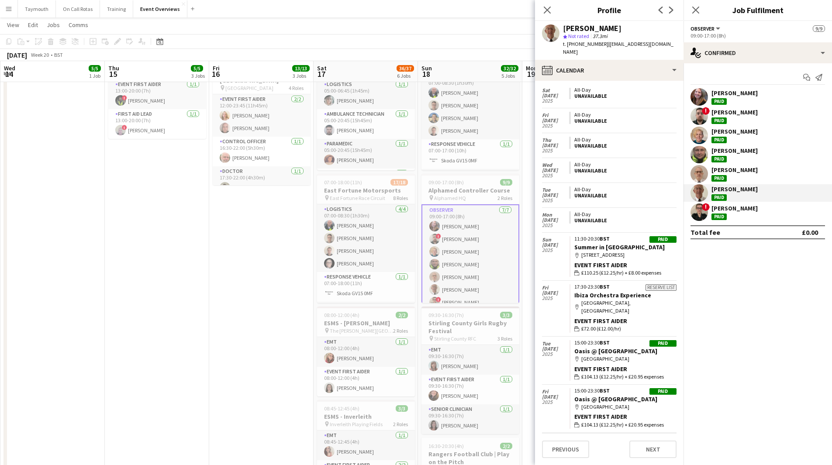
scroll to position [445, 0]
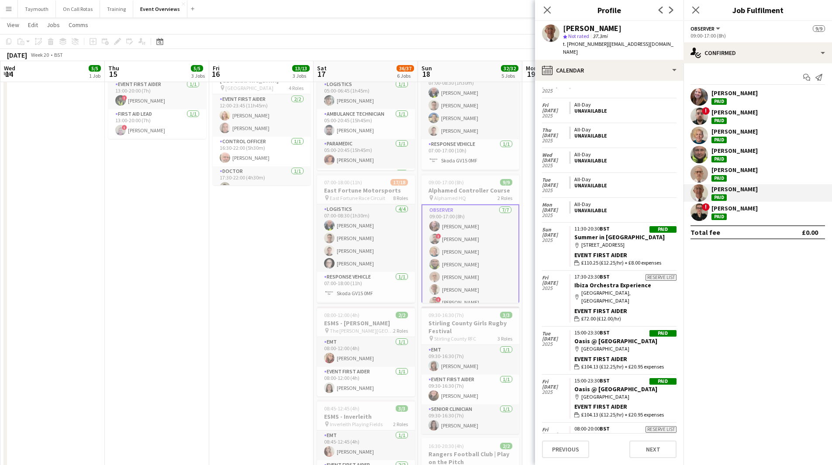
drag, startPoint x: 766, startPoint y: 211, endPoint x: 751, endPoint y: 217, distance: 15.7
click at [766, 211] on div "! Aimee Hogg Paid" at bounding box center [757, 212] width 148 height 17
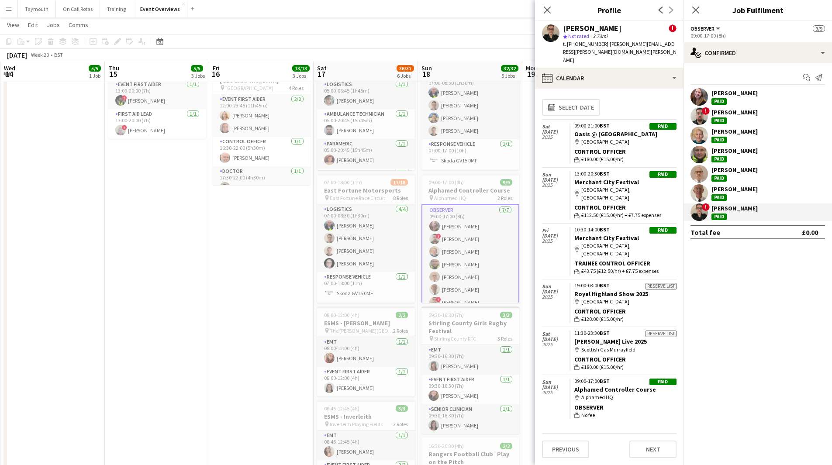
scroll to position [51, 0]
click at [158, 266] on app-date-cell "TOYOTA OOO 08:15-17:45 (9h30m) 3/3 Freak Films - Water Filming pin Auchenstarry…" at bounding box center [157, 311] width 104 height 864
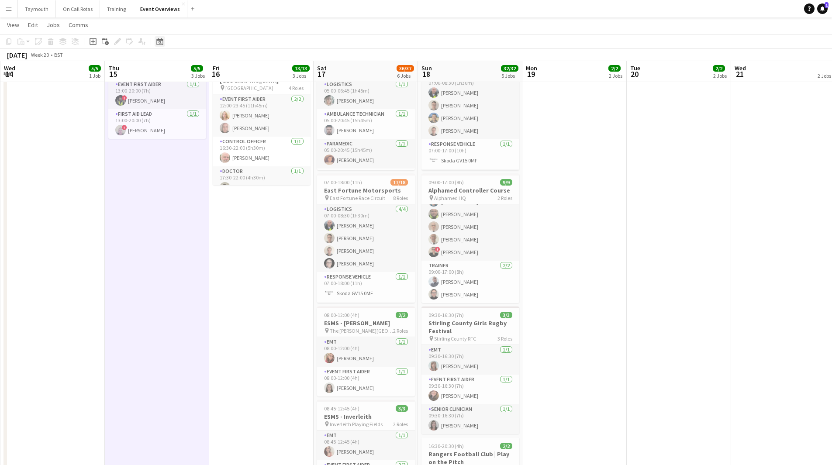
click at [165, 42] on div "Date picker" at bounding box center [160, 41] width 10 height 10
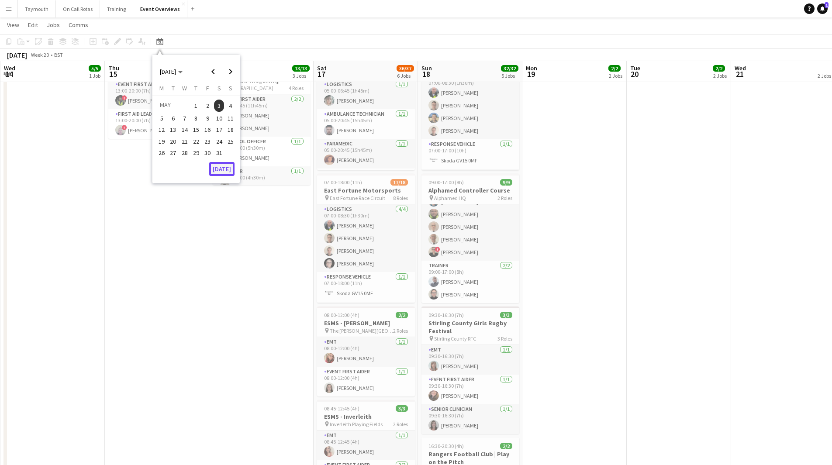
click at [223, 166] on button "[DATE]" at bounding box center [221, 169] width 25 height 14
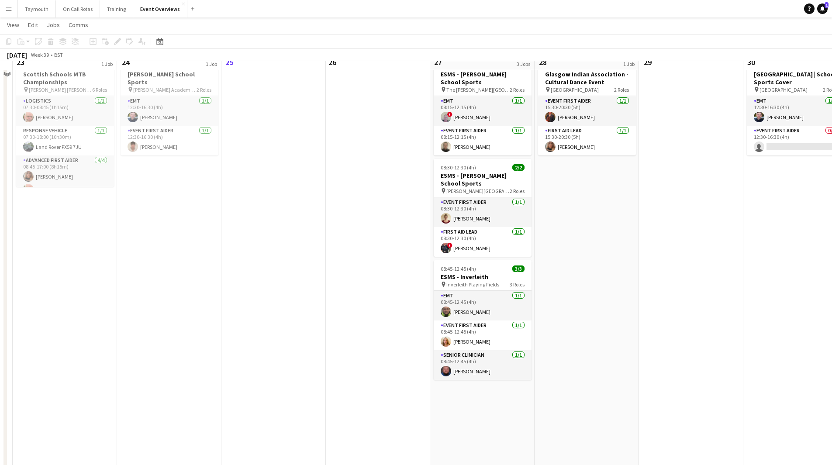
scroll to position [0, 0]
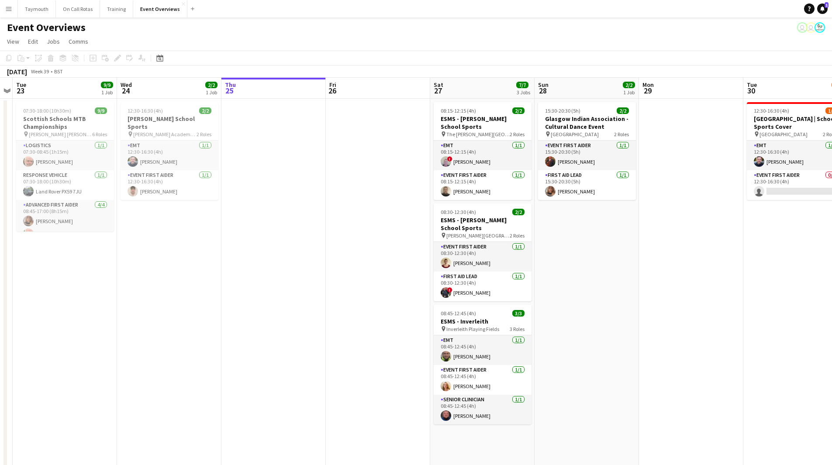
drag, startPoint x: 665, startPoint y: 297, endPoint x: 109, endPoint y: 349, distance: 558.4
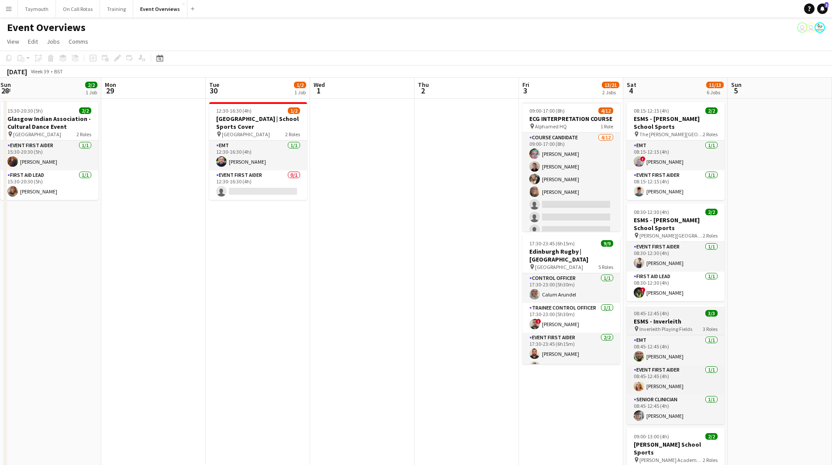
drag, startPoint x: 498, startPoint y: 323, endPoint x: 326, endPoint y: 320, distance: 172.1
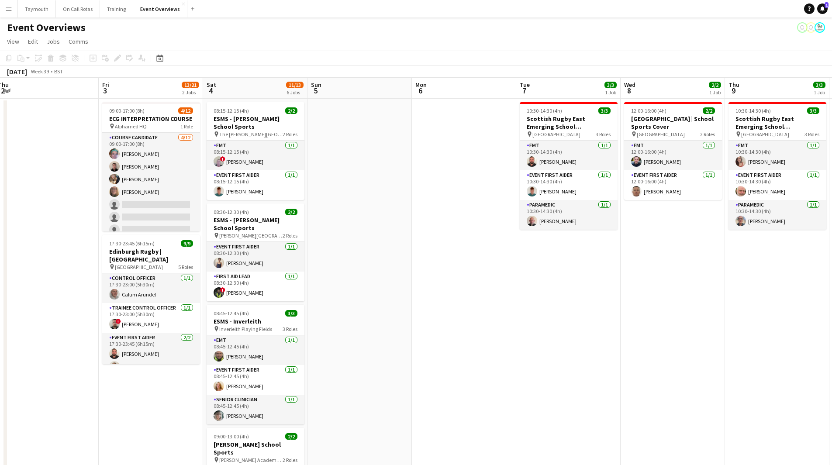
drag, startPoint x: 572, startPoint y: 336, endPoint x: 291, endPoint y: 345, distance: 280.9
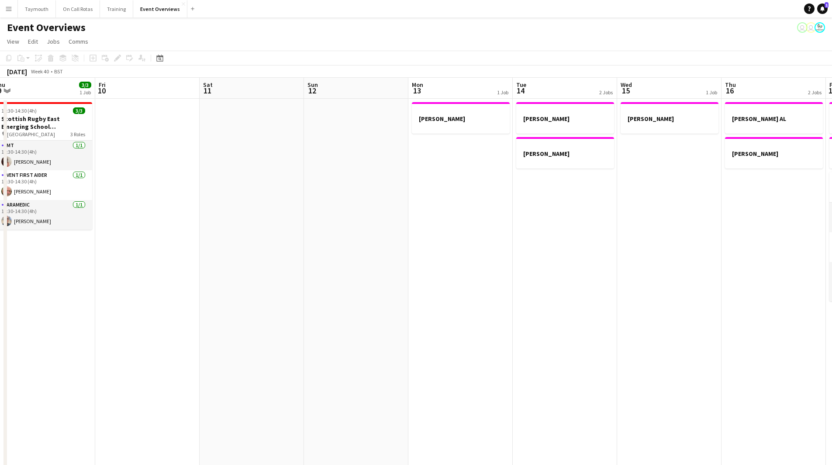
drag, startPoint x: 508, startPoint y: 361, endPoint x: 250, endPoint y: 378, distance: 259.1
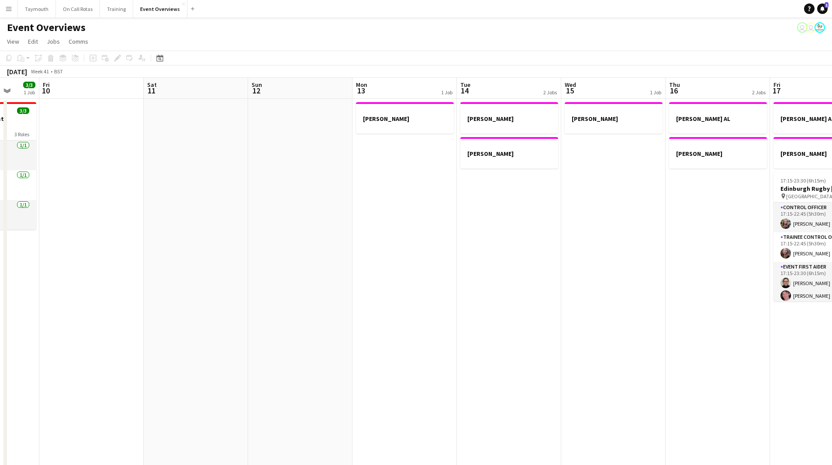
drag, startPoint x: 548, startPoint y: 370, endPoint x: 290, endPoint y: 374, distance: 257.3
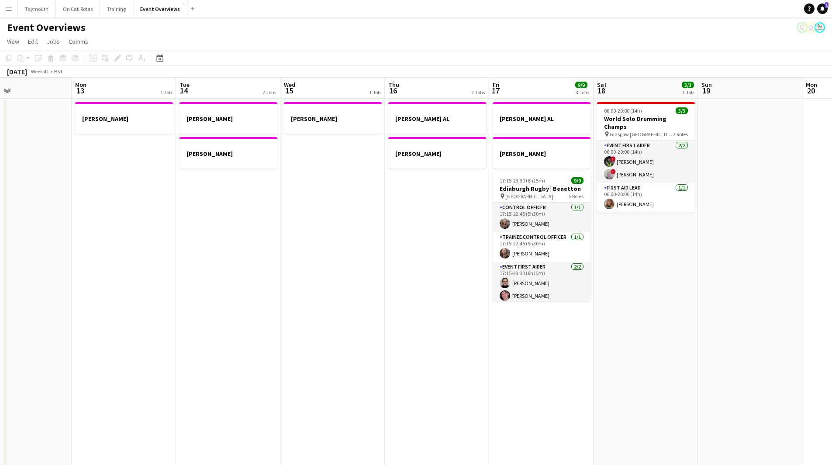
drag, startPoint x: 595, startPoint y: 348, endPoint x: 152, endPoint y: 364, distance: 442.6
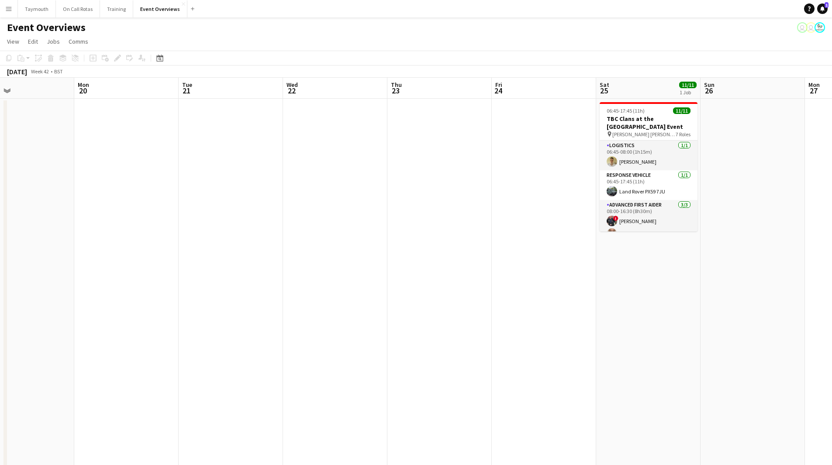
drag, startPoint x: 238, startPoint y: 375, endPoint x: 245, endPoint y: 369, distance: 10.2
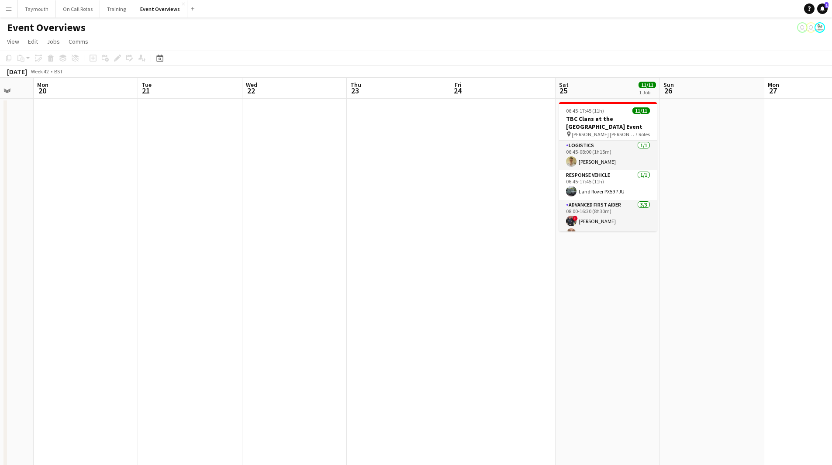
drag, startPoint x: 439, startPoint y: 363, endPoint x: 384, endPoint y: 349, distance: 56.8
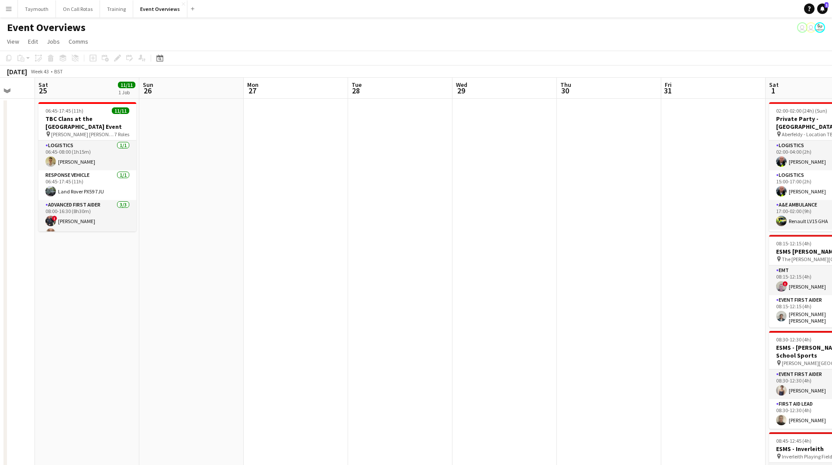
drag, startPoint x: 517, startPoint y: 336, endPoint x: 203, endPoint y: 390, distance: 319.1
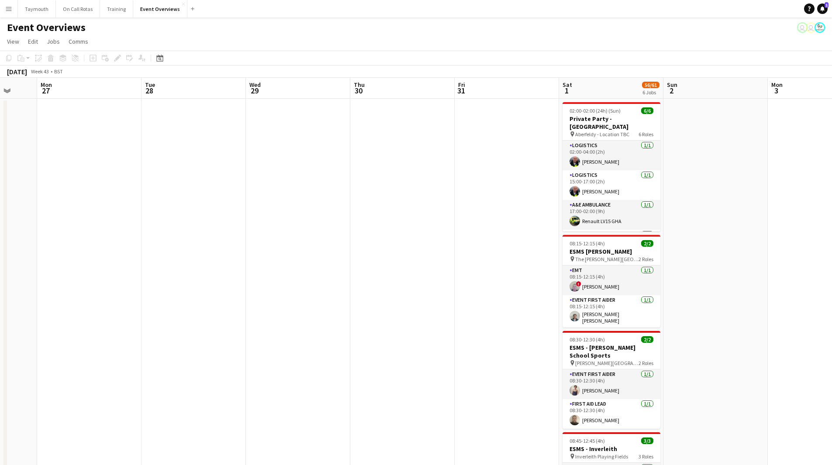
drag, startPoint x: 369, startPoint y: 334, endPoint x: 252, endPoint y: 373, distance: 122.9
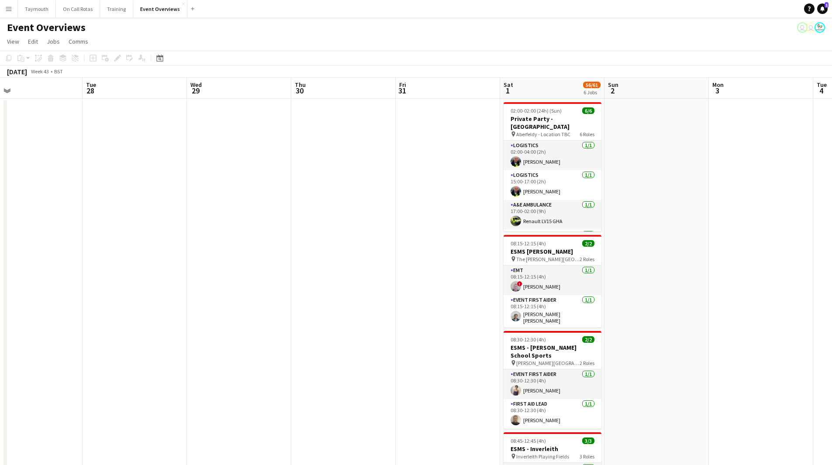
scroll to position [0, 287]
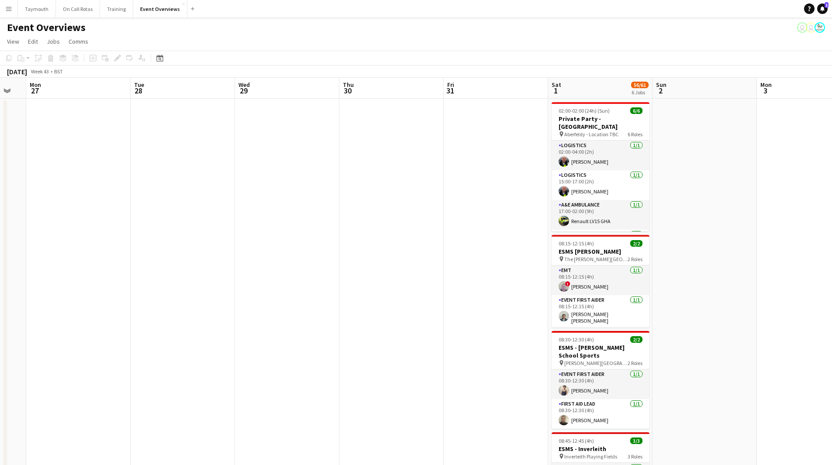
drag, startPoint x: 431, startPoint y: 316, endPoint x: 231, endPoint y: 356, distance: 203.7
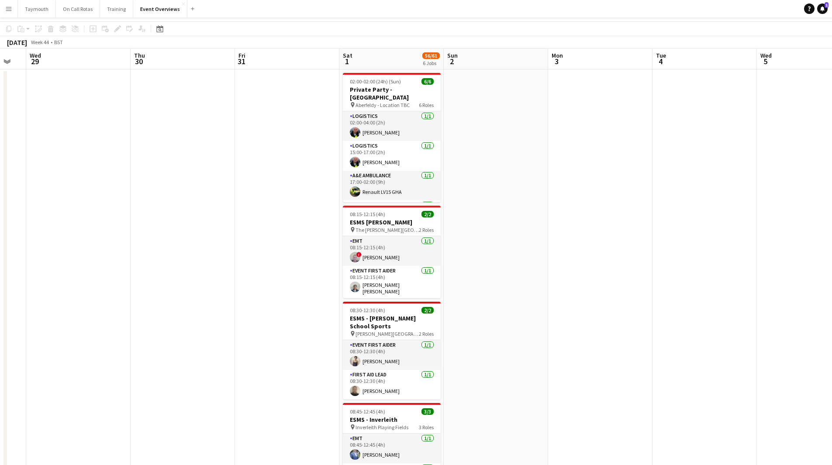
scroll to position [0, 0]
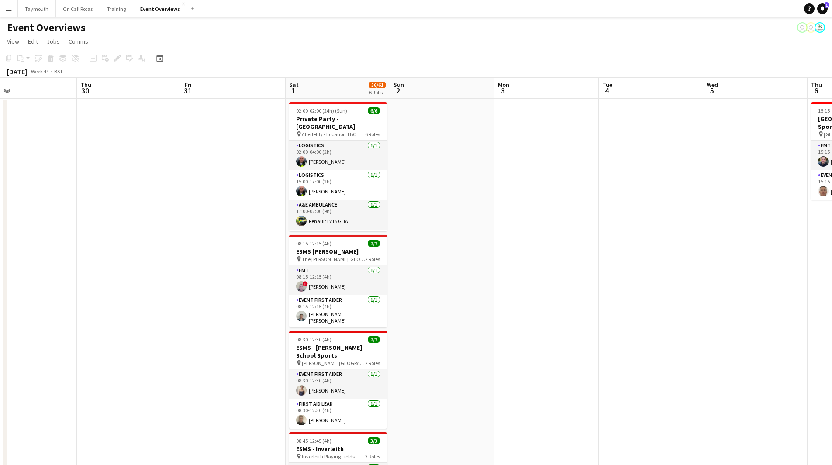
drag, startPoint x: 646, startPoint y: 301, endPoint x: 176, endPoint y: 344, distance: 472.3
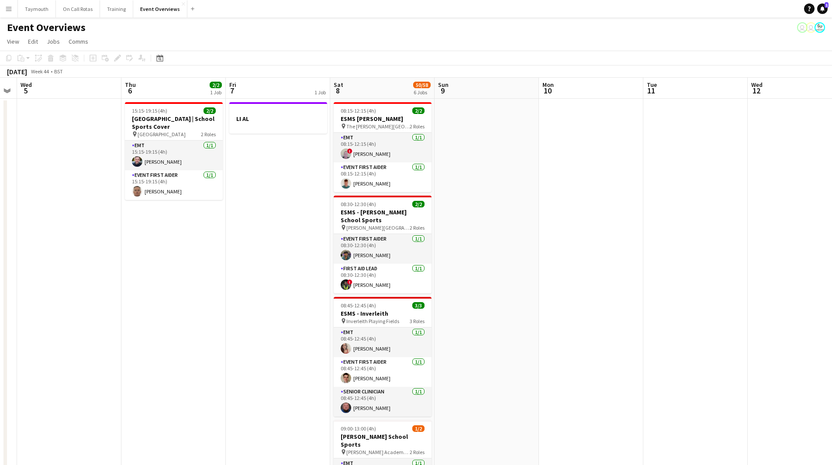
drag, startPoint x: 229, startPoint y: 326, endPoint x: 203, endPoint y: 326, distance: 26.2
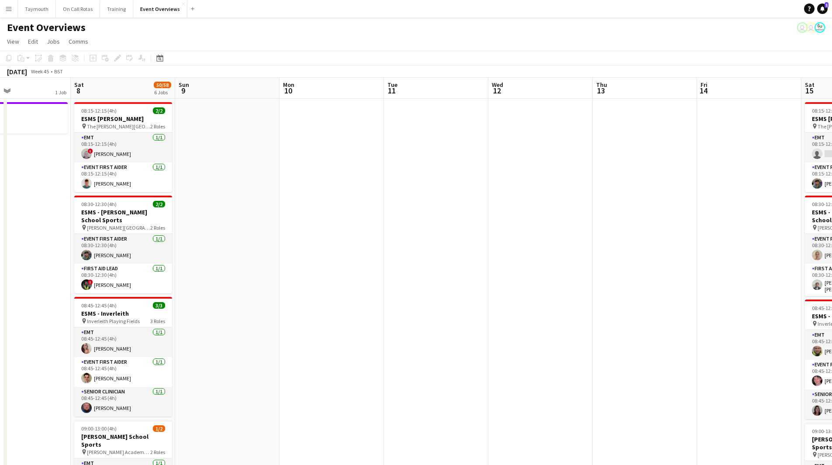
drag, startPoint x: 494, startPoint y: 324, endPoint x: 151, endPoint y: 315, distance: 343.3
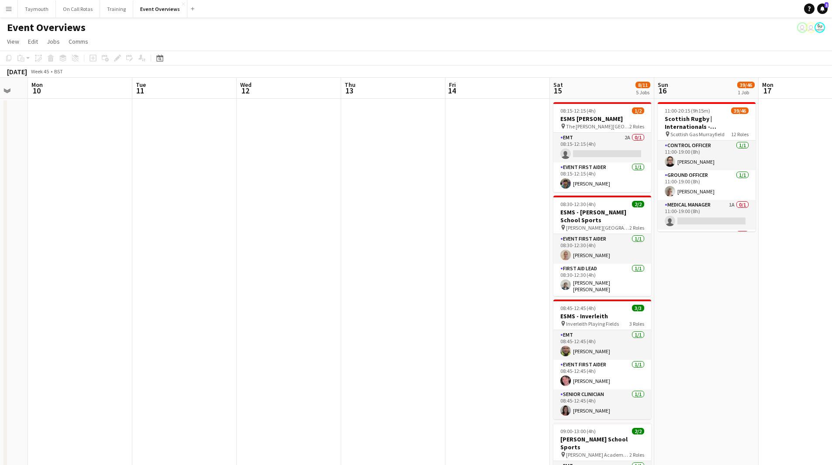
drag, startPoint x: 423, startPoint y: 315, endPoint x: 86, endPoint y: 343, distance: 337.4
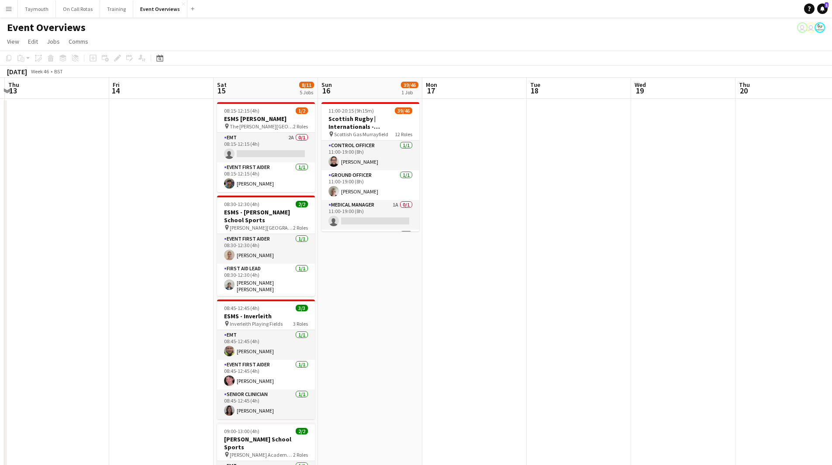
drag, startPoint x: 483, startPoint y: 334, endPoint x: 90, endPoint y: 328, distance: 392.6
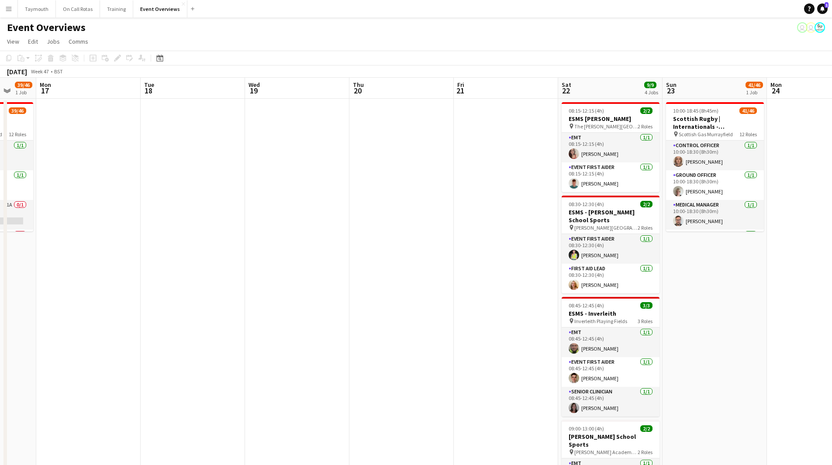
scroll to position [0, 257]
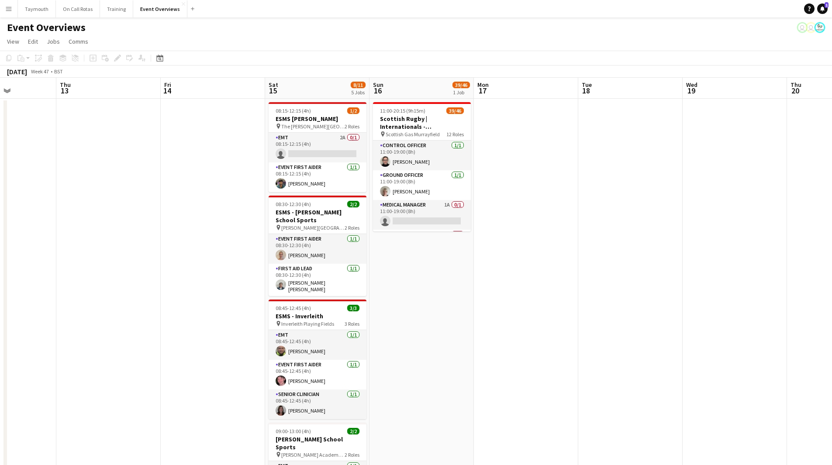
drag, startPoint x: 335, startPoint y: 325, endPoint x: 675, endPoint y: 324, distance: 339.3
click at [320, 149] on app-card-role "EMT 2A 0/1 08:15-12:15 (4h) single-neutral-actions" at bounding box center [318, 148] width 98 height 30
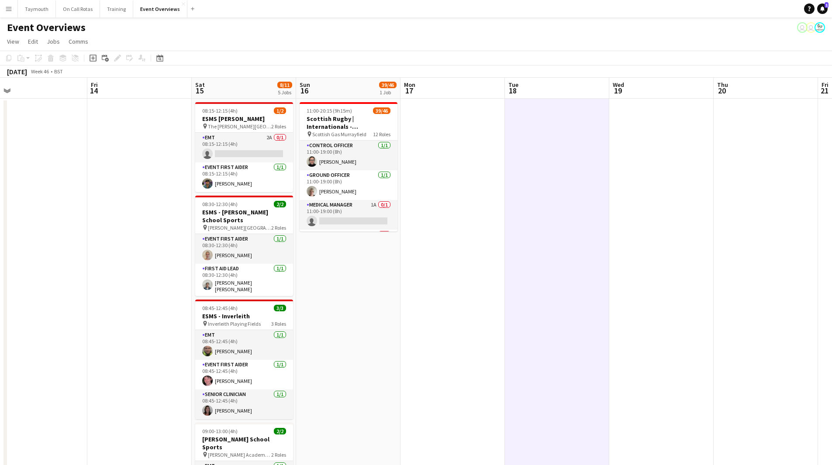
drag, startPoint x: 670, startPoint y: 275, endPoint x: 37, endPoint y: 333, distance: 636.3
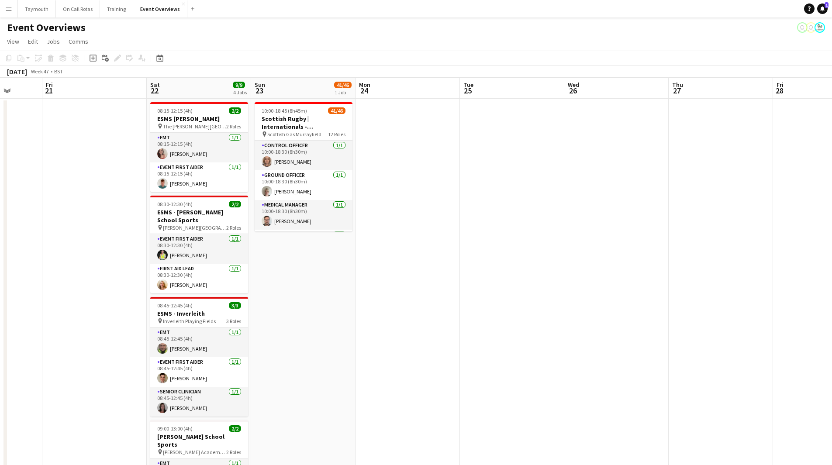
drag, startPoint x: 52, startPoint y: 317, endPoint x: 300, endPoint y: 285, distance: 250.2
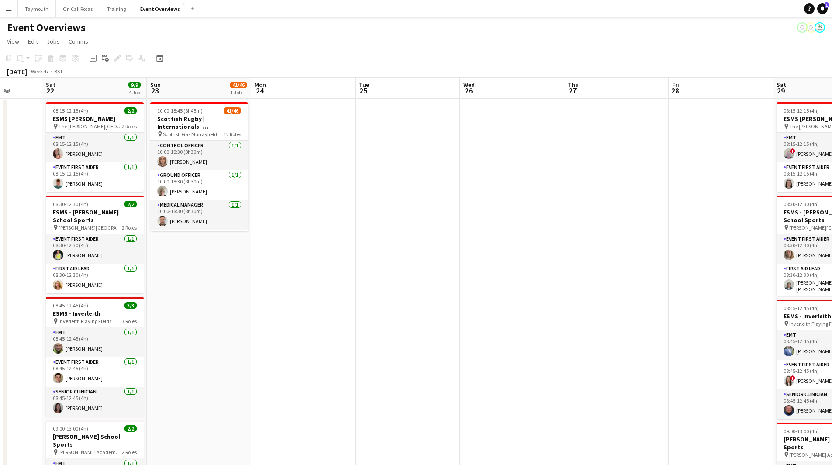
drag, startPoint x: 290, startPoint y: 330, endPoint x: 97, endPoint y: 284, distance: 198.0
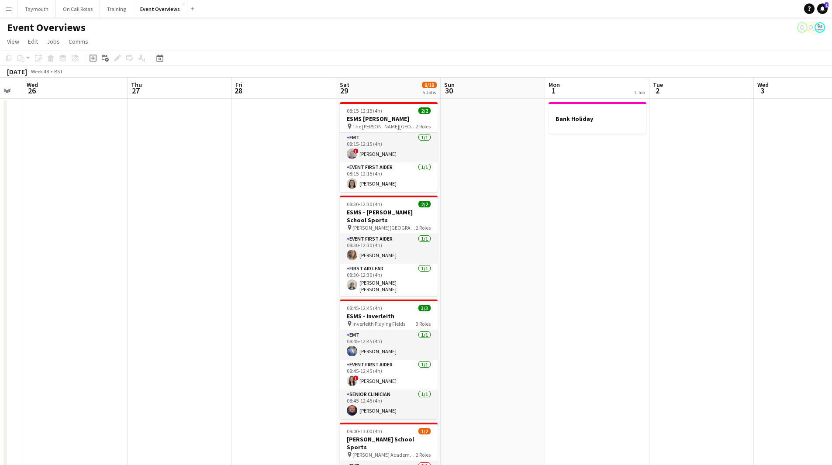
drag, startPoint x: 319, startPoint y: 275, endPoint x: 64, endPoint y: 335, distance: 262.1
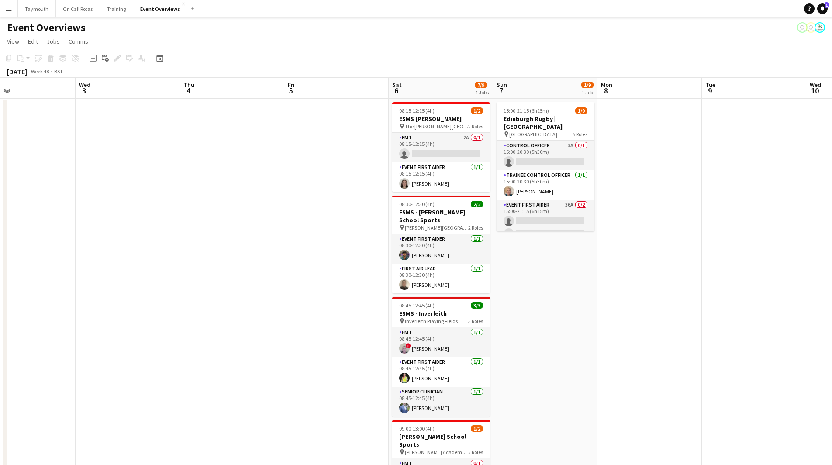
drag, startPoint x: 442, startPoint y: 265, endPoint x: 153, endPoint y: 268, distance: 289.1
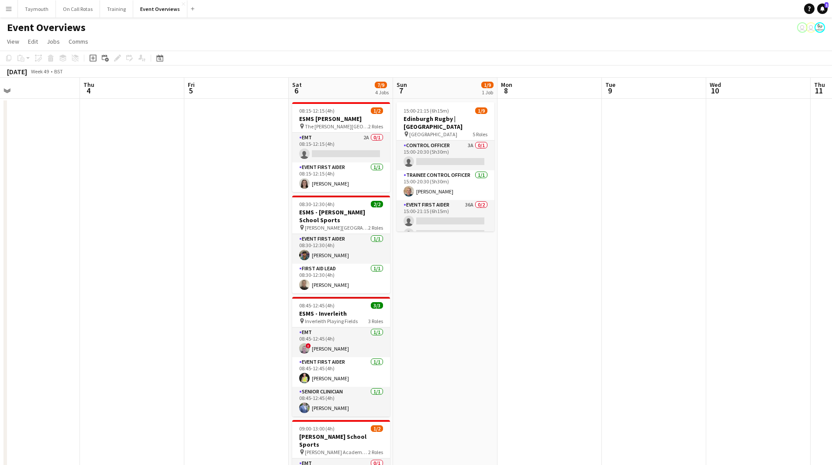
drag, startPoint x: 787, startPoint y: 249, endPoint x: 169, endPoint y: 293, distance: 619.9
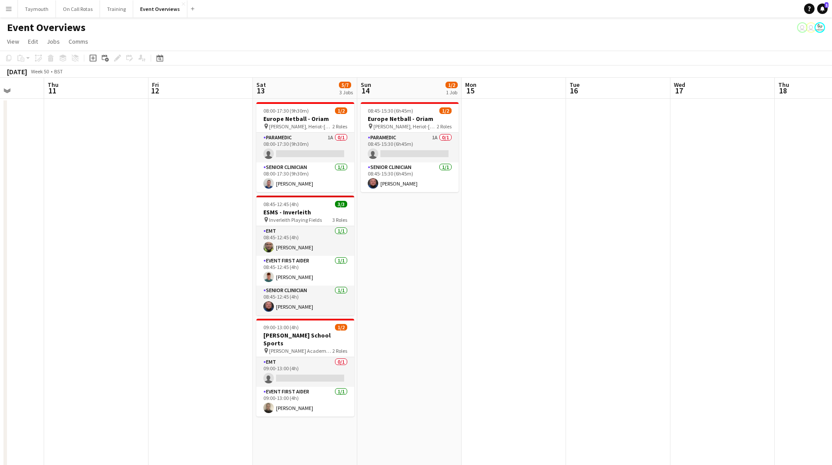
scroll to position [0, 345]
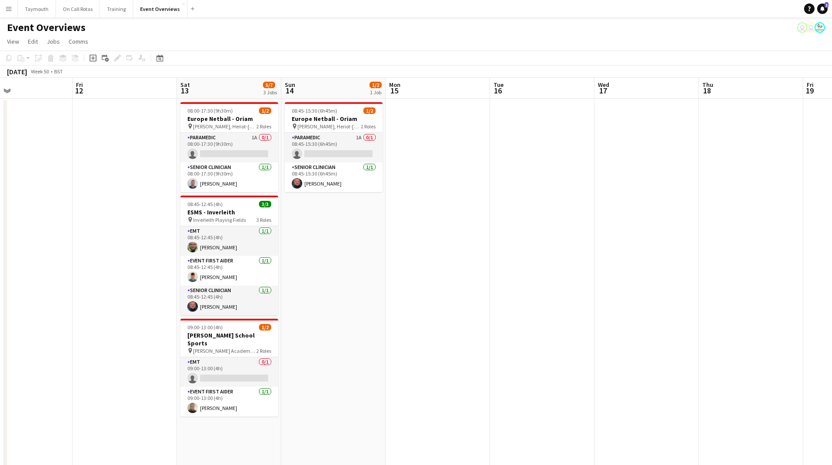
drag, startPoint x: 697, startPoint y: 280, endPoint x: 390, endPoint y: 301, distance: 308.6
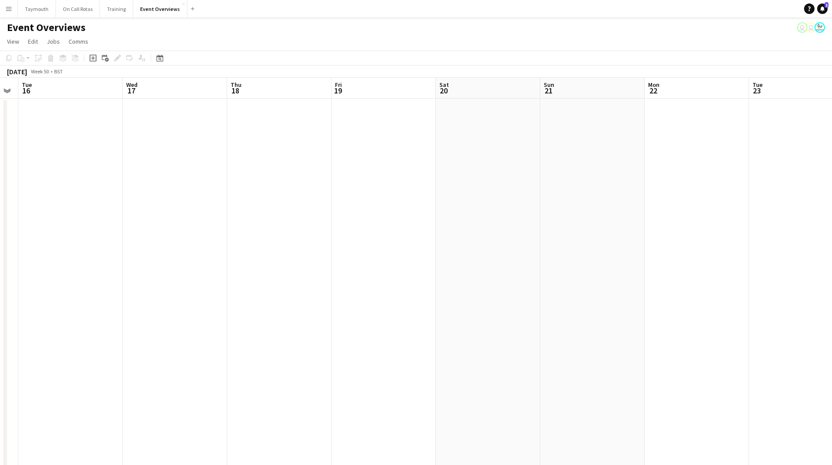
drag, startPoint x: 665, startPoint y: 280, endPoint x: 532, endPoint y: 342, distance: 146.9
drag, startPoint x: 582, startPoint y: 336, endPoint x: 342, endPoint y: 342, distance: 239.8
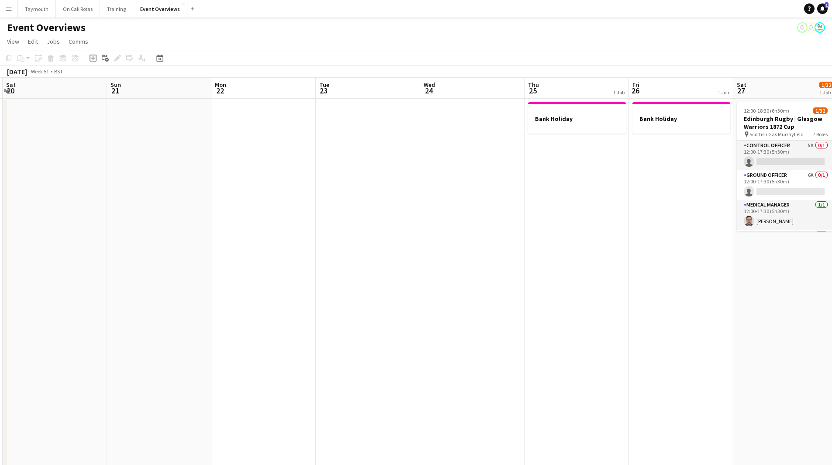
drag, startPoint x: 513, startPoint y: 339, endPoint x: 402, endPoint y: 343, distance: 111.4
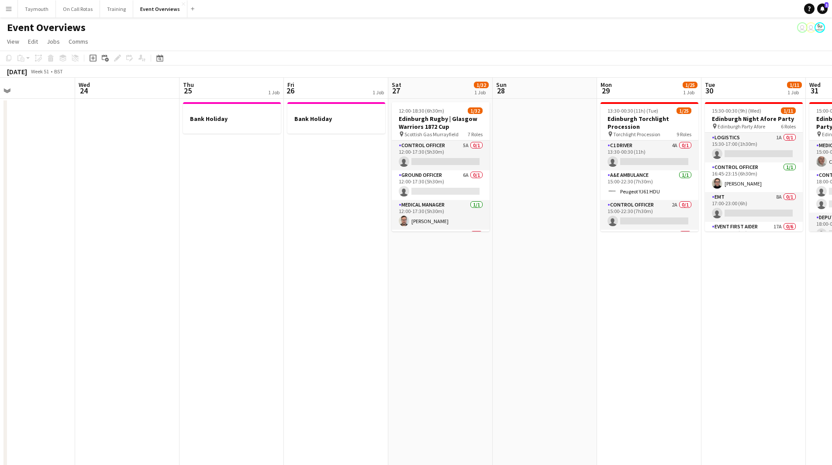
drag, startPoint x: 356, startPoint y: 331, endPoint x: 26, endPoint y: 312, distance: 330.3
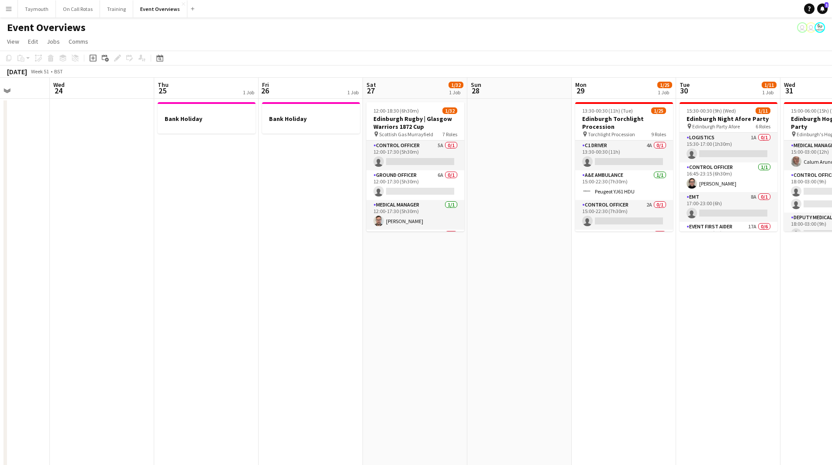
drag, startPoint x: 505, startPoint y: 314, endPoint x: 37, endPoint y: 330, distance: 468.4
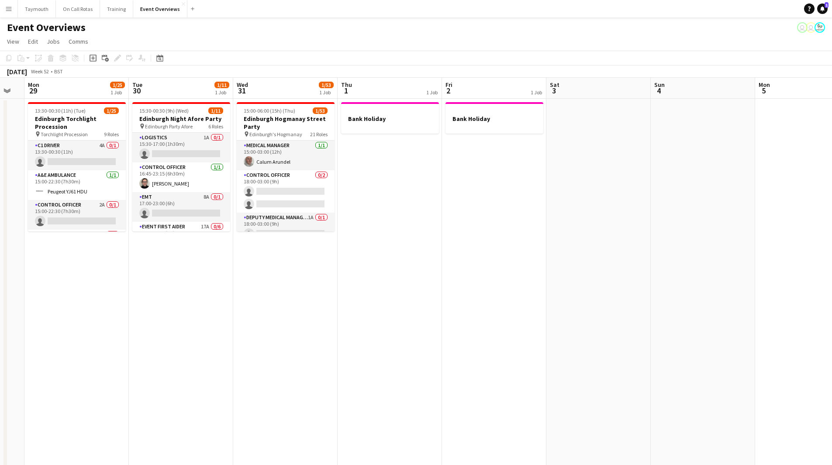
drag, startPoint x: 123, startPoint y: 397, endPoint x: 72, endPoint y: 401, distance: 51.2
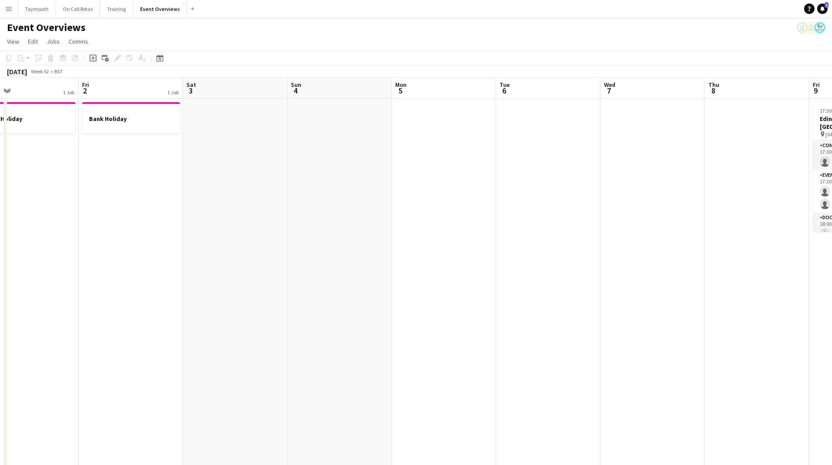
drag
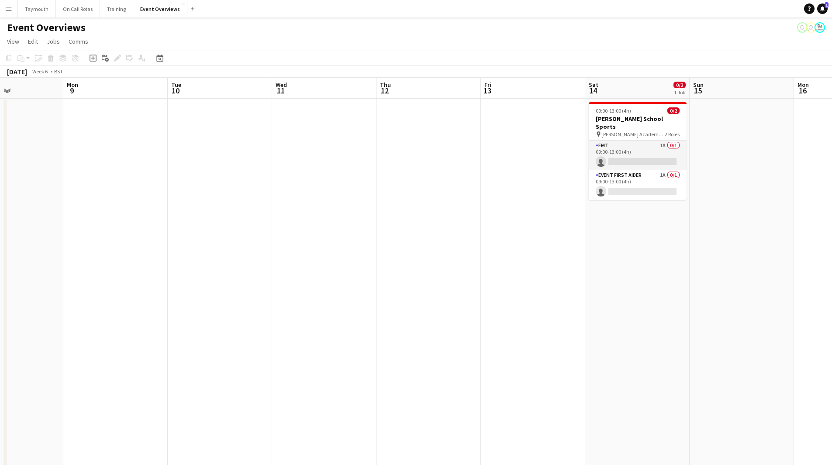
scroll to position [0, 258]
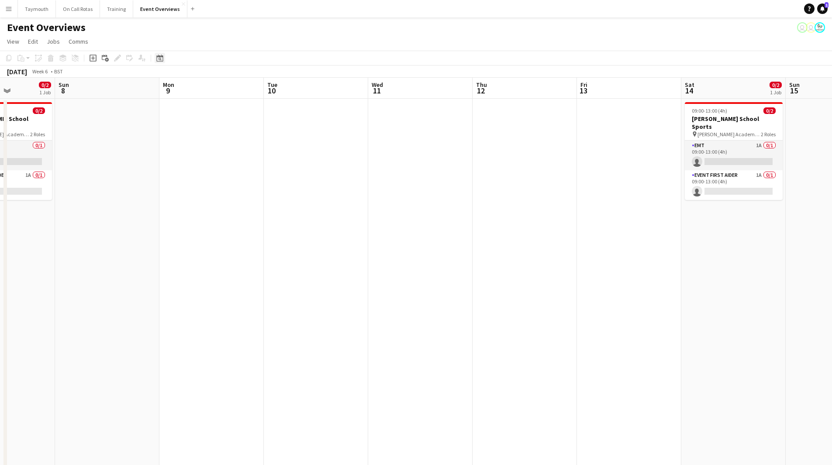
click at [161, 58] on icon "Date picker" at bounding box center [159, 58] width 7 height 7
click at [230, 195] on button "[DATE]" at bounding box center [221, 195] width 25 height 14
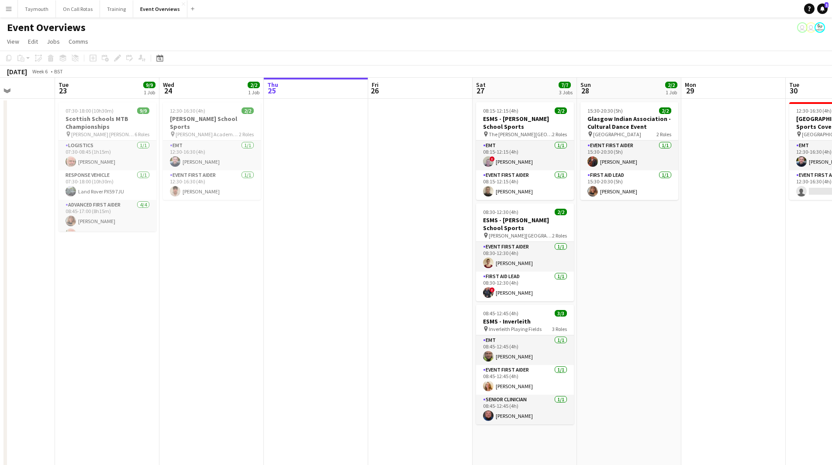
scroll to position [0, 300]
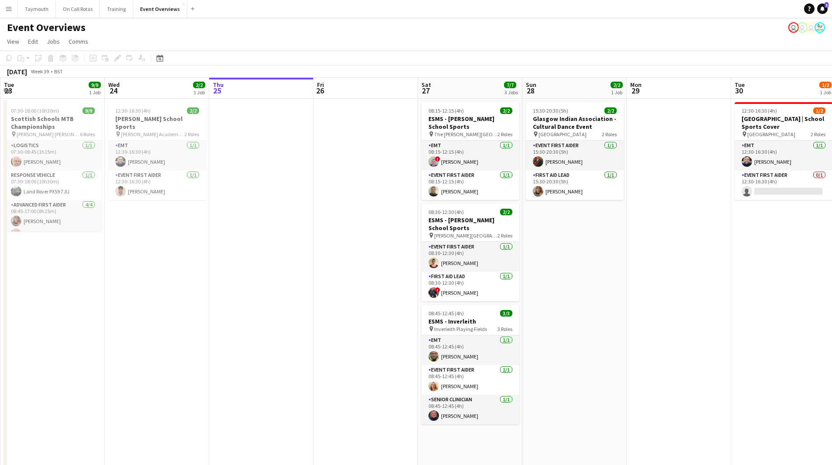
drag, startPoint x: 605, startPoint y: 319, endPoint x: 279, endPoint y: 323, distance: 325.4
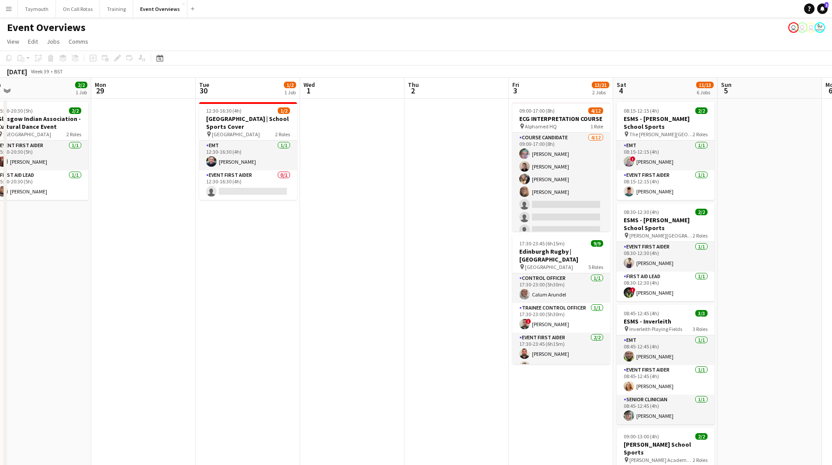
drag, startPoint x: 433, startPoint y: 294, endPoint x: 210, endPoint y: 308, distance: 222.7
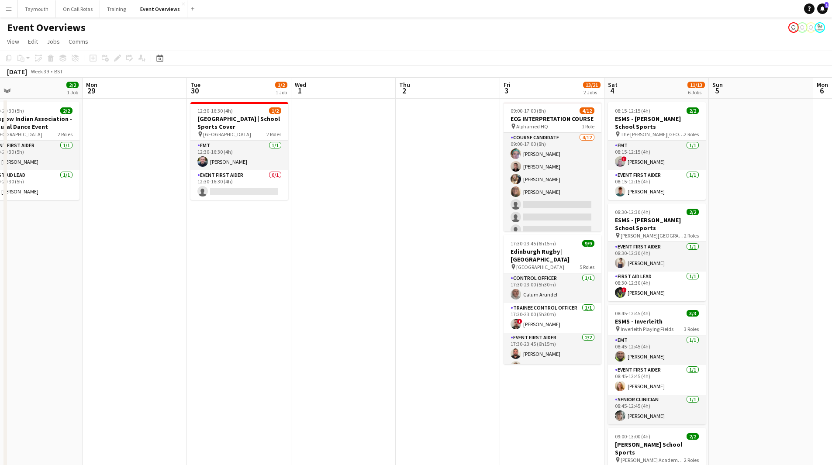
drag, startPoint x: 454, startPoint y: 334, endPoint x: 196, endPoint y: 329, distance: 257.7
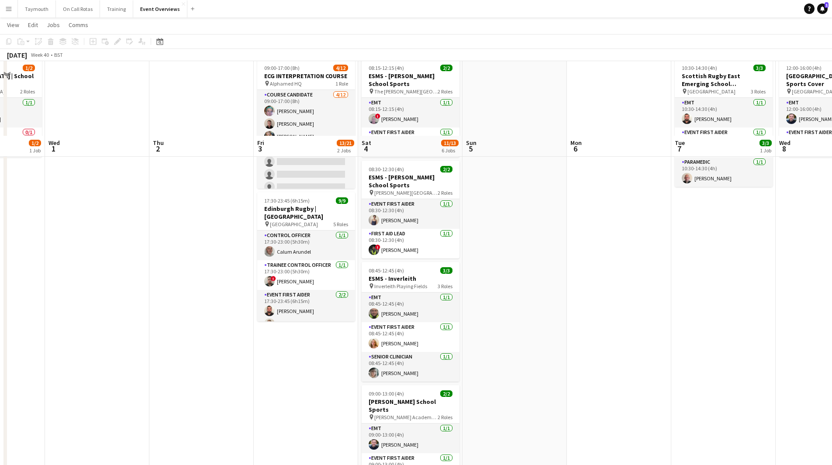
scroll to position [0, 0]
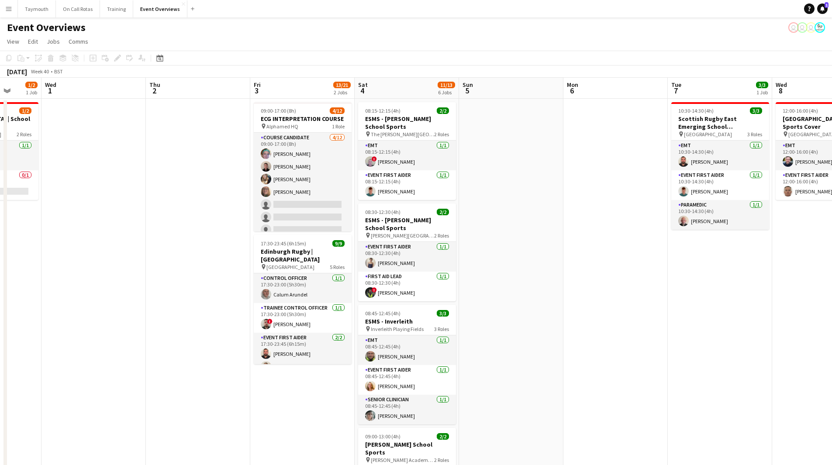
drag, startPoint x: 125, startPoint y: 266, endPoint x: 226, endPoint y: 262, distance: 101.0
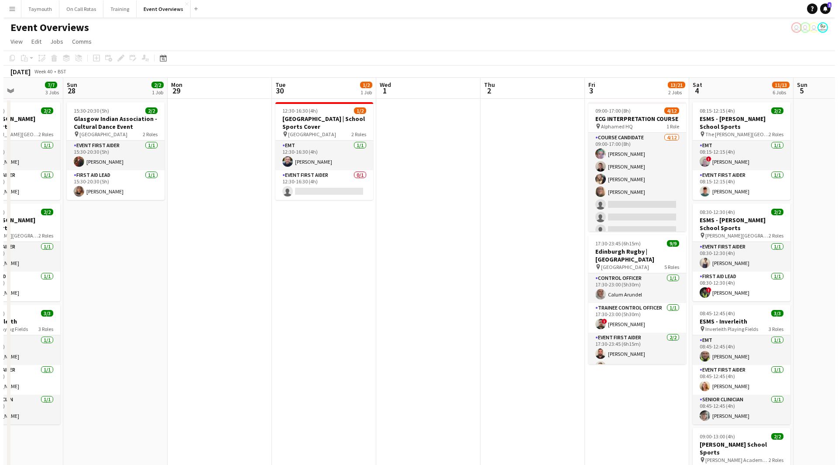
scroll to position [0, 205]
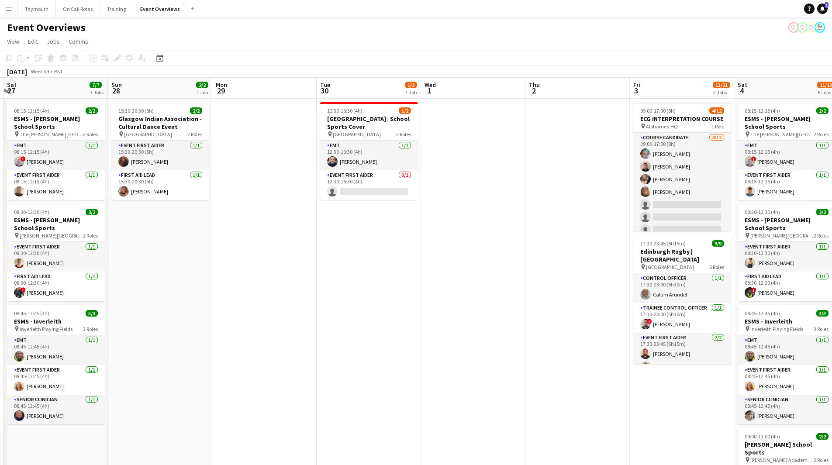
drag, startPoint x: 163, startPoint y: 266, endPoint x: 438, endPoint y: 255, distance: 275.4
click at [5, 10] on button "Menu" at bounding box center [8, 8] width 17 height 17
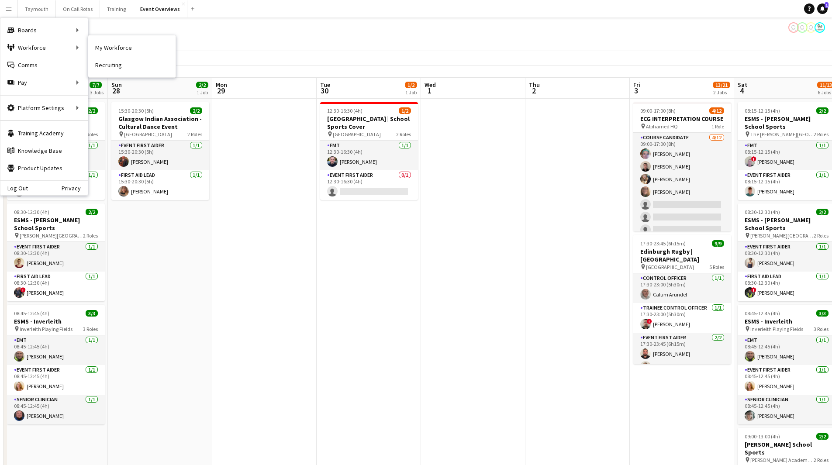
drag, startPoint x: 92, startPoint y: 45, endPoint x: 127, endPoint y: 84, distance: 52.9
click at [92, 45] on link "My Workforce" at bounding box center [131, 47] width 87 height 17
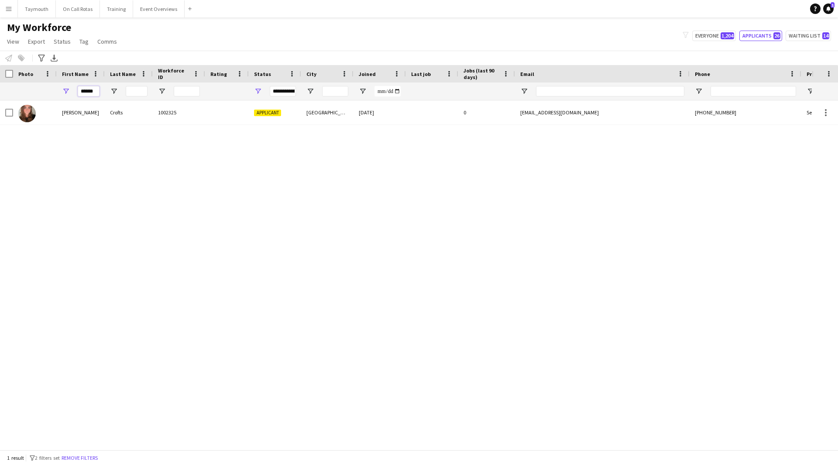
drag, startPoint x: 96, startPoint y: 91, endPoint x: -13, endPoint y: 92, distance: 108.3
click at [0, 92] on html "Menu Boards Boards Boards All jobs Status Workforce Workforce My Workforce Recr…" at bounding box center [419, 232] width 838 height 465
type input "*****"
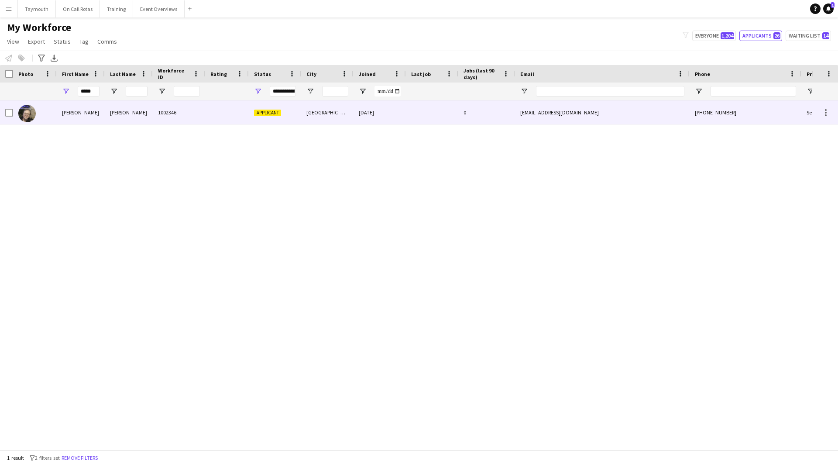
click at [186, 119] on div "1002346" at bounding box center [179, 112] width 52 height 24
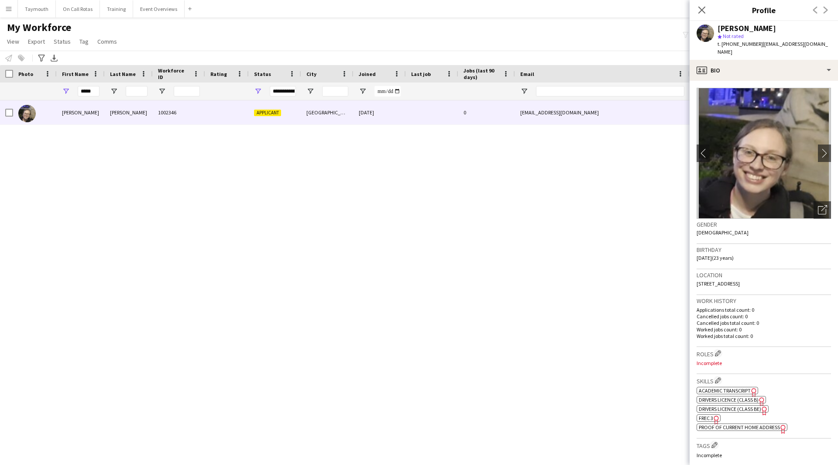
click at [716, 415] on icon "Freelancer has uploaded a photo validation of skill. Click to see" at bounding box center [716, 419] width 9 height 9
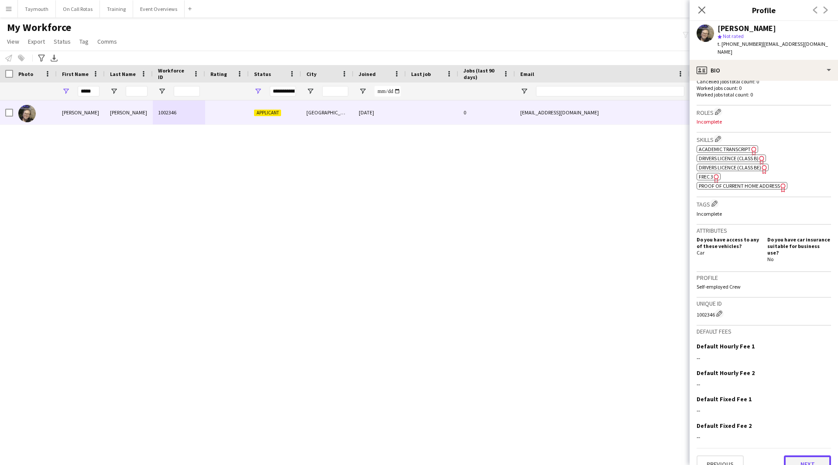
click at [794, 455] on button "Next" at bounding box center [807, 463] width 47 height 17
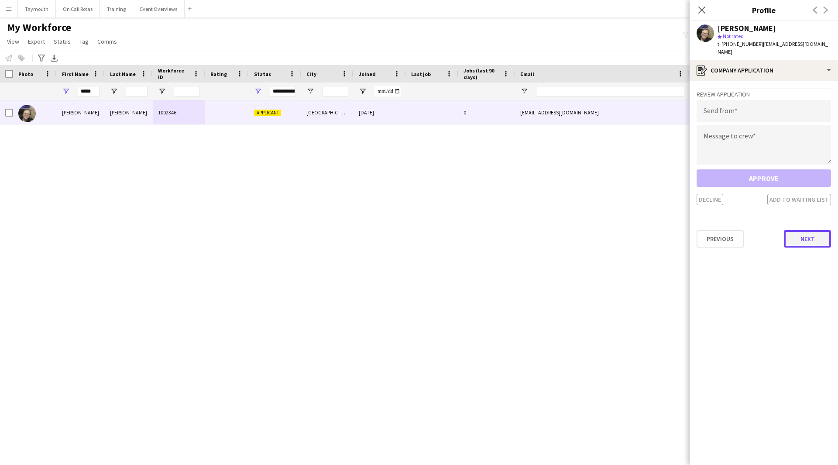
click at [795, 233] on button "Next" at bounding box center [807, 238] width 47 height 17
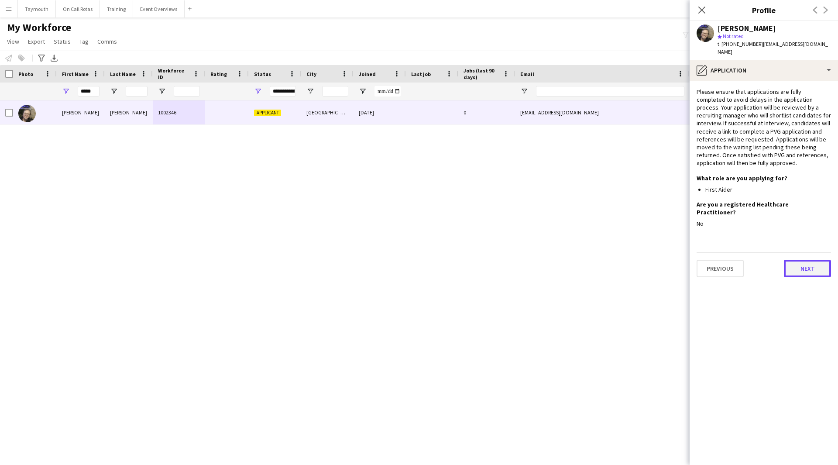
click at [797, 260] on button "Next" at bounding box center [807, 268] width 47 height 17
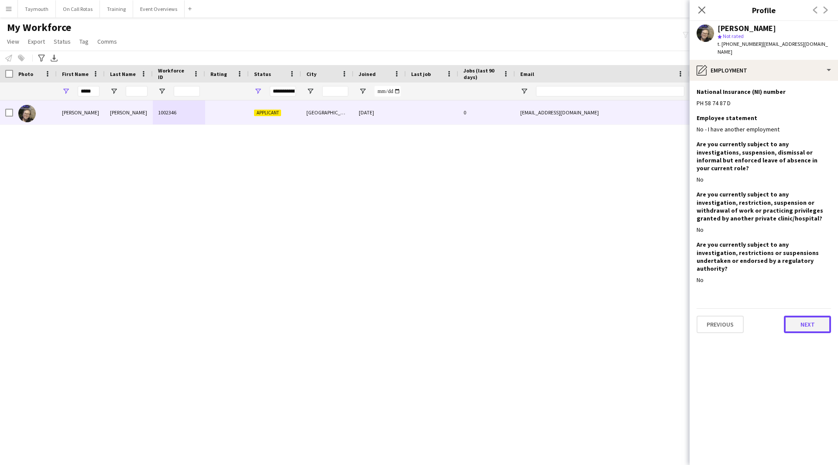
click at [805, 316] on button "Next" at bounding box center [807, 324] width 47 height 17
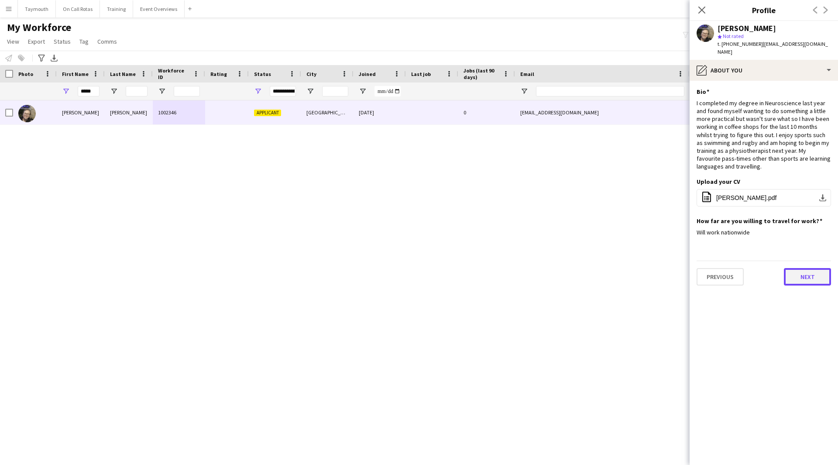
click at [808, 268] on button "Next" at bounding box center [807, 276] width 47 height 17
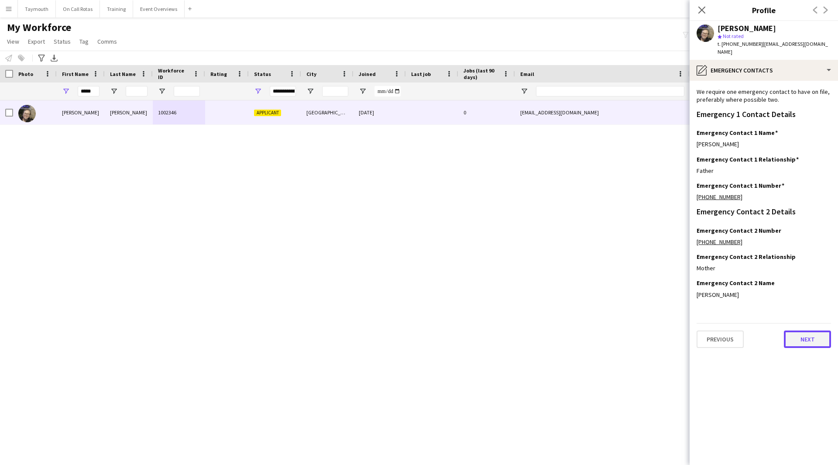
click at [806, 333] on button "Next" at bounding box center [807, 339] width 47 height 17
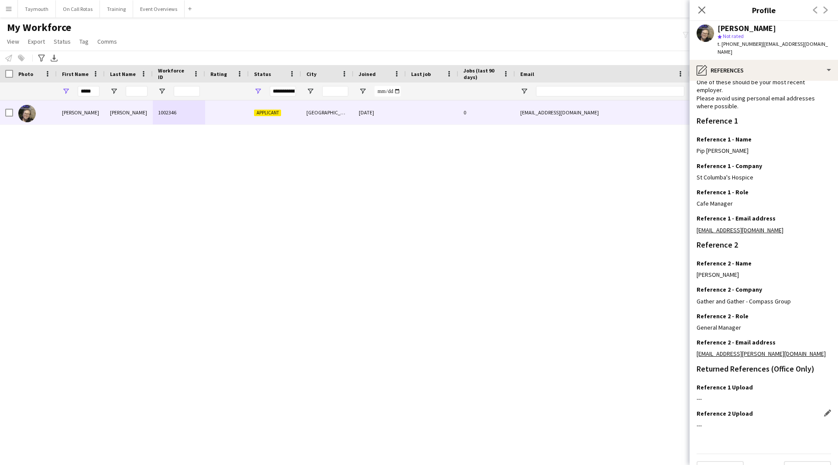
scroll to position [56, 0]
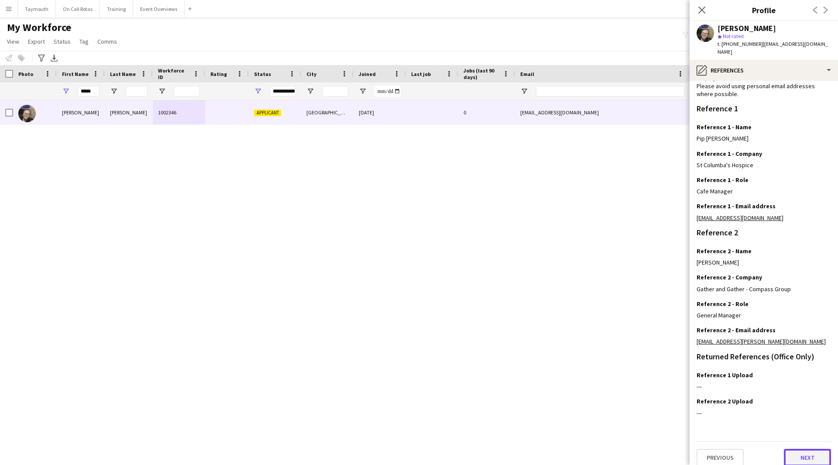
click at [813, 449] on button "Next" at bounding box center [807, 457] width 47 height 17
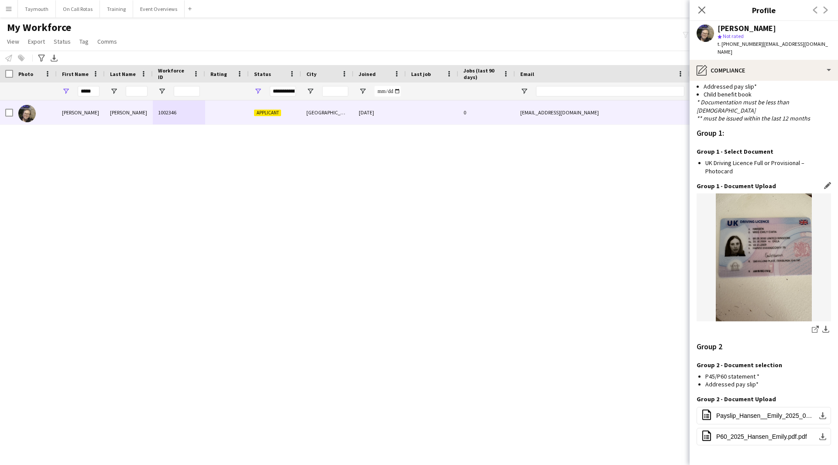
scroll to position [763, 0]
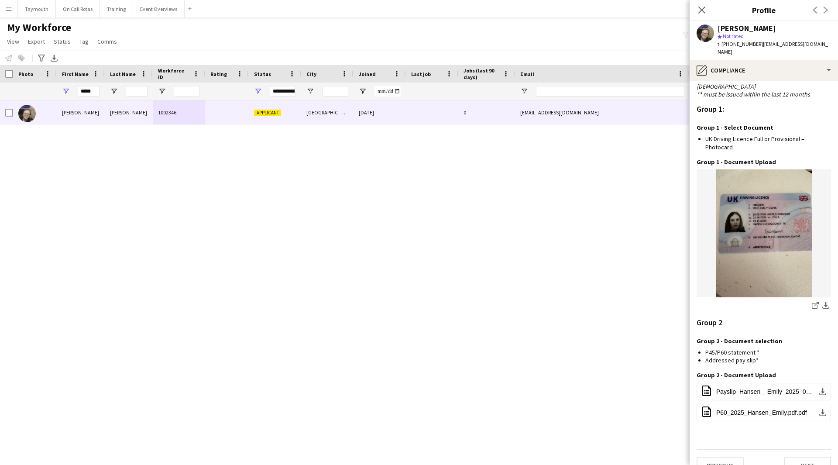
drag, startPoint x: 796, startPoint y: 437, endPoint x: 796, endPoint y: 459, distance: 21.8
click at [796, 449] on div "Previous Next" at bounding box center [764, 461] width 135 height 25
click at [796, 459] on app-section-data-types "Nationality Edit this field British Permission to Work in the UK Edit this fiel…" at bounding box center [764, 273] width 148 height 384
drag, startPoint x: 98, startPoint y: 90, endPoint x: -157, endPoint y: 109, distance: 256.2
click at [0, 109] on html "Menu Boards Boards Boards All jobs Status Workforce Workforce My Workforce Recr…" at bounding box center [419, 232] width 838 height 465
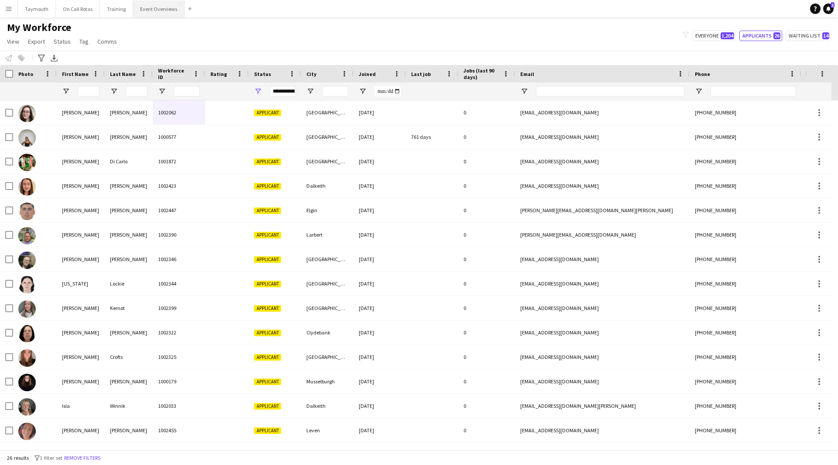
click at [162, 7] on button "Event Overviews Close" at bounding box center [159, 8] width 52 height 17
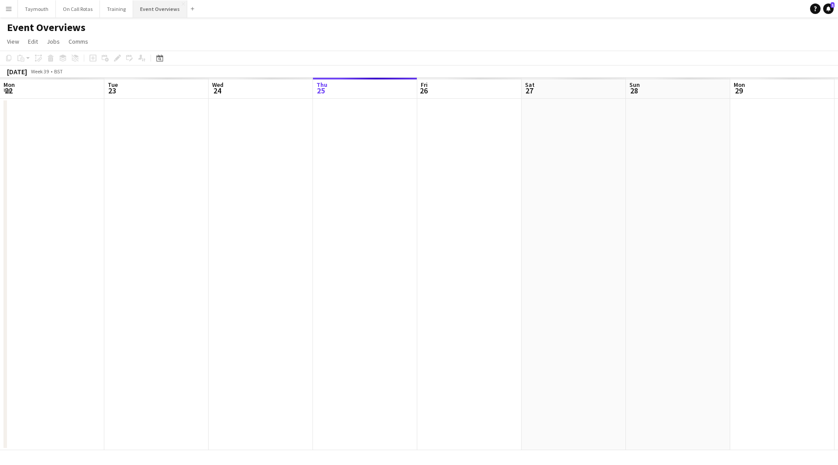
scroll to position [0, 209]
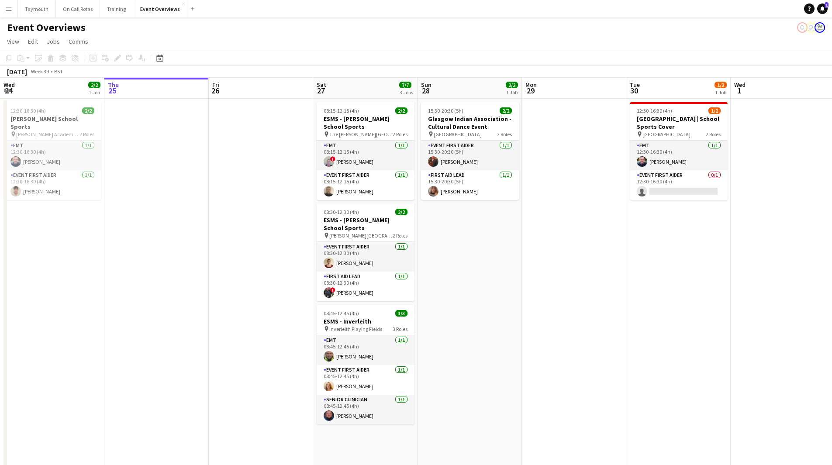
click at [14, 7] on button "Menu" at bounding box center [8, 8] width 17 height 17
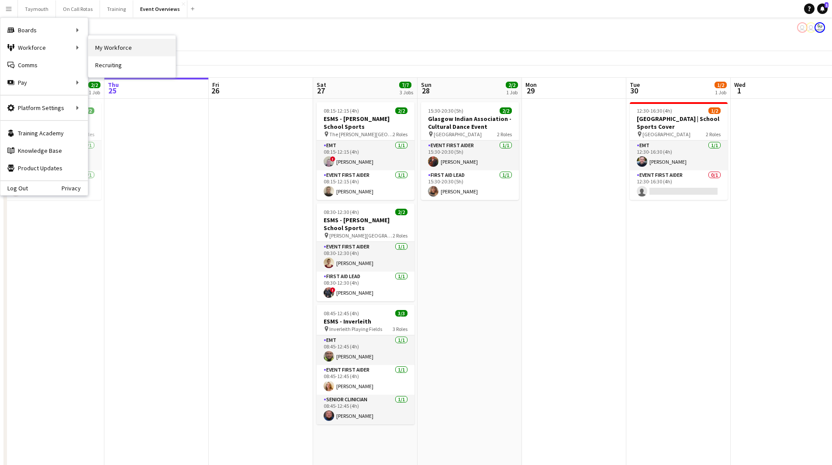
click at [152, 49] on link "My Workforce" at bounding box center [131, 47] width 87 height 17
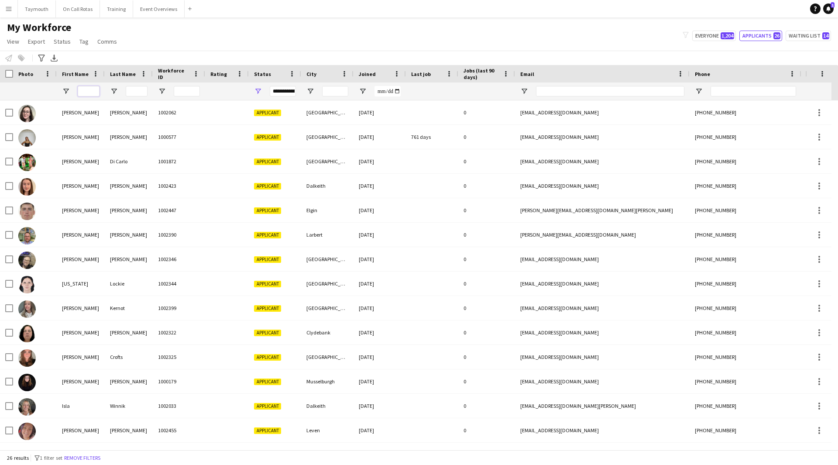
click at [93, 87] on input "First Name Filter Input" at bounding box center [89, 91] width 22 height 10
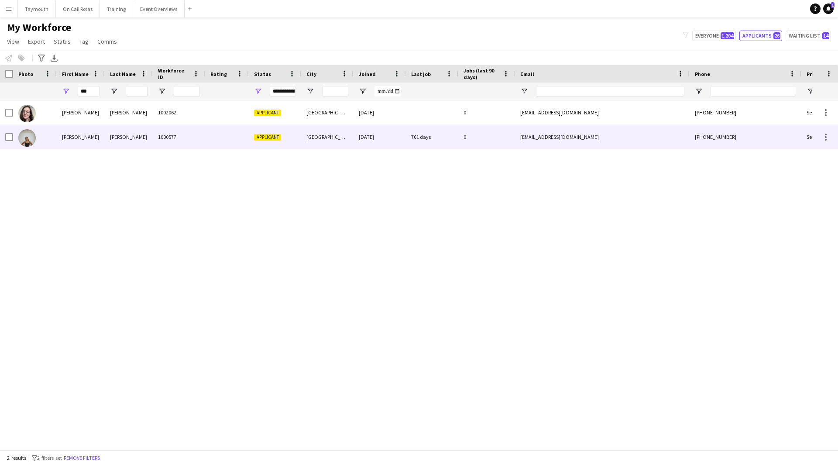
click at [118, 130] on div "[PERSON_NAME]" at bounding box center [129, 137] width 48 height 24
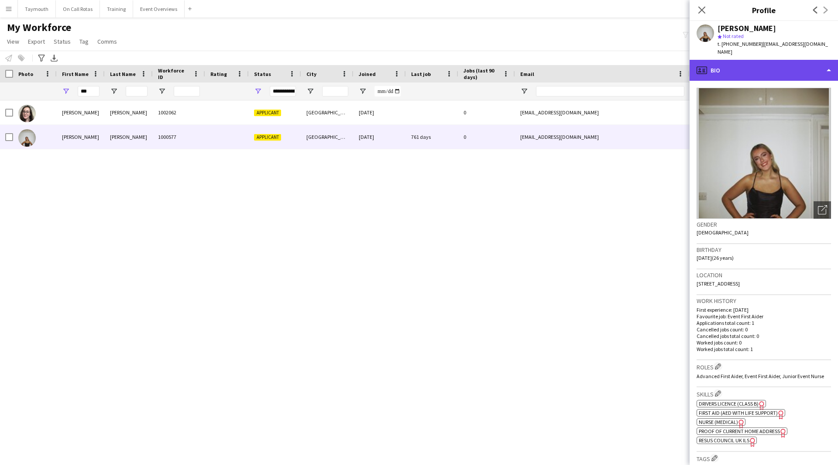
click at [797, 72] on div "profile Bio" at bounding box center [764, 70] width 148 height 21
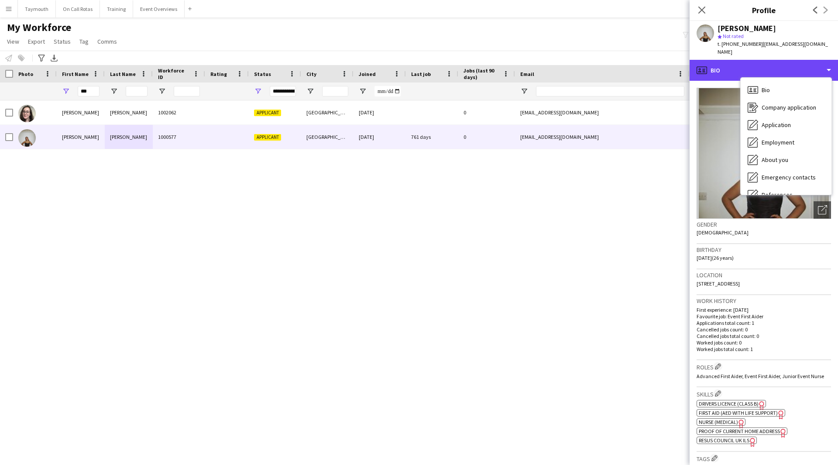
scroll to position [152, 0]
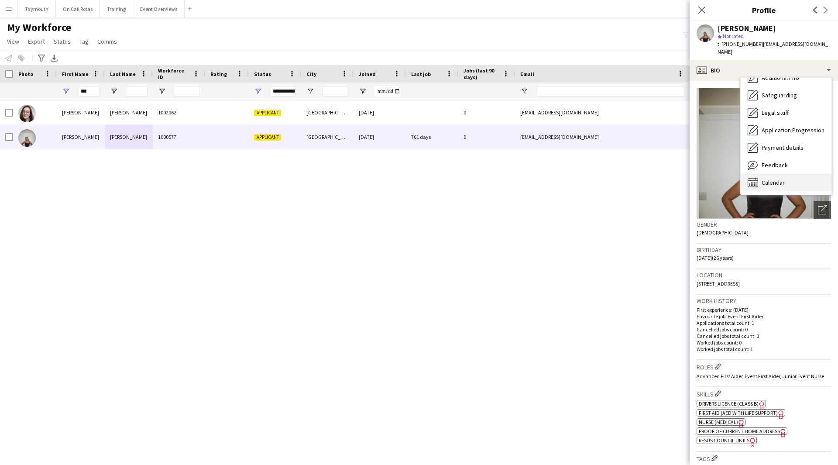
click at [785, 179] on span "Calendar" at bounding box center [773, 183] width 23 height 8
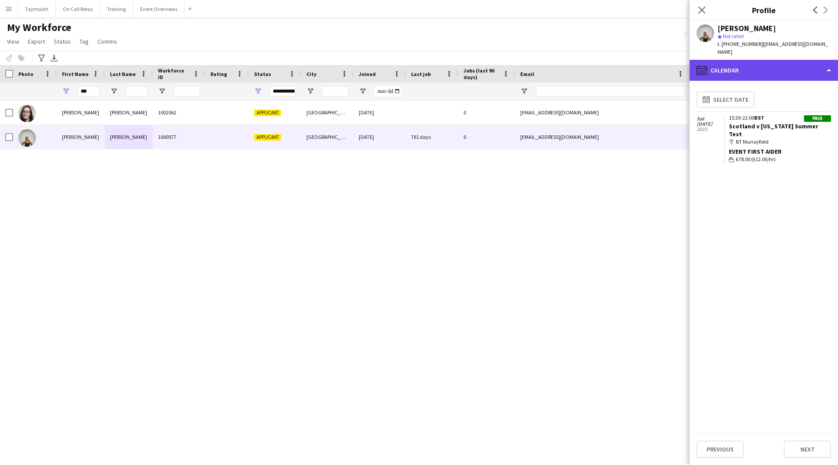
click at [768, 60] on div "calendar-full Calendar" at bounding box center [764, 70] width 148 height 21
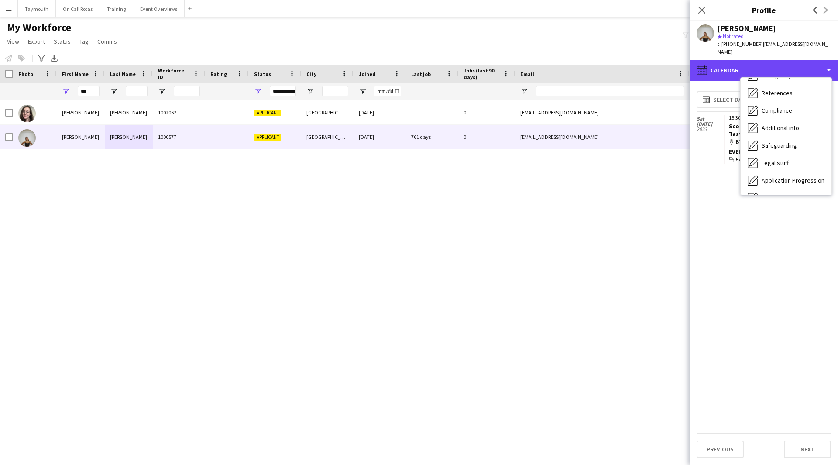
scroll to position [21, 0]
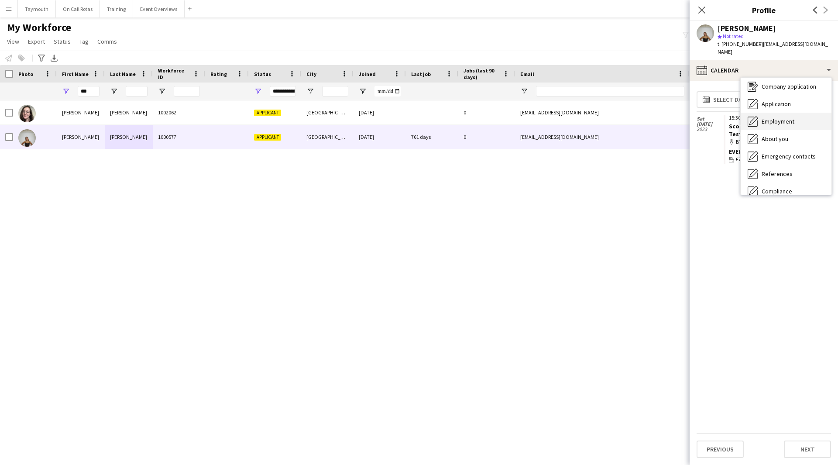
click at [788, 117] on span "Employment" at bounding box center [778, 121] width 33 height 8
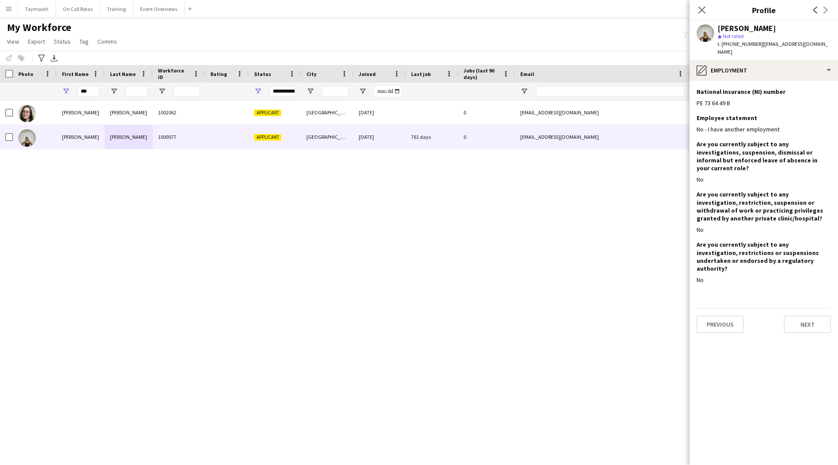
click at [824, 313] on app-section-data-types "National Insurance (NI) number Edit this field PE 73 64 49 B Employee statement…" at bounding box center [764, 273] width 148 height 384
click at [821, 316] on button "Next" at bounding box center [807, 324] width 47 height 17
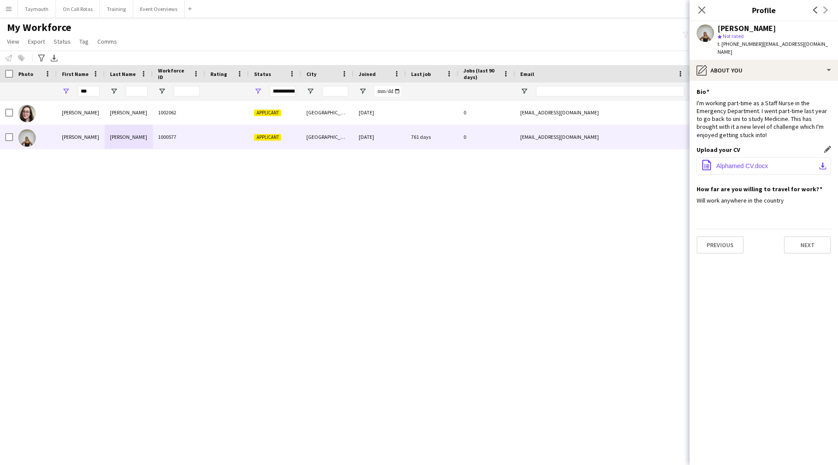
click at [811, 163] on button "office-file-sheet Alphamed CV.docx download-bottom" at bounding box center [764, 165] width 135 height 17
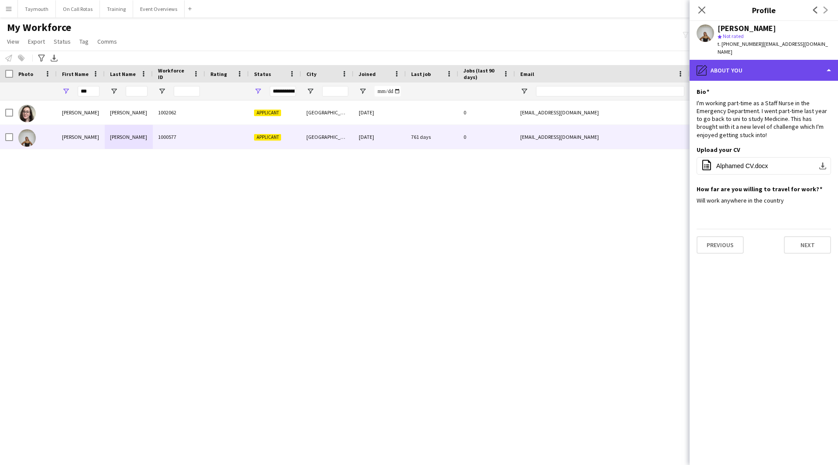
click at [750, 68] on div "pencil4 About you" at bounding box center [764, 70] width 148 height 21
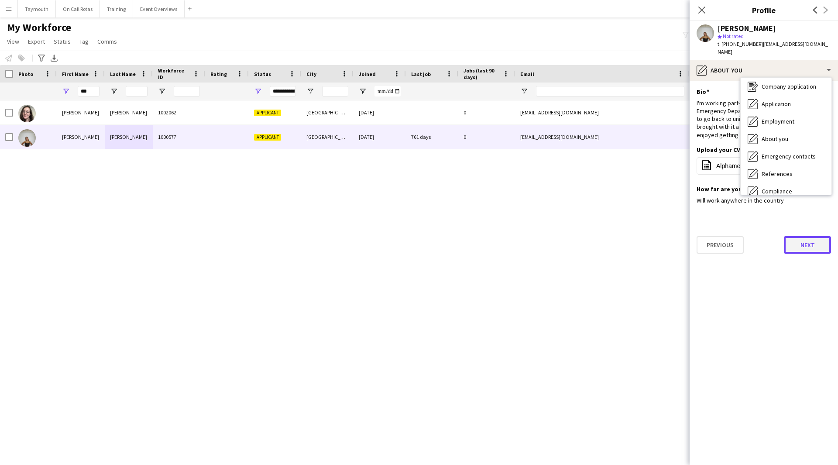
click at [807, 241] on button "Next" at bounding box center [807, 244] width 47 height 17
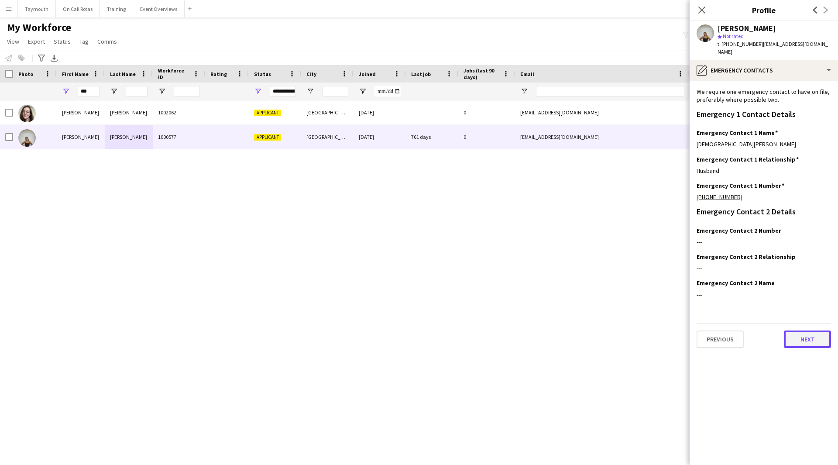
click at [806, 331] on button "Next" at bounding box center [807, 339] width 47 height 17
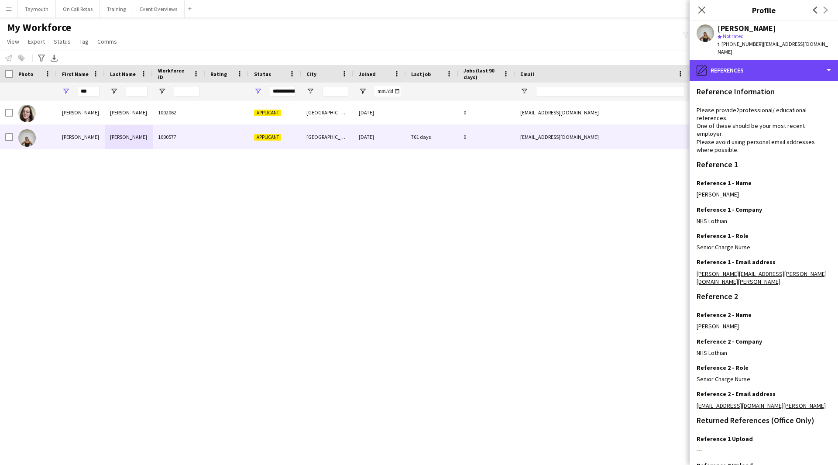
drag, startPoint x: 791, startPoint y: 63, endPoint x: 789, endPoint y: 72, distance: 9.9
click at [791, 63] on div "pencil4 References" at bounding box center [764, 70] width 148 height 21
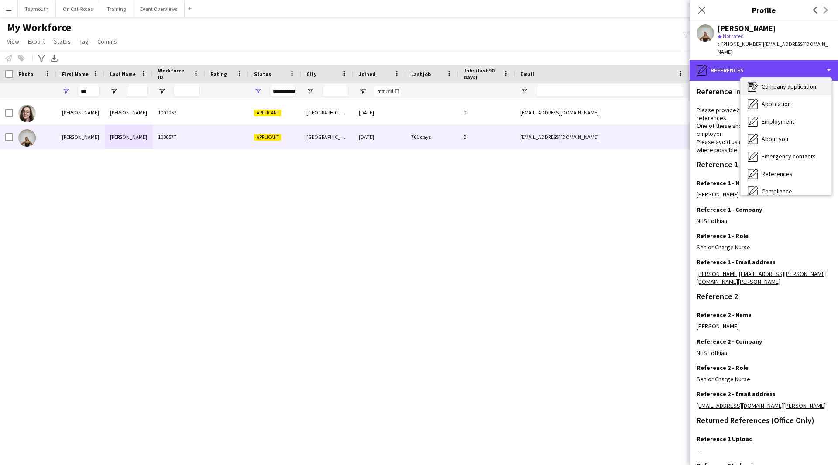
scroll to position [0, 0]
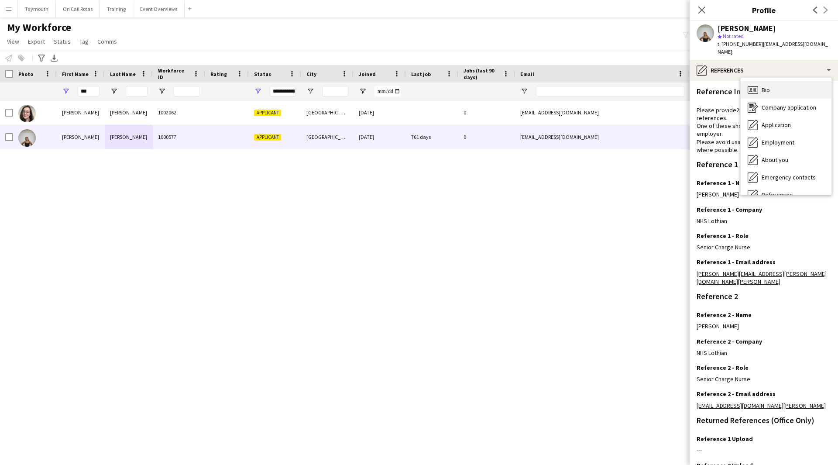
click at [786, 81] on div "Bio Bio" at bounding box center [786, 89] width 91 height 17
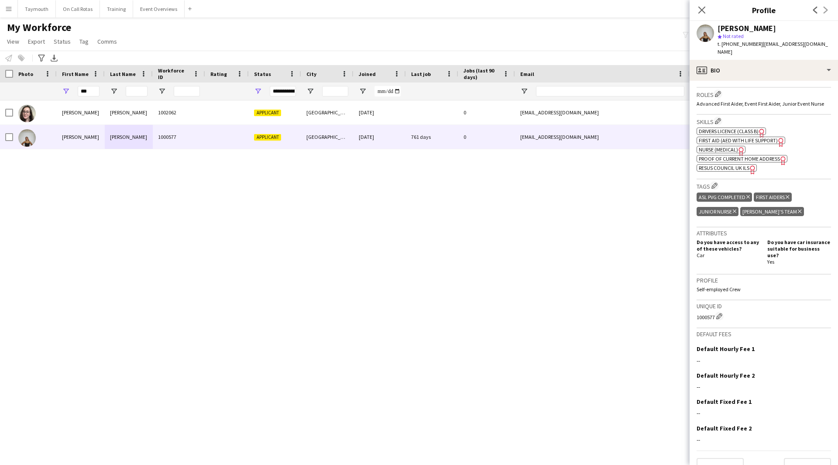
scroll to position [275, 0]
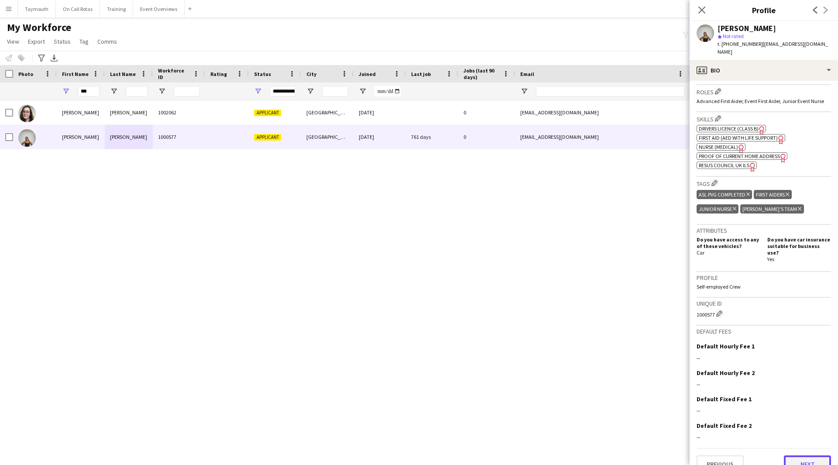
click at [805, 455] on button "Next" at bounding box center [807, 463] width 47 height 17
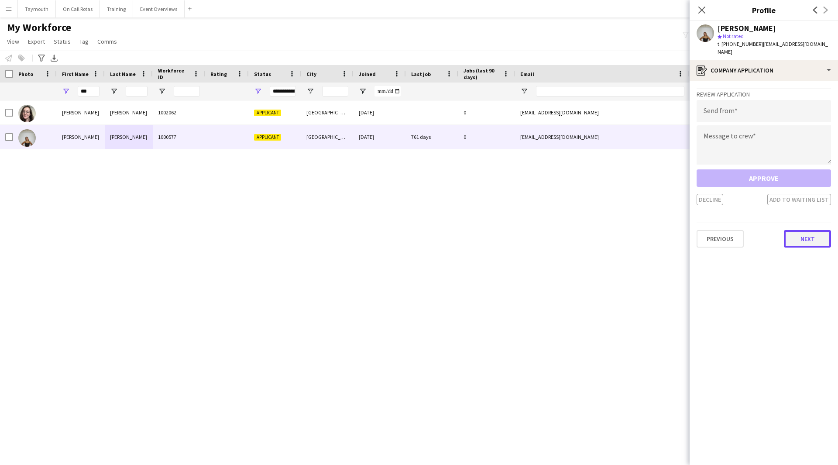
click at [805, 235] on button "Next" at bounding box center [807, 238] width 47 height 17
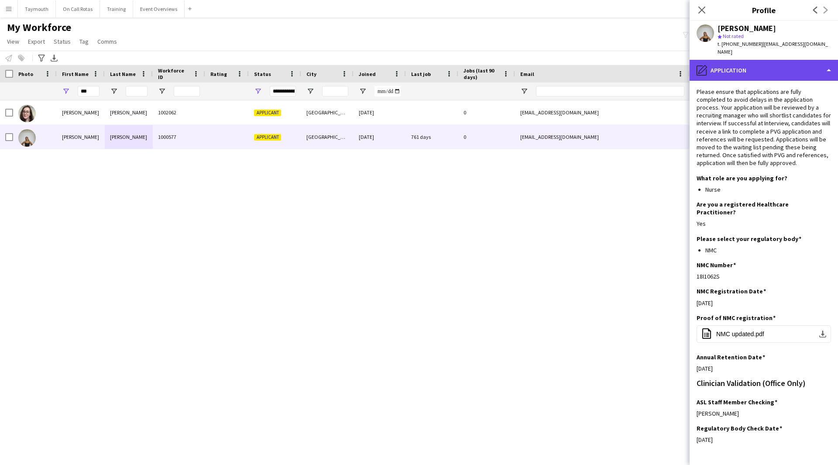
click at [755, 64] on div "pencil4 Application" at bounding box center [764, 70] width 148 height 21
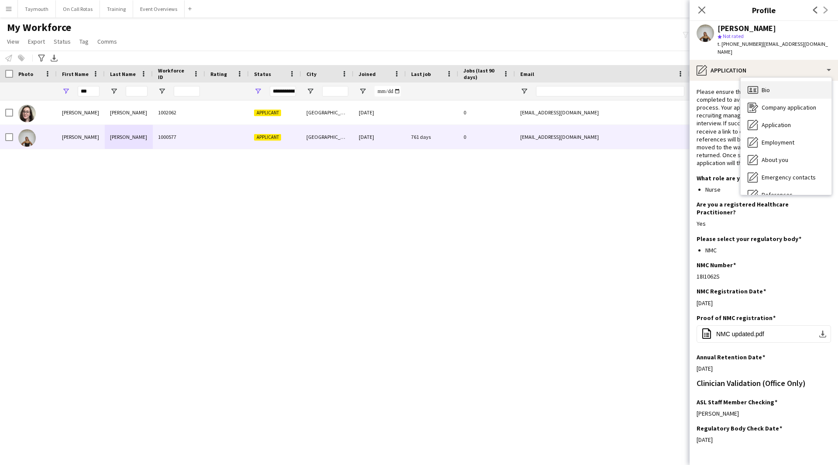
click at [765, 86] on span "Bio" at bounding box center [766, 90] width 8 height 8
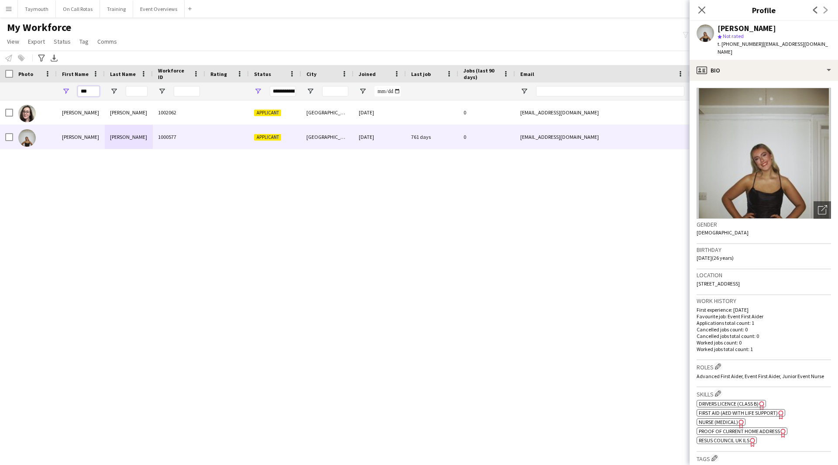
drag, startPoint x: 97, startPoint y: 88, endPoint x: 12, endPoint y: 82, distance: 84.5
type input "*"
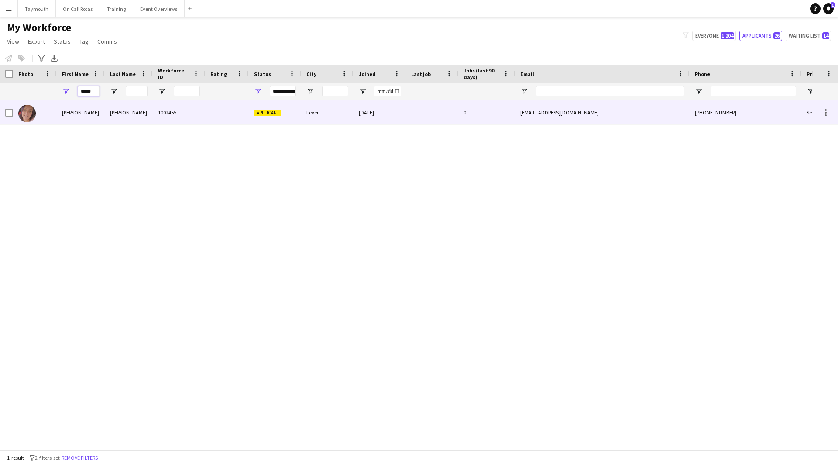
type input "*****"
click at [82, 109] on div "[PERSON_NAME]" at bounding box center [81, 112] width 48 height 24
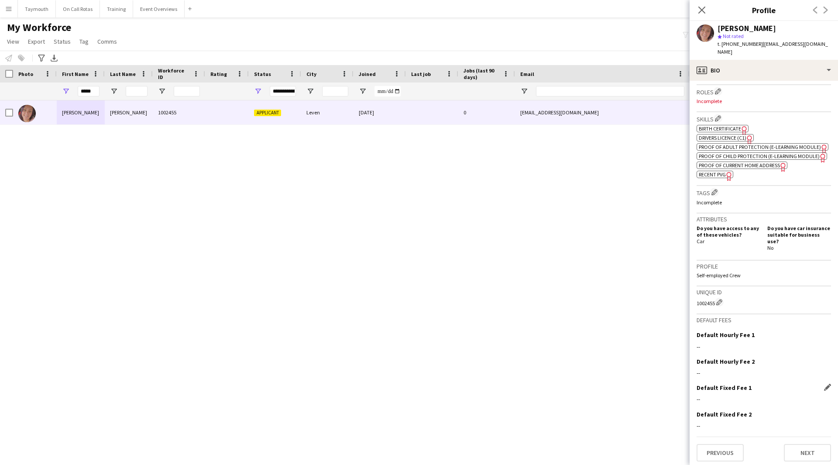
scroll to position [264, 0]
click at [800, 458] on button "Next" at bounding box center [807, 450] width 47 height 17
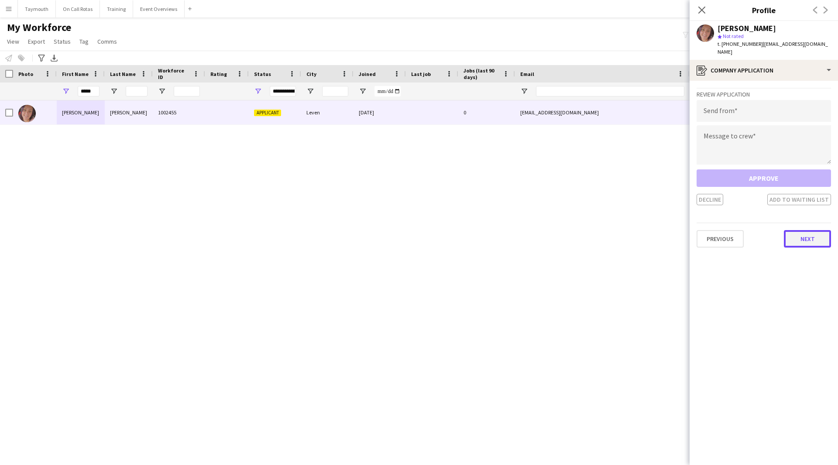
click at [811, 235] on button "Next" at bounding box center [807, 238] width 47 height 17
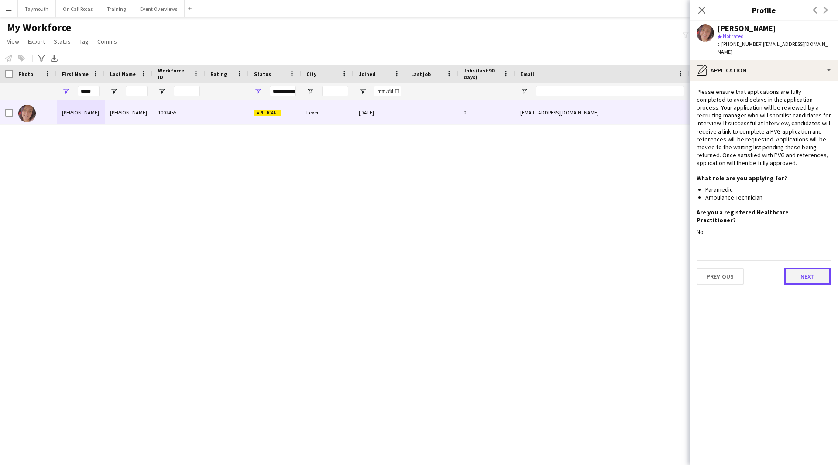
click at [809, 268] on button "Next" at bounding box center [807, 276] width 47 height 17
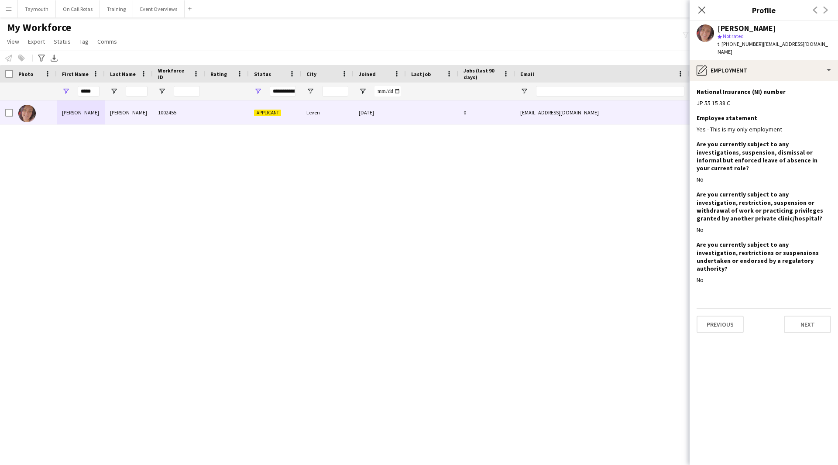
click at [805, 308] on div "Previous Next" at bounding box center [764, 320] width 135 height 25
click at [806, 316] on button "Next" at bounding box center [807, 324] width 47 height 17
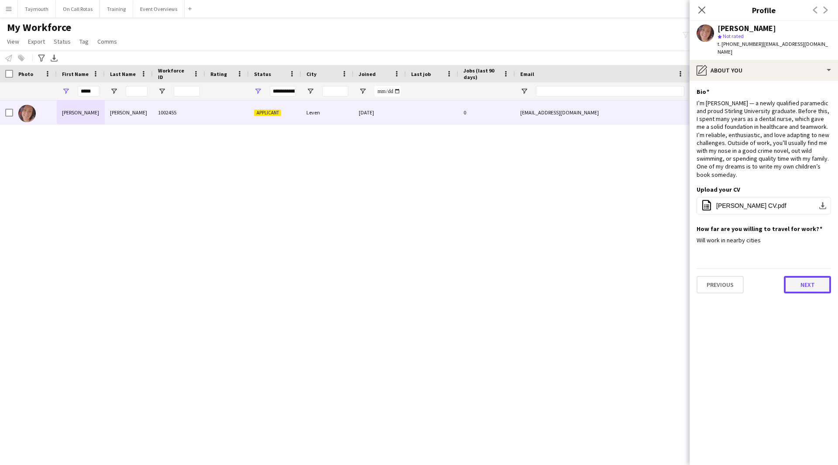
click at [807, 276] on button "Next" at bounding box center [807, 284] width 47 height 17
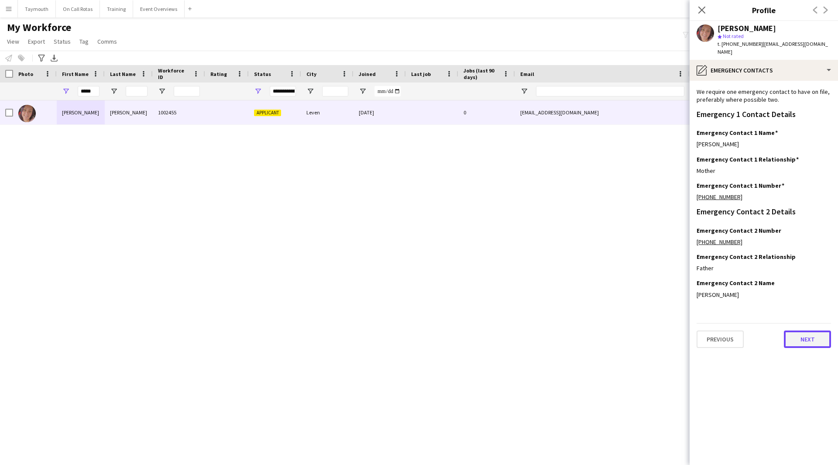
click at [799, 331] on button "Next" at bounding box center [807, 339] width 47 height 17
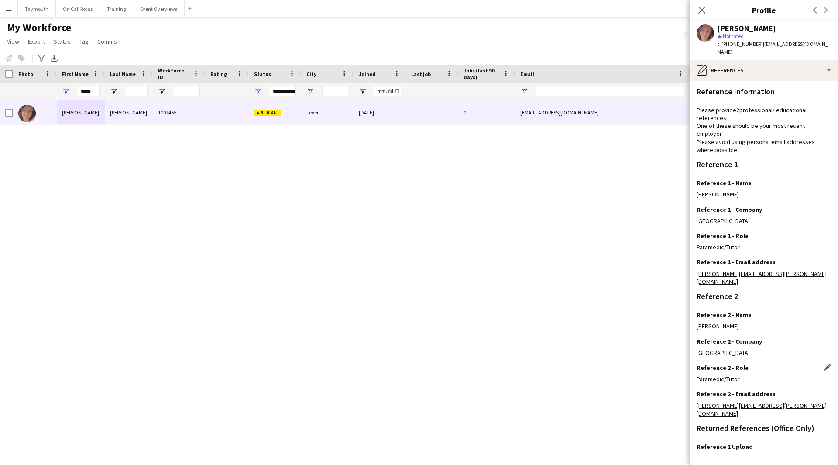
scroll to position [56, 0]
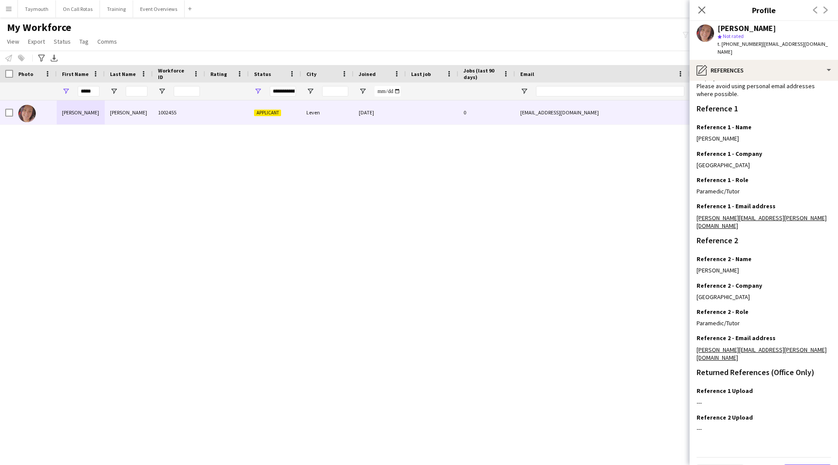
click at [812, 465] on button "Next" at bounding box center [807, 473] width 47 height 17
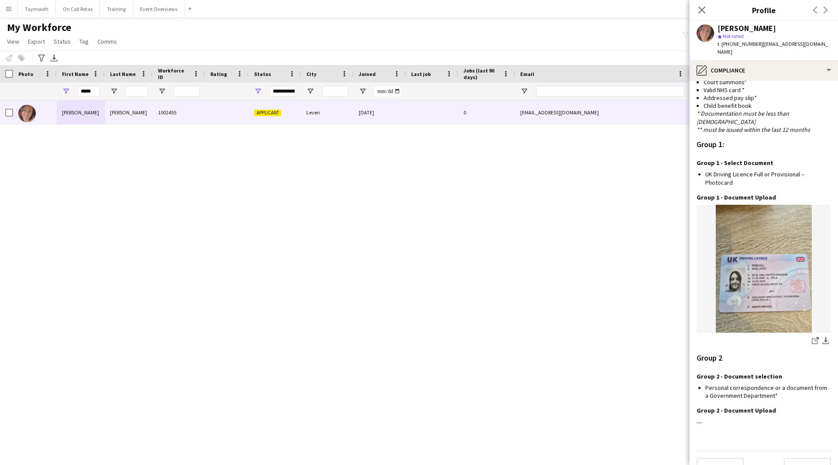
scroll to position [729, 0]
click at [808, 457] on button "Next" at bounding box center [807, 465] width 47 height 17
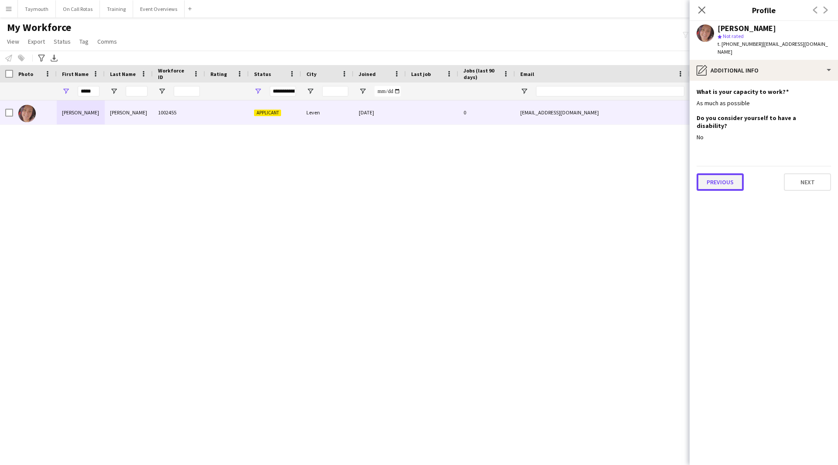
click at [734, 173] on button "Previous" at bounding box center [720, 181] width 47 height 17
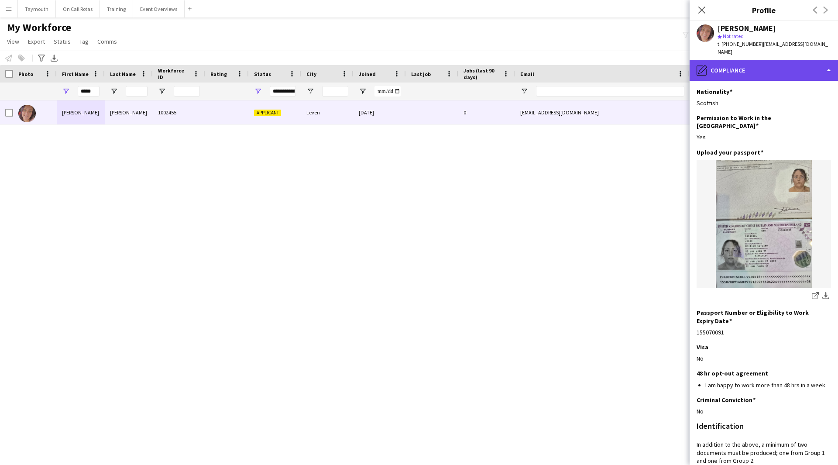
click at [732, 60] on div "pencil4 Compliance" at bounding box center [764, 70] width 148 height 21
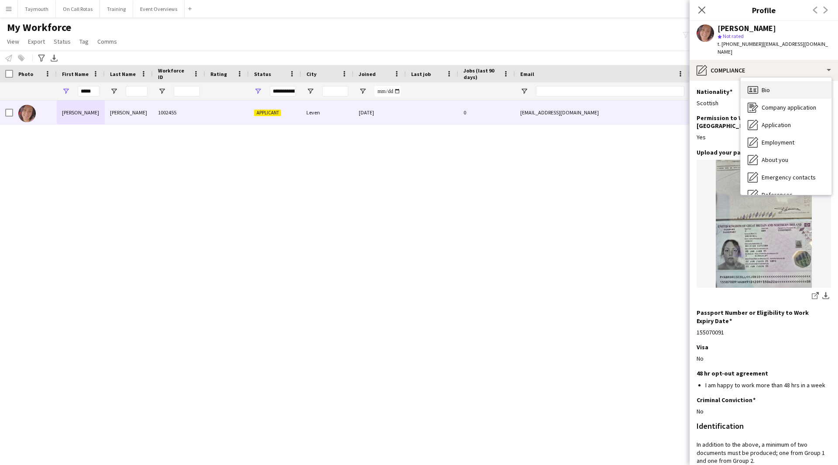
click at [759, 84] on div "Bio Bio" at bounding box center [786, 89] width 91 height 17
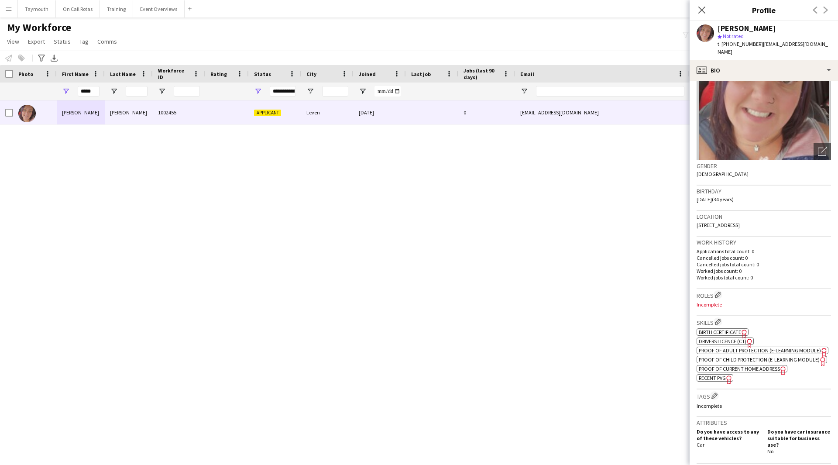
scroll to position [131, 0]
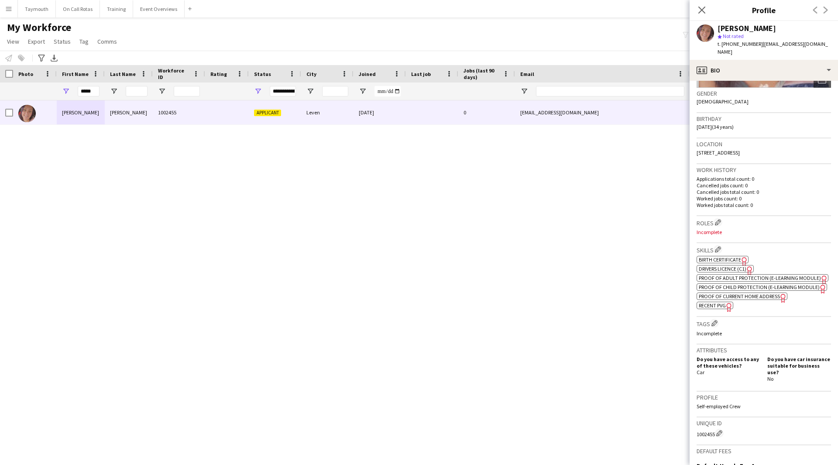
click at [769, 300] on span "Proof of Current Home Address" at bounding box center [739, 296] width 81 height 7
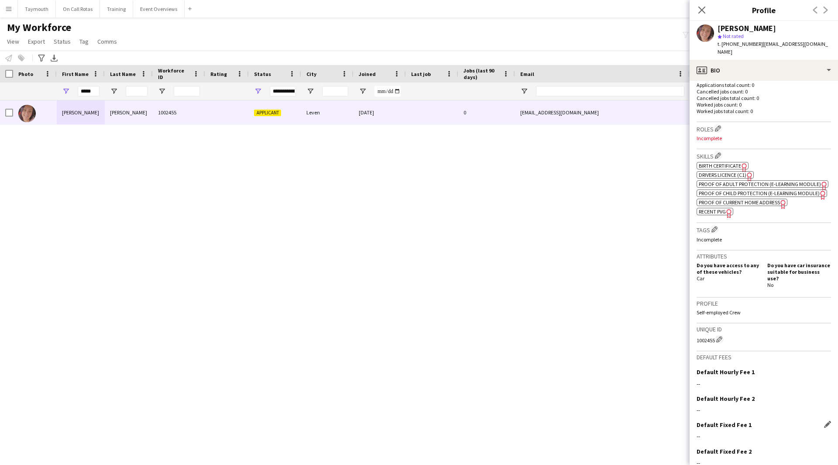
scroll to position [264, 0]
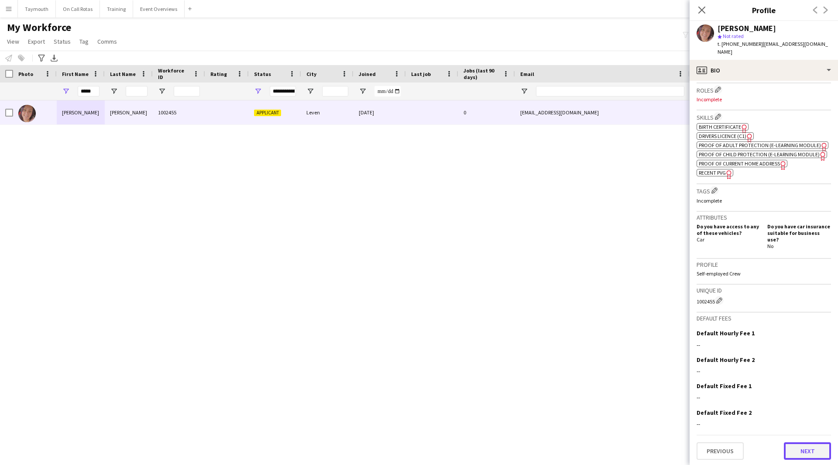
click at [808, 456] on button "Next" at bounding box center [807, 450] width 47 height 17
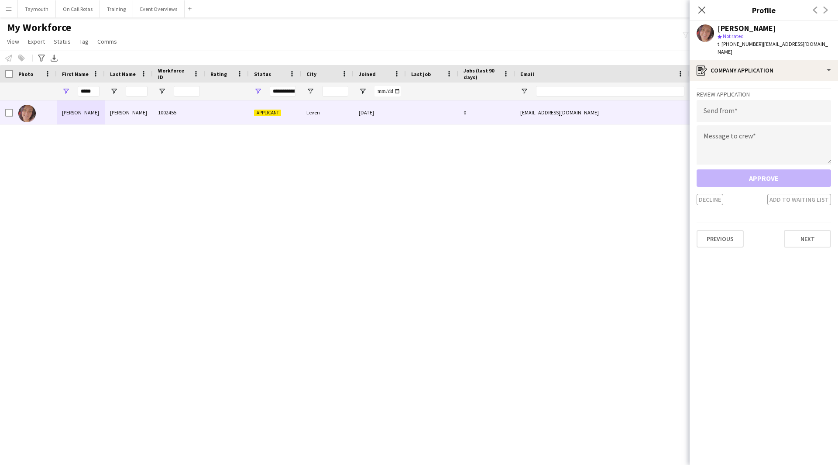
click at [805, 241] on app-crew-profile-application "Review Application Send from Message to crew Approve Decline Add to waiting lis…" at bounding box center [764, 273] width 148 height 384
click at [812, 230] on button "Next" at bounding box center [807, 238] width 47 height 17
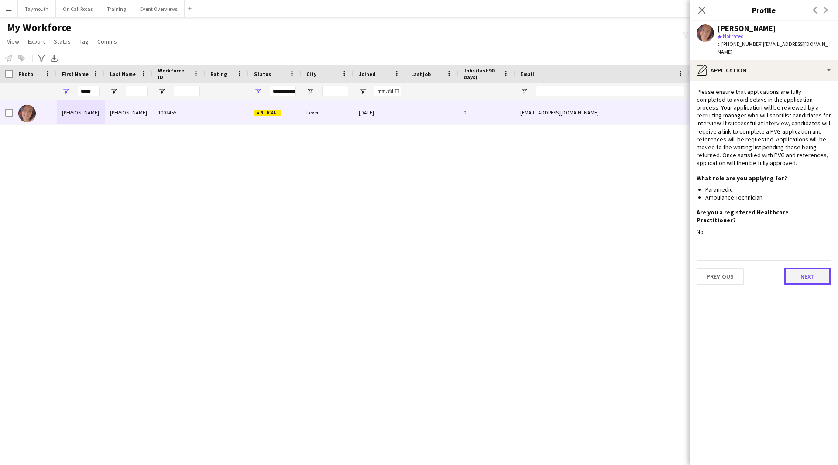
click at [818, 268] on button "Next" at bounding box center [807, 276] width 47 height 17
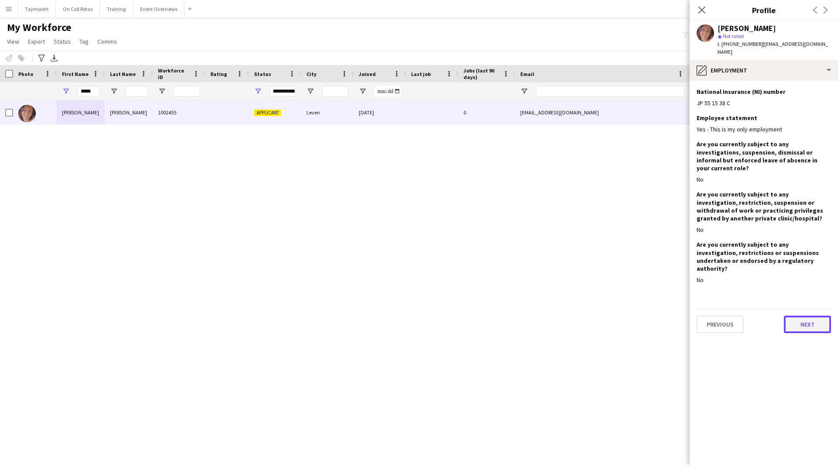
click at [817, 316] on button "Next" at bounding box center [807, 324] width 47 height 17
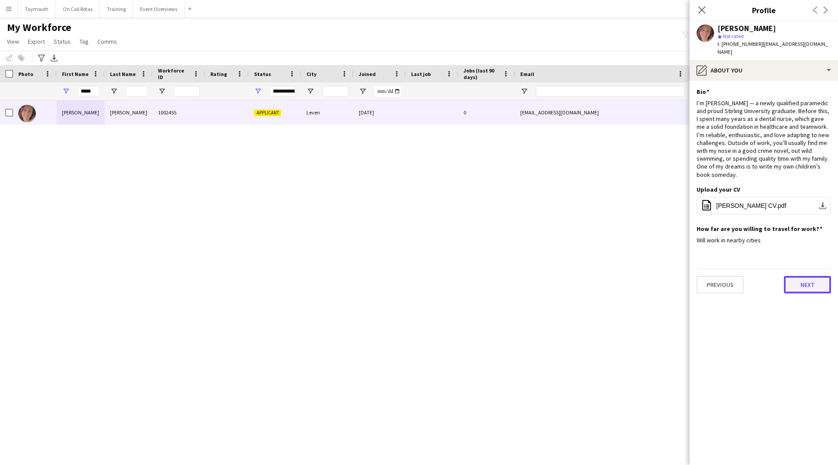
click at [806, 276] on button "Next" at bounding box center [807, 284] width 47 height 17
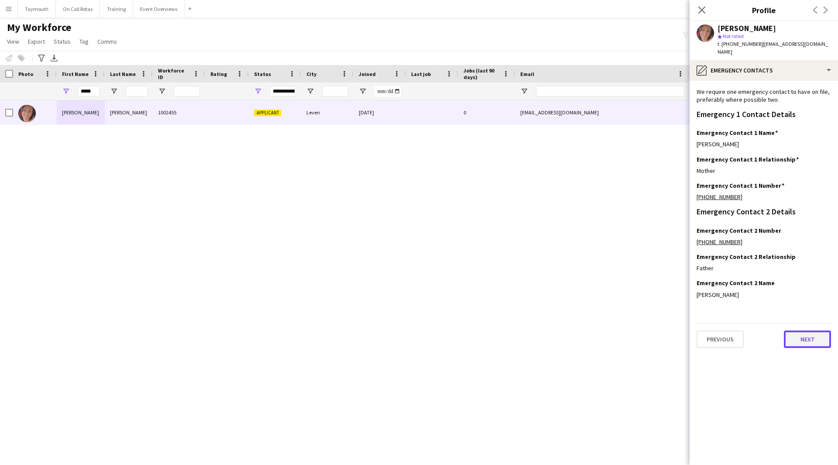
click at [802, 331] on button "Next" at bounding box center [807, 339] width 47 height 17
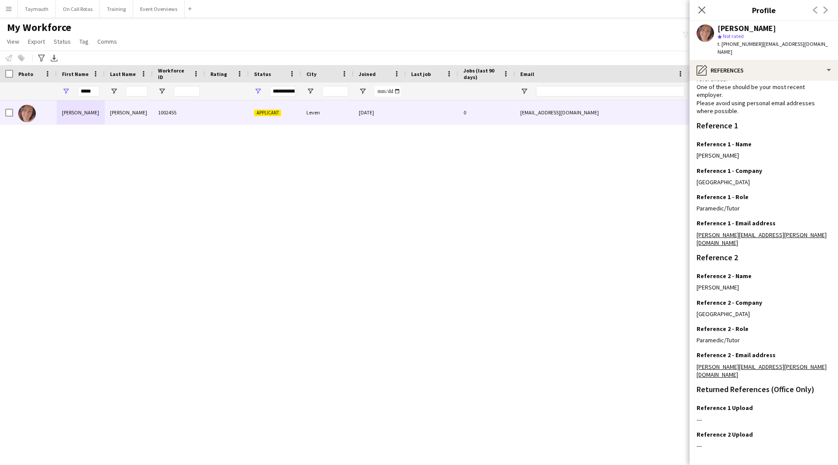
scroll to position [56, 0]
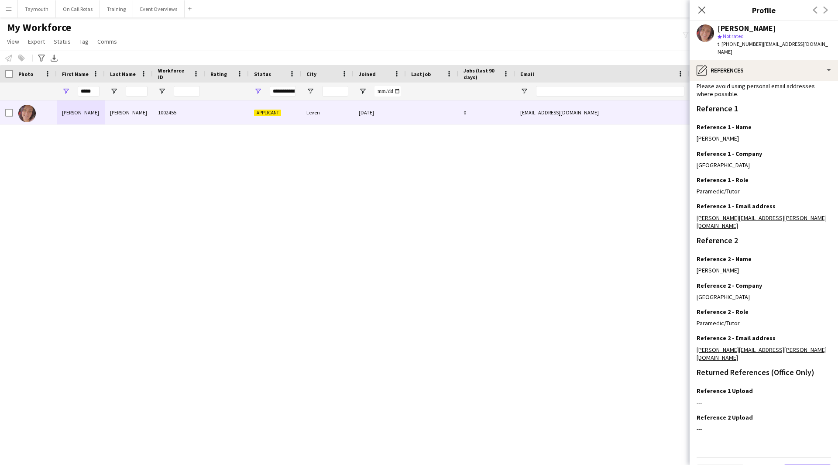
click at [800, 465] on button "Next" at bounding box center [807, 473] width 47 height 17
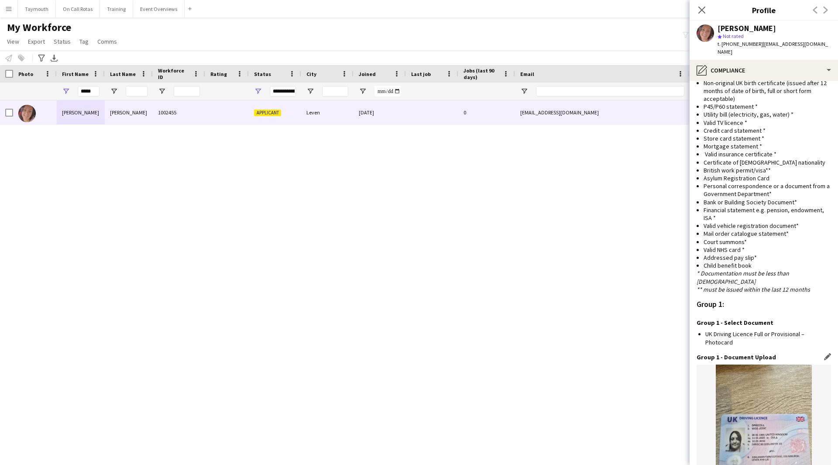
scroll to position [729, 0]
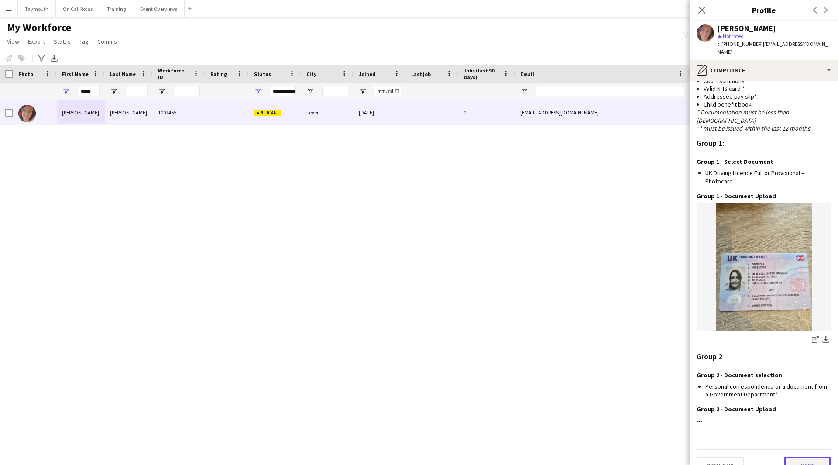
click at [794, 457] on button "Next" at bounding box center [807, 465] width 47 height 17
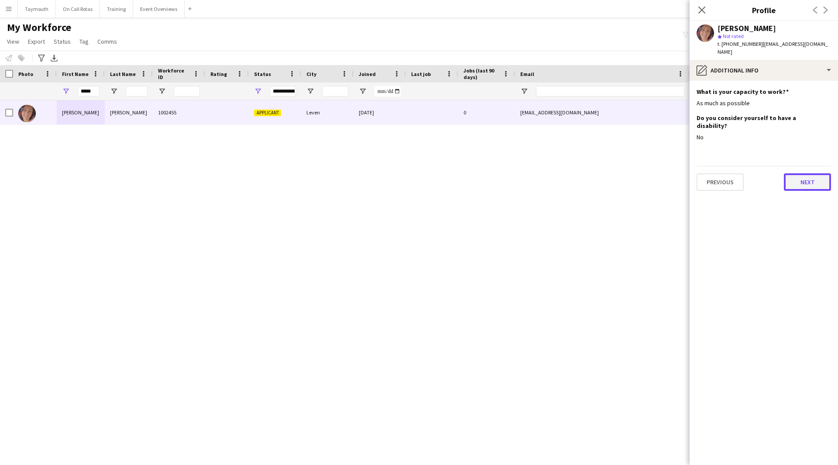
click at [814, 173] on button "Next" at bounding box center [807, 181] width 47 height 17
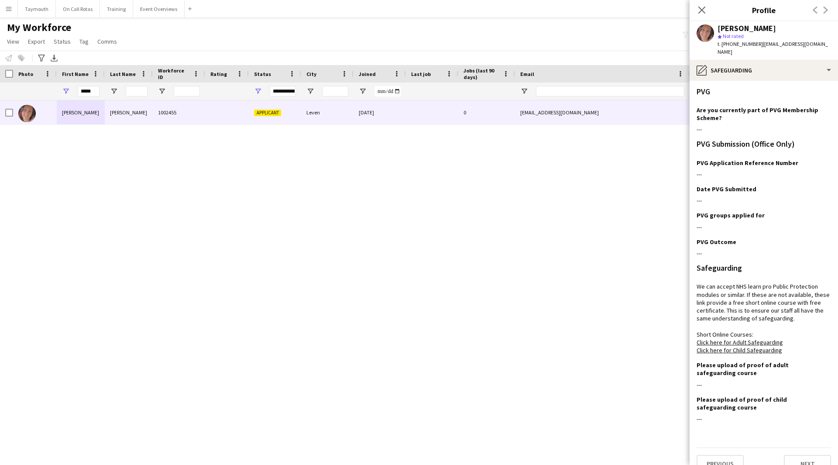
click at [5, 77] on div at bounding box center [6, 73] width 13 height 17
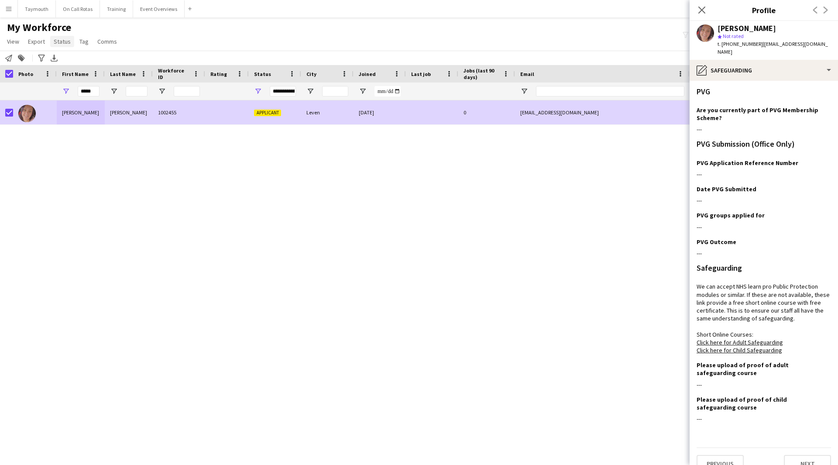
click at [58, 37] on link "Status" at bounding box center [62, 41] width 24 height 11
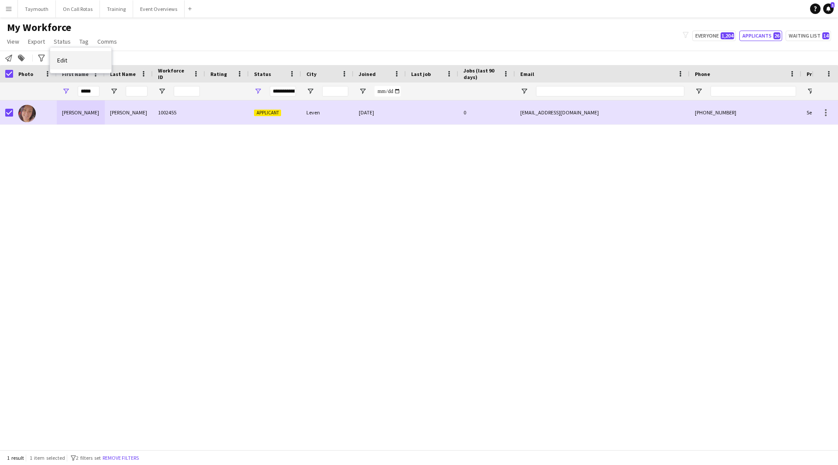
click at [60, 62] on span "Edit" at bounding box center [62, 60] width 10 height 8
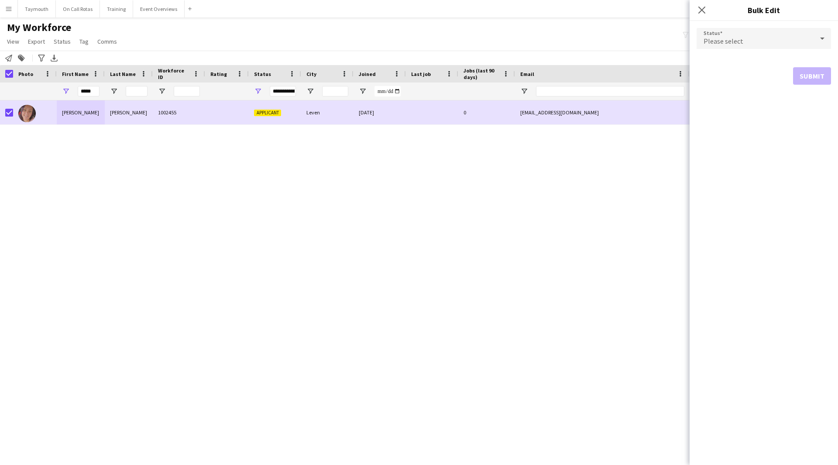
click at [738, 33] on div "Please select" at bounding box center [755, 38] width 117 height 21
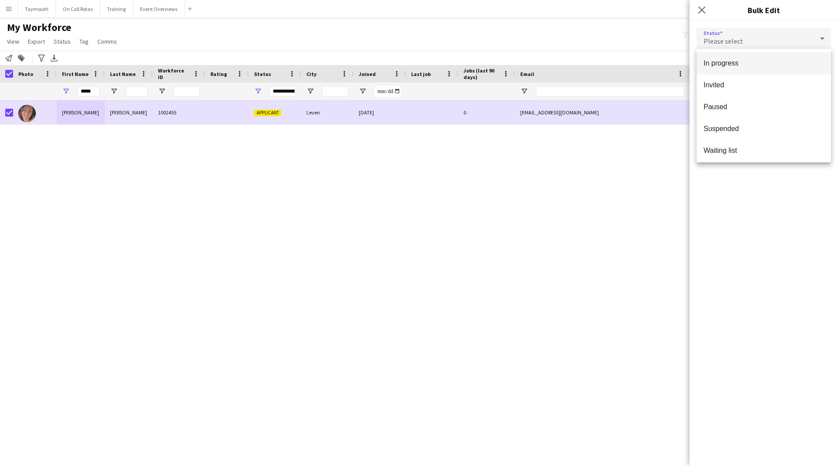
click at [729, 57] on mat-option "In progress" at bounding box center [764, 63] width 135 height 22
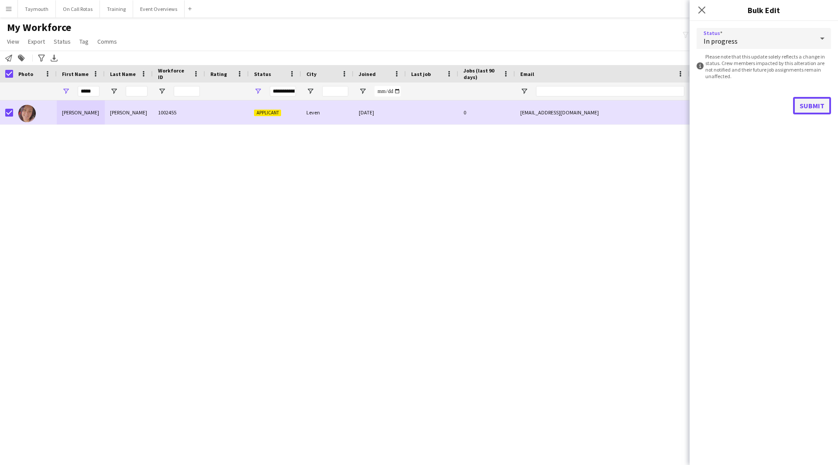
click at [814, 106] on button "Submit" at bounding box center [812, 105] width 38 height 17
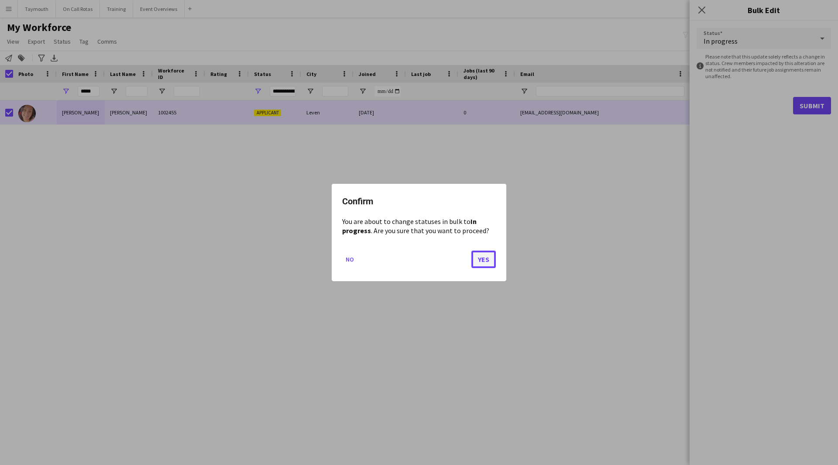
click at [486, 262] on button "Yes" at bounding box center [484, 259] width 24 height 17
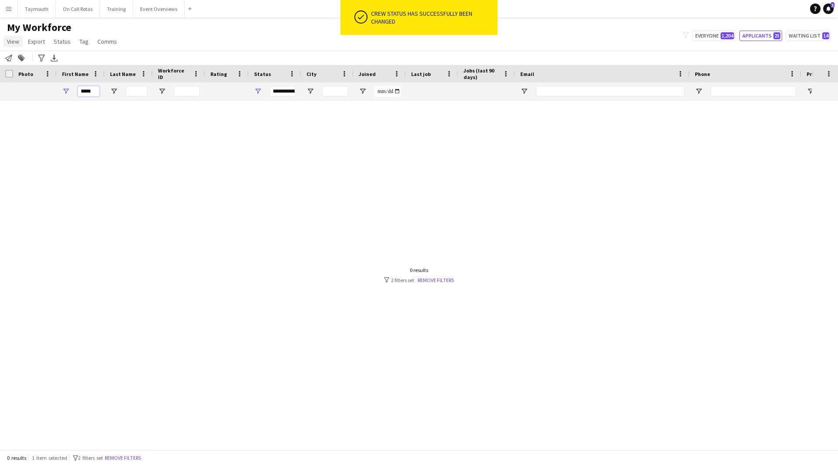
drag, startPoint x: 96, startPoint y: 93, endPoint x: 18, endPoint y: 41, distance: 93.1
click at [20, 41] on main "My Workforce View Views Default view Active Staff Applications - First Aider Ap…" at bounding box center [419, 235] width 838 height 436
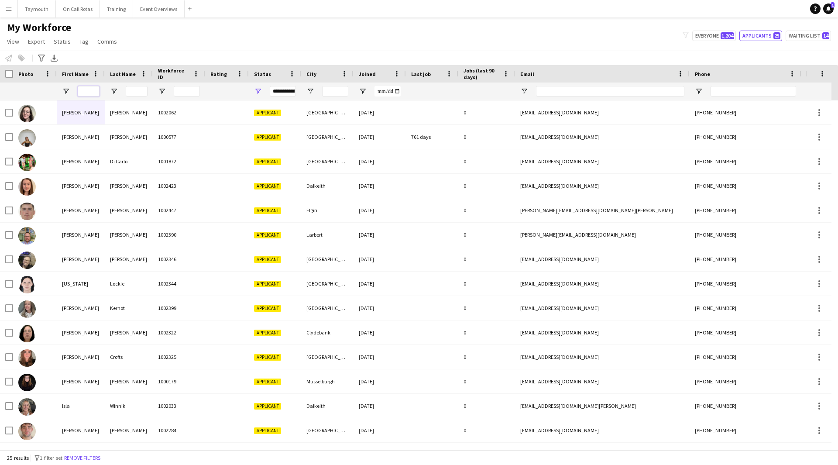
click at [88, 94] on input "First Name Filter Input" at bounding box center [89, 91] width 22 height 10
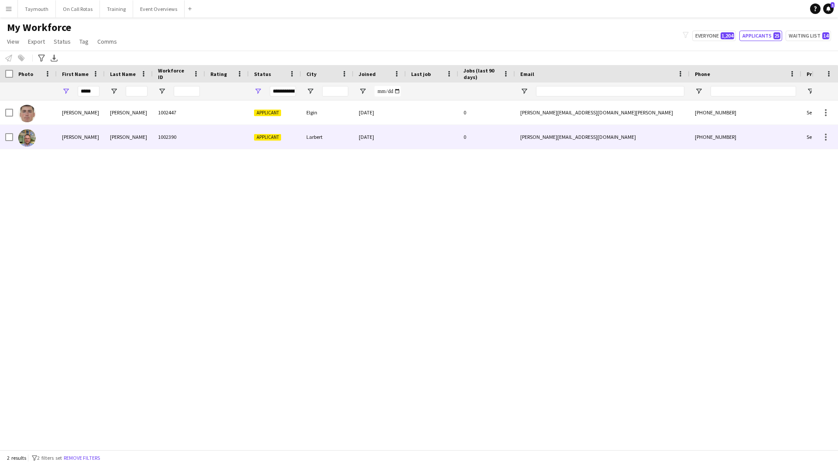
click at [167, 131] on div "1002390" at bounding box center [179, 137] width 52 height 24
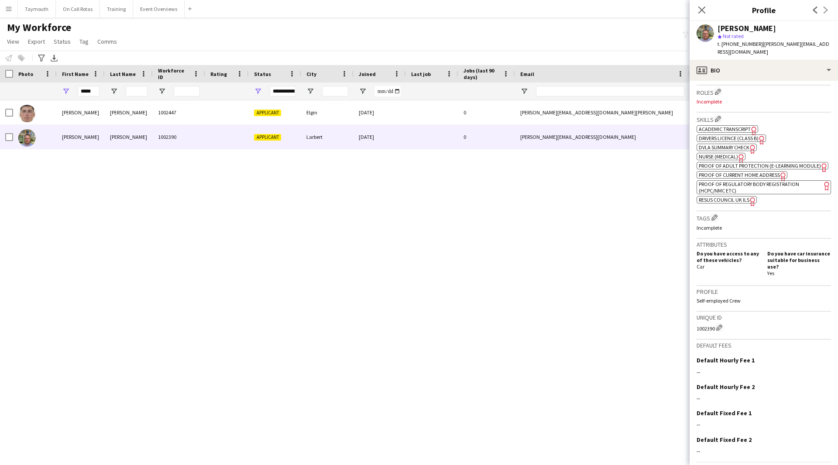
scroll to position [262, 0]
click at [739, 125] on span "Academic Transcript" at bounding box center [725, 128] width 52 height 7
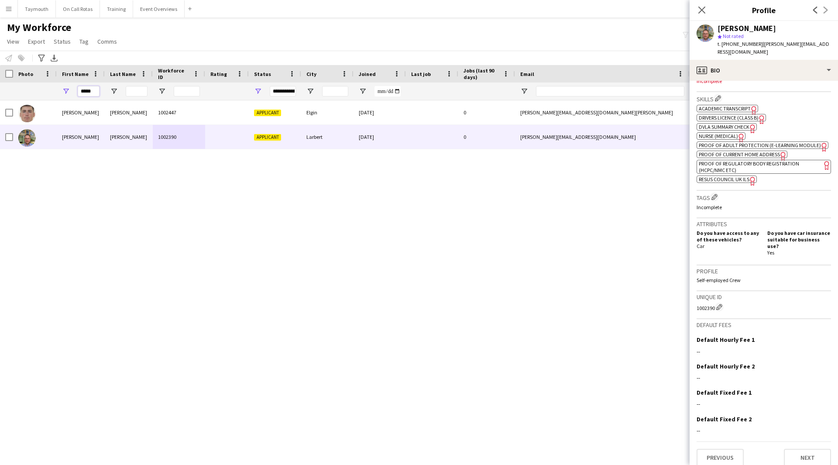
drag, startPoint x: 94, startPoint y: 93, endPoint x: -24, endPoint y: 87, distance: 118.9
click at [0, 87] on html "Menu Boards Boards Boards All jobs Status Workforce Workforce My Workforce Recr…" at bounding box center [419, 232] width 838 height 465
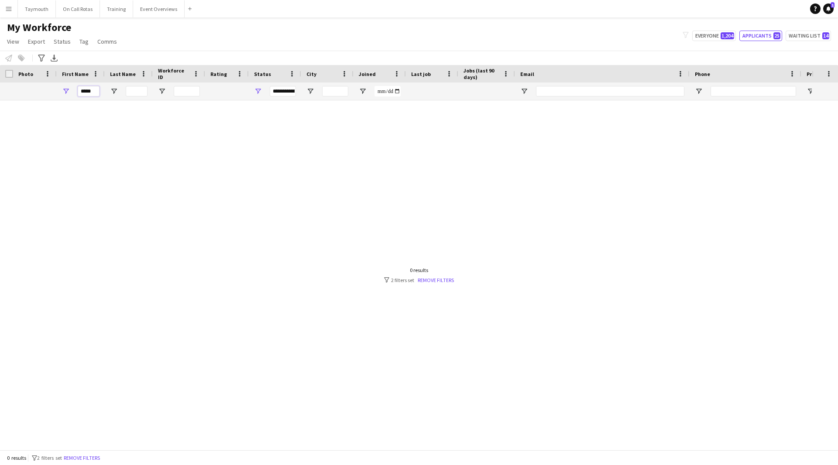
type input "*****"
click at [259, 93] on span "Open Filter Menu" at bounding box center [258, 91] width 8 height 8
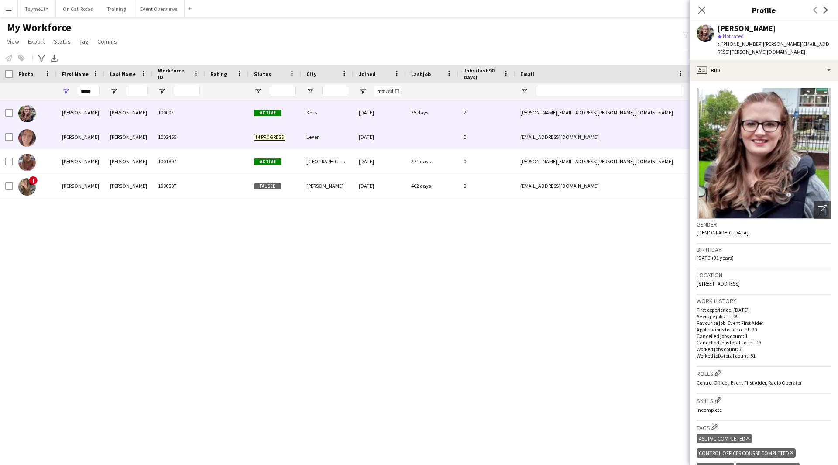
click at [111, 135] on div "[PERSON_NAME]" at bounding box center [129, 137] width 48 height 24
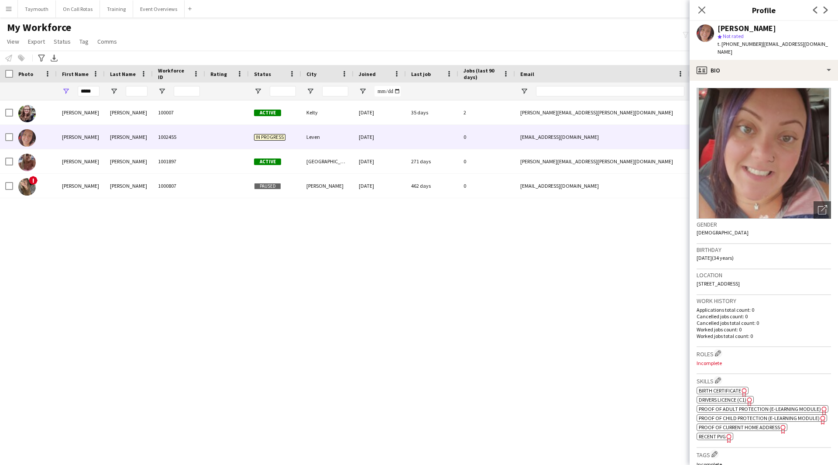
scroll to position [44, 0]
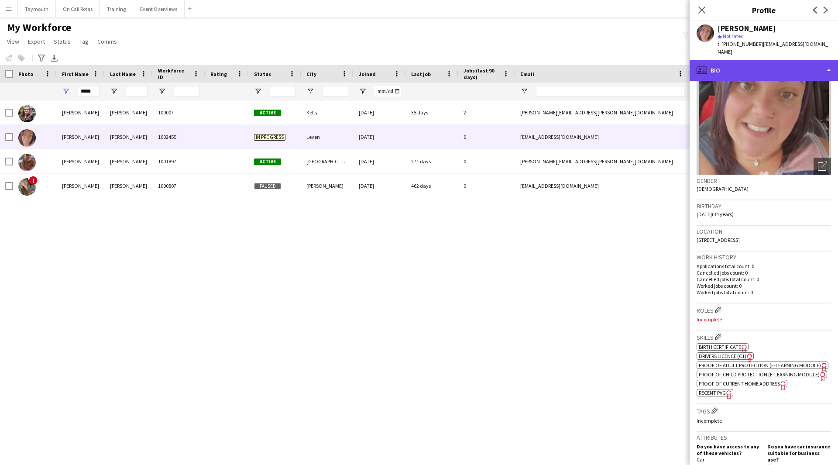
click at [762, 60] on div "profile Bio" at bounding box center [764, 70] width 148 height 21
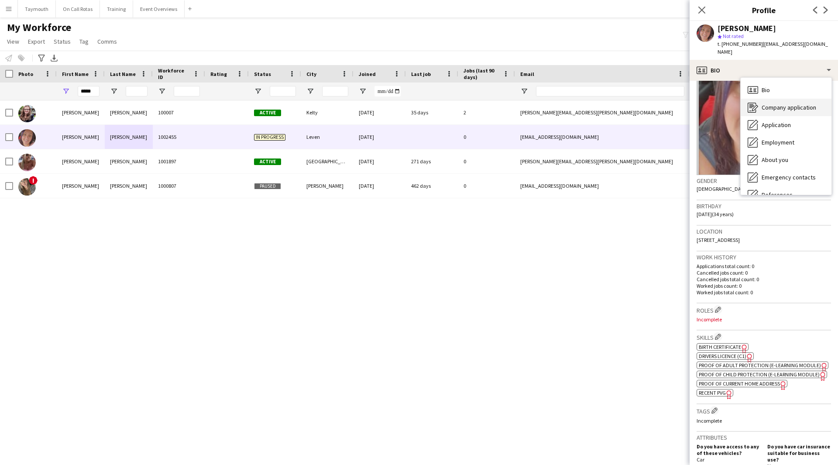
click at [785, 103] on span "Company application" at bounding box center [789, 107] width 55 height 8
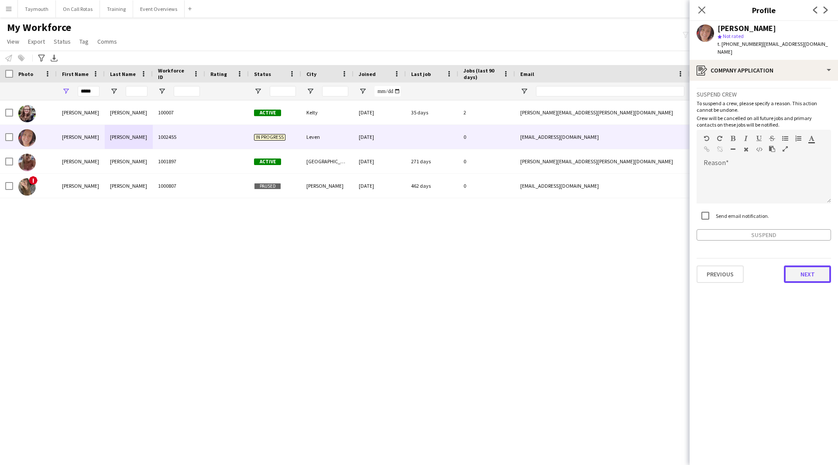
click at [806, 269] on button "Next" at bounding box center [807, 274] width 47 height 17
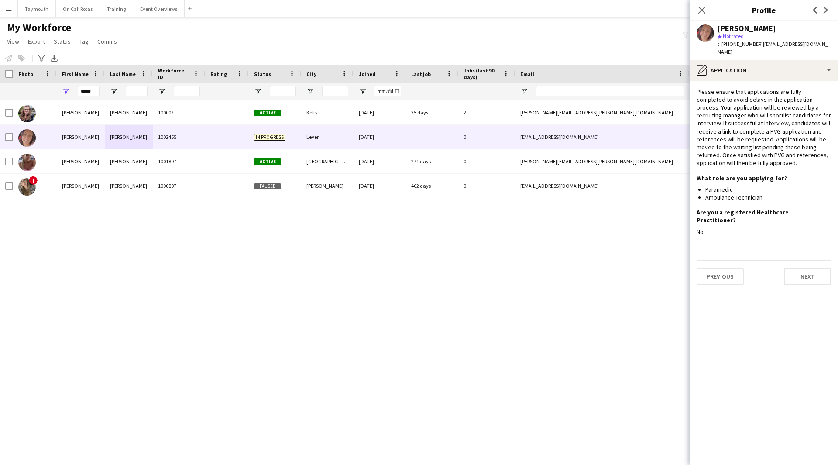
click at [808, 274] on app-section-data-types "Please ensure that applications are fully completed to avoid delays in the appl…" at bounding box center [764, 273] width 148 height 384
click at [810, 268] on button "Next" at bounding box center [807, 276] width 47 height 17
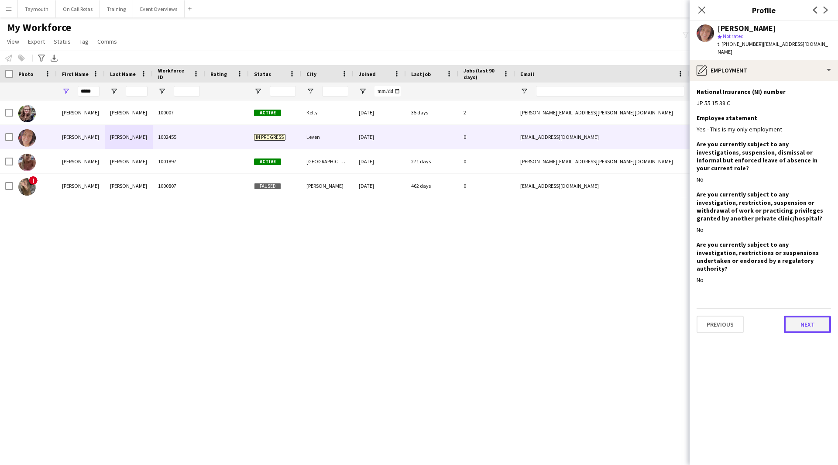
click at [810, 316] on button "Next" at bounding box center [807, 324] width 47 height 17
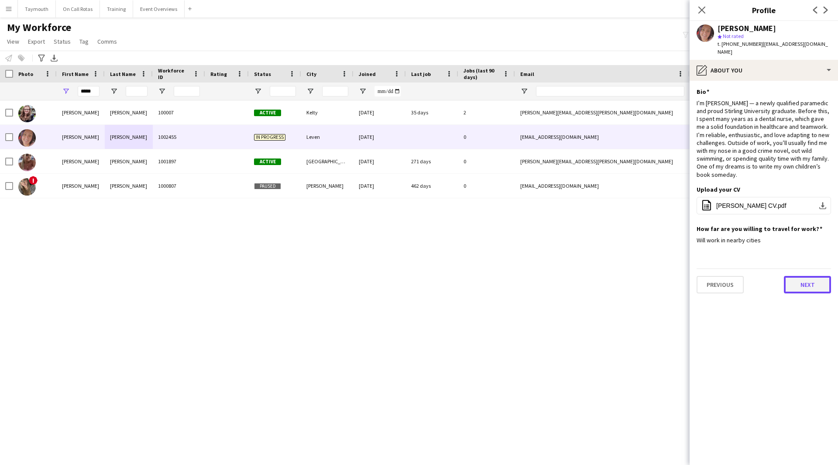
click at [806, 276] on button "Next" at bounding box center [807, 284] width 47 height 17
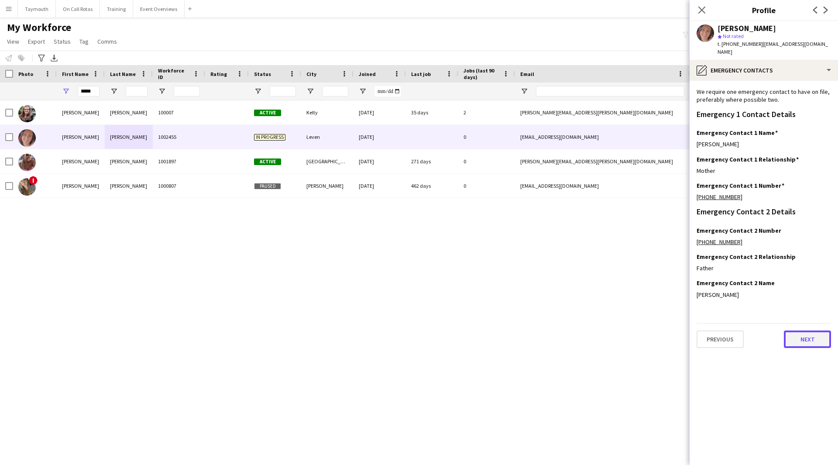
click at [809, 331] on button "Next" at bounding box center [807, 339] width 47 height 17
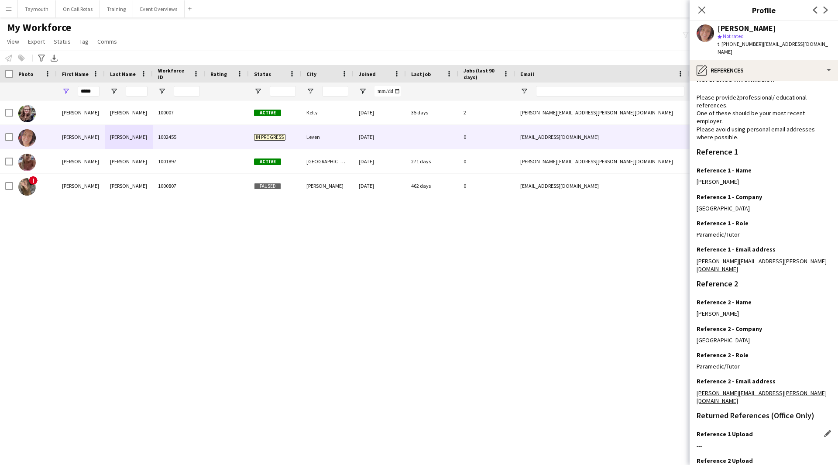
scroll to position [56, 0]
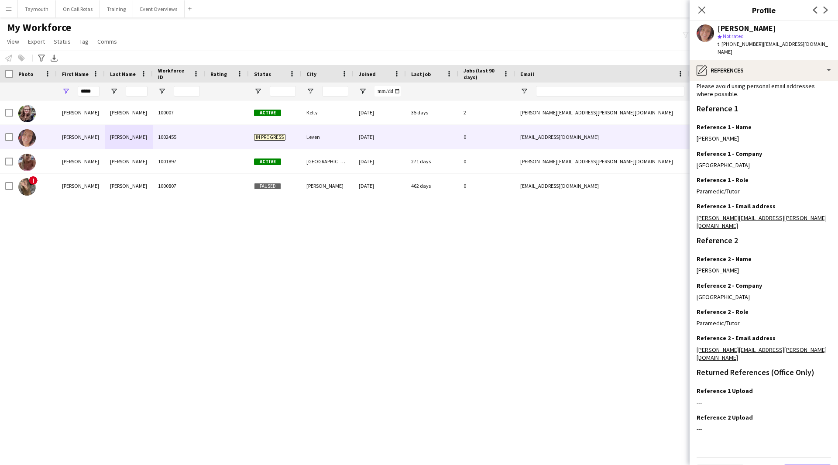
click at [800, 465] on button "Next" at bounding box center [807, 473] width 47 height 17
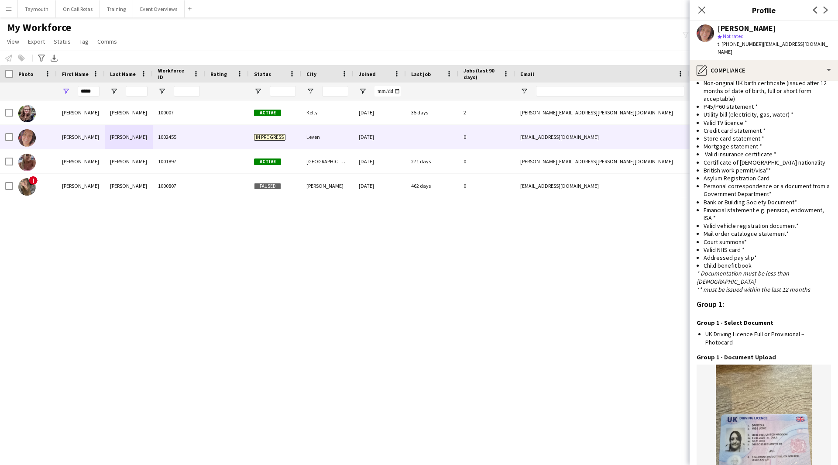
scroll to position [729, 0]
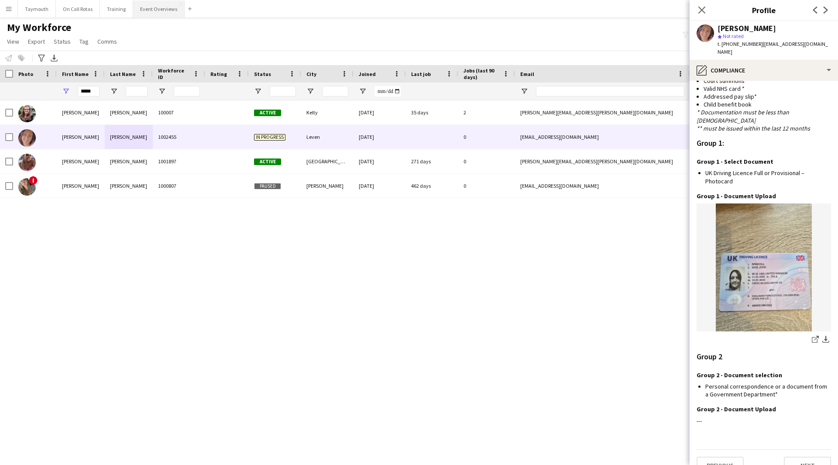
click at [137, 8] on button "Event Overviews Close" at bounding box center [159, 8] width 52 height 17
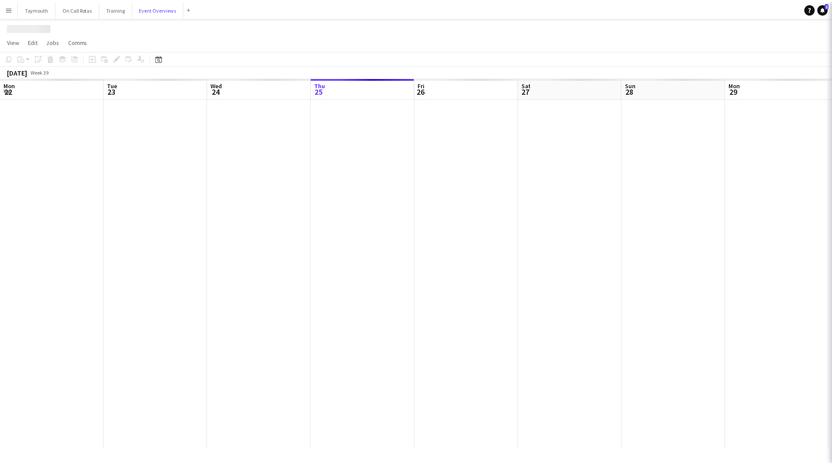
scroll to position [0, 209]
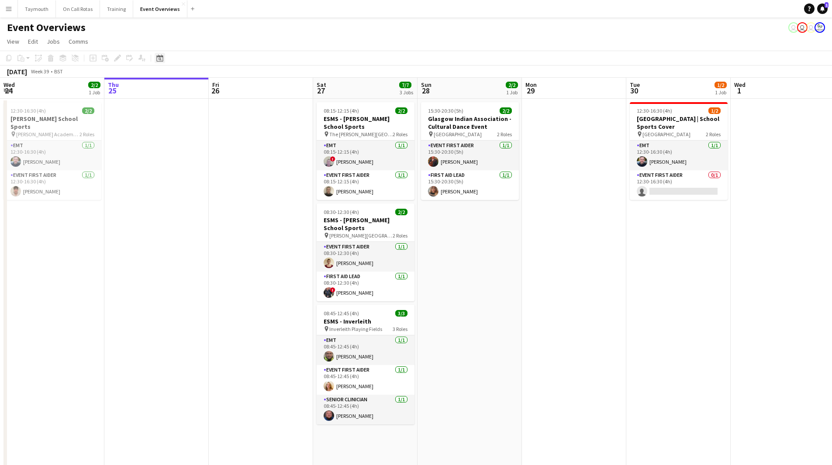
click at [164, 54] on div "Date picker" at bounding box center [160, 58] width 10 height 10
click at [172, 88] on span "[DATE]" at bounding box center [168, 88] width 16 height 8
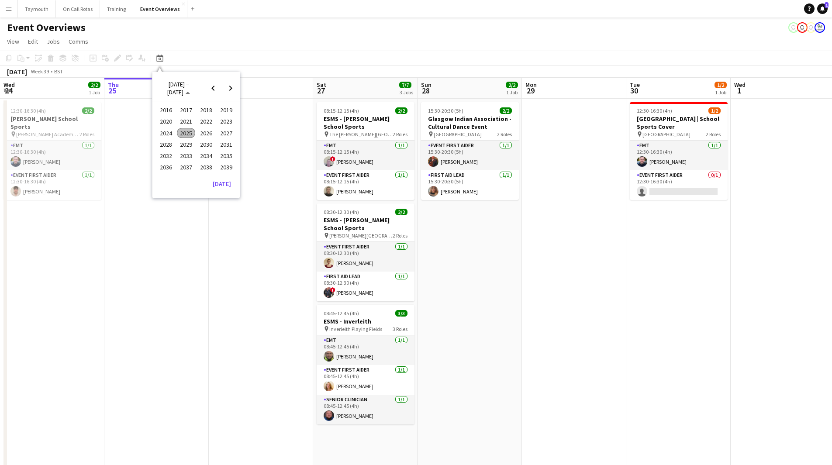
click at [185, 132] on span "2025" at bounding box center [186, 133] width 18 height 10
click at [165, 132] on span "MAY" at bounding box center [166, 133] width 18 height 10
click at [230, 145] on span "18" at bounding box center [230, 146] width 10 height 10
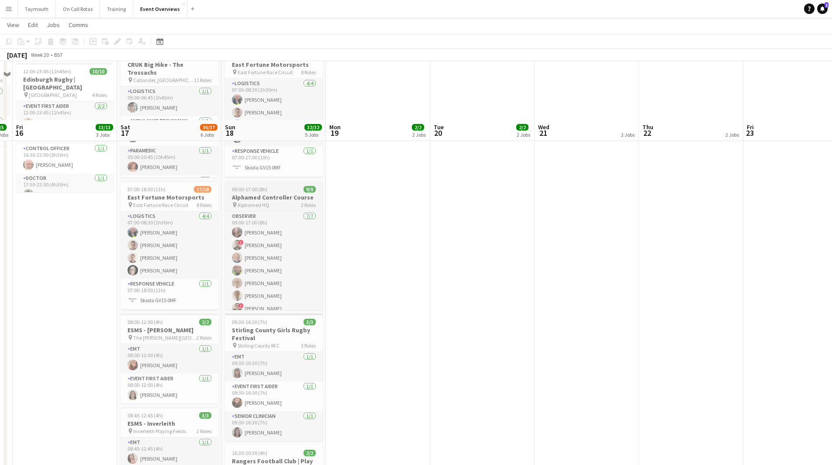
scroll to position [306, 0]
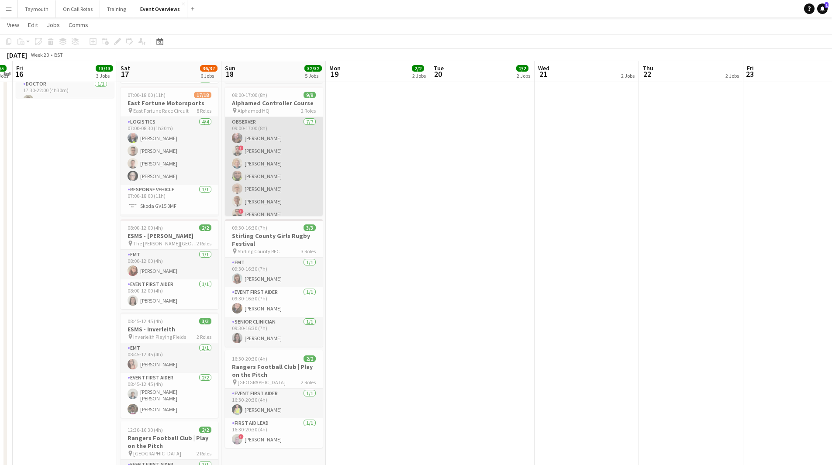
click at [270, 174] on app-card-role "Observer 7/7 09:00-17:00 (8h) Sophie Macdonald ! Craig Moore Les Cashin Lynne N…" at bounding box center [274, 170] width 98 height 106
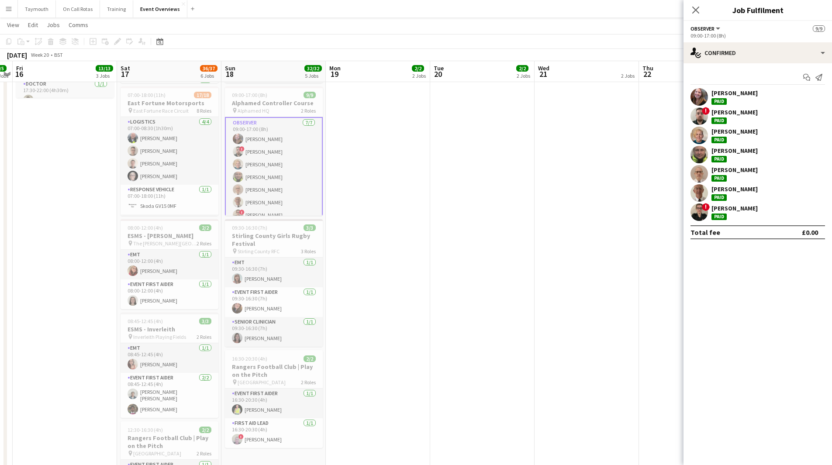
click at [279, 132] on app-card-role "Observer 7/7 09:00-17:00 (8h) Sophie Macdonald ! Craig Moore Les Cashin Lynne N…" at bounding box center [274, 170] width 98 height 107
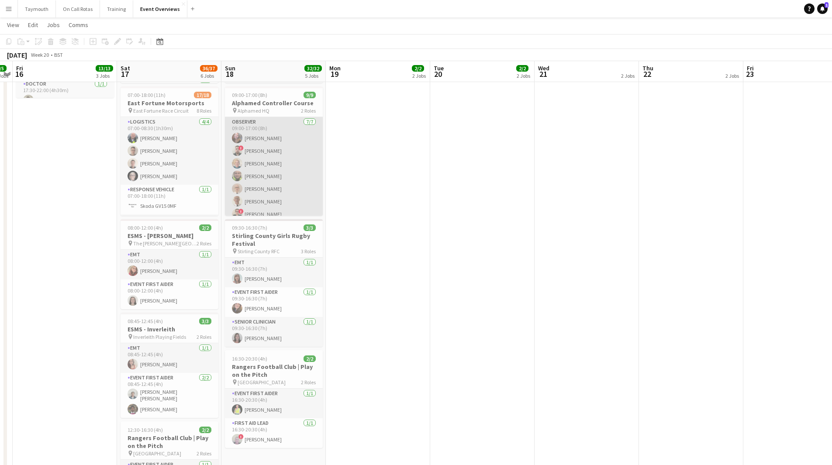
click at [273, 138] on app-card-role "Observer 7/7 09:00-17:00 (8h) Sophie Macdonald ! Craig Moore Les Cashin Lynne N…" at bounding box center [274, 170] width 98 height 106
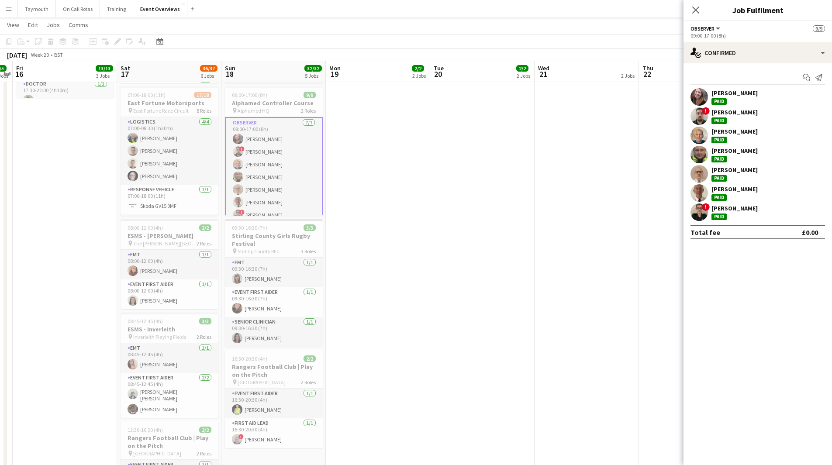
click at [761, 99] on div "Sophie Macdonald Paid" at bounding box center [757, 96] width 148 height 17
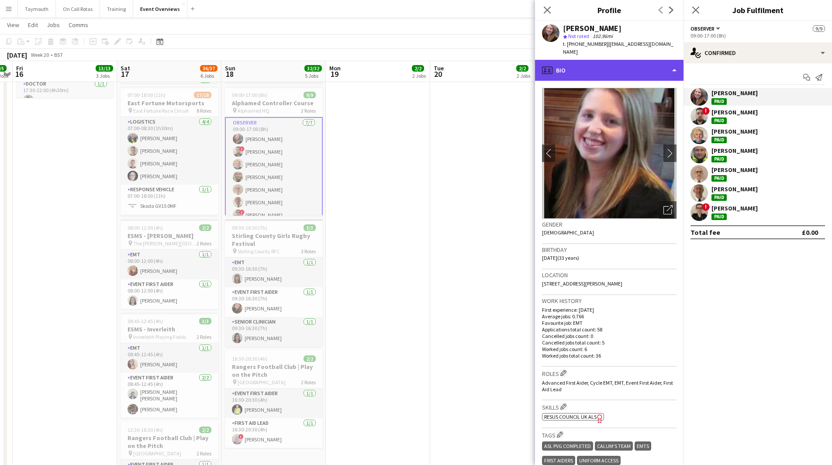
click at [629, 72] on div "profile Bio" at bounding box center [609, 70] width 148 height 21
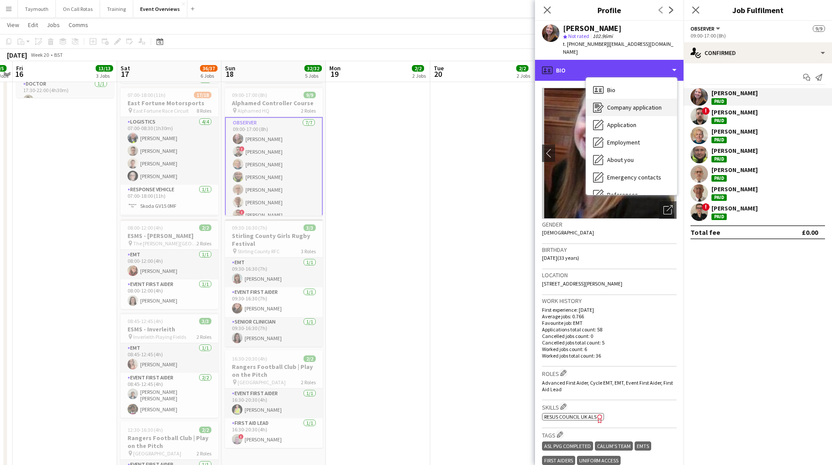
scroll to position [152, 0]
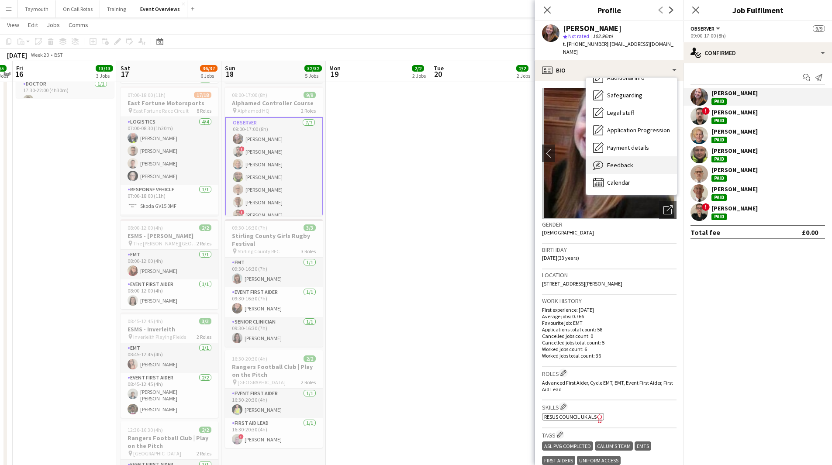
click at [636, 162] on div "Feedback Feedback" at bounding box center [631, 164] width 91 height 17
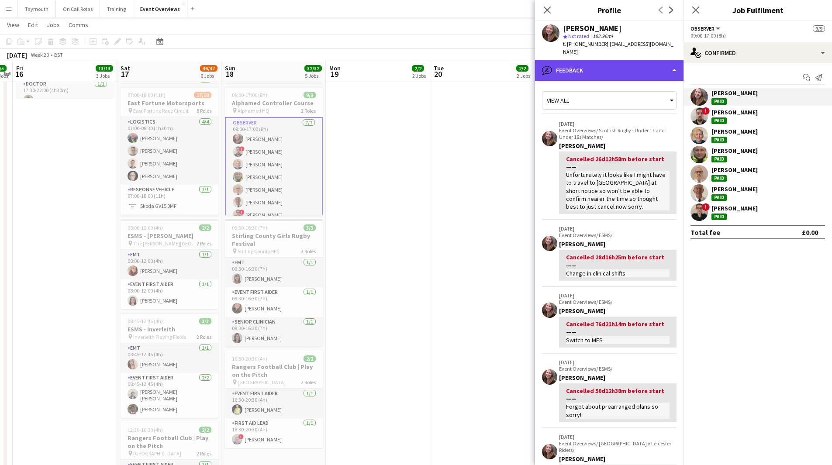
click at [621, 68] on div "bubble-pencil Feedback" at bounding box center [609, 70] width 148 height 21
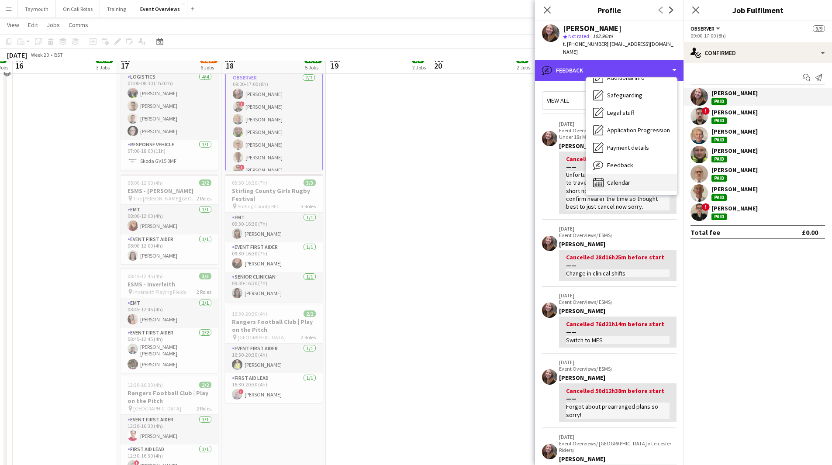
scroll to position [385, 0]
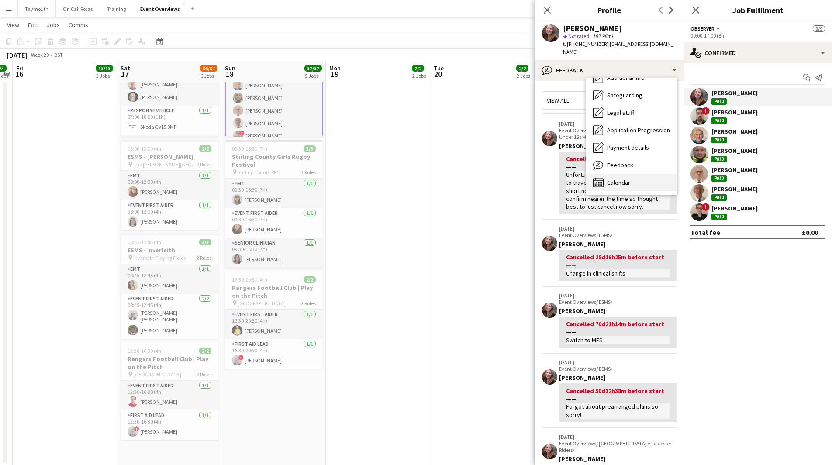
click at [639, 181] on div "Calendar Calendar" at bounding box center [631, 182] width 91 height 17
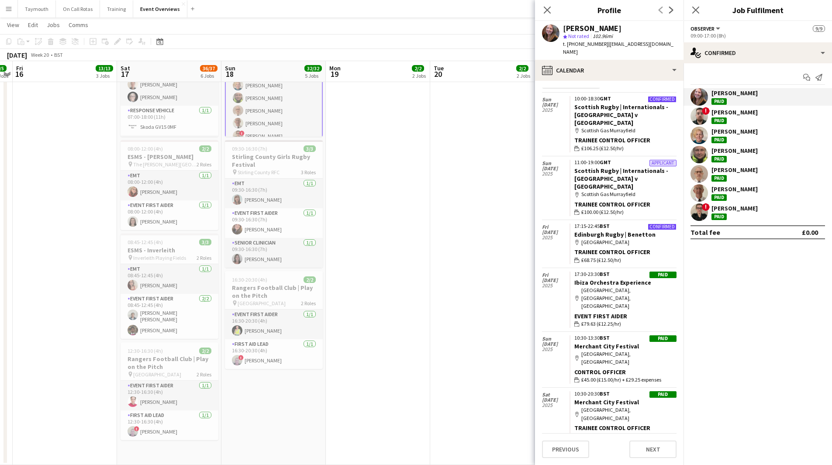
scroll to position [7, 0]
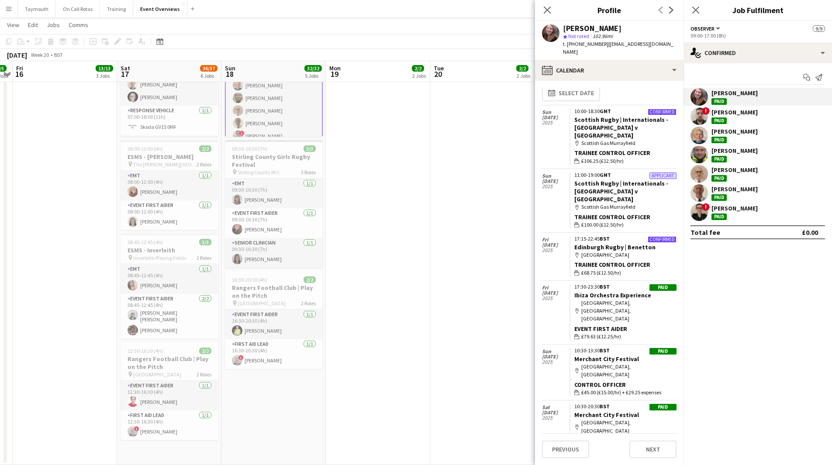
click at [764, 118] on div "! Craig Moore Paid" at bounding box center [757, 115] width 148 height 17
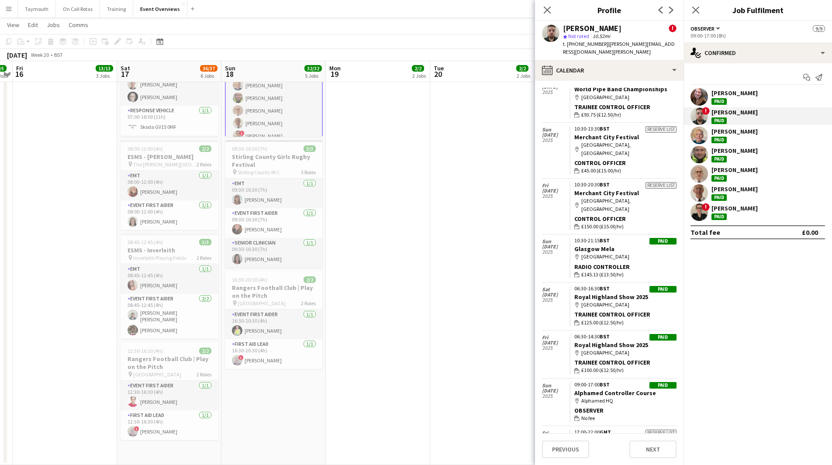
scroll to position [541, 0]
click at [748, 191] on div "[PERSON_NAME]" at bounding box center [734, 189] width 46 height 8
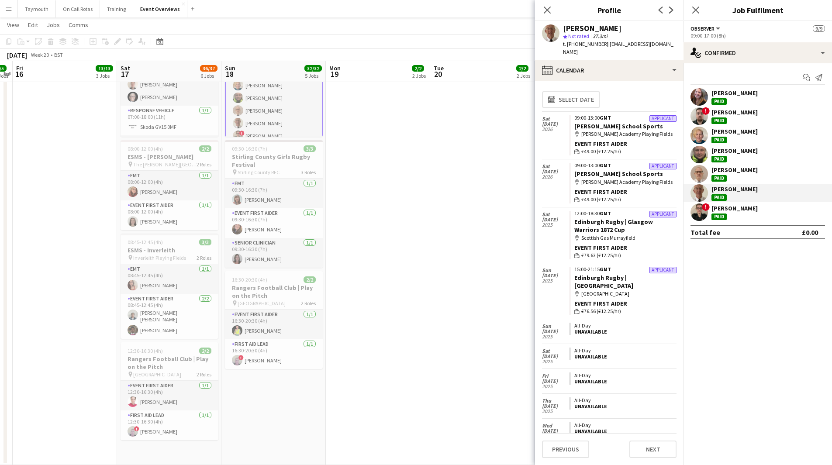
click at [764, 214] on div "! Aimee Hogg Paid" at bounding box center [757, 212] width 148 height 17
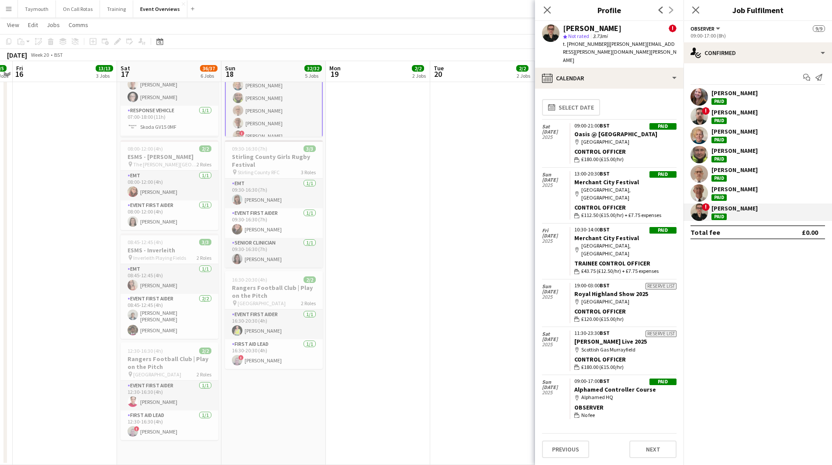
click at [756, 99] on div "Sophie Macdonald Paid" at bounding box center [734, 97] width 46 height 16
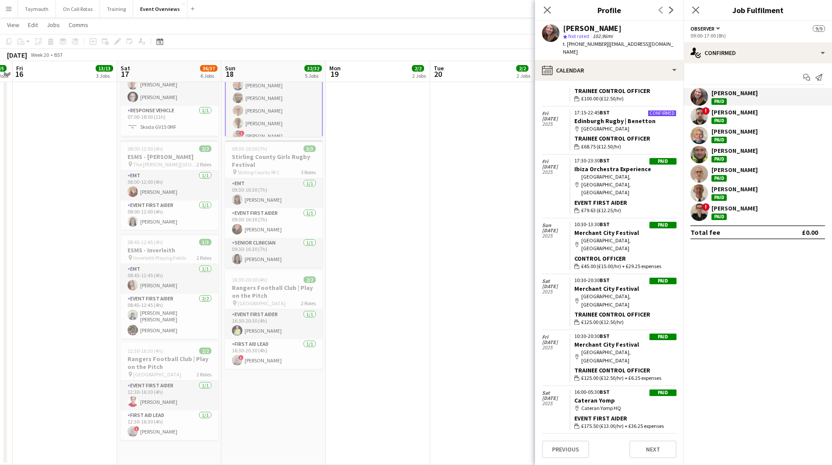
scroll to position [117, 0]
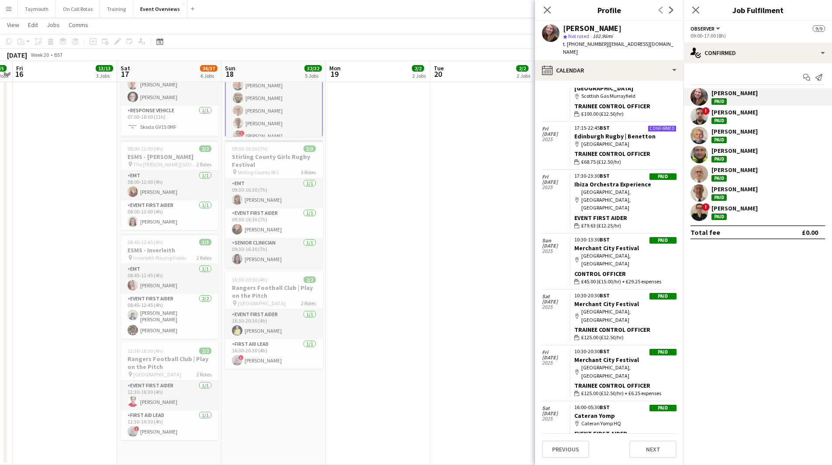
click at [760, 119] on div "! Craig Moore Paid" at bounding box center [757, 115] width 148 height 17
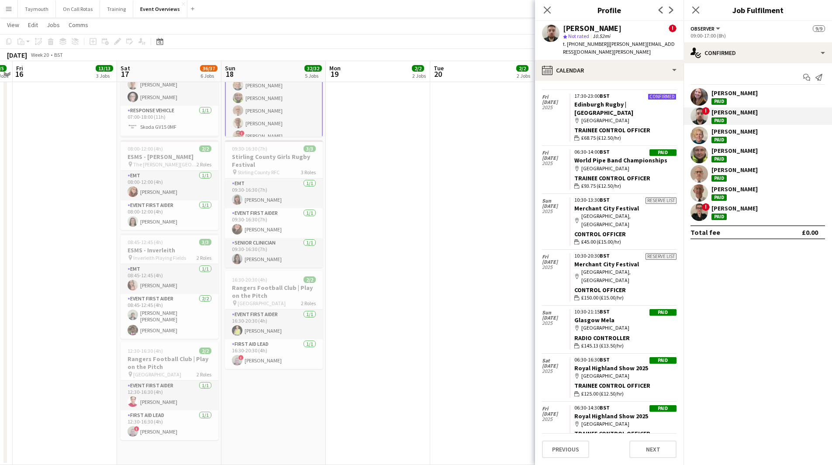
scroll to position [454, 0]
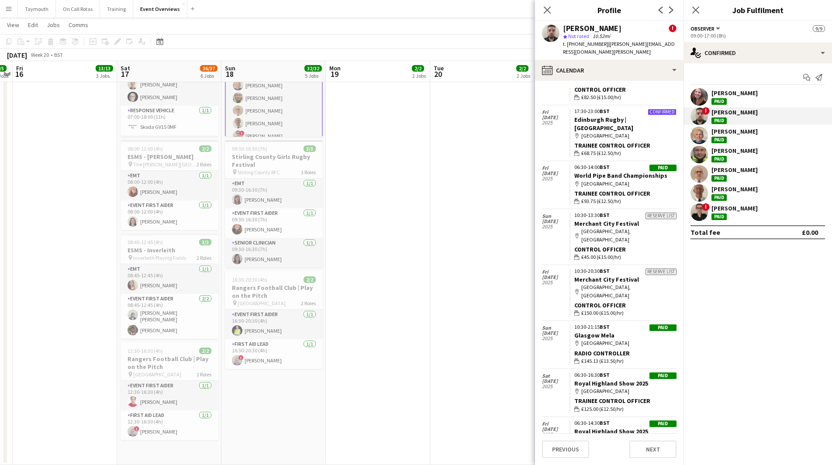
click at [732, 212] on div "Aimee Hogg" at bounding box center [734, 208] width 46 height 8
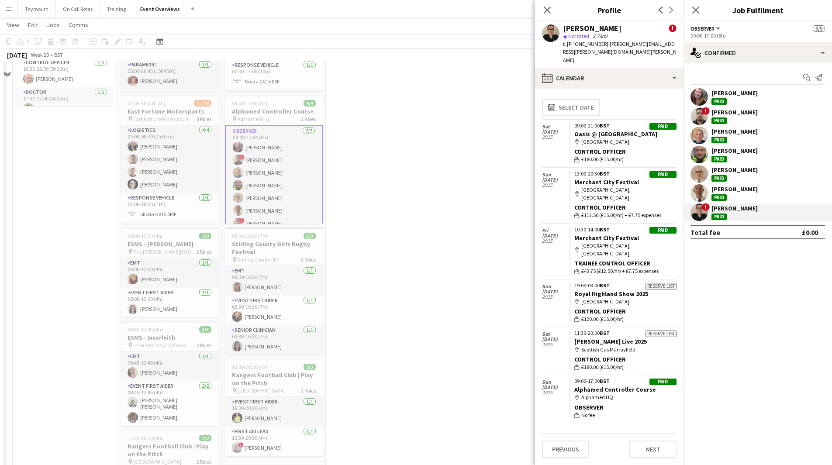
scroll to position [254, 0]
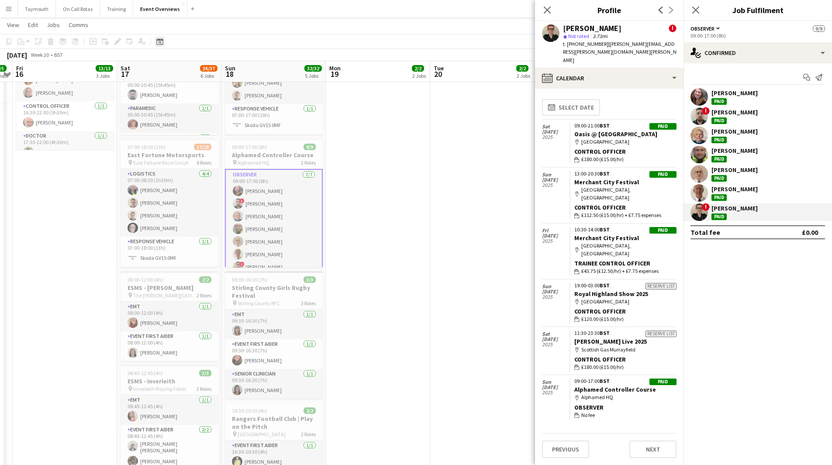
click at [158, 45] on icon at bounding box center [159, 41] width 7 height 7
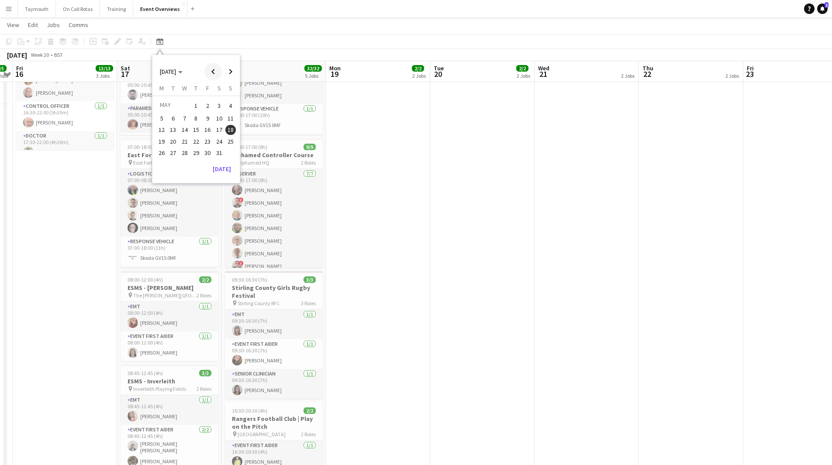
click at [210, 73] on span "Previous month" at bounding box center [212, 71] width 17 height 17
click at [233, 74] on span "Next month" at bounding box center [230, 71] width 17 height 17
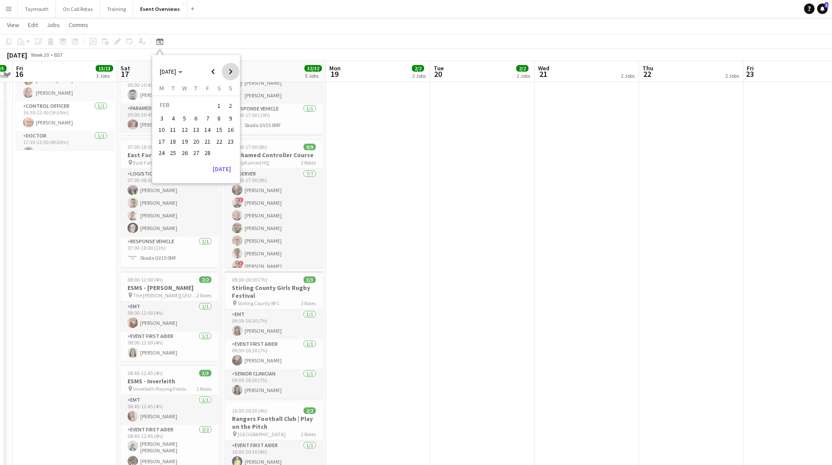
click at [233, 74] on span "Next month" at bounding box center [230, 71] width 17 height 17
click at [187, 144] on span "18" at bounding box center [184, 141] width 10 height 10
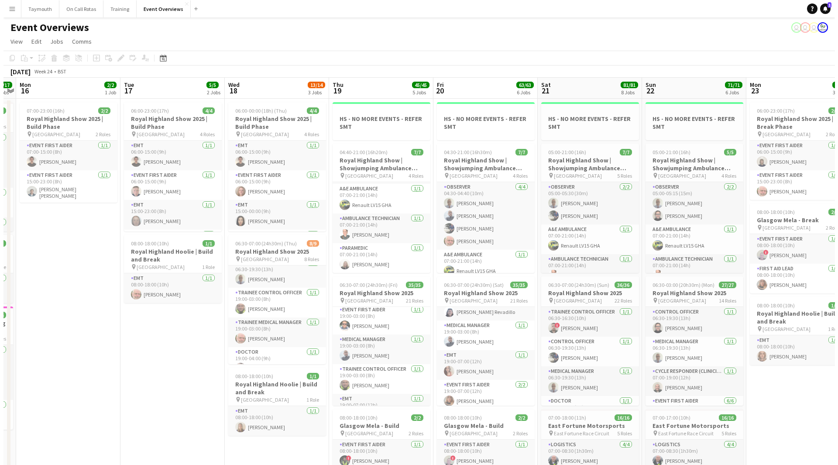
scroll to position [0, 0]
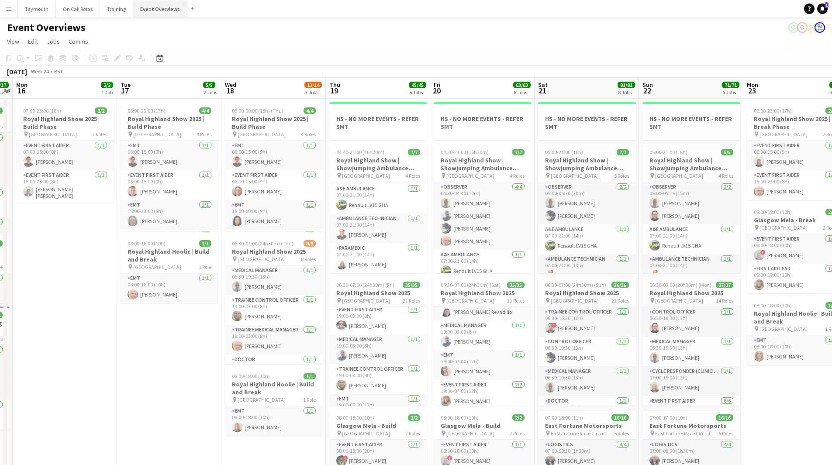
click at [161, 9] on button "Event Overviews Close" at bounding box center [160, 8] width 54 height 17
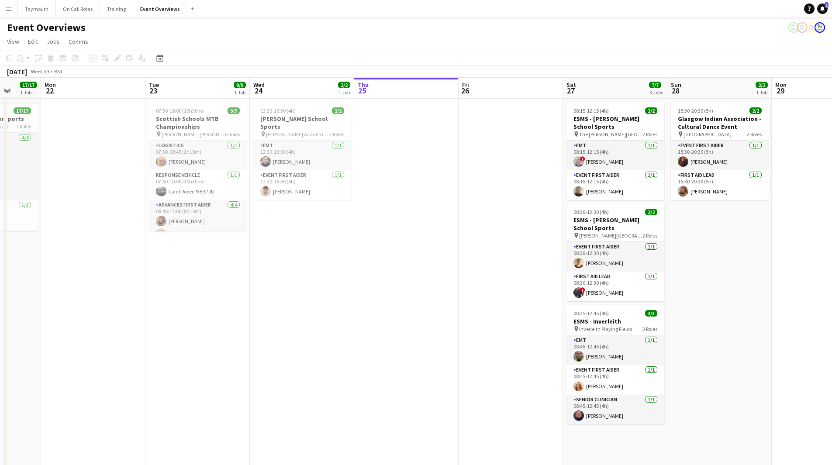
drag, startPoint x: 276, startPoint y: 305, endPoint x: 631, endPoint y: 300, distance: 354.6
click at [687, 289] on app-calendar-viewport "Sat 20 Sun 21 17/17 1 Job Mon 22 Tue 23 9/9 1 Job Wed 24 2/2 1 Job Thu 25 Fri 2…" at bounding box center [416, 414] width 832 height 672
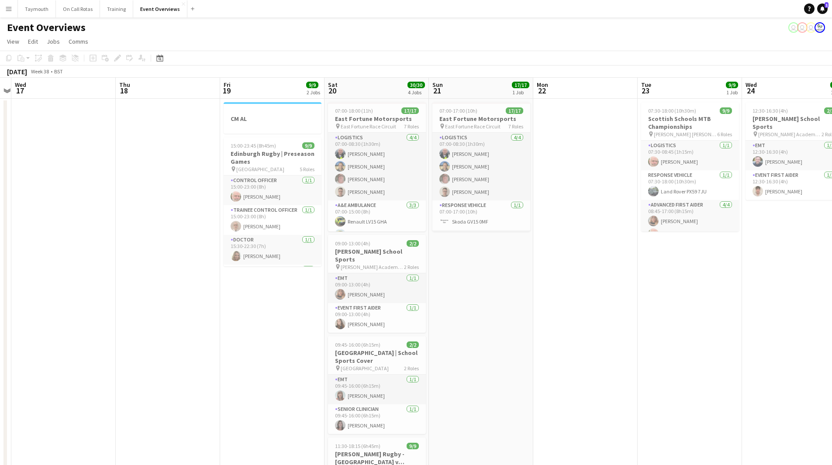
scroll to position [0, 191]
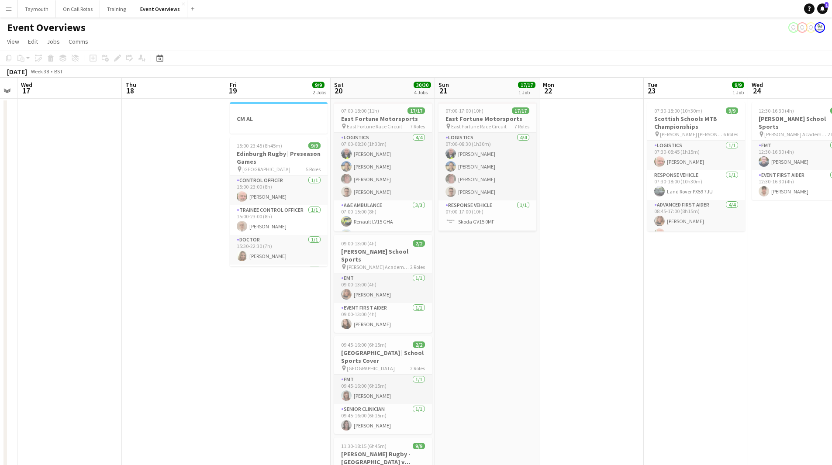
drag, startPoint x: 383, startPoint y: 334, endPoint x: 674, endPoint y: 306, distance: 292.6
click at [674, 306] on app-calendar-viewport "Mon 15 Tue 16 Wed 17 Thu 18 Fri 19 9/9 2 Jobs Sat 20 30/30 4 Jobs Sun 21 17/17 …" at bounding box center [416, 414] width 832 height 672
